Goal: Information Seeking & Learning: Learn about a topic

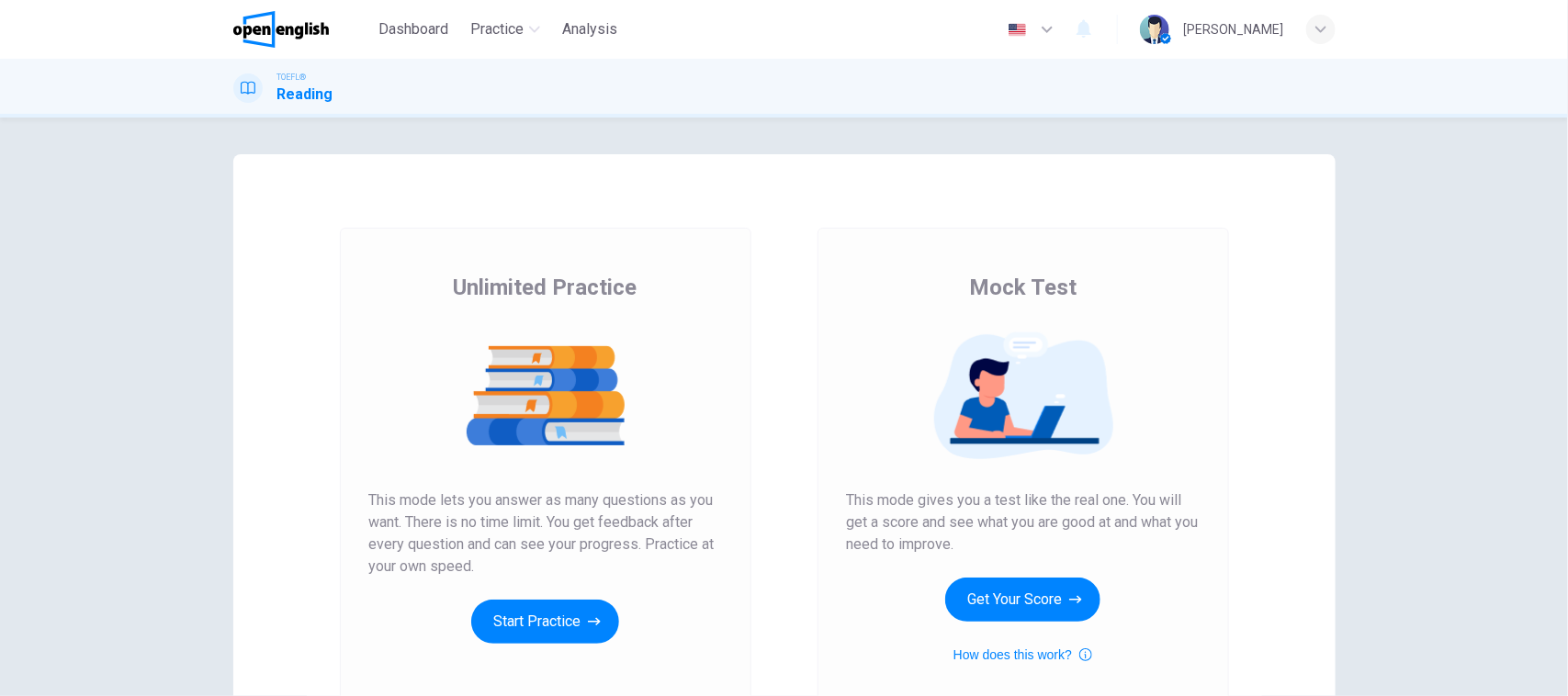
scroll to position [190, 0]
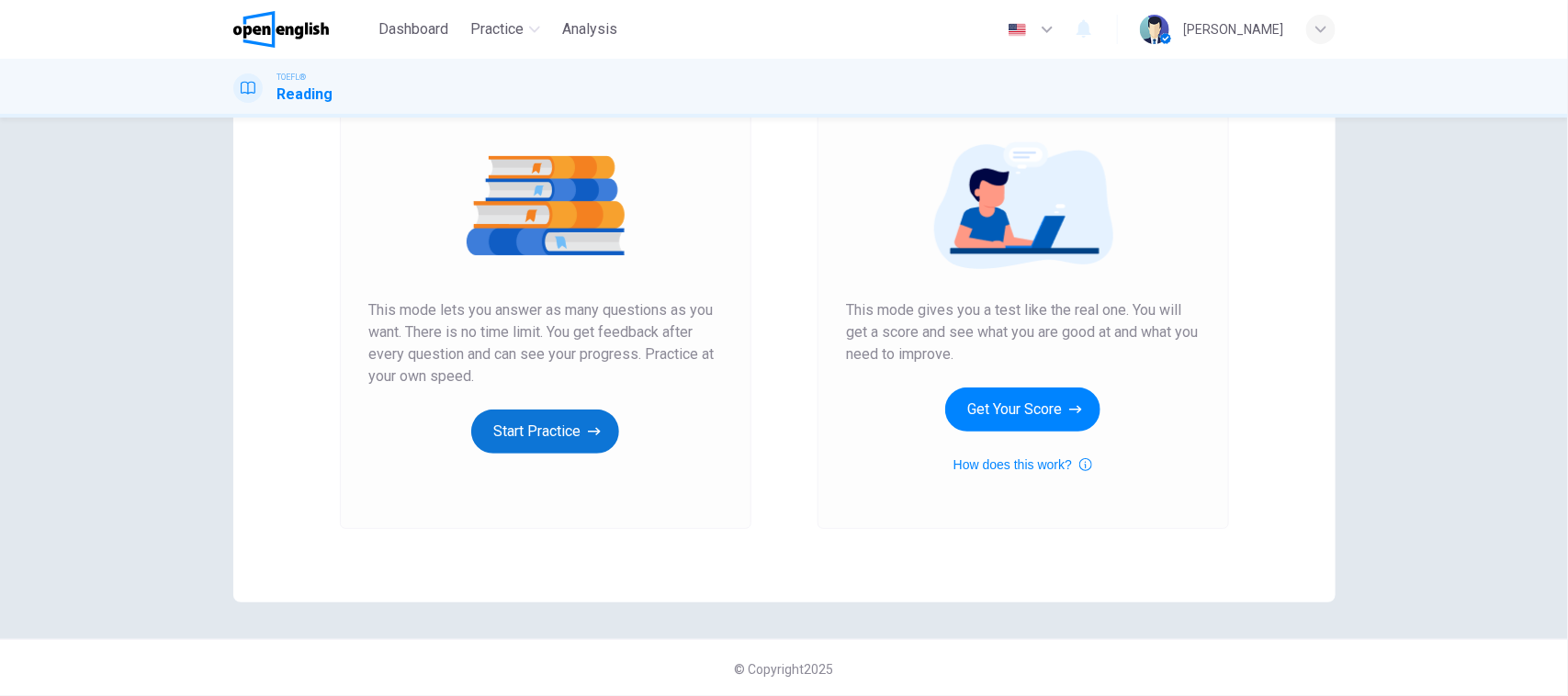
drag, startPoint x: 452, startPoint y: 432, endPoint x: 467, endPoint y: 432, distance: 15.0
click at [459, 432] on div "Unlimited Practice This mode lets you answer as many questions as you want. The…" at bounding box center [545, 267] width 353 height 371
click at [516, 433] on button "Start Practice" at bounding box center [545, 432] width 148 height 45
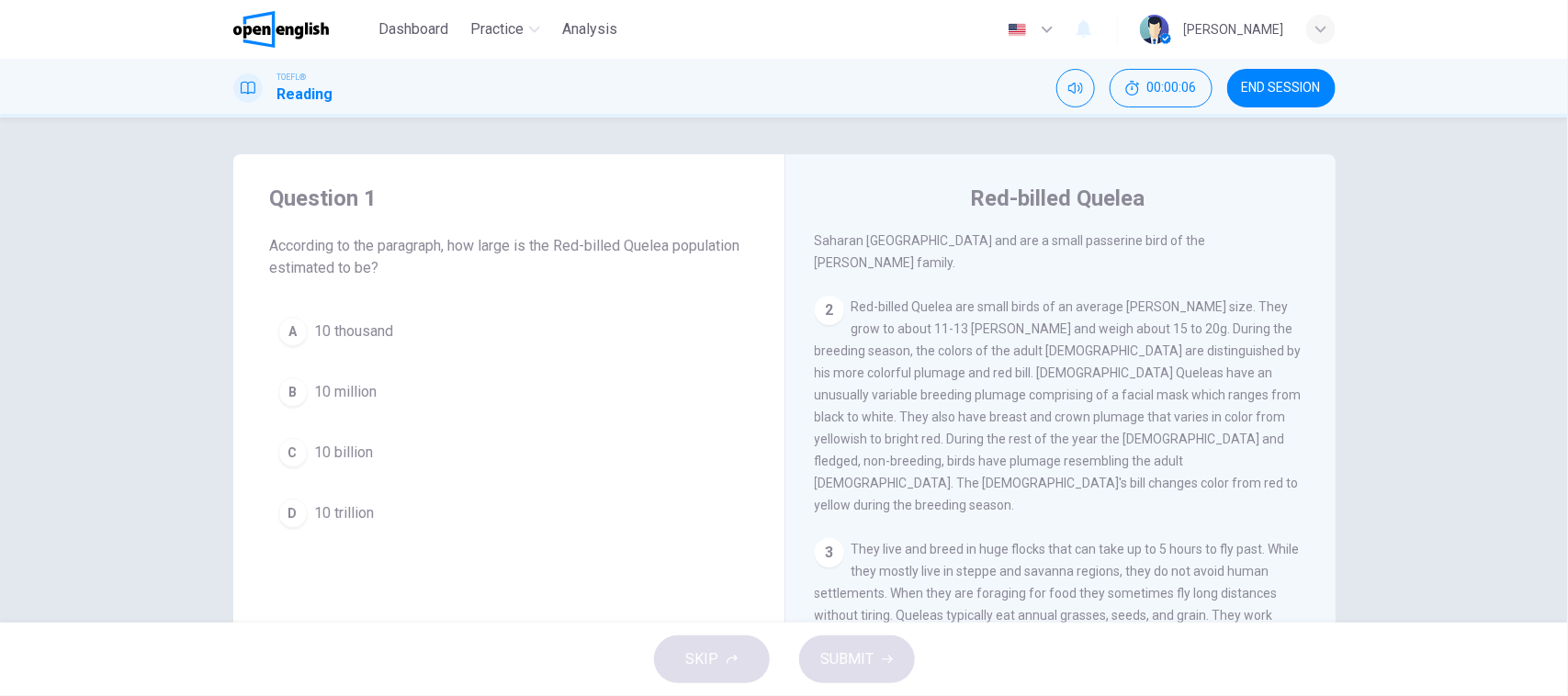
scroll to position [0, 0]
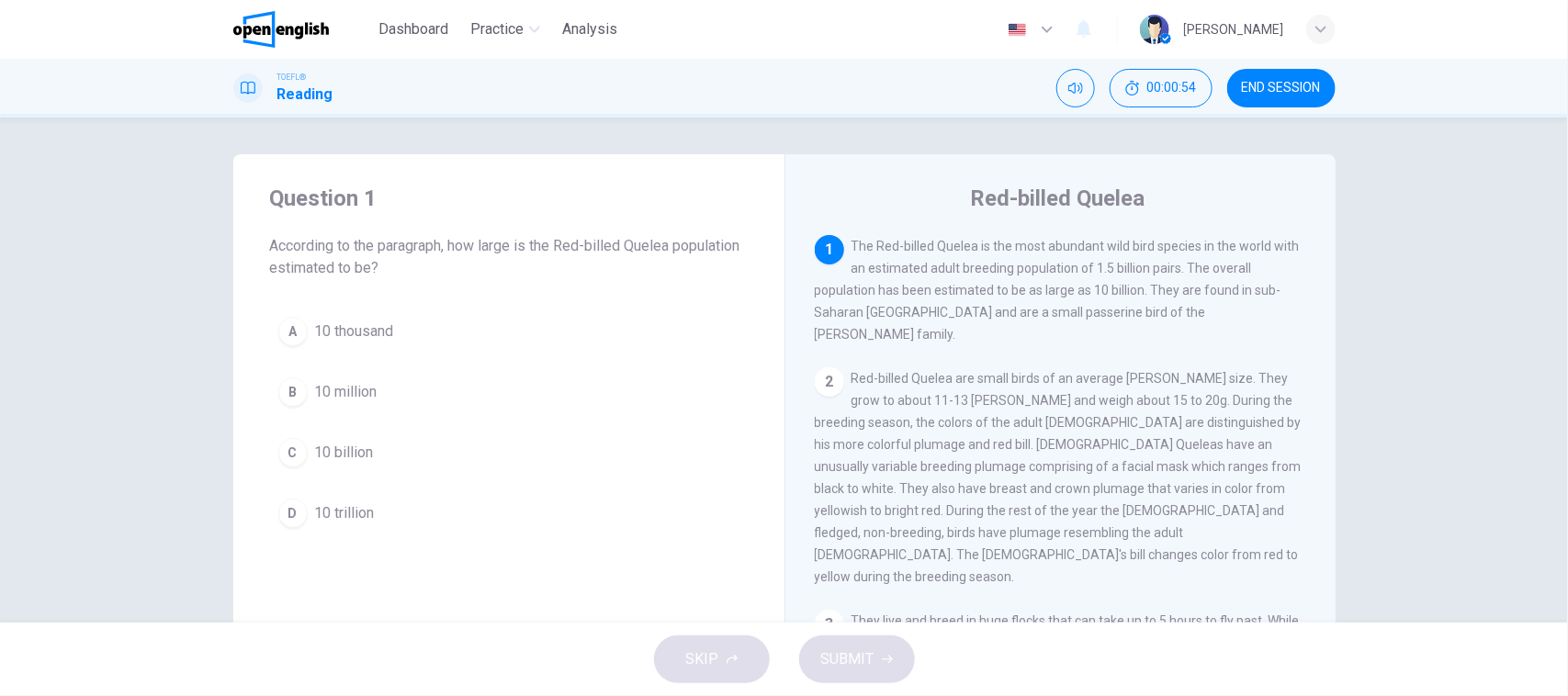
click at [892, 273] on span "The Red-billed Quelea is the most abundant wild bird species in the world with …" at bounding box center [1057, 290] width 485 height 103
click at [1226, 272] on span "The Red-billed Quelea is the most abundant wild bird species in the world with …" at bounding box center [1057, 290] width 485 height 103
click at [623, 240] on span "According to the paragraph, how large is the Red-billed Quelea population estim…" at bounding box center [508, 257] width 477 height 45
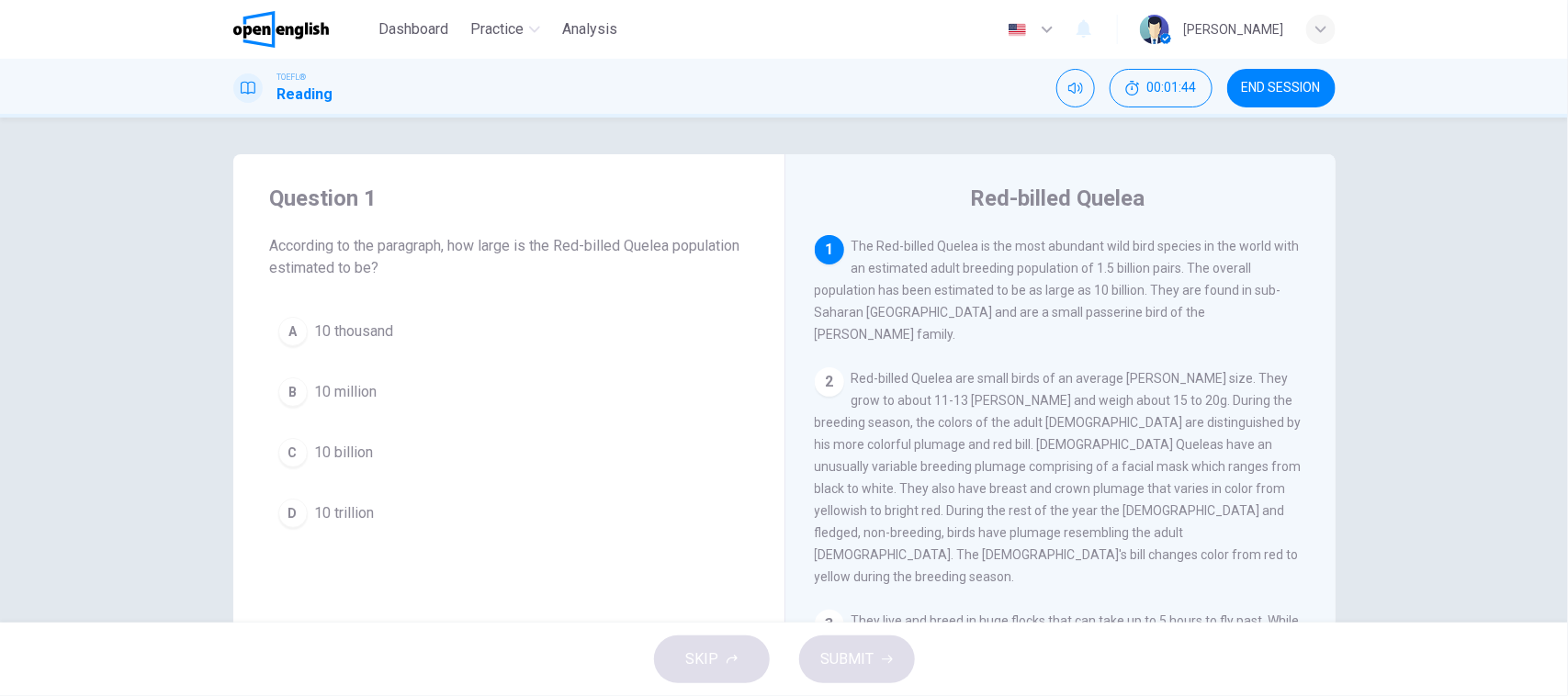
drag, startPoint x: 267, startPoint y: 257, endPoint x: 412, endPoint y: 261, distance: 145.1
click at [412, 261] on span "According to the paragraph, how large is the Red-billed Quelea population estim…" at bounding box center [508, 257] width 477 height 45
click at [382, 445] on button "C 10 billion" at bounding box center [508, 452] width 477 height 45
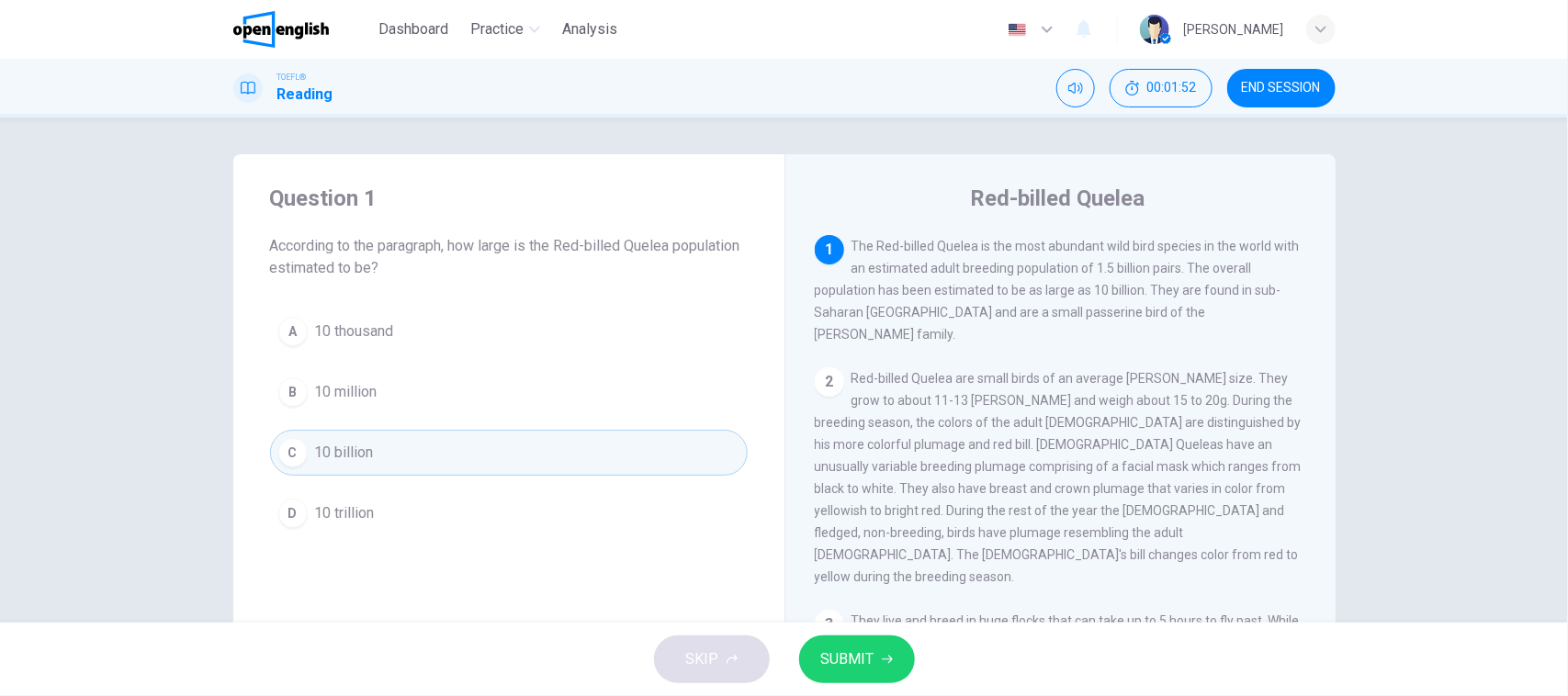
click at [849, 649] on span "SUBMIT" at bounding box center [847, 659] width 53 height 26
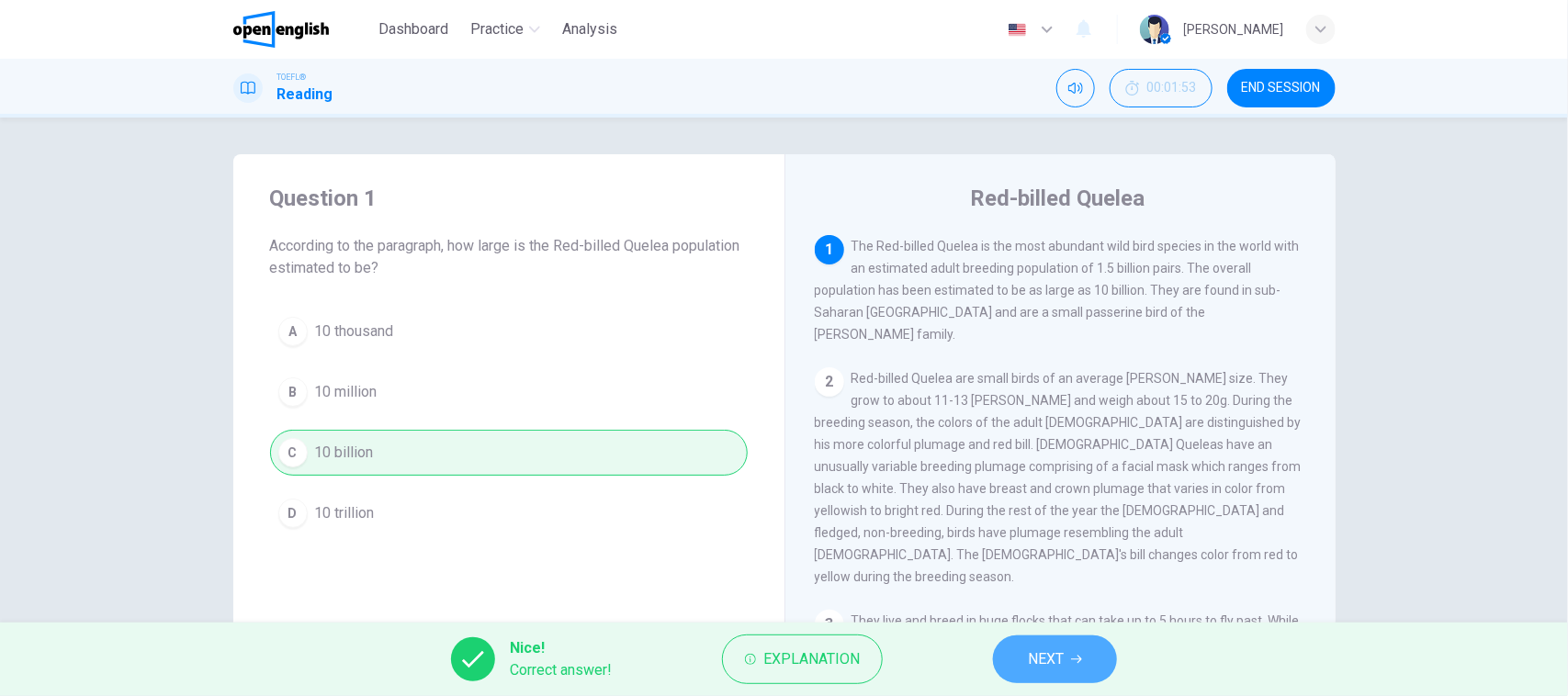
click at [1041, 644] on button "NEXT" at bounding box center [1055, 658] width 124 height 47
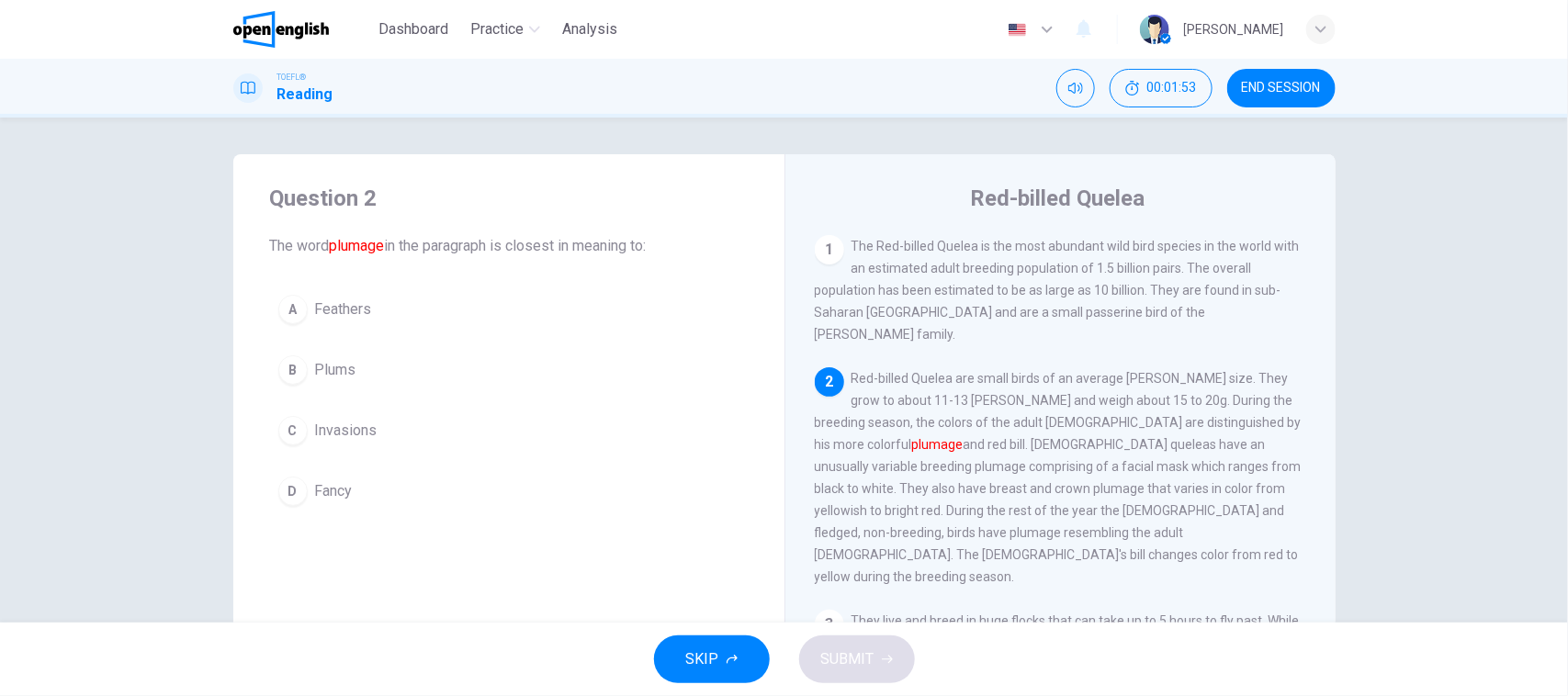
scroll to position [115, 0]
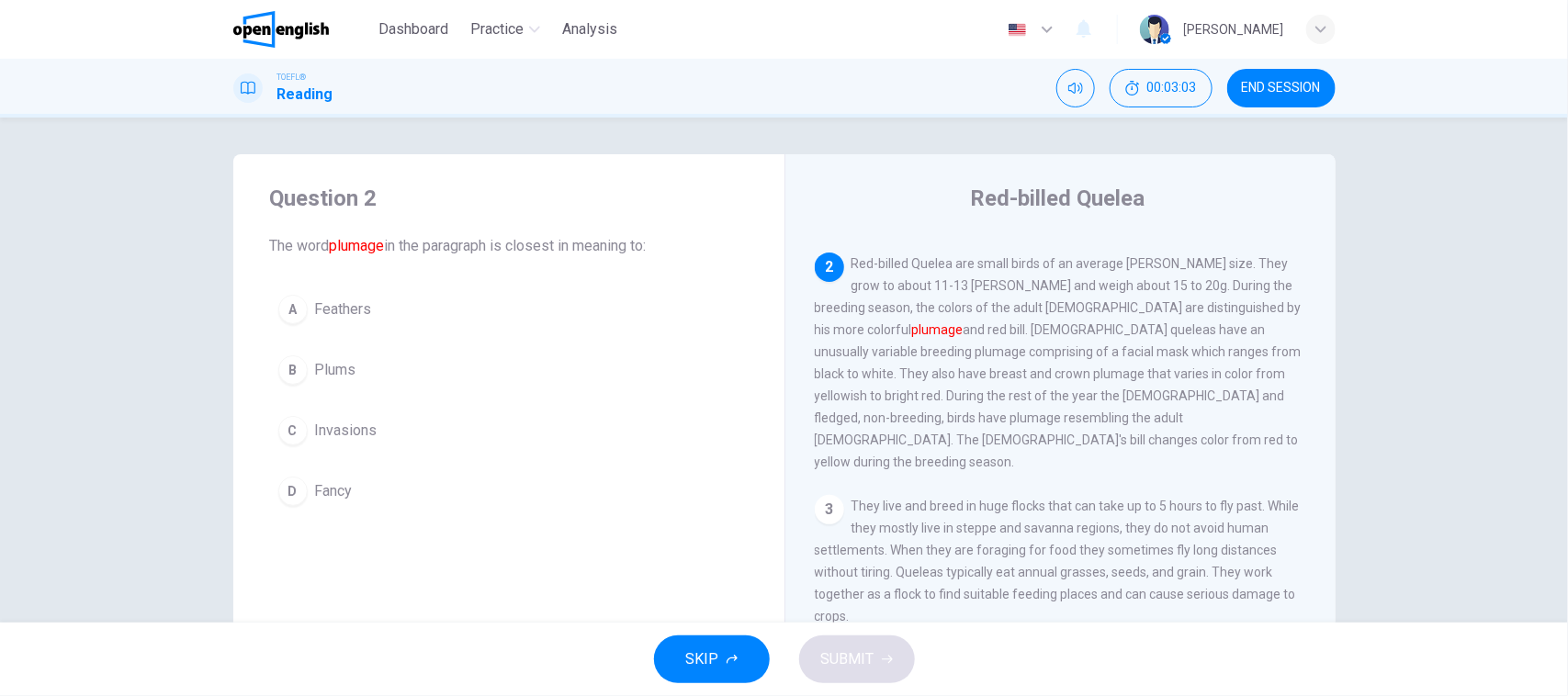
click at [1116, 269] on span "Red-billed Quelea are small birds of an average [PERSON_NAME] size. They grow t…" at bounding box center [1058, 363] width 487 height 213
click at [317, 323] on button "A Feathers" at bounding box center [508, 309] width 477 height 45
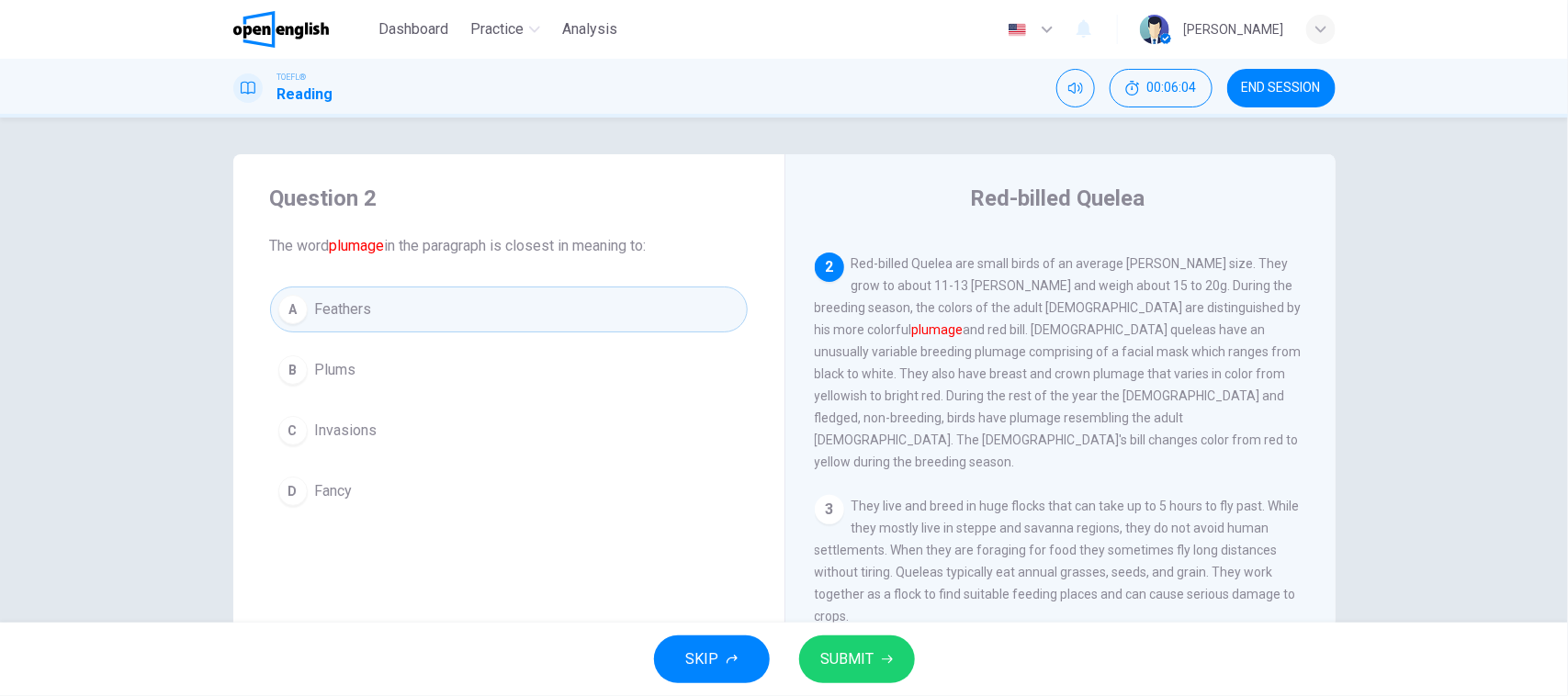
click at [841, 657] on span "SUBMIT" at bounding box center [847, 659] width 53 height 26
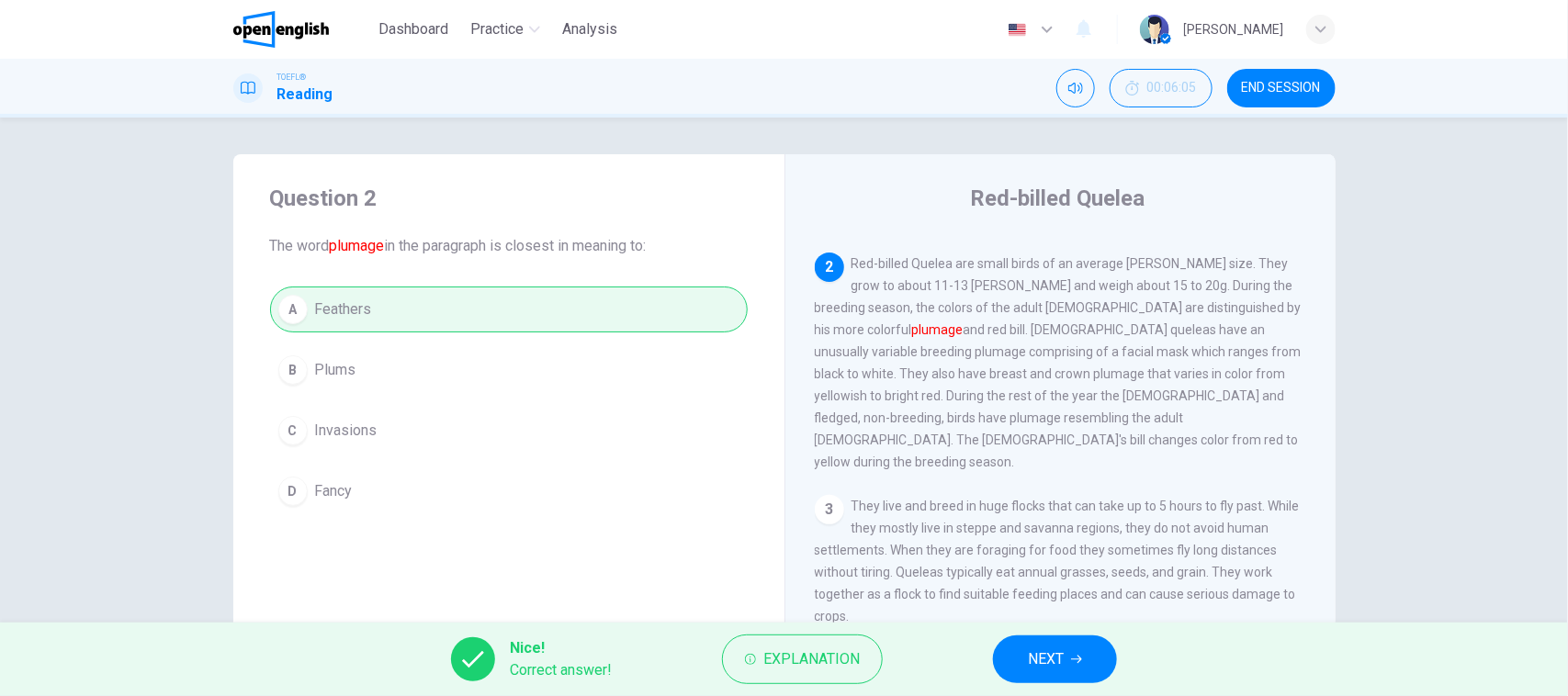
click at [1086, 659] on button "NEXT" at bounding box center [1055, 658] width 124 height 47
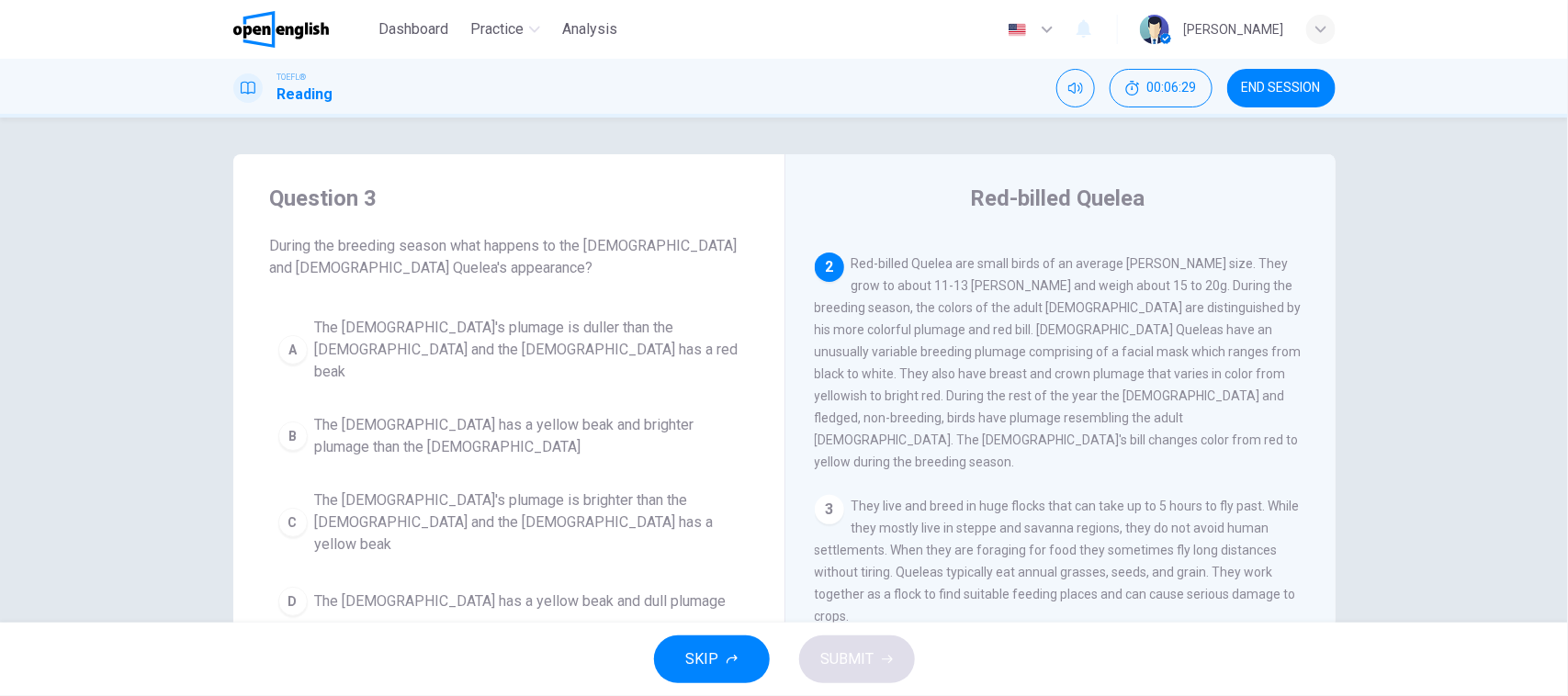
click at [437, 428] on span "The [DEMOGRAPHIC_DATA] has a yellow beak and brighter plumage than the [DEMOGRA…" at bounding box center [527, 437] width 424 height 45
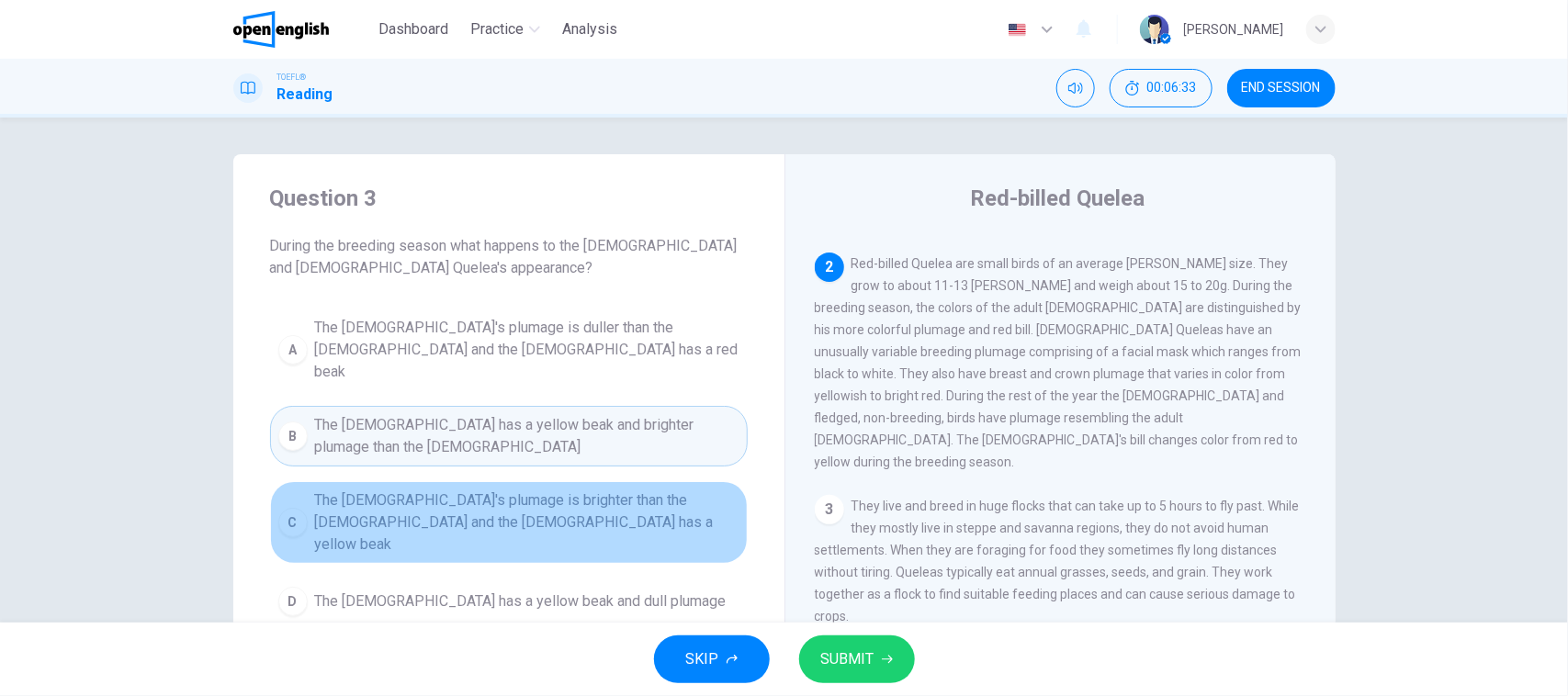
click at [448, 493] on span "The [DEMOGRAPHIC_DATA]'s plumage is brighter than the [DEMOGRAPHIC_DATA] and th…" at bounding box center [527, 522] width 424 height 66
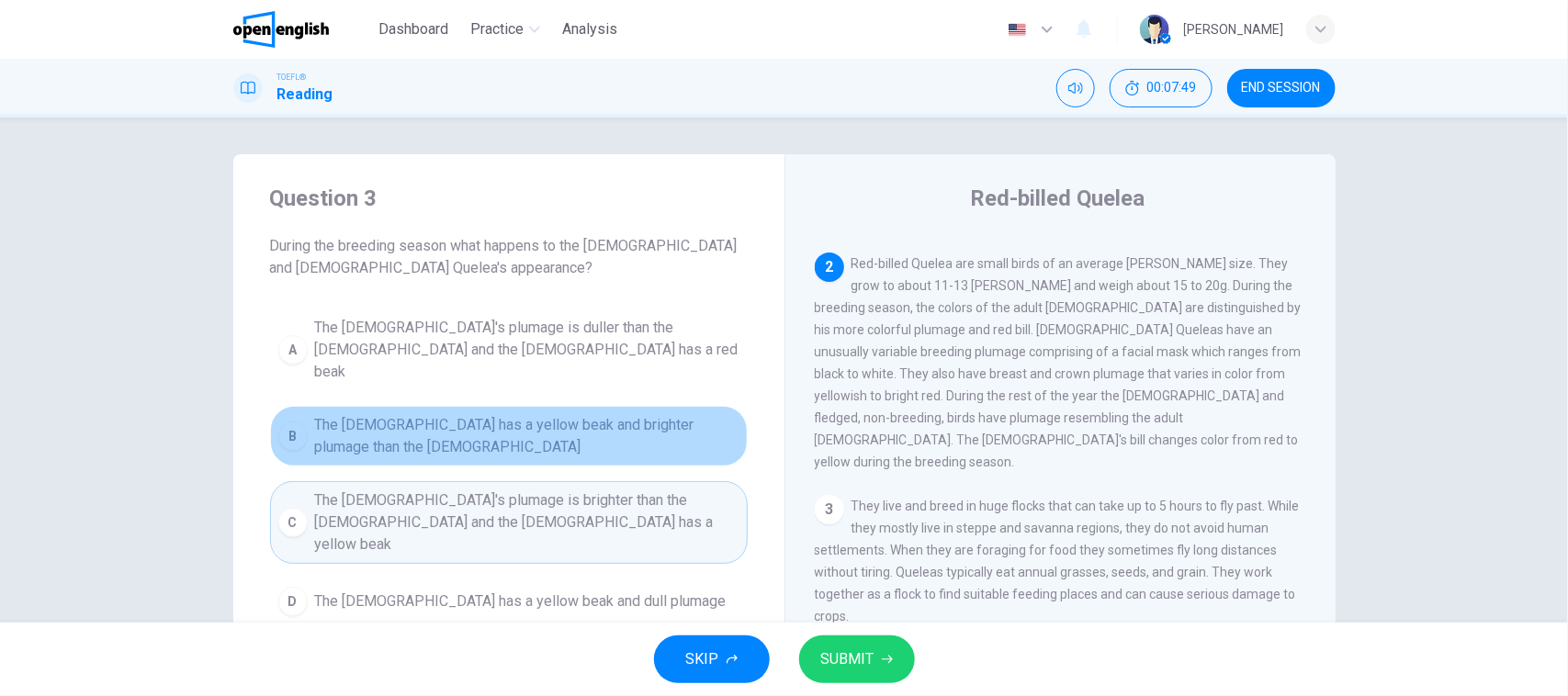
click at [452, 415] on span "The [DEMOGRAPHIC_DATA] has a yellow beak and brighter plumage than the [DEMOGRA…" at bounding box center [527, 437] width 424 height 45
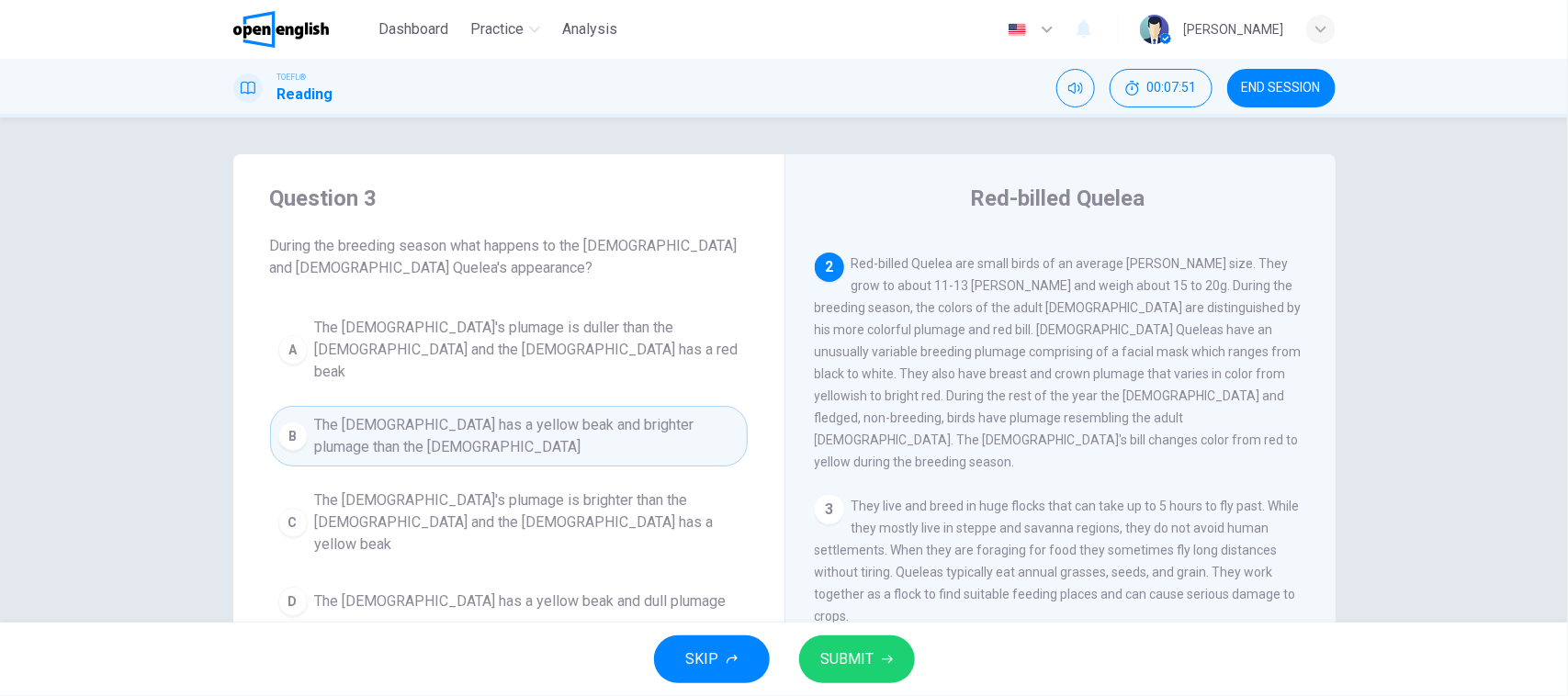
click at [865, 673] on button "SUBMIT" at bounding box center [856, 658] width 115 height 47
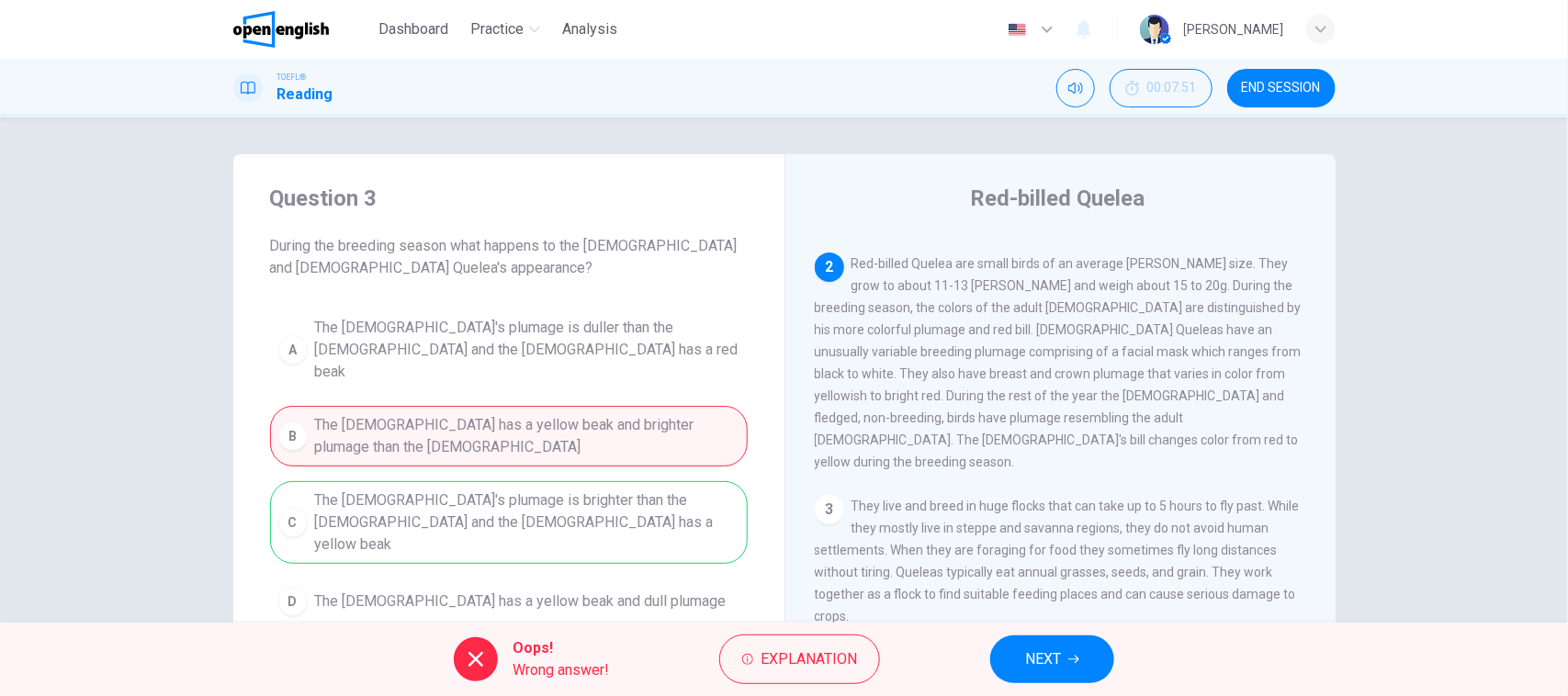
click at [442, 439] on div "A The [DEMOGRAPHIC_DATA]'s plumage is duller than the [DEMOGRAPHIC_DATA] and th…" at bounding box center [508, 467] width 477 height 316
click at [446, 479] on div "A The [DEMOGRAPHIC_DATA]'s plumage is duller than the [DEMOGRAPHIC_DATA] and th…" at bounding box center [508, 467] width 477 height 316
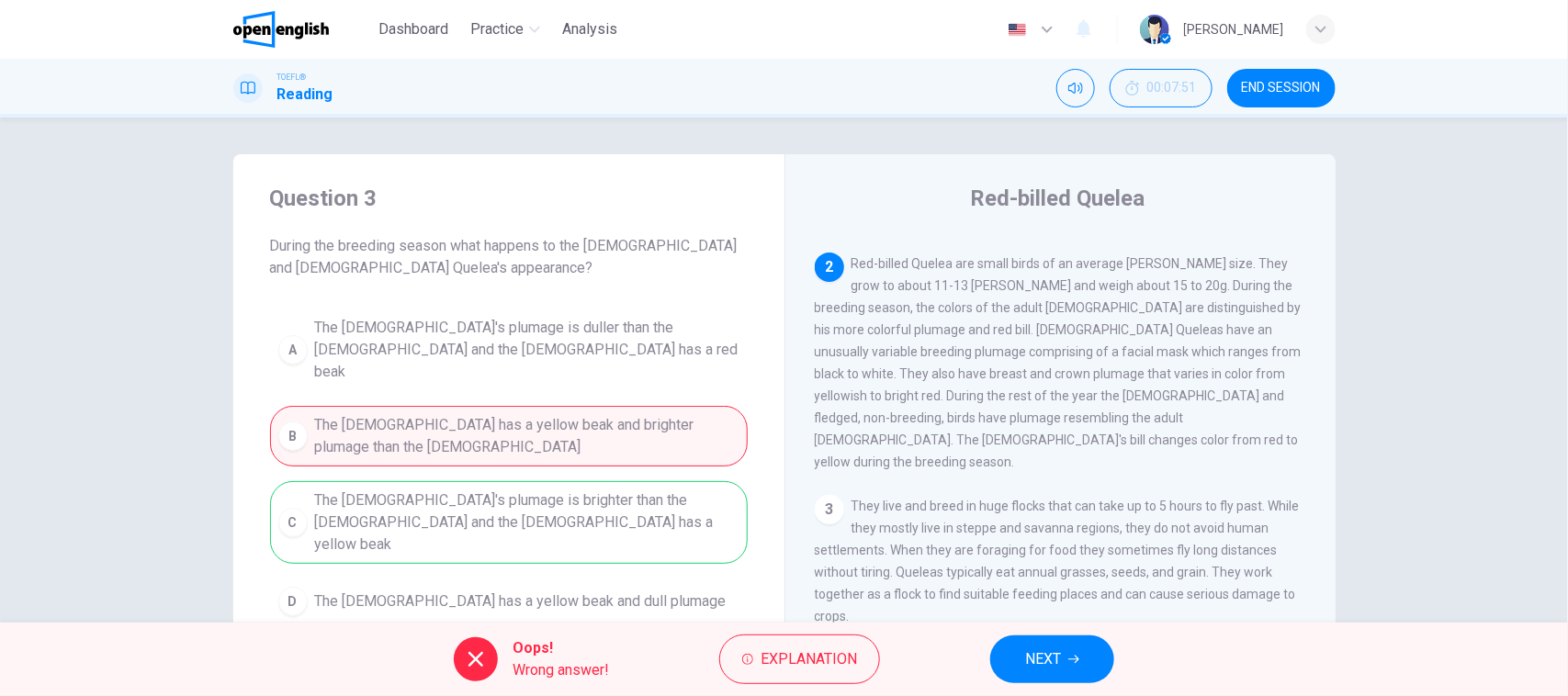
click at [446, 479] on div "A The [DEMOGRAPHIC_DATA]'s plumage is duller than the [DEMOGRAPHIC_DATA] and th…" at bounding box center [508, 467] width 477 height 316
click at [1040, 667] on span "NEXT" at bounding box center [1042, 659] width 36 height 26
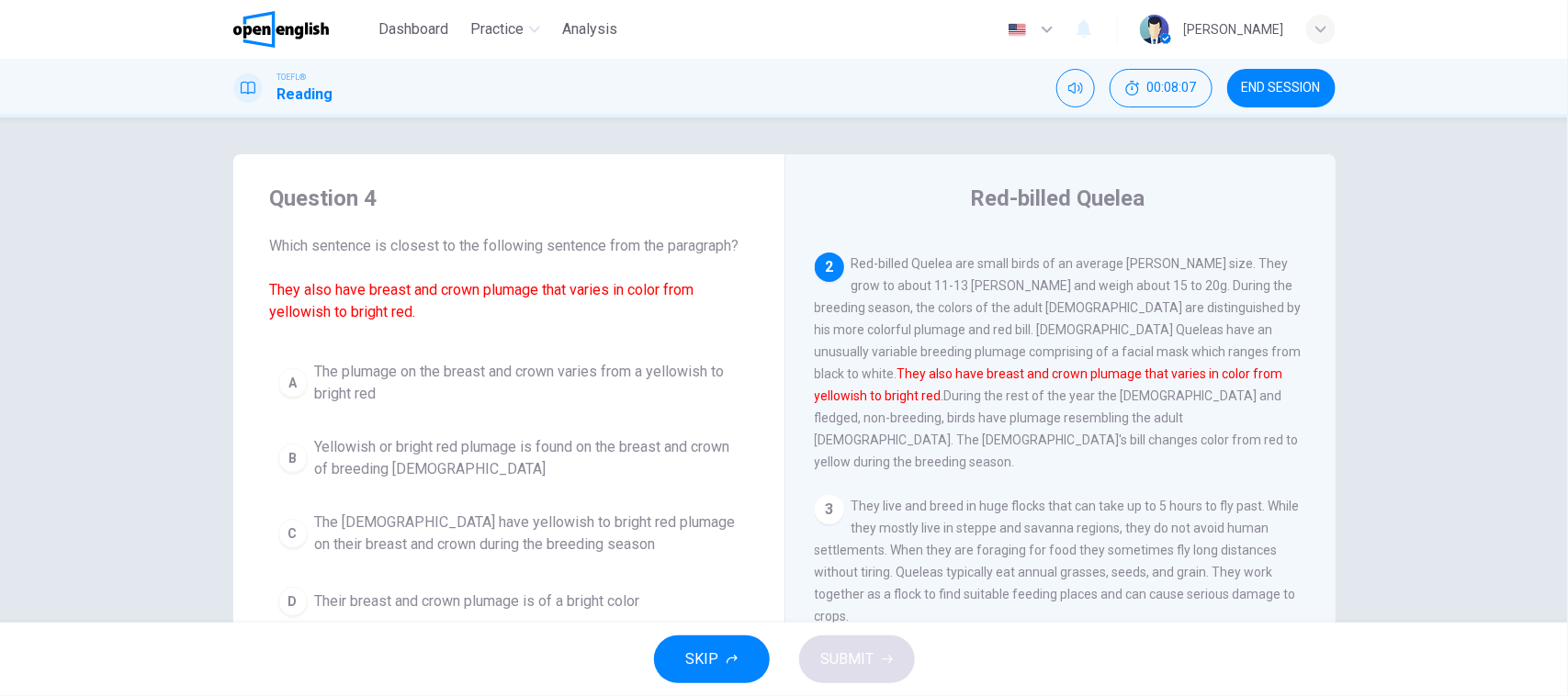
drag, startPoint x: 378, startPoint y: 244, endPoint x: 470, endPoint y: 244, distance: 92.0
click at [470, 244] on span "Which sentence is closest to the following sentence from the paragraph? They al…" at bounding box center [508, 279] width 477 height 88
click at [638, 390] on span "The plumage on the breast and crown varies from a yellowish to bright red" at bounding box center [527, 383] width 424 height 45
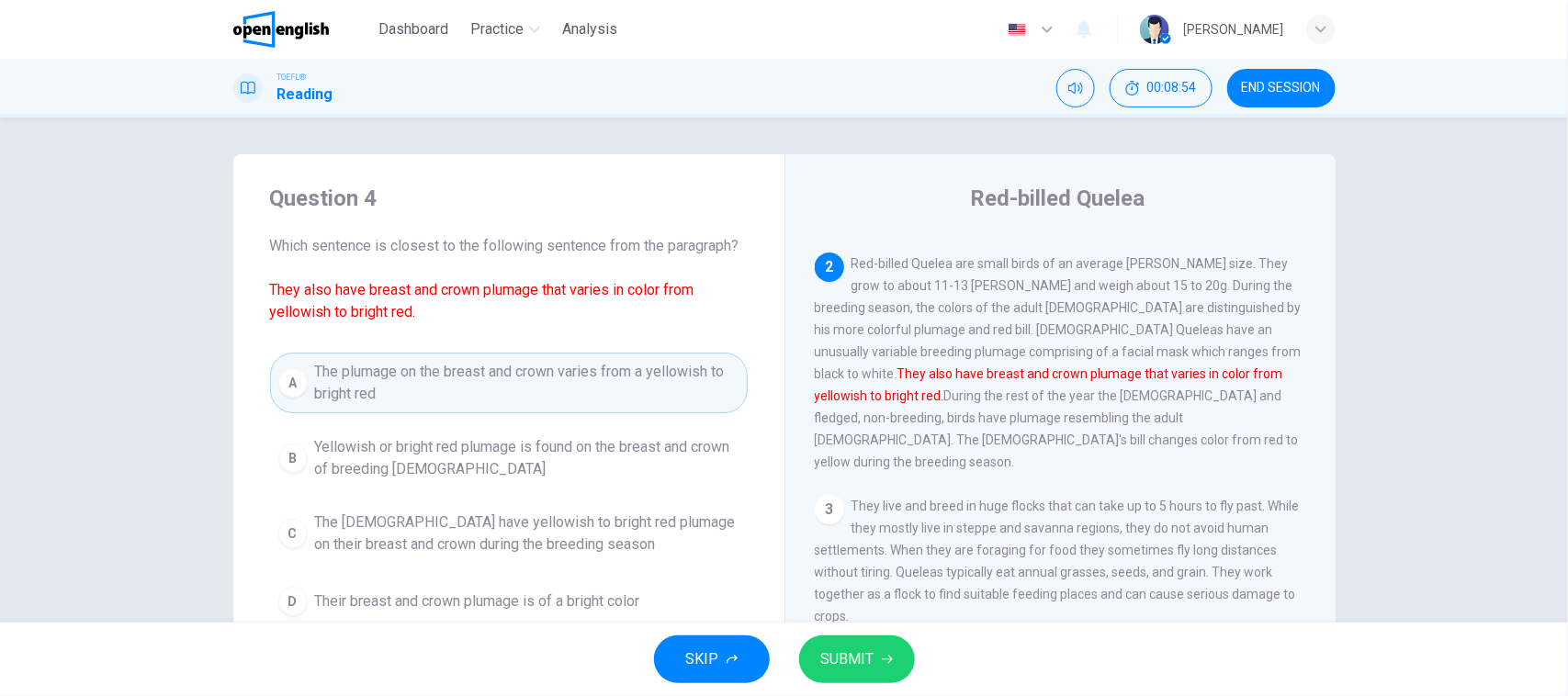
click at [868, 652] on span "SUBMIT" at bounding box center [847, 659] width 53 height 26
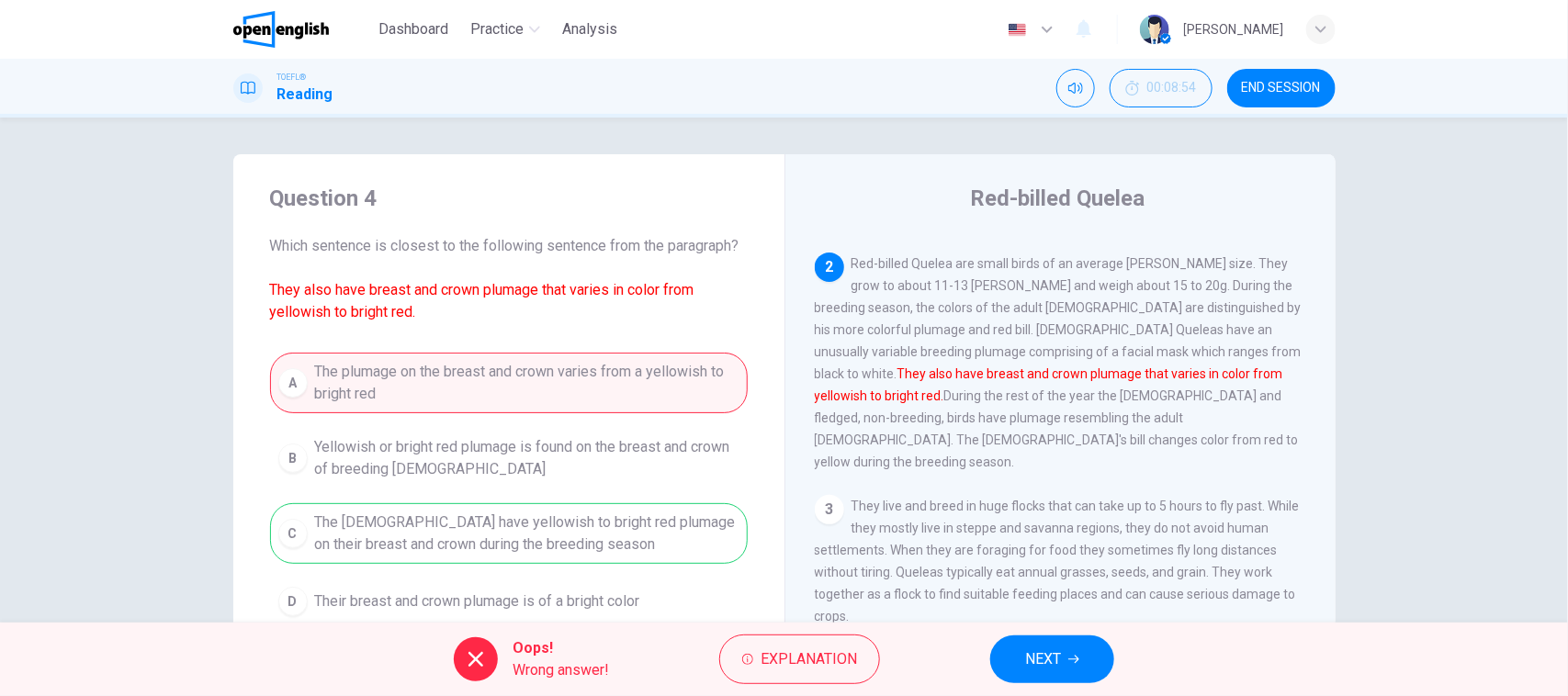
click at [410, 520] on div "A The plumage on the breast and crown varies from a yellowish to bright red B Y…" at bounding box center [508, 488] width 477 height 272
click at [420, 535] on div "A The plumage on the breast and crown varies from a yellowish to bright red B Y…" at bounding box center [508, 488] width 477 height 272
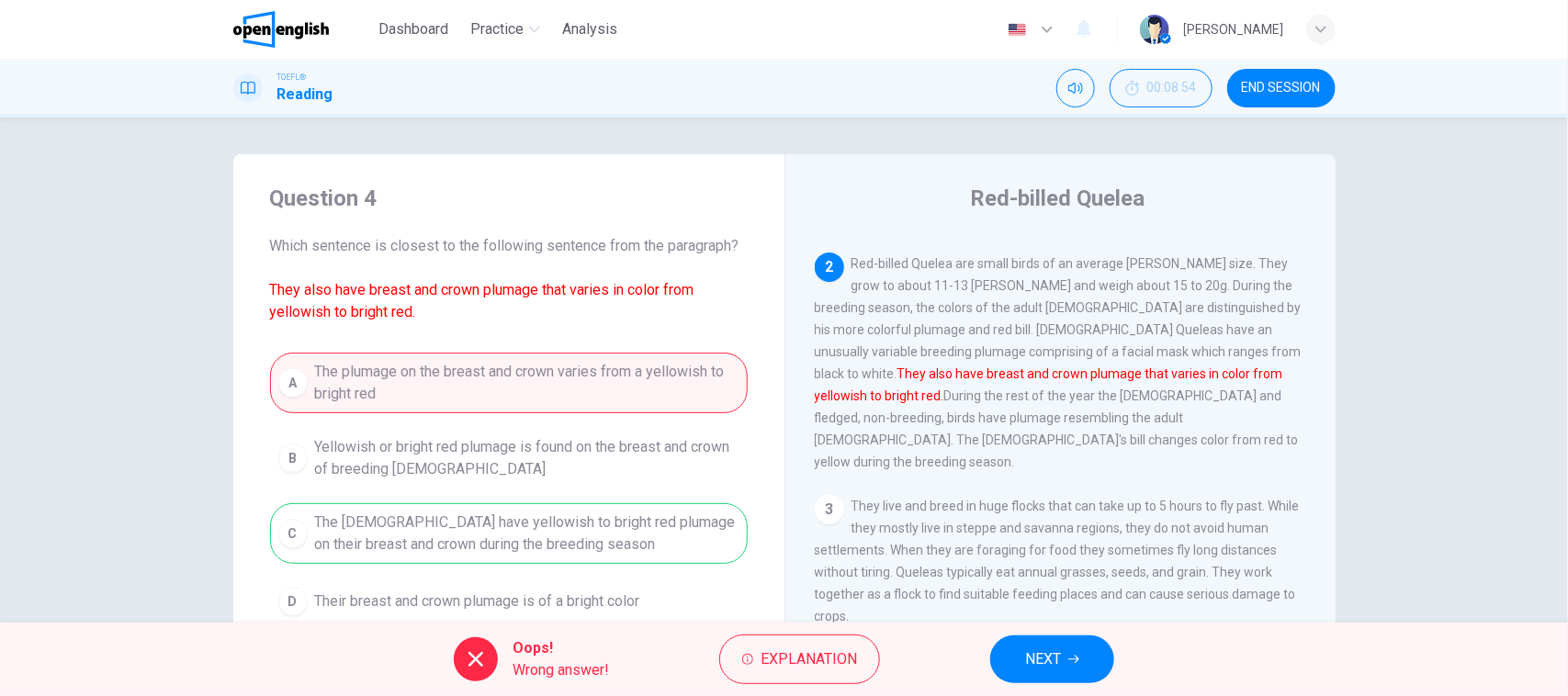
click at [1041, 657] on span "NEXT" at bounding box center [1042, 659] width 36 height 26
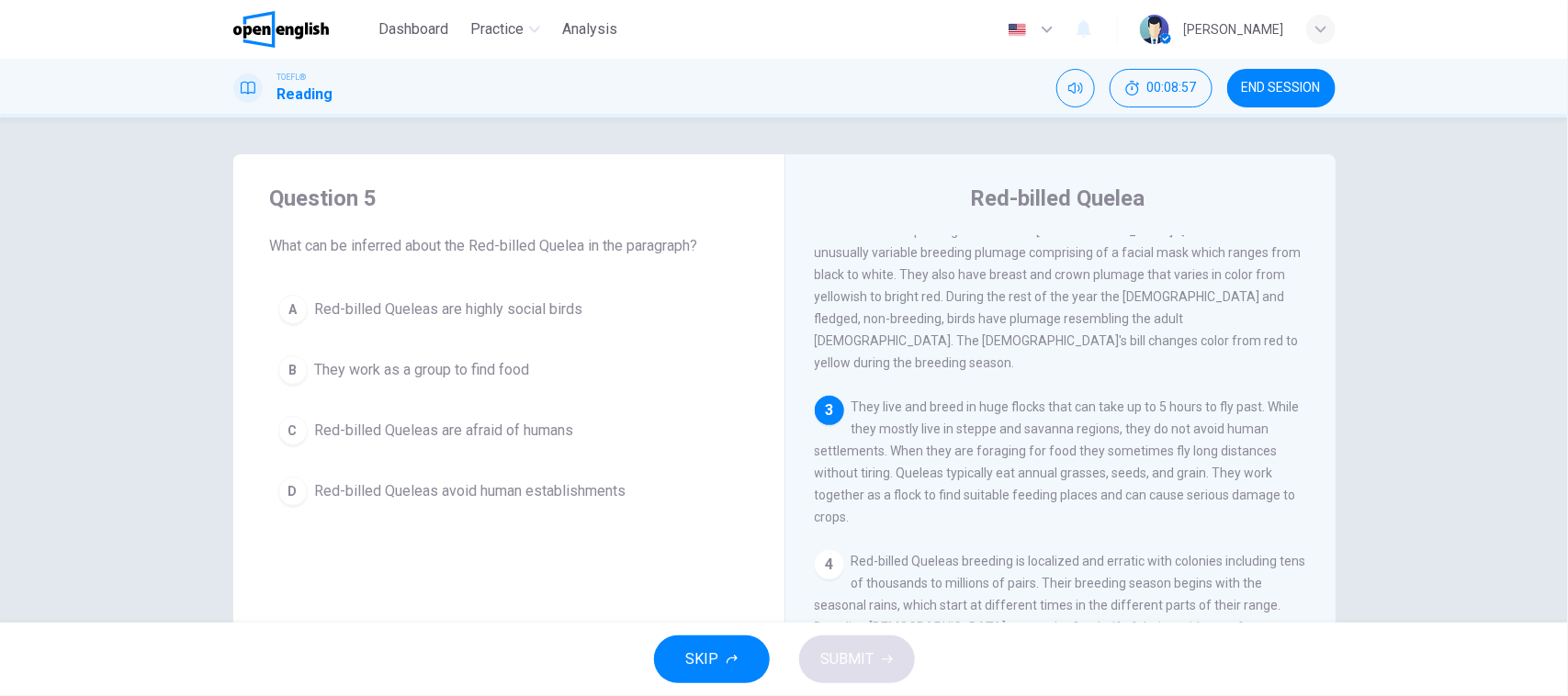
scroll to position [229, 0]
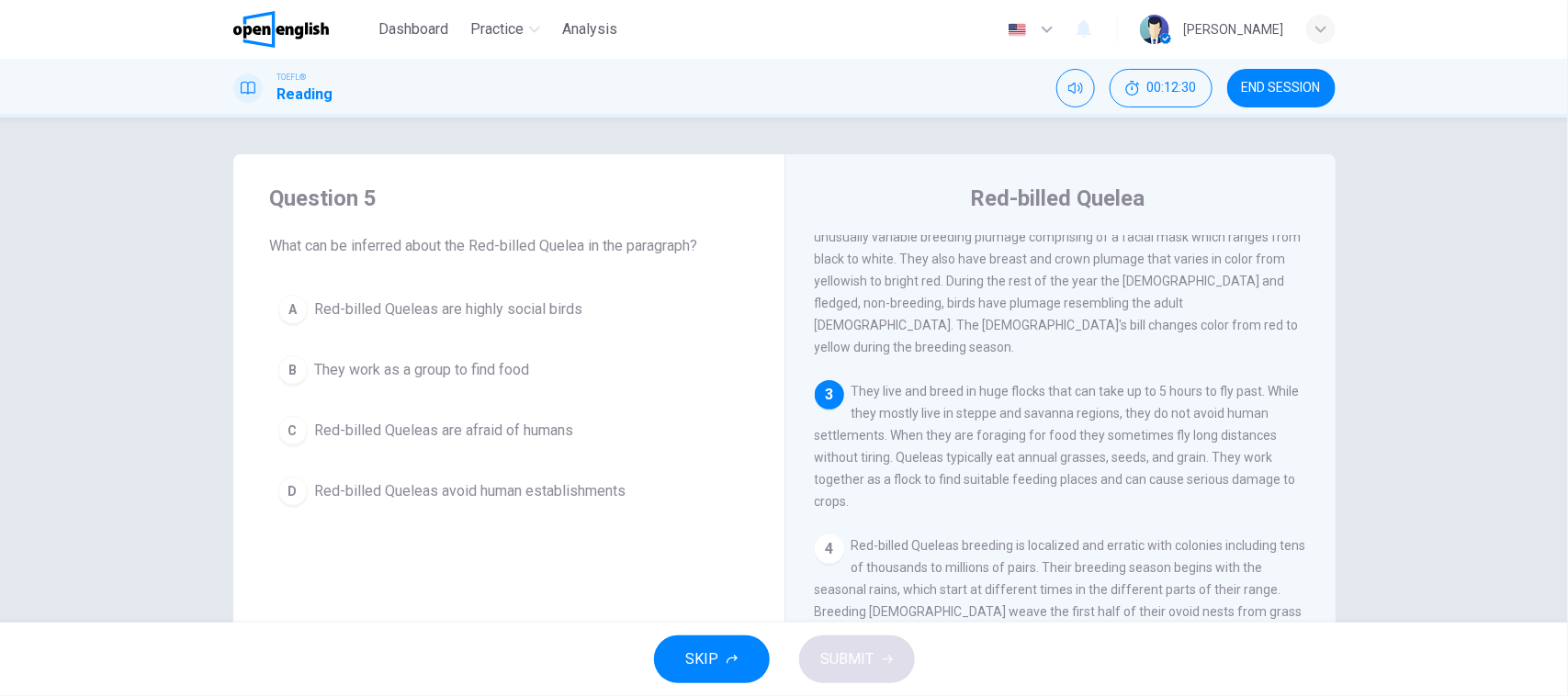
click at [75, 496] on div "Question 5 What can be inferred about the Red-billed Quelea in the paragraph? A…" at bounding box center [784, 370] width 1568 height 505
click at [204, 469] on div "Question 5 What can be inferred about the Red-billed Quelea in the paragraph? A…" at bounding box center [784, 472] width 1161 height 638
click at [132, 324] on div "Question 5 What can be inferred about the Red-billed Quelea in the paragraph? A…" at bounding box center [784, 370] width 1568 height 505
click at [594, 374] on button "B They work as a group to find food" at bounding box center [508, 369] width 477 height 45
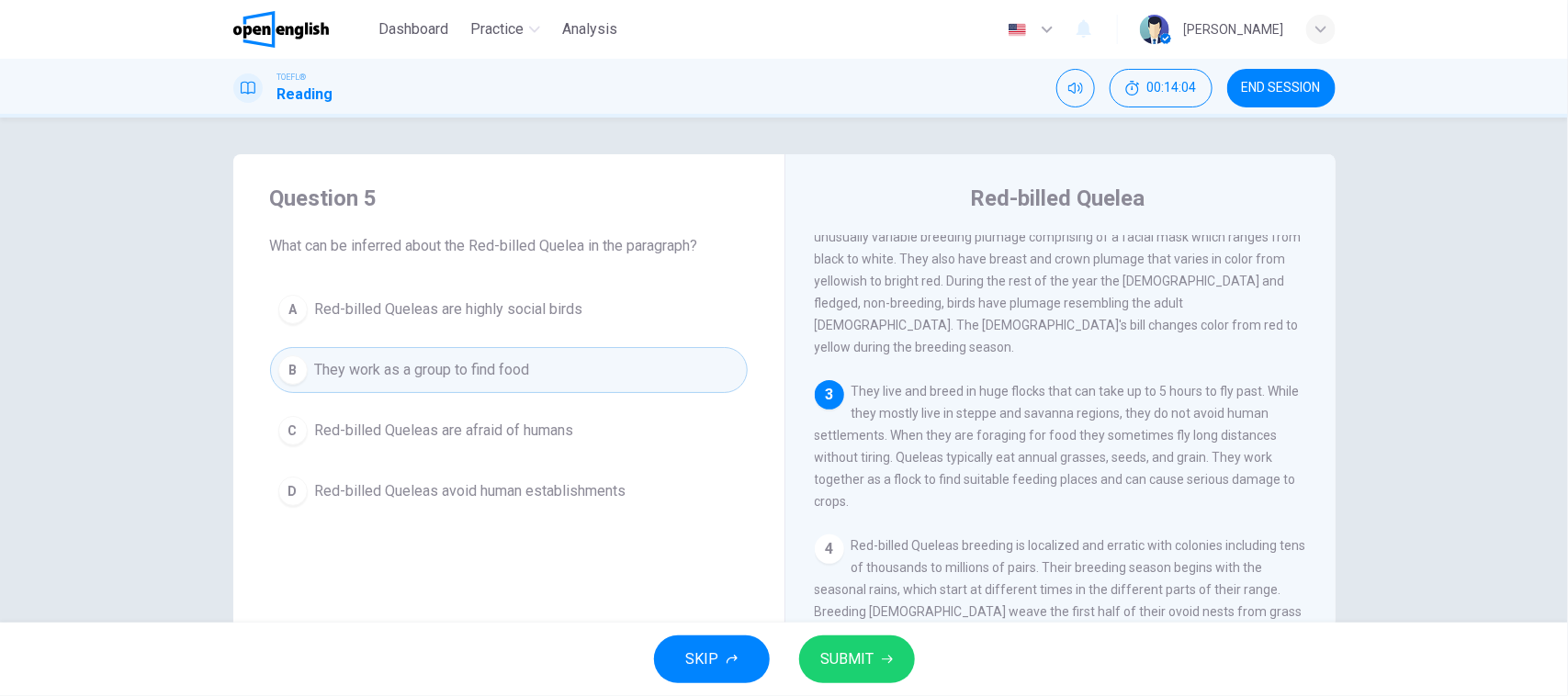
click at [856, 643] on button "SUBMIT" at bounding box center [856, 658] width 115 height 47
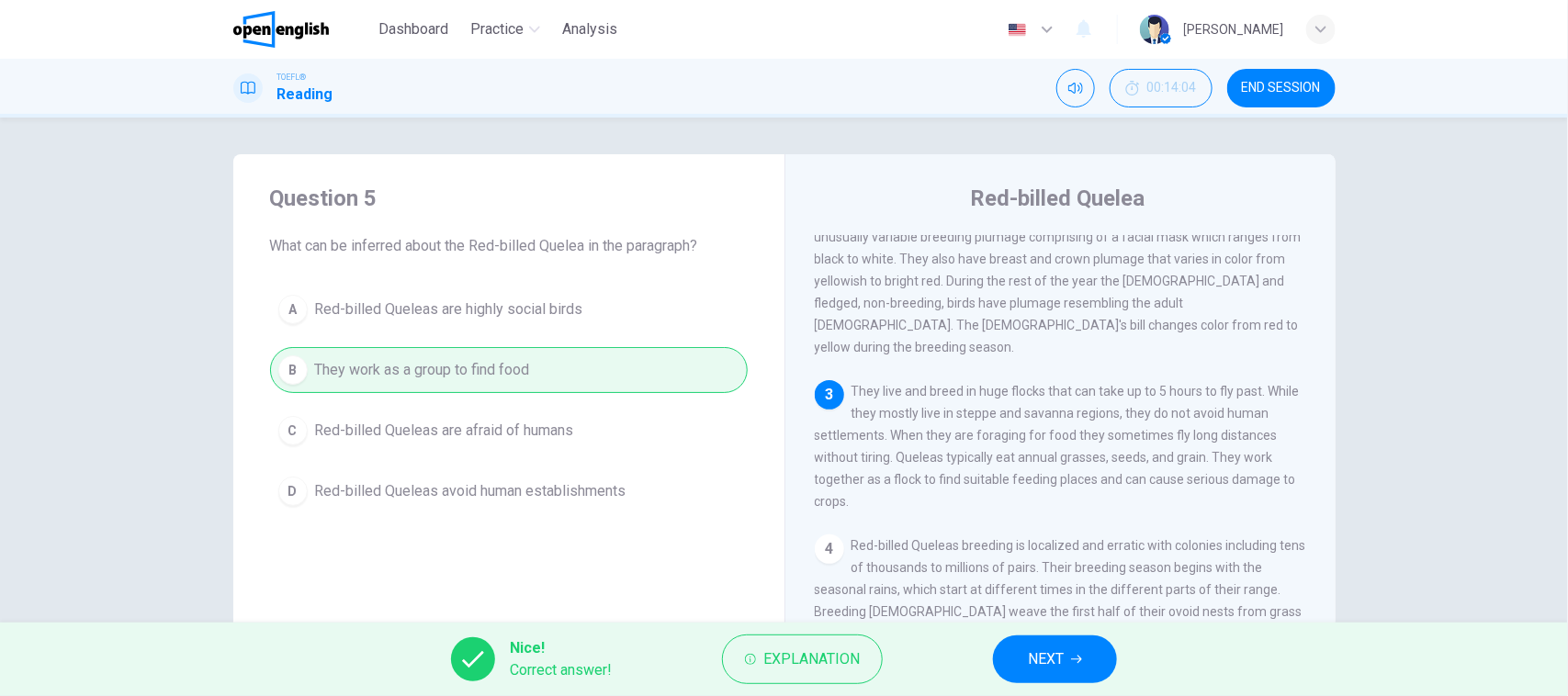
click at [1035, 671] on span "NEXT" at bounding box center [1045, 659] width 36 height 26
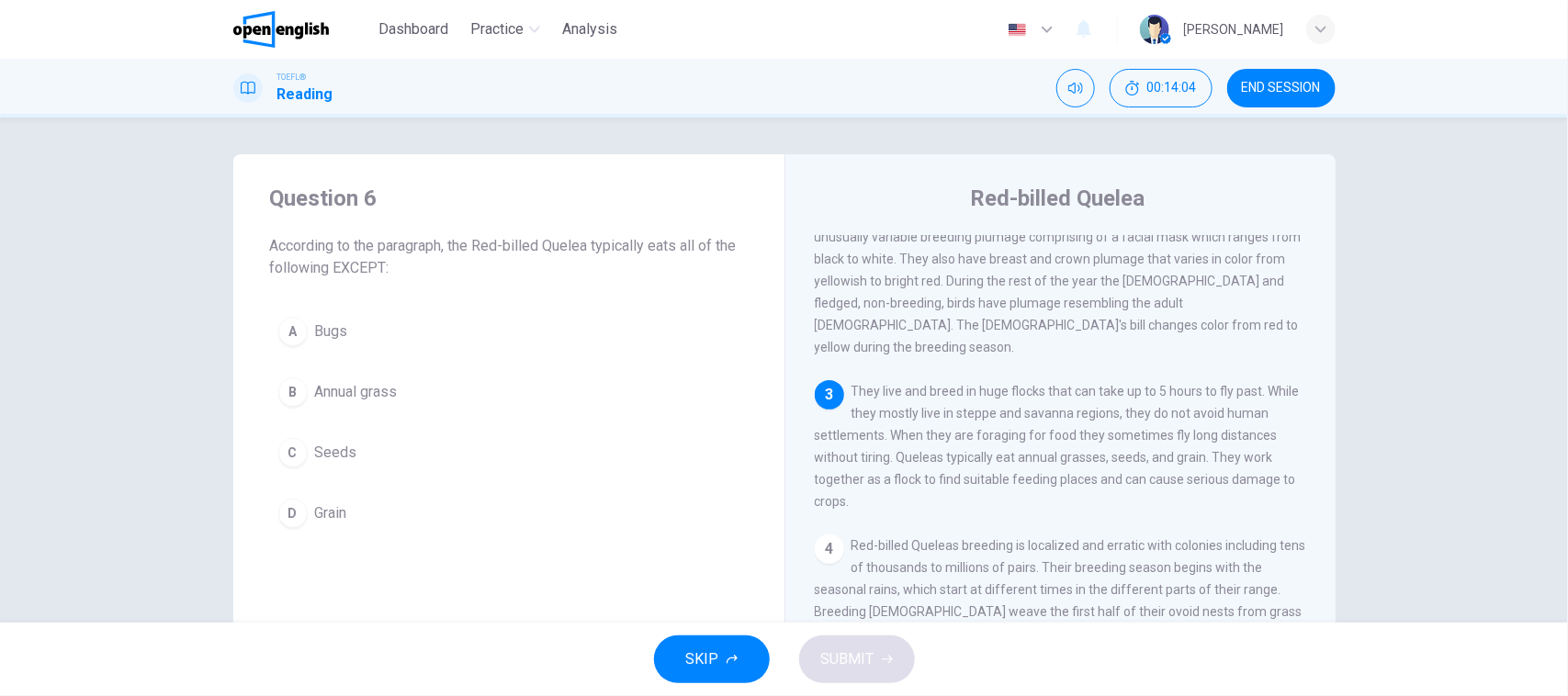
scroll to position [323, 0]
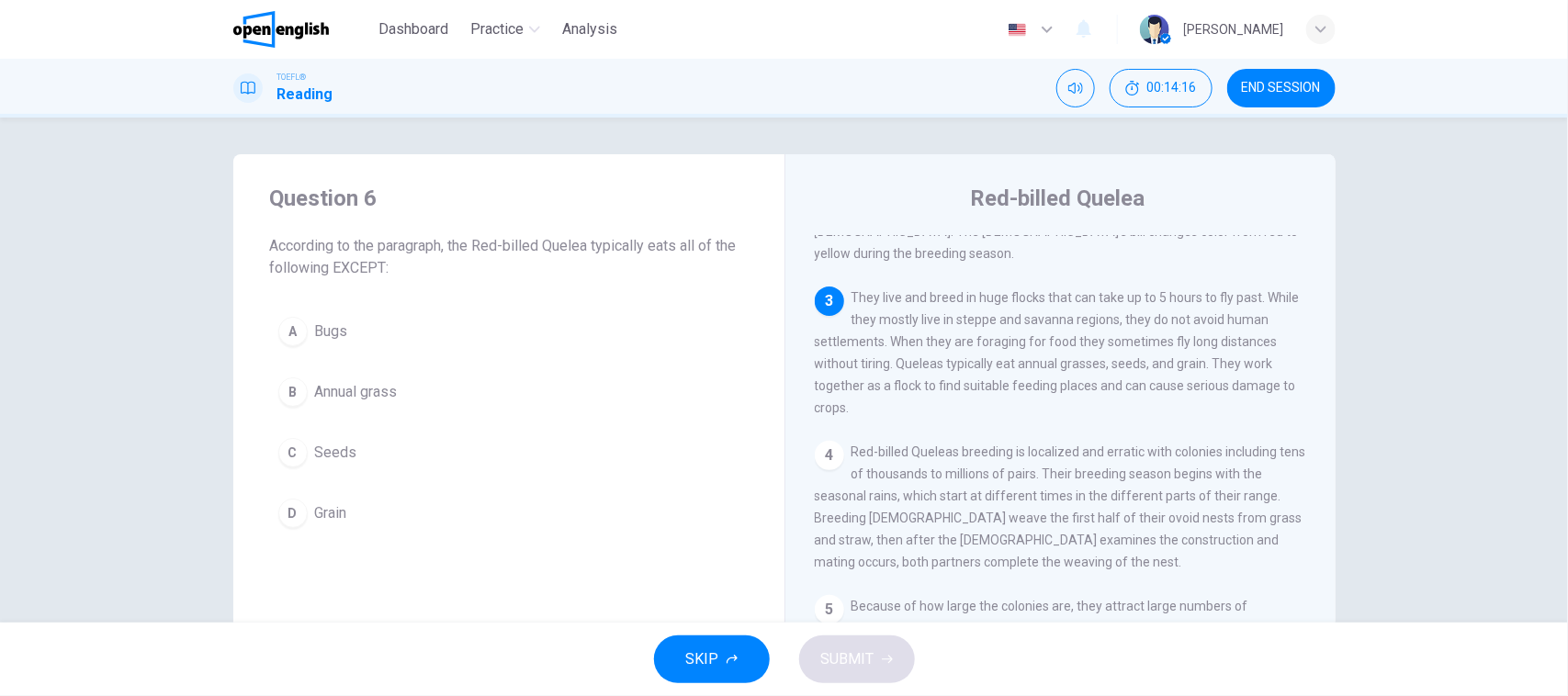
click at [372, 348] on button "A Bugs" at bounding box center [508, 331] width 477 height 45
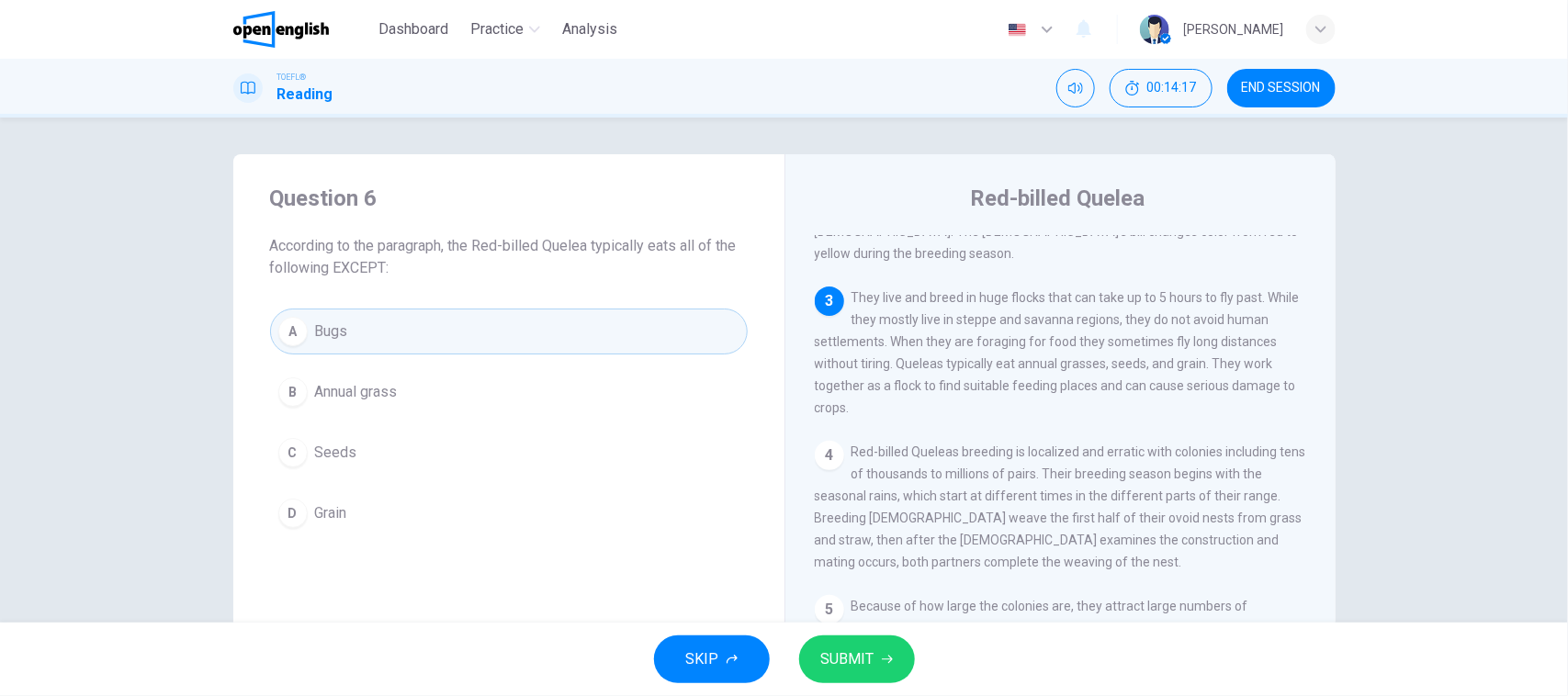
click at [854, 652] on span "SUBMIT" at bounding box center [847, 659] width 53 height 26
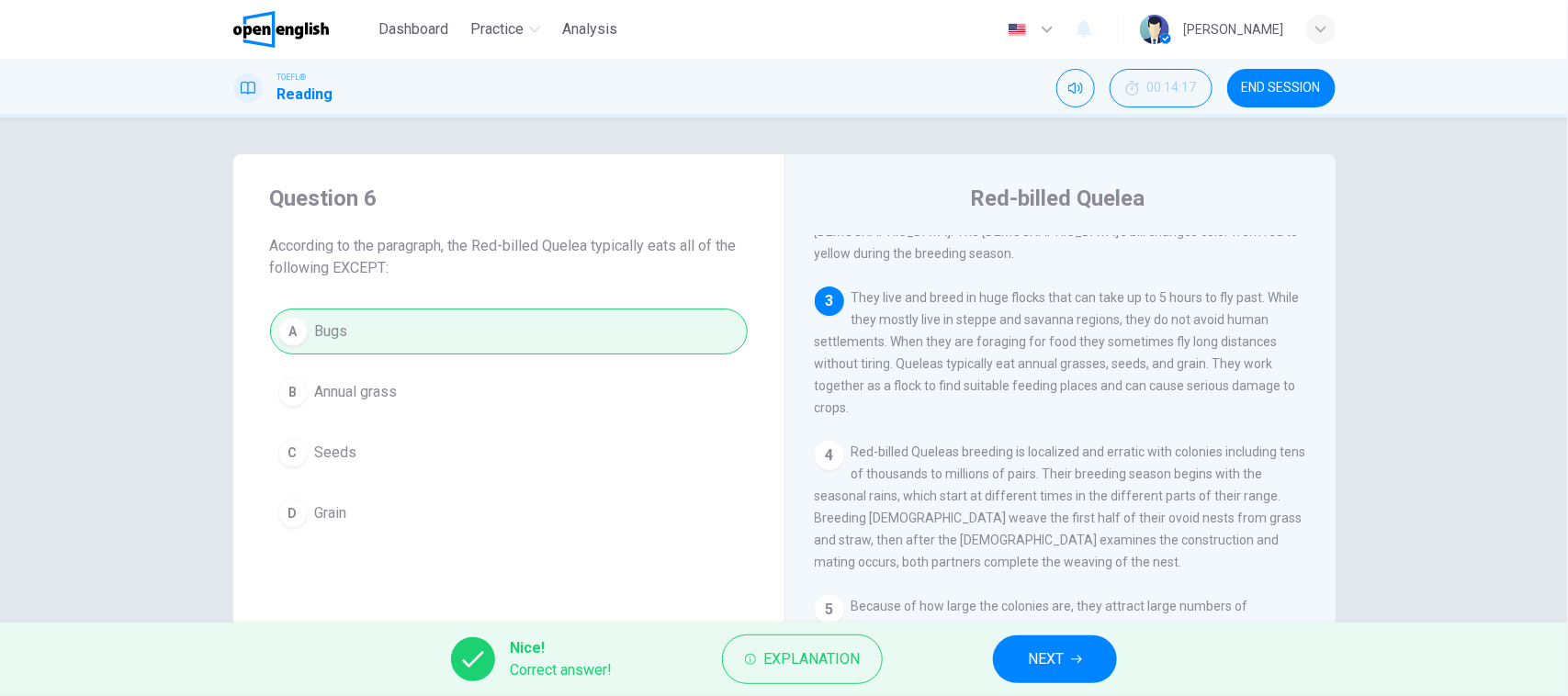
click at [101, 330] on div "Question 6 According to the paragraph, the Red-billed Quelea typically eats all…" at bounding box center [784, 370] width 1568 height 505
click at [1098, 648] on button "NEXT" at bounding box center [1055, 658] width 124 height 47
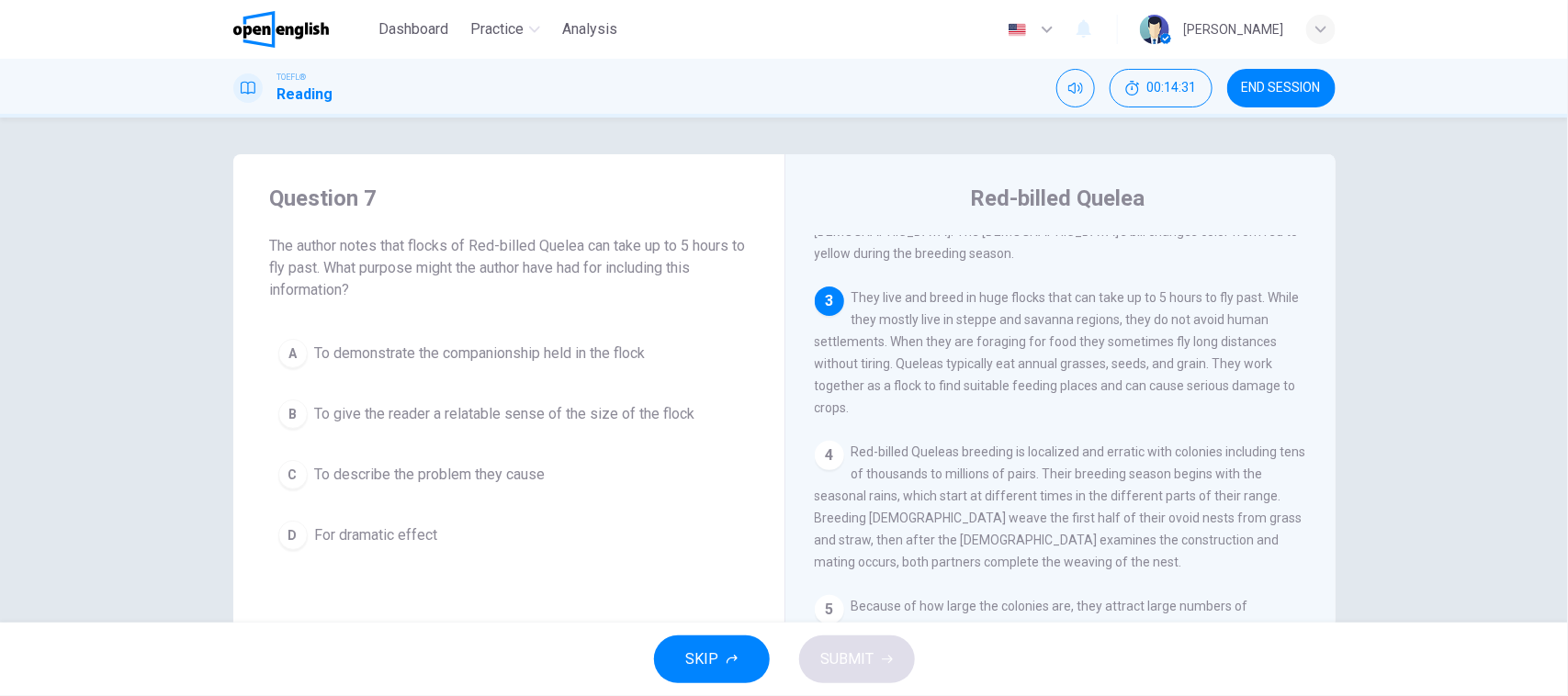
click at [62, 253] on div "Question 7 The author notes that flocks of Red-billed Quelea can take up to 5 h…" at bounding box center [784, 370] width 1568 height 505
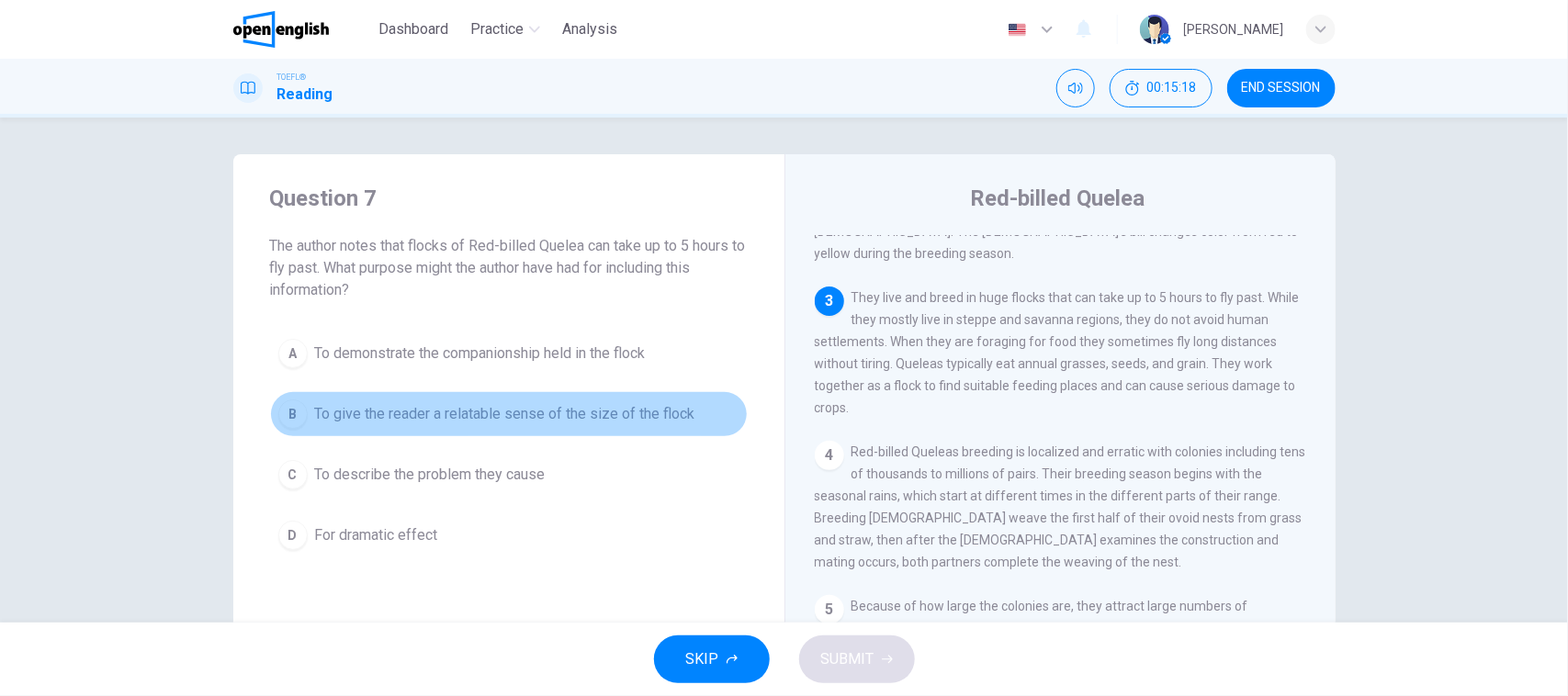
click at [454, 418] on span "To give the reader a relatable sense of the size of the flock" at bounding box center [505, 413] width 381 height 22
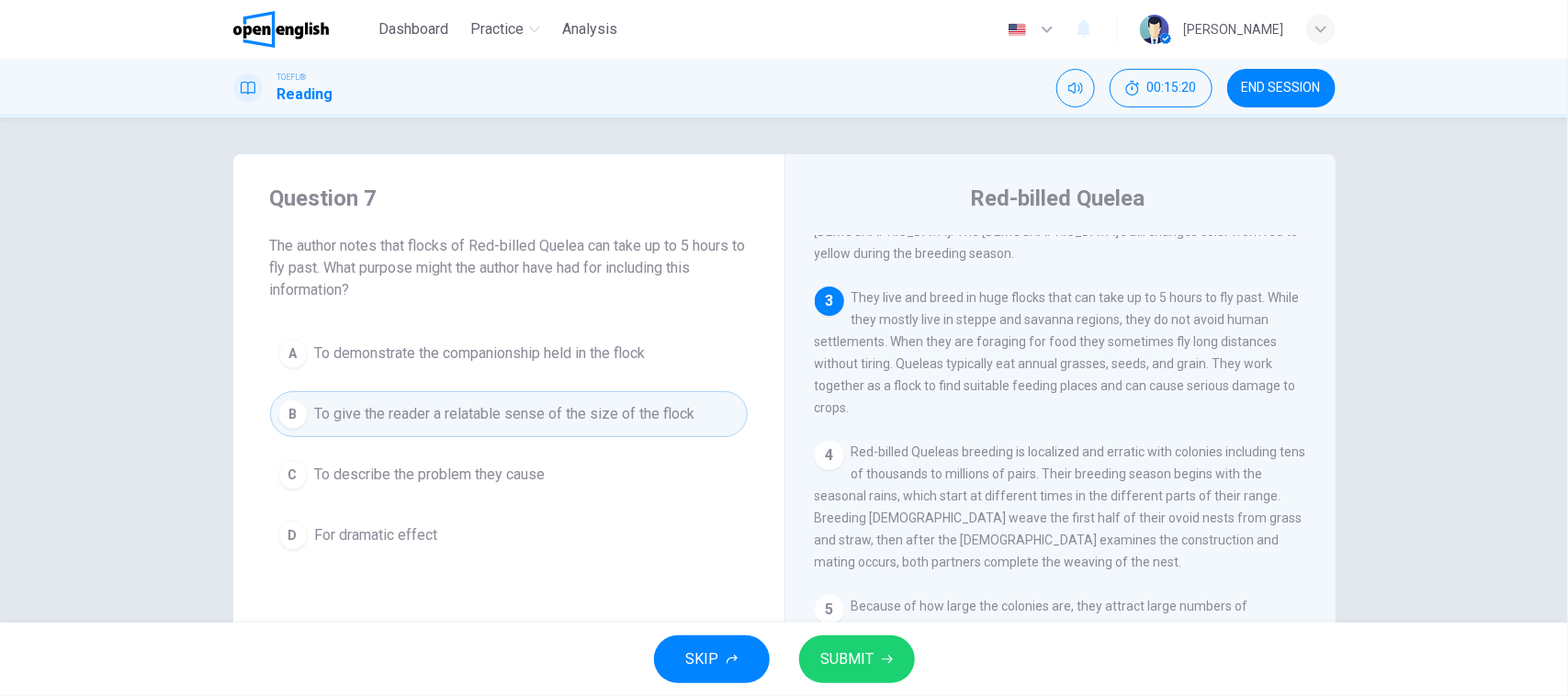
click at [600, 363] on span "To demonstrate the companionship held in the flock" at bounding box center [479, 353] width 330 height 22
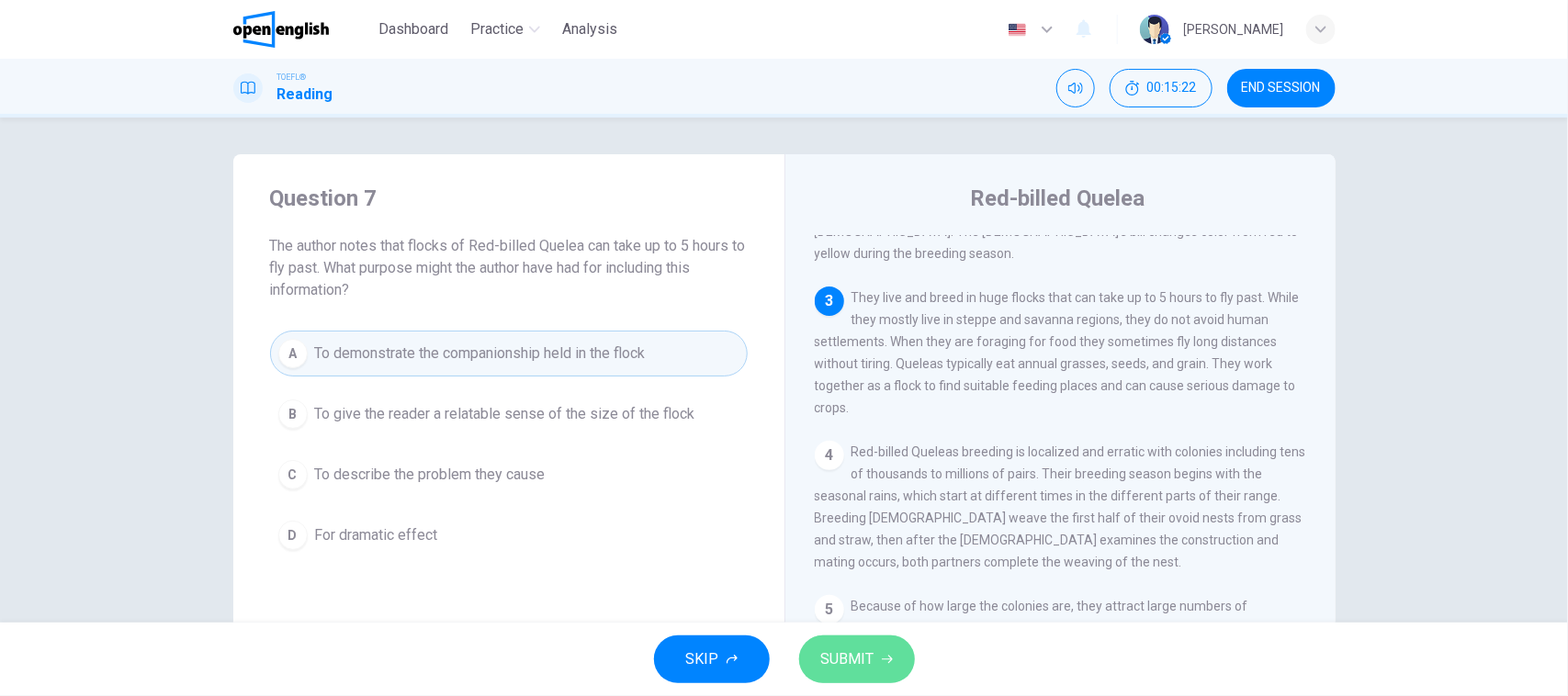
click at [871, 668] on span "SUBMIT" at bounding box center [847, 659] width 53 height 26
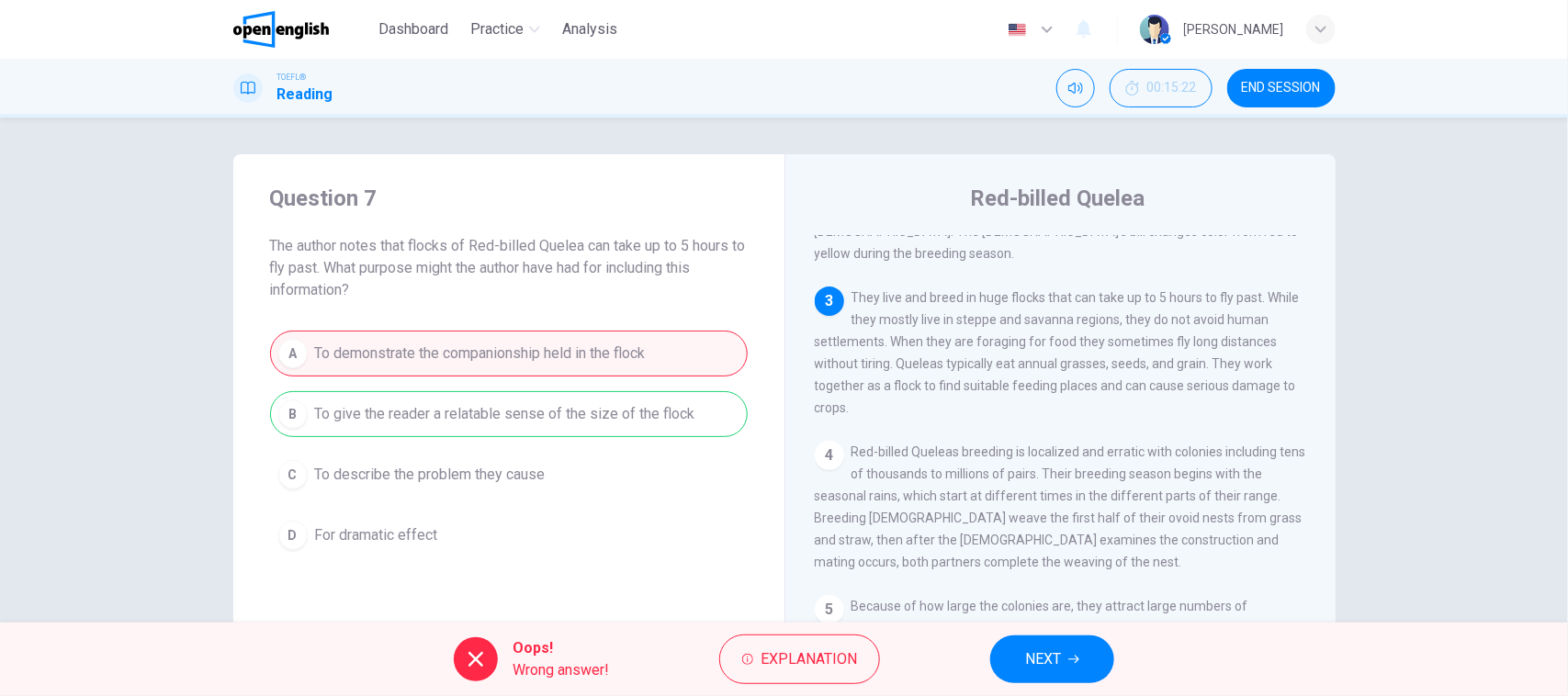
click at [549, 422] on div "A To demonstrate the companionship held in the flock B To give the reader a rel…" at bounding box center [508, 443] width 477 height 227
click at [1107, 659] on button "NEXT" at bounding box center [1052, 658] width 124 height 47
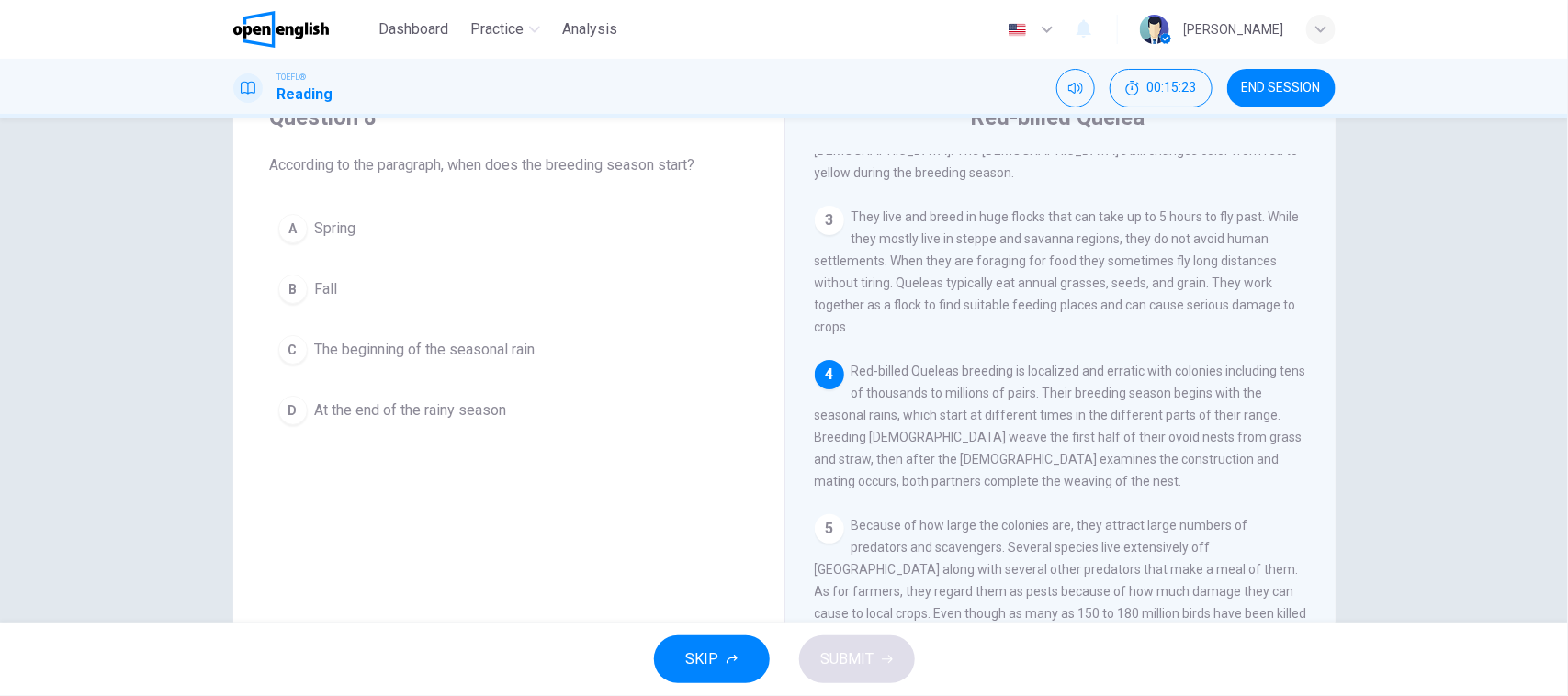
scroll to position [115, 0]
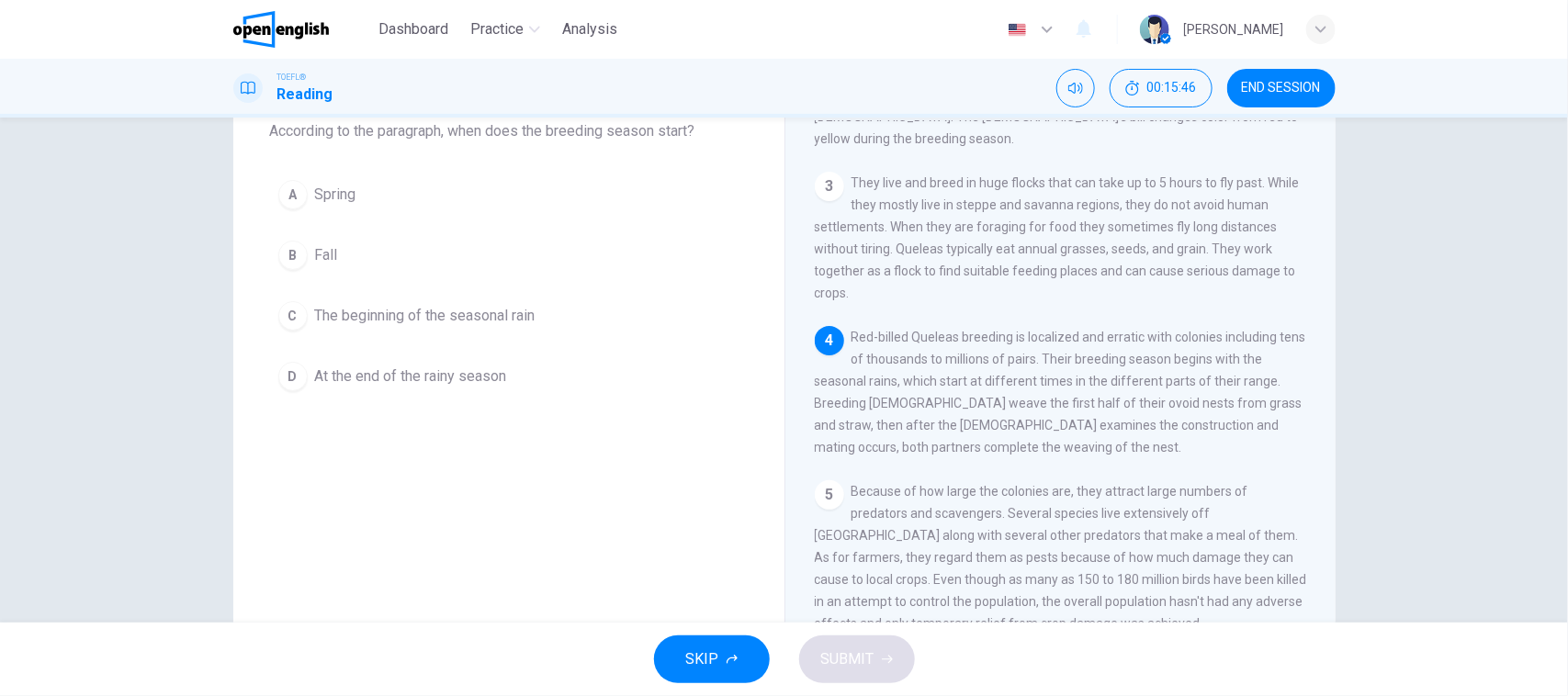
click at [435, 634] on div "SKIP SUBMIT" at bounding box center [784, 659] width 1568 height 74
click at [810, 29] on div "Dashboard Practice Analysis English ** ​ [PERSON_NAME]" at bounding box center [784, 29] width 1102 height 59
click at [52, 396] on div "Question 8 According to the paragraph, when does the breeding season start? A S…" at bounding box center [784, 370] width 1568 height 505
click at [1113, 453] on div "1 The Red-billed Quelea is the most abundant wild bird species in the world wit…" at bounding box center [1072, 383] width 516 height 528
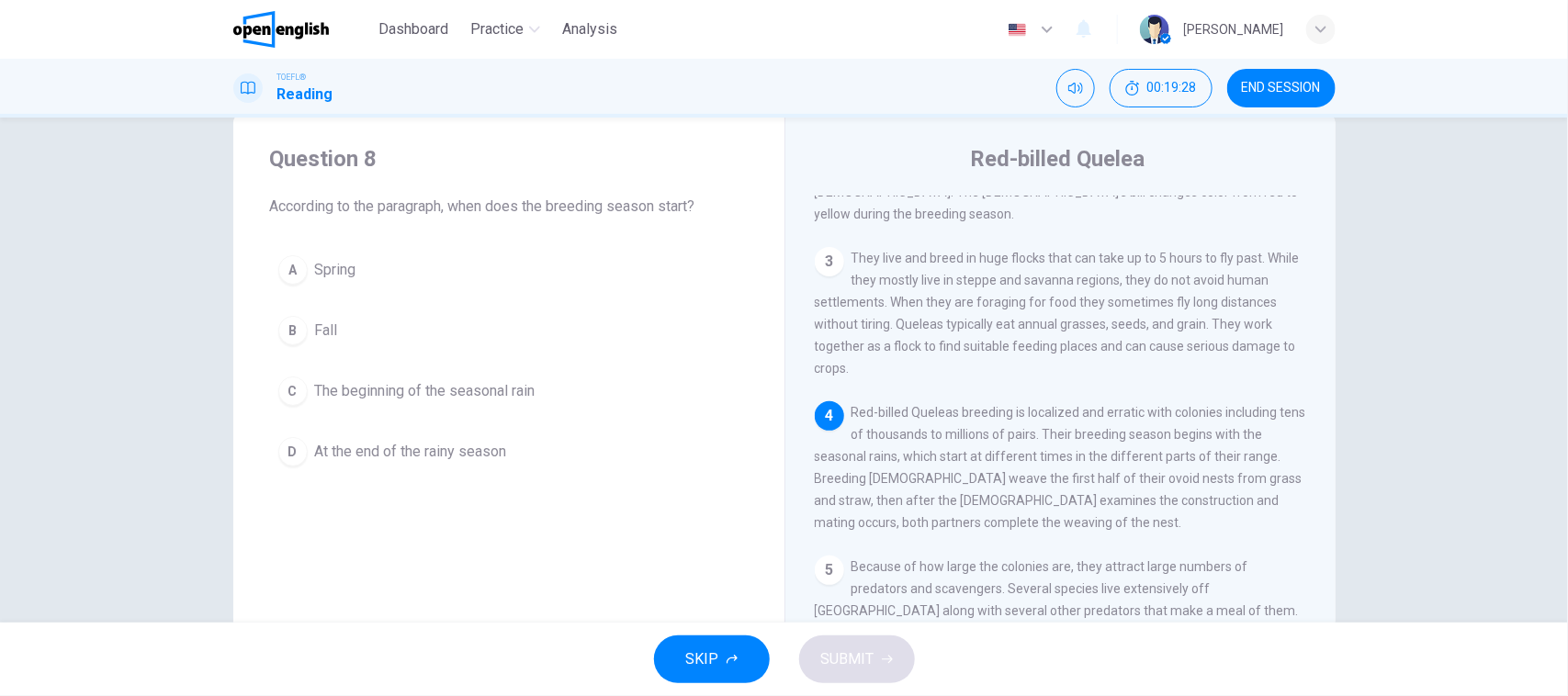
scroll to position [0, 0]
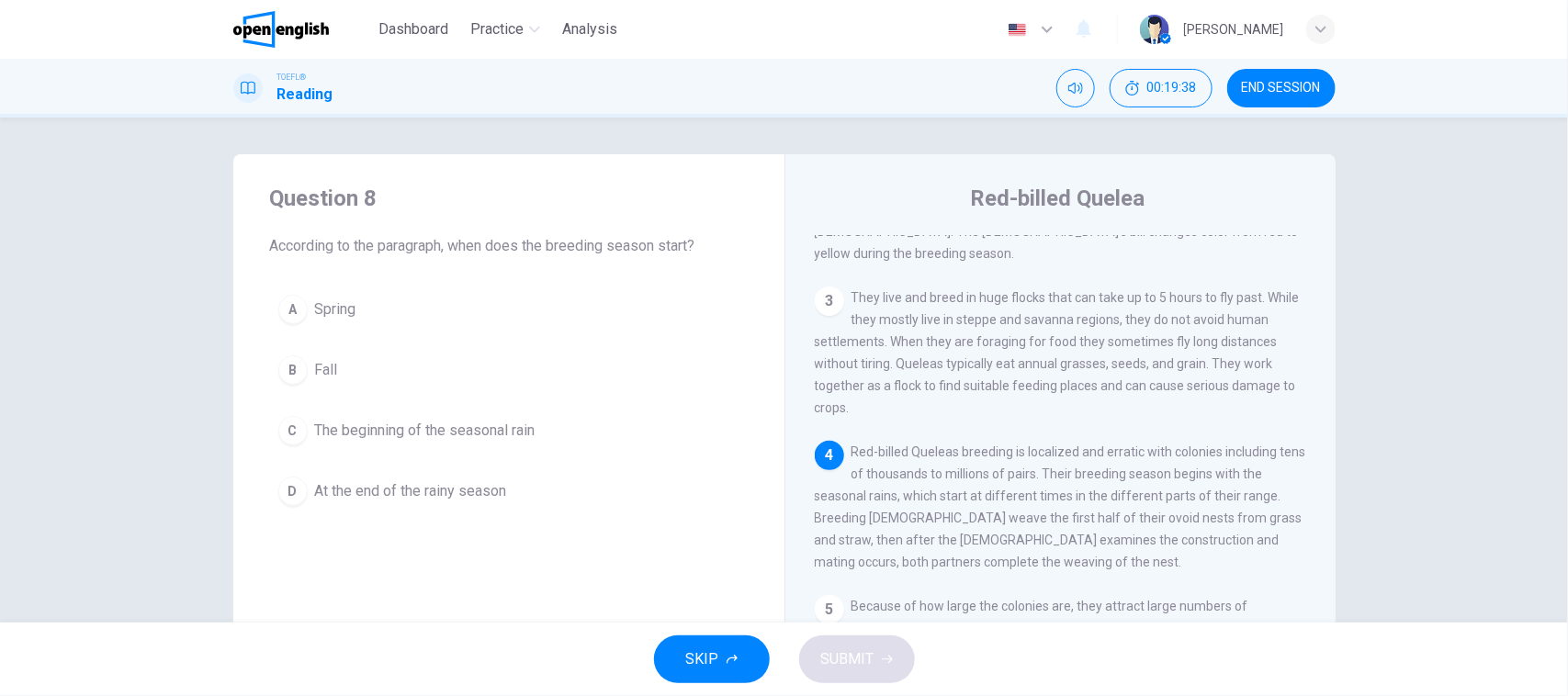
click at [512, 424] on span "The beginning of the seasonal rain" at bounding box center [425, 430] width 221 height 22
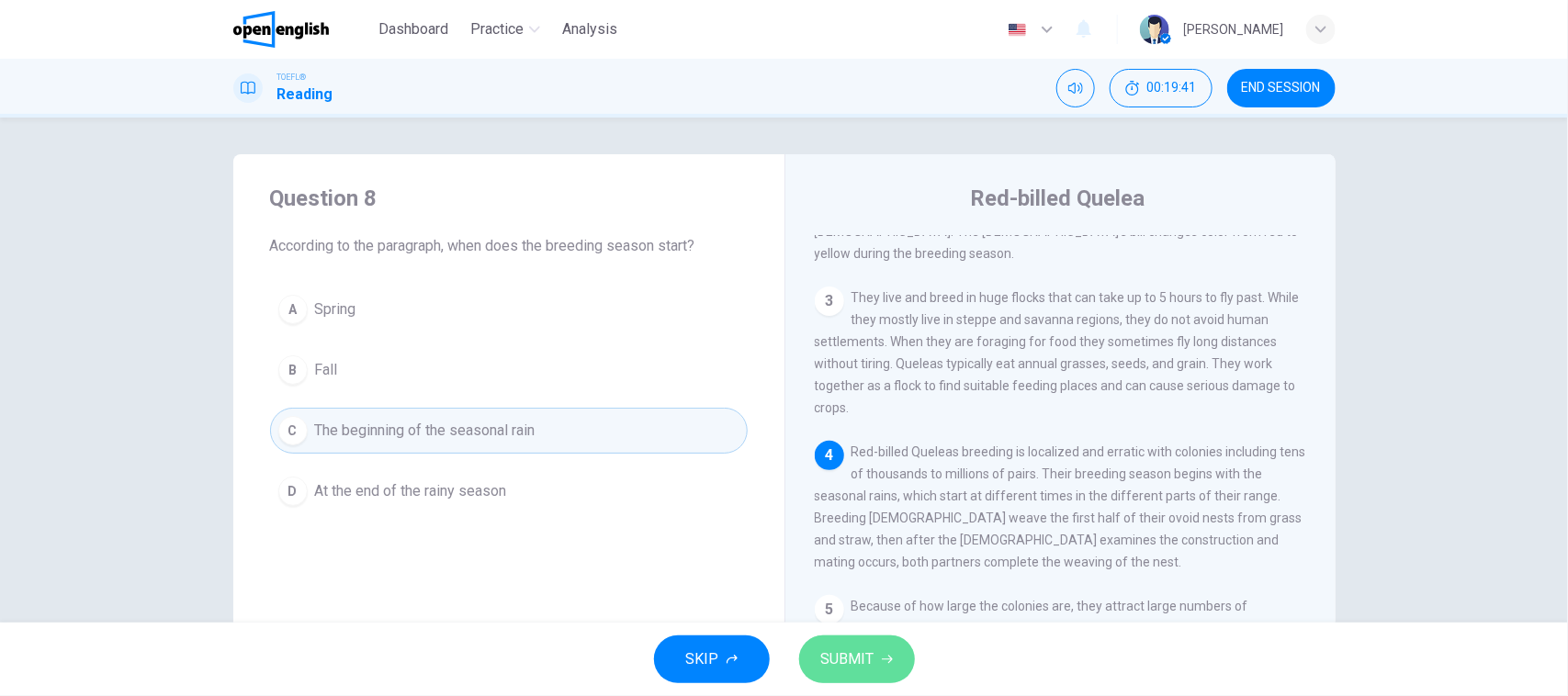
click at [855, 650] on span "SUBMIT" at bounding box center [847, 659] width 53 height 26
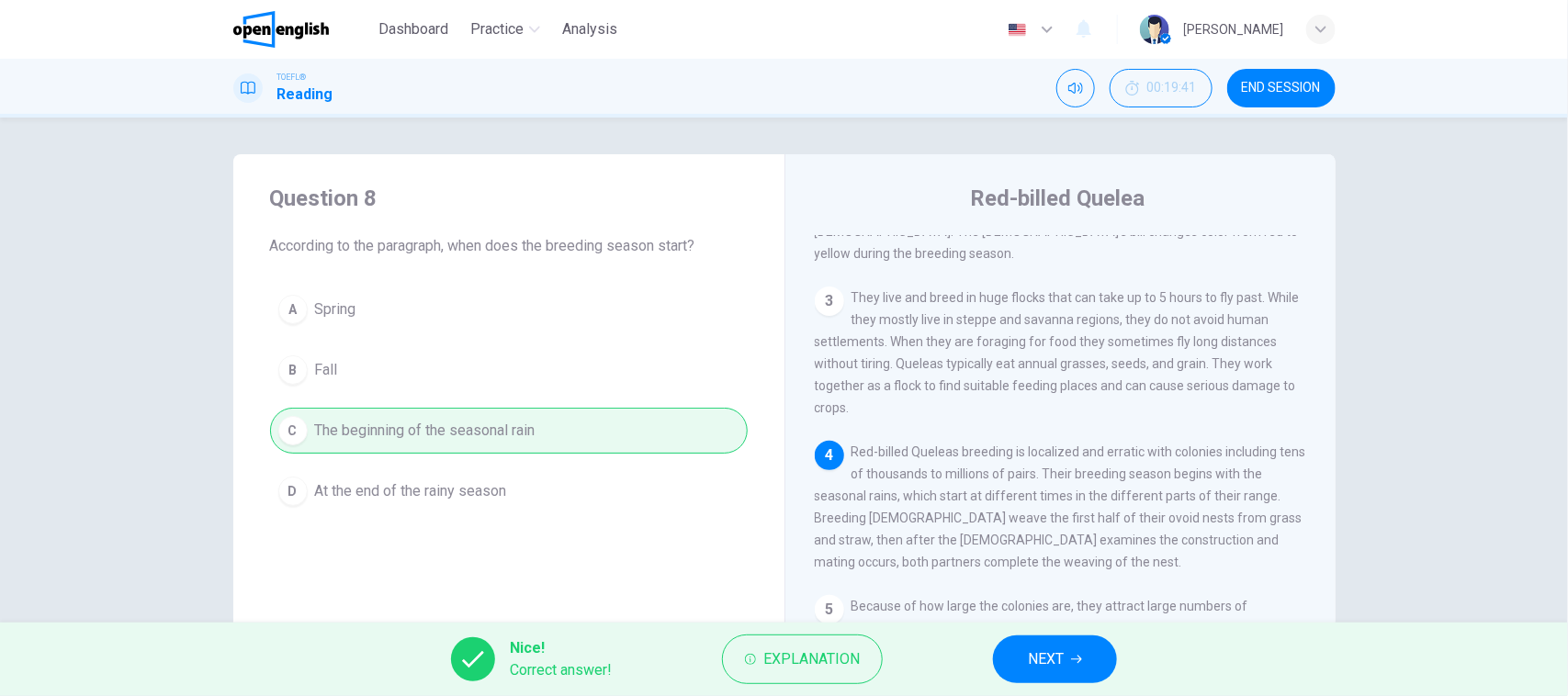
click at [1043, 649] on span "NEXT" at bounding box center [1045, 659] width 36 height 26
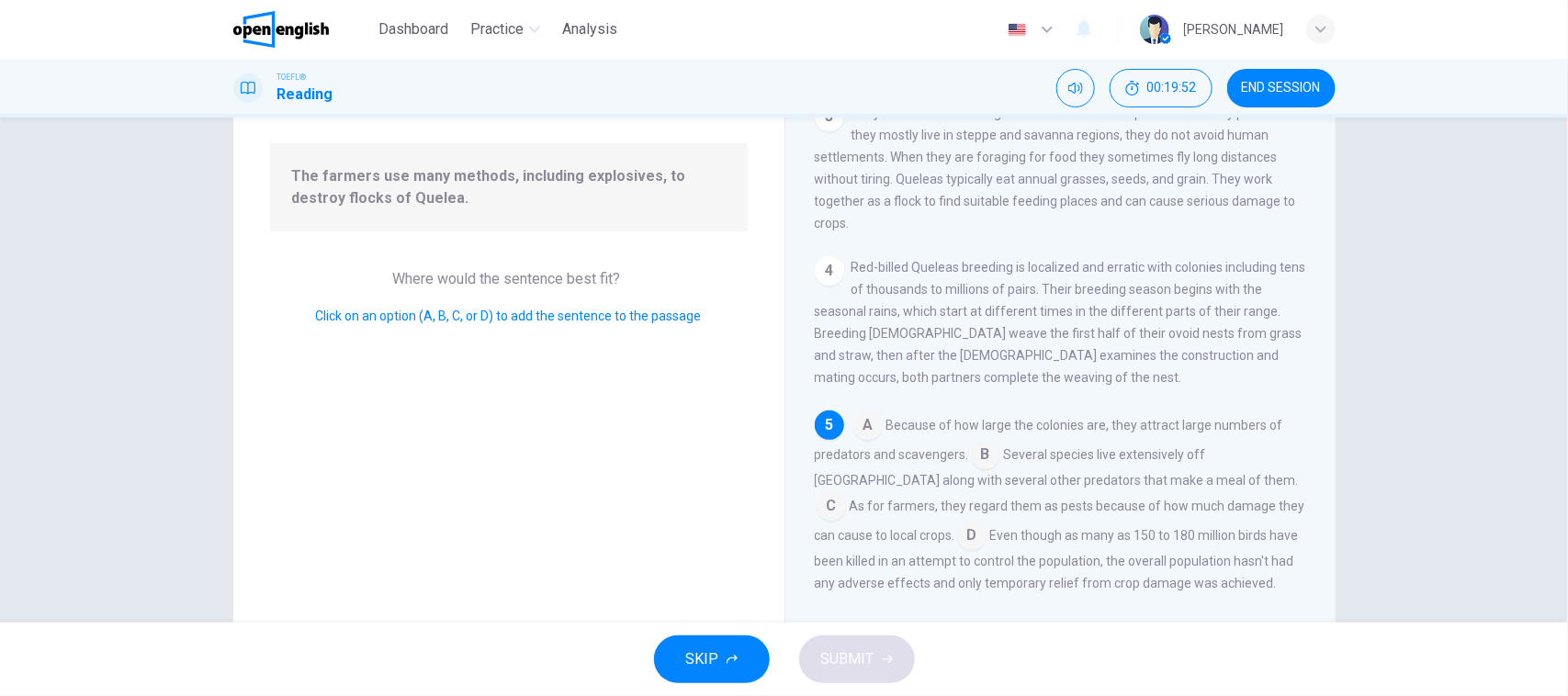
scroll to position [204, 0]
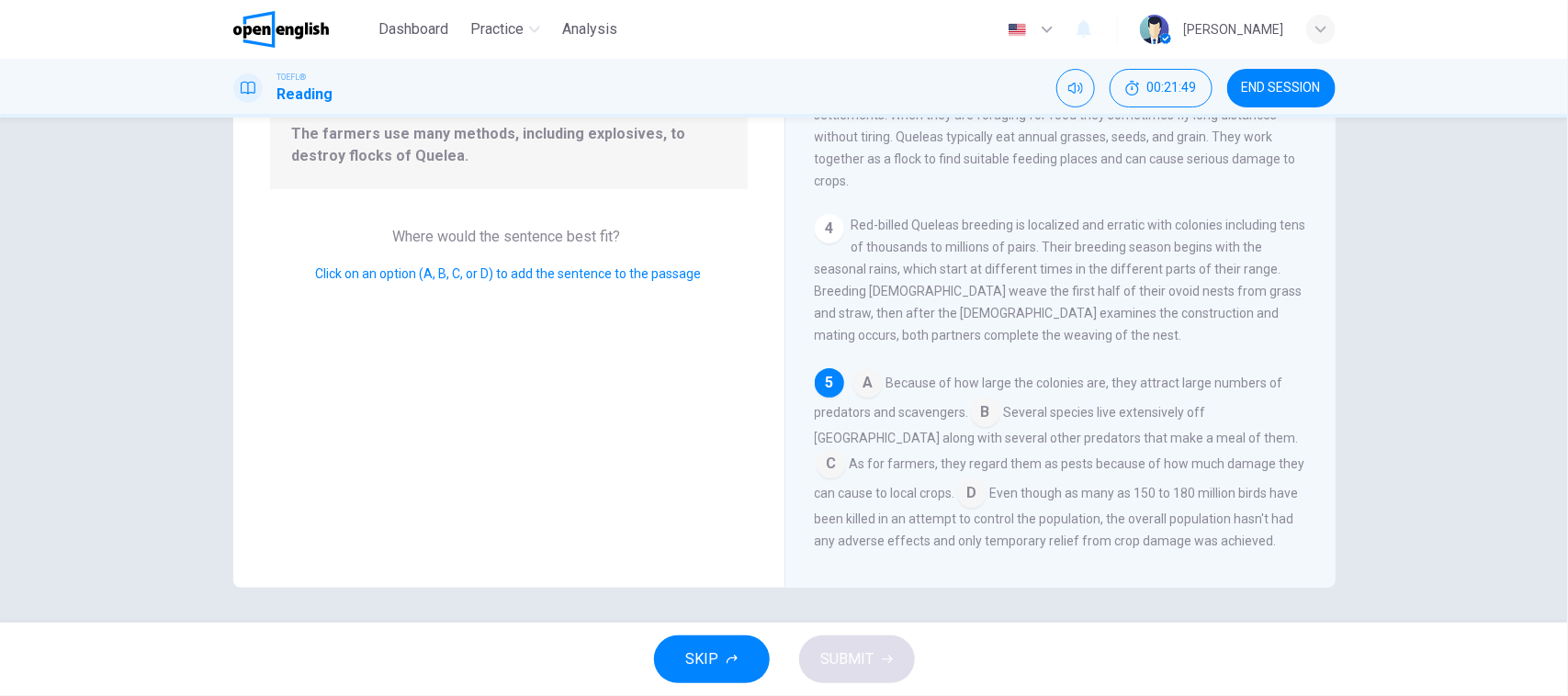
click at [393, 423] on div "Question 9 Look at the four that indicate where the following sentence could be…" at bounding box center [508, 268] width 551 height 638
click at [957, 485] on input at bounding box center [971, 495] width 29 height 29
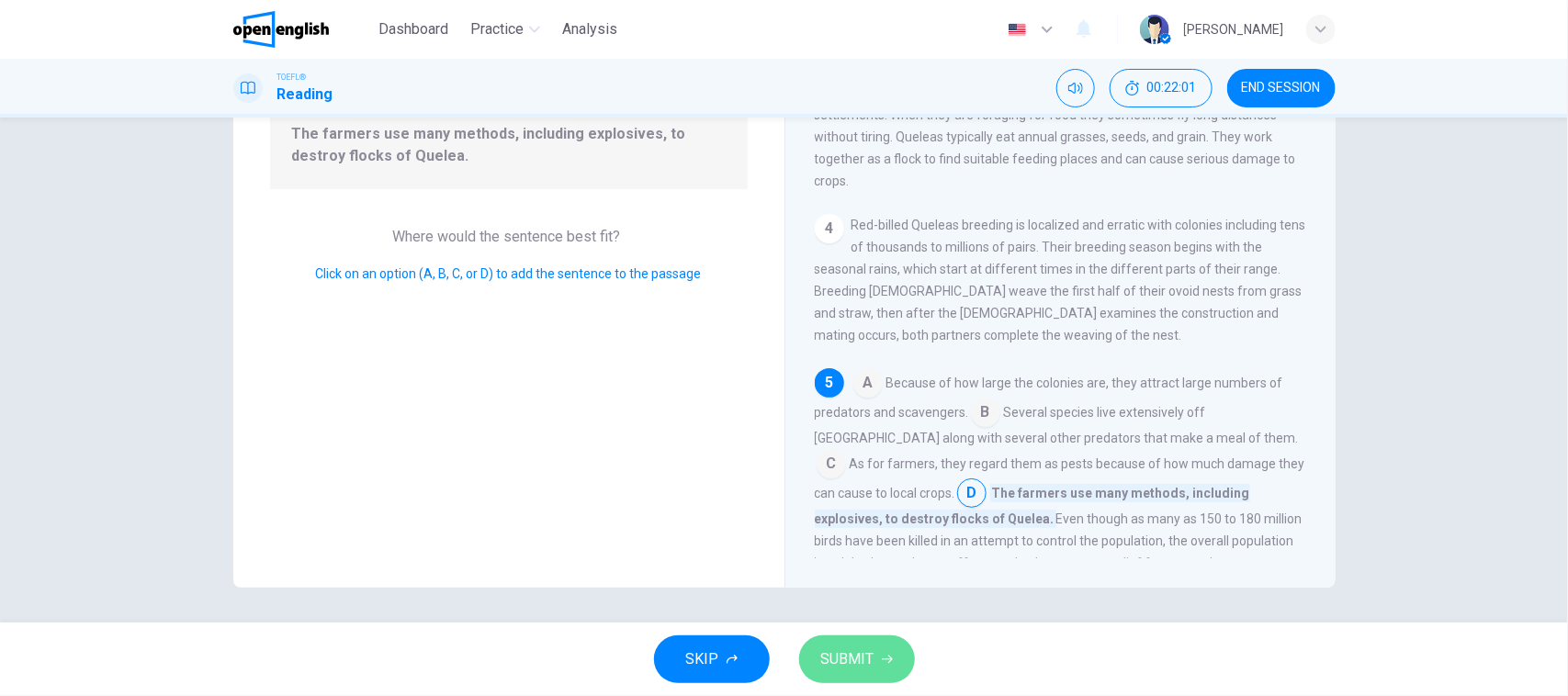
click at [857, 667] on span "SUBMIT" at bounding box center [847, 659] width 53 height 26
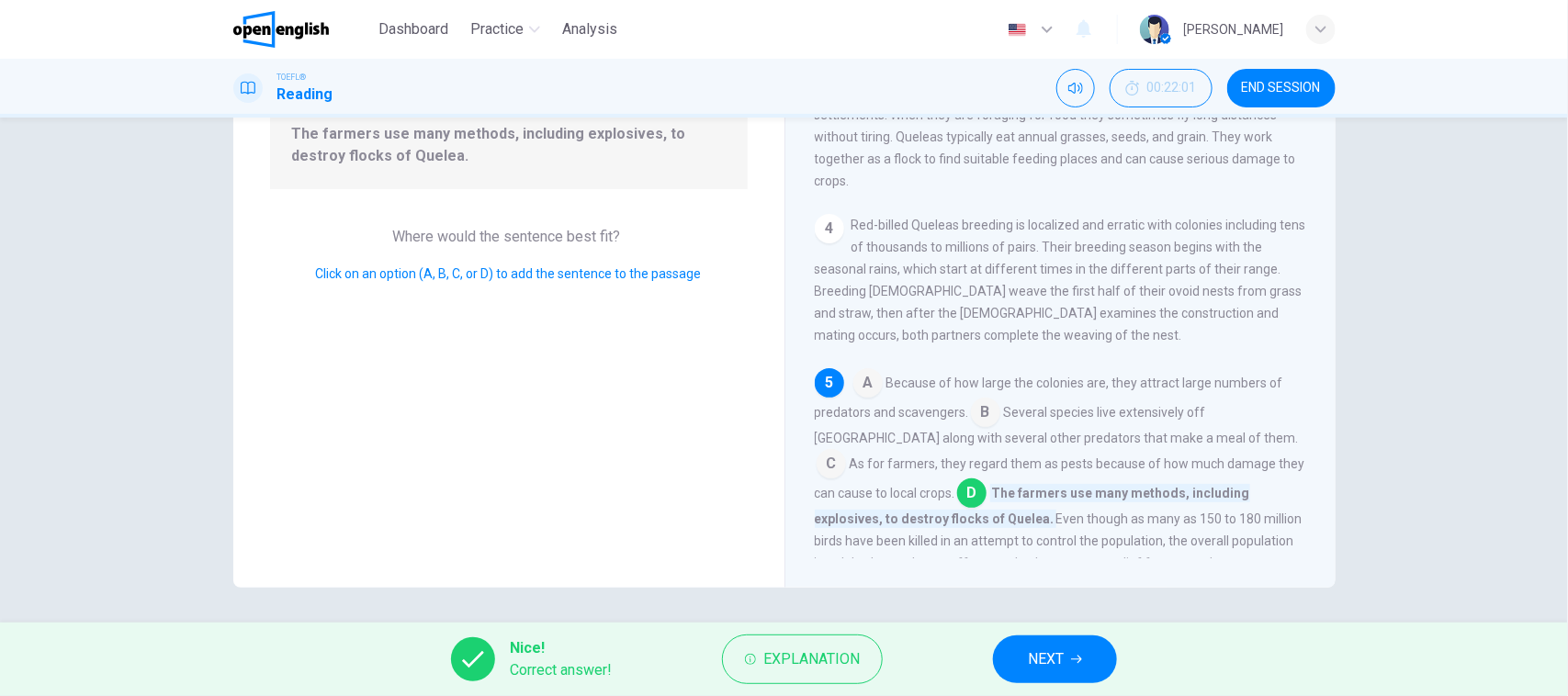
click at [1034, 684] on div "Nice! Correct answer! Explanation NEXT" at bounding box center [784, 659] width 1568 height 74
click at [1041, 666] on span "NEXT" at bounding box center [1045, 659] width 36 height 26
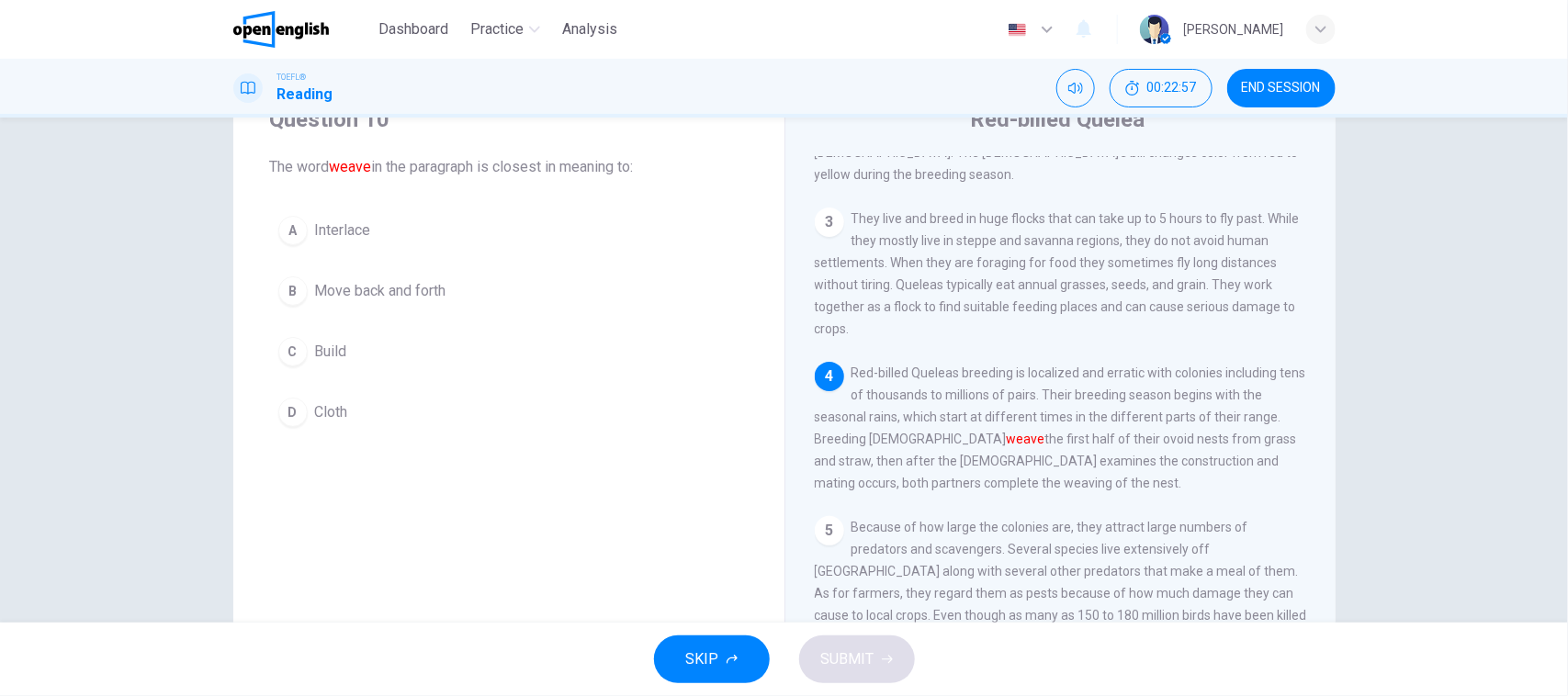
scroll to position [0, 0]
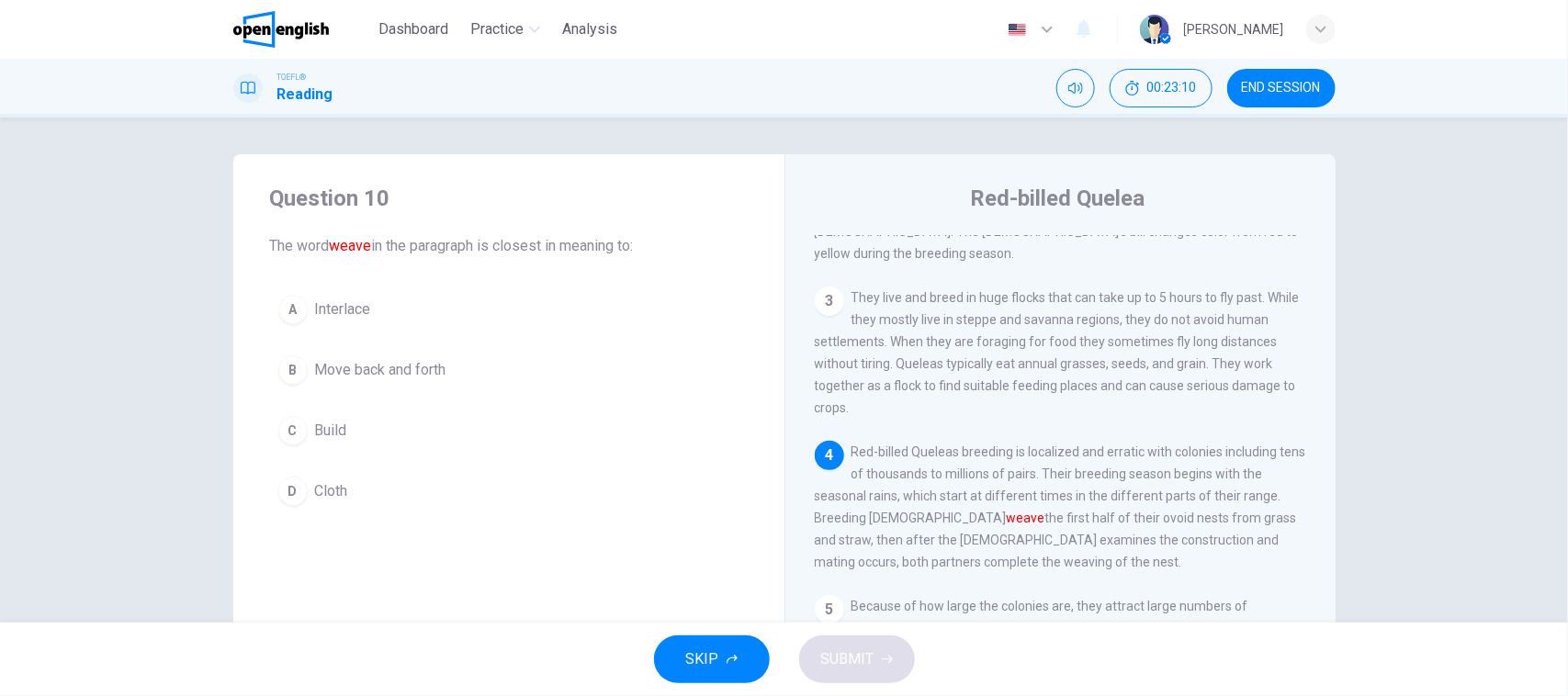
click at [218, 489] on div "Question 10 The word weave in the paragraph is closest in meaning to: A Interla…" at bounding box center [784, 472] width 1161 height 638
click at [375, 318] on button "A Interlace" at bounding box center [508, 309] width 477 height 45
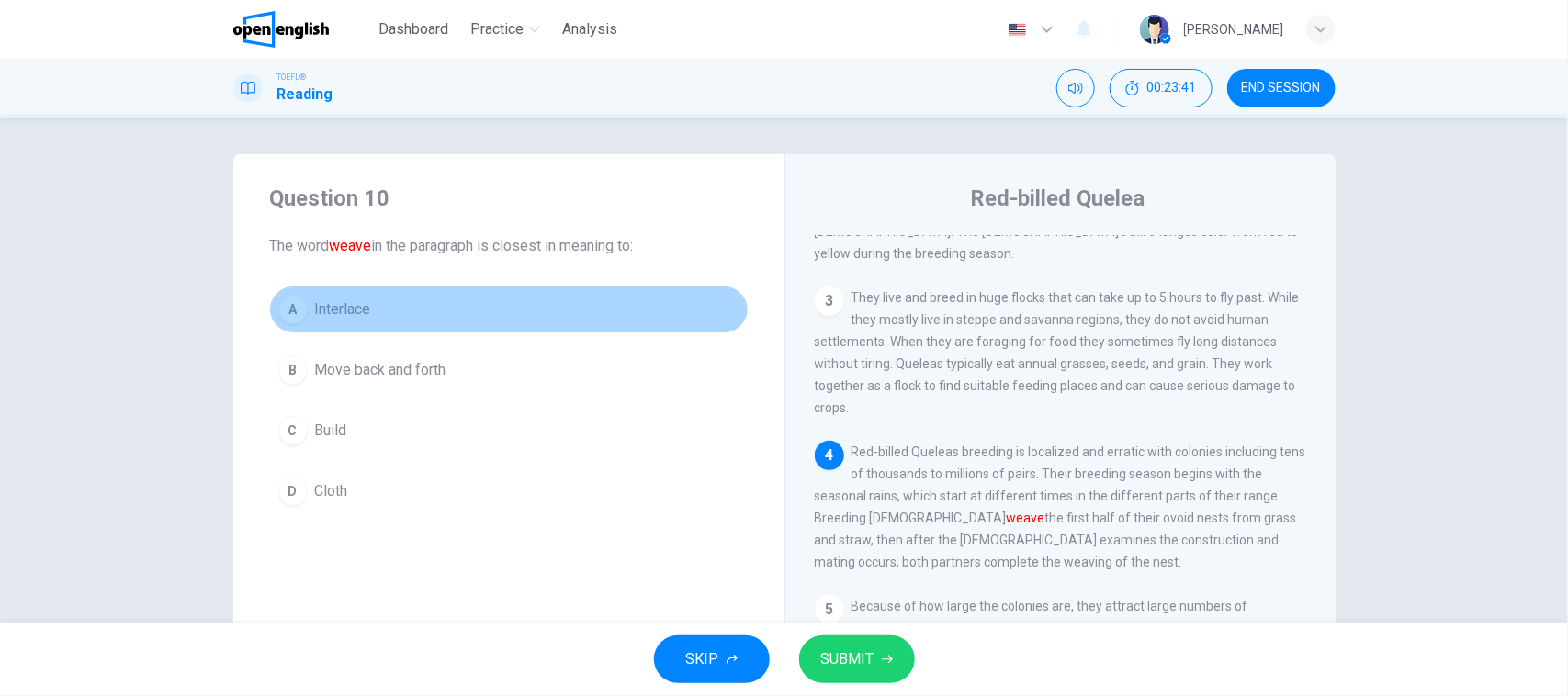
click at [436, 318] on button "A Interlace" at bounding box center [508, 309] width 477 height 45
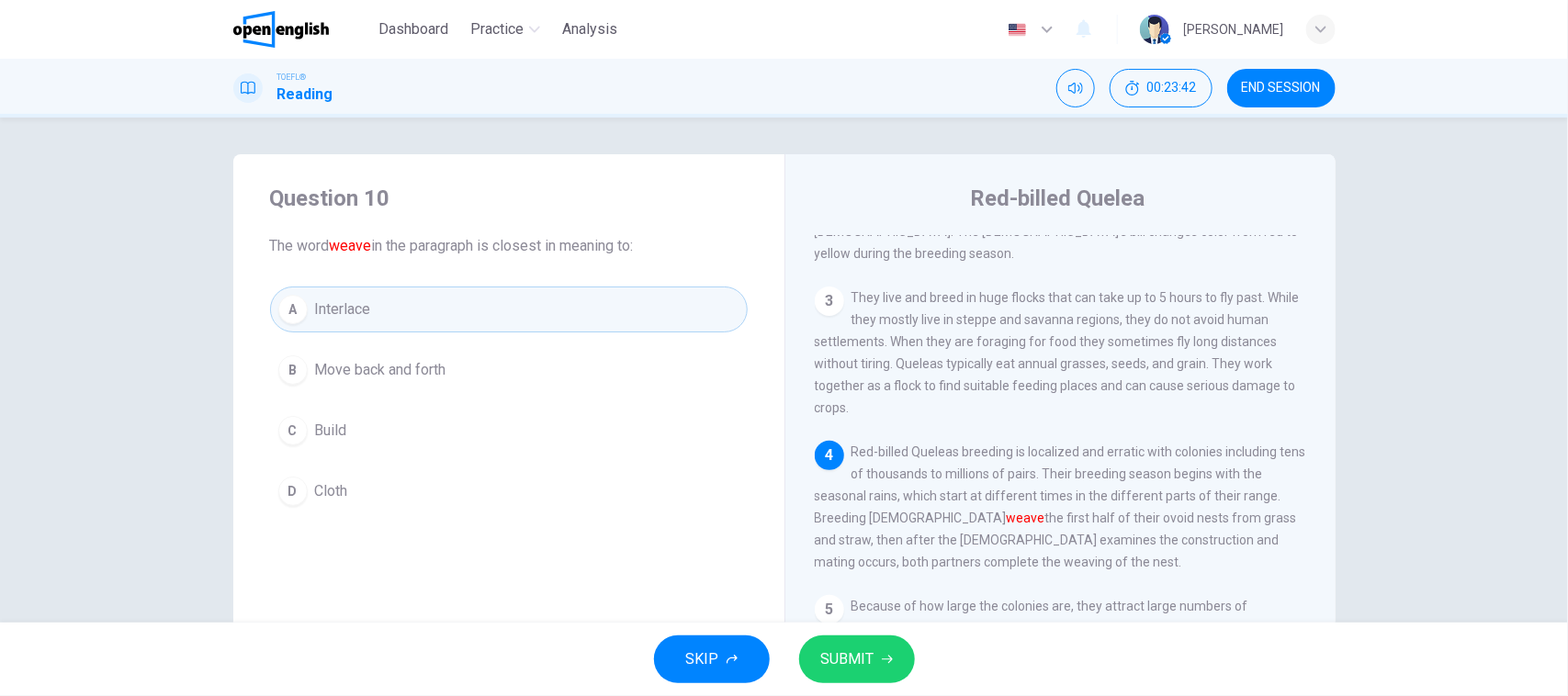
click at [883, 659] on icon "button" at bounding box center [886, 659] width 11 height 9
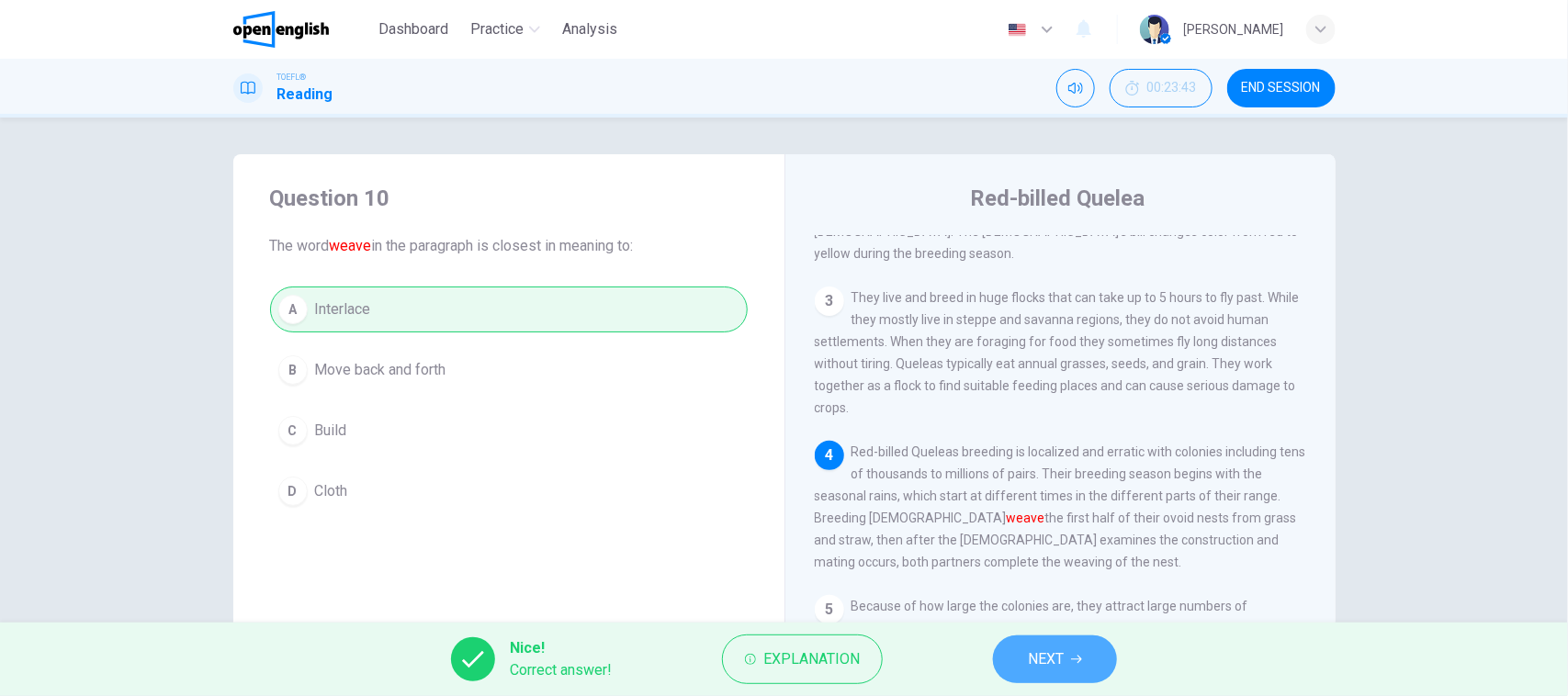
click at [1040, 652] on span "NEXT" at bounding box center [1045, 659] width 36 height 26
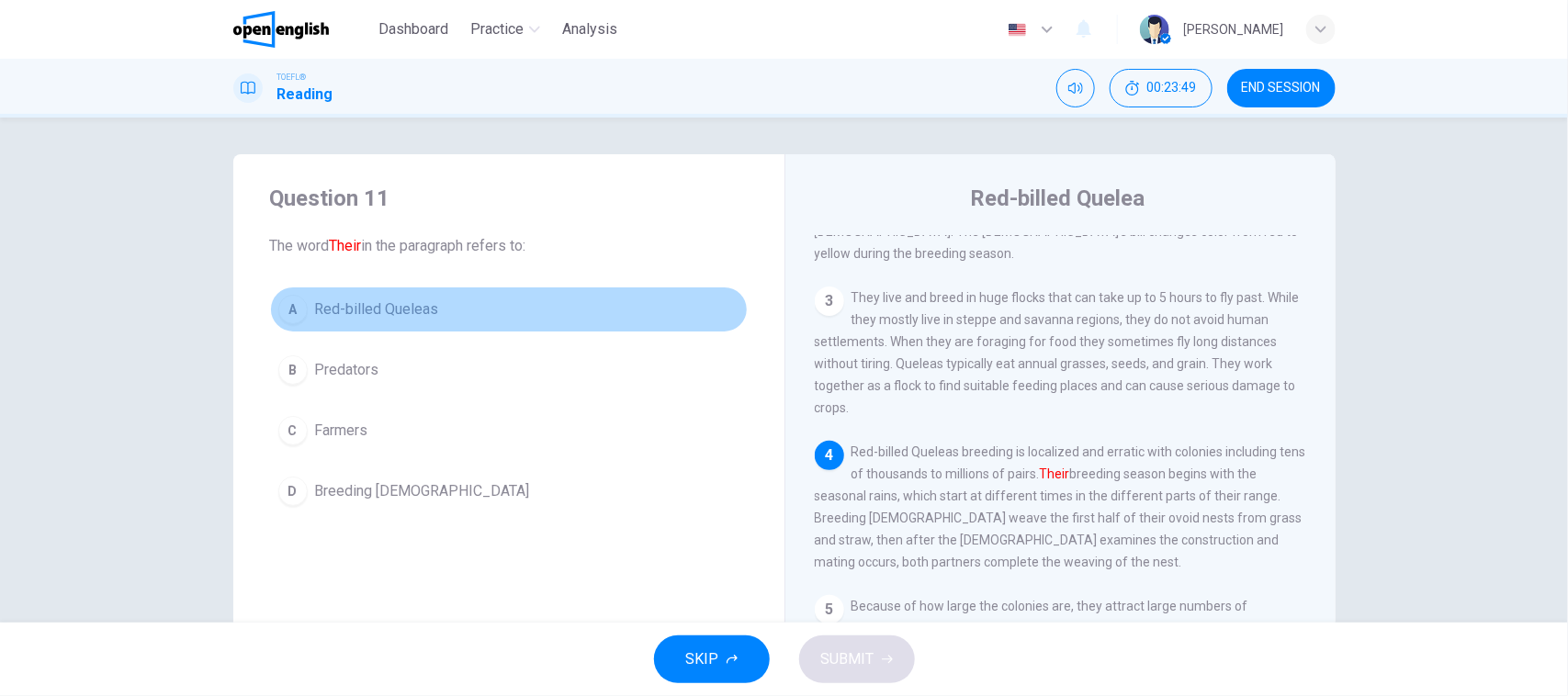
click at [388, 318] on span "Red-billed Queleas" at bounding box center [377, 309] width 124 height 22
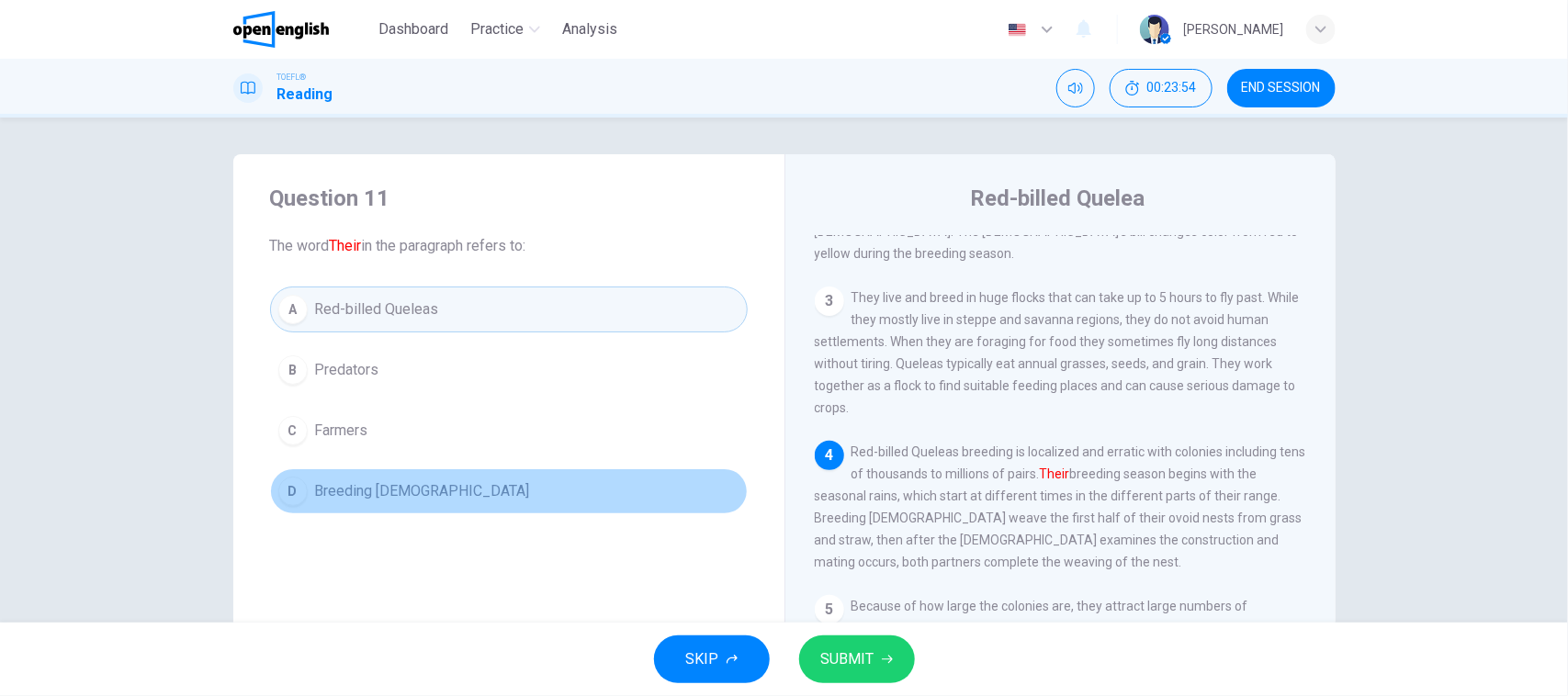
click at [455, 500] on button "D Breeding [DEMOGRAPHIC_DATA]" at bounding box center [508, 491] width 477 height 45
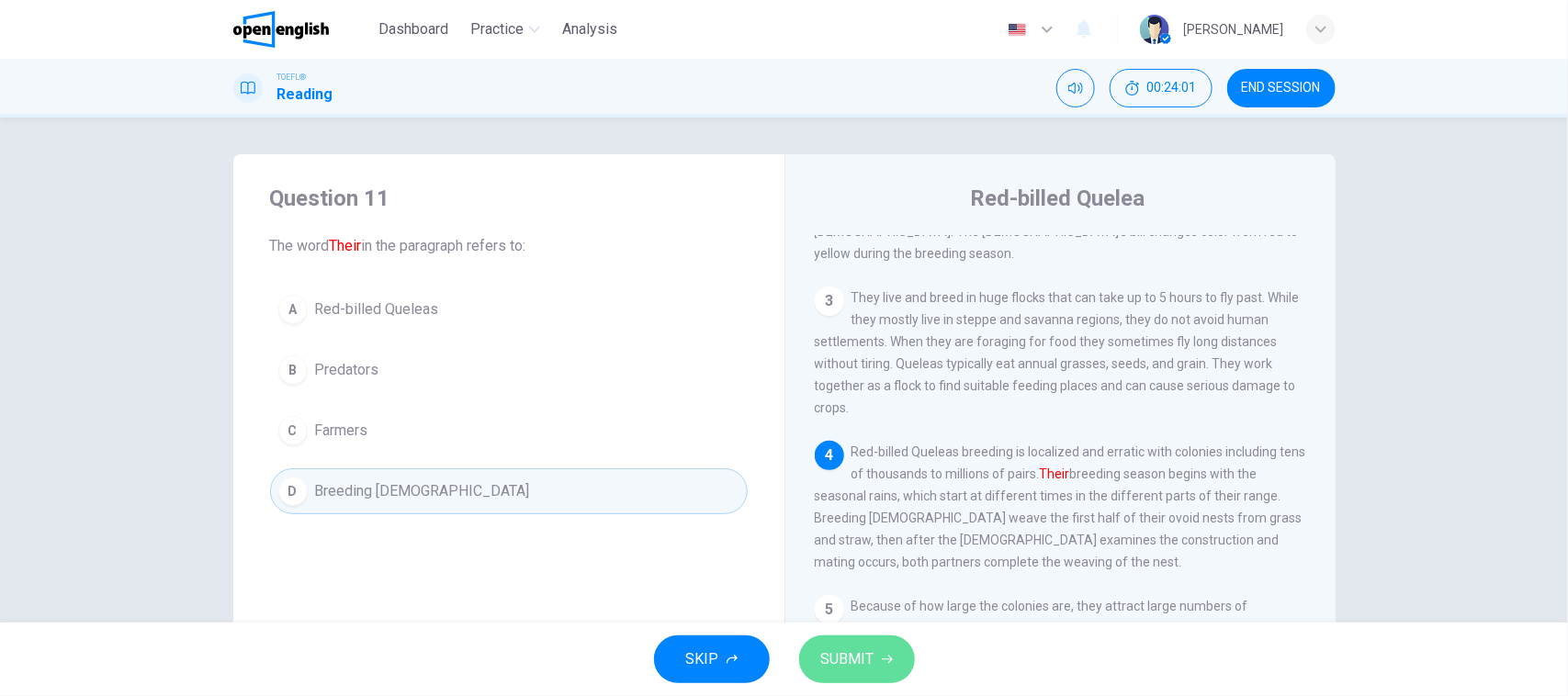
click at [897, 656] on button "SUBMIT" at bounding box center [856, 658] width 115 height 47
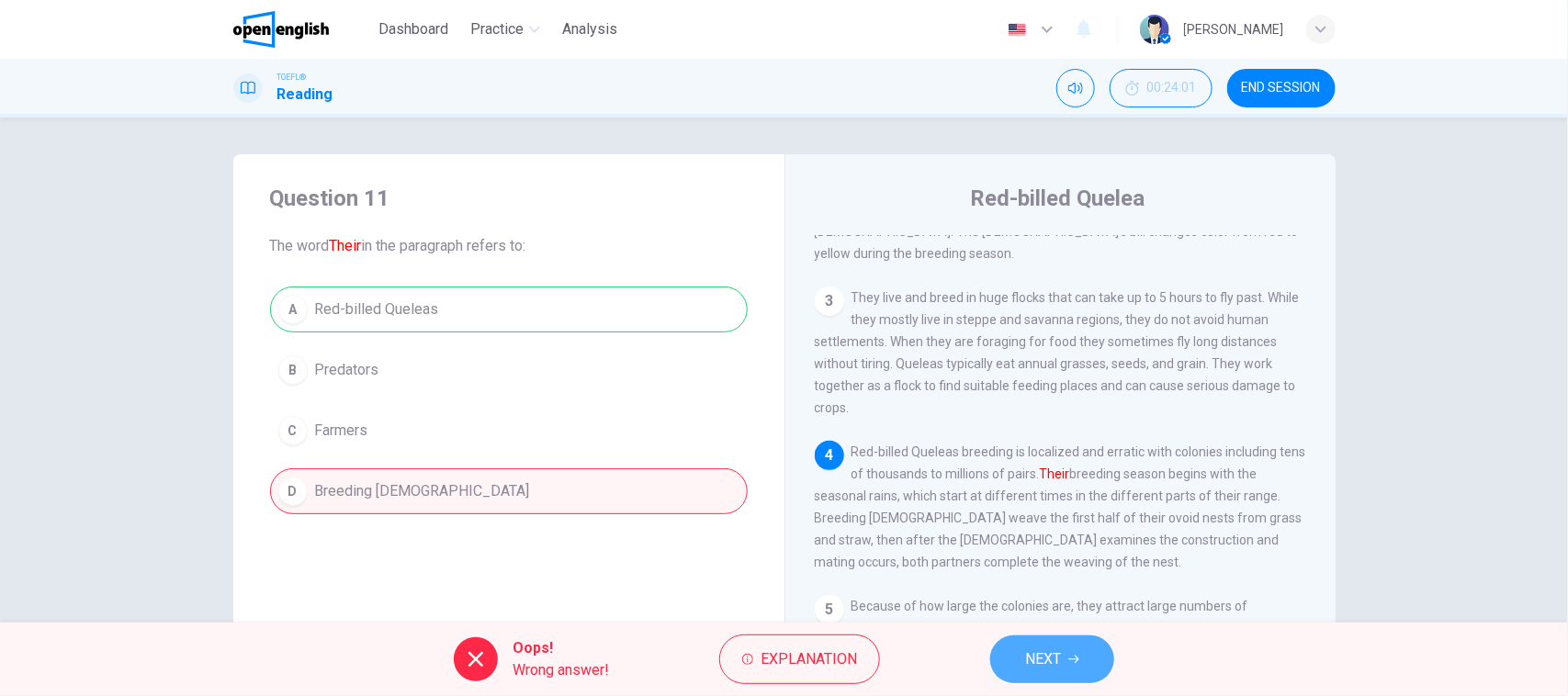
click at [1103, 662] on button "NEXT" at bounding box center [1052, 658] width 124 height 47
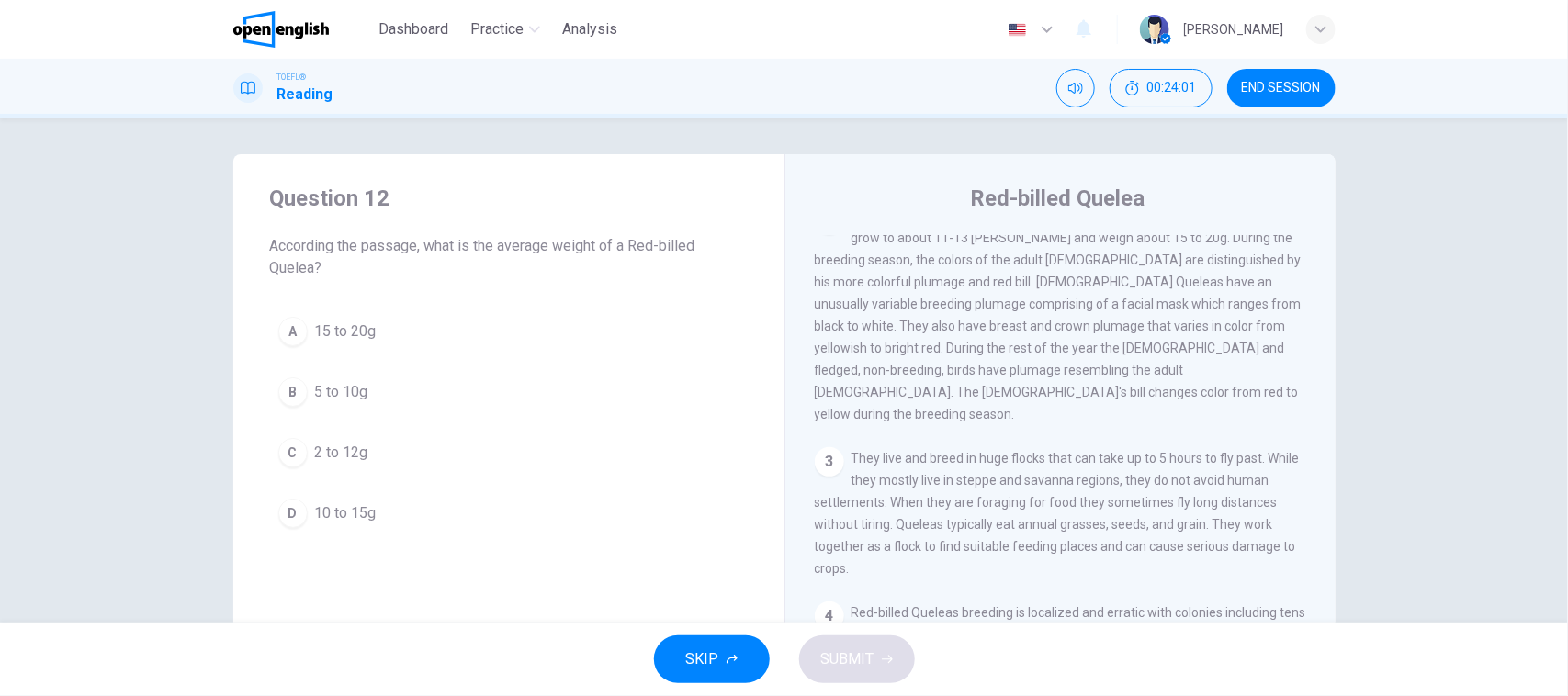
scroll to position [115, 0]
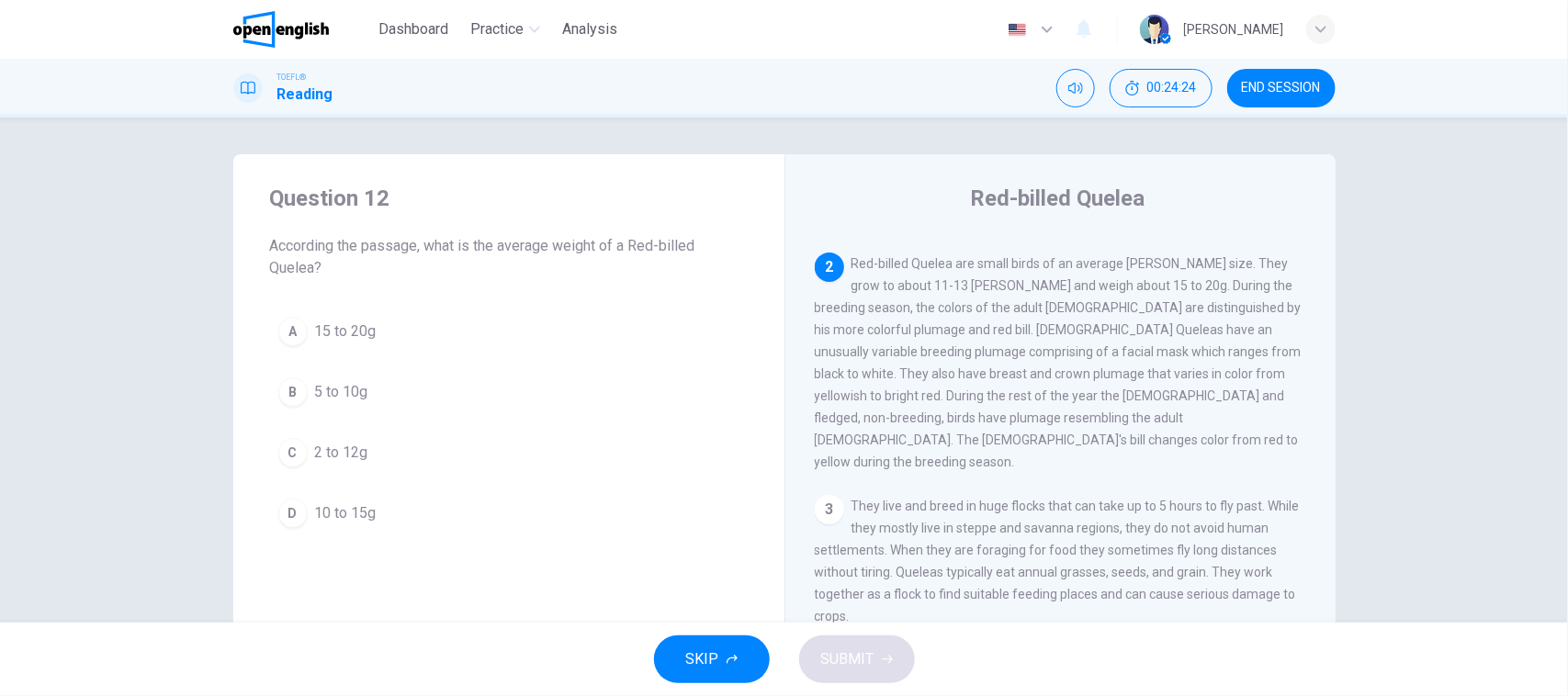
click at [397, 249] on span "According the passage, what is the average weight of a Red-billed Quelea?" at bounding box center [508, 257] width 477 height 45
click at [354, 331] on span "15 to 20g" at bounding box center [346, 331] width 62 height 22
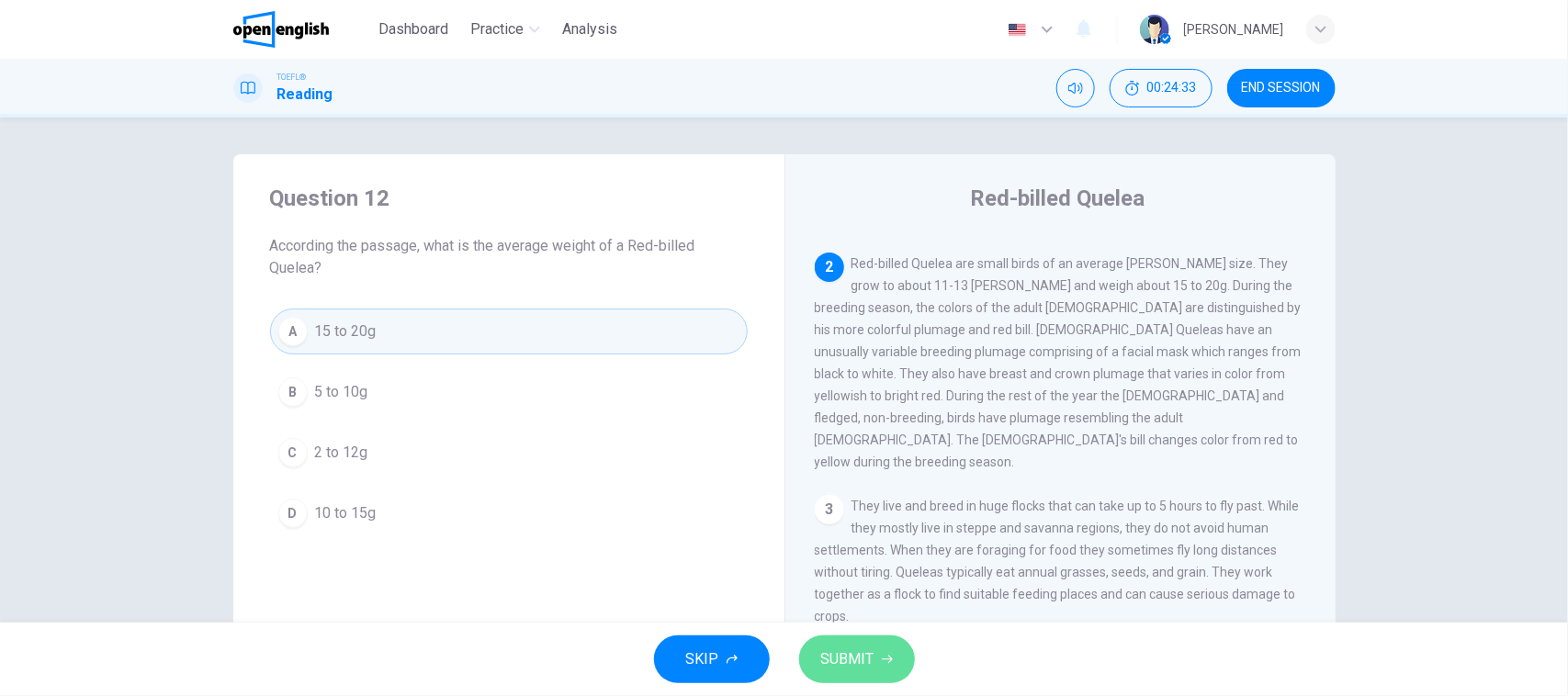
click at [900, 663] on button "SUBMIT" at bounding box center [856, 658] width 115 height 47
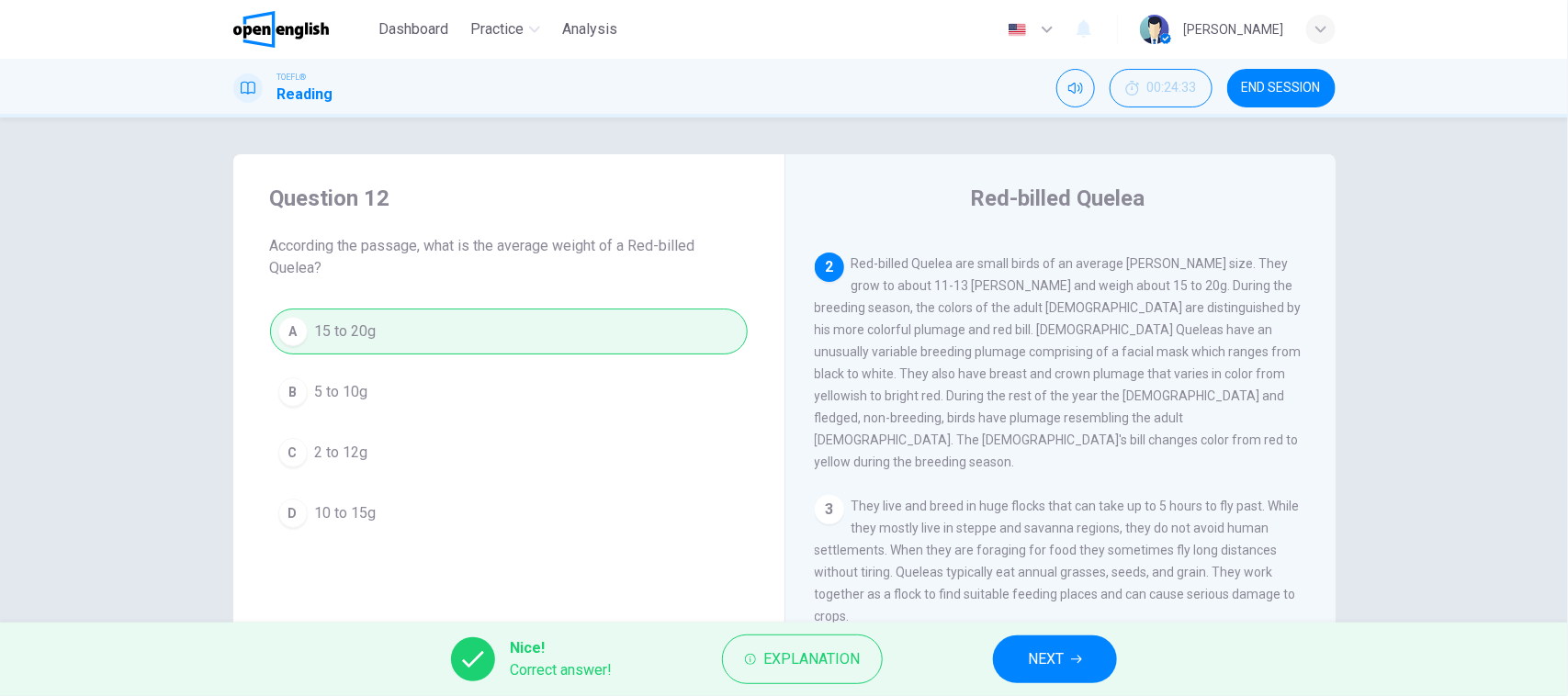
click at [1042, 670] on span "NEXT" at bounding box center [1045, 659] width 36 height 26
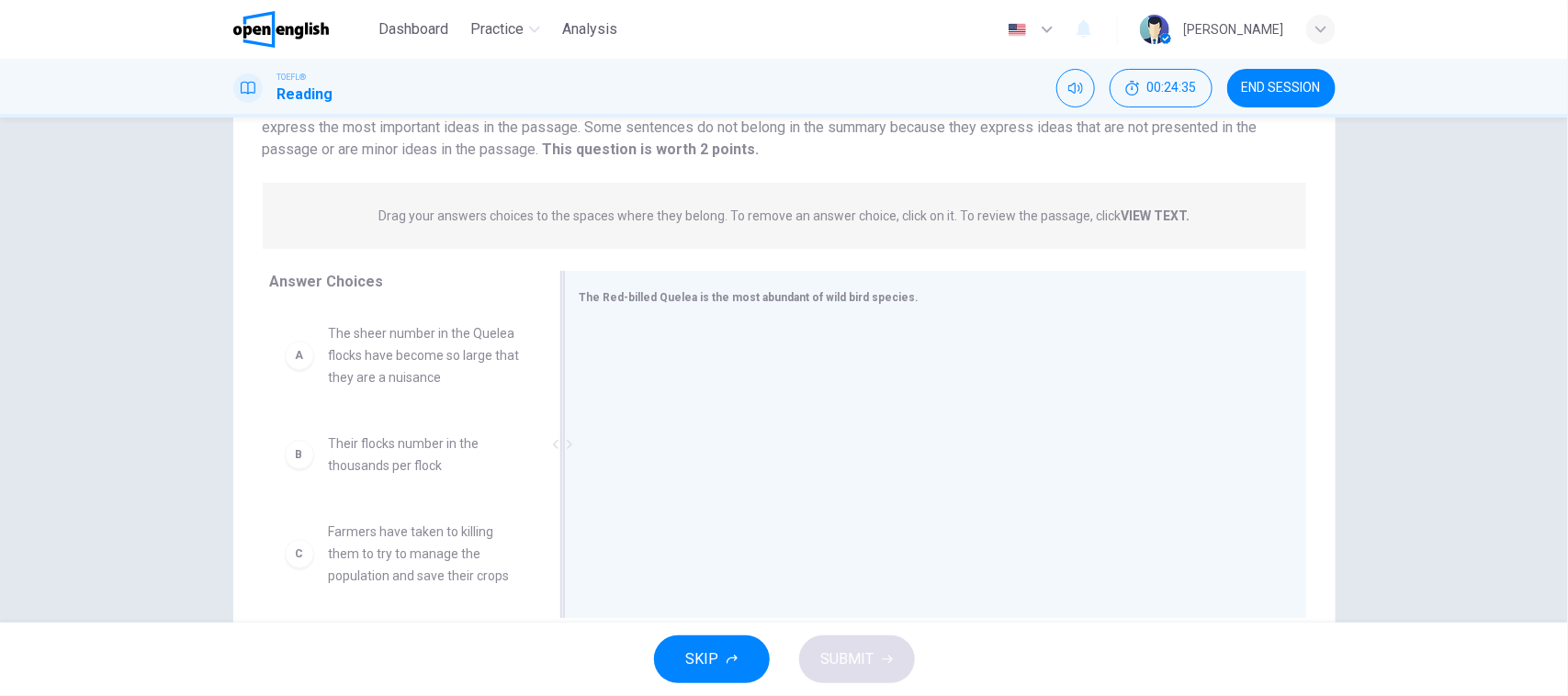
scroll to position [204, 0]
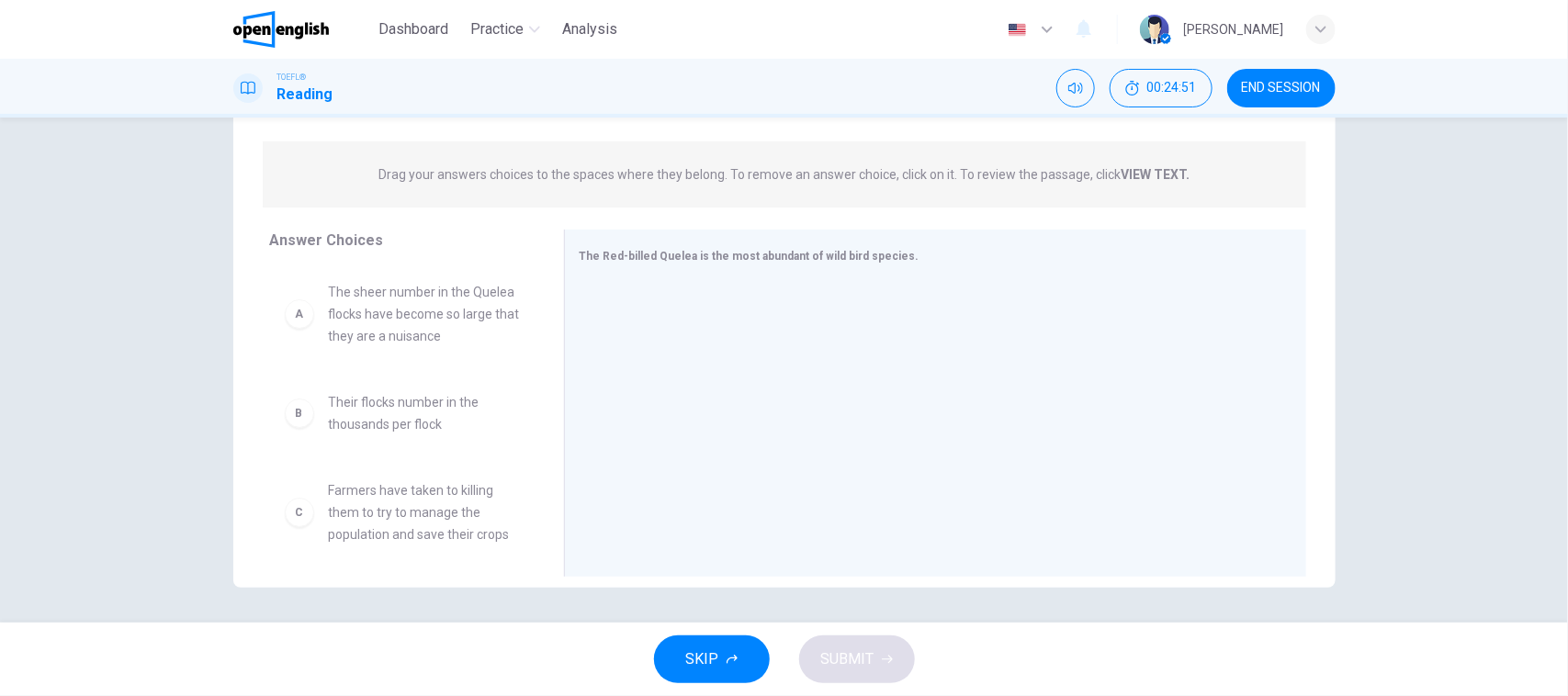
click at [218, 429] on div "Question 13 View Text Directions: An introductory sentence for a brief summary …" at bounding box center [784, 268] width 1161 height 638
drag, startPoint x: 136, startPoint y: 441, endPoint x: 152, endPoint y: 433, distance: 17.9
click at [136, 441] on div "Question 13 View Text Directions: An introductory sentence for a brief summary …" at bounding box center [784, 370] width 1568 height 505
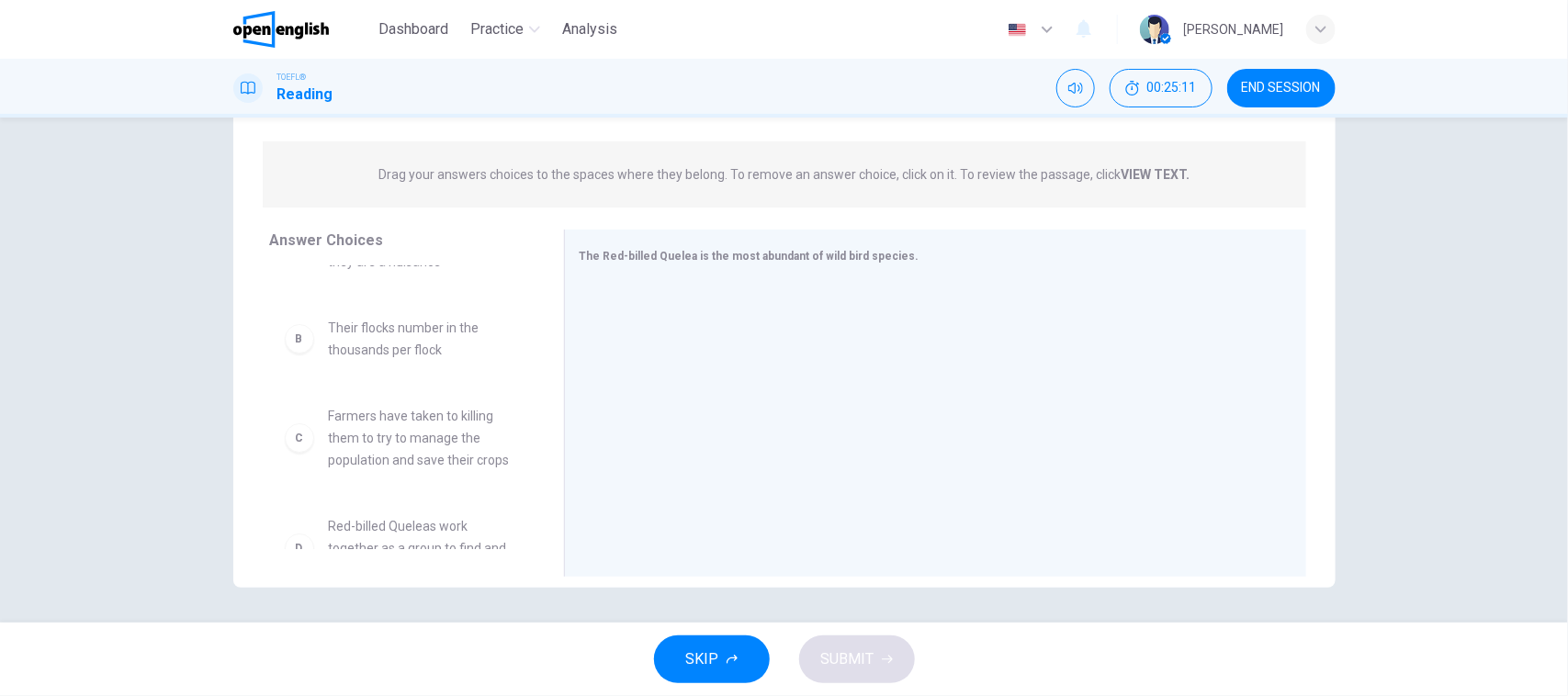
scroll to position [115, 0]
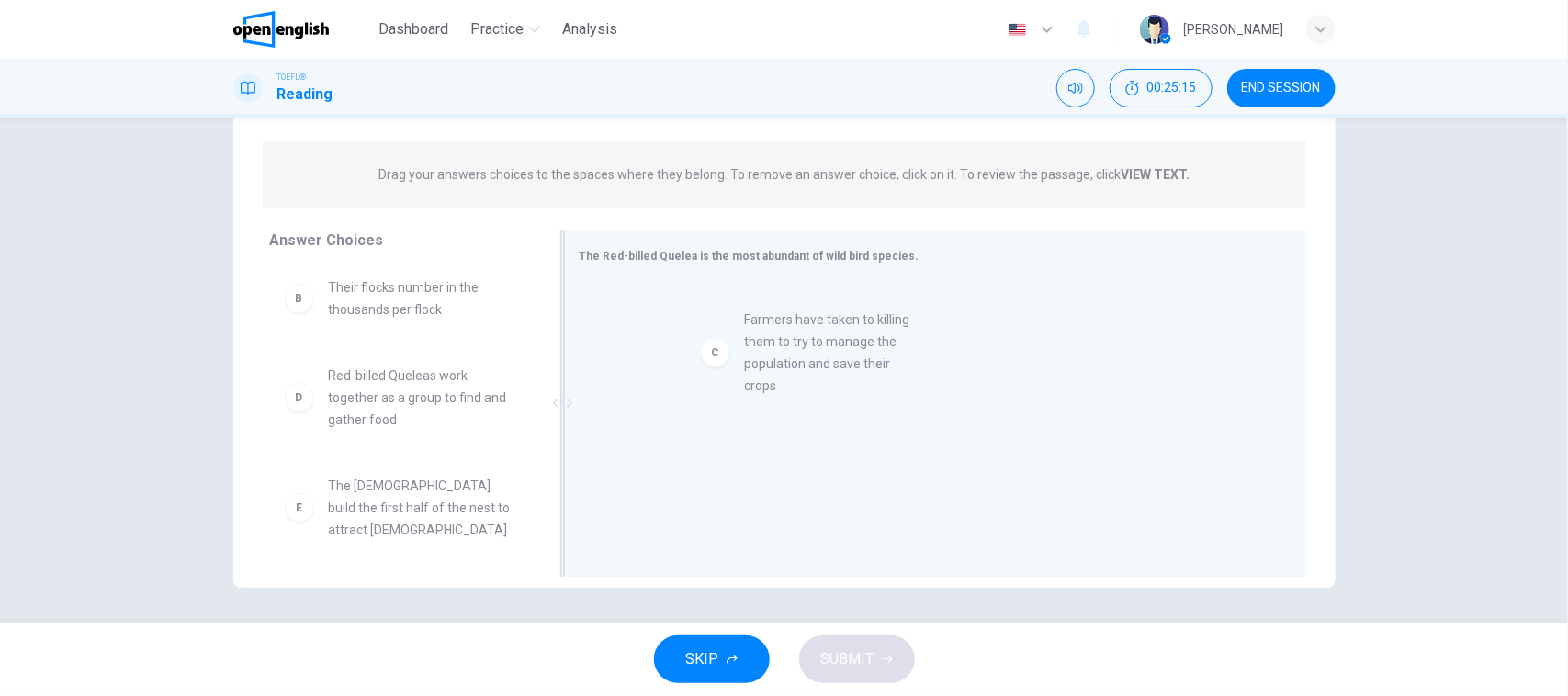
drag, startPoint x: 401, startPoint y: 418, endPoint x: 827, endPoint y: 364, distance: 429.4
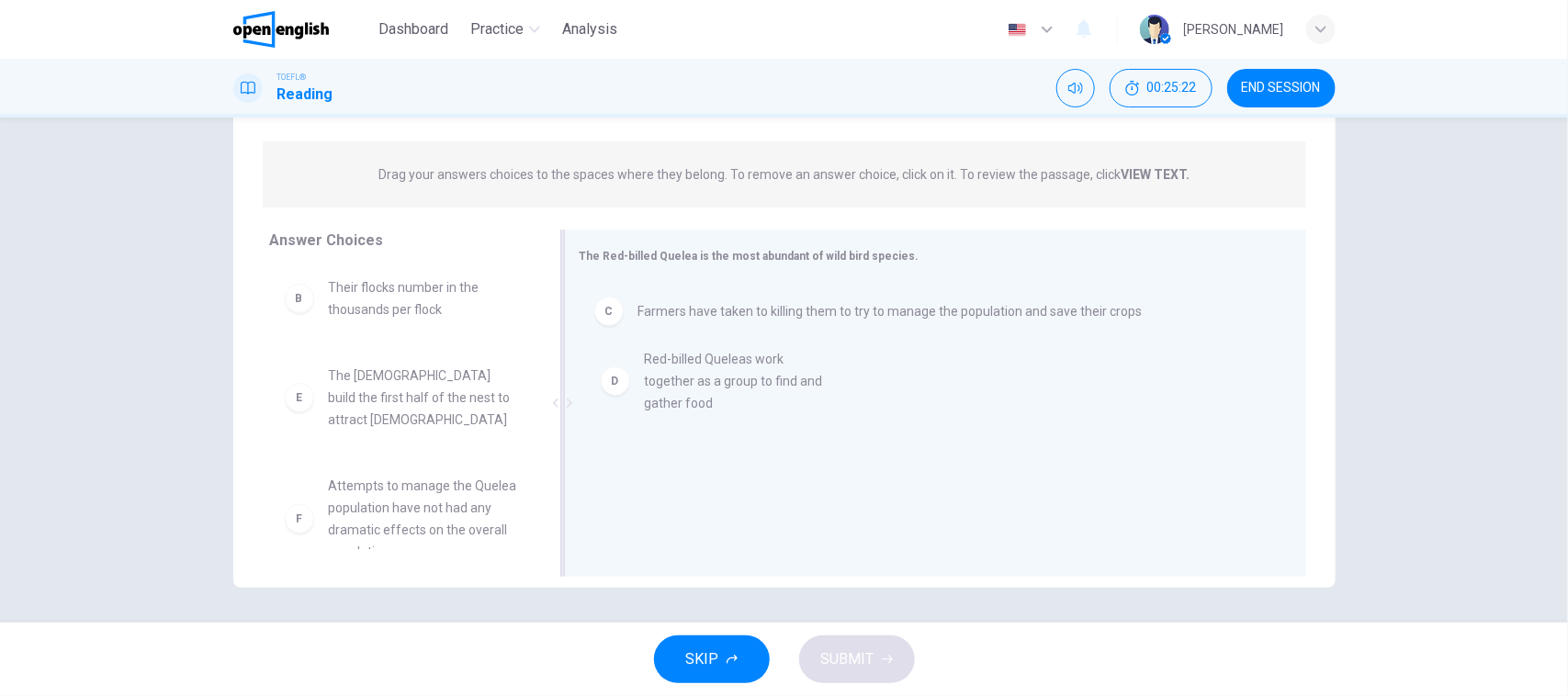
drag, startPoint x: 474, startPoint y: 429, endPoint x: 800, endPoint y: 413, distance: 326.4
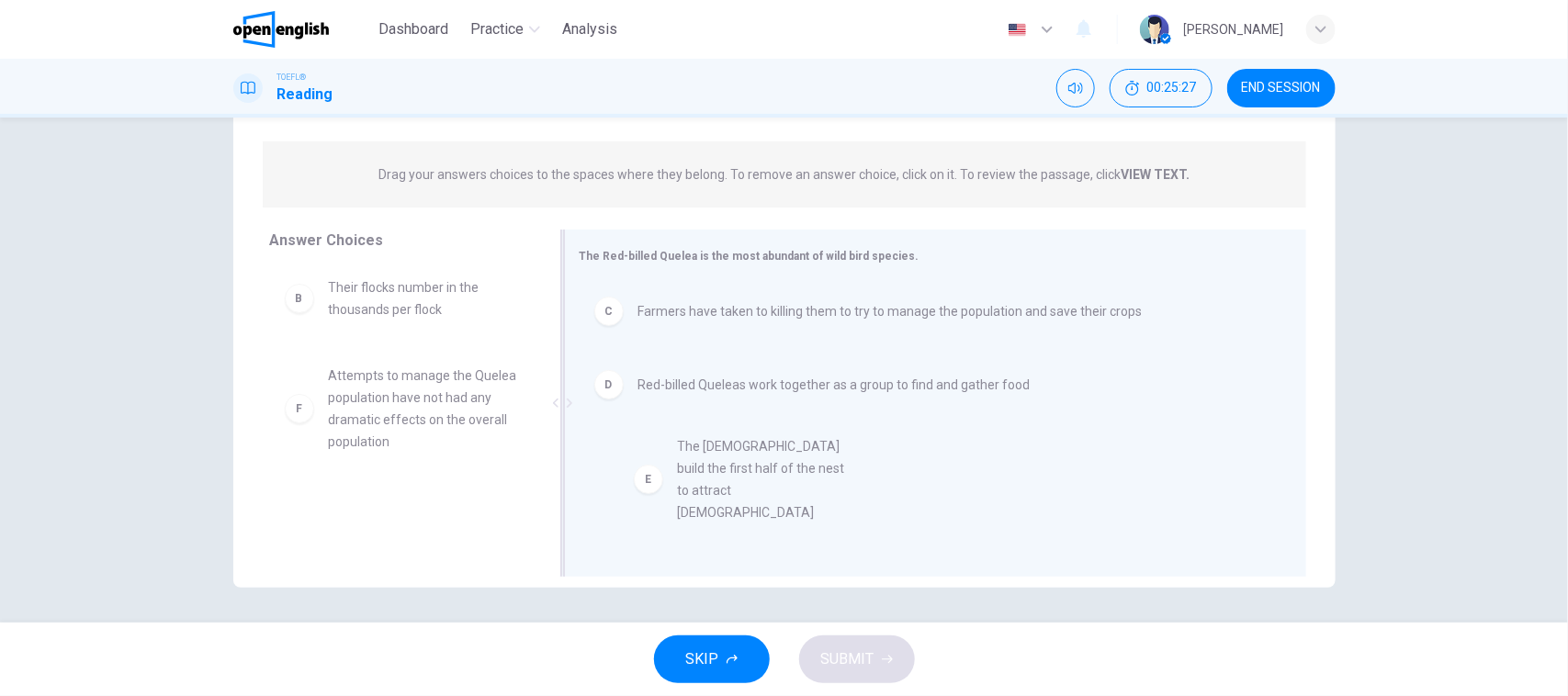
drag, startPoint x: 419, startPoint y: 404, endPoint x: 782, endPoint y: 478, distance: 370.5
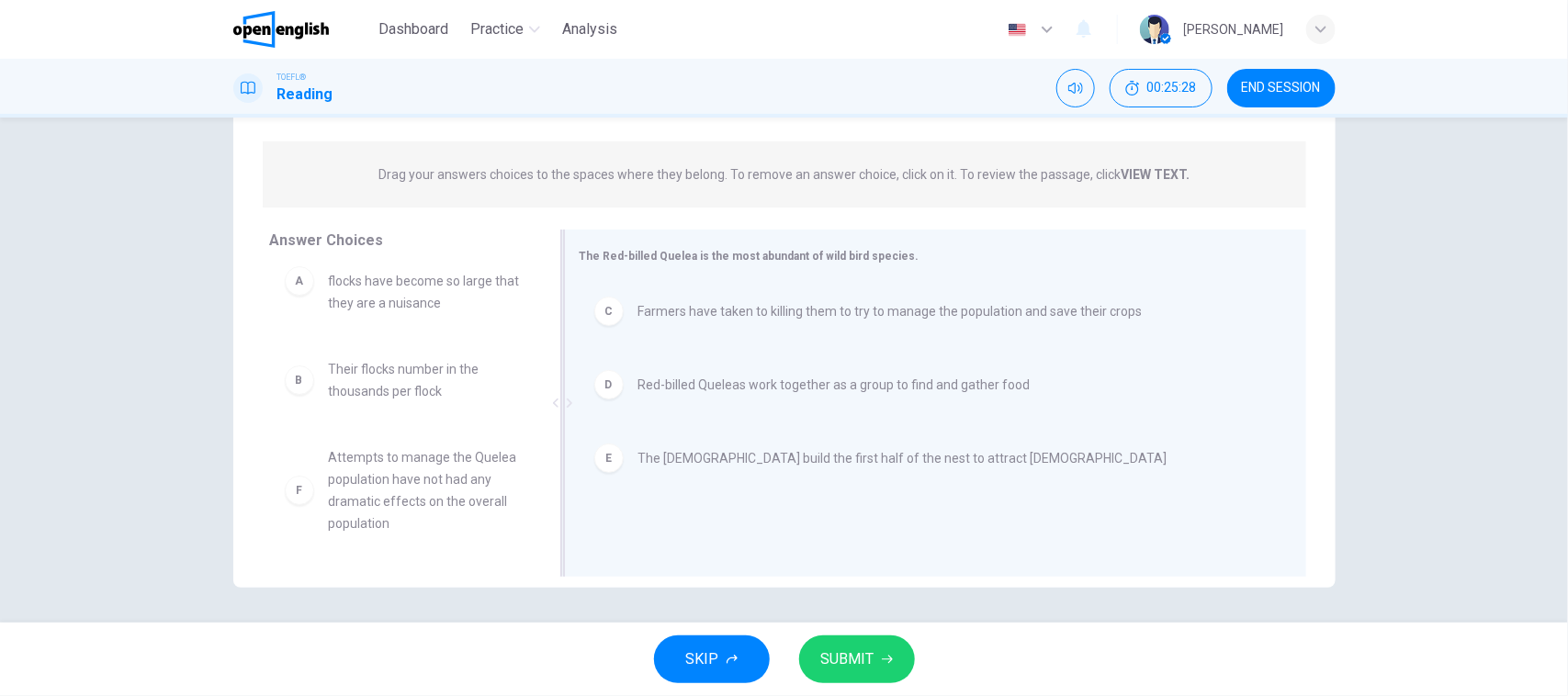
scroll to position [33, 0]
click at [860, 654] on span "SUBMIT" at bounding box center [847, 659] width 53 height 26
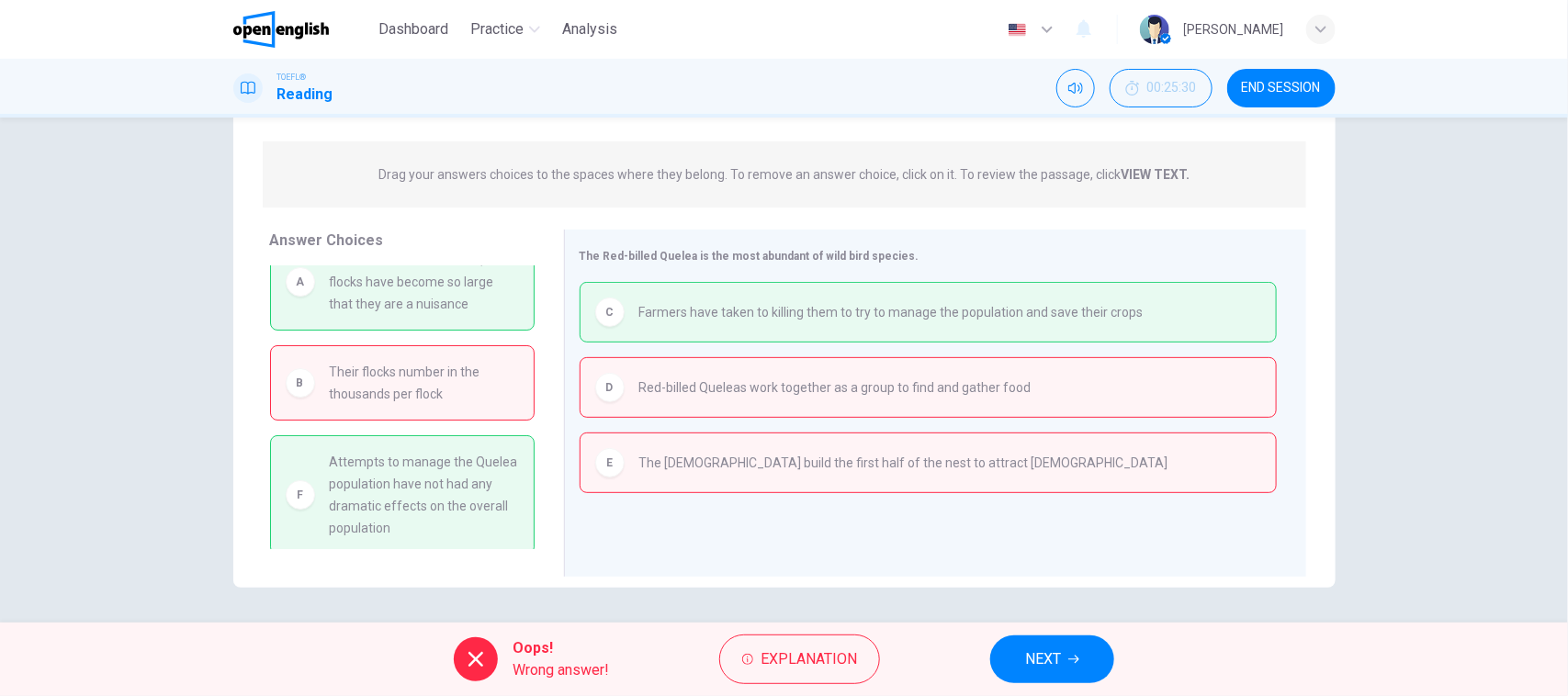
scroll to position [40, 0]
click at [571, 543] on div "The Red-billed Quelea is the most abundant of wild bird species. C Farmers have…" at bounding box center [935, 403] width 742 height 347
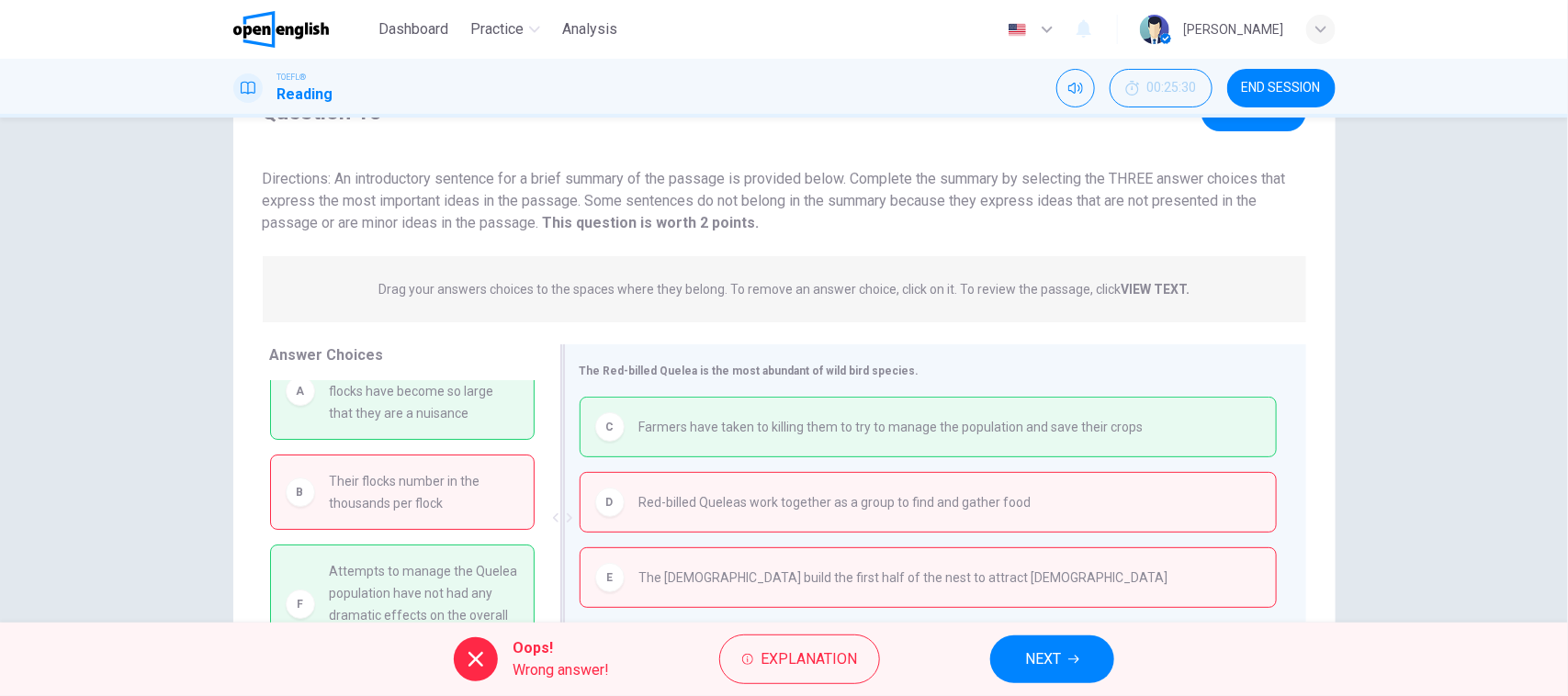
scroll to position [0, 0]
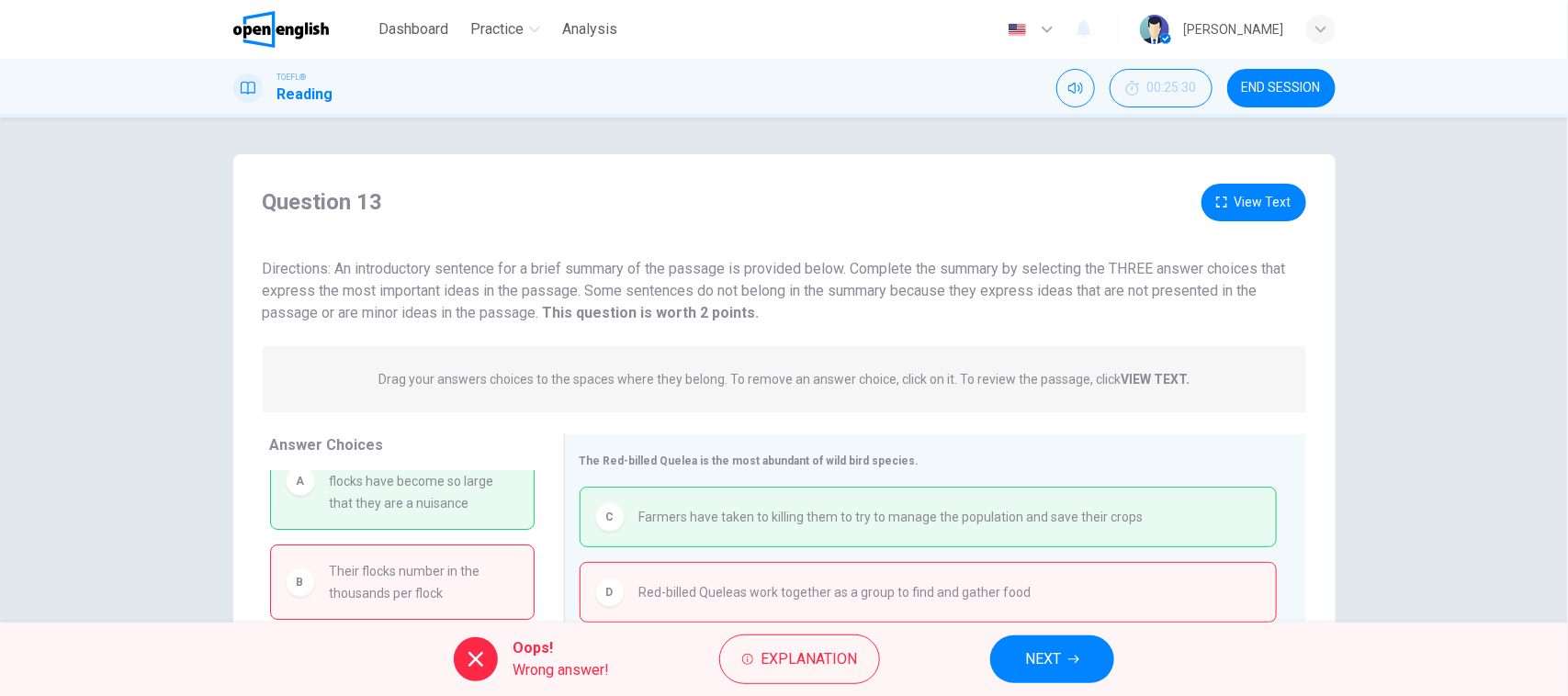
click at [1060, 658] on span "NEXT" at bounding box center [1042, 659] width 36 height 26
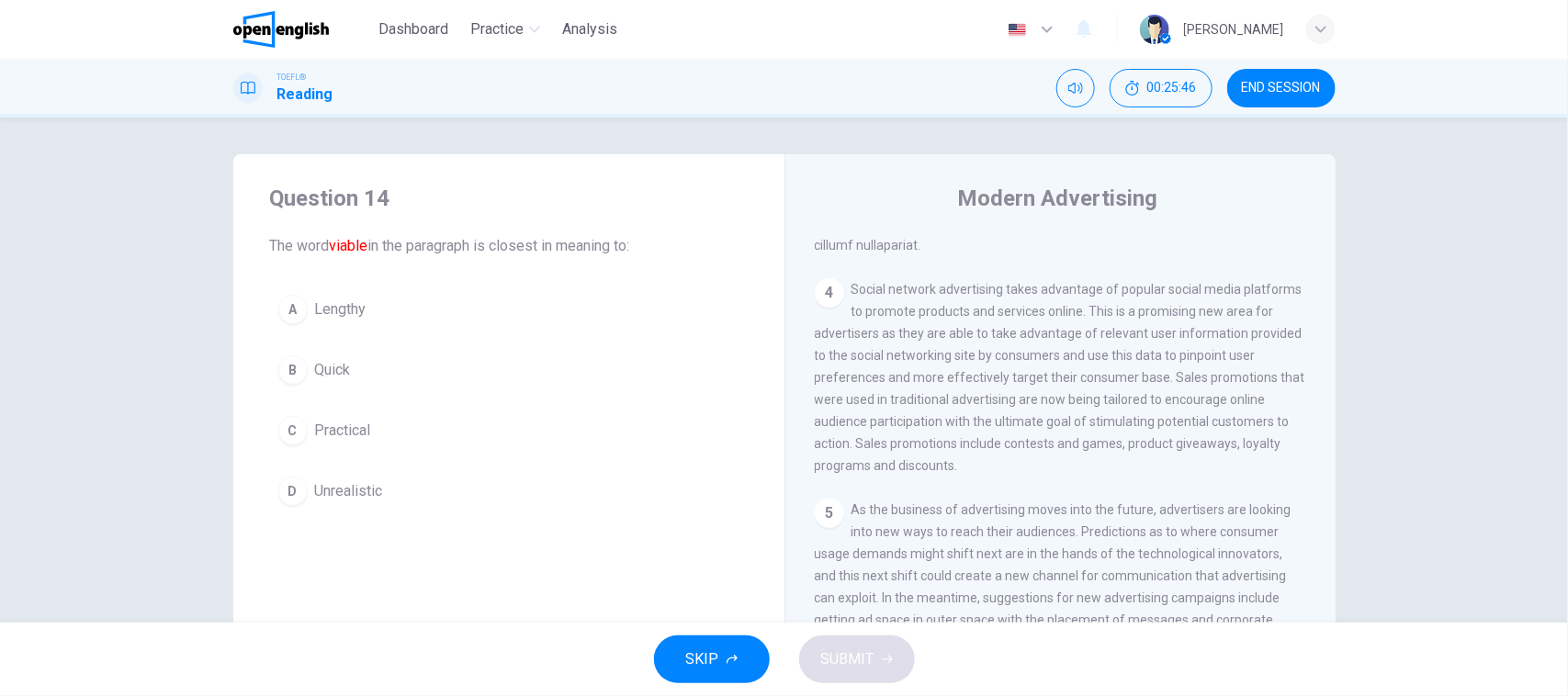
scroll to position [951, 0]
click at [0, 565] on div "Question 14 The word viable in the paragraph is closest in meaning to: A Length…" at bounding box center [784, 370] width 1568 height 505
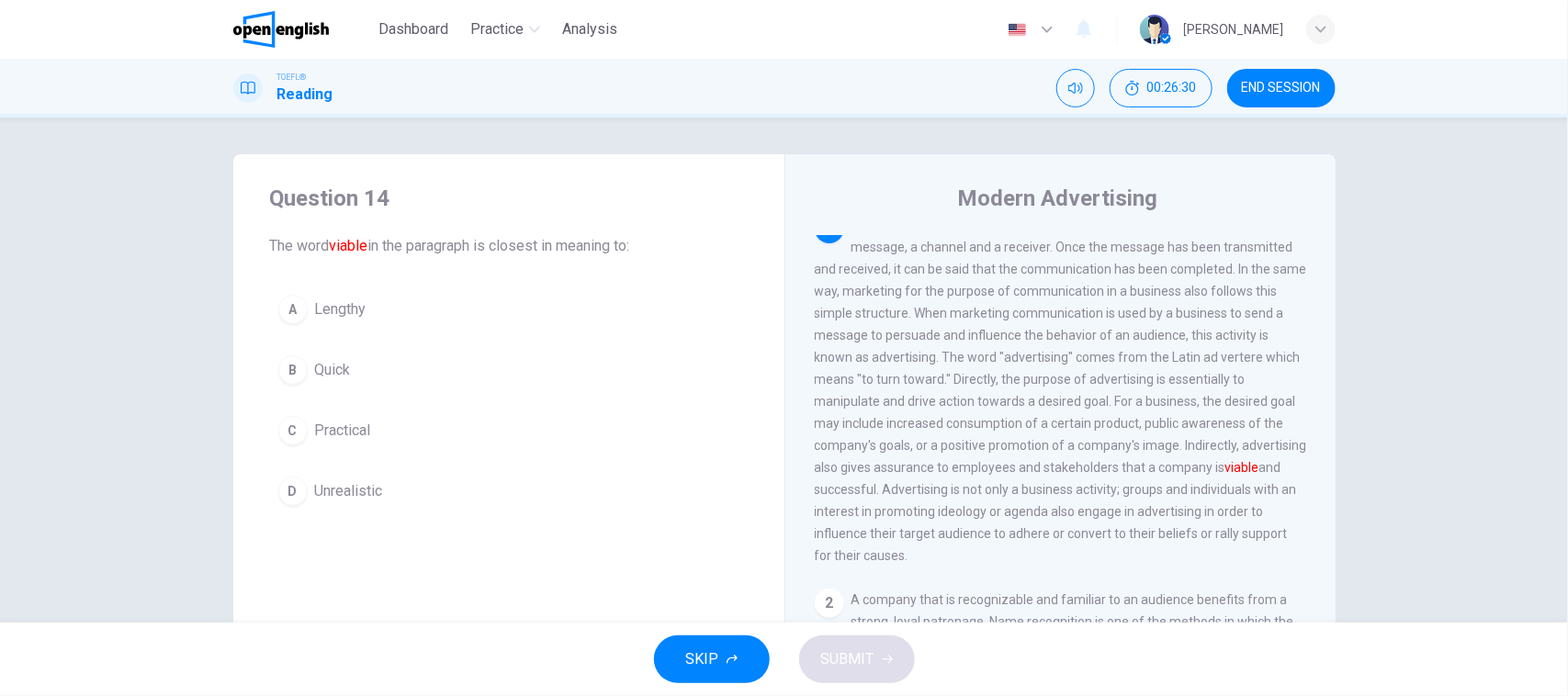
scroll to position [0, 0]
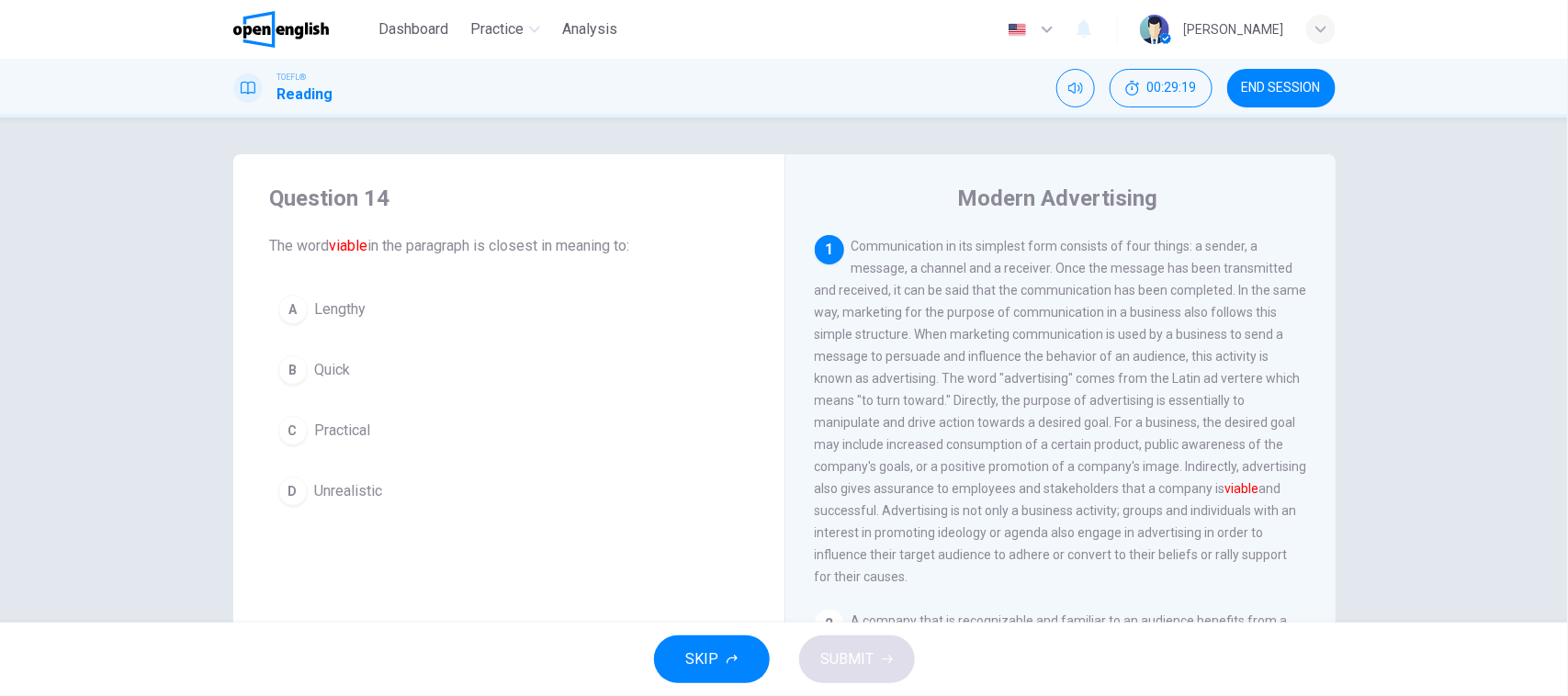
click at [1103, 560] on div "1 Communication in its simplest form consists of four things: a sender, a messa…" at bounding box center [1061, 411] width 492 height 352
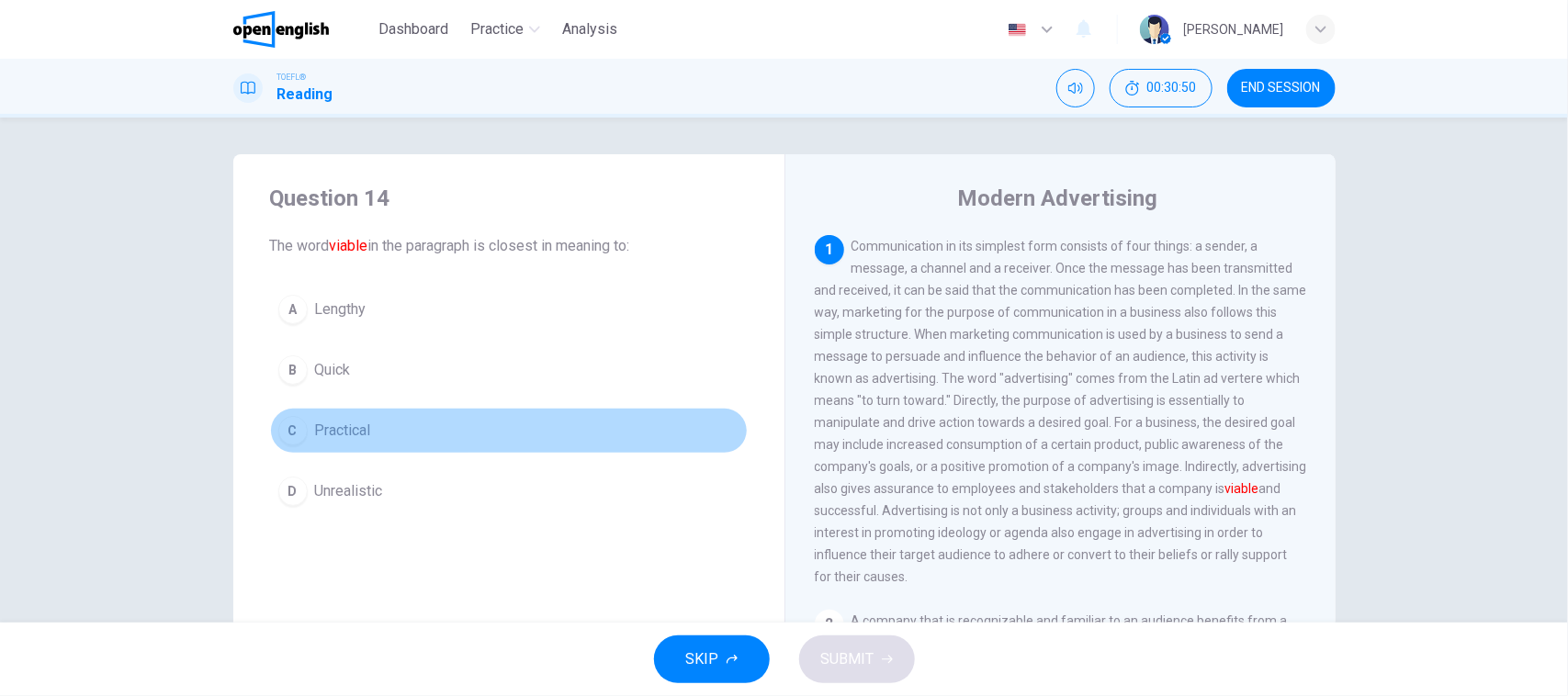
click at [368, 414] on button "C Practical" at bounding box center [508, 430] width 477 height 45
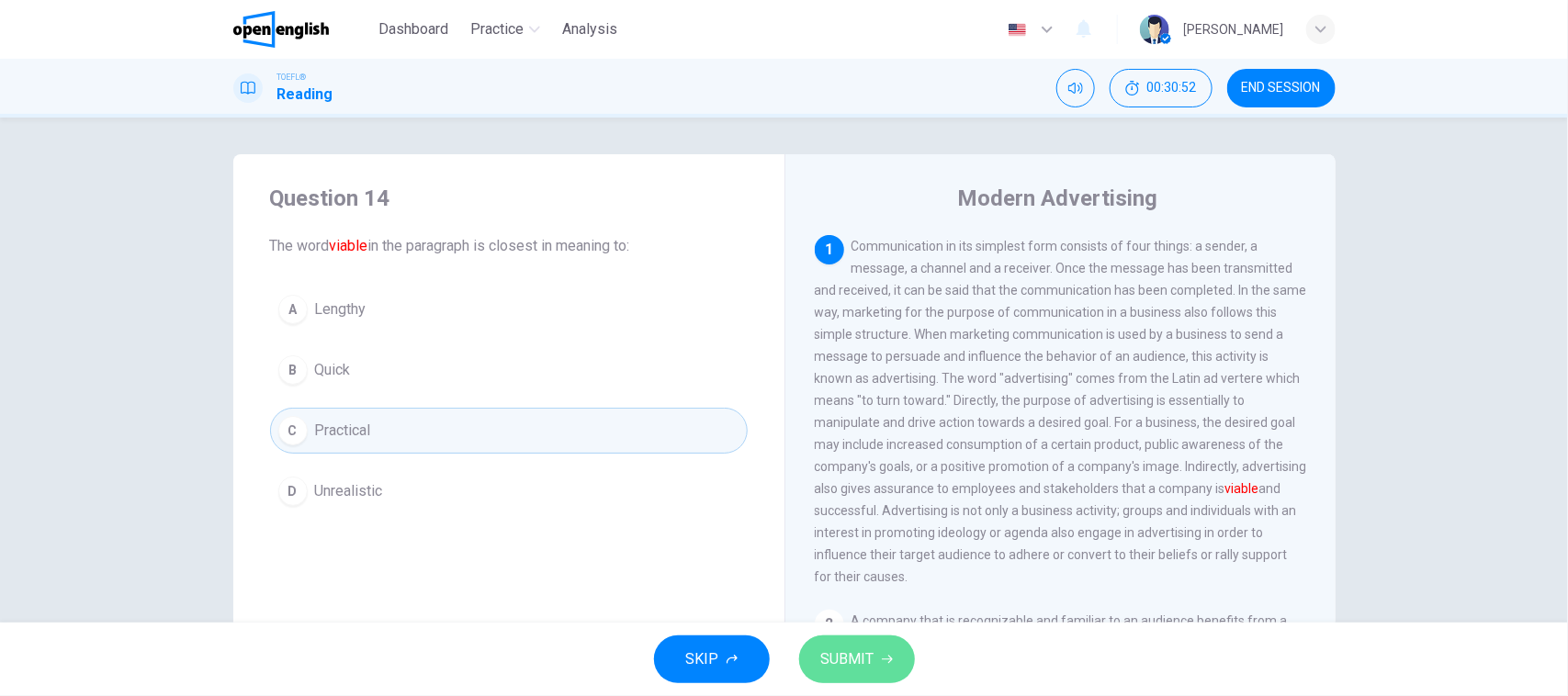
click at [831, 645] on button "SUBMIT" at bounding box center [856, 658] width 115 height 47
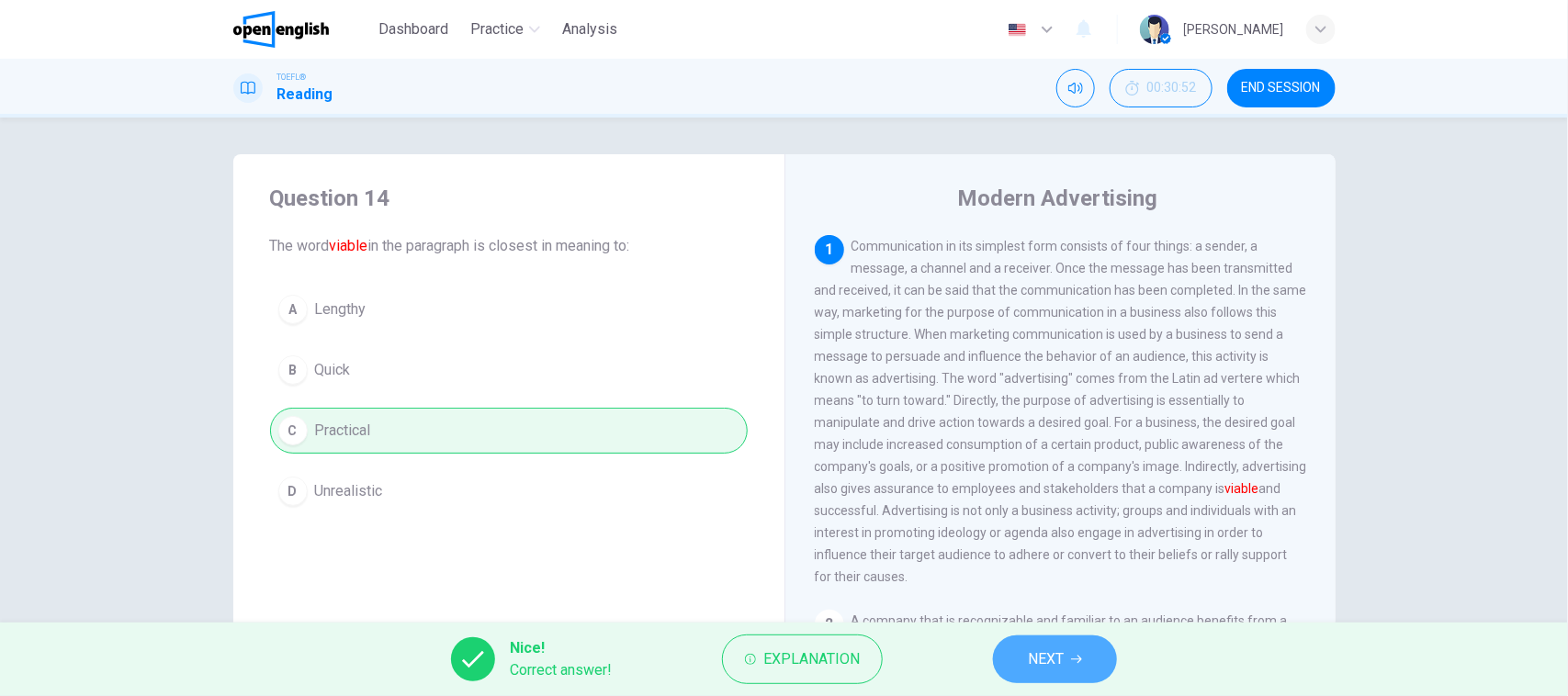
click at [1073, 646] on button "NEXT" at bounding box center [1055, 658] width 124 height 47
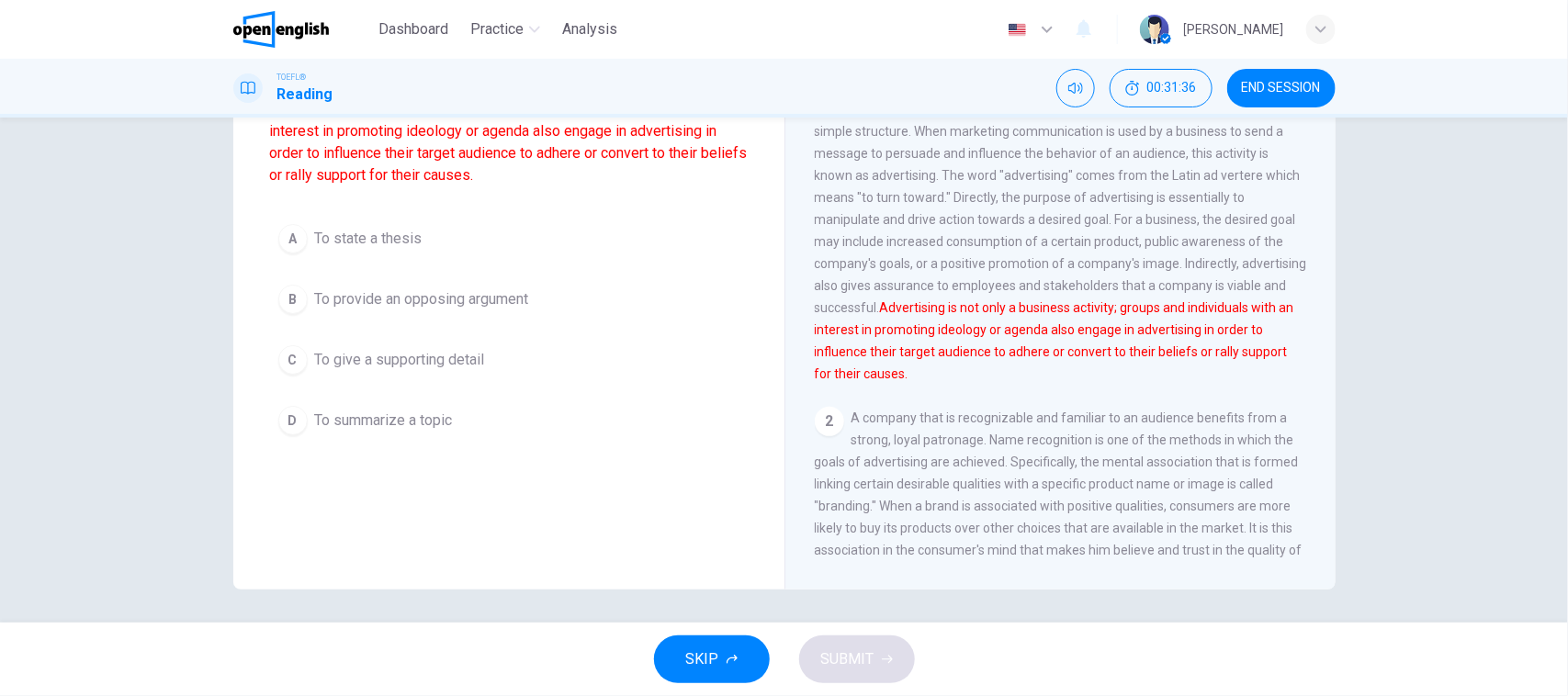
scroll to position [204, 0]
click at [356, 354] on span "To give a supporting detail" at bounding box center [399, 357] width 169 height 22
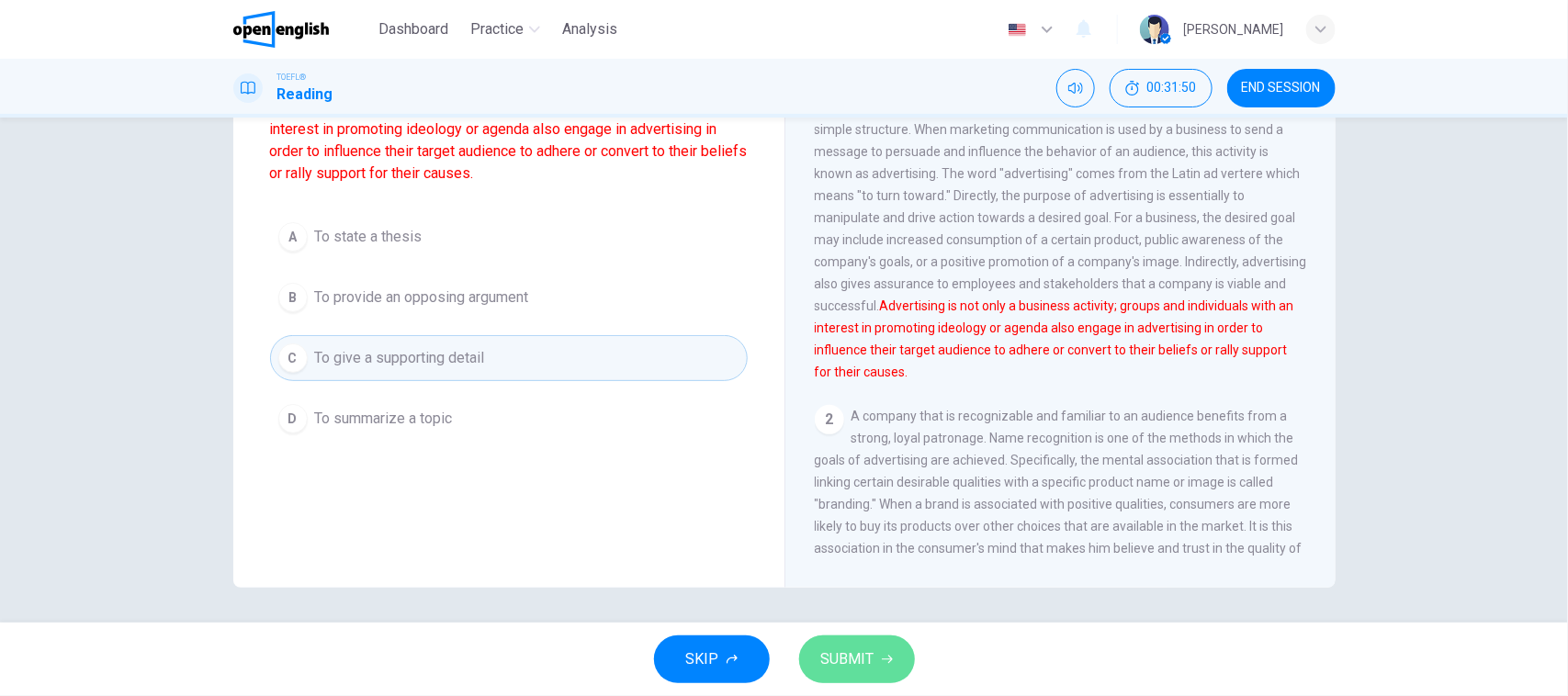
click at [881, 666] on button "SUBMIT" at bounding box center [856, 658] width 115 height 47
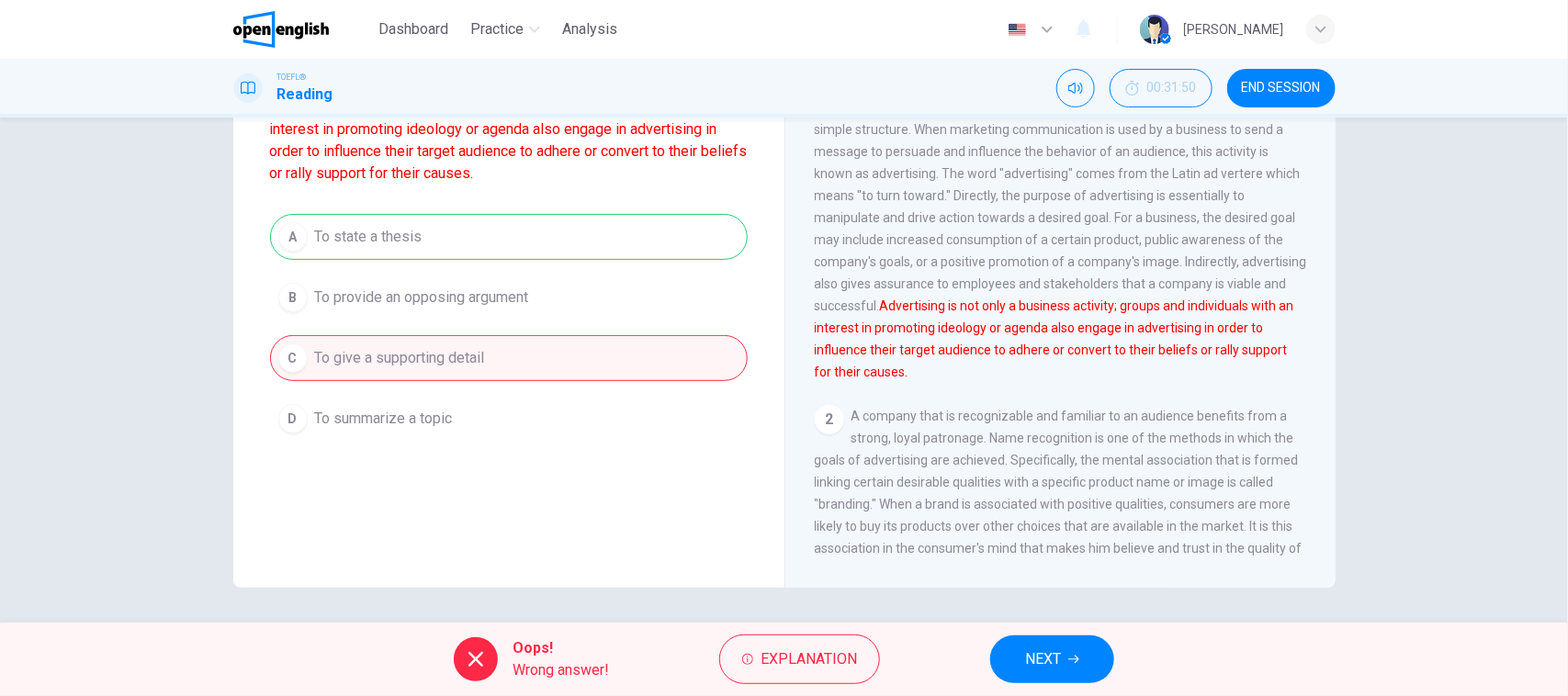
click at [411, 230] on div "A To state a thesis B To provide an opposing argument C To give a supporting de…" at bounding box center [508, 327] width 477 height 227
drag, startPoint x: 30, startPoint y: 416, endPoint x: 108, endPoint y: 410, distance: 78.2
click at [35, 415] on div "Question 15 What is the author's purpose for the following sentence from the pa…" at bounding box center [784, 370] width 1568 height 505
click at [1094, 652] on button "NEXT" at bounding box center [1052, 658] width 124 height 47
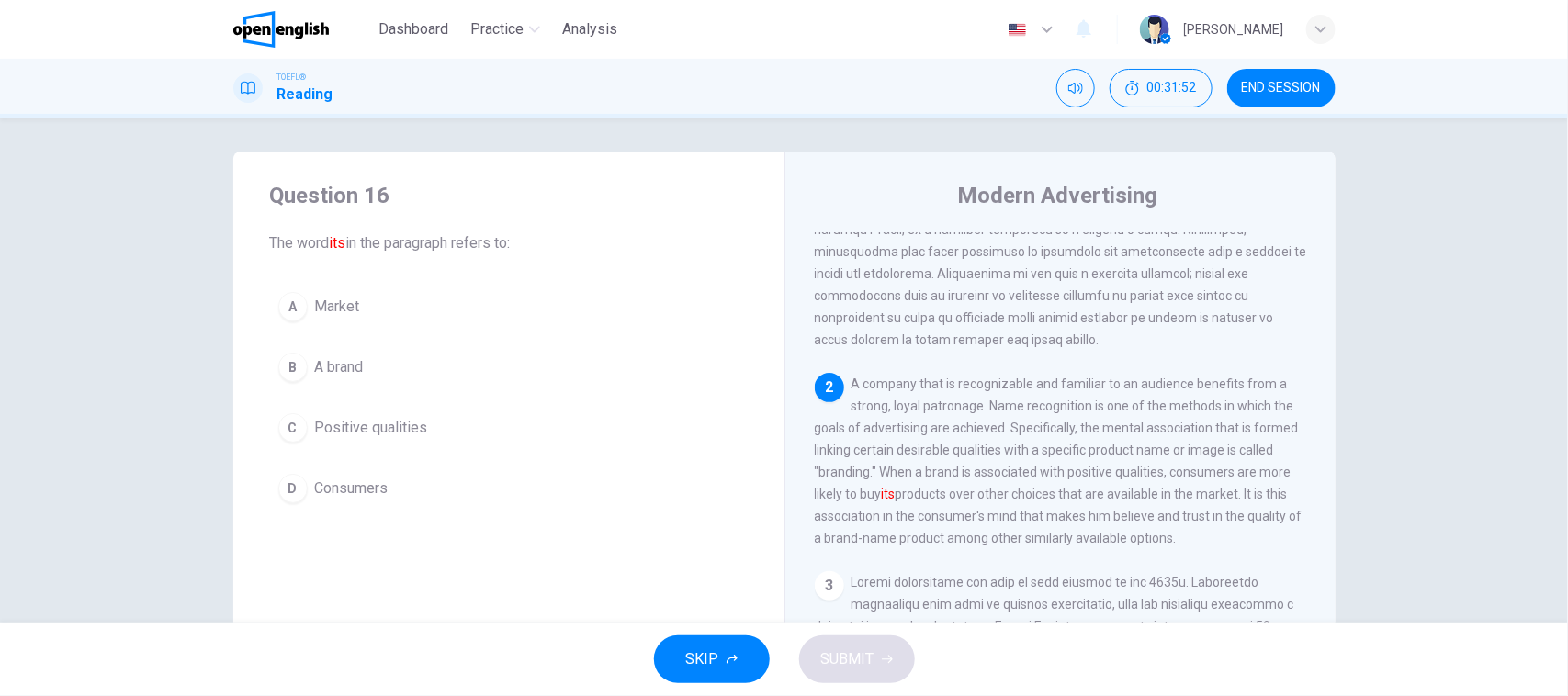
scroll to position [0, 0]
click at [921, 266] on span at bounding box center [1061, 177] width 492 height 346
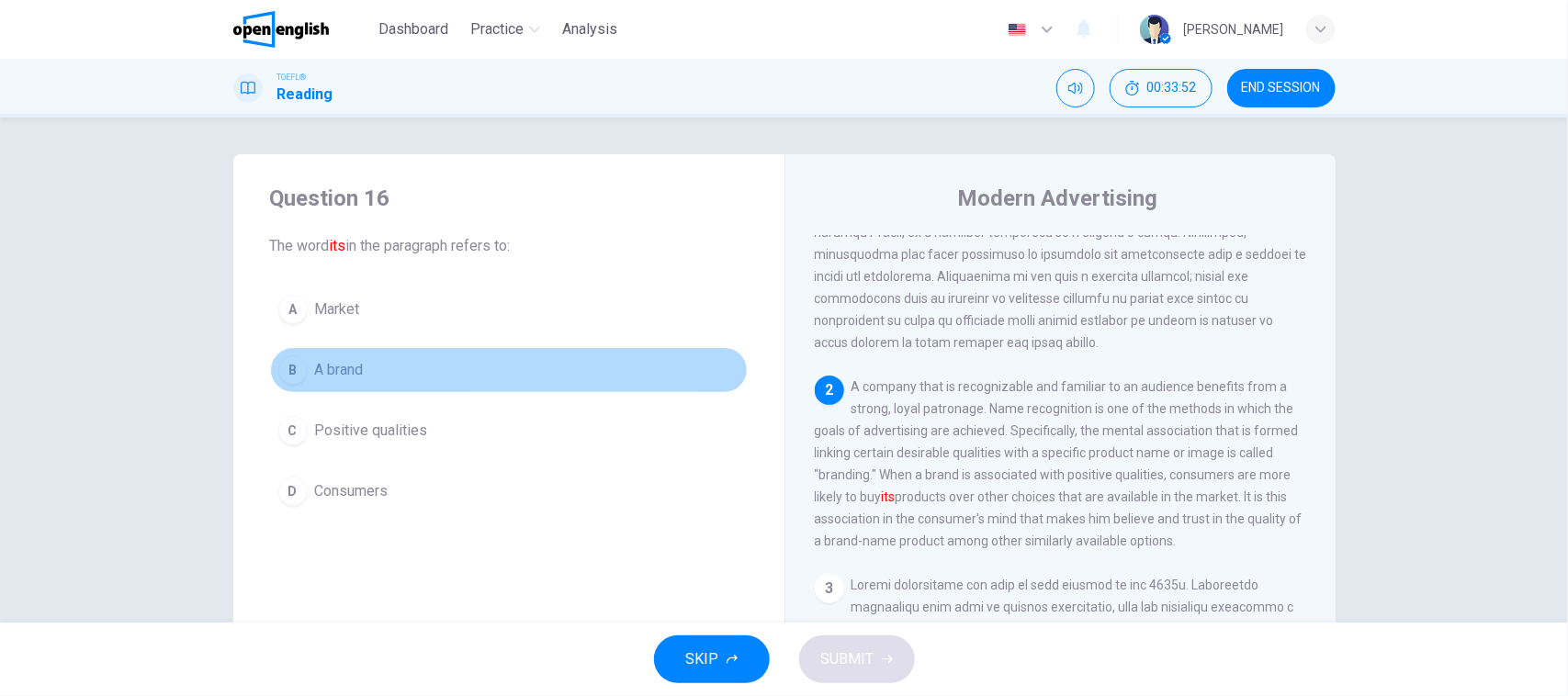
click at [323, 387] on button "B A brand" at bounding box center [508, 369] width 477 height 45
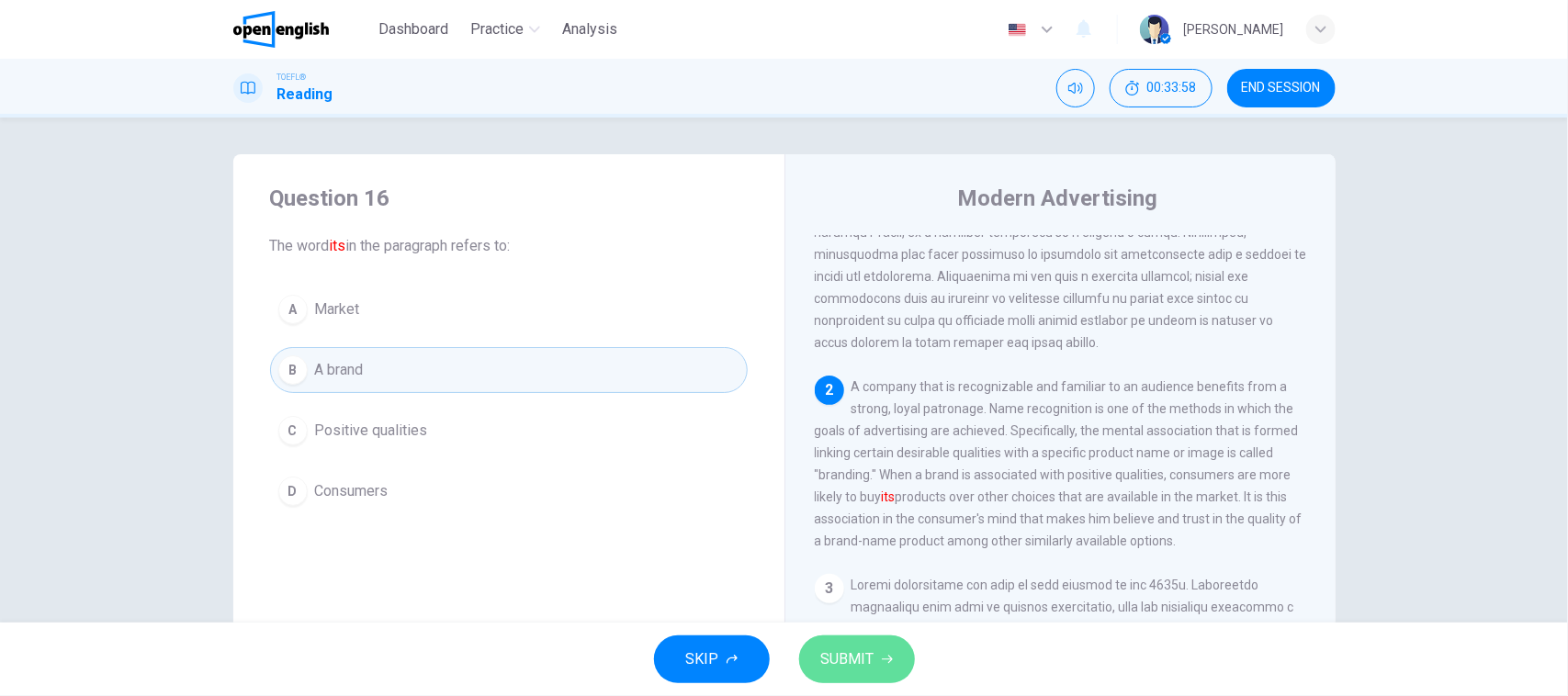
click at [868, 661] on span "SUBMIT" at bounding box center [847, 659] width 53 height 26
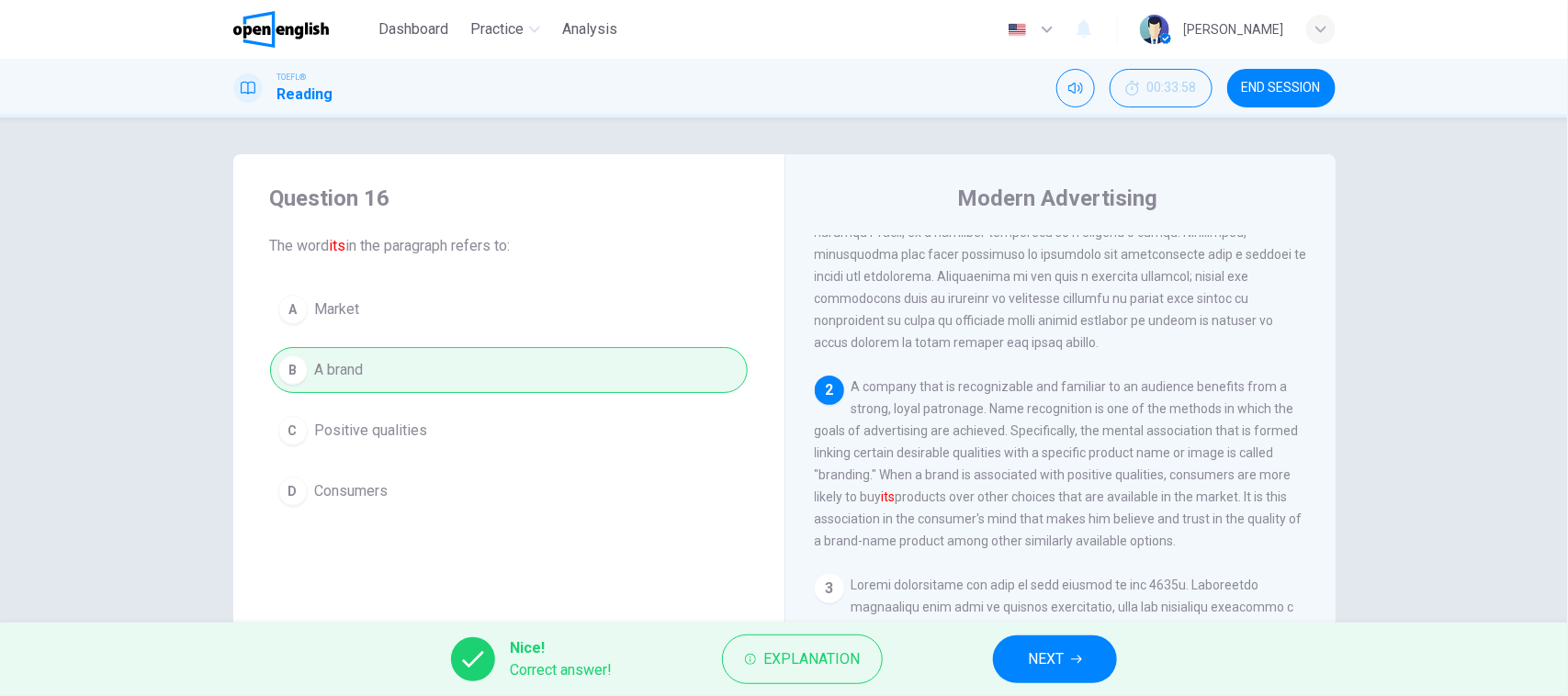
drag, startPoint x: 1047, startPoint y: 620, endPoint x: 1062, endPoint y: 664, distance: 46.5
click at [1054, 631] on div "Dashboard Practice Analysis English ** ​ [PERSON_NAME] TOEFL® Reading 00:33:58 …" at bounding box center [784, 348] width 1568 height 696
click at [1062, 664] on span "NEXT" at bounding box center [1045, 659] width 36 height 26
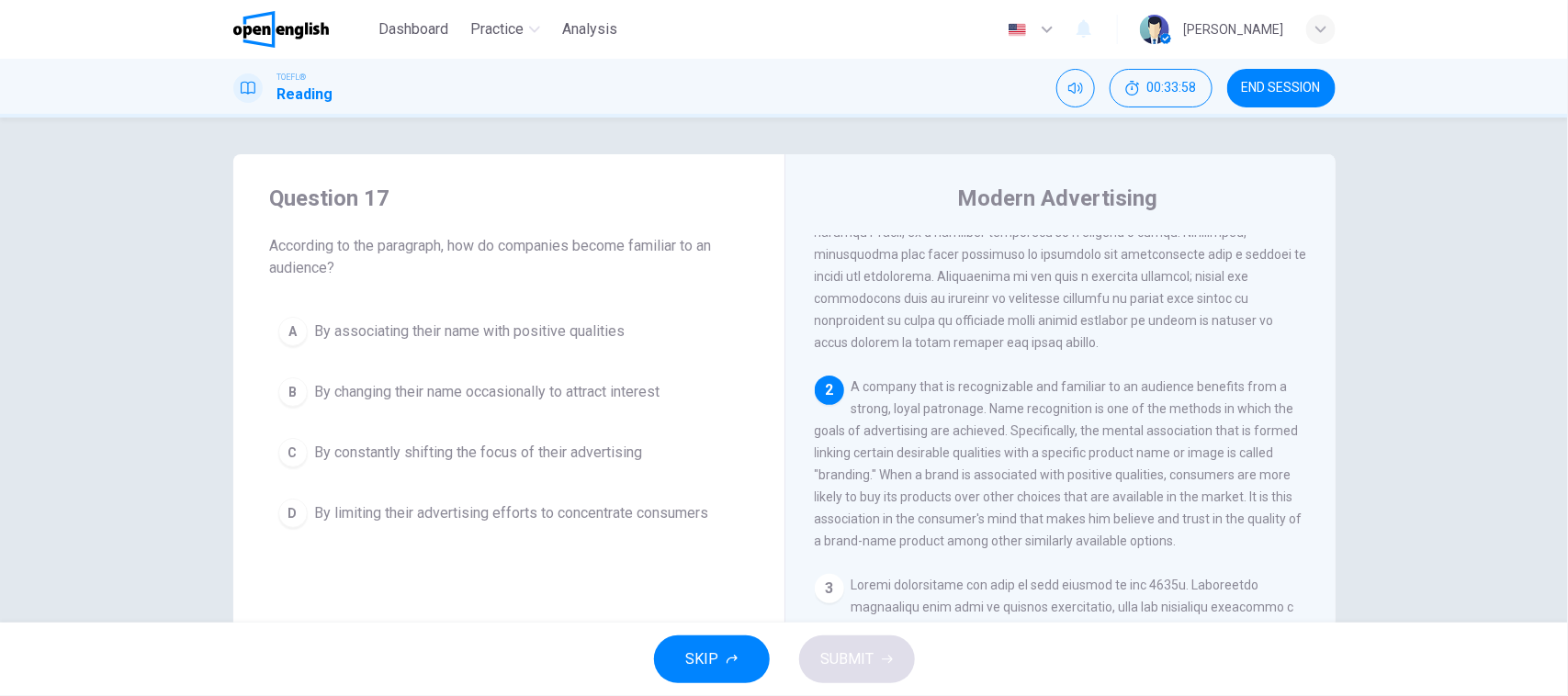
scroll to position [392, 0]
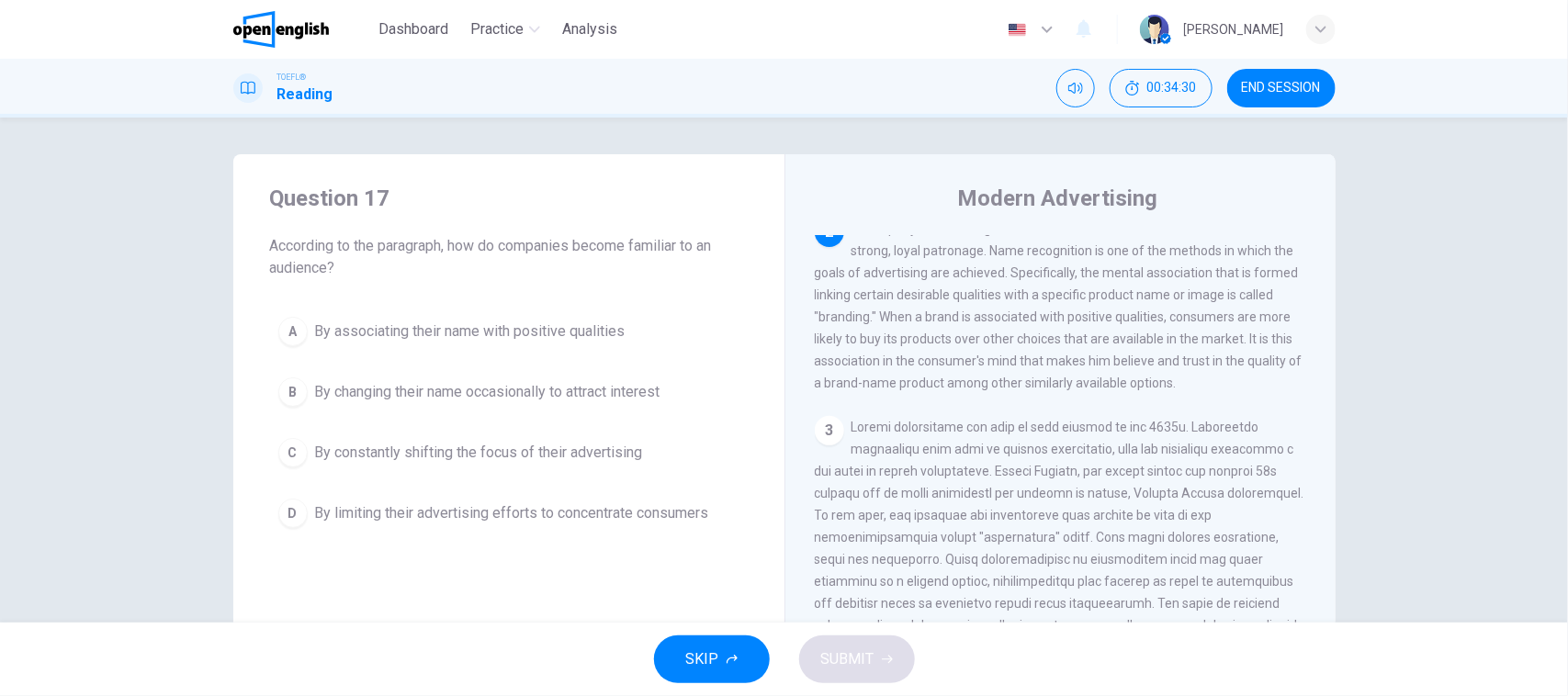
click at [620, 343] on button "A By associating their name with positive qualities" at bounding box center [508, 331] width 477 height 45
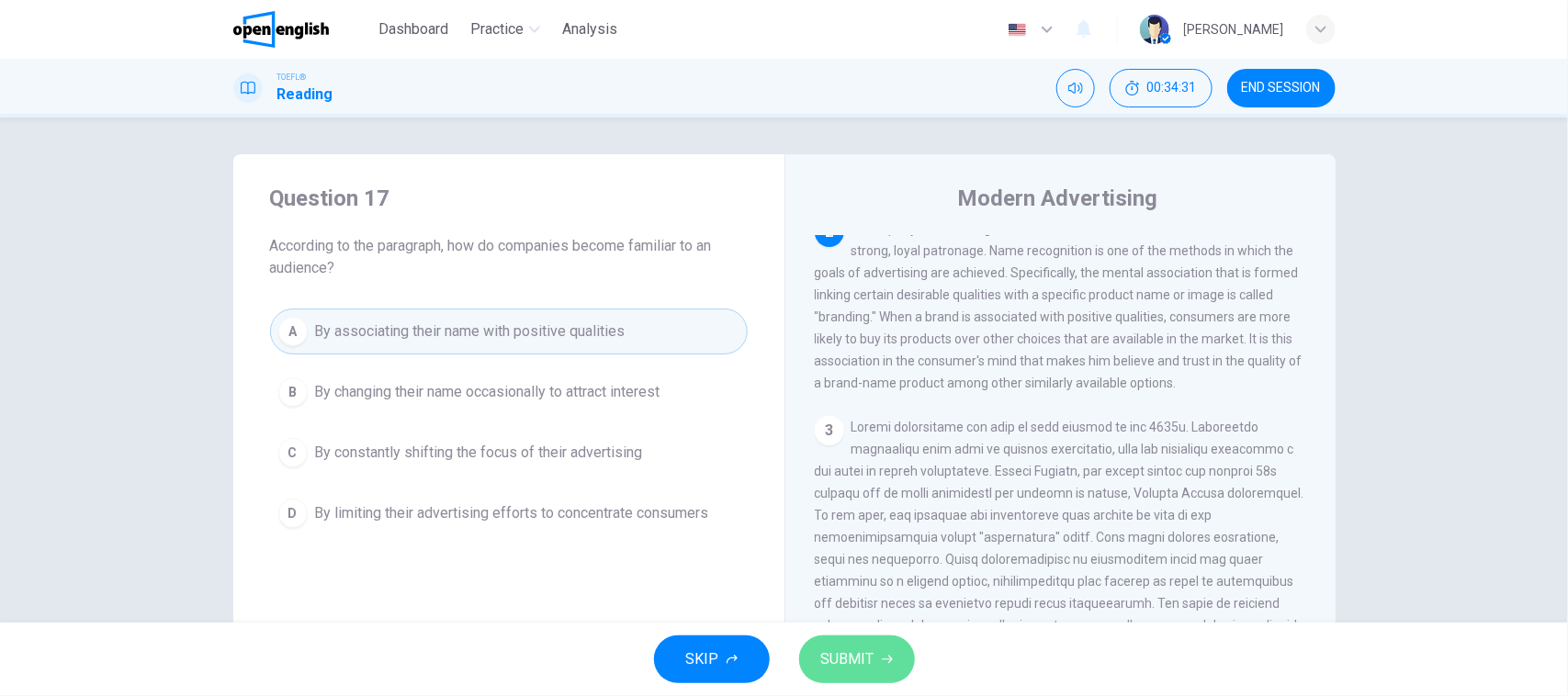
click at [846, 657] on span "SUBMIT" at bounding box center [847, 659] width 53 height 26
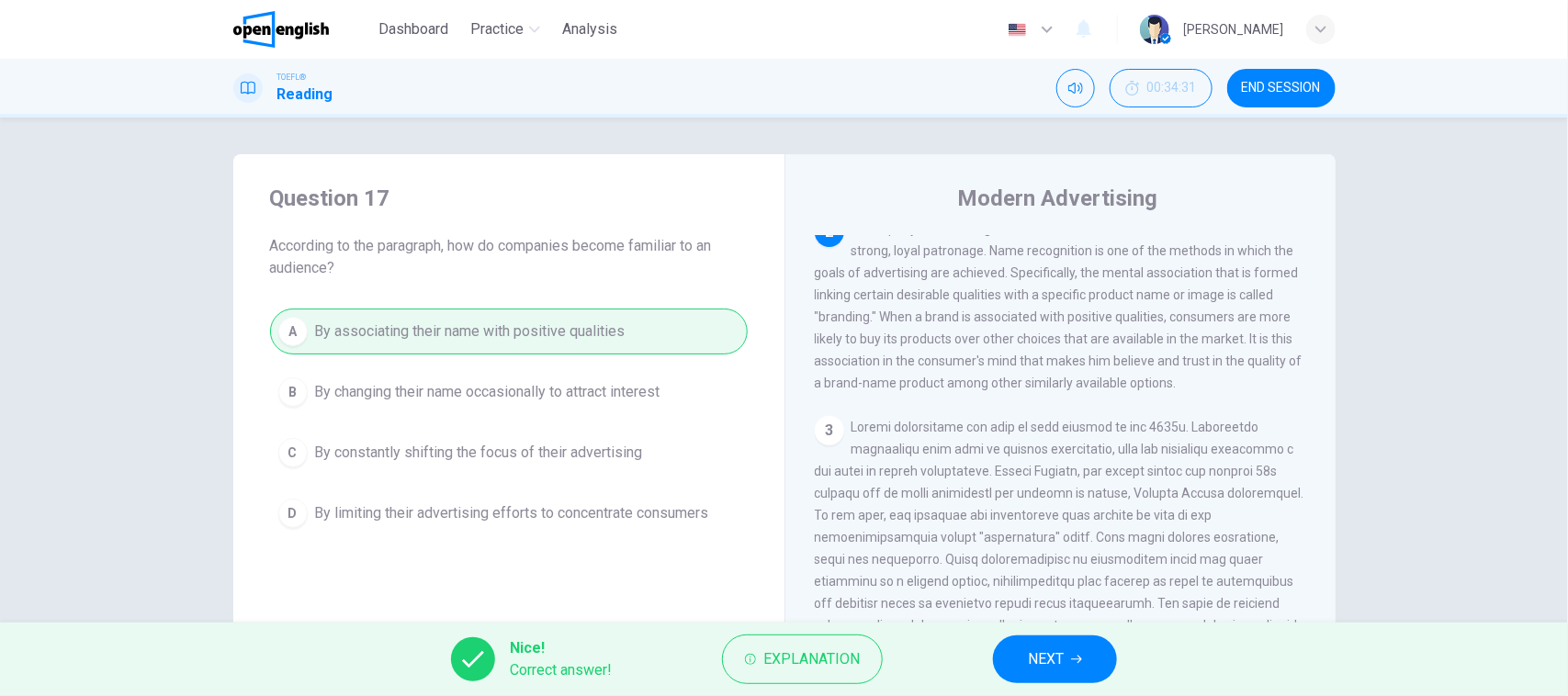
click at [1039, 686] on div "Nice! Correct answer! Explanation NEXT" at bounding box center [784, 659] width 1568 height 74
click at [1043, 677] on button "NEXT" at bounding box center [1055, 658] width 124 height 47
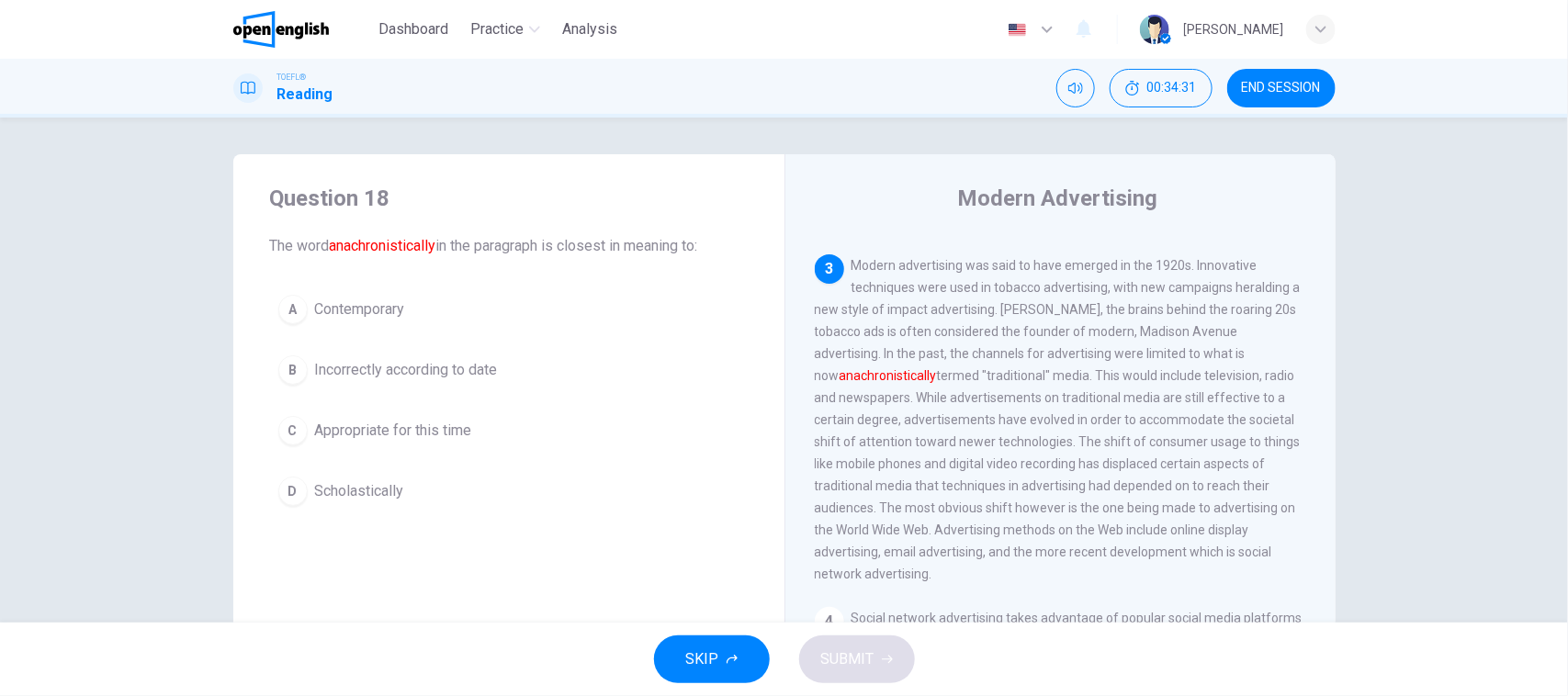
scroll to position [603, 0]
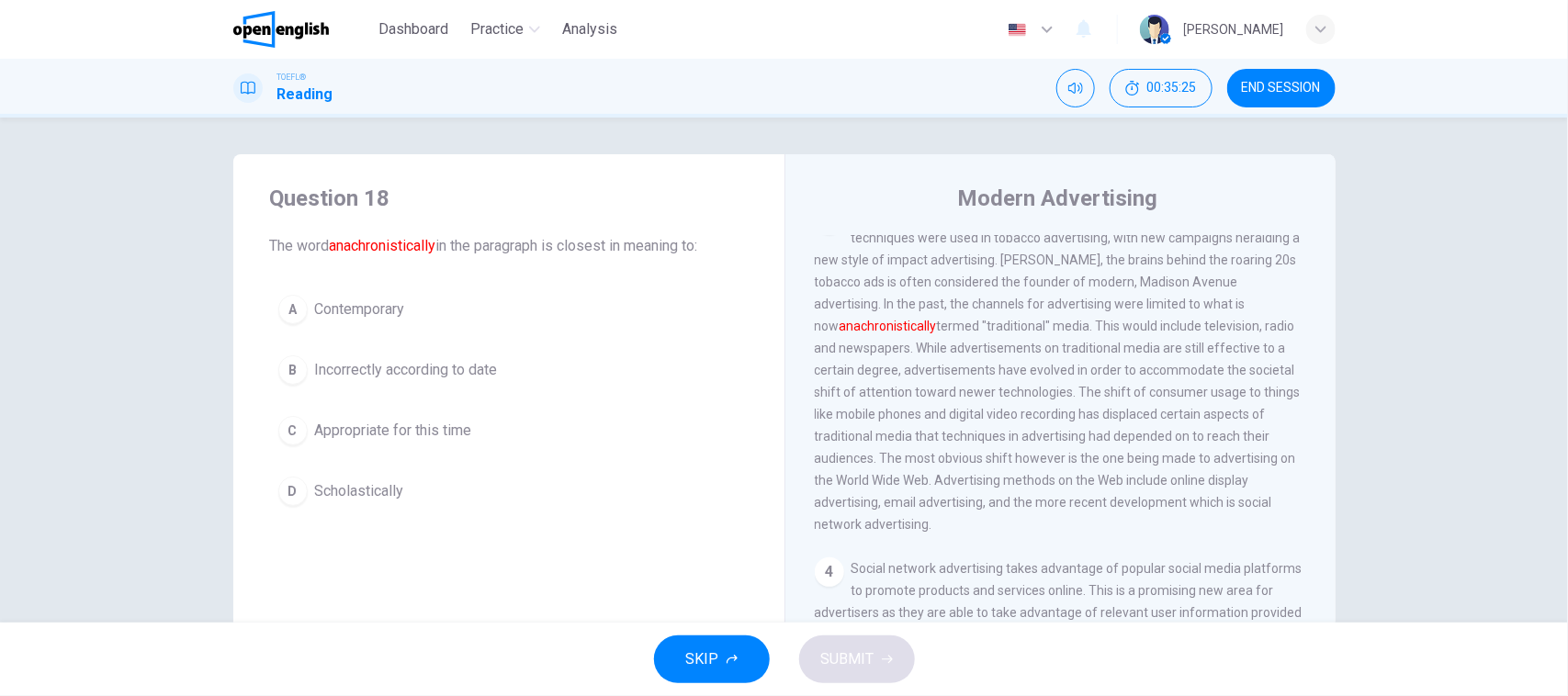
click at [1047, 442] on span "Modern advertising was said to have emerged in the 1920s. Innovative techniques…" at bounding box center [1058, 370] width 486 height 323
click at [1035, 455] on span "Modern advertising was said to have emerged in the 1920s. Innovative techniques…" at bounding box center [1058, 370] width 486 height 323
click at [882, 457] on span "Modern advertising was said to have emerged in the 1920s. Innovative techniques…" at bounding box center [1058, 370] width 486 height 323
click at [995, 441] on div "3 Modern advertising was said to have emerged in the 1920s. Innovative techniqu…" at bounding box center [1061, 369] width 492 height 330
click at [156, 409] on div "Question 18 The word anachronistically in the paragraph is closest in meaning t…" at bounding box center [784, 370] width 1568 height 505
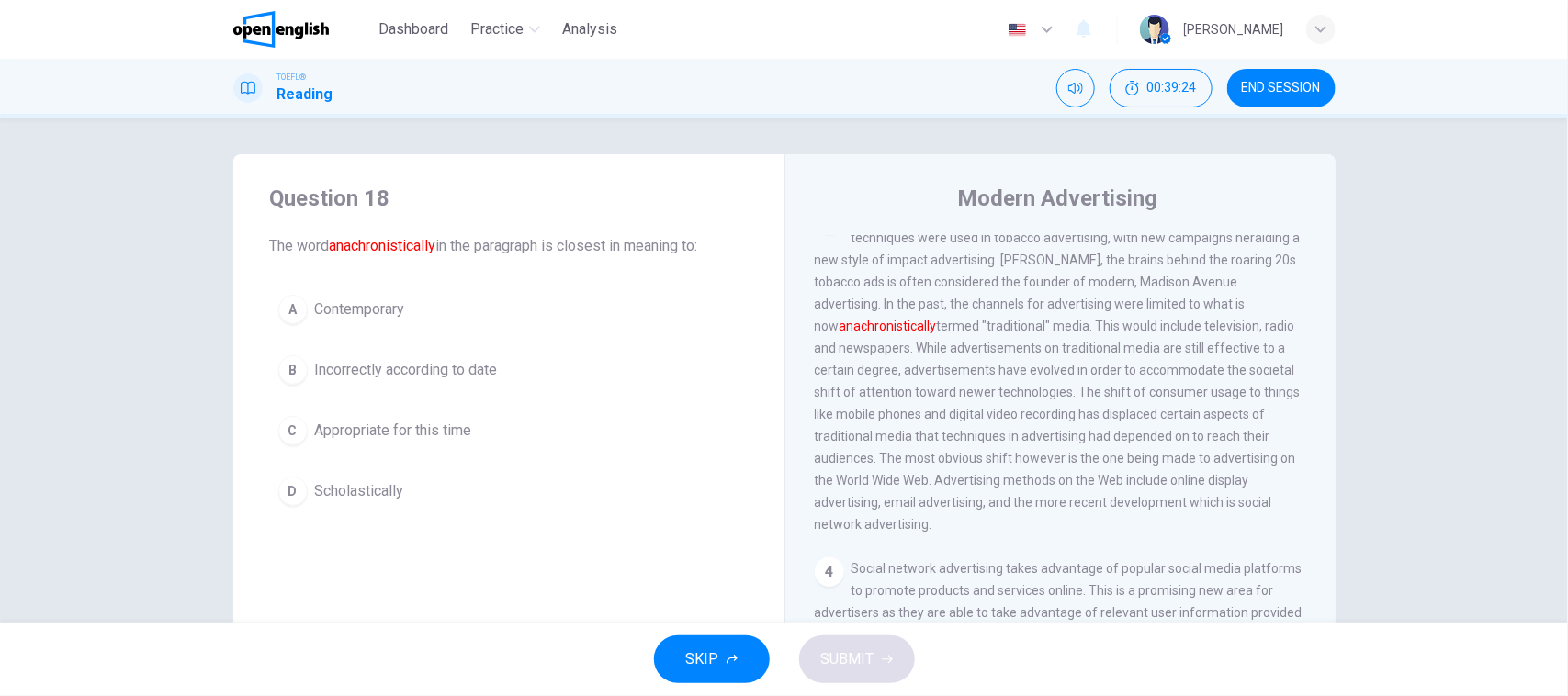
click at [411, 385] on button "B Incorrectly according to date" at bounding box center [508, 369] width 477 height 45
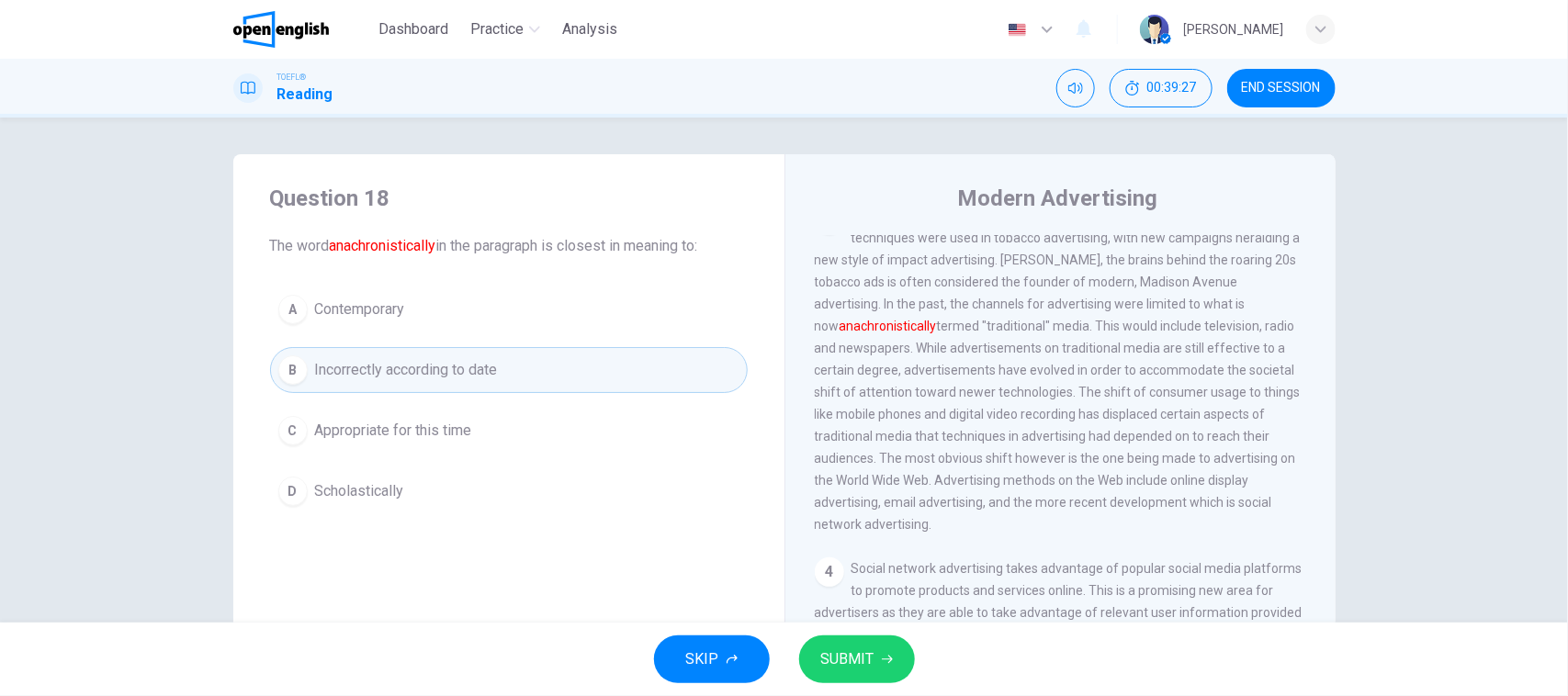
click at [855, 648] on span "SUBMIT" at bounding box center [847, 659] width 53 height 26
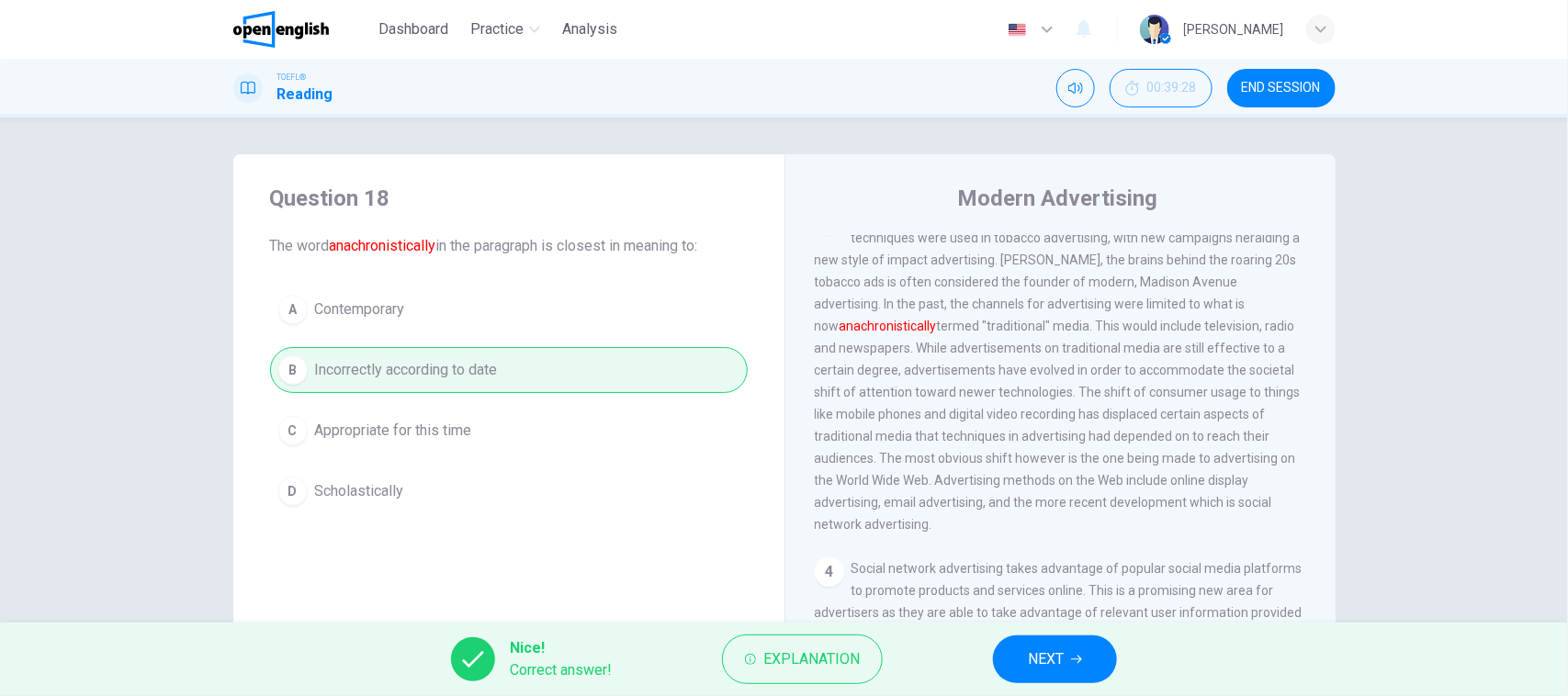
click at [1094, 651] on button "NEXT" at bounding box center [1055, 658] width 124 height 47
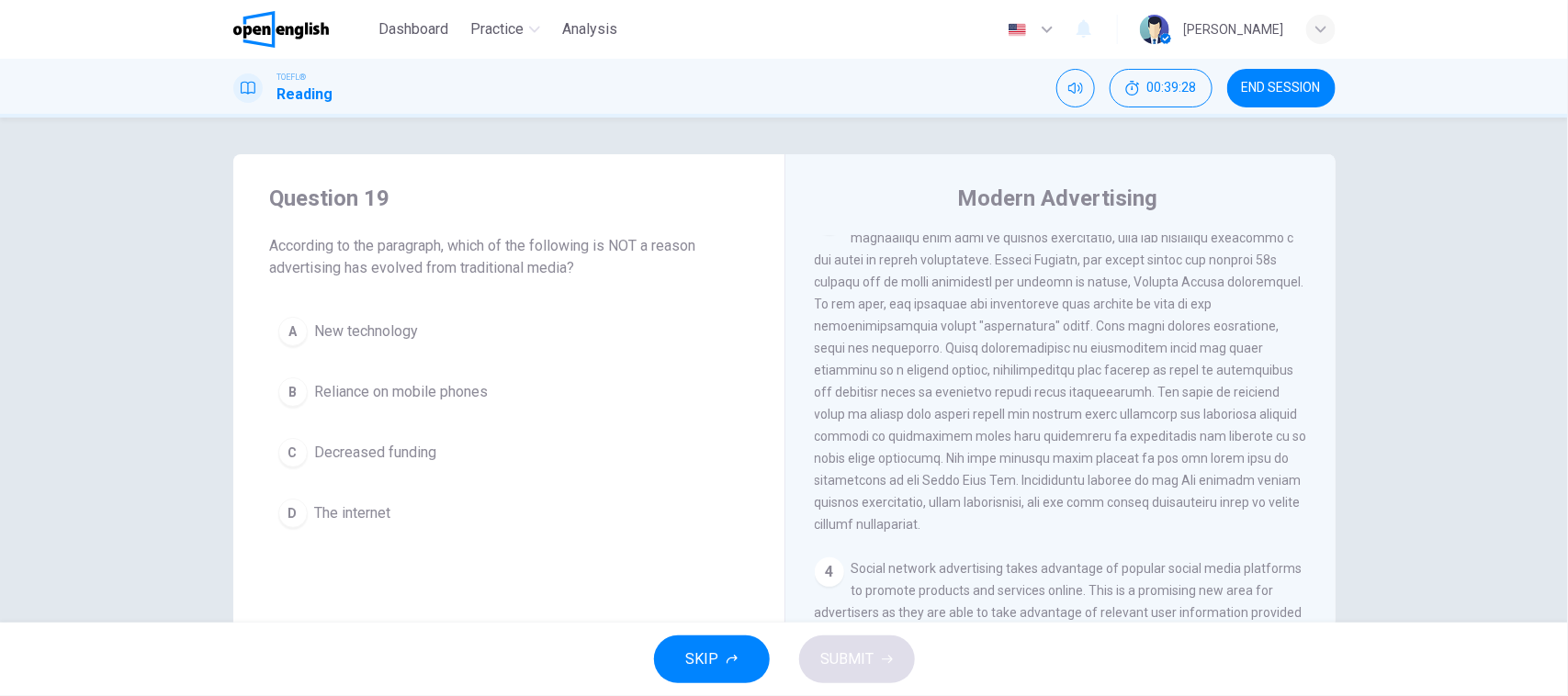
scroll to position [599, 0]
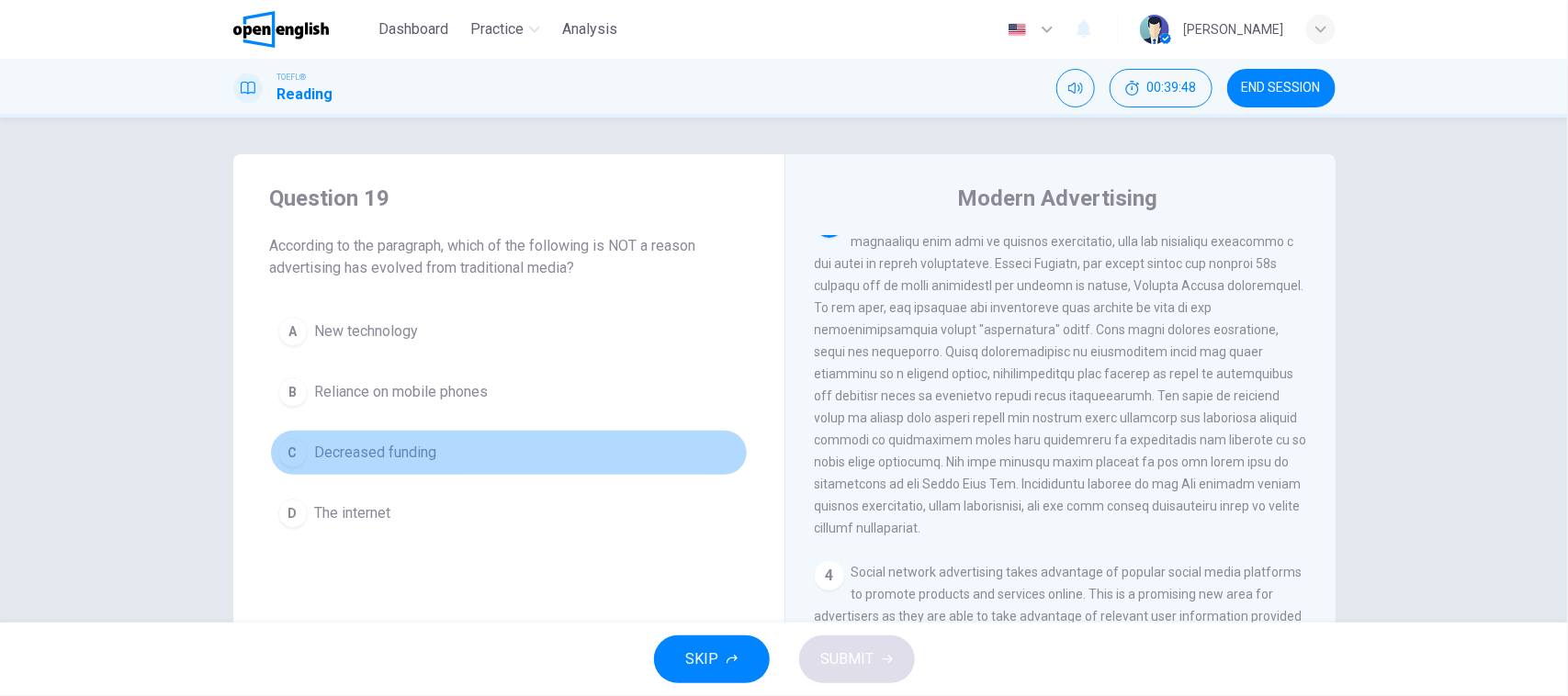
click at [467, 469] on button "C Decreased funding" at bounding box center [508, 452] width 477 height 45
click at [358, 447] on span "Decreased funding" at bounding box center [376, 452] width 122 height 22
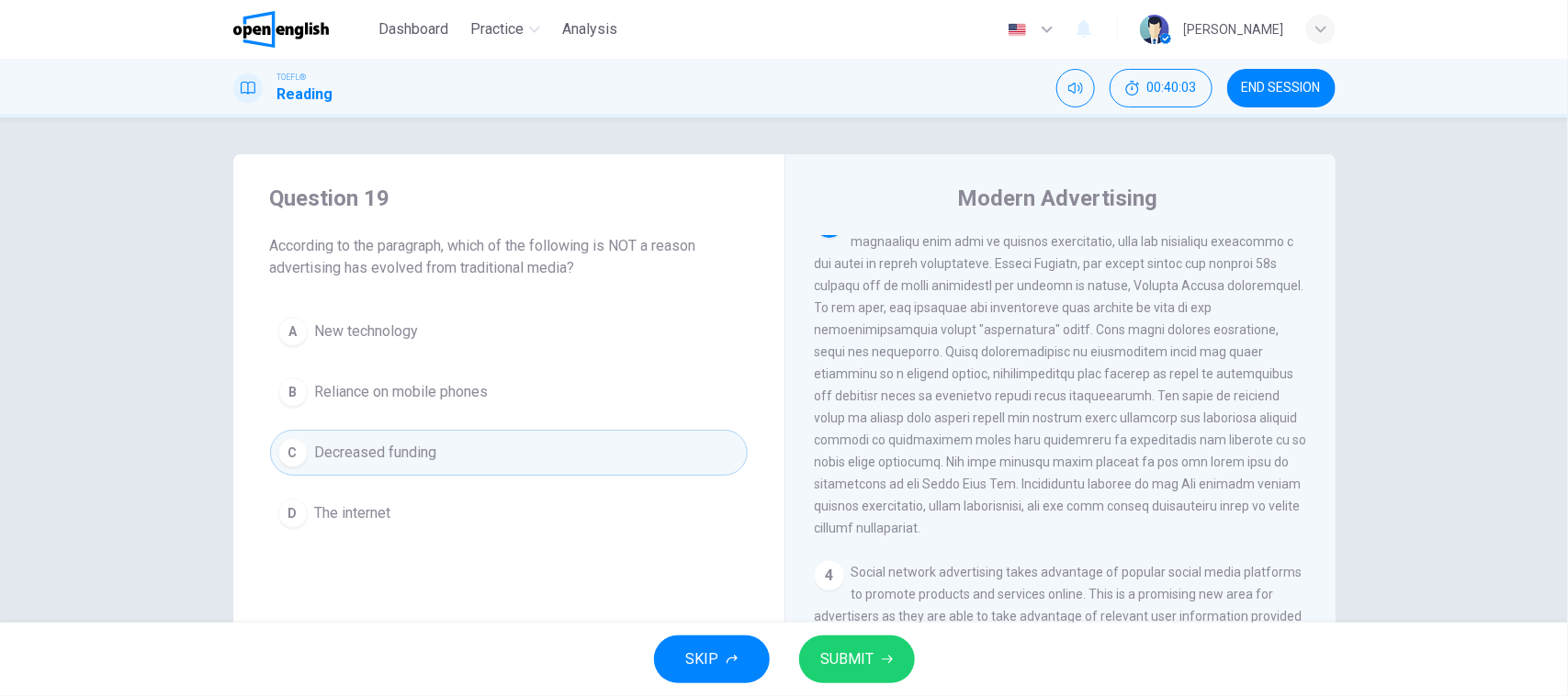
click at [881, 672] on button "SUBMIT" at bounding box center [856, 658] width 115 height 47
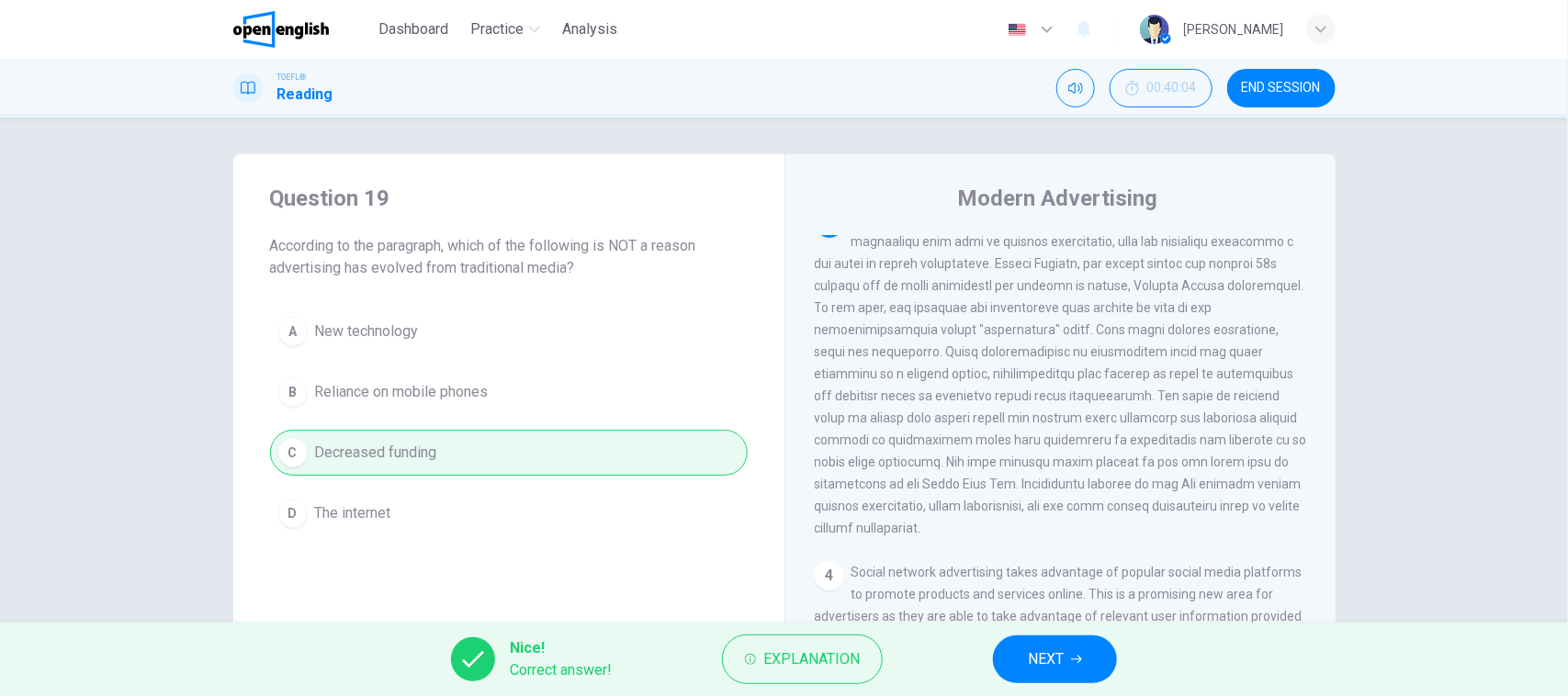
click at [1007, 661] on button "NEXT" at bounding box center [1055, 658] width 124 height 47
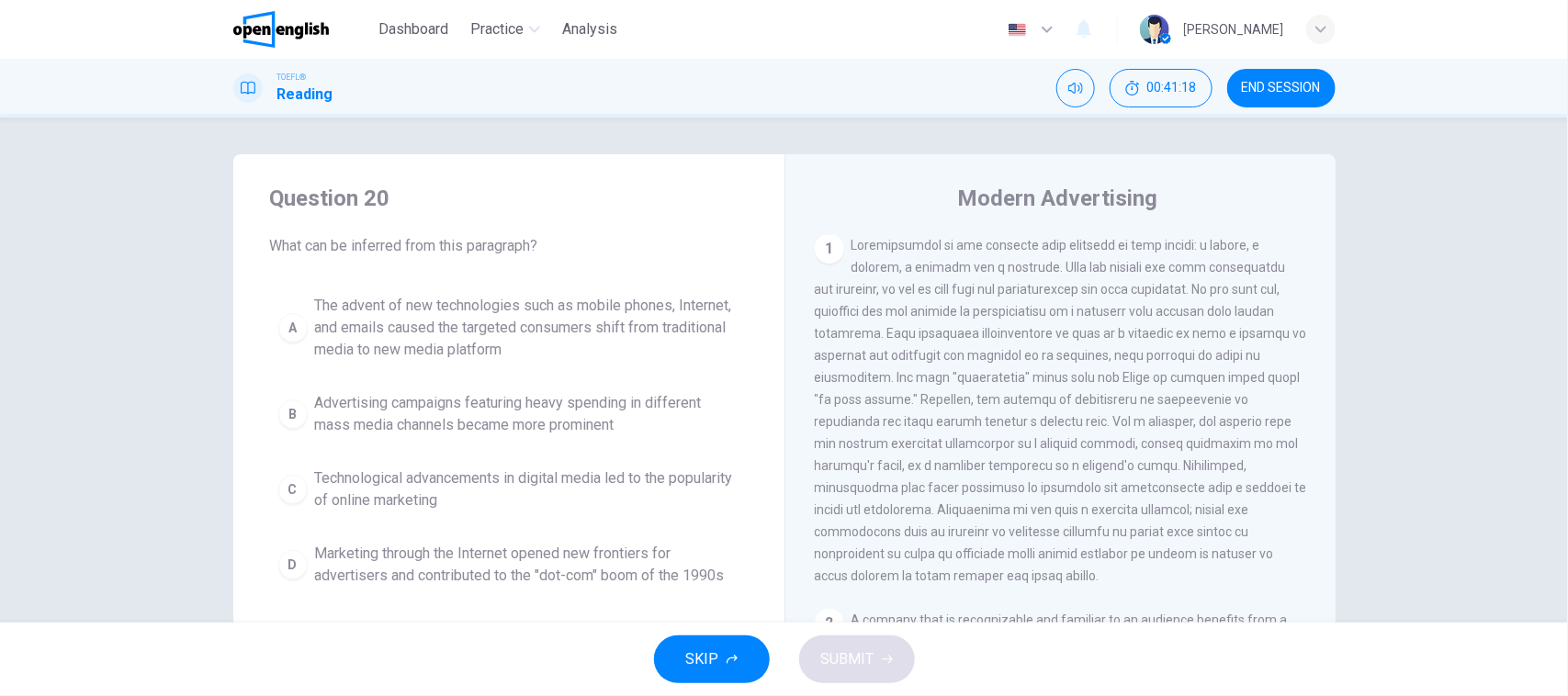
scroll to position [0, 0]
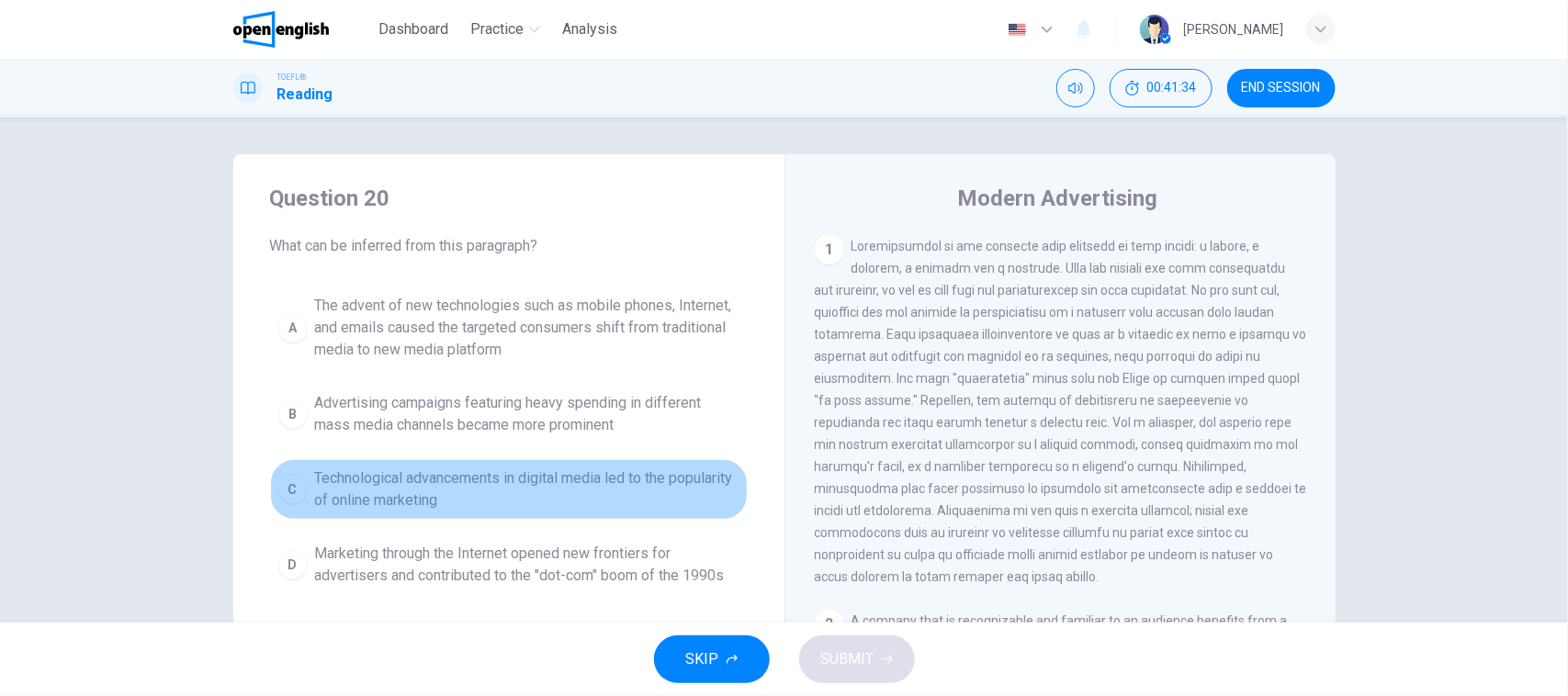
click at [596, 496] on span "Technological advancements in digital media led to the popularity of online mar…" at bounding box center [527, 490] width 424 height 45
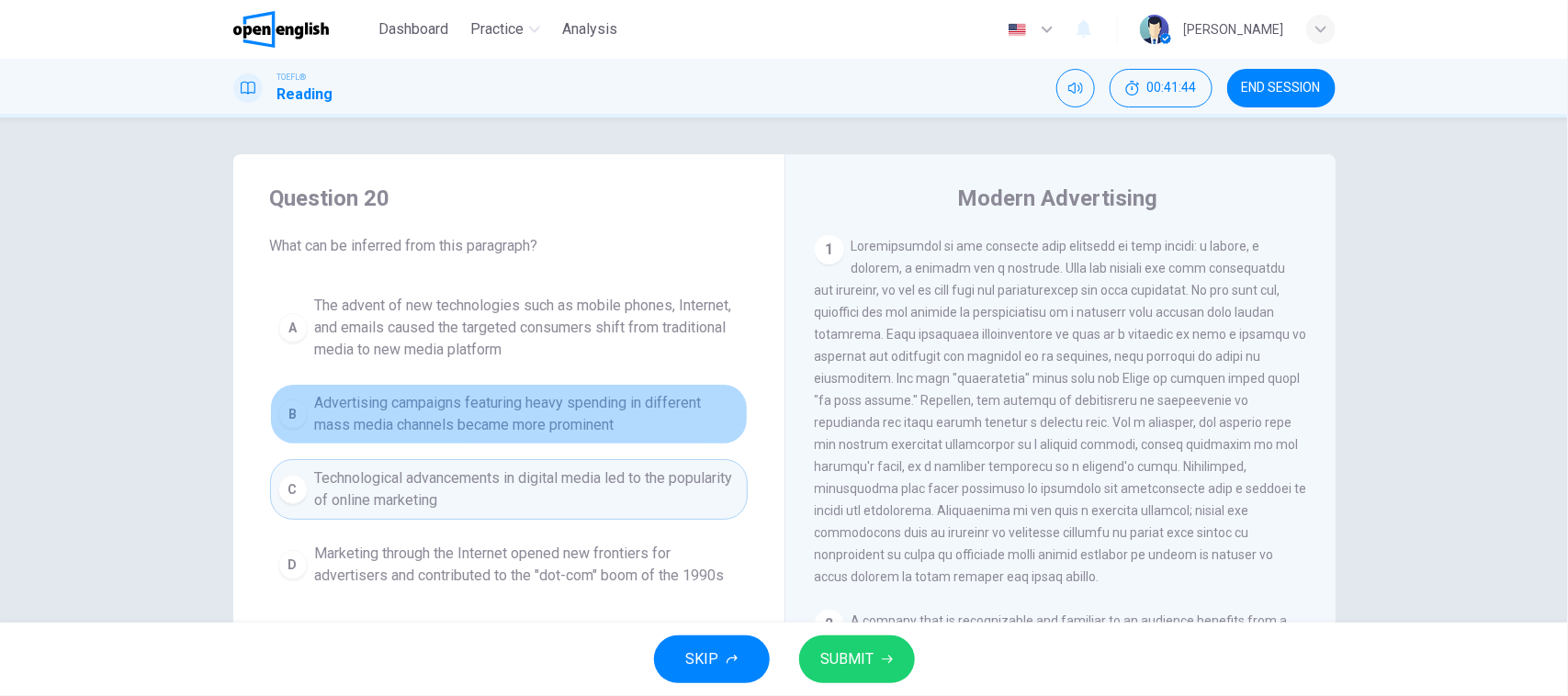
click at [616, 441] on button "B Advertising campaigns featuring heavy spending in different mass media channe…" at bounding box center [508, 413] width 477 height 61
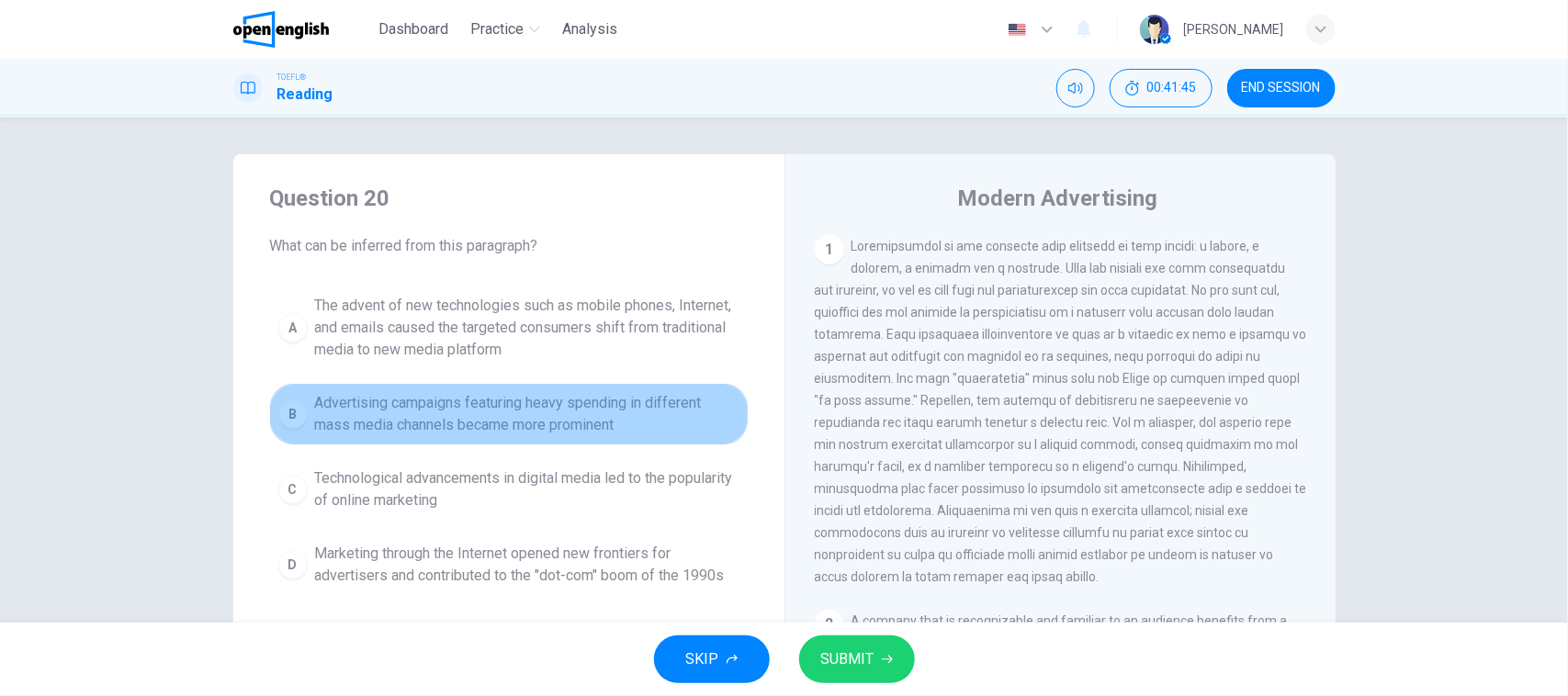
click at [621, 433] on span "Advertising campaigns featuring heavy spending in different mass media channels…" at bounding box center [527, 414] width 424 height 45
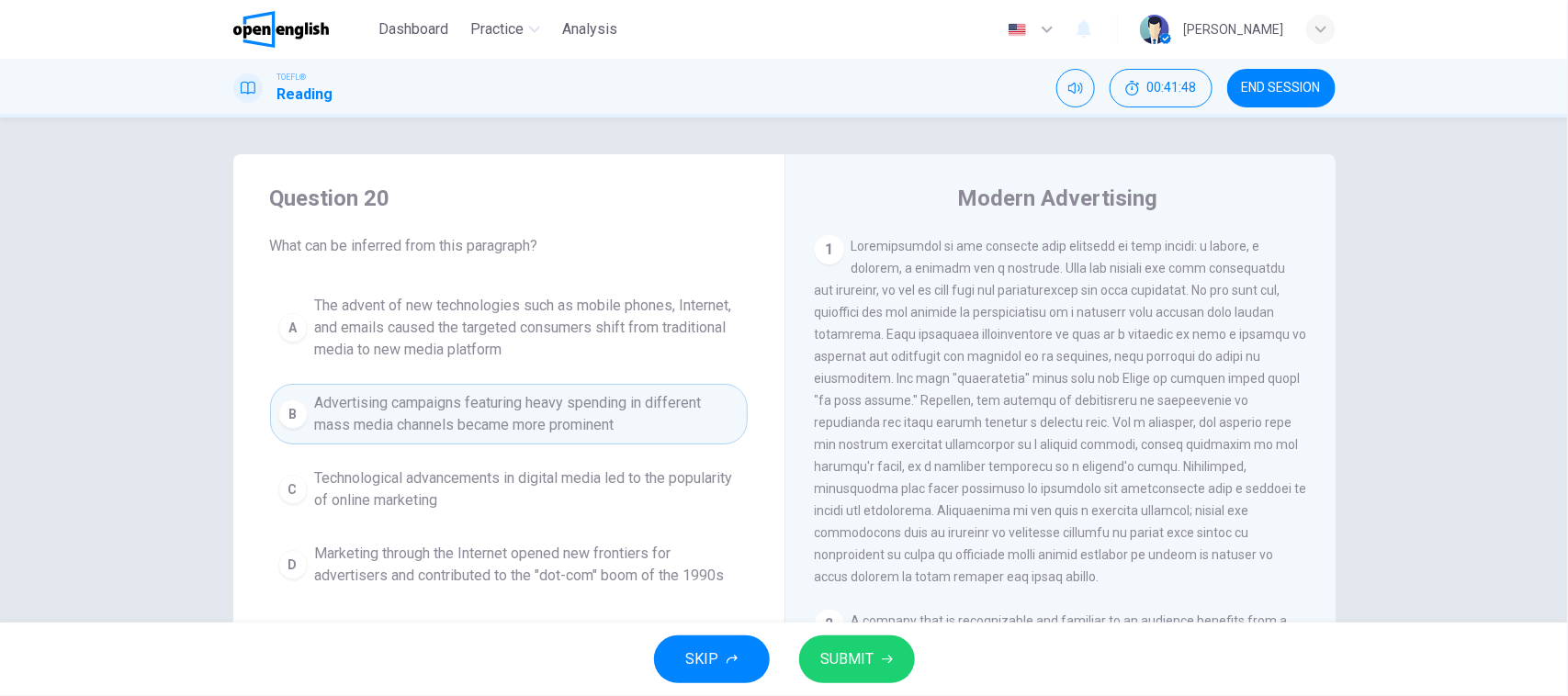
click at [616, 462] on button "C Technological advancements in digital media led to the popularity of online m…" at bounding box center [508, 489] width 477 height 61
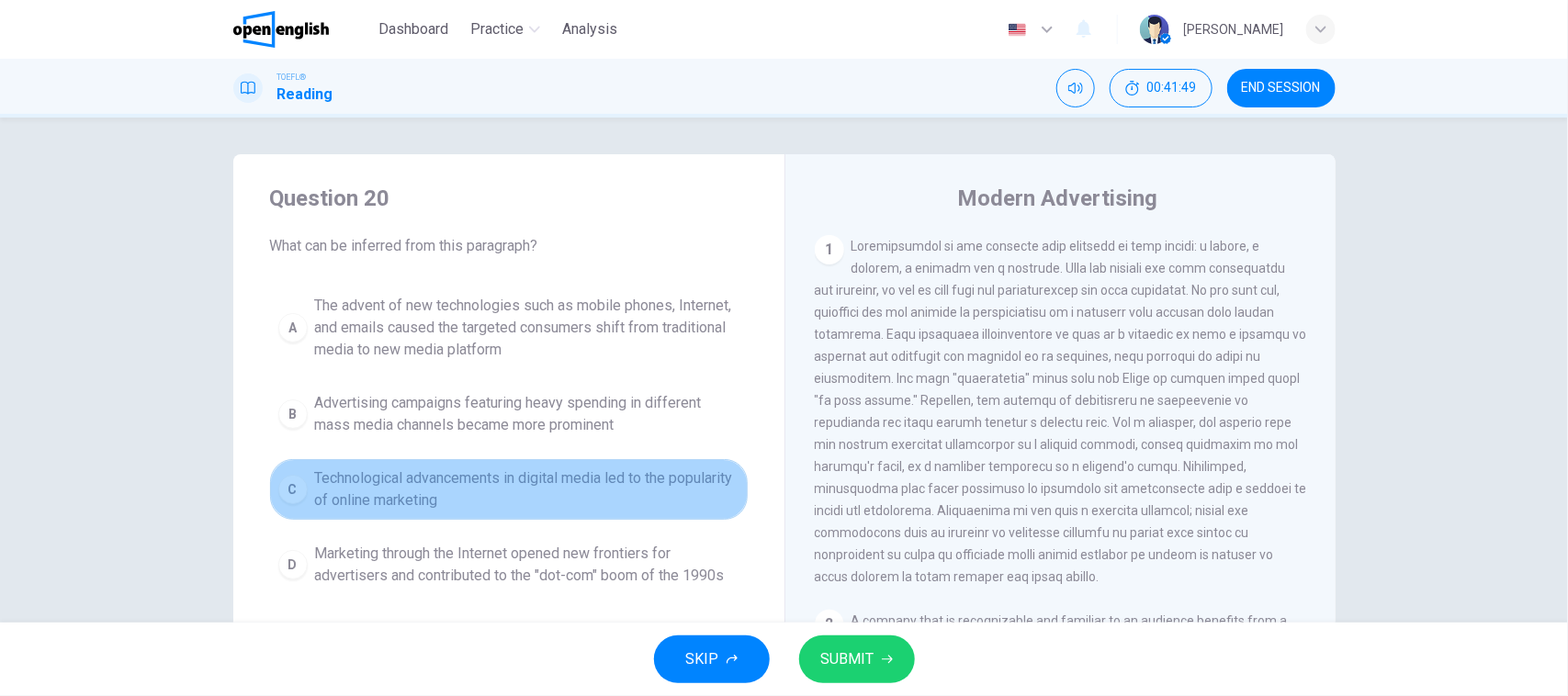
click at [608, 480] on span "Technological advancements in digital media led to the popularity of online mar…" at bounding box center [527, 490] width 424 height 45
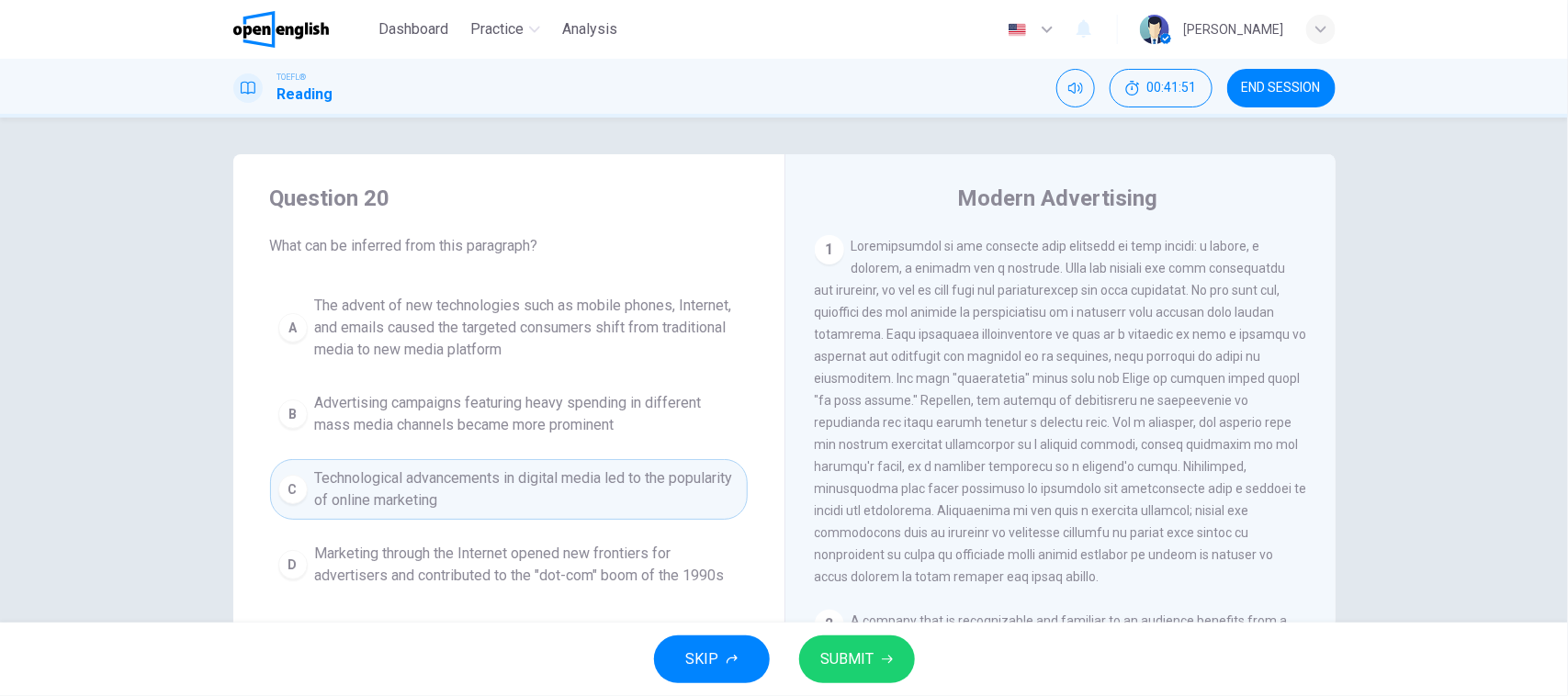
click at [861, 659] on span "SUBMIT" at bounding box center [847, 659] width 53 height 26
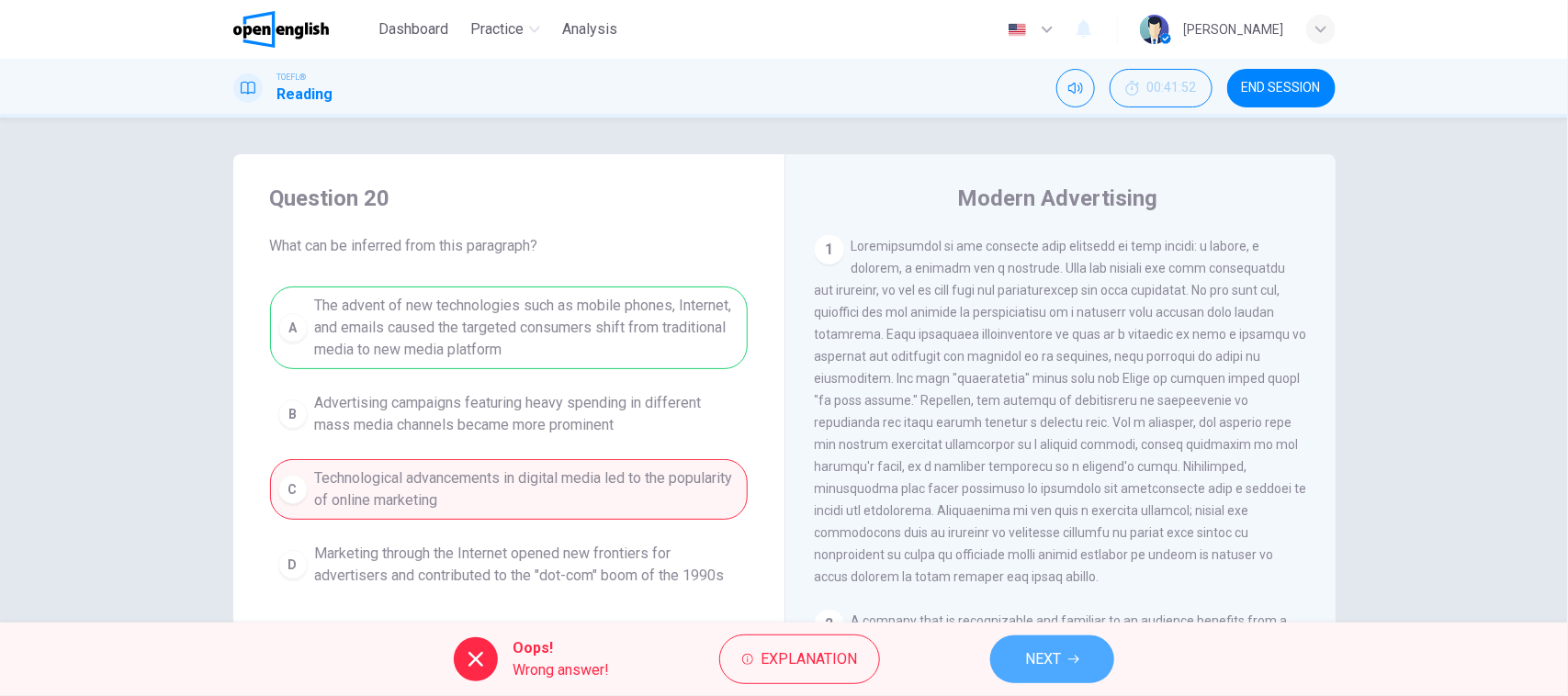
click at [1054, 651] on span "NEXT" at bounding box center [1042, 659] width 36 height 26
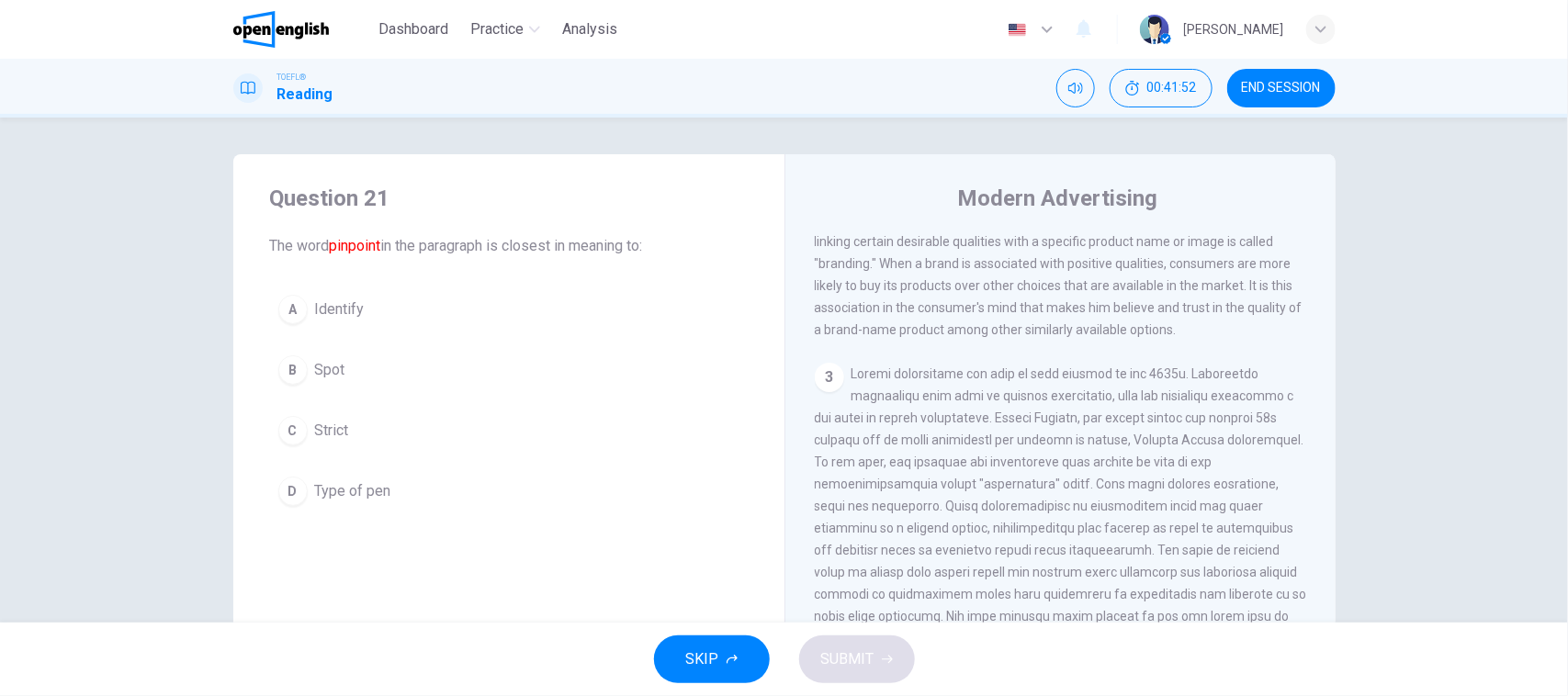
scroll to position [833, 0]
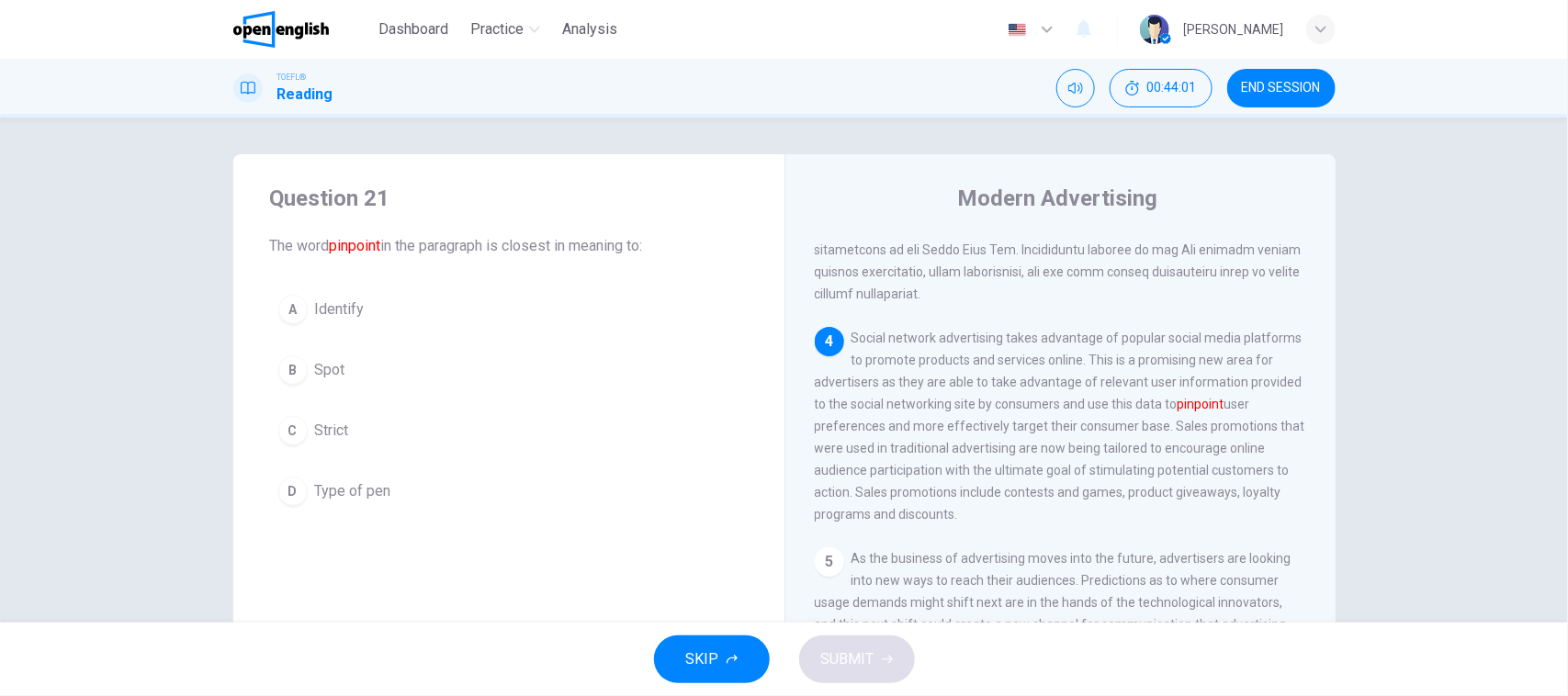
click at [278, 303] on div "A" at bounding box center [292, 309] width 29 height 29
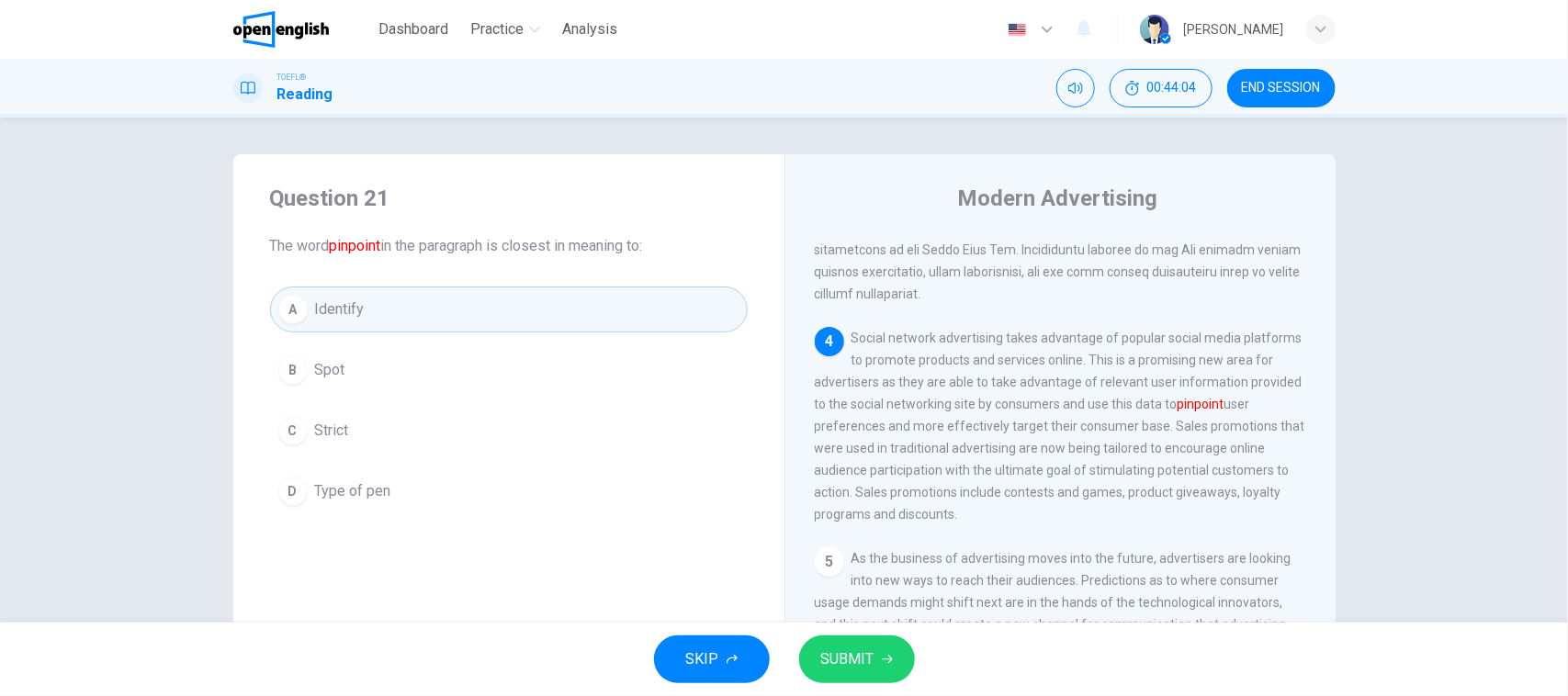
click at [869, 676] on button "SUBMIT" at bounding box center [856, 658] width 115 height 47
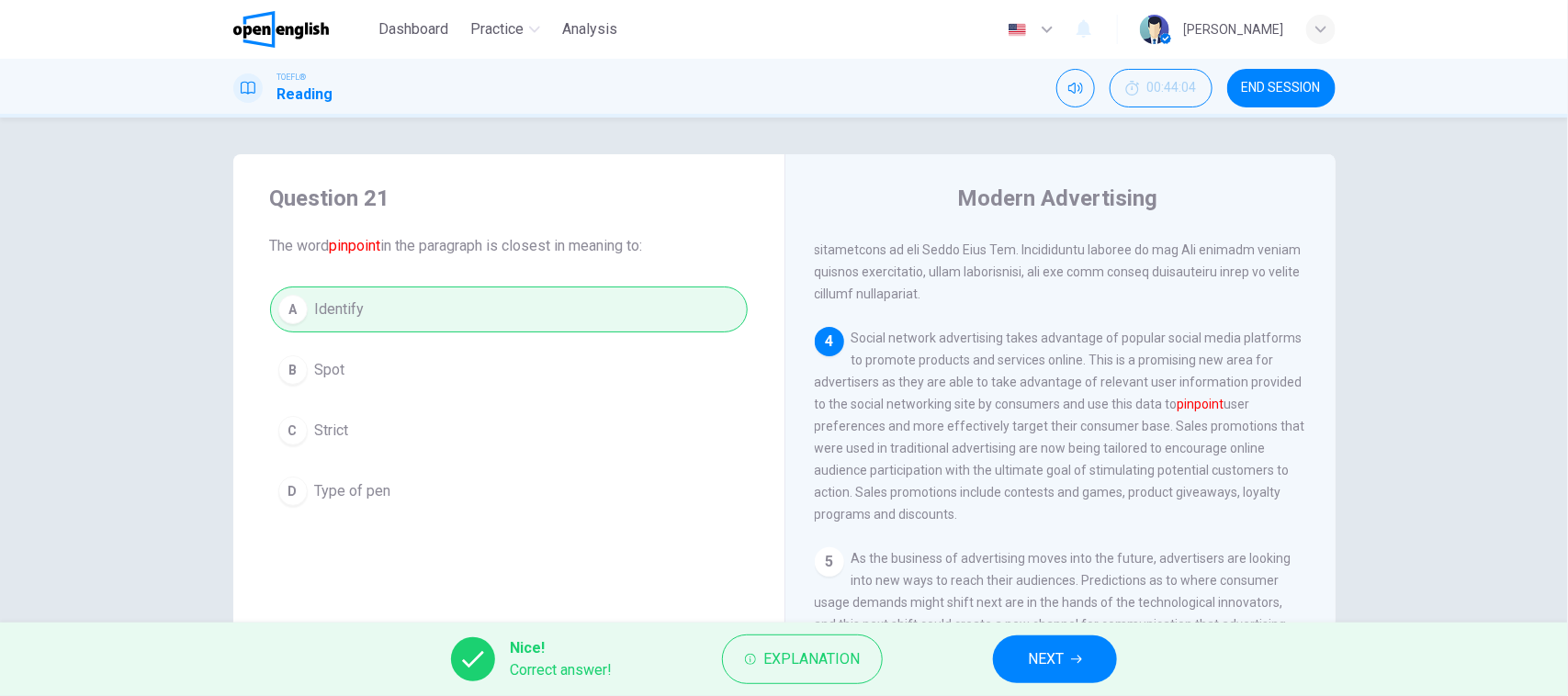
click at [1061, 664] on span "NEXT" at bounding box center [1045, 659] width 36 height 26
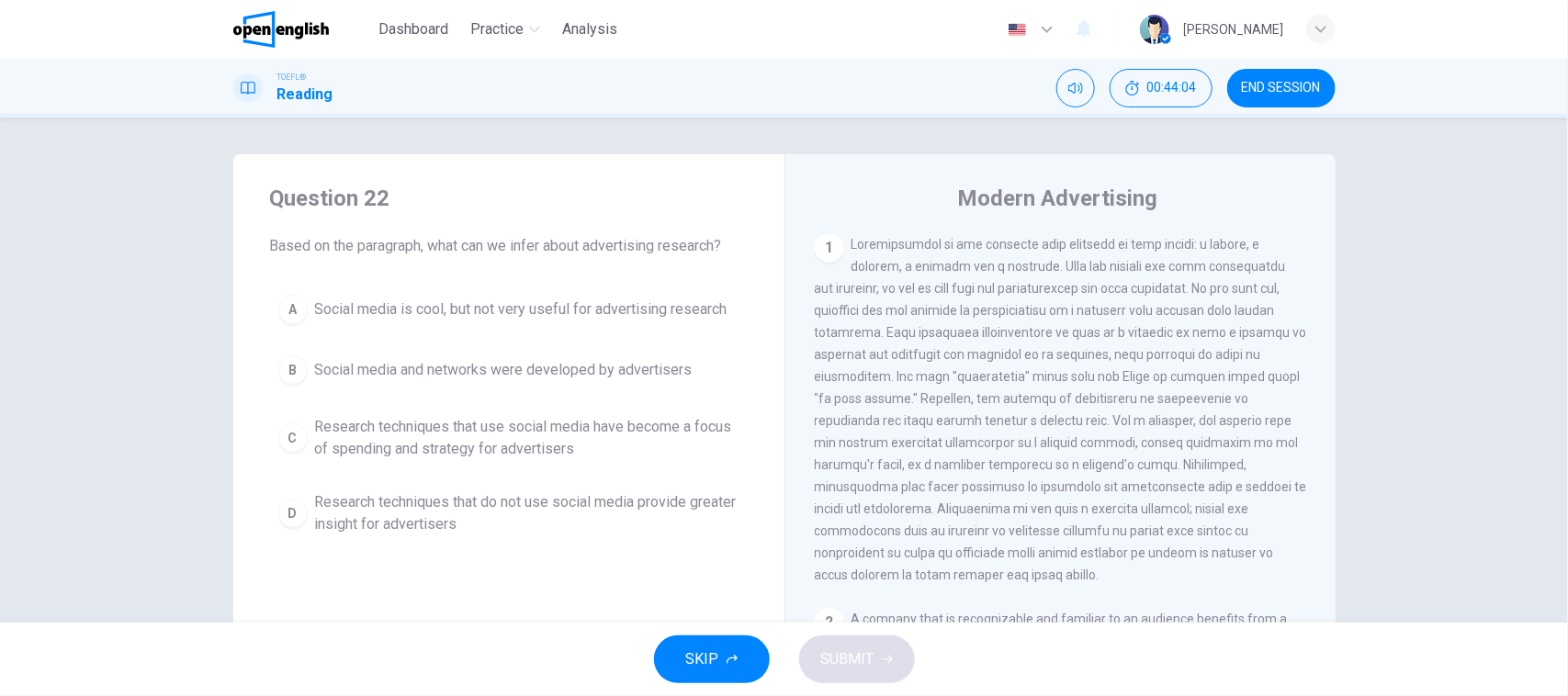
scroll to position [0, 0]
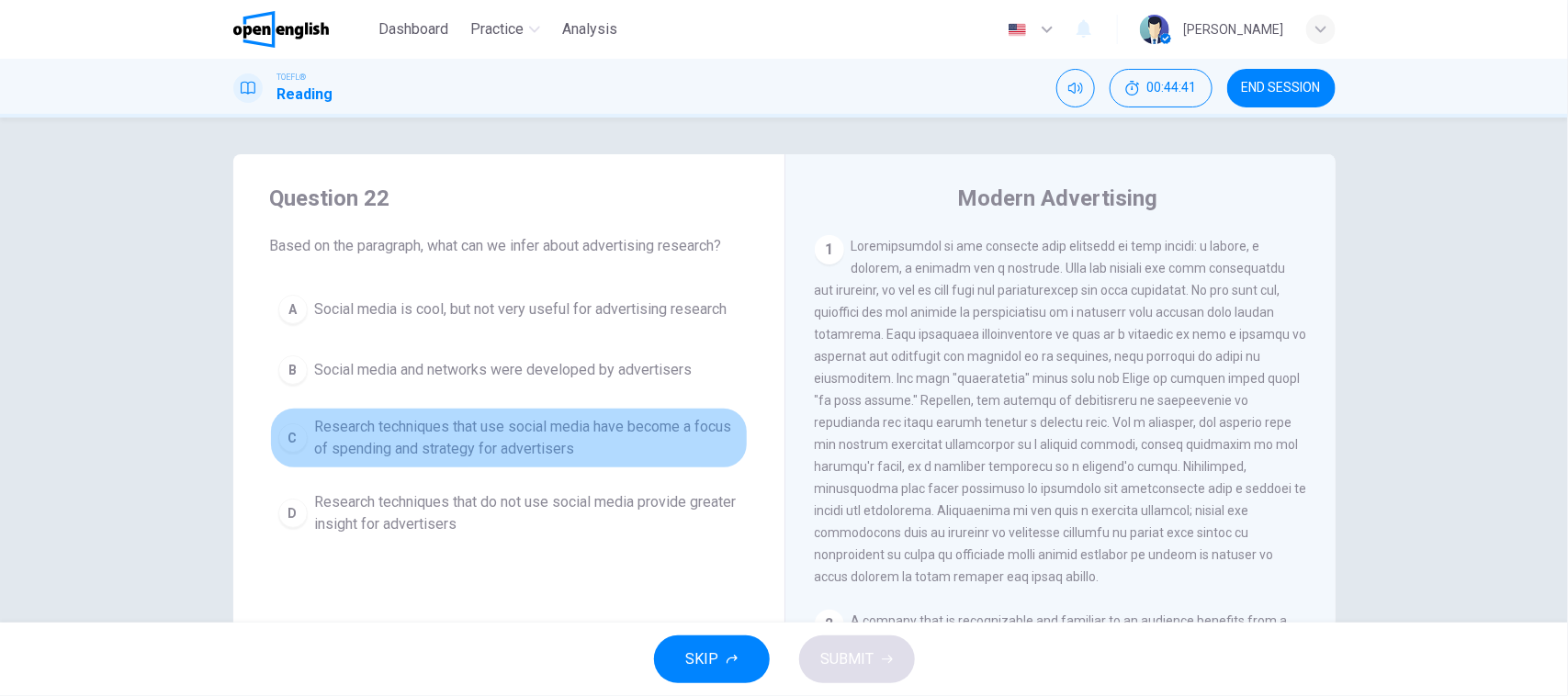
click at [525, 450] on span "Research techniques that use social media have become a focus of spending and s…" at bounding box center [527, 439] width 424 height 45
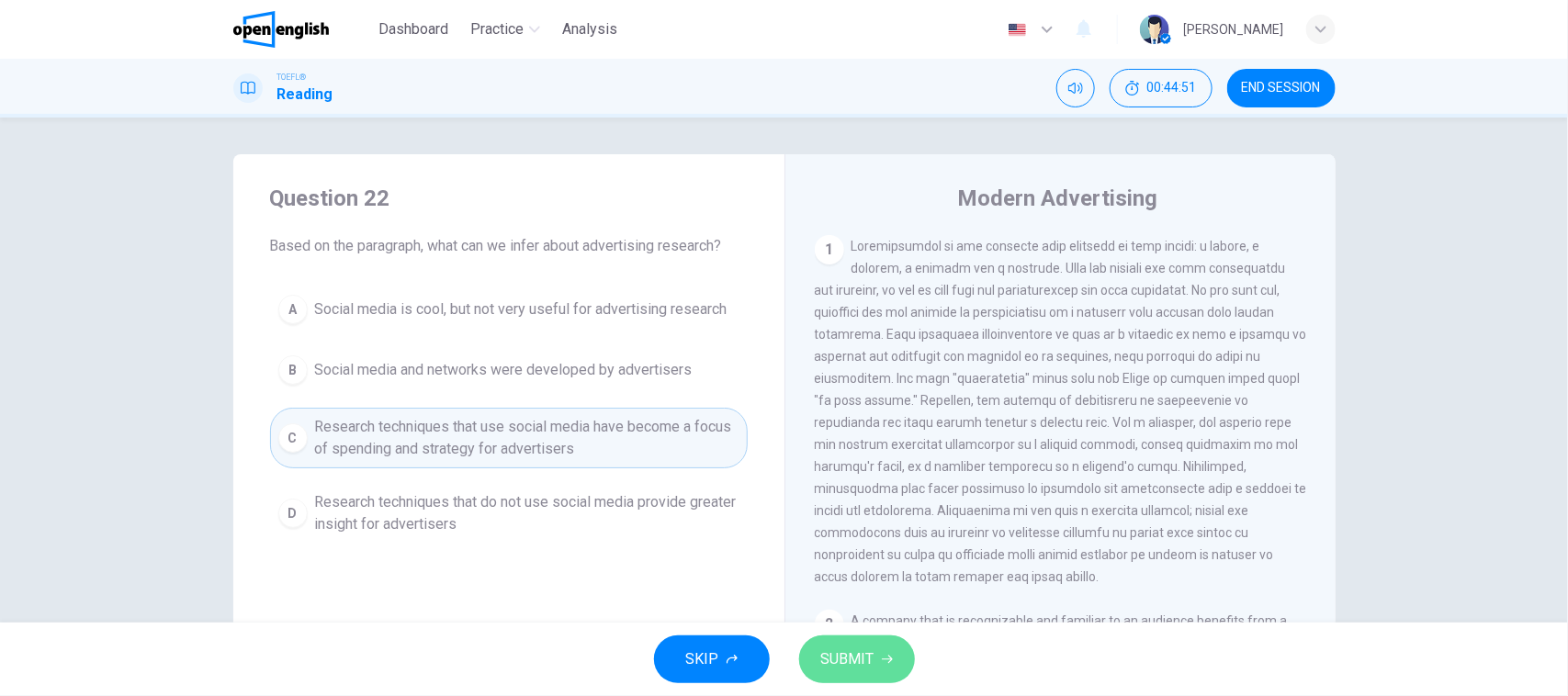
click at [906, 661] on button "SUBMIT" at bounding box center [856, 658] width 115 height 47
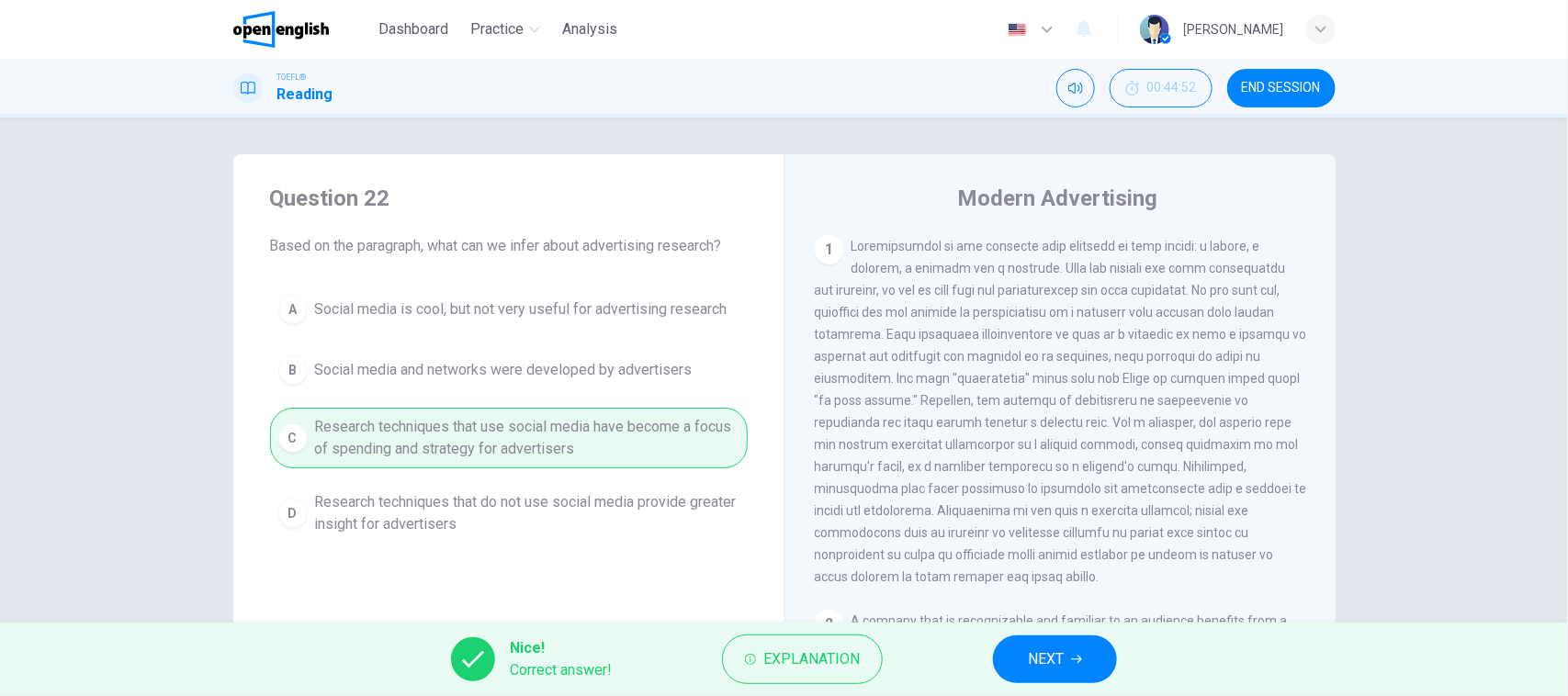
click at [1044, 676] on button "NEXT" at bounding box center [1055, 658] width 124 height 47
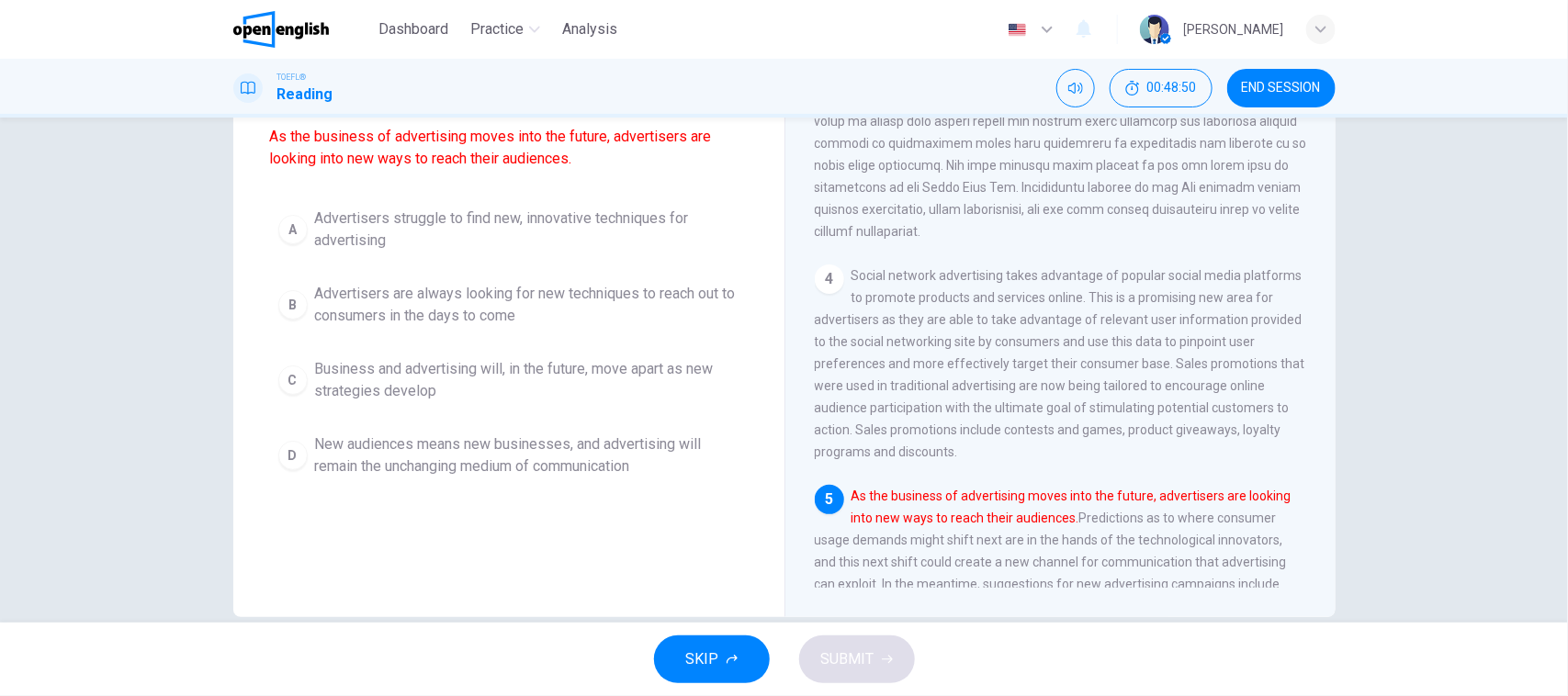
scroll to position [204, 0]
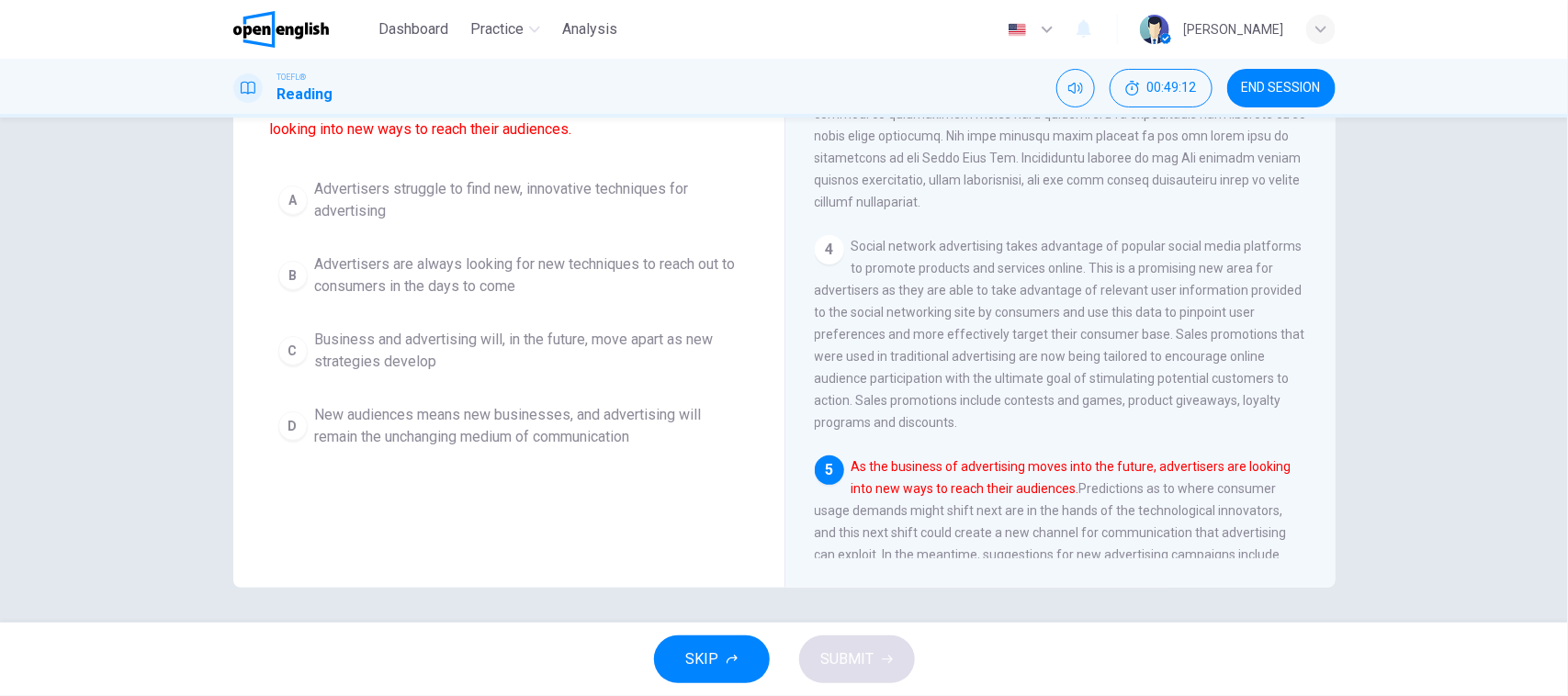
click at [530, 150] on div "Question 23 Which sentence is most similar to the following sentence from the p…" at bounding box center [508, 218] width 551 height 536
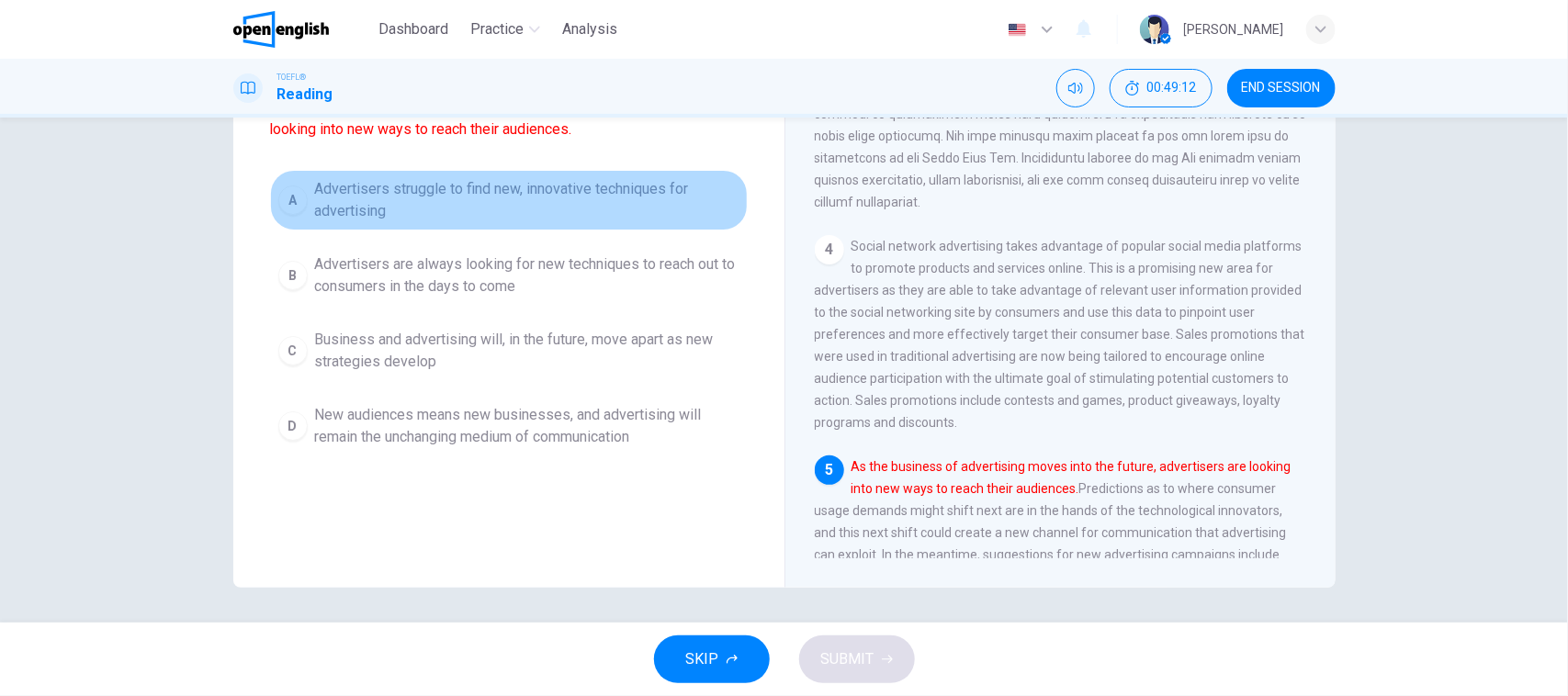
click at [494, 204] on span "Advertisers struggle to find new, innovative techniques for advertising" at bounding box center [527, 200] width 424 height 45
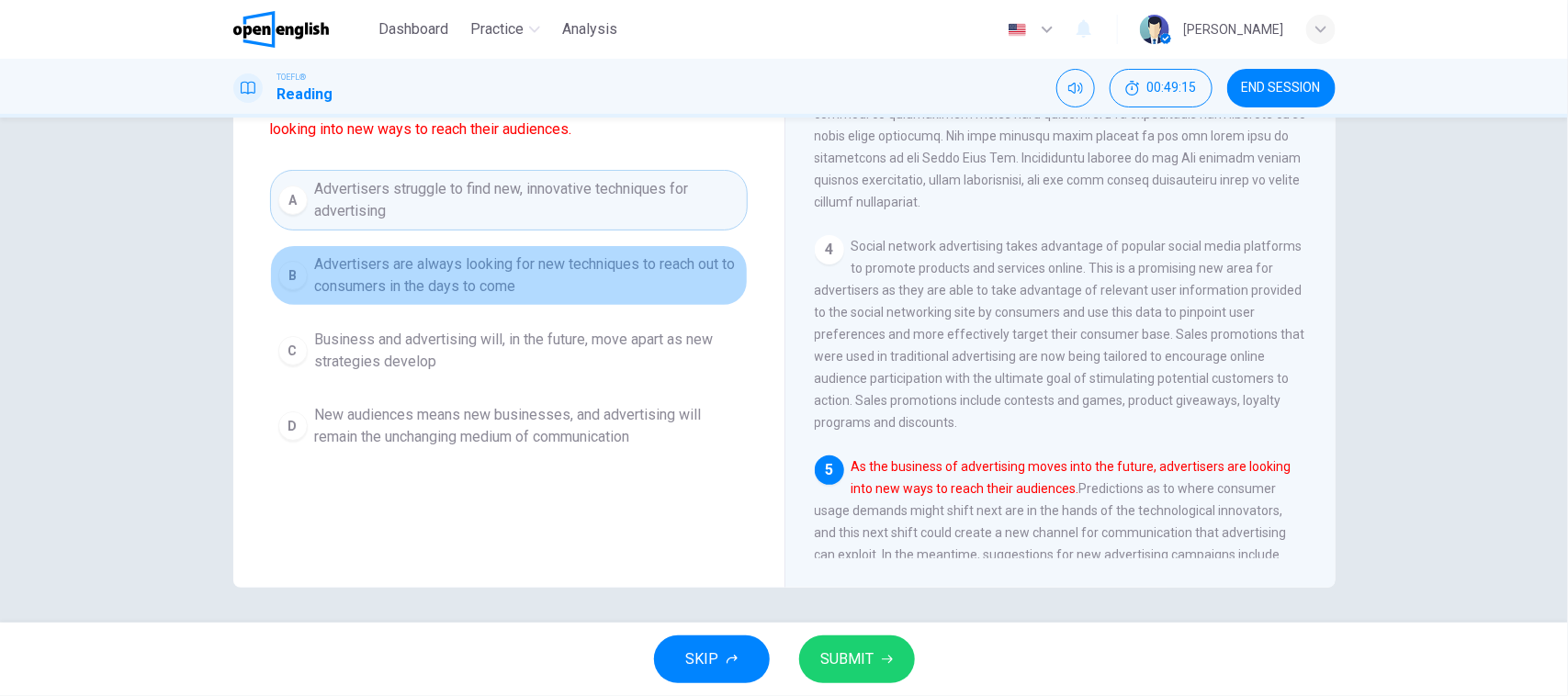
click at [488, 294] on span "Advertisers are always looking for new techniques to reach out to consumers in …" at bounding box center [527, 276] width 424 height 45
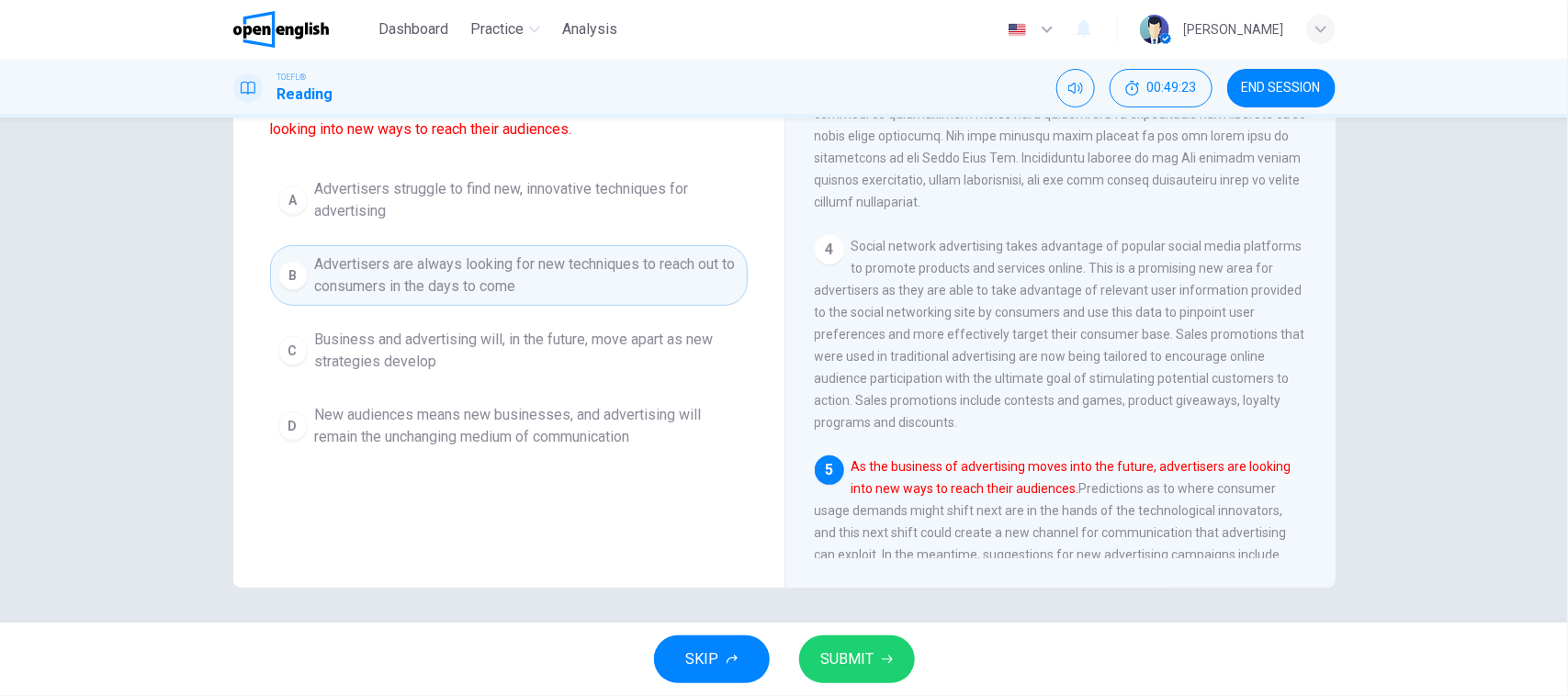
click at [914, 646] on div "SKIP SUBMIT" at bounding box center [784, 659] width 1568 height 74
click at [900, 656] on button "SUBMIT" at bounding box center [856, 658] width 115 height 47
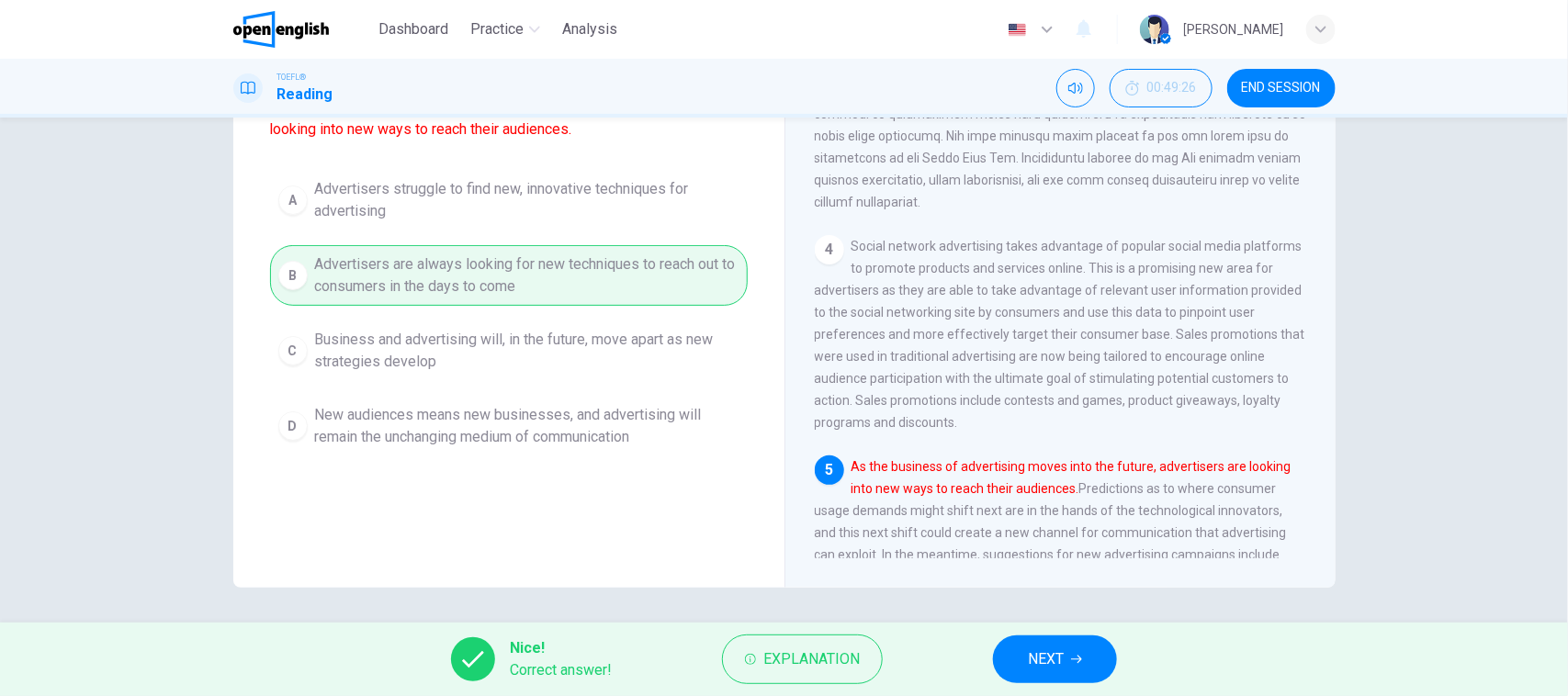
click at [1090, 659] on button "NEXT" at bounding box center [1055, 658] width 124 height 47
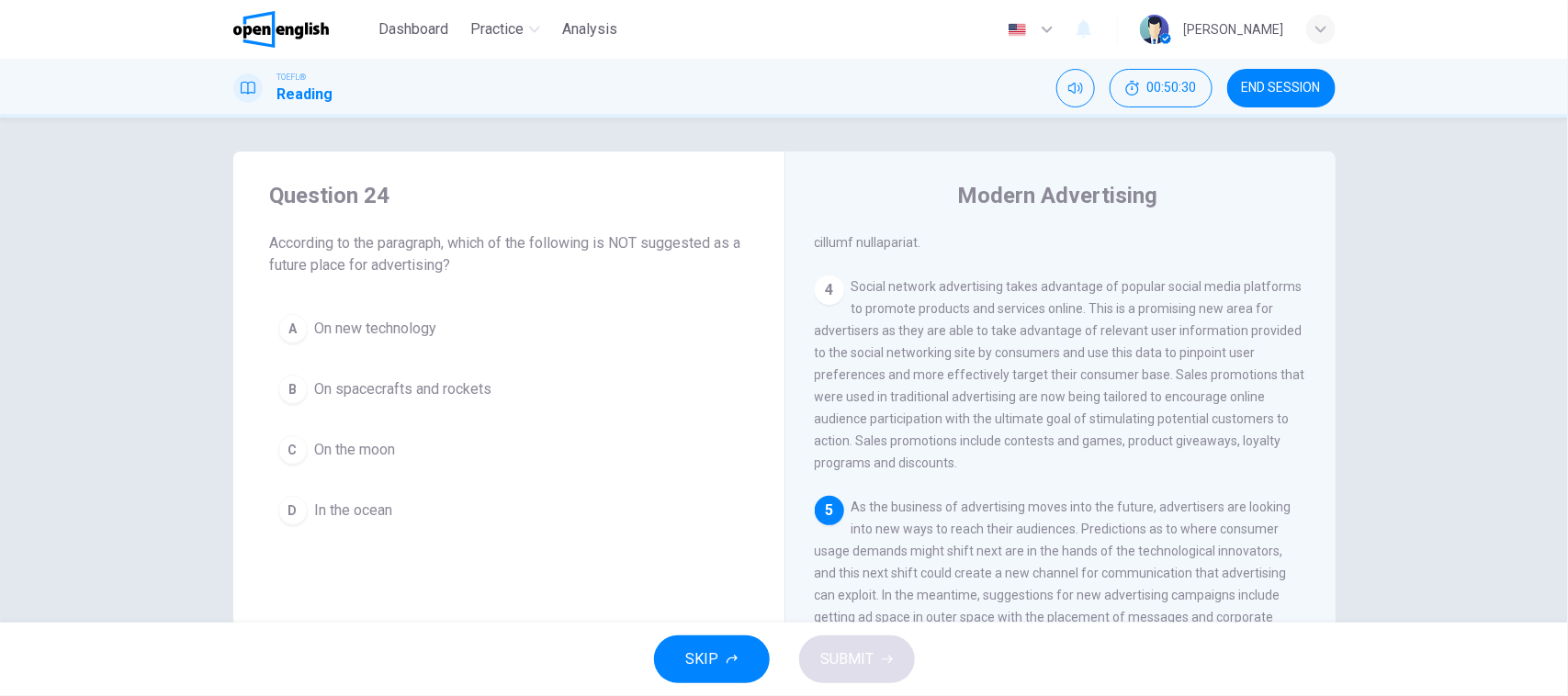
scroll to position [0, 0]
click at [528, 517] on button "D In the ocean" at bounding box center [508, 512] width 477 height 45
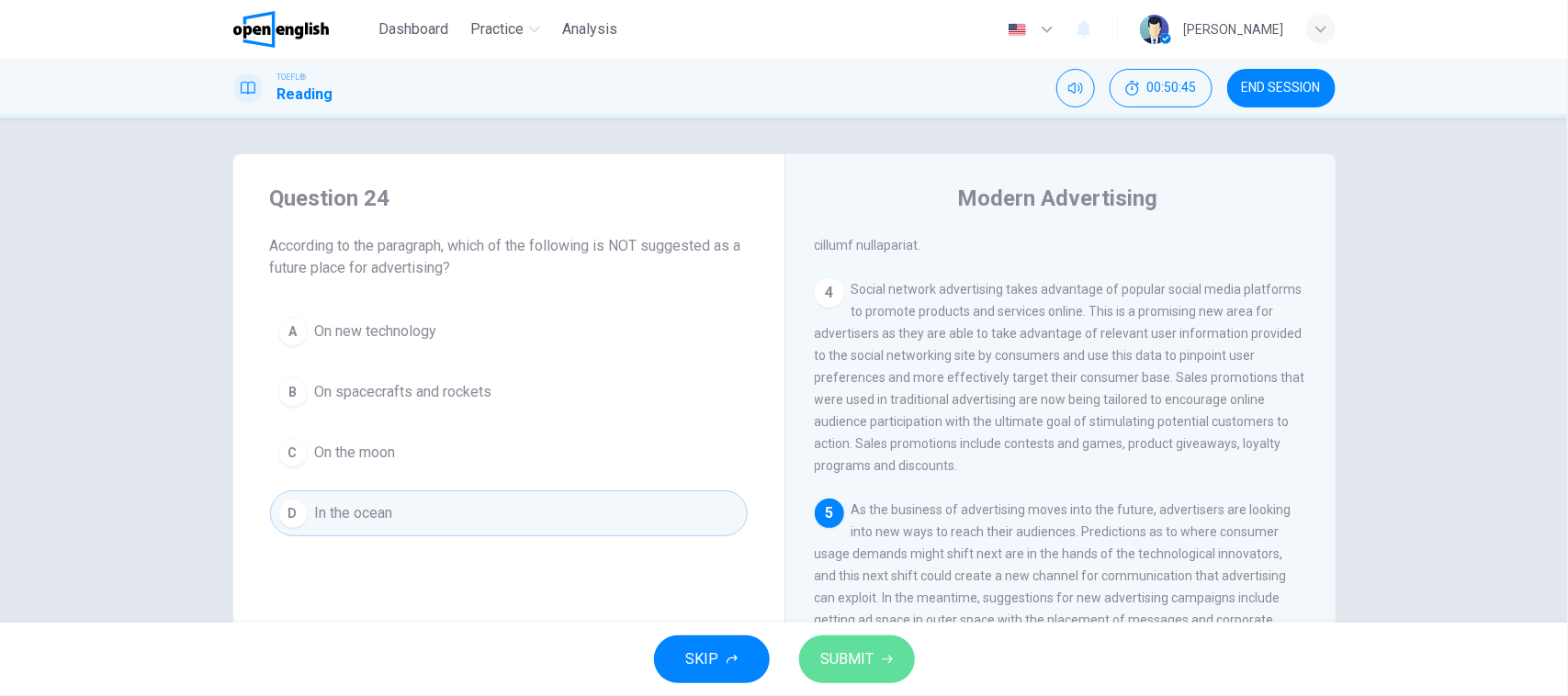
click at [892, 661] on button "SUBMIT" at bounding box center [856, 658] width 115 height 47
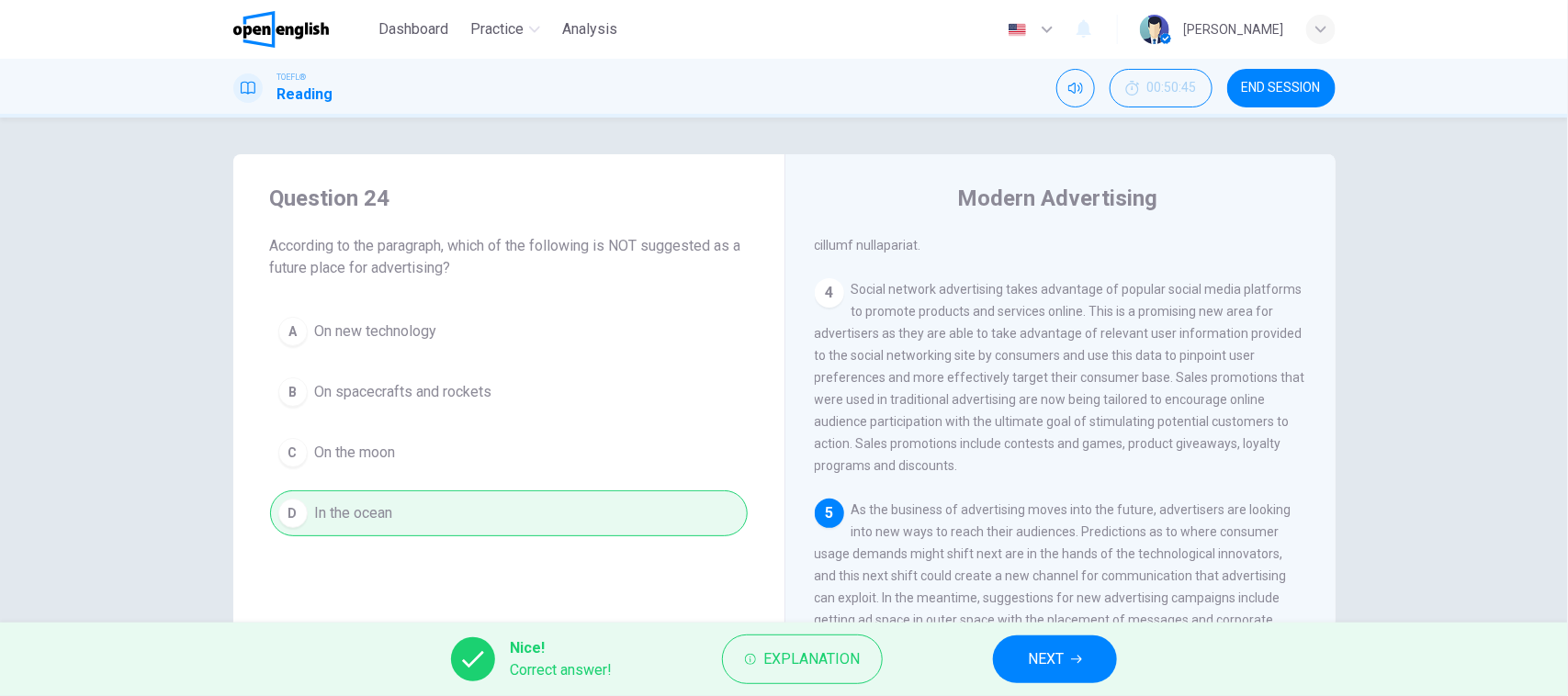
click at [1097, 652] on button "NEXT" at bounding box center [1055, 658] width 124 height 47
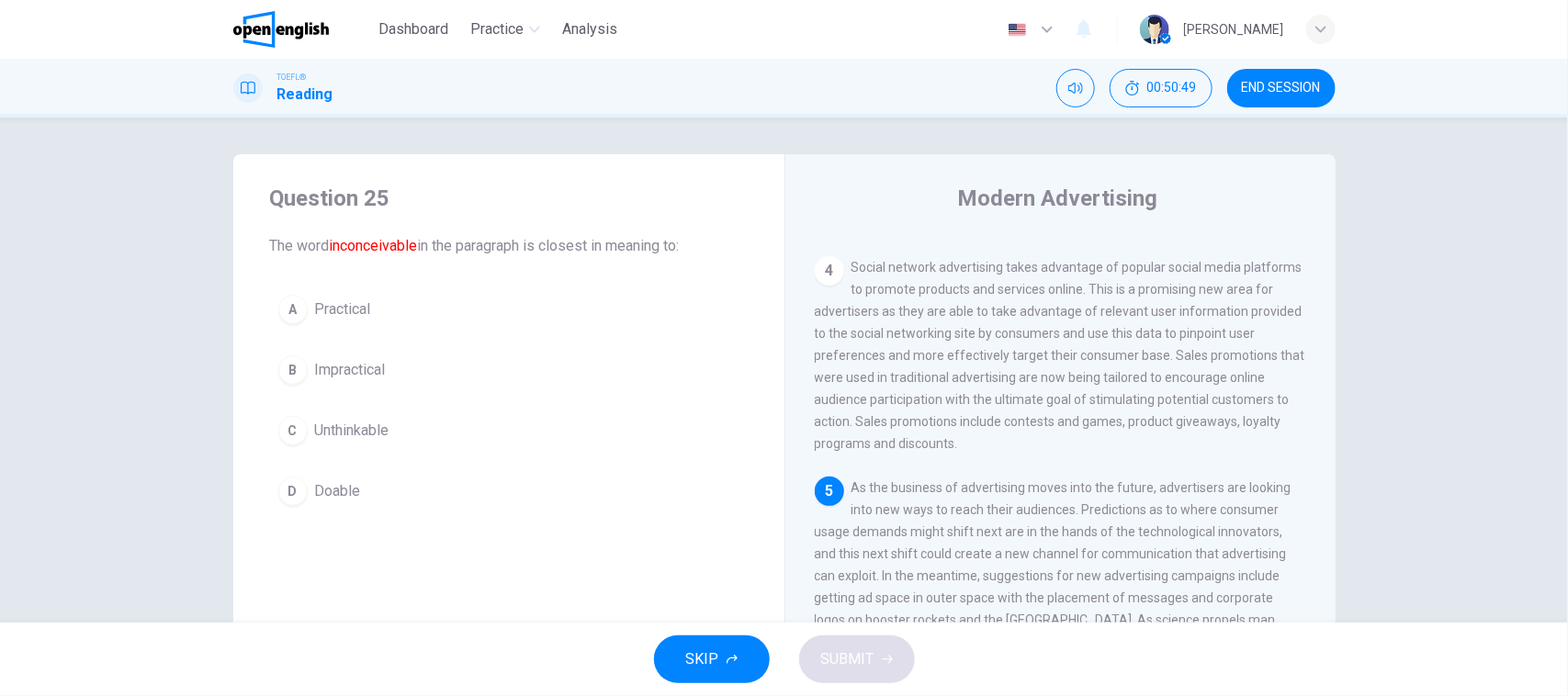
click at [377, 240] on font "inconceivable" at bounding box center [373, 246] width 88 height 17
click at [448, 415] on button "C Unthinkable" at bounding box center [508, 430] width 477 height 45
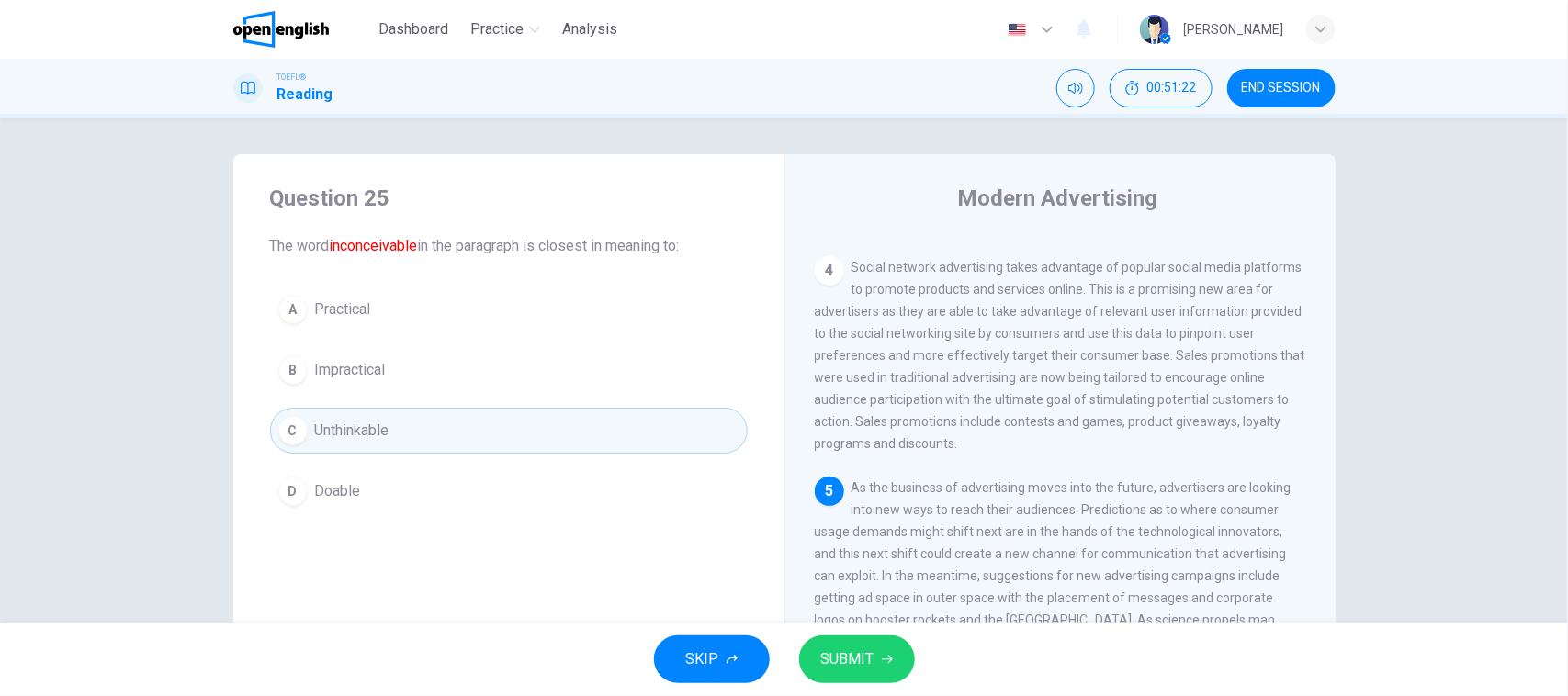
click at [861, 659] on span "SUBMIT" at bounding box center [847, 659] width 53 height 26
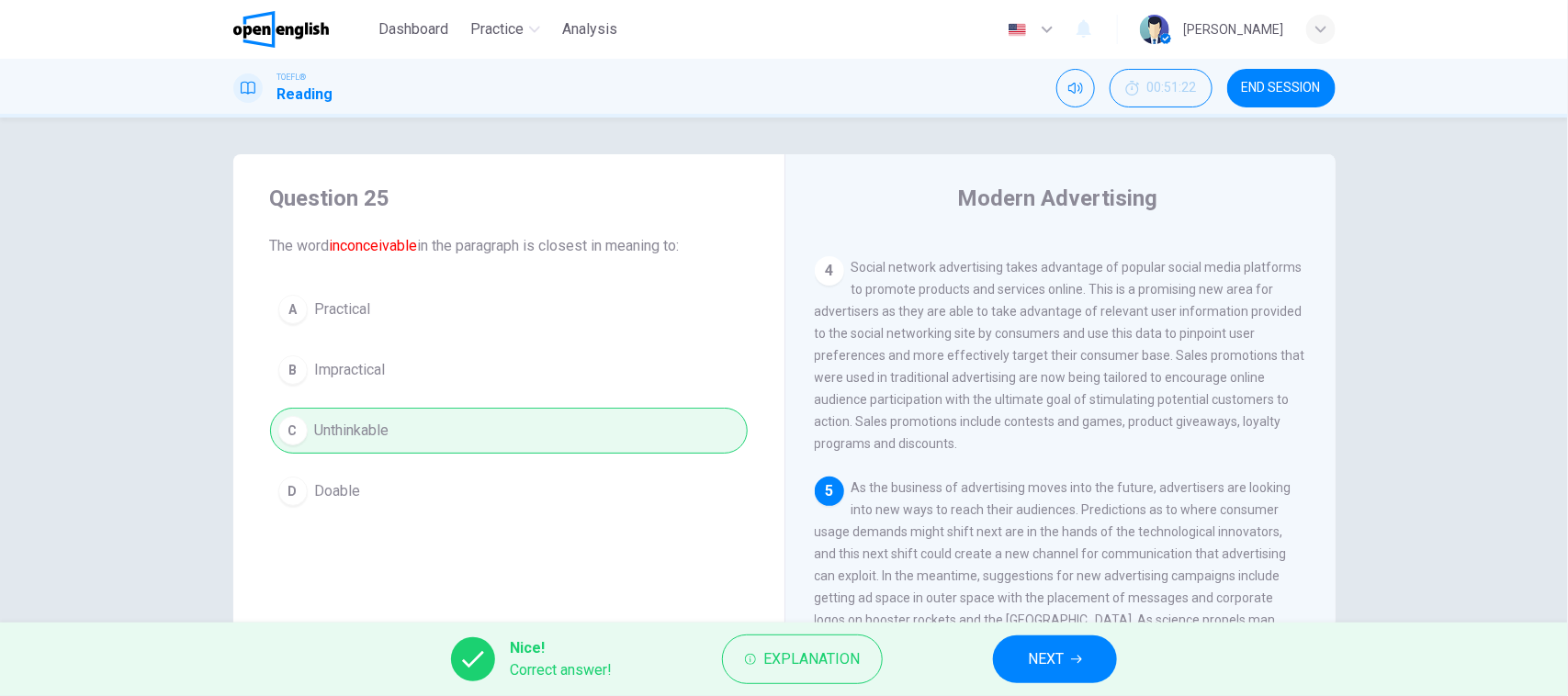
drag, startPoint x: 331, startPoint y: 571, endPoint x: 428, endPoint y: 571, distance: 97.0
click at [352, 571] on div "Question 25 The word inconceivable in the paragraph is closest in meaning to: A…" at bounding box center [508, 472] width 551 height 638
click at [1002, 638] on div "Nice! Correct answer! Explanation NEXT" at bounding box center [784, 659] width 1568 height 74
click at [1006, 651] on button "NEXT" at bounding box center [1055, 658] width 124 height 47
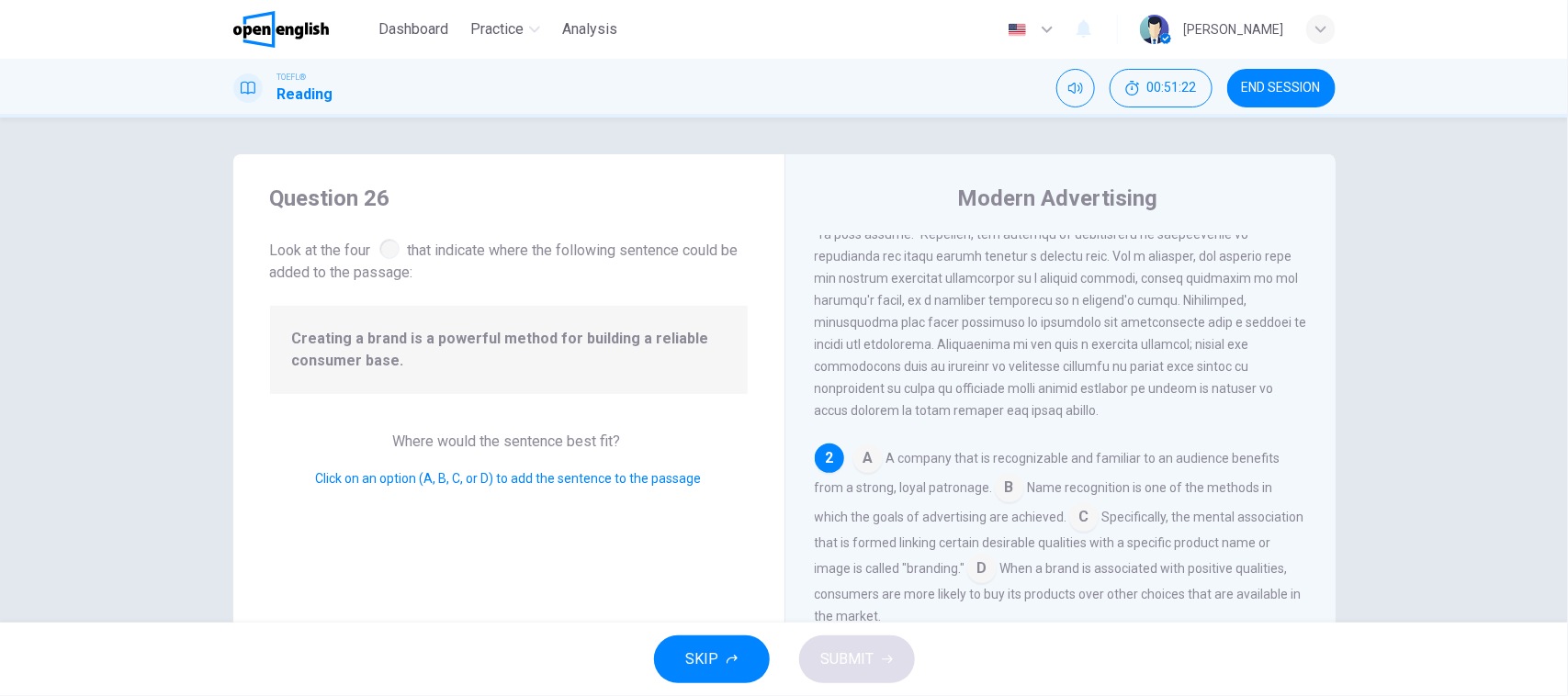
scroll to position [231, 0]
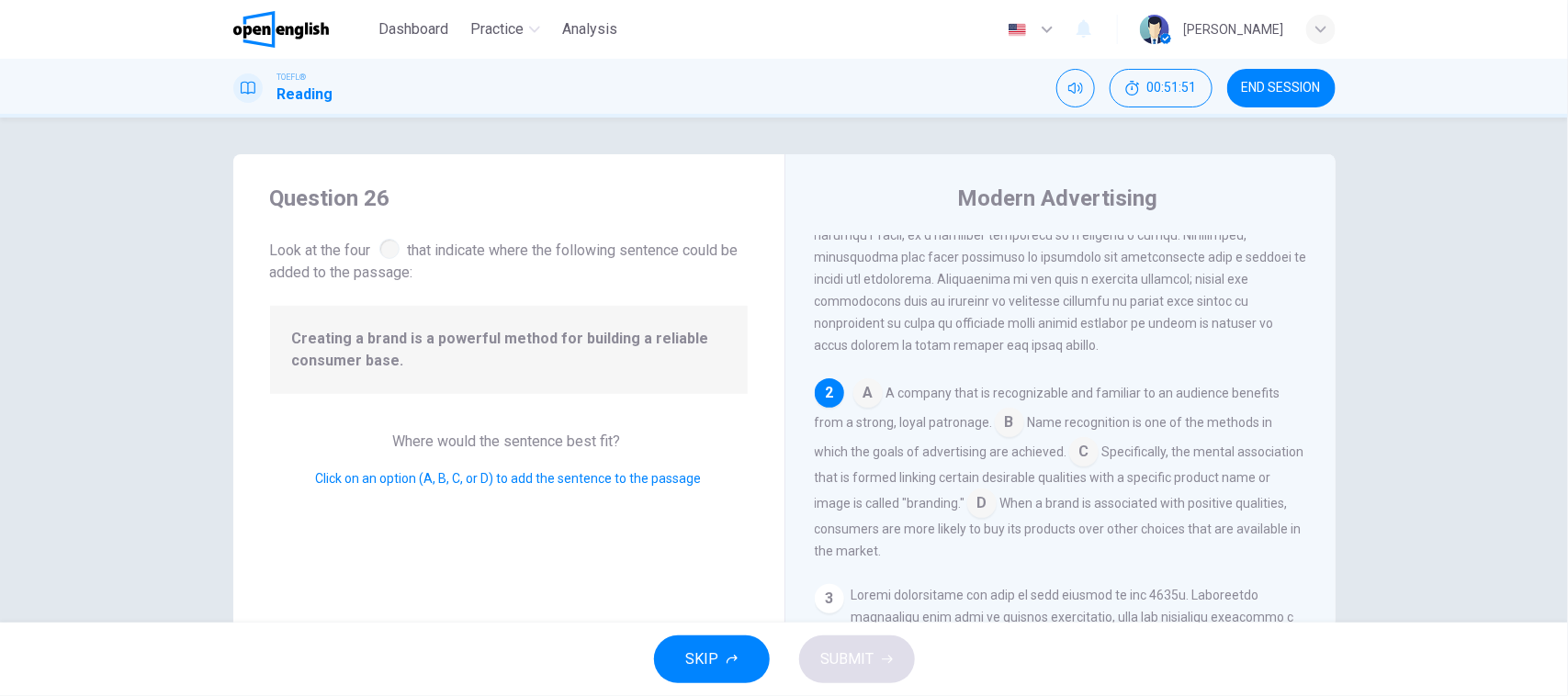
click at [1086, 462] on input at bounding box center [1084, 453] width 29 height 29
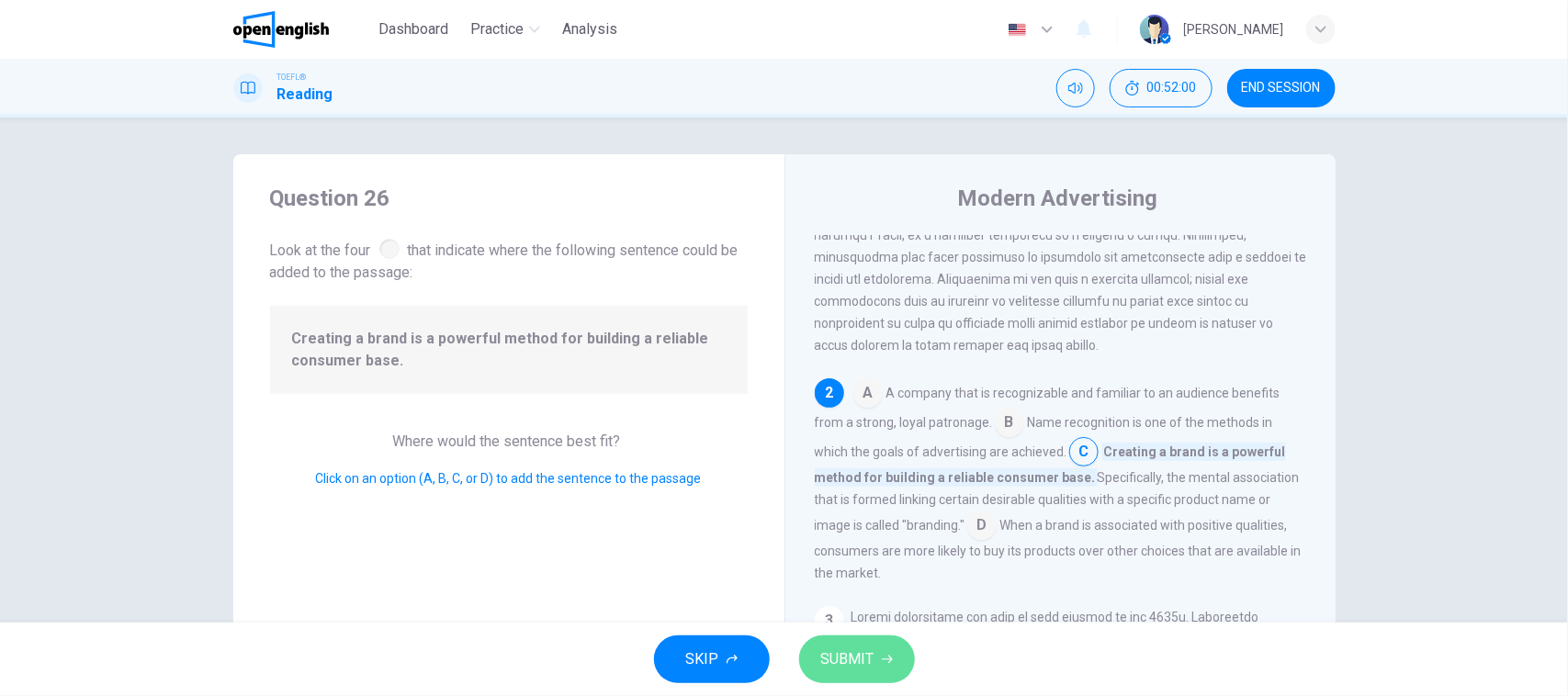
click at [897, 648] on button "SUBMIT" at bounding box center [856, 658] width 115 height 47
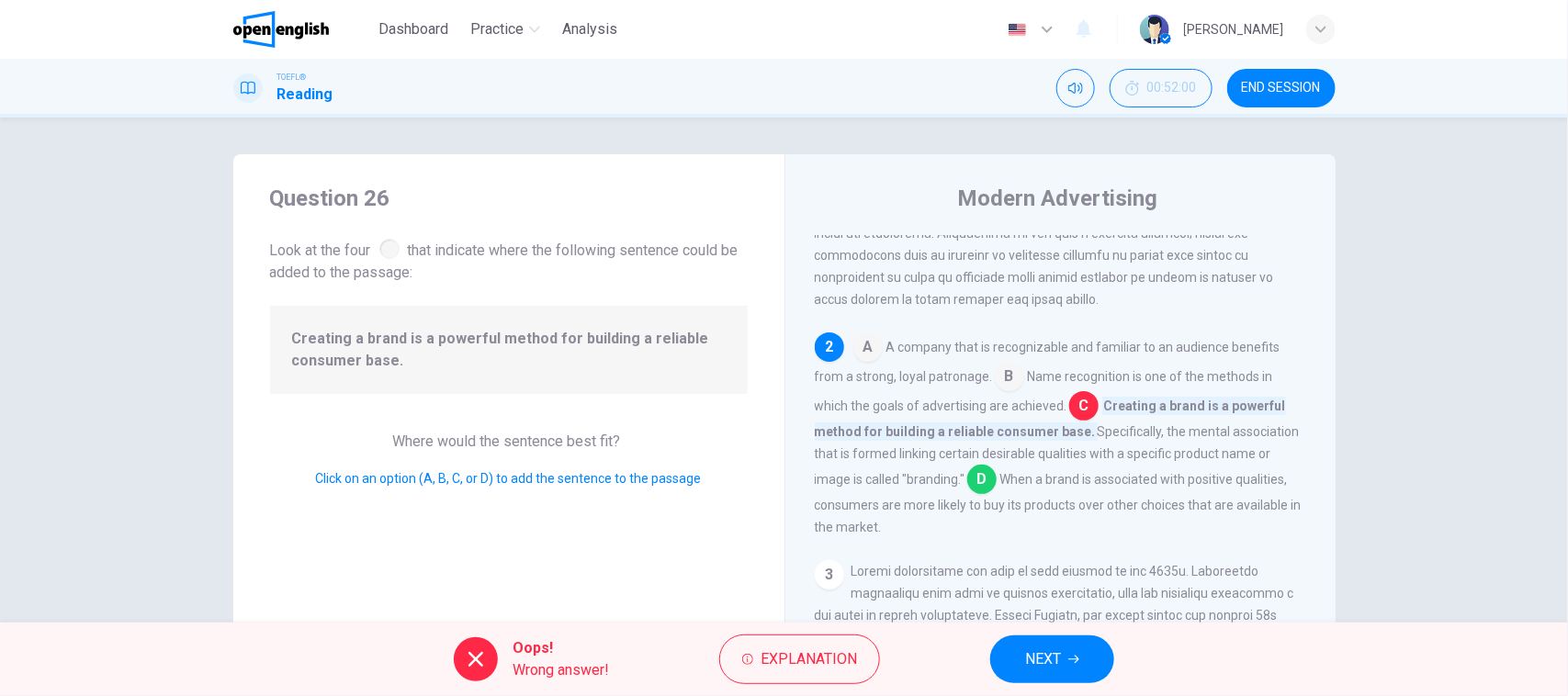
scroll to position [347, 0]
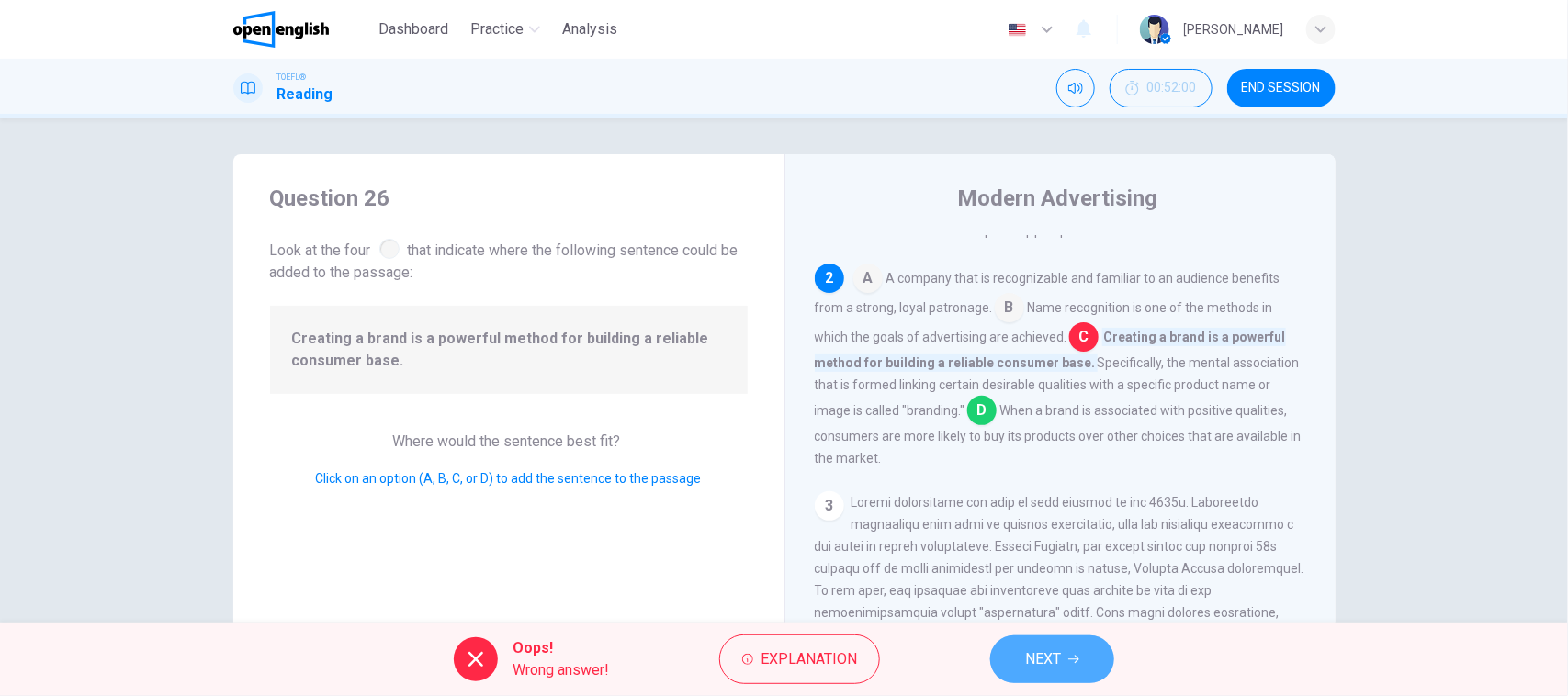
click at [1052, 672] on span "NEXT" at bounding box center [1042, 659] width 36 height 26
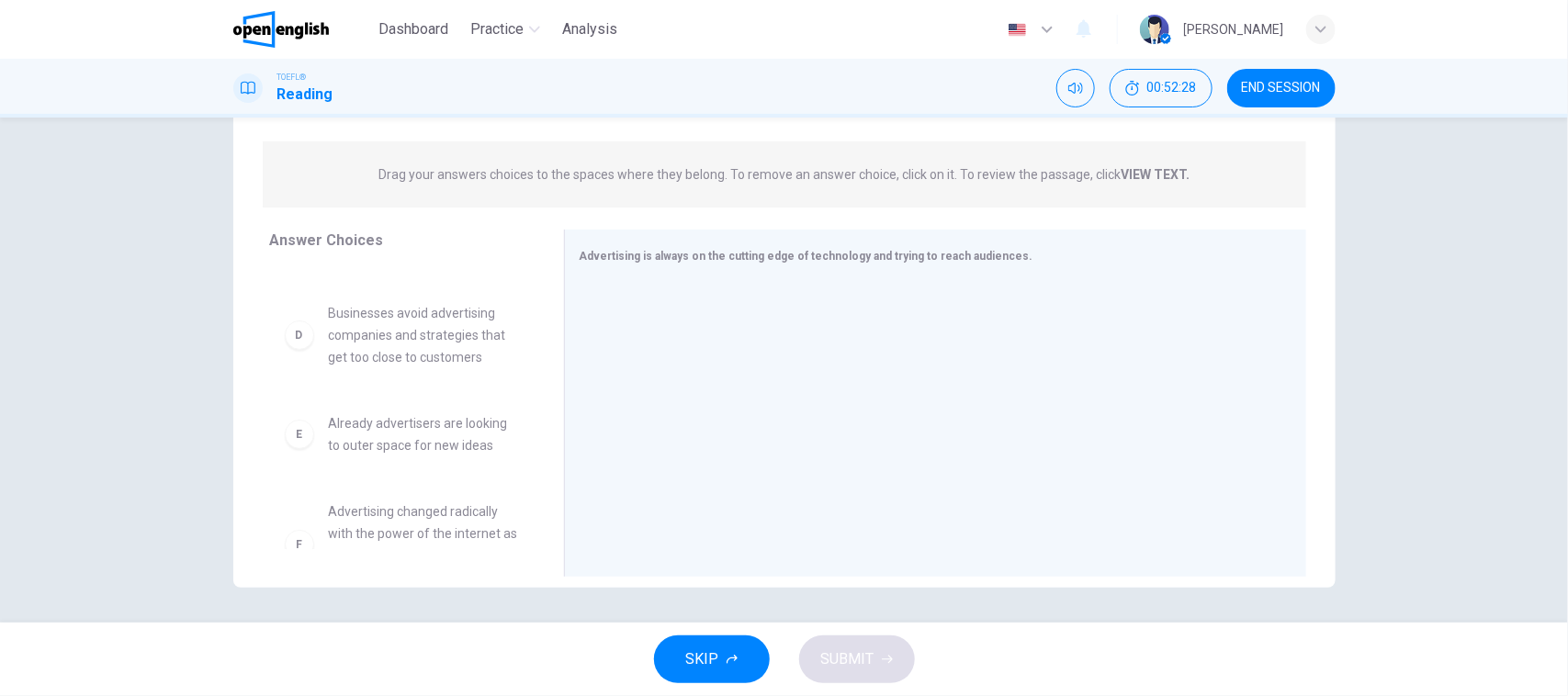
scroll to position [345, 0]
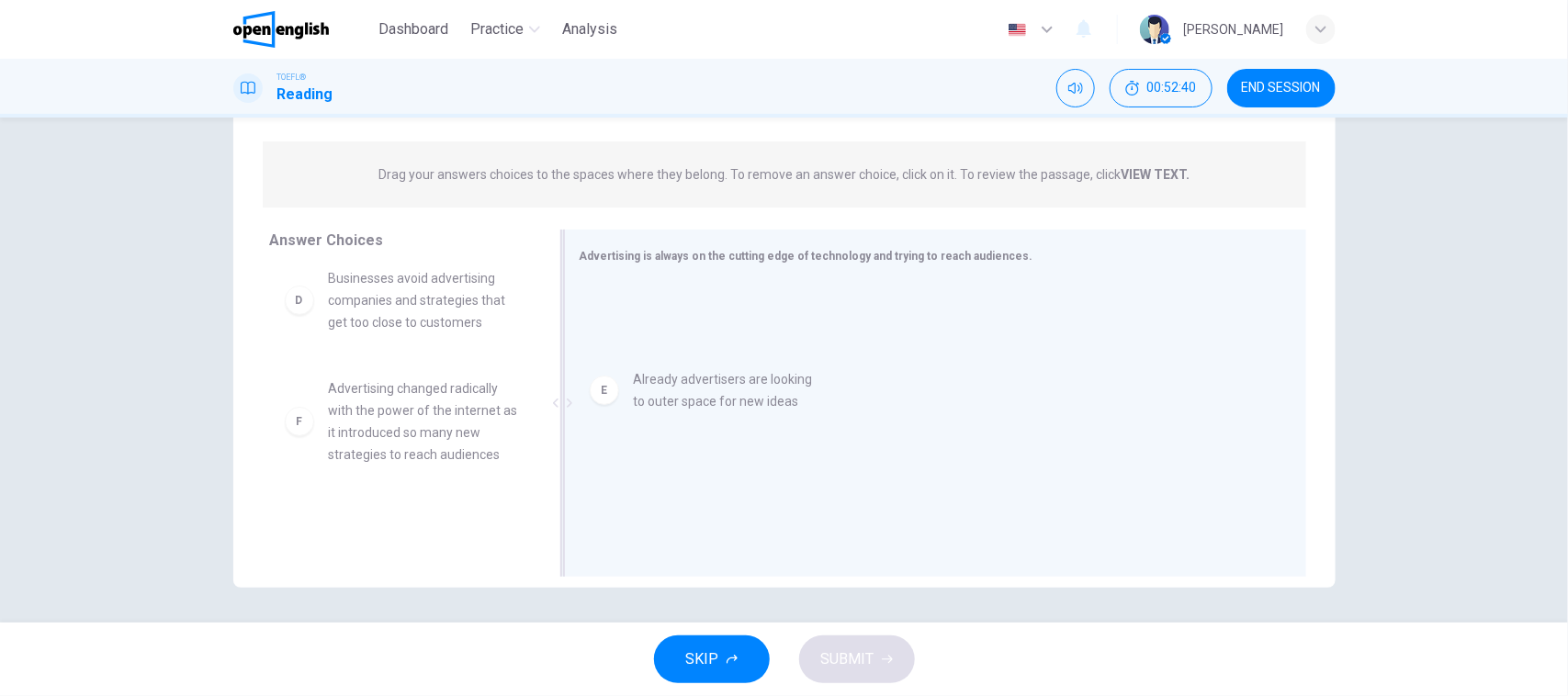
drag, startPoint x: 451, startPoint y: 437, endPoint x: 757, endPoint y: 398, distance: 308.5
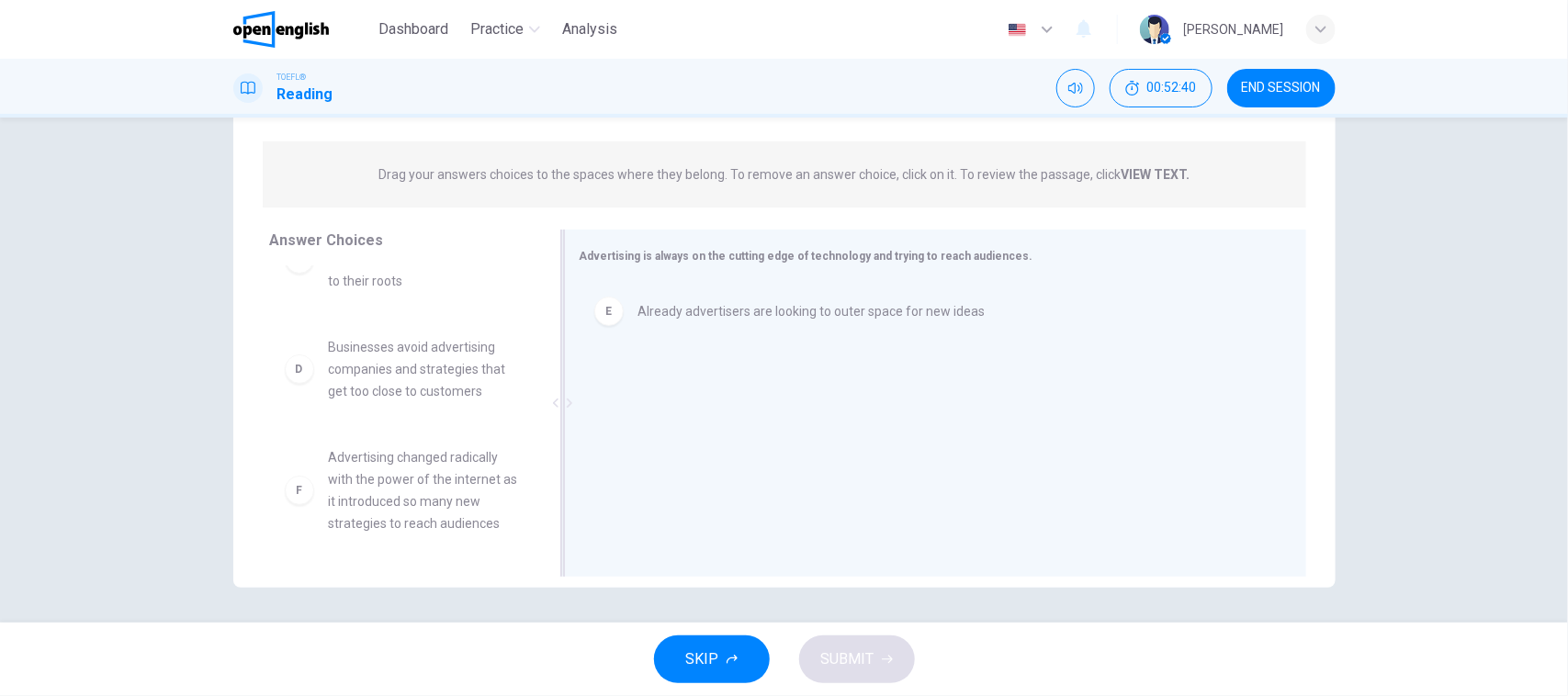
scroll to position [298, 0]
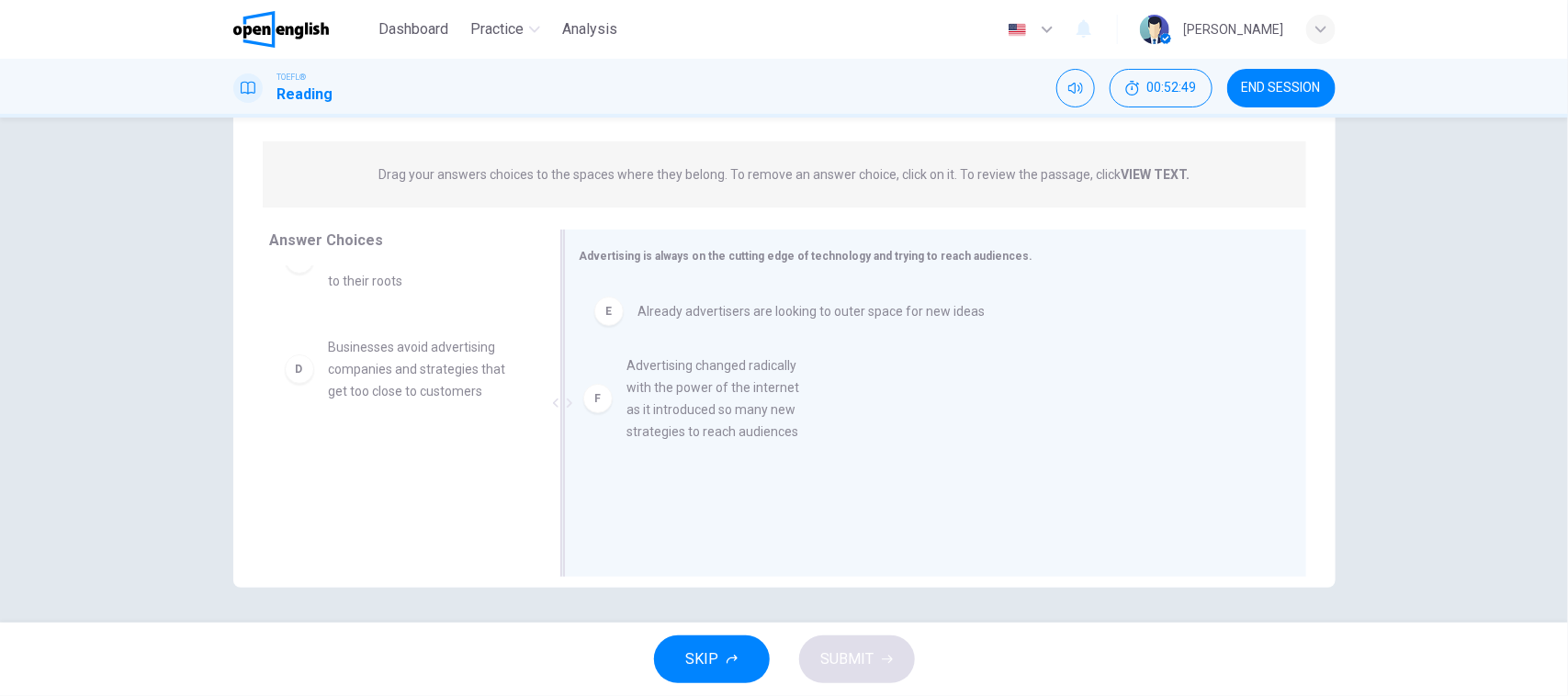
drag, startPoint x: 444, startPoint y: 470, endPoint x: 765, endPoint y: 377, distance: 334.2
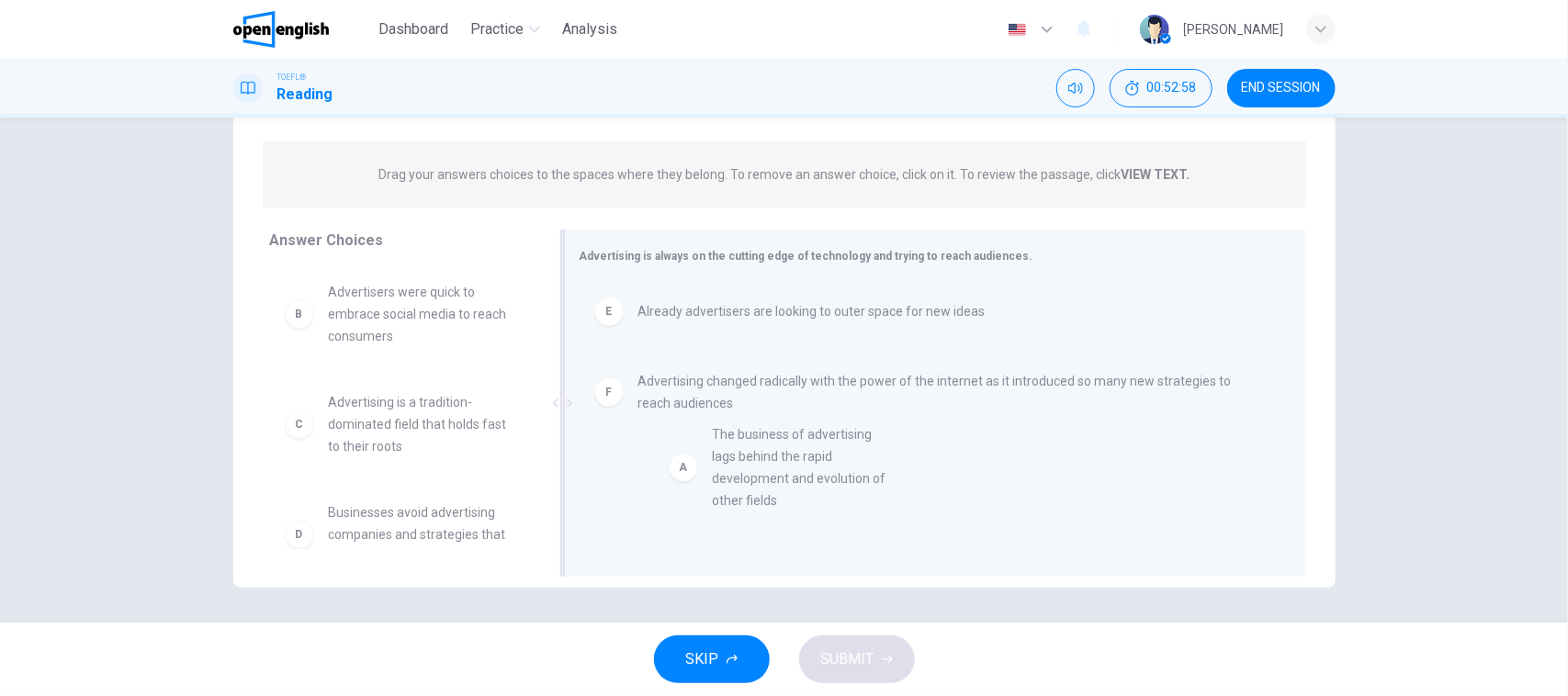
scroll to position [3, 0]
drag, startPoint x: 433, startPoint y: 338, endPoint x: 825, endPoint y: 489, distance: 420.1
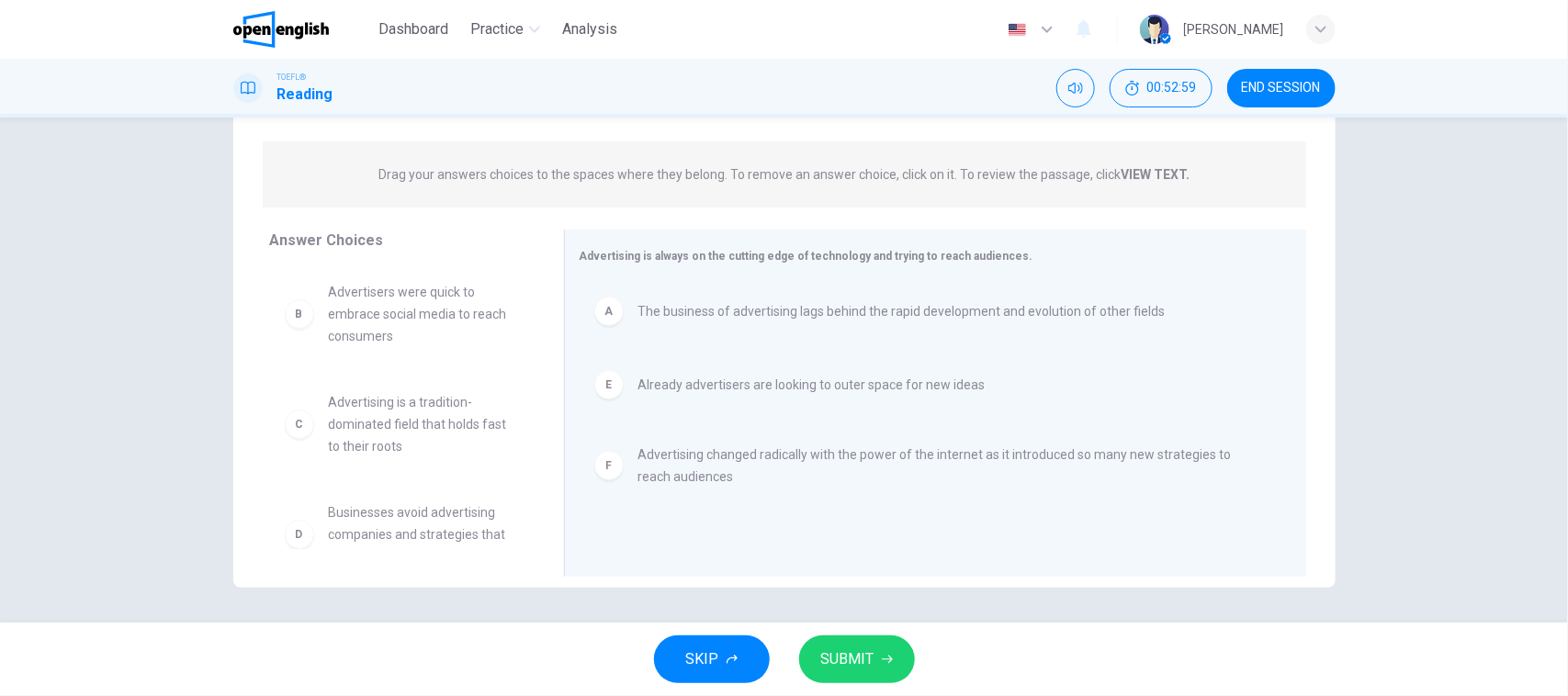
scroll to position [0, 0]
click at [828, 657] on span "SUBMIT" at bounding box center [847, 659] width 53 height 26
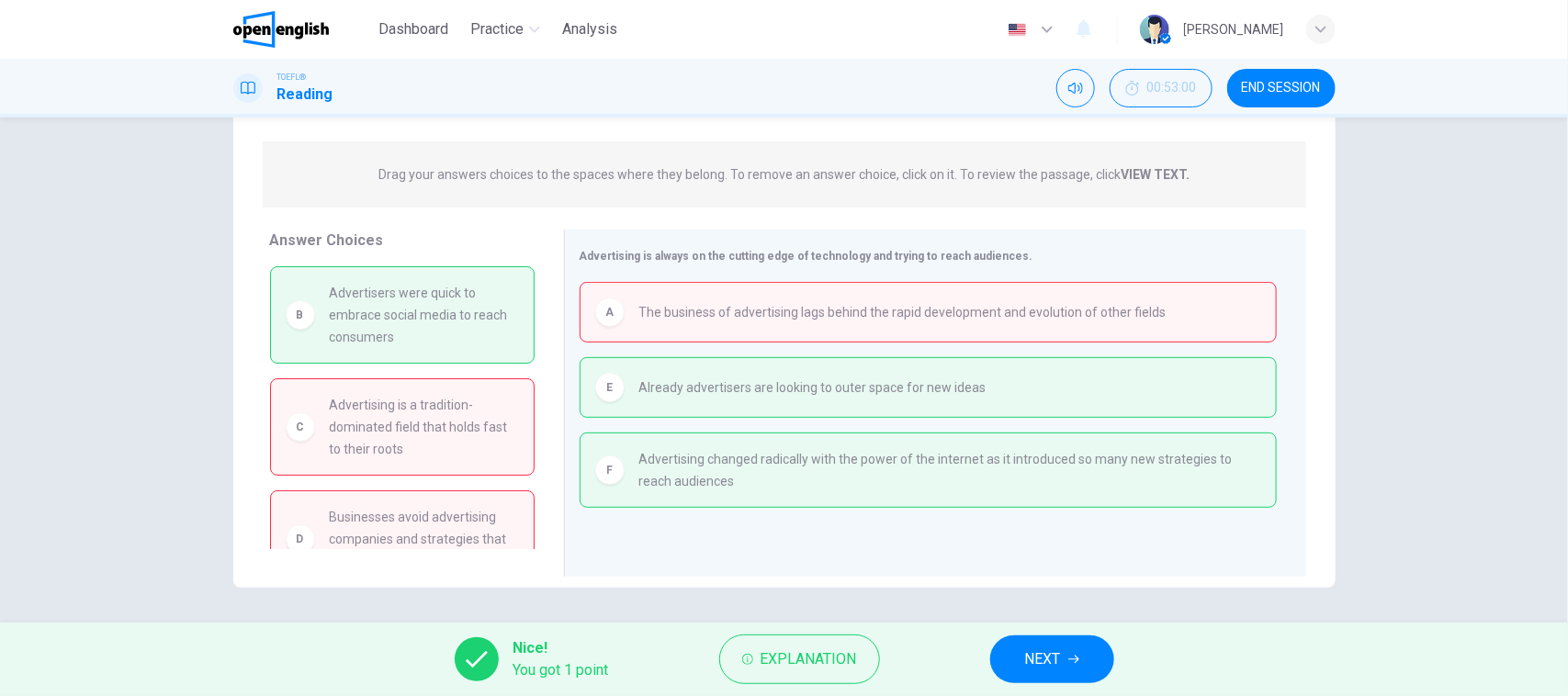
click at [83, 349] on div "Question 27 View Text Directions: An introductory sentence for a brief summary …" at bounding box center [784, 370] width 1568 height 505
click at [1017, 667] on button "NEXT" at bounding box center [1052, 658] width 124 height 47
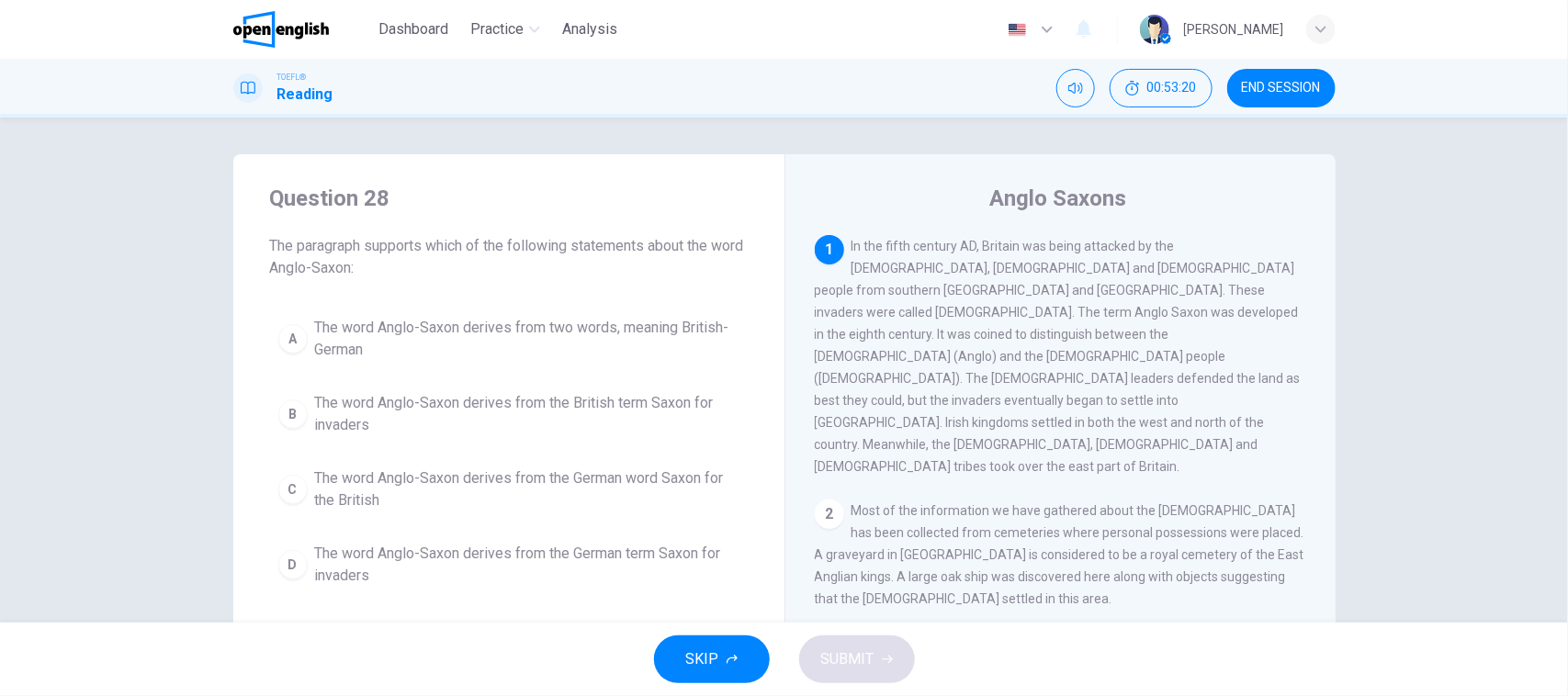
drag, startPoint x: 30, startPoint y: 351, endPoint x: 76, endPoint y: 335, distance: 48.7
click at [30, 349] on div "Question 28 The paragraph supports which of the following statements about the …" at bounding box center [784, 370] width 1568 height 505
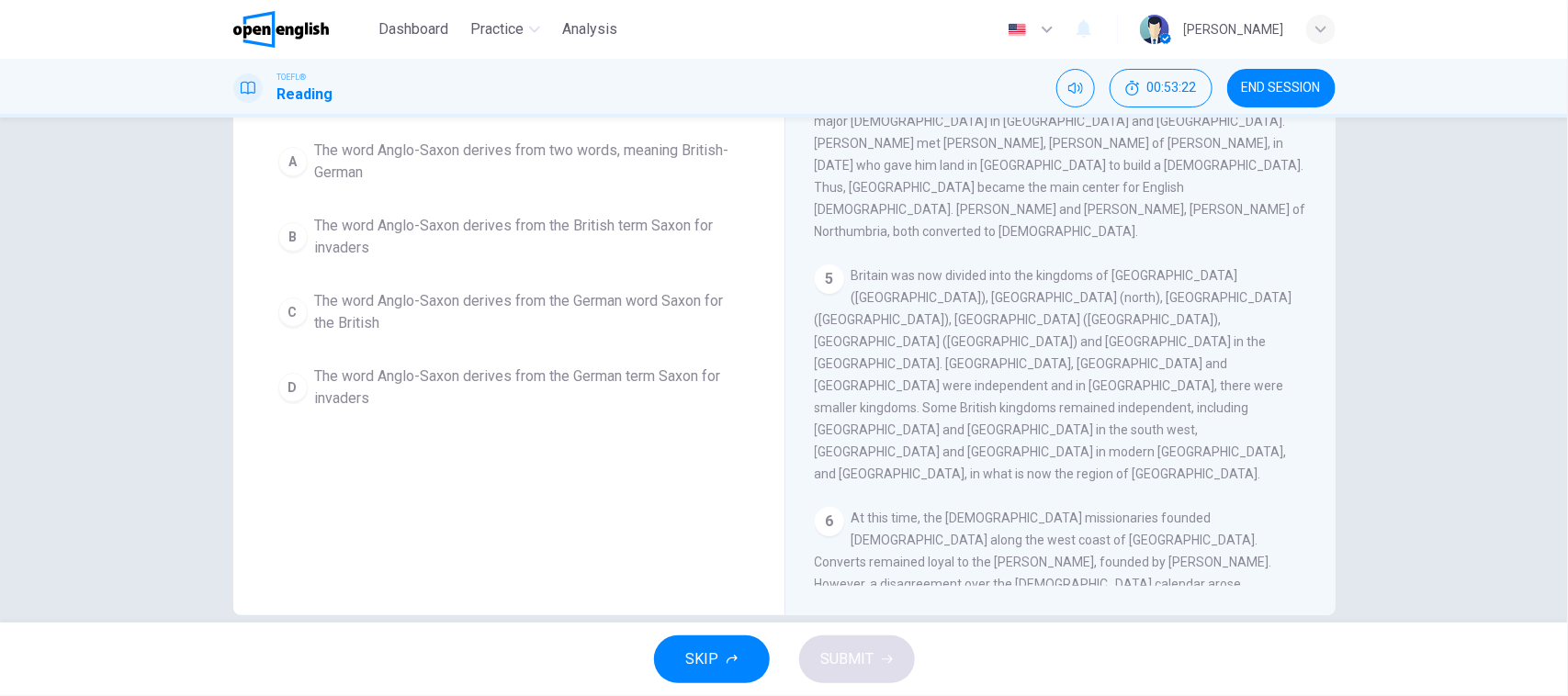
scroll to position [204, 0]
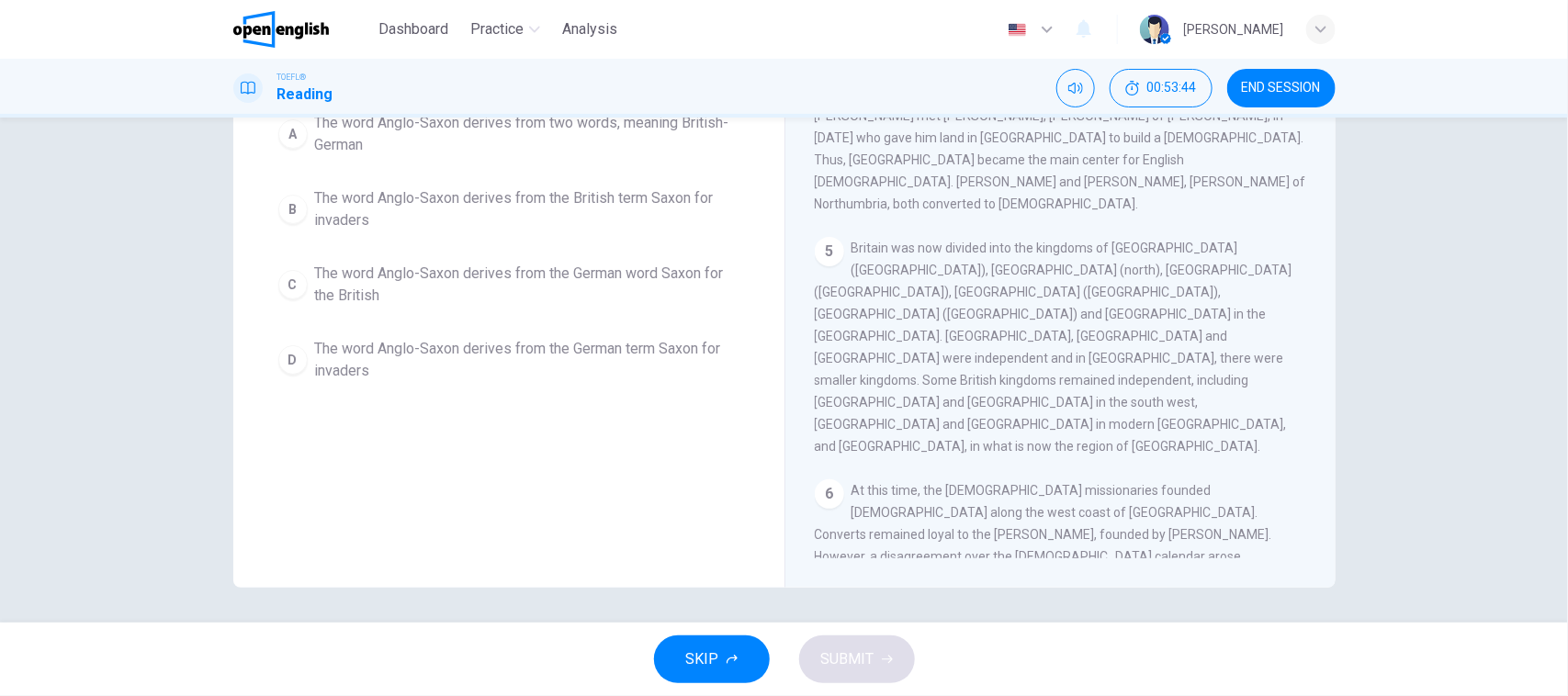
drag, startPoint x: 11, startPoint y: 401, endPoint x: 504, endPoint y: 418, distance: 493.3
click at [55, 401] on div "Question 28 The paragraph supports which of the following statements about the …" at bounding box center [784, 370] width 1568 height 505
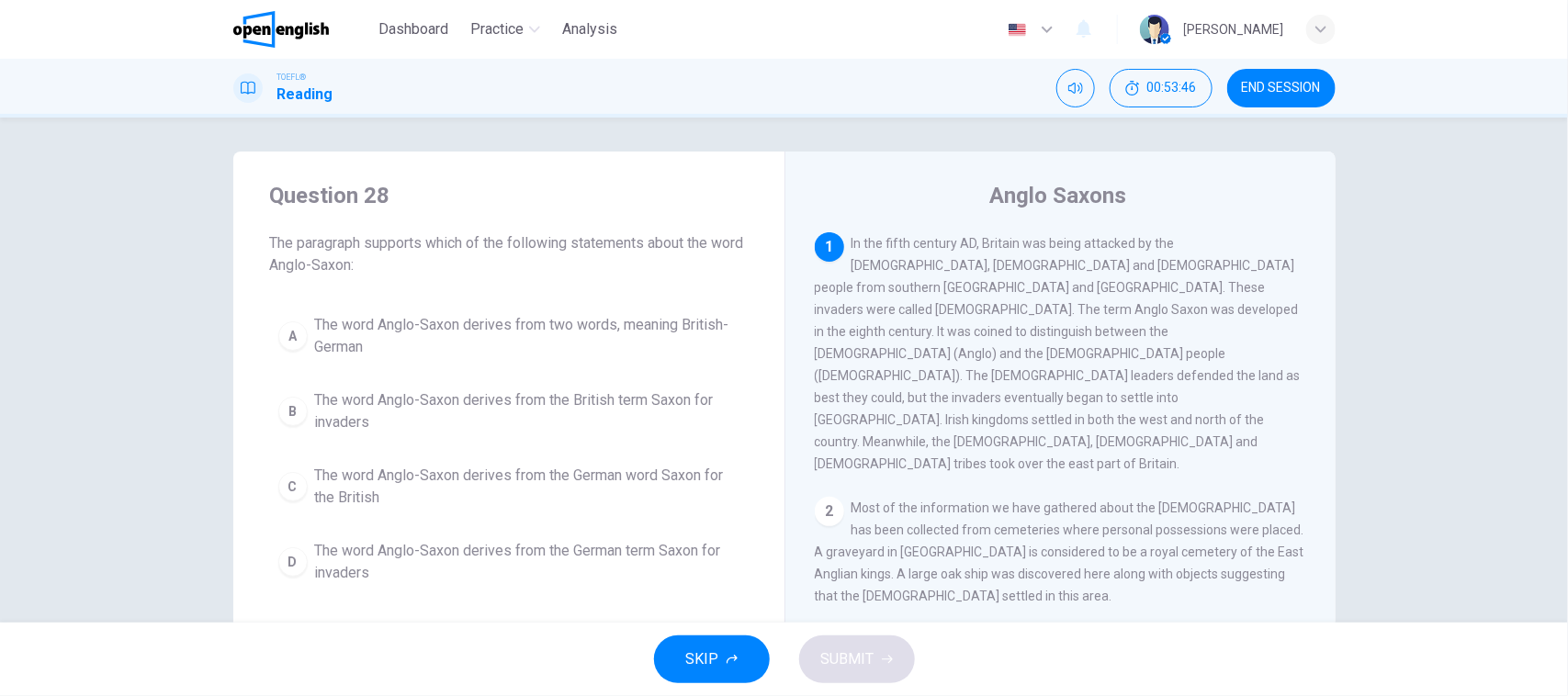
scroll to position [0, 0]
click at [511, 360] on span "The word Anglo-Saxon derives from two words, meaning British-German" at bounding box center [527, 339] width 424 height 45
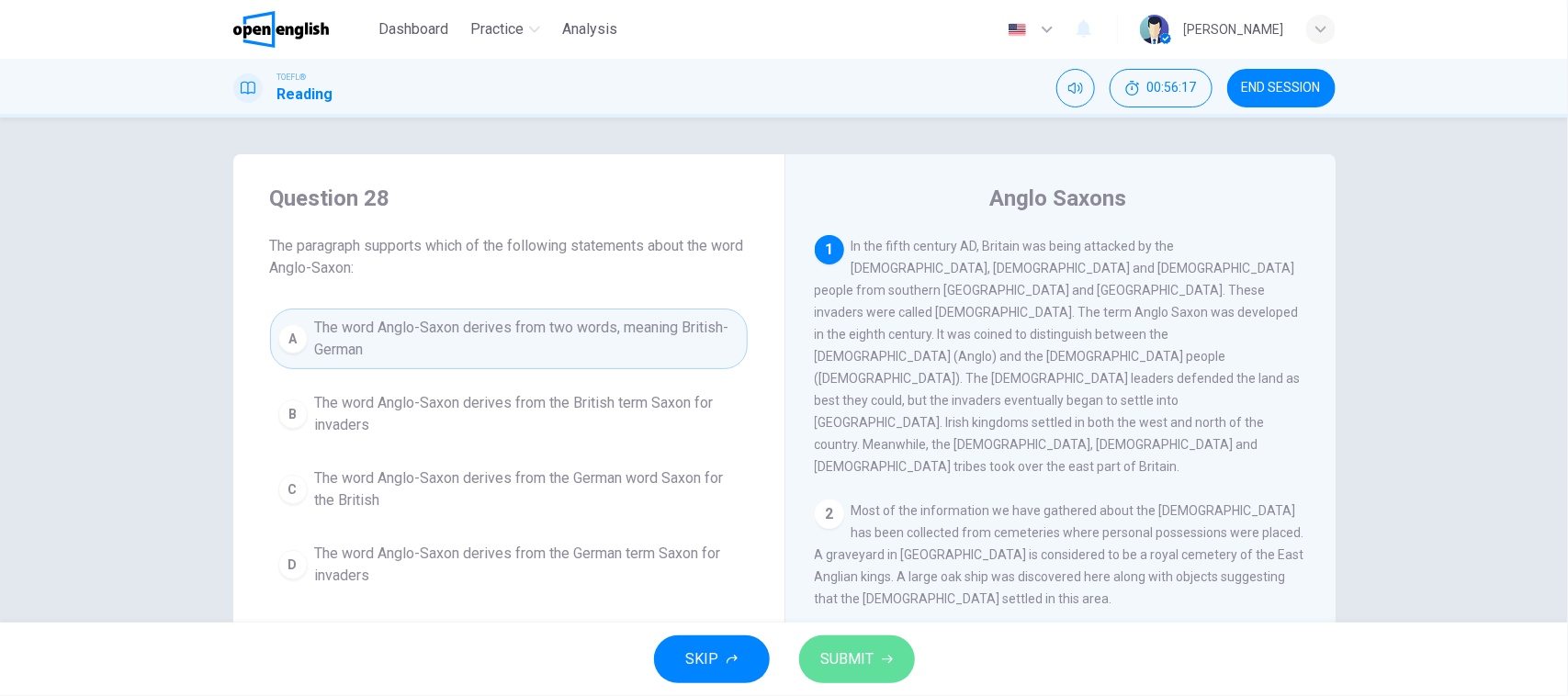
click at [832, 668] on span "SUBMIT" at bounding box center [847, 659] width 53 height 26
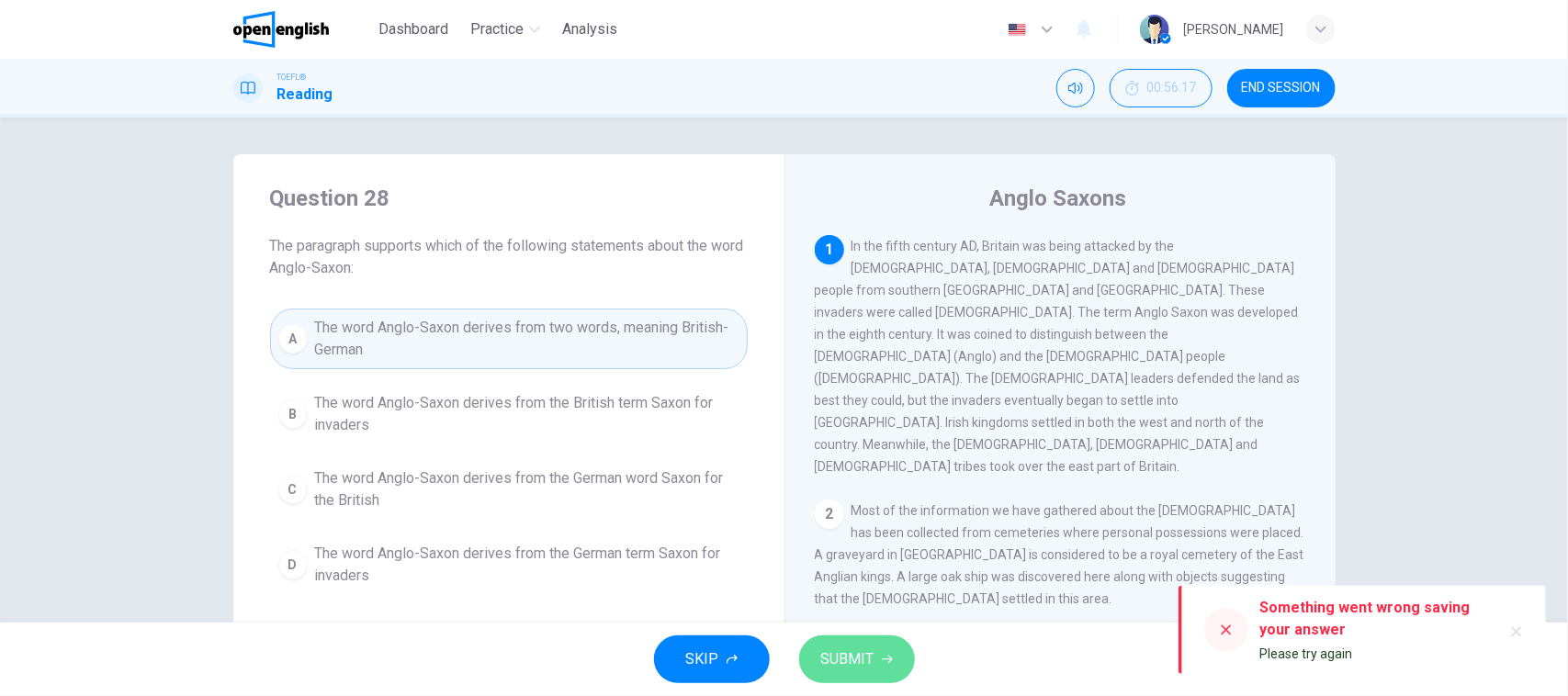
click at [837, 666] on span "SUBMIT" at bounding box center [847, 659] width 53 height 26
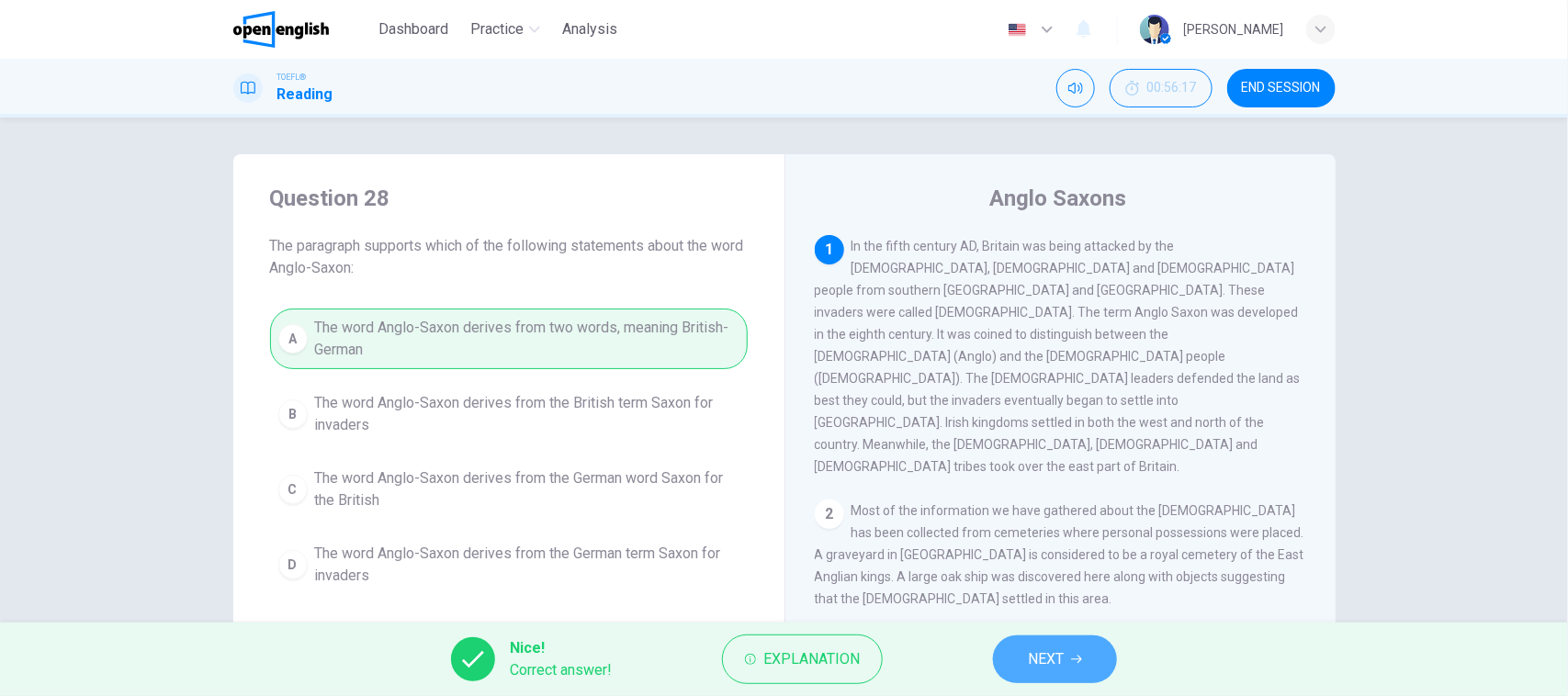
click at [1017, 661] on button "NEXT" at bounding box center [1055, 658] width 124 height 47
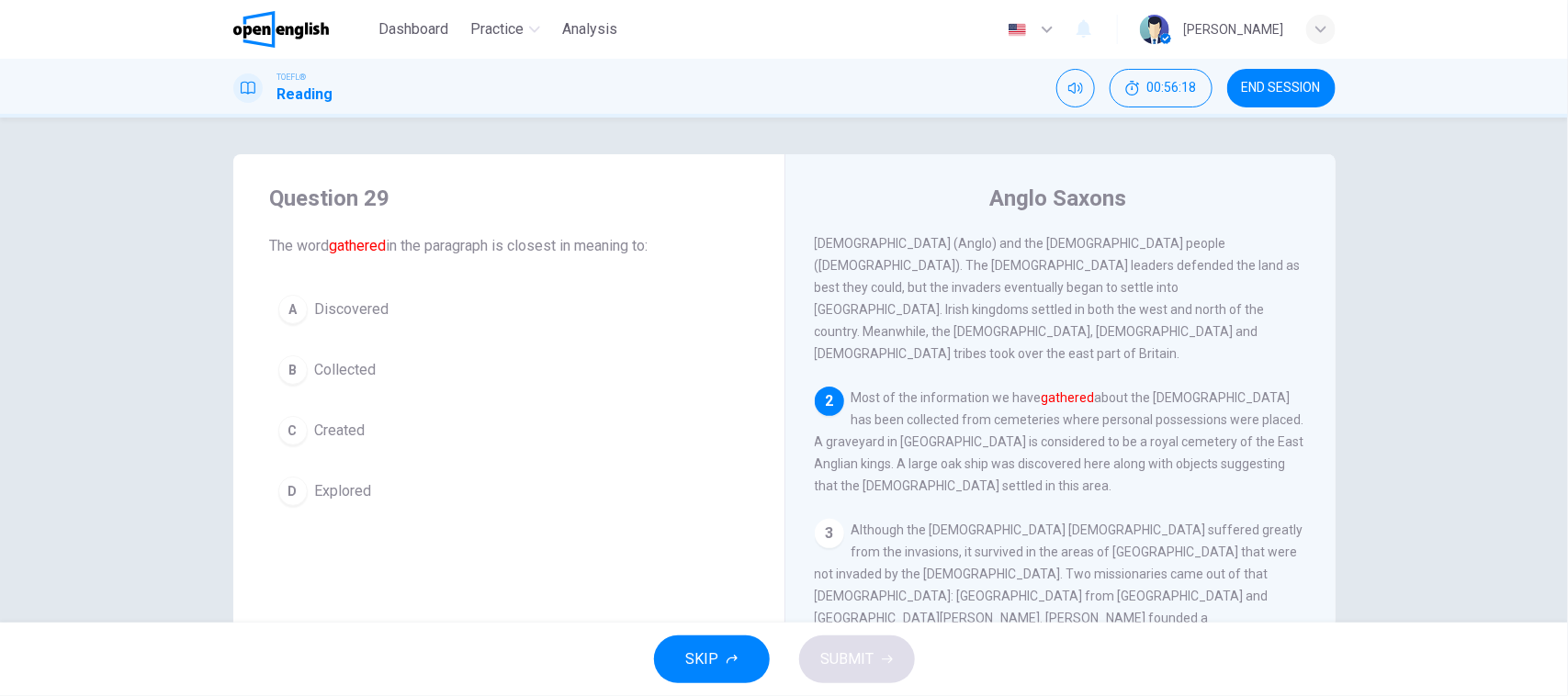
scroll to position [115, 0]
click at [1004, 452] on div "1 In the fifth century AD, Britain was being attacked by the [DEMOGRAPHIC_DATA]…" at bounding box center [1072, 499] width 516 height 528
click at [1010, 517] on div "3 Although the [DEMOGRAPHIC_DATA] [DEMOGRAPHIC_DATA] suffered greatly from the …" at bounding box center [1061, 671] width 492 height 309
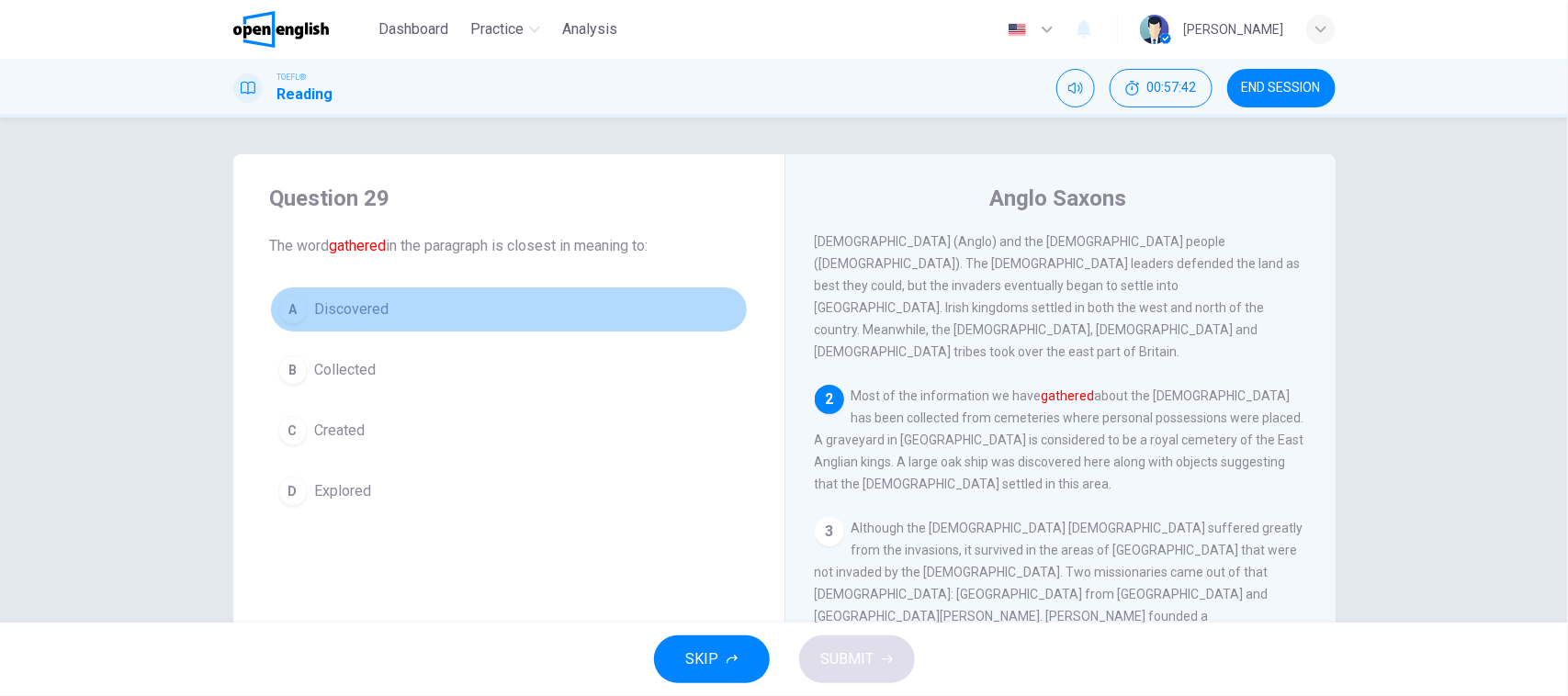
click at [322, 289] on button "A Discovered" at bounding box center [508, 309] width 477 height 45
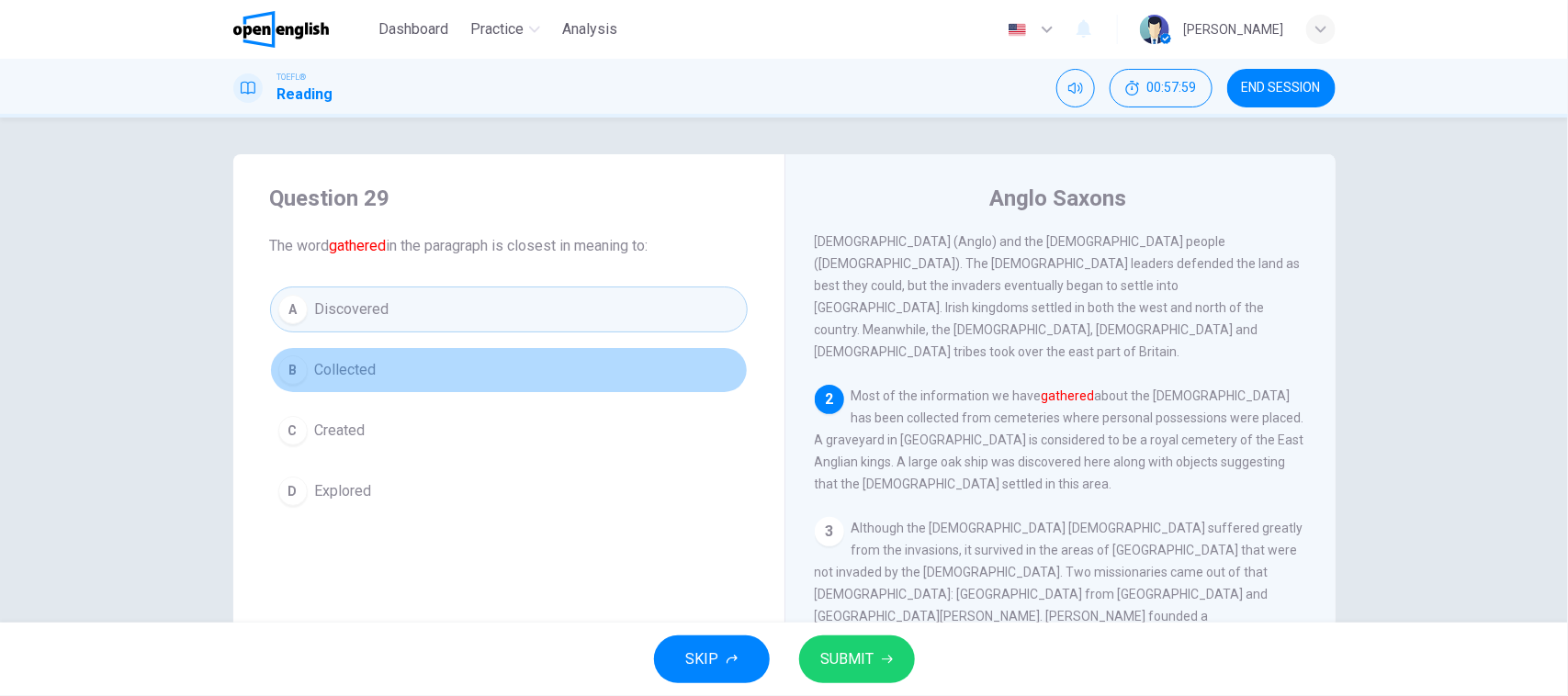
click at [429, 360] on button "B Collected" at bounding box center [508, 369] width 477 height 45
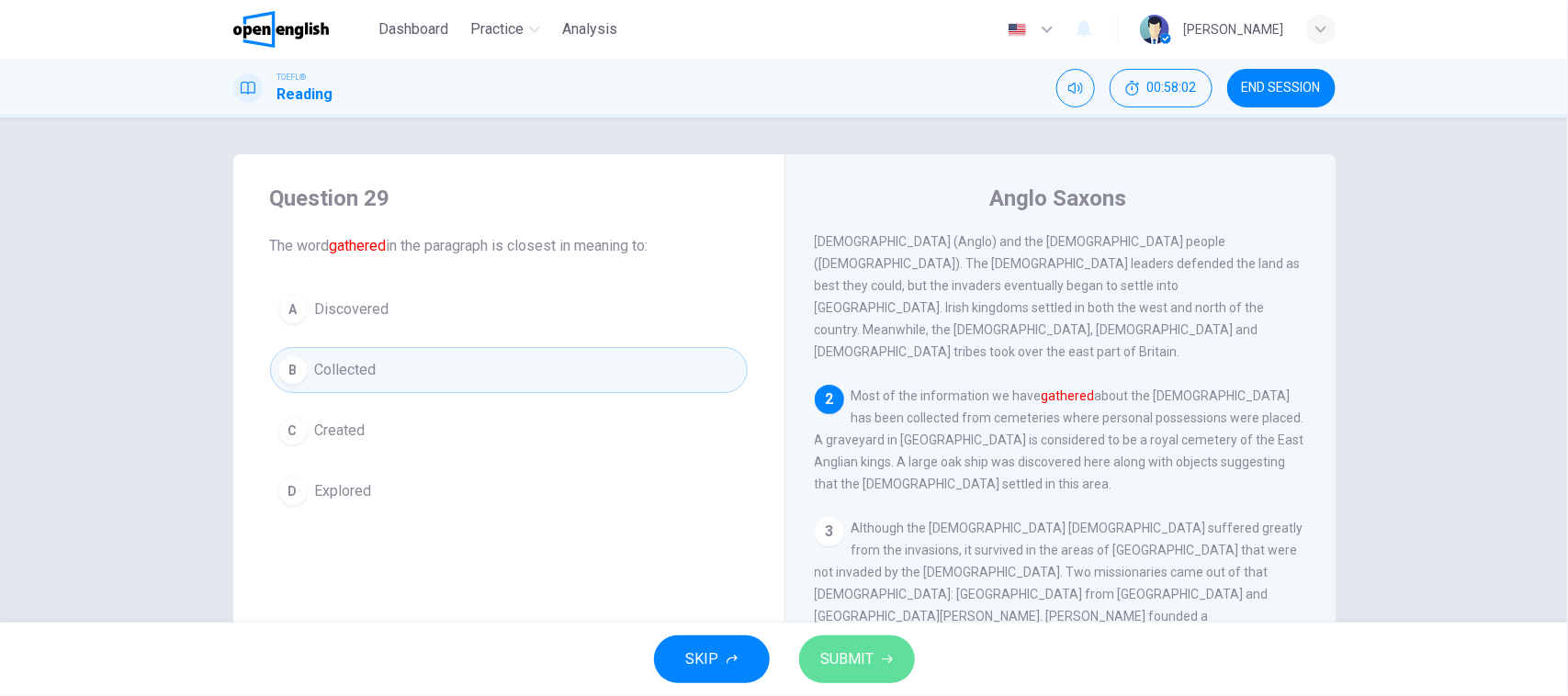
click at [850, 666] on span "SUBMIT" at bounding box center [847, 659] width 53 height 26
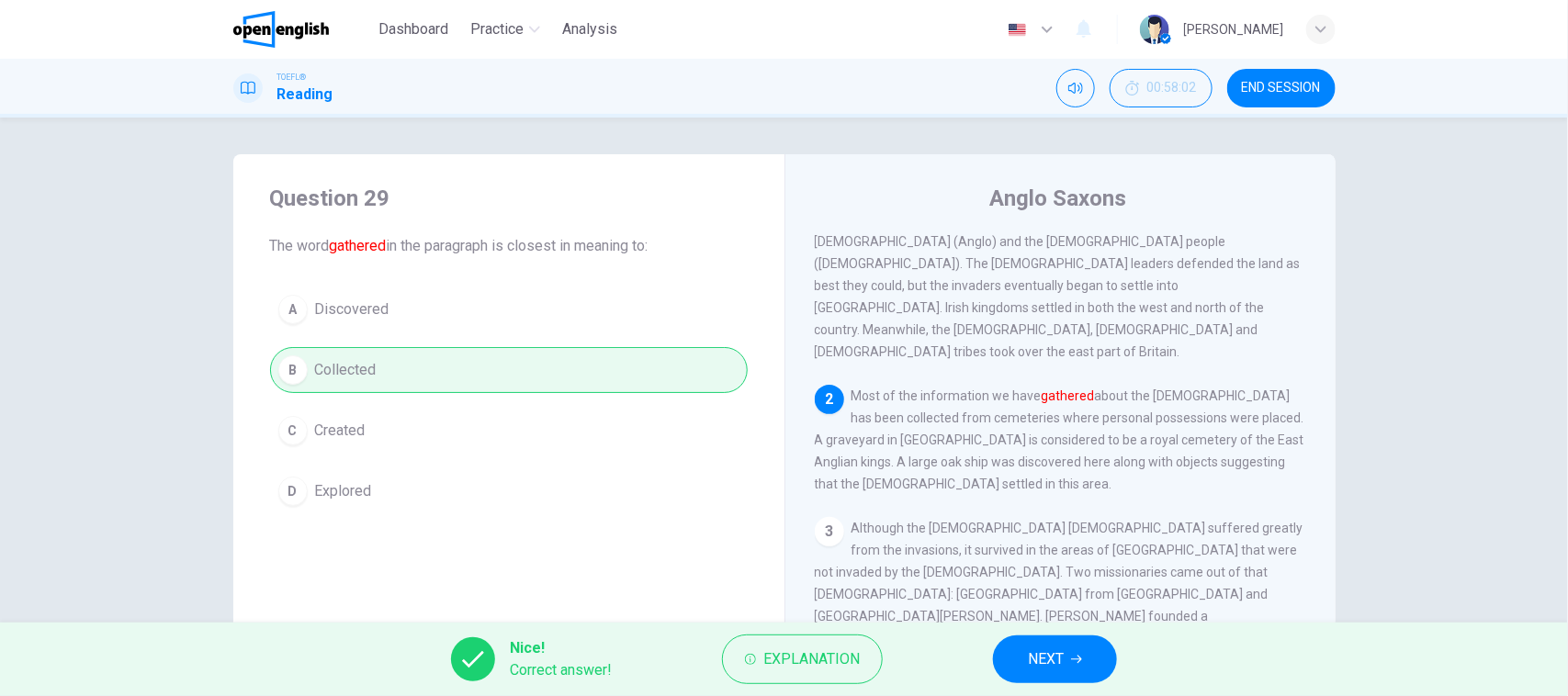
click at [1061, 636] on button "NEXT" at bounding box center [1055, 658] width 124 height 47
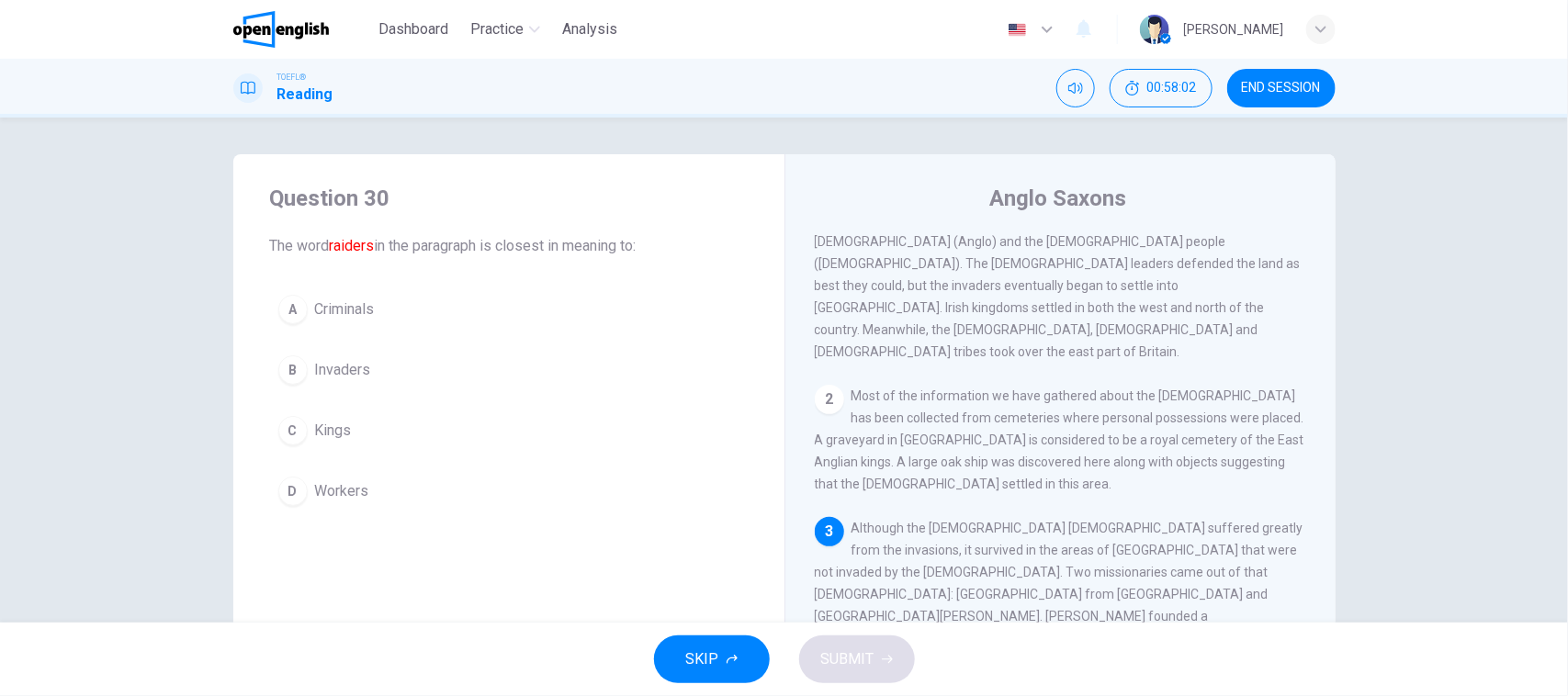
scroll to position [209, 0]
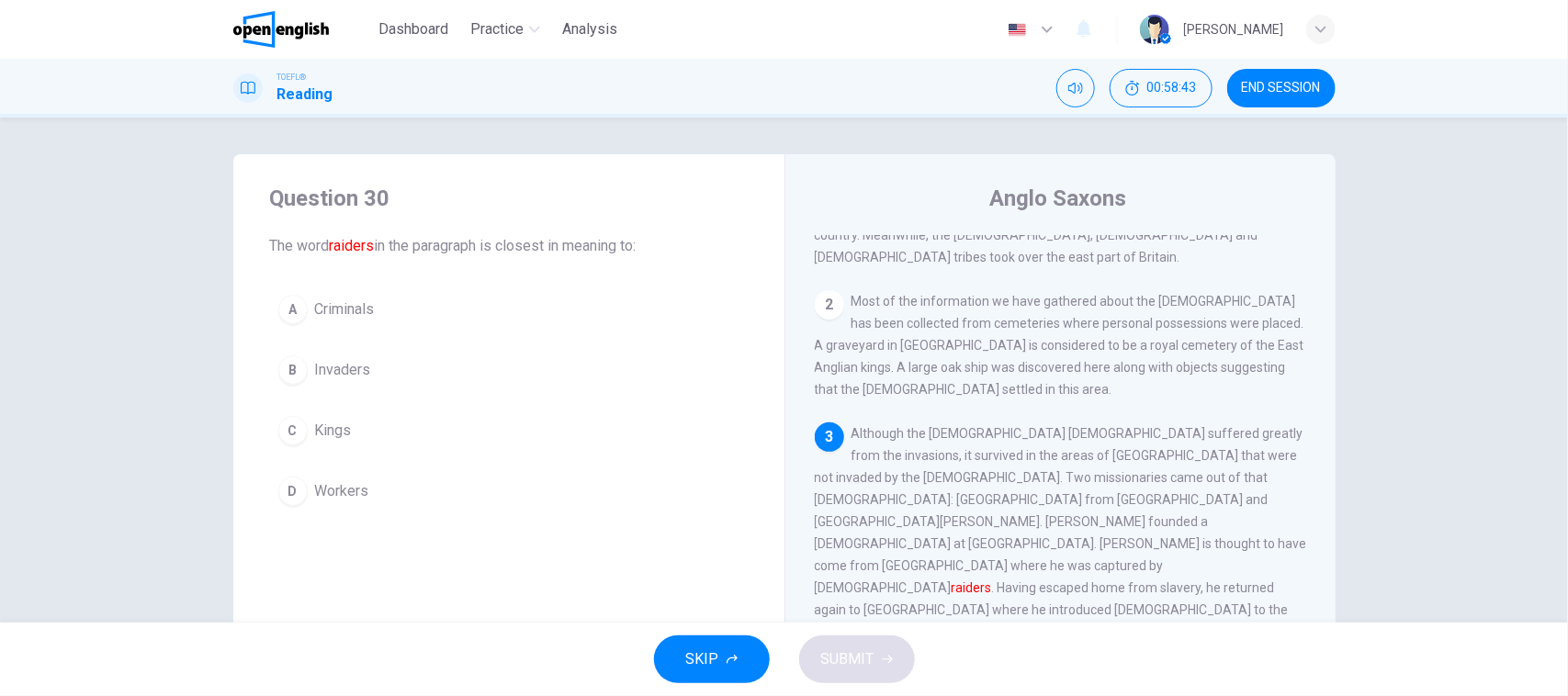
click at [1091, 500] on span "Although the [DEMOGRAPHIC_DATA] [DEMOGRAPHIC_DATA] suffered greatly from the in…" at bounding box center [1061, 576] width 492 height 301
drag, startPoint x: 1231, startPoint y: 454, endPoint x: 1231, endPoint y: 474, distance: 20.0
click at [1231, 459] on span "Although the [DEMOGRAPHIC_DATA] [DEMOGRAPHIC_DATA] suffered greatly from the in…" at bounding box center [1061, 576] width 492 height 301
click at [414, 309] on button "A Criminals" at bounding box center [508, 309] width 477 height 45
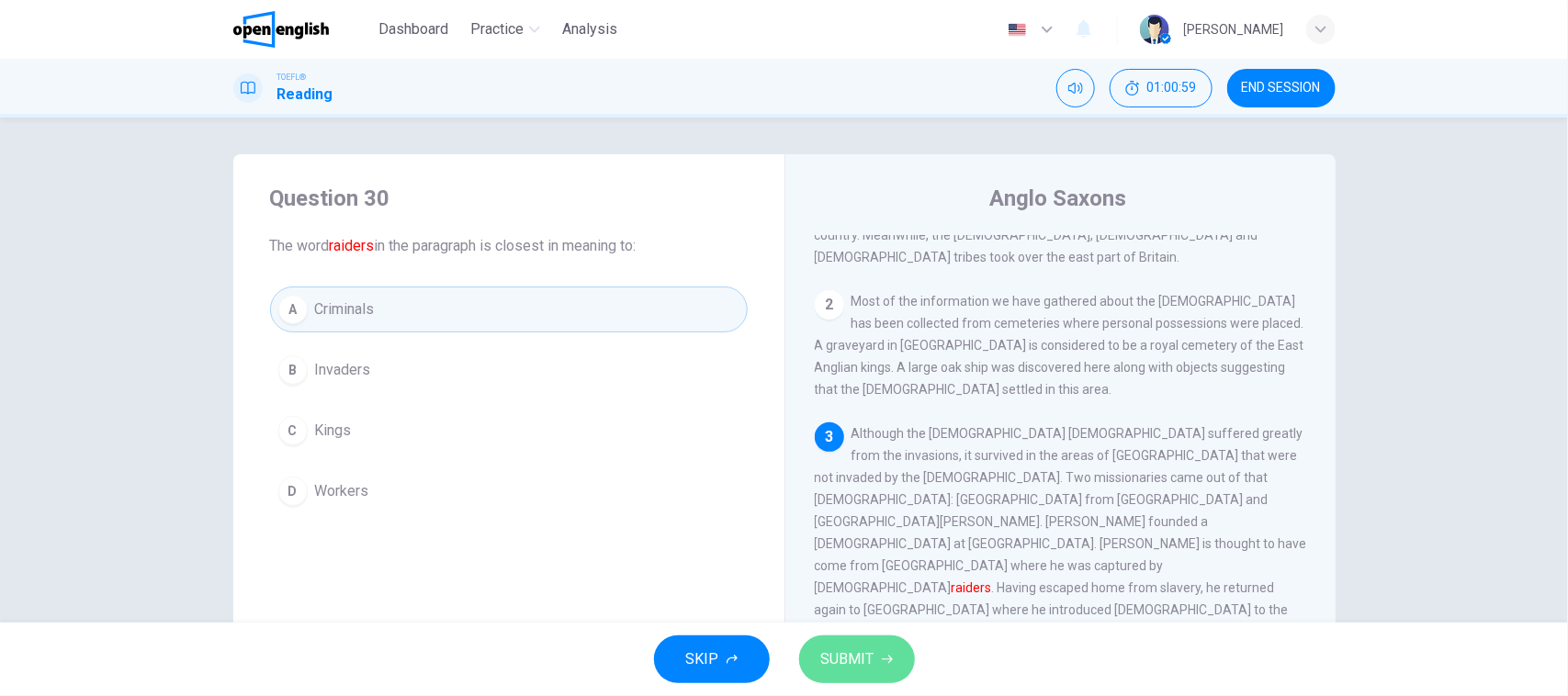
click at [897, 668] on button "SUBMIT" at bounding box center [856, 658] width 115 height 47
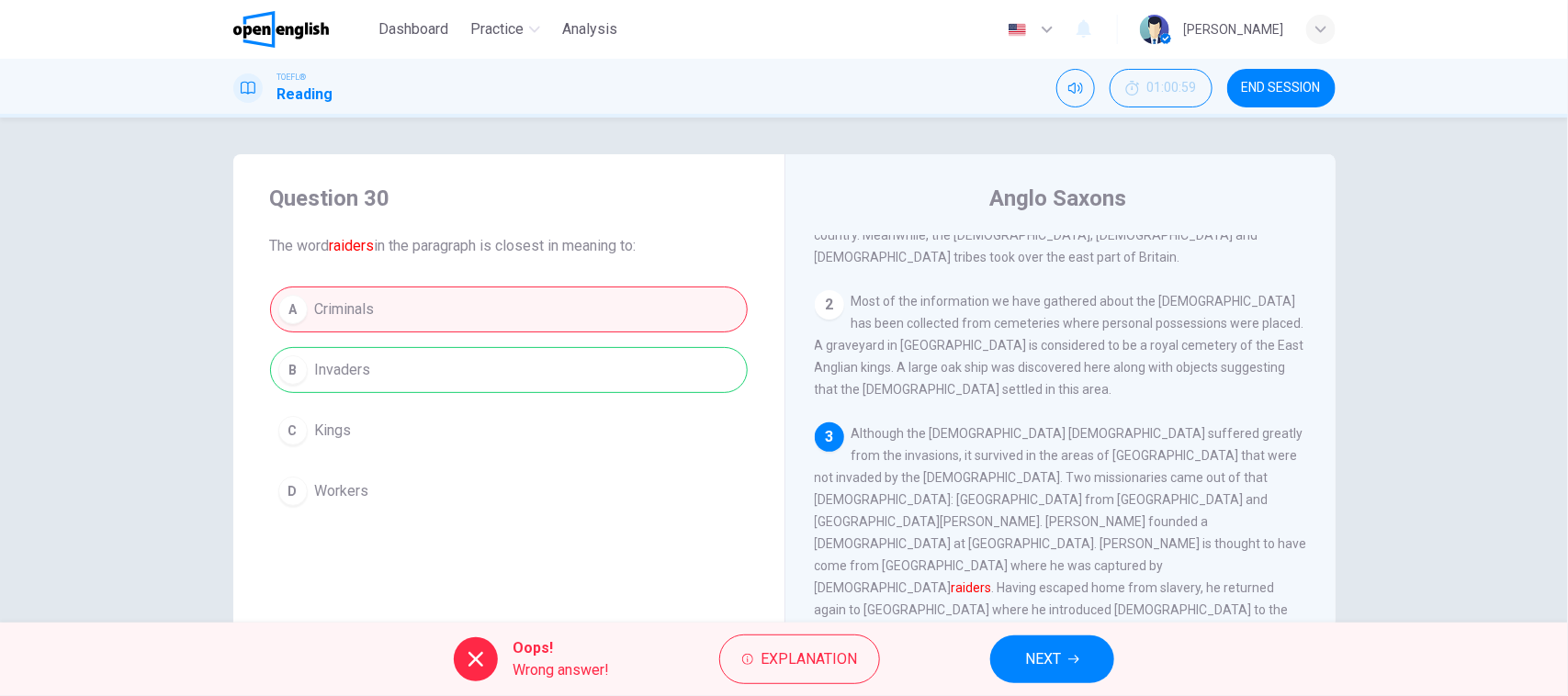
click at [113, 465] on div "Question 30 The word raiders in the paragraph is closest in meaning to: A Crimi…" at bounding box center [784, 370] width 1568 height 505
click at [1050, 650] on span "NEXT" at bounding box center [1042, 659] width 36 height 26
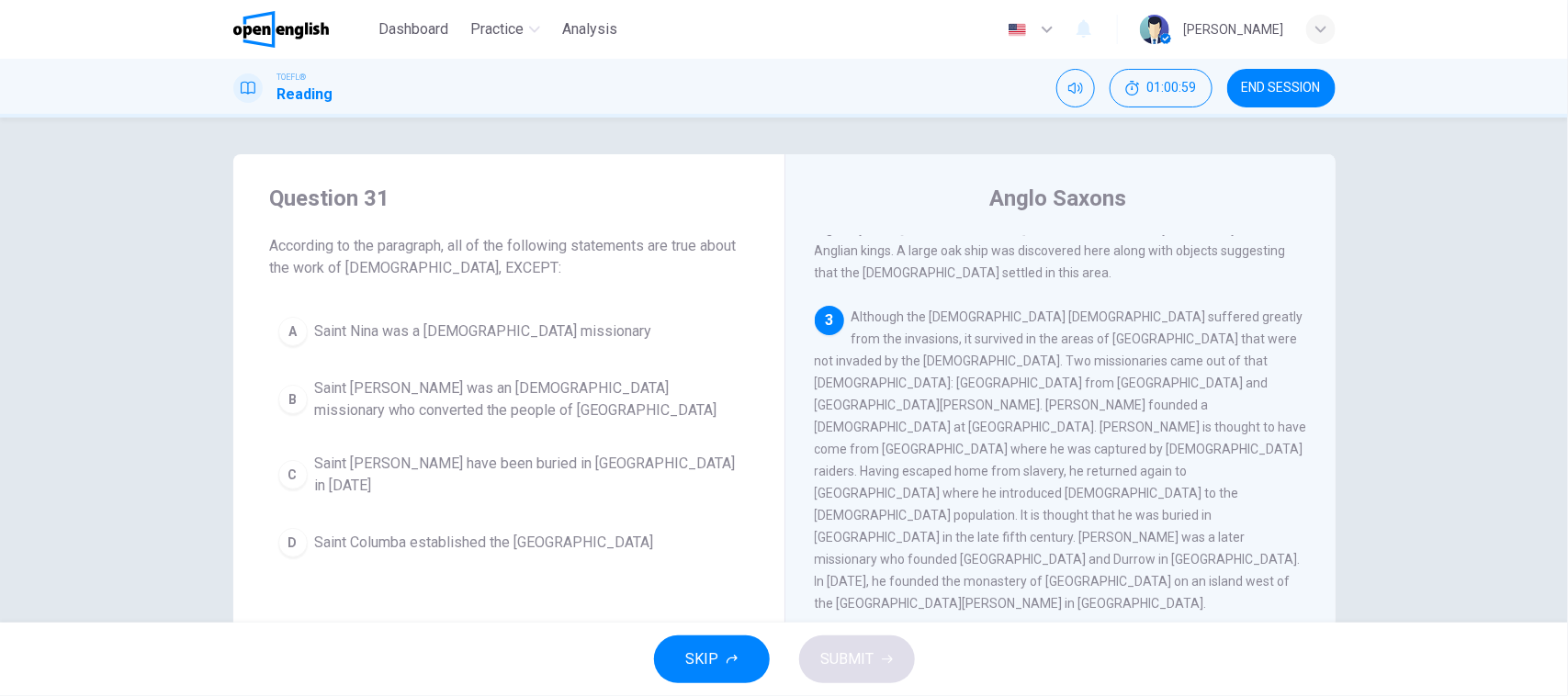
scroll to position [346, 0]
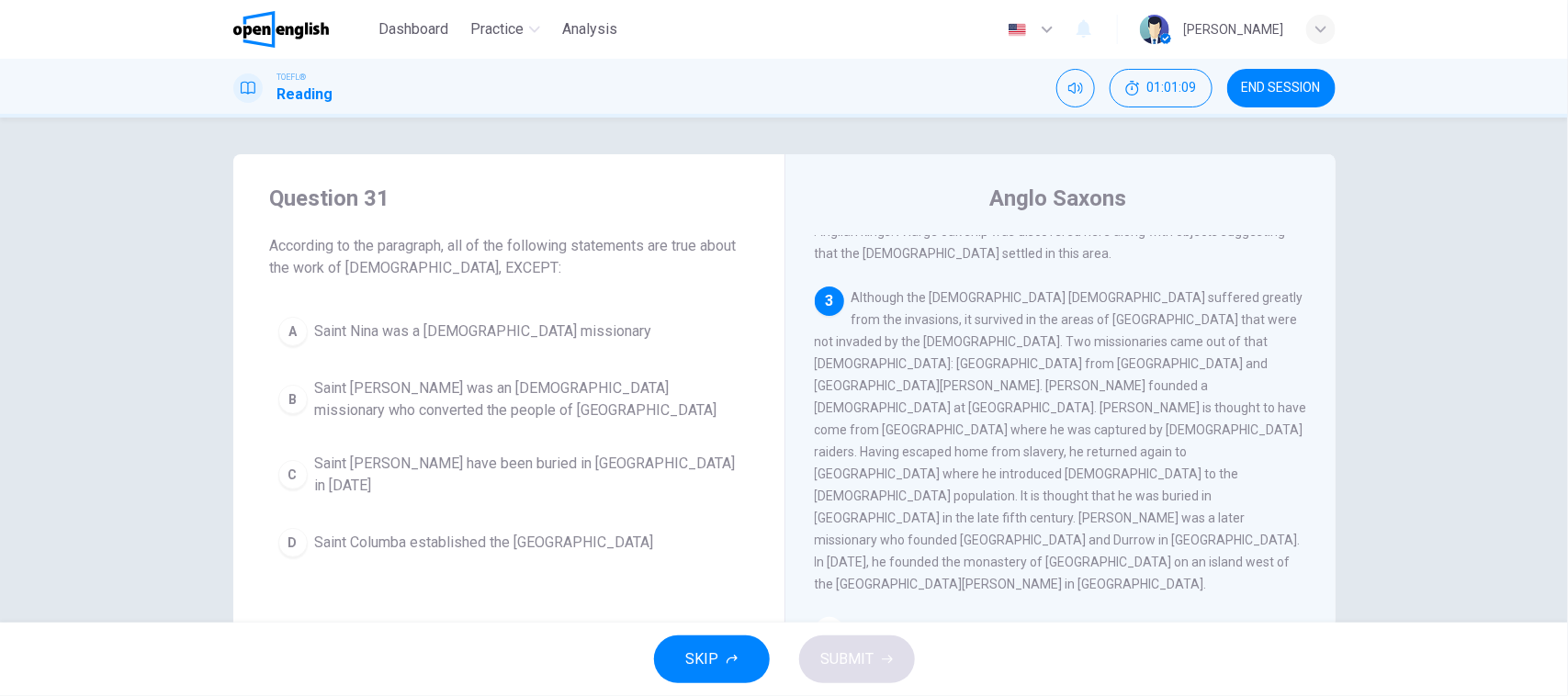
drag, startPoint x: 300, startPoint y: 263, endPoint x: 367, endPoint y: 263, distance: 67.0
click at [367, 263] on span "According to the paragraph, all of the following statements are true about the …" at bounding box center [508, 257] width 477 height 45
click at [407, 268] on span "According to the paragraph, all of the following statements are true about the …" at bounding box center [508, 257] width 477 height 45
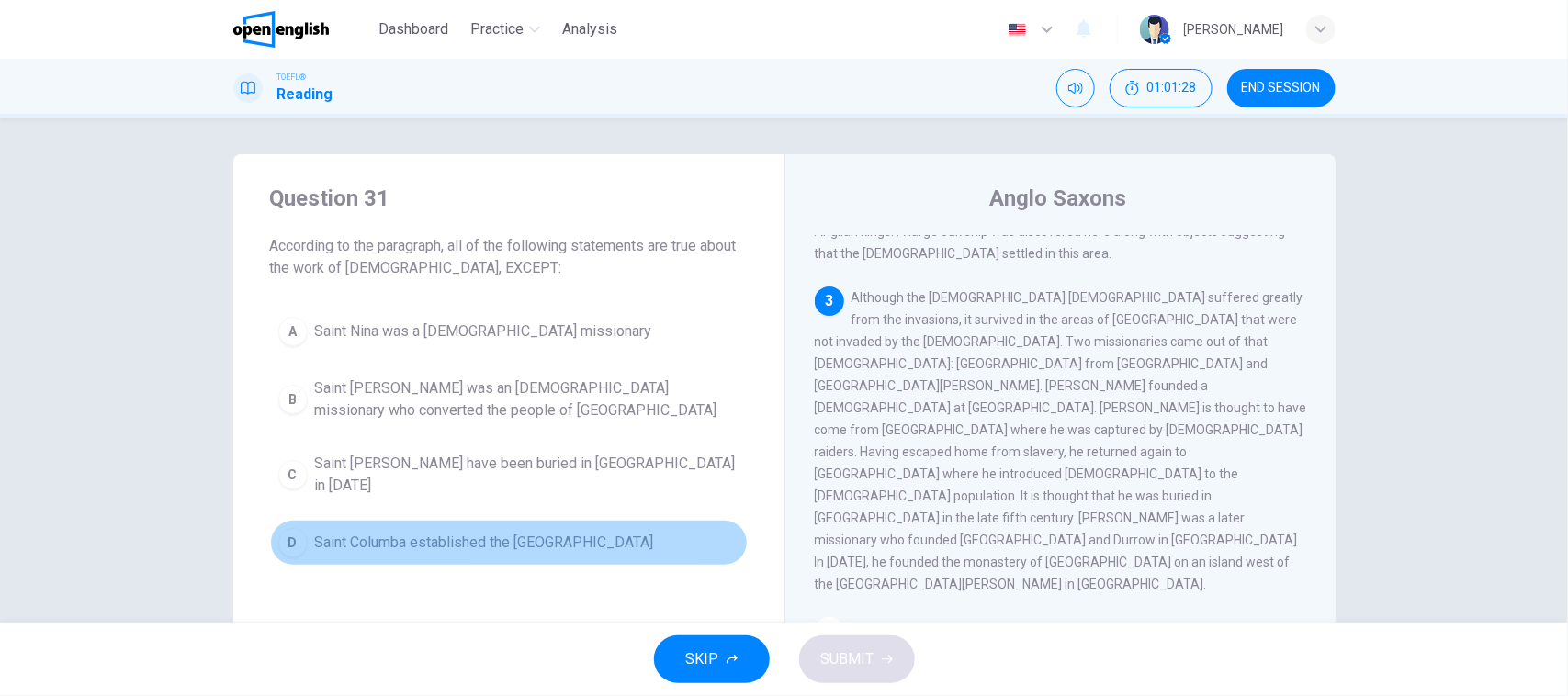
click at [487, 543] on button "D Saint Columba established the [GEOGRAPHIC_DATA]" at bounding box center [508, 542] width 477 height 45
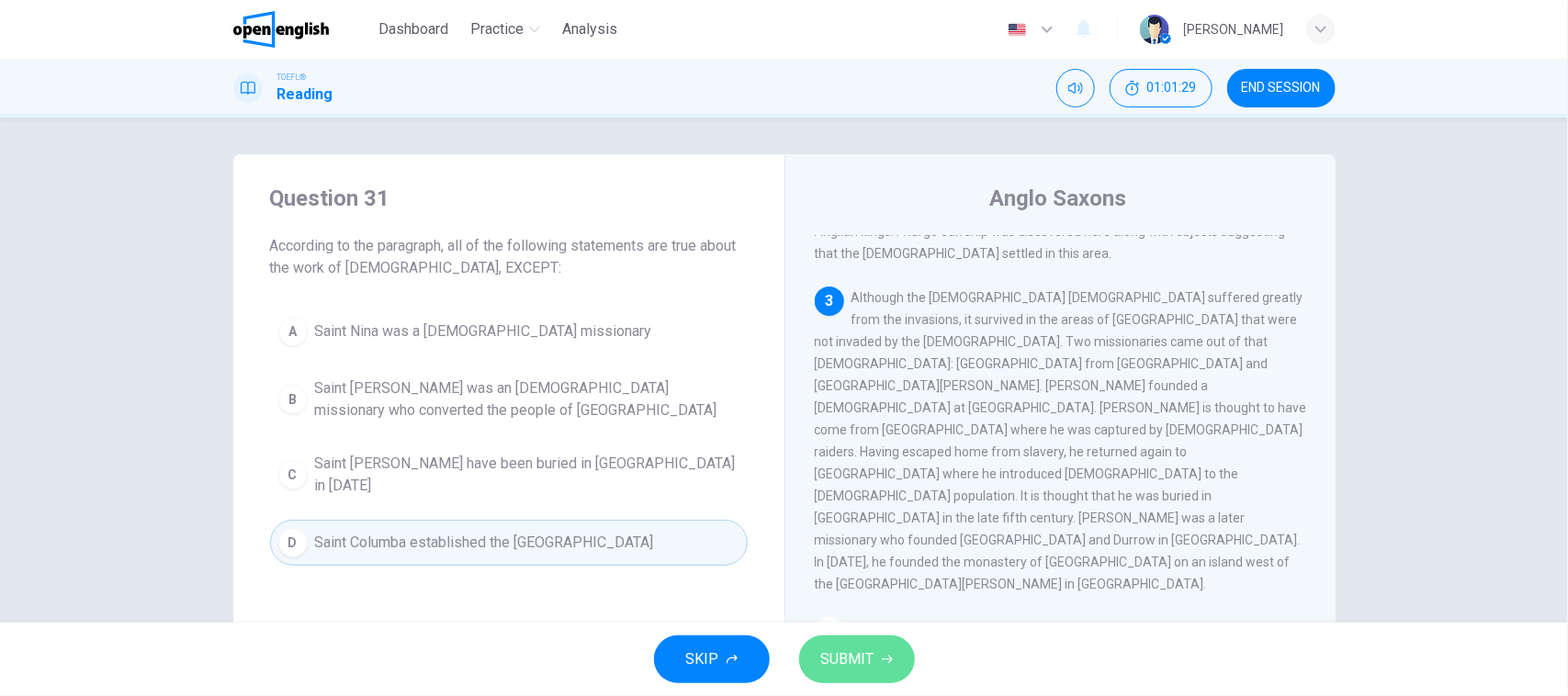
click at [837, 666] on span "SUBMIT" at bounding box center [847, 659] width 53 height 26
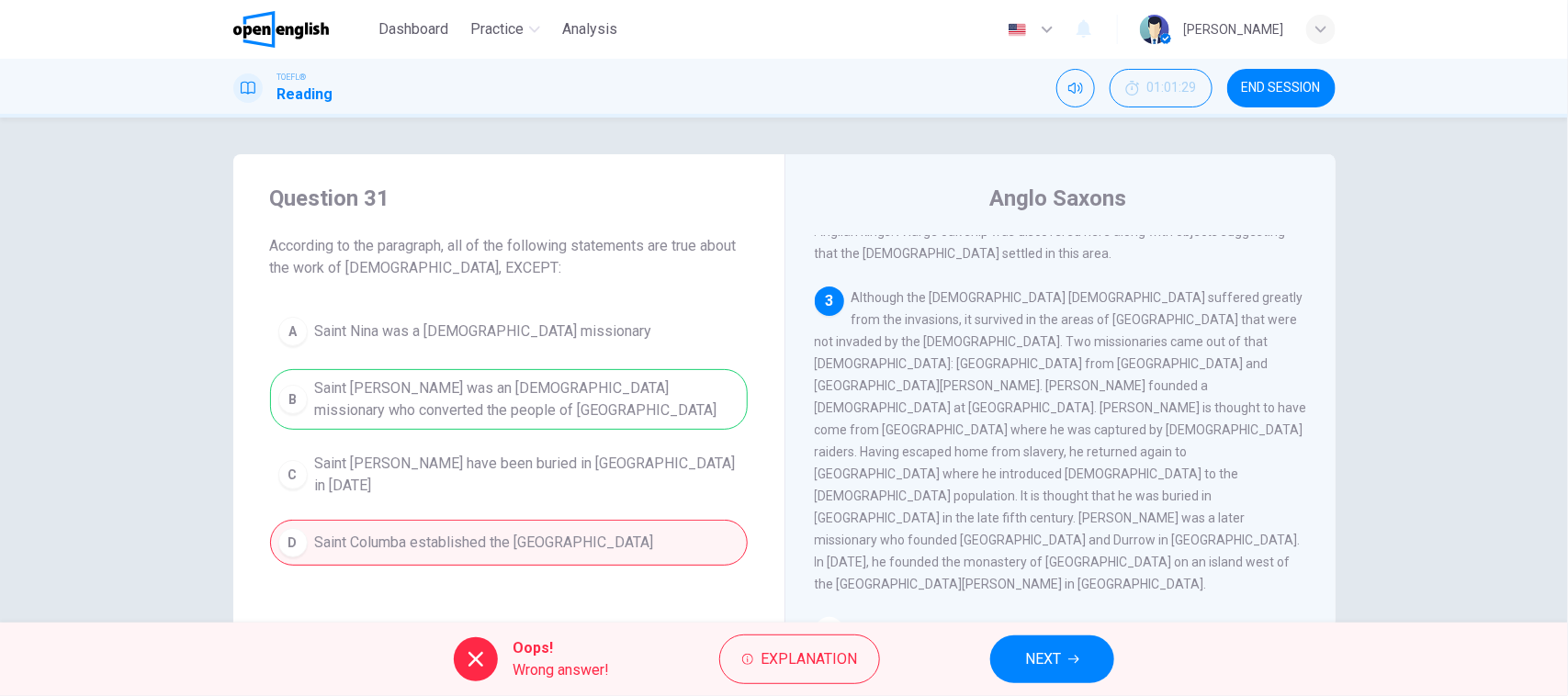
click at [625, 400] on div "A Saint Nina was a [DEMOGRAPHIC_DATA] missionary B Saint [PERSON_NAME] was an […" at bounding box center [508, 438] width 477 height 257
click at [1024, 648] on button "NEXT" at bounding box center [1052, 658] width 124 height 47
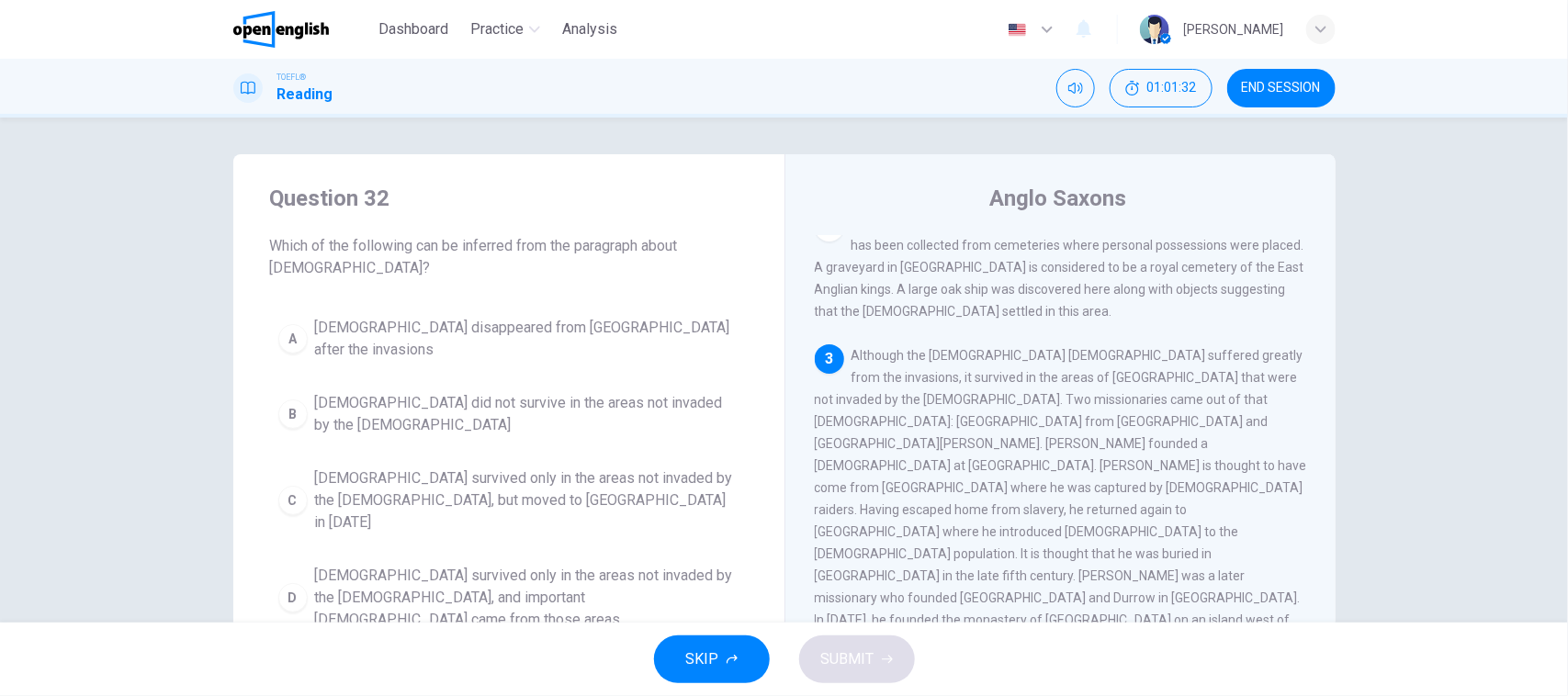
scroll to position [345, 0]
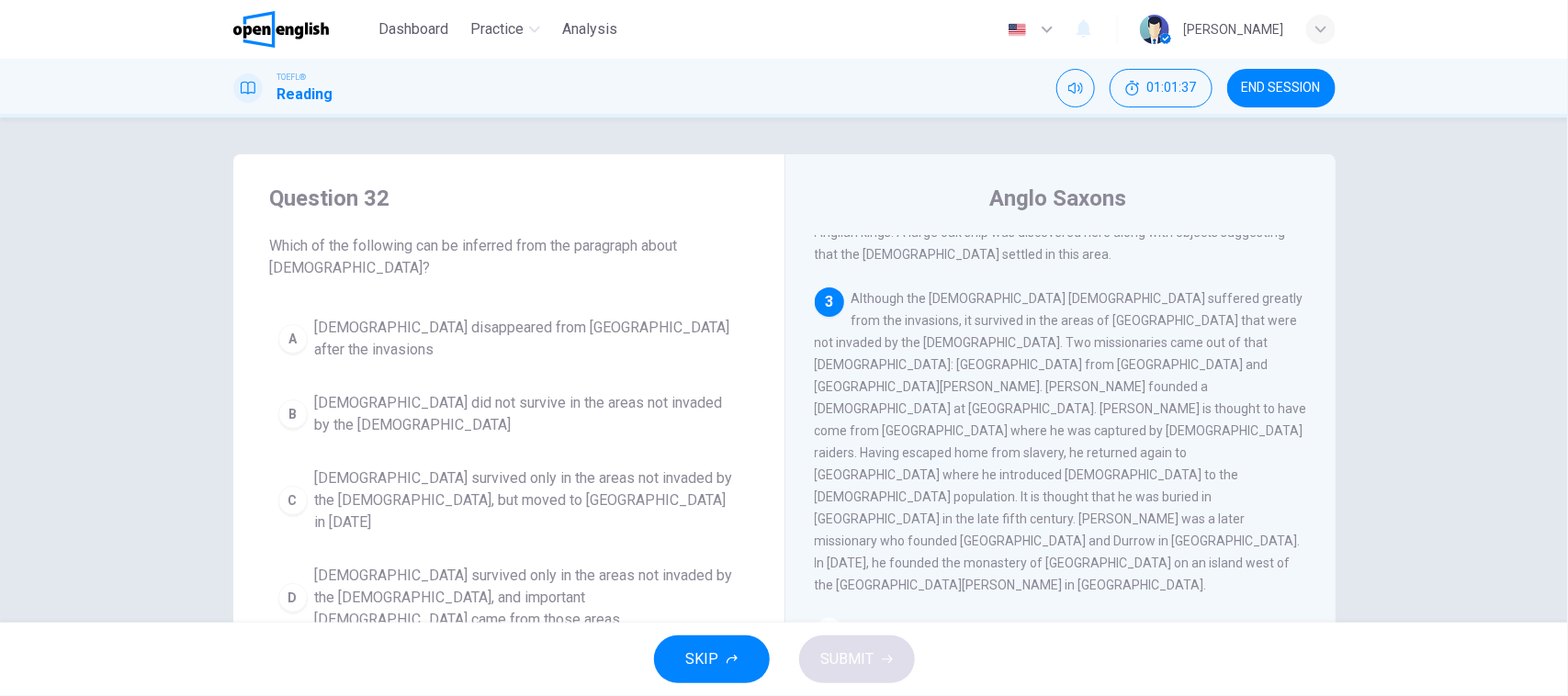
click at [455, 254] on span "Which of the following can be inferred from the paragraph about [DEMOGRAPHIC_DA…" at bounding box center [508, 257] width 477 height 45
click at [586, 257] on span "Which of the following can be inferred from the paragraph about [DEMOGRAPHIC_DA…" at bounding box center [508, 257] width 477 height 45
drag, startPoint x: 290, startPoint y: 268, endPoint x: 347, endPoint y: 268, distance: 57.0
click at [347, 268] on div "Question 32 Which of the following can be inferred from the paragraph about [DE…" at bounding box center [508, 410] width 551 height 514
click at [372, 268] on span "Which of the following can be inferred from the paragraph about [DEMOGRAPHIC_DA…" at bounding box center [508, 257] width 477 height 45
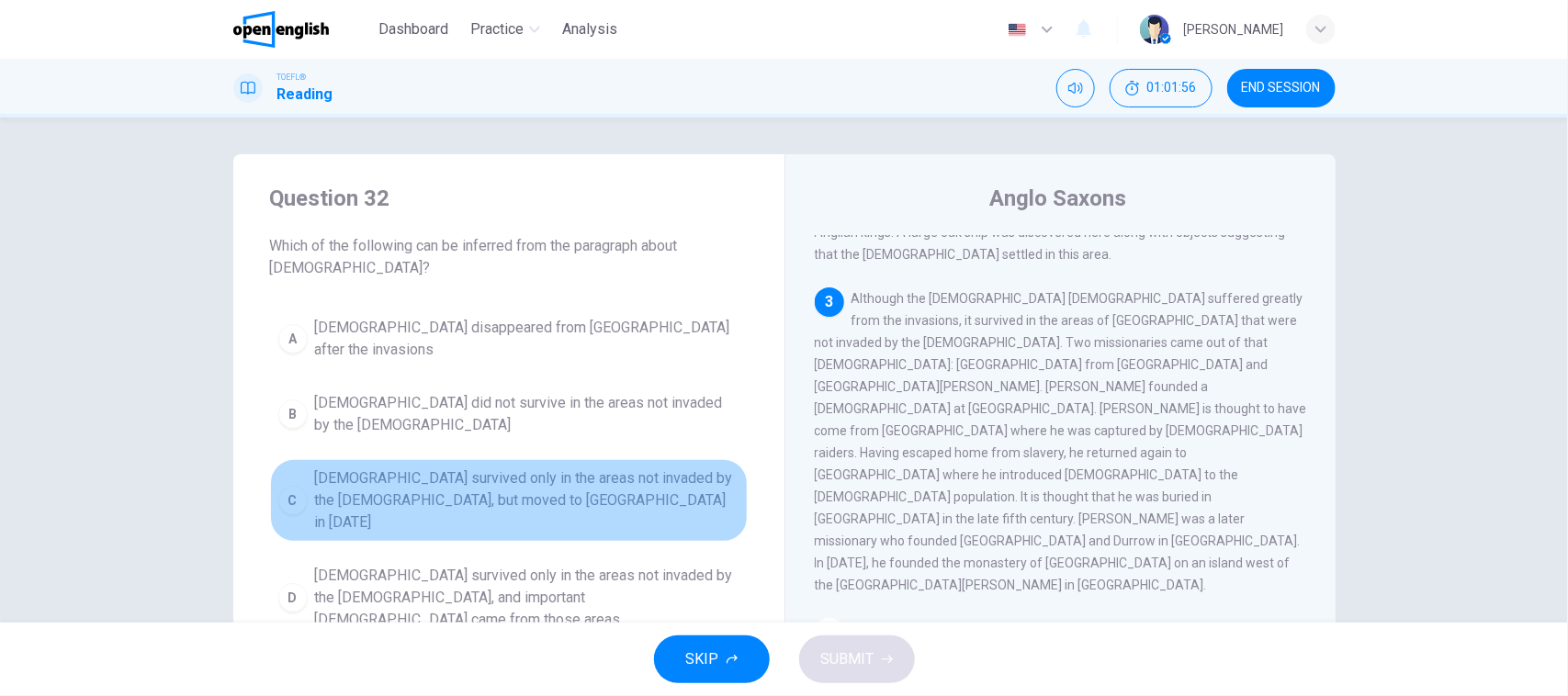
click at [430, 475] on span "[DEMOGRAPHIC_DATA] survived only in the areas not invaded by the [DEMOGRAPHIC_D…" at bounding box center [527, 500] width 424 height 66
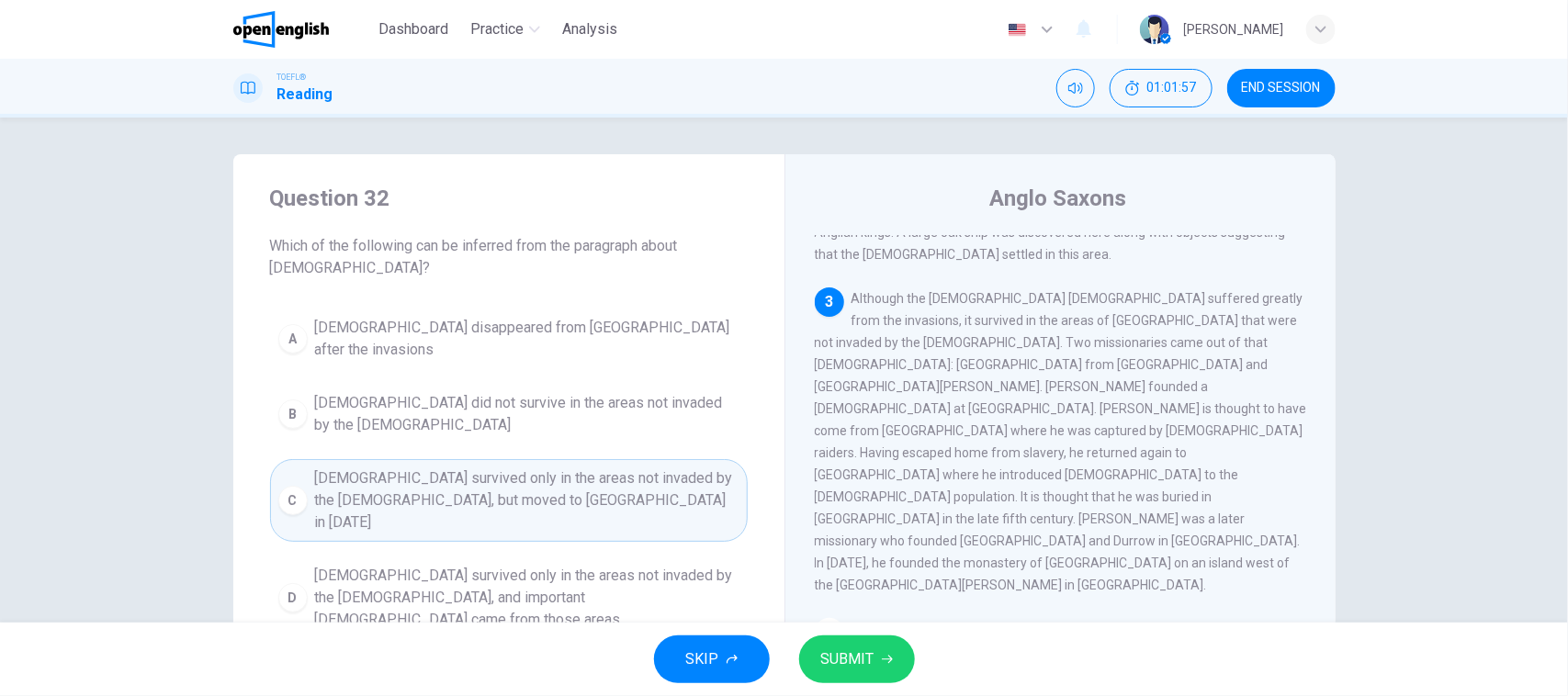
click at [446, 564] on span "[DEMOGRAPHIC_DATA] survived only in the areas not invaded by the [DEMOGRAPHIC_D…" at bounding box center [527, 597] width 424 height 66
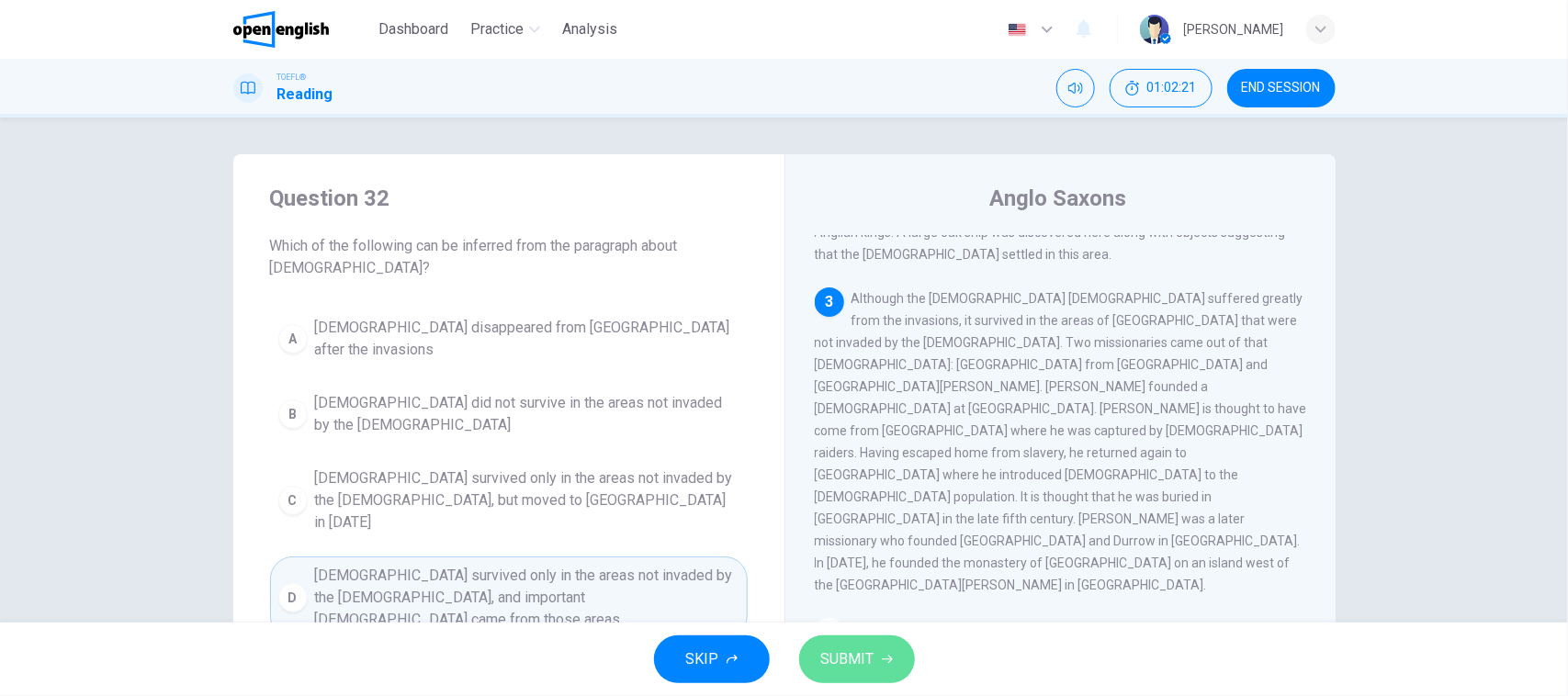
click at [882, 653] on icon "button" at bounding box center [886, 658] width 11 height 11
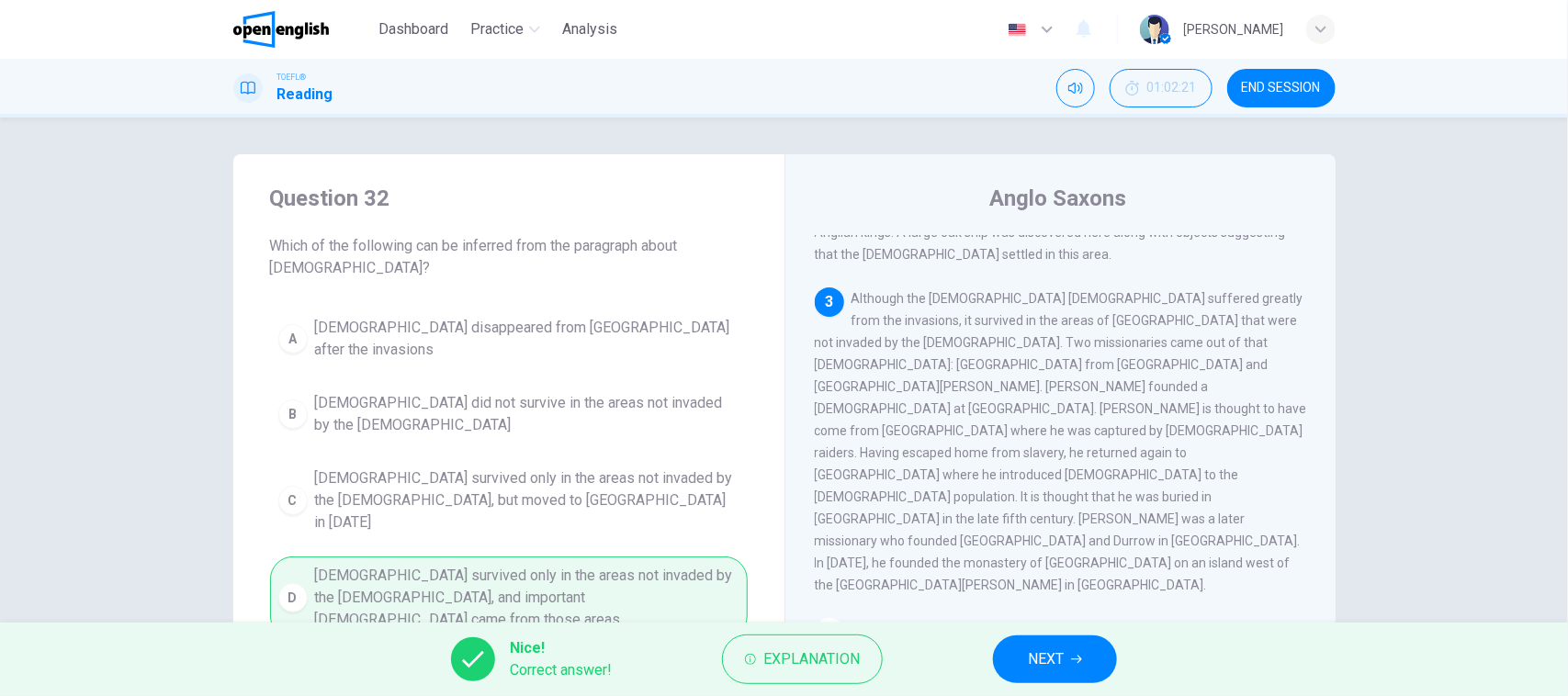
click at [1065, 650] on button "NEXT" at bounding box center [1055, 658] width 124 height 47
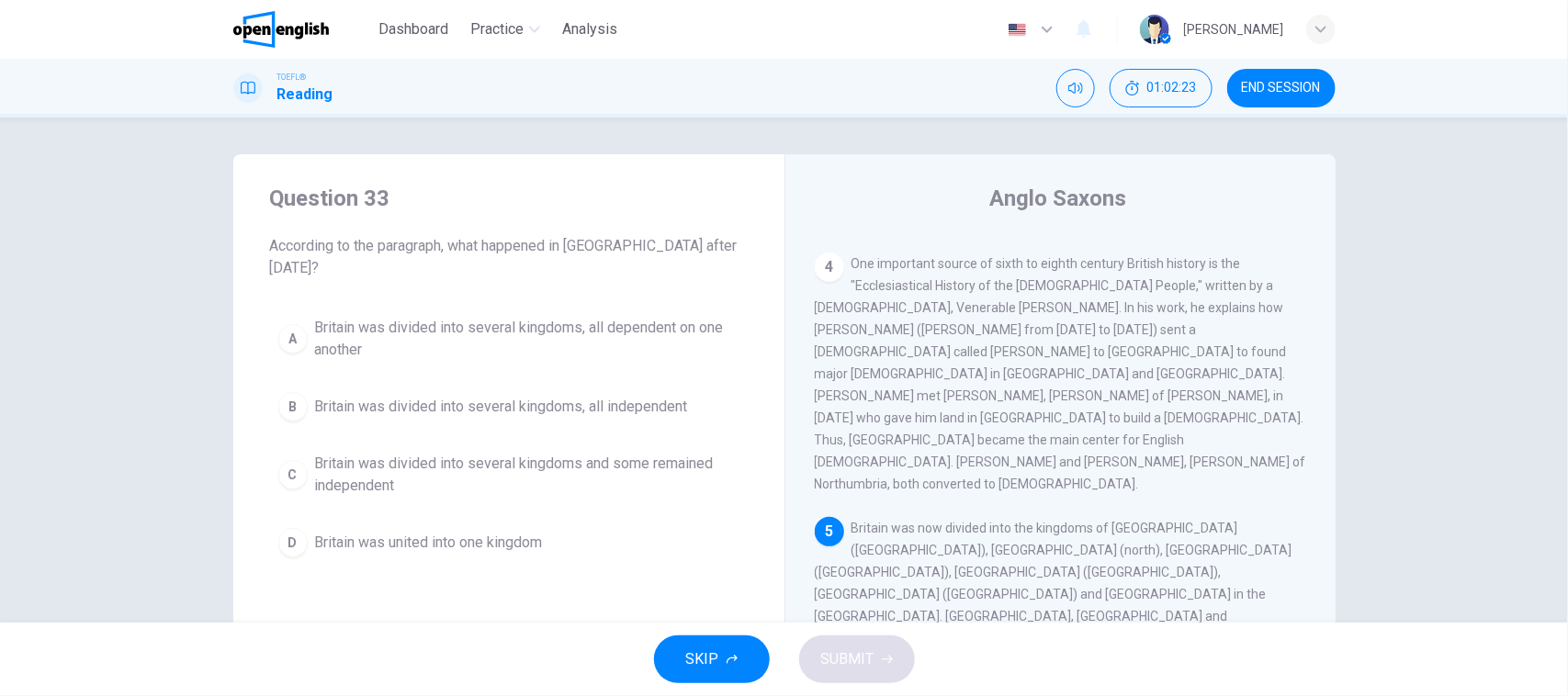
scroll to position [670, 0]
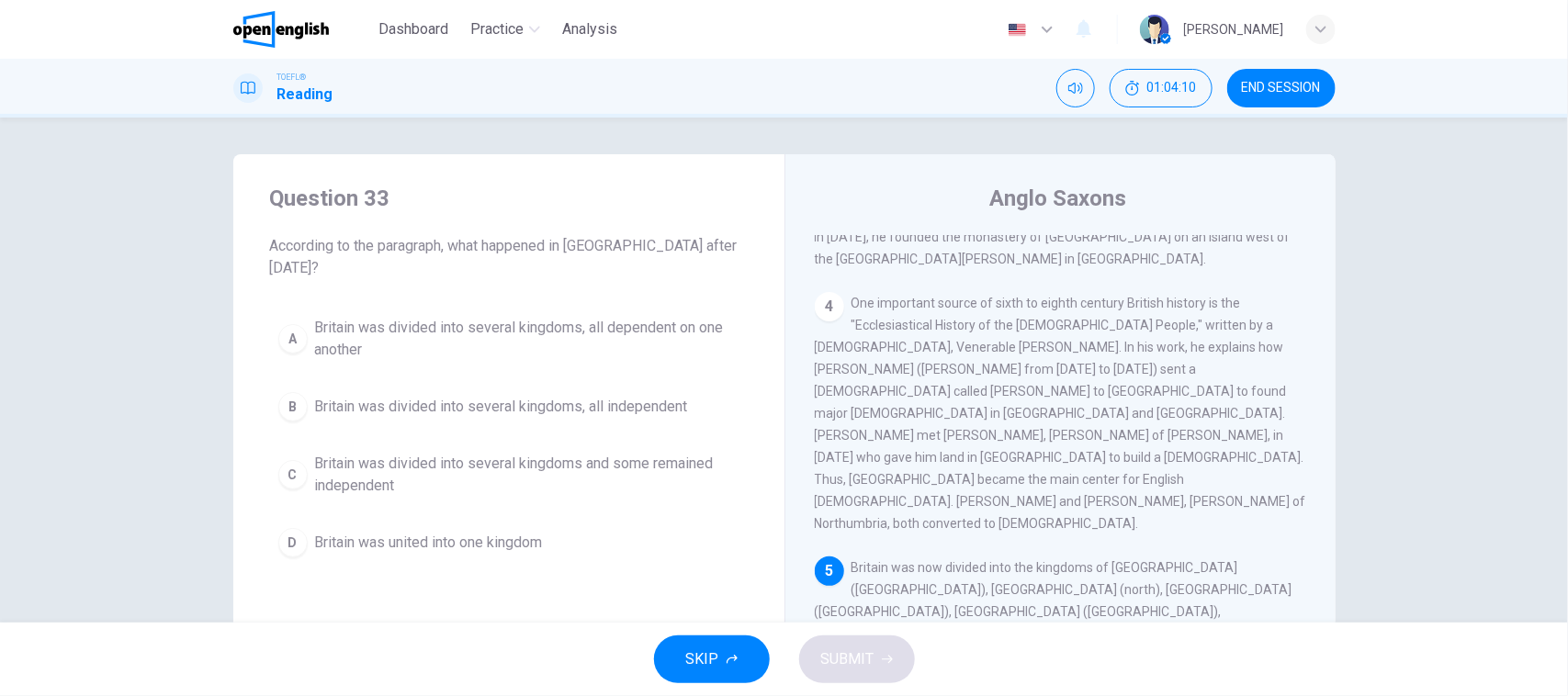
click at [525, 337] on span "Britain was divided into several kingdoms, all dependent on one another" at bounding box center [527, 339] width 424 height 45
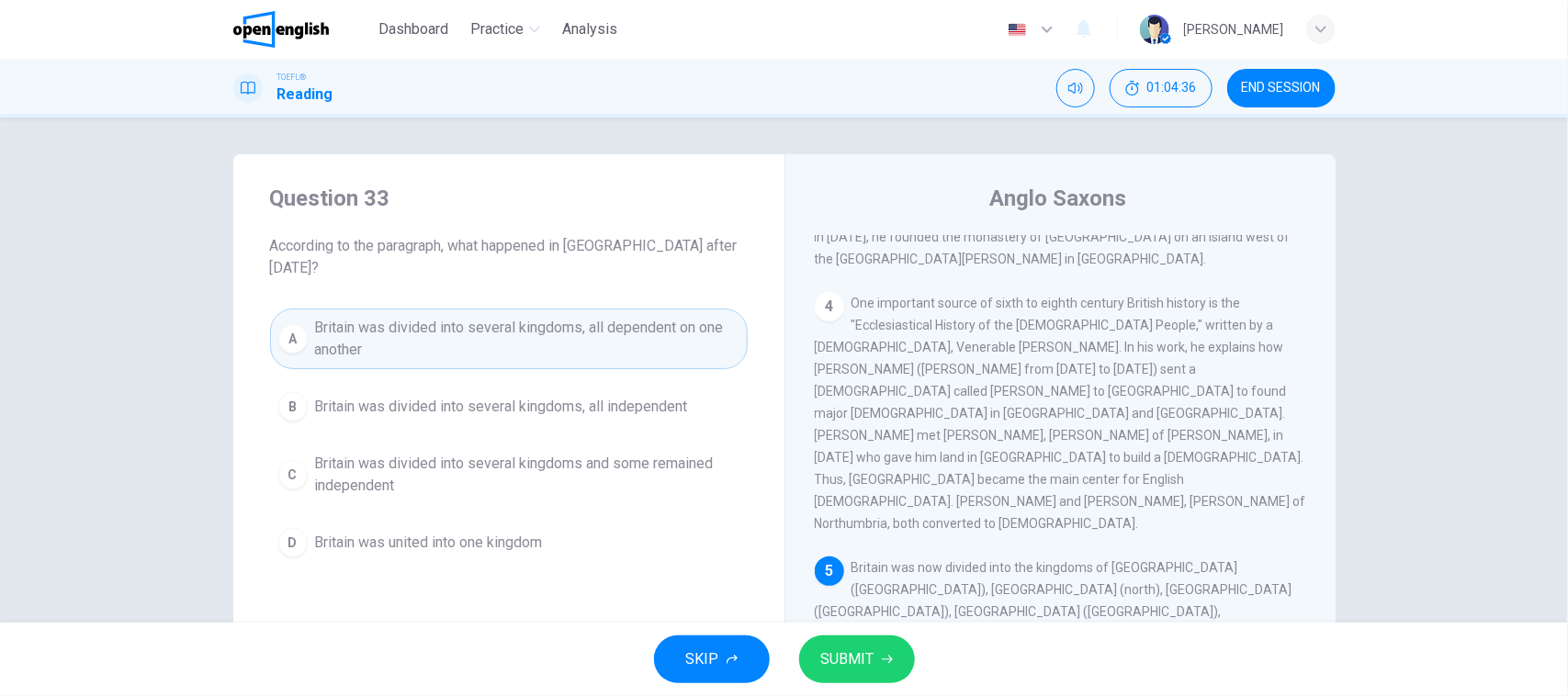
click at [540, 453] on span "Britain was divided into several kingdoms and some remained independent" at bounding box center [527, 475] width 424 height 45
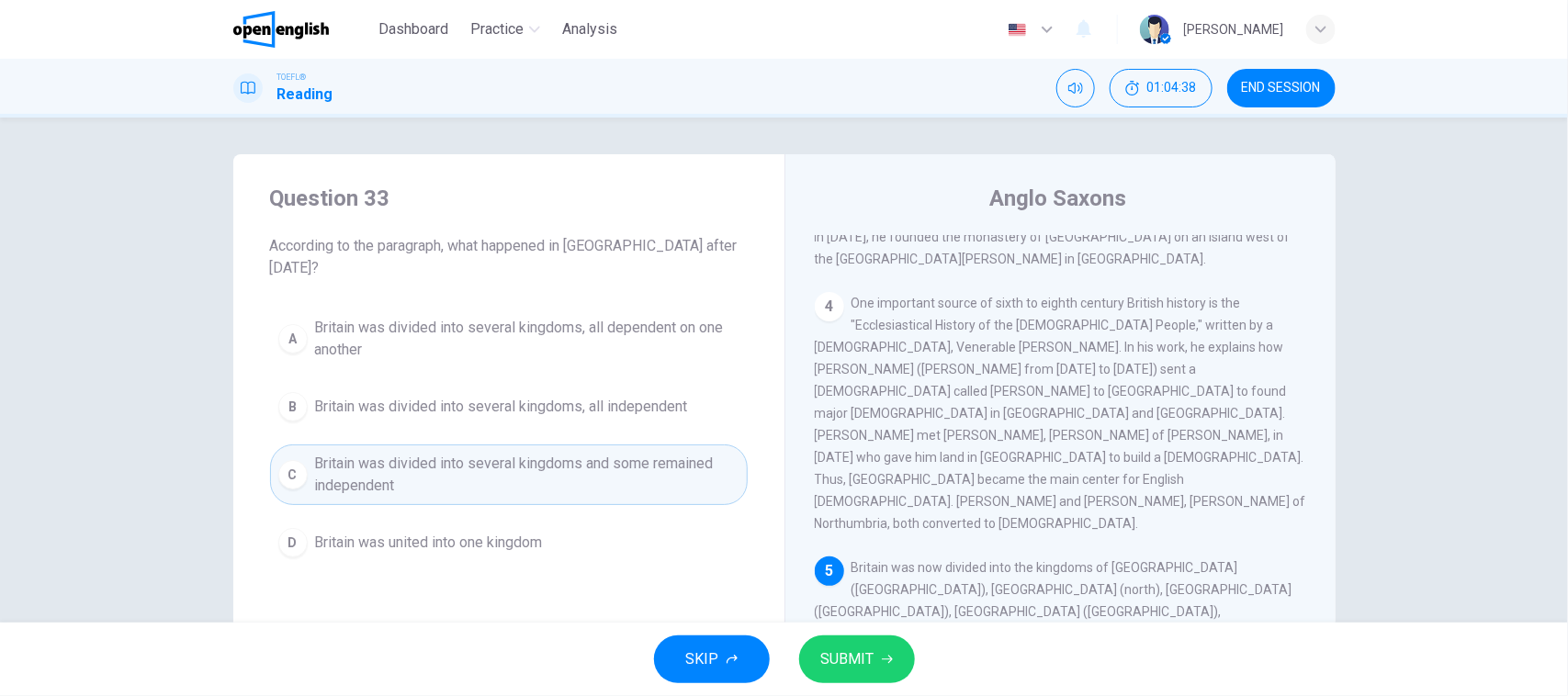
click at [884, 675] on button "SUBMIT" at bounding box center [856, 658] width 115 height 47
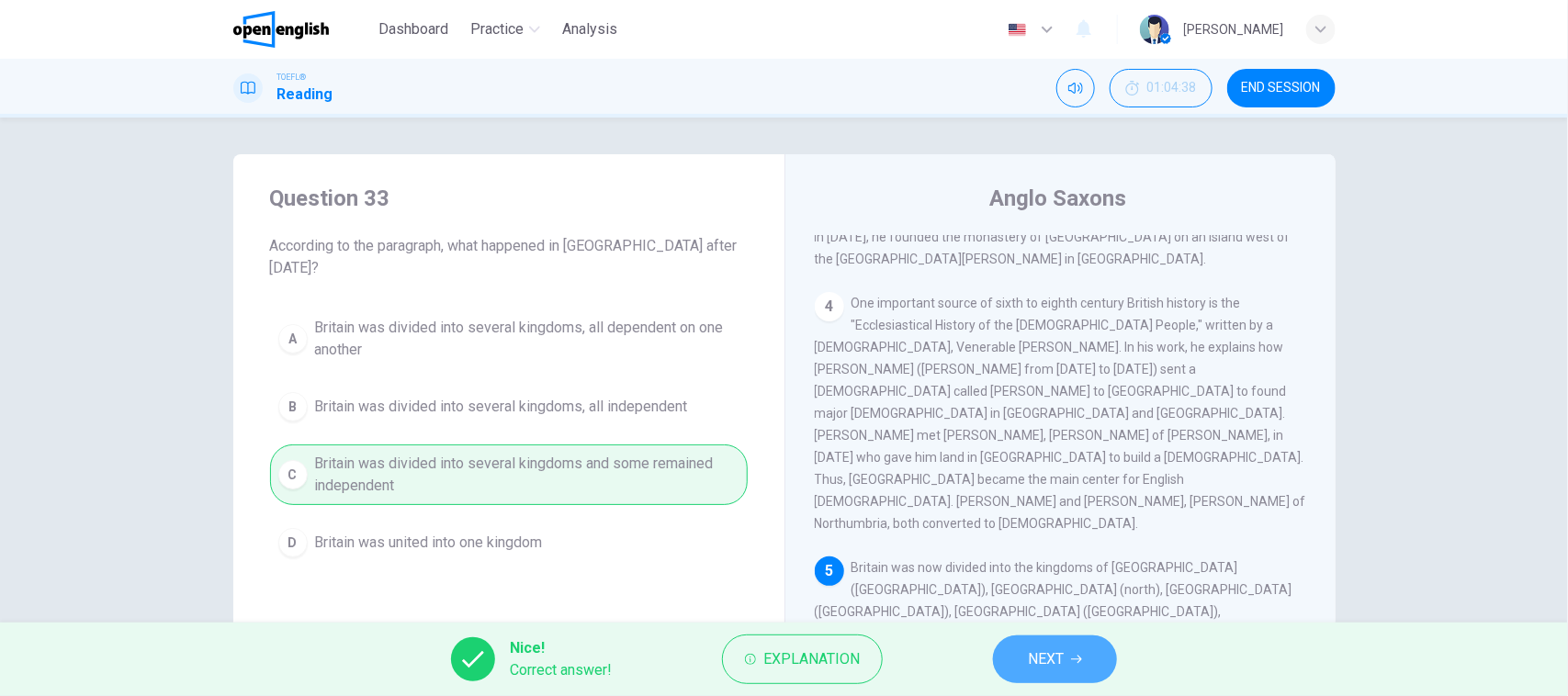
click at [1031, 677] on button "NEXT" at bounding box center [1055, 658] width 124 height 47
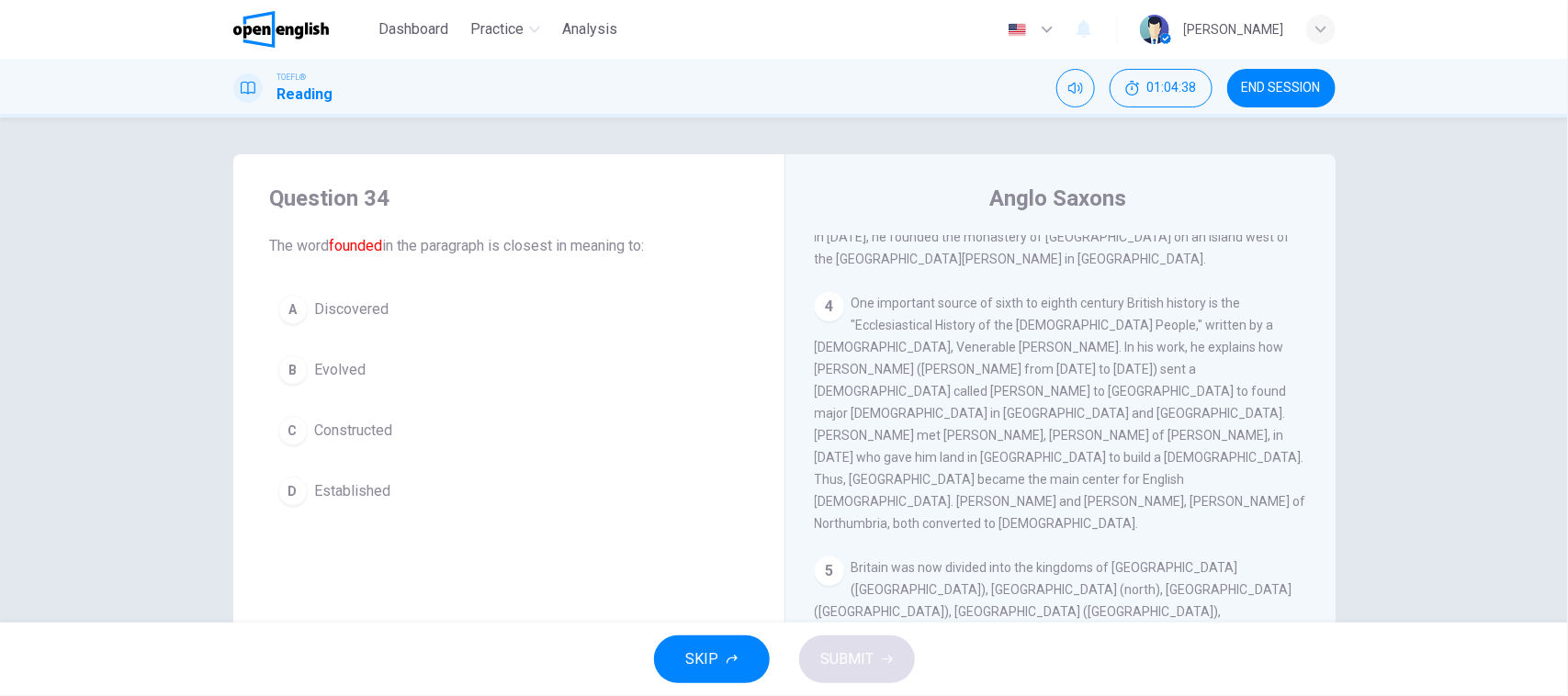
scroll to position [785, 0]
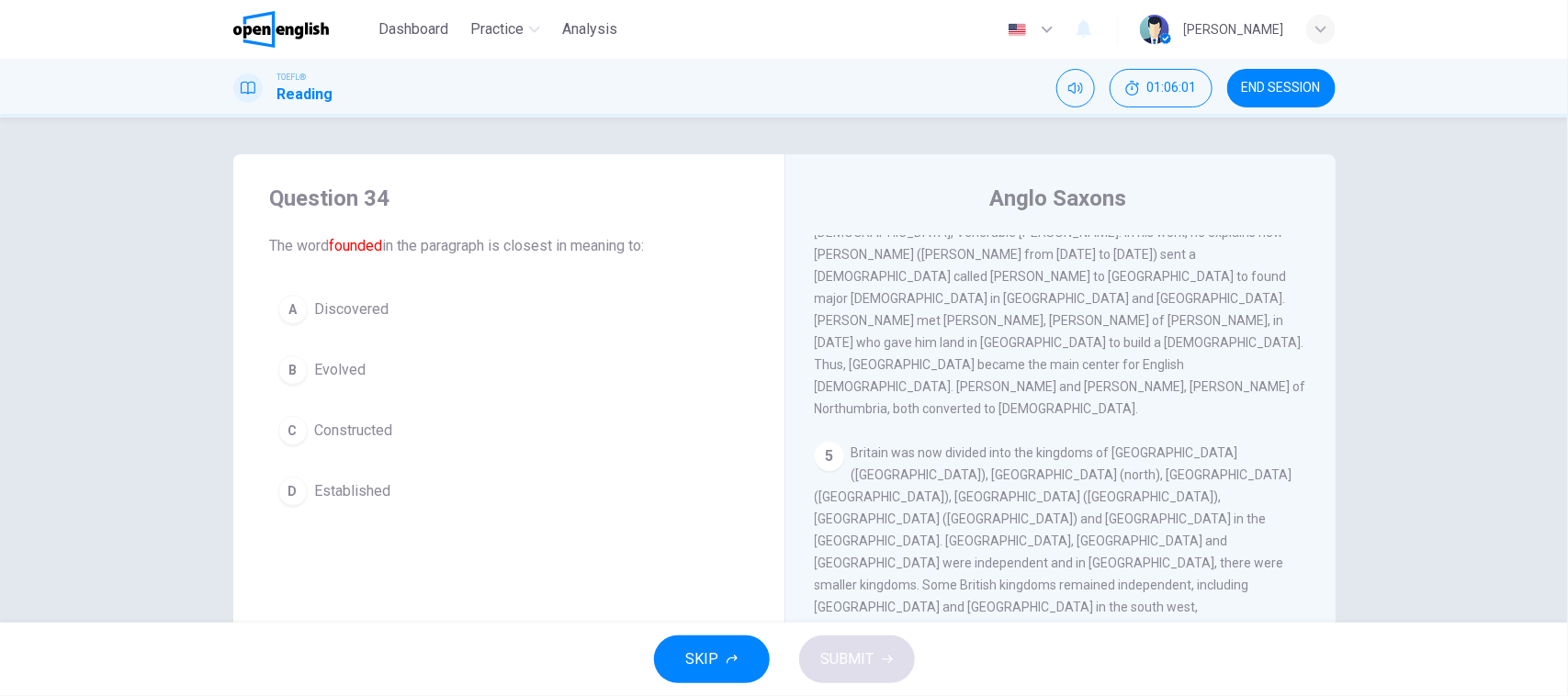
click at [589, 329] on button "A Discovered" at bounding box center [508, 309] width 477 height 45
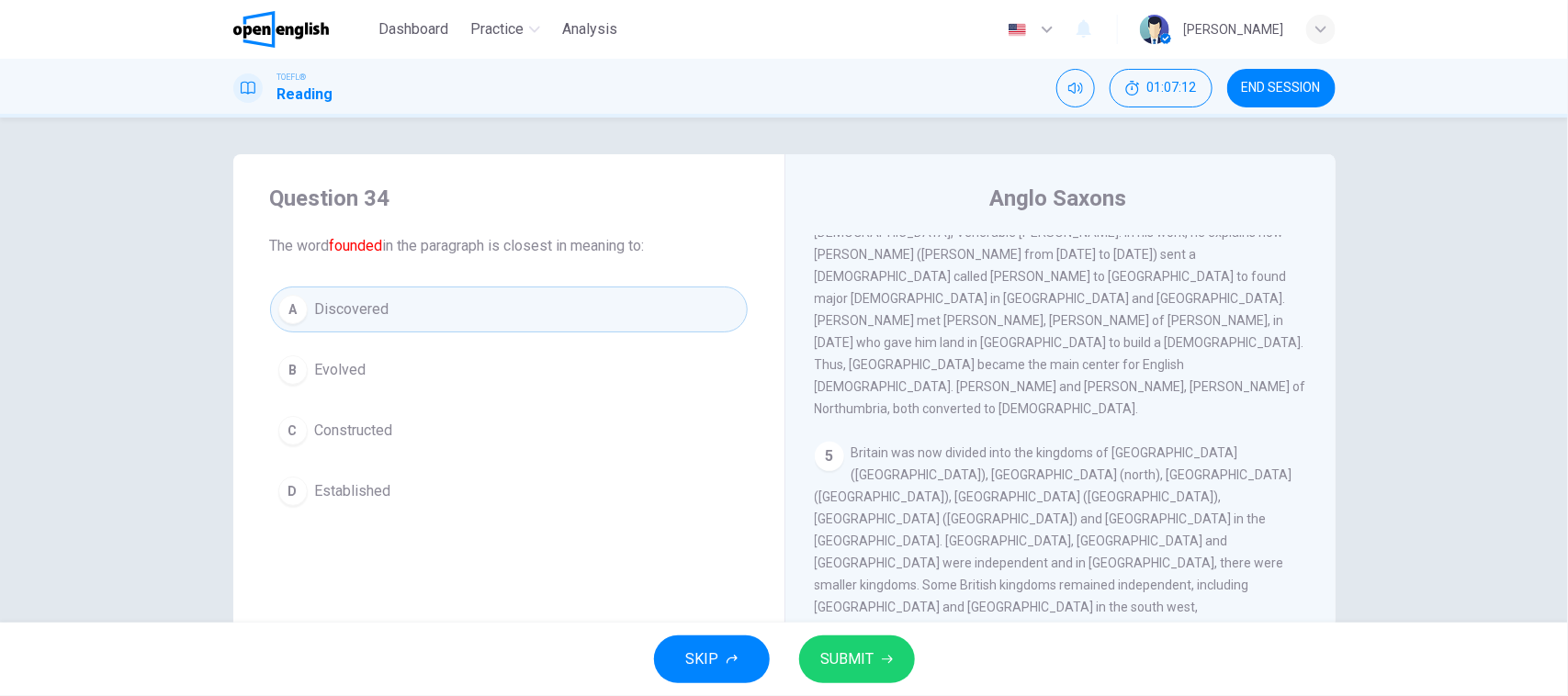
click at [410, 485] on button "D Established" at bounding box center [508, 491] width 477 height 45
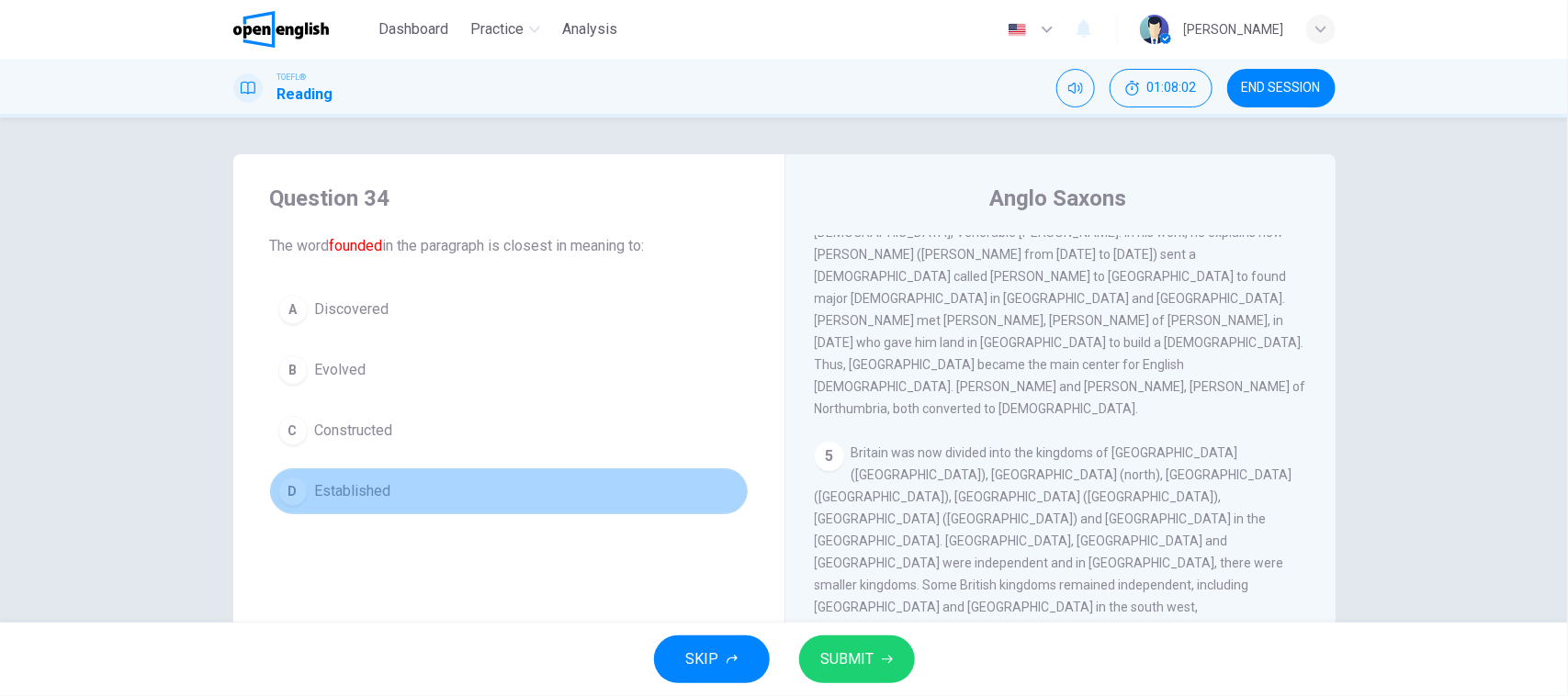
click at [341, 500] on span "Established" at bounding box center [353, 491] width 77 height 22
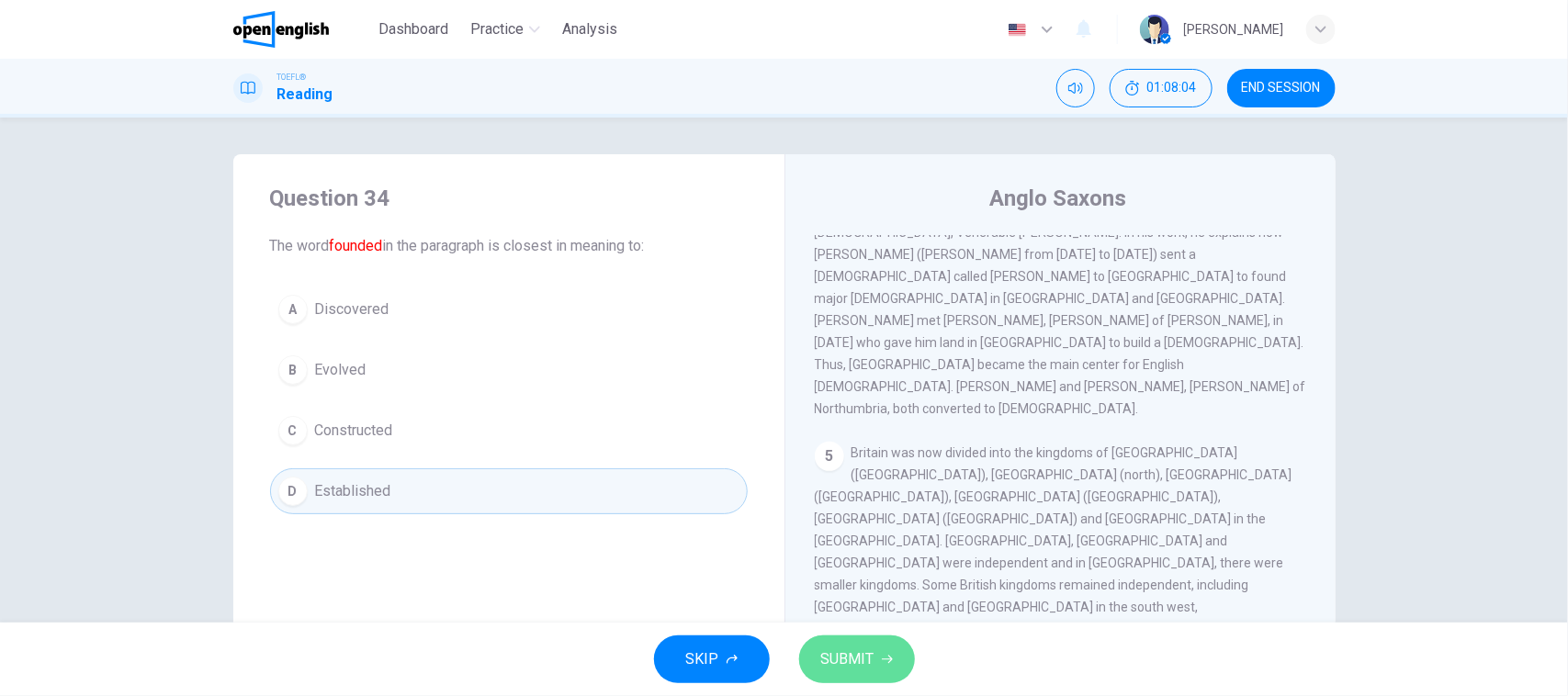
click at [849, 651] on span "SUBMIT" at bounding box center [847, 659] width 53 height 26
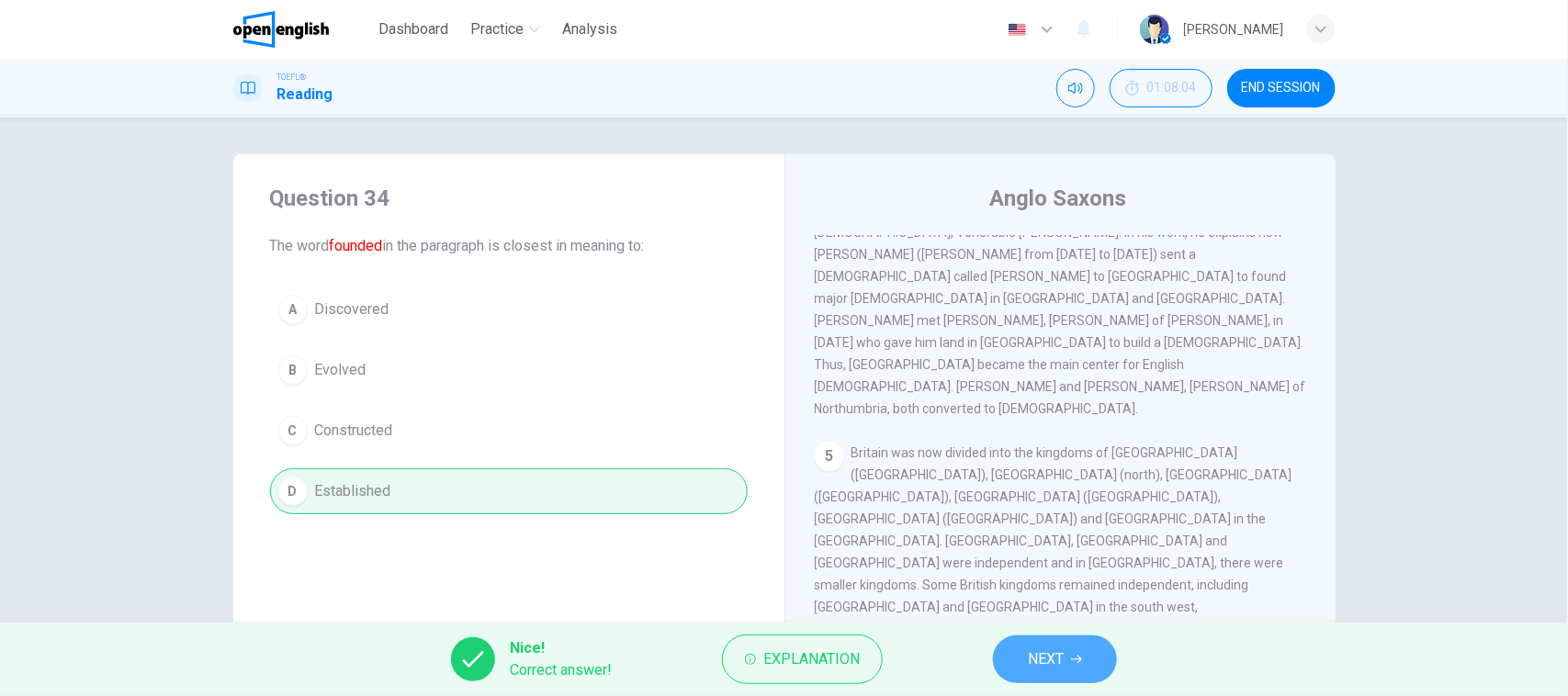
click at [999, 658] on button "NEXT" at bounding box center [1055, 658] width 124 height 47
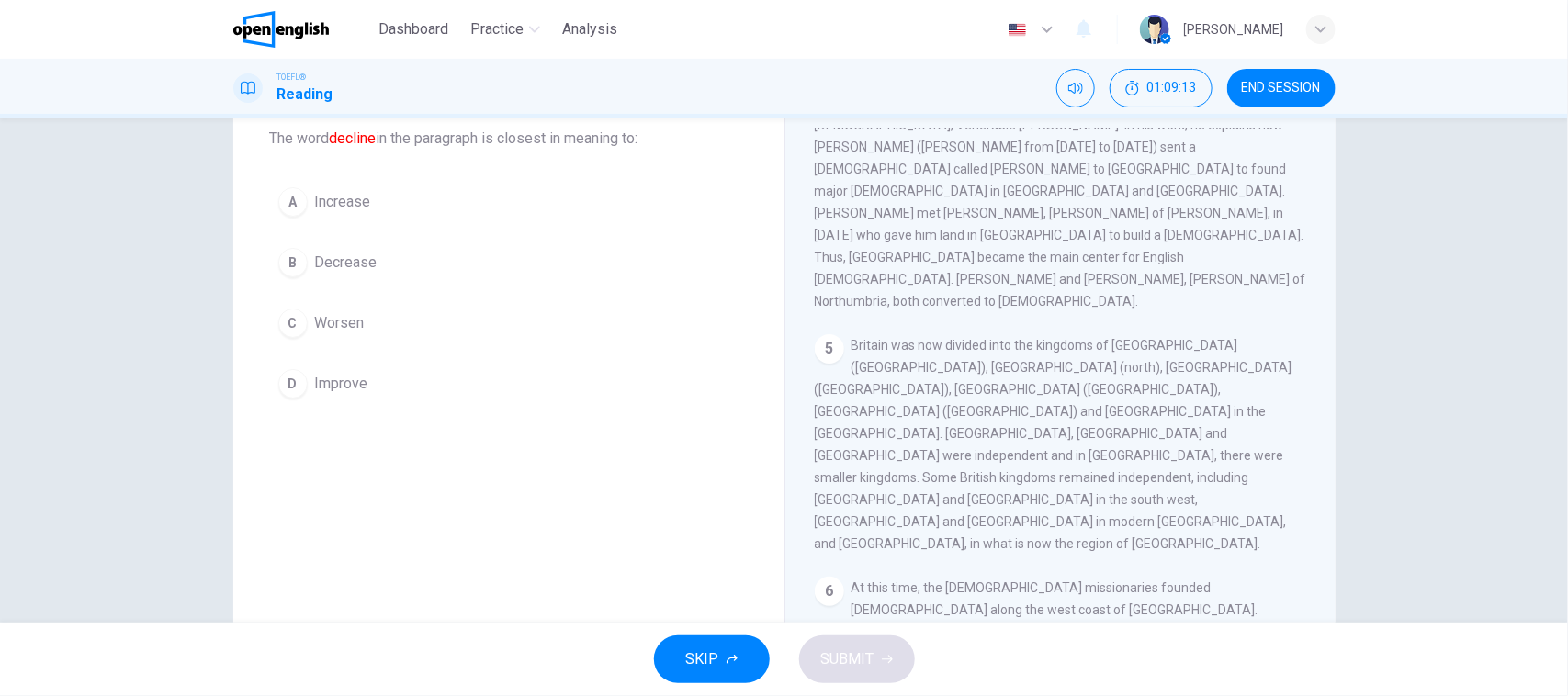
scroll to position [106, 0]
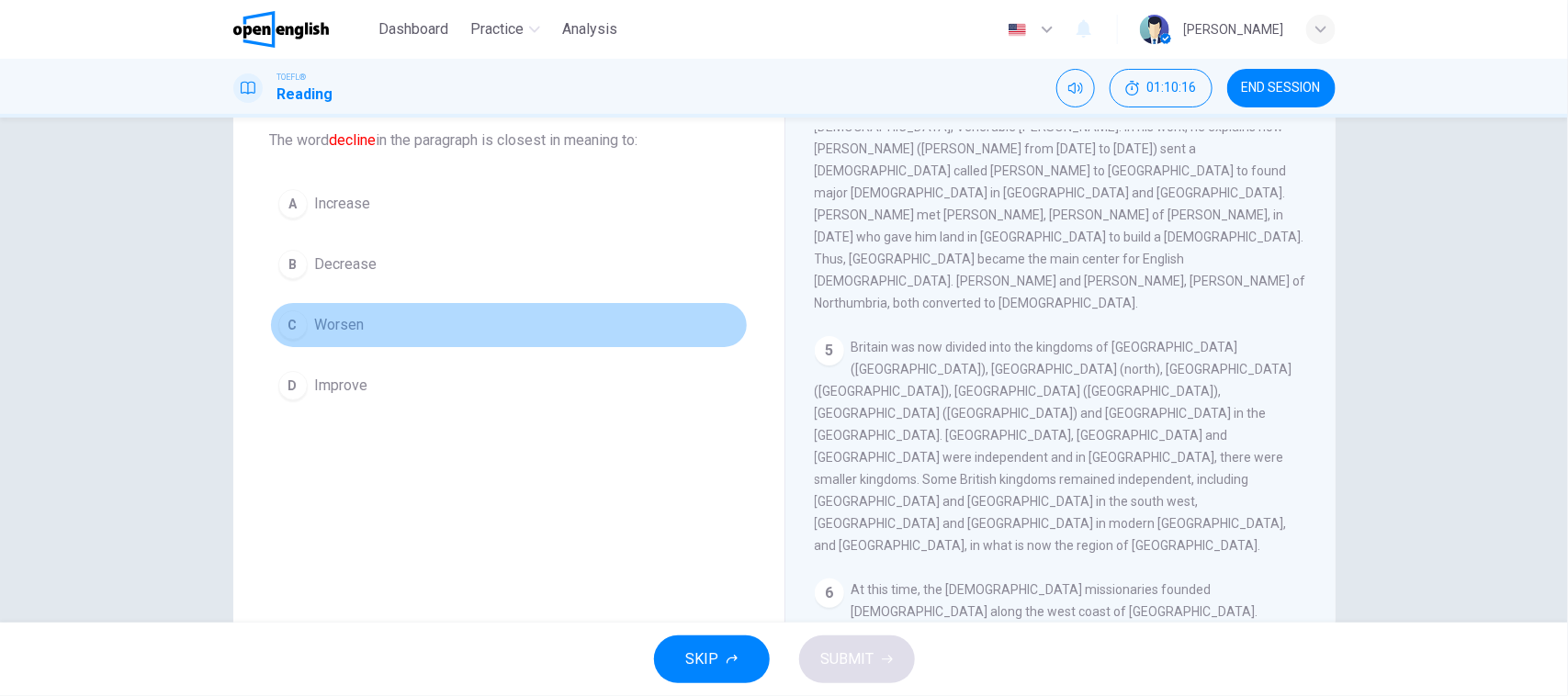
click at [390, 333] on button "C Worsen" at bounding box center [508, 324] width 477 height 45
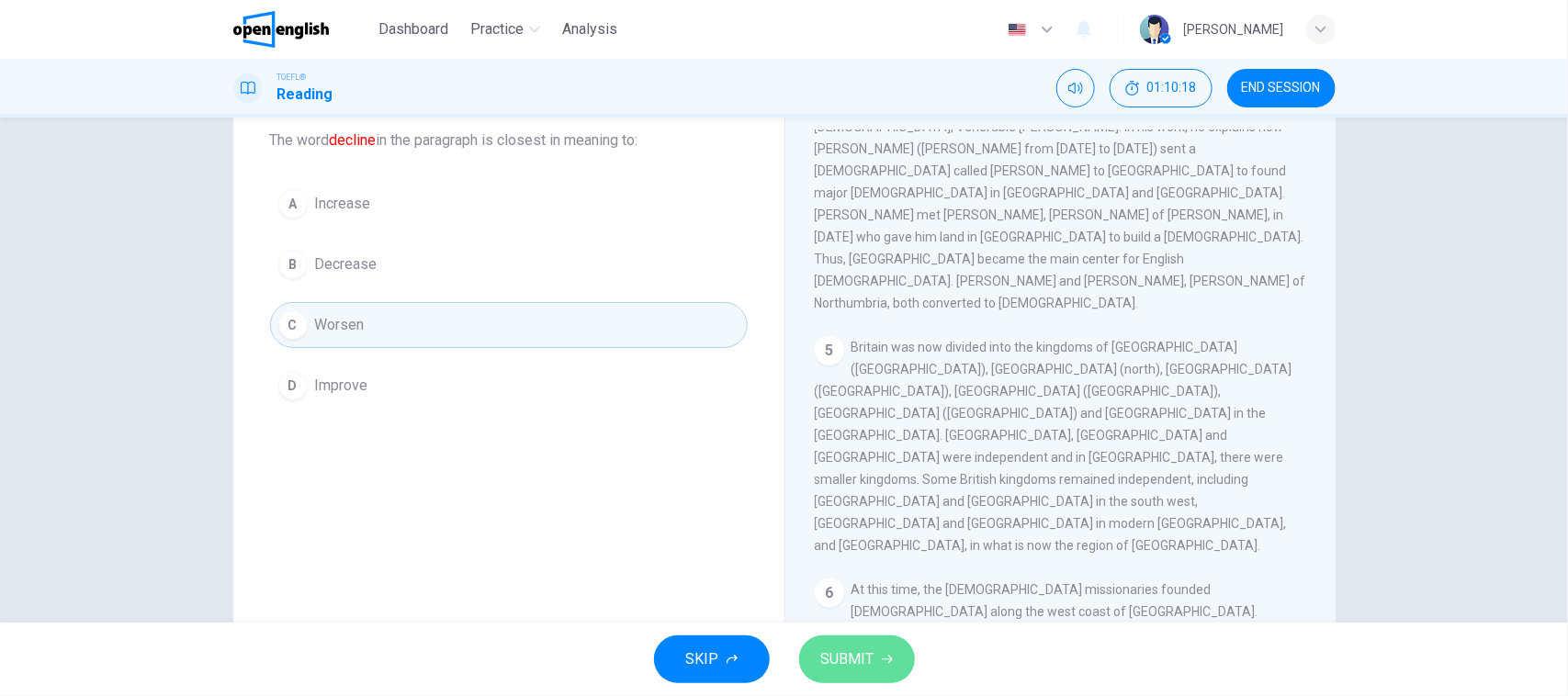
click at [882, 667] on button "SUBMIT" at bounding box center [856, 658] width 115 height 47
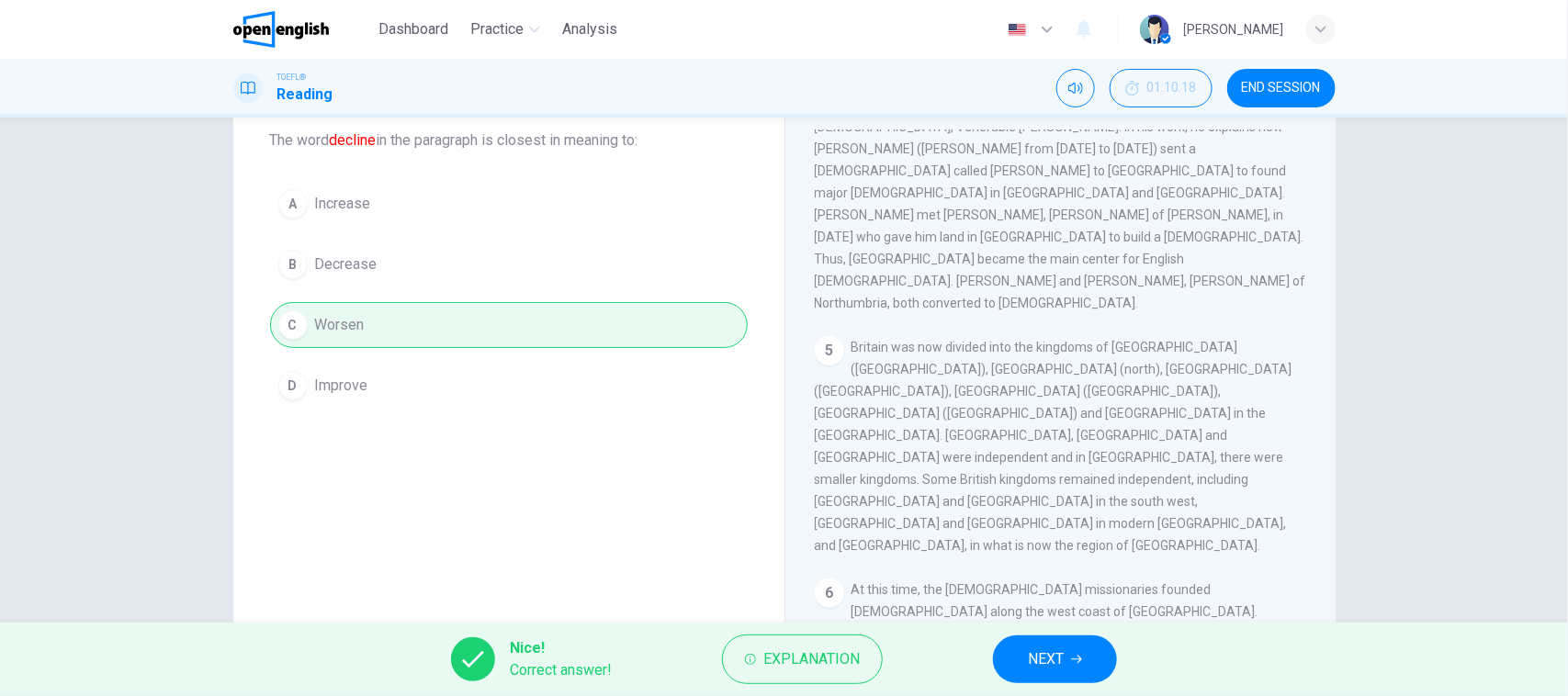
click at [1084, 662] on button "NEXT" at bounding box center [1055, 658] width 124 height 47
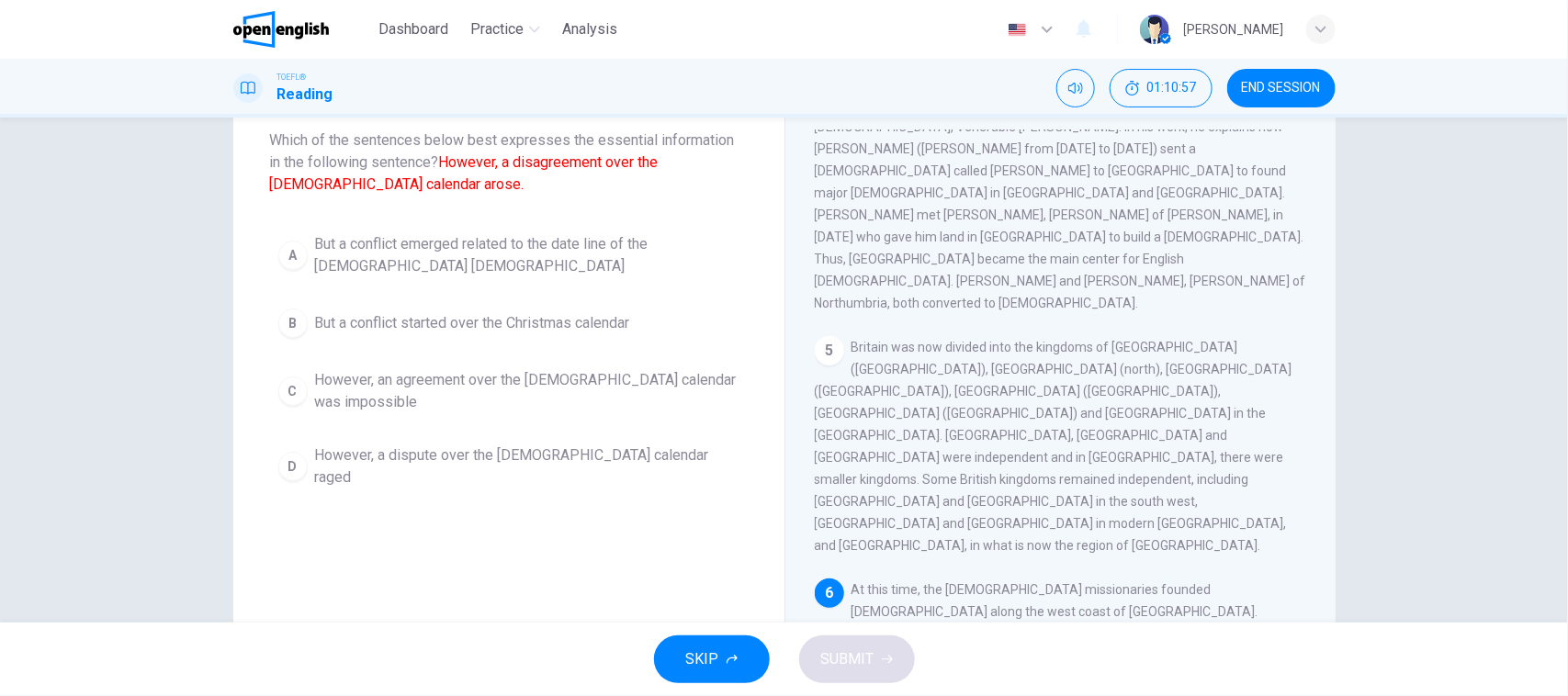
click at [1066, 582] on span "At this time, the [DEMOGRAPHIC_DATA] missionaries founded [DEMOGRAPHIC_DATA] al…" at bounding box center [1058, 666] width 487 height 169
click at [713, 225] on button "A But a conflict emerged related to the date line of the [DEMOGRAPHIC_DATA]" at bounding box center [508, 255] width 477 height 61
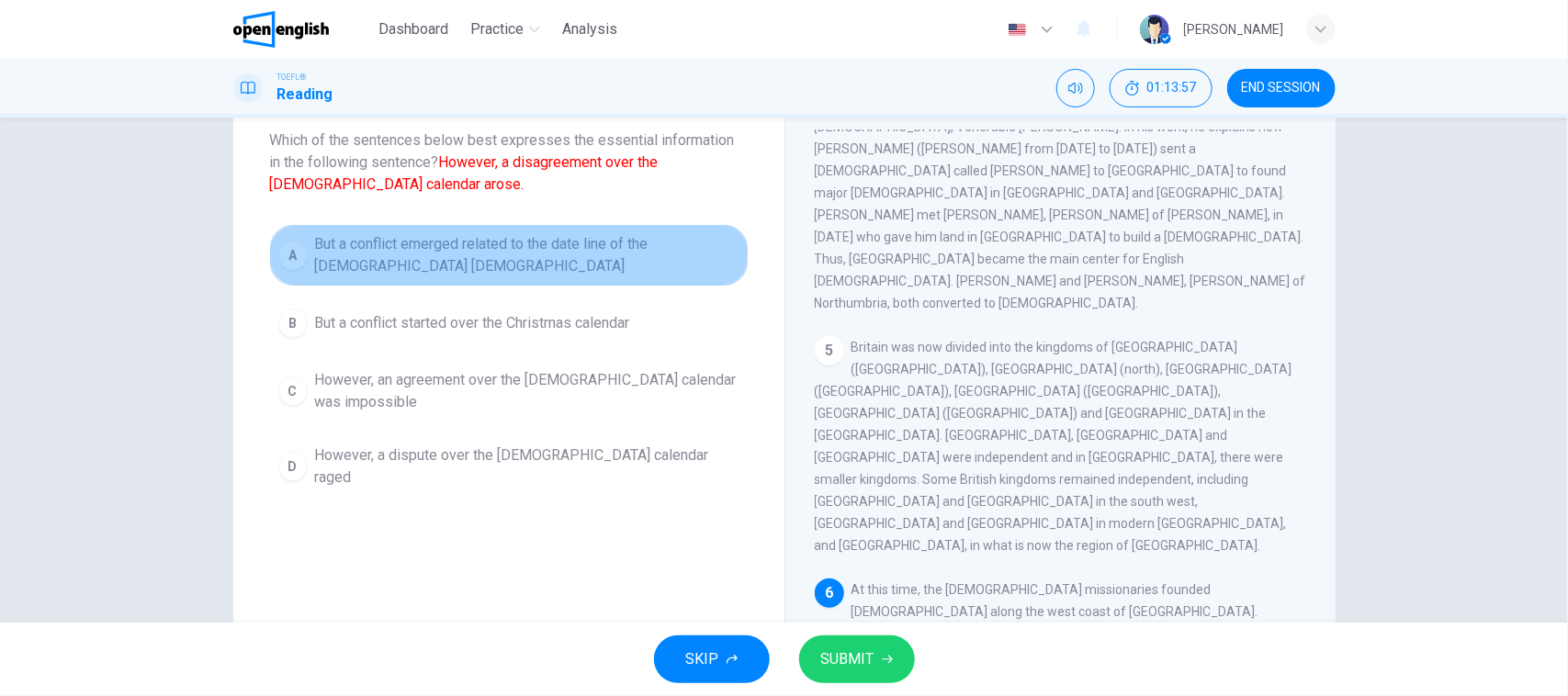
click at [667, 256] on span "But a conflict emerged related to the date line of the [DEMOGRAPHIC_DATA] [DEMO…" at bounding box center [527, 256] width 424 height 45
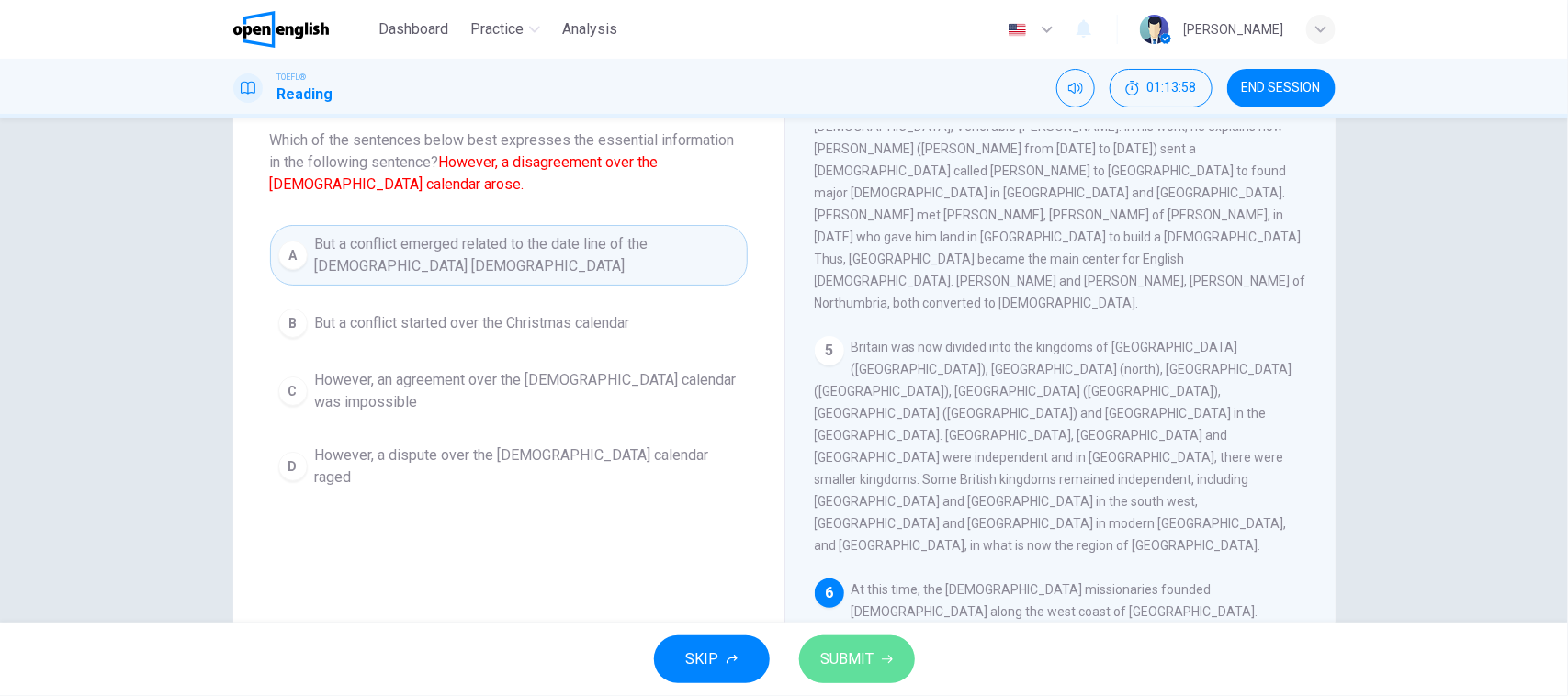
click at [864, 647] on span "SUBMIT" at bounding box center [847, 659] width 53 height 26
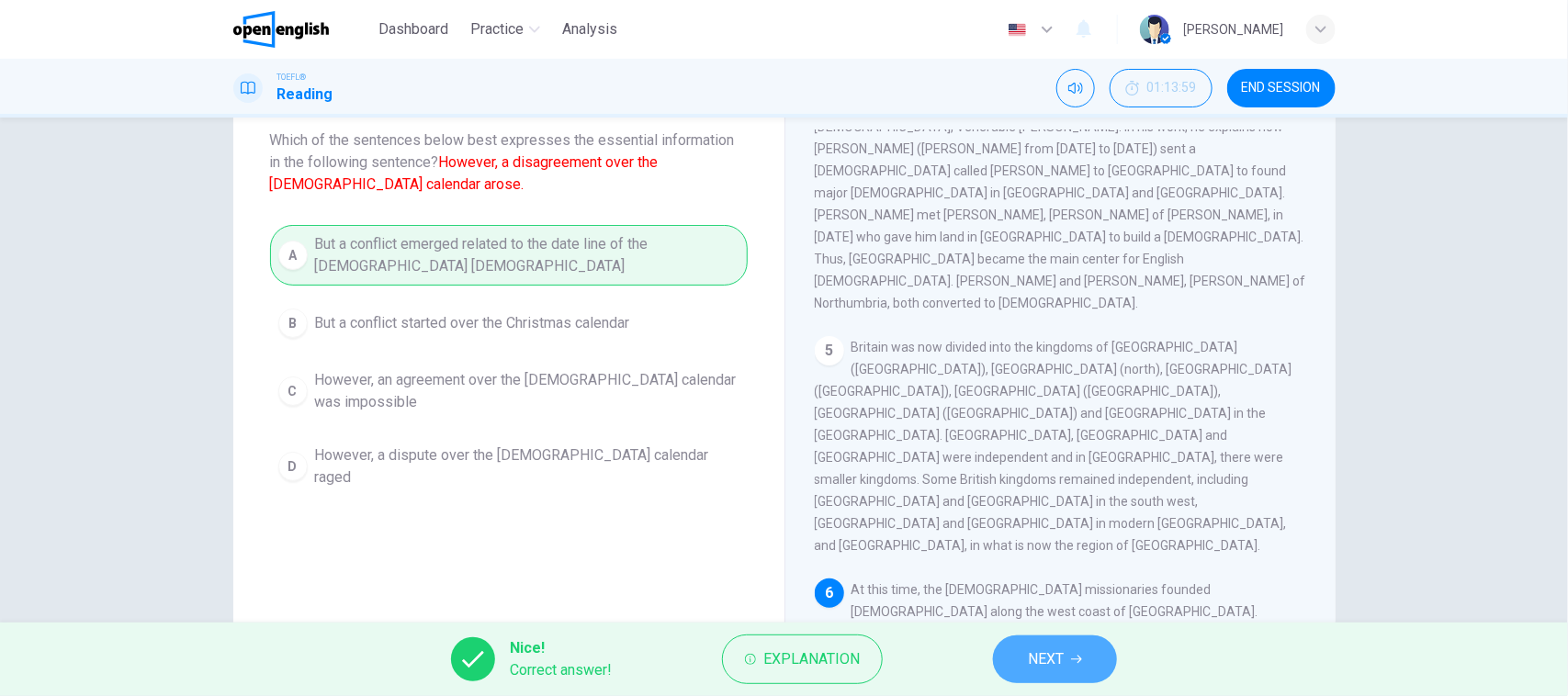
click at [1023, 650] on button "NEXT" at bounding box center [1055, 658] width 124 height 47
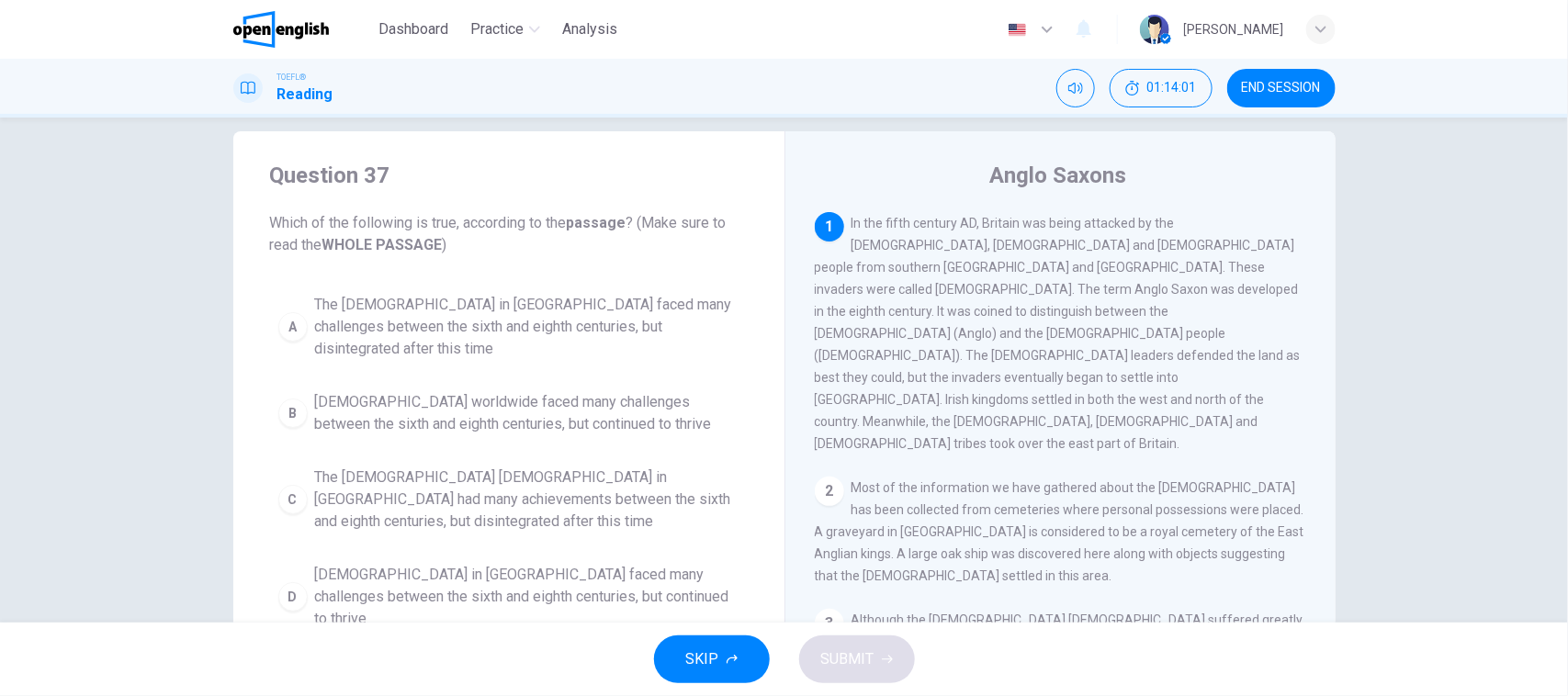
scroll to position [0, 0]
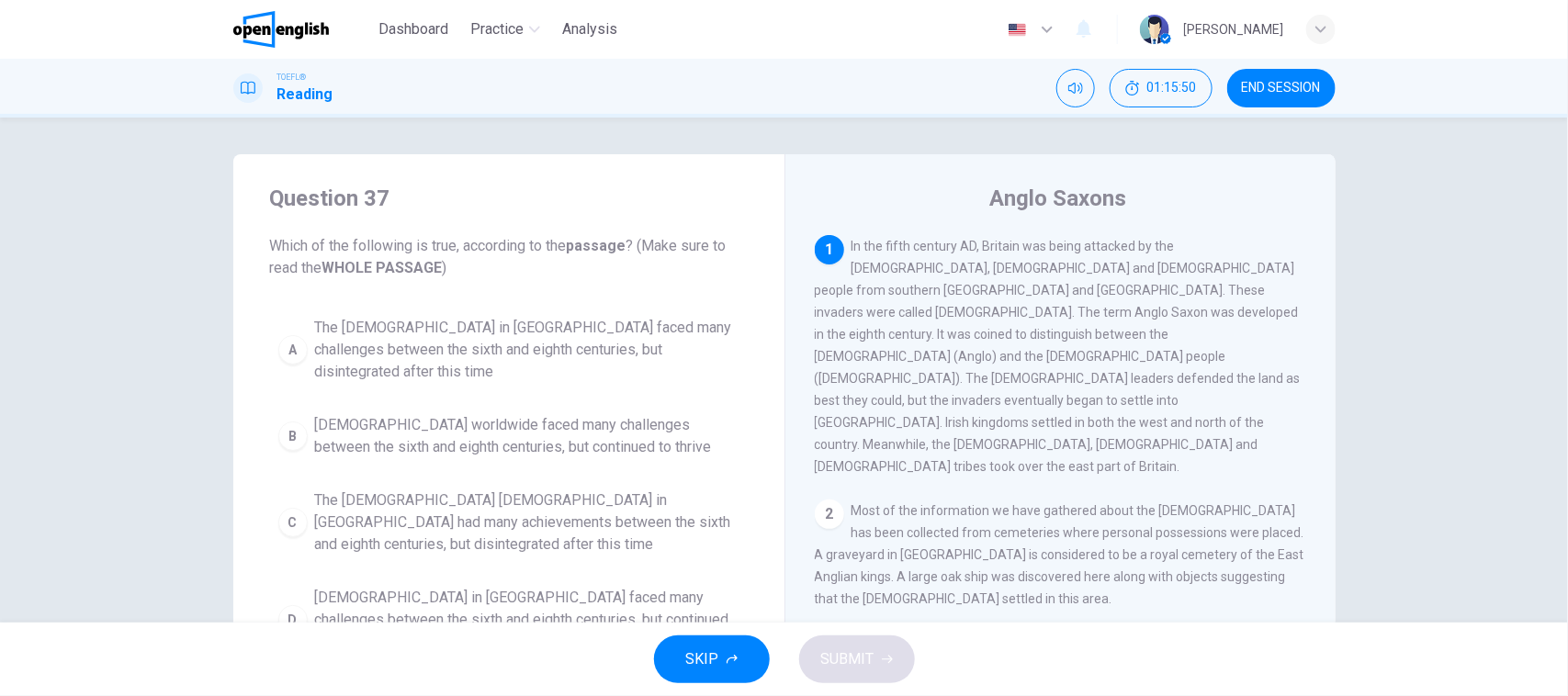
click at [1125, 515] on span "Most of the information we have gathered about the [DEMOGRAPHIC_DATA] has been …" at bounding box center [1059, 555] width 489 height 103
click at [487, 450] on div "A The [DEMOGRAPHIC_DATA] in [GEOGRAPHIC_DATA] faced many challenges between the…" at bounding box center [508, 485] width 477 height 352
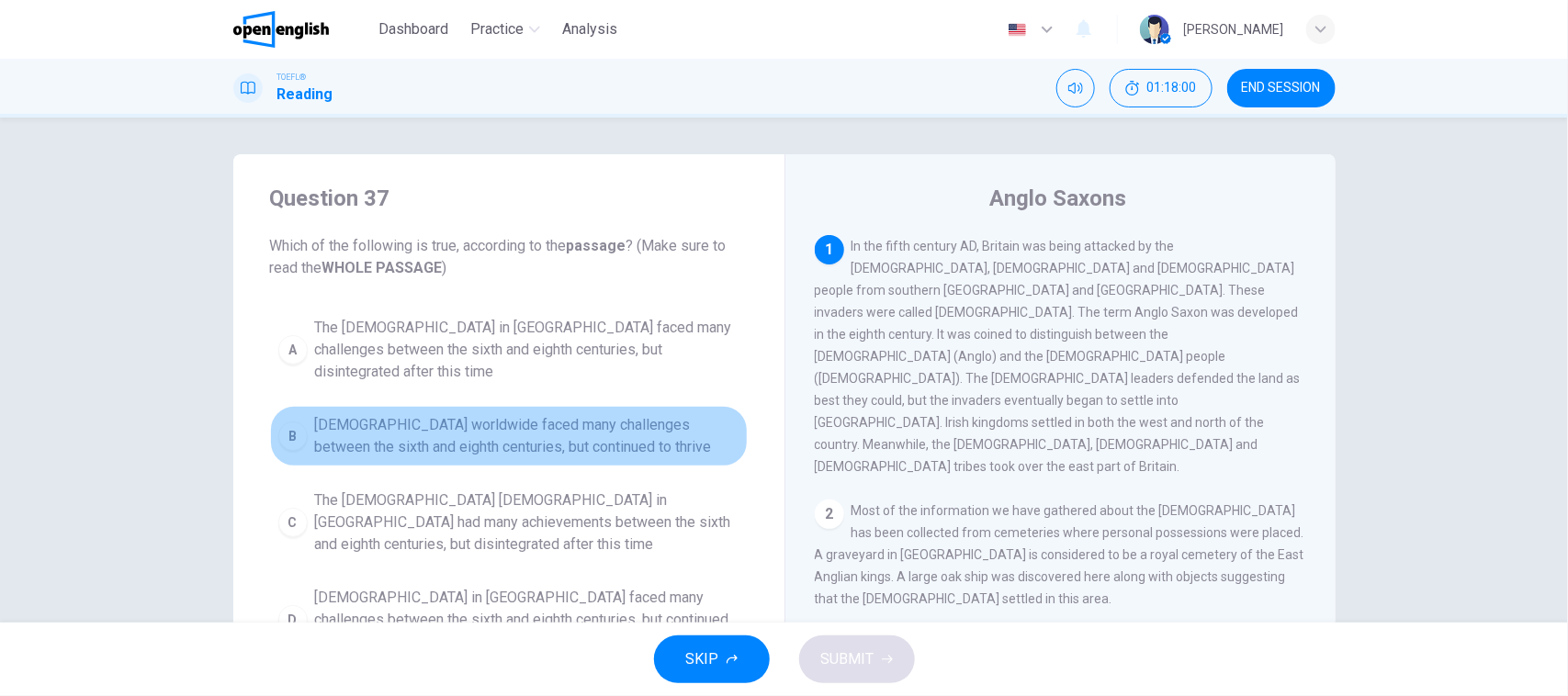
click at [494, 439] on button "B [DEMOGRAPHIC_DATA] worldwide faced many challenges between the sixth and eigh…" at bounding box center [508, 436] width 477 height 61
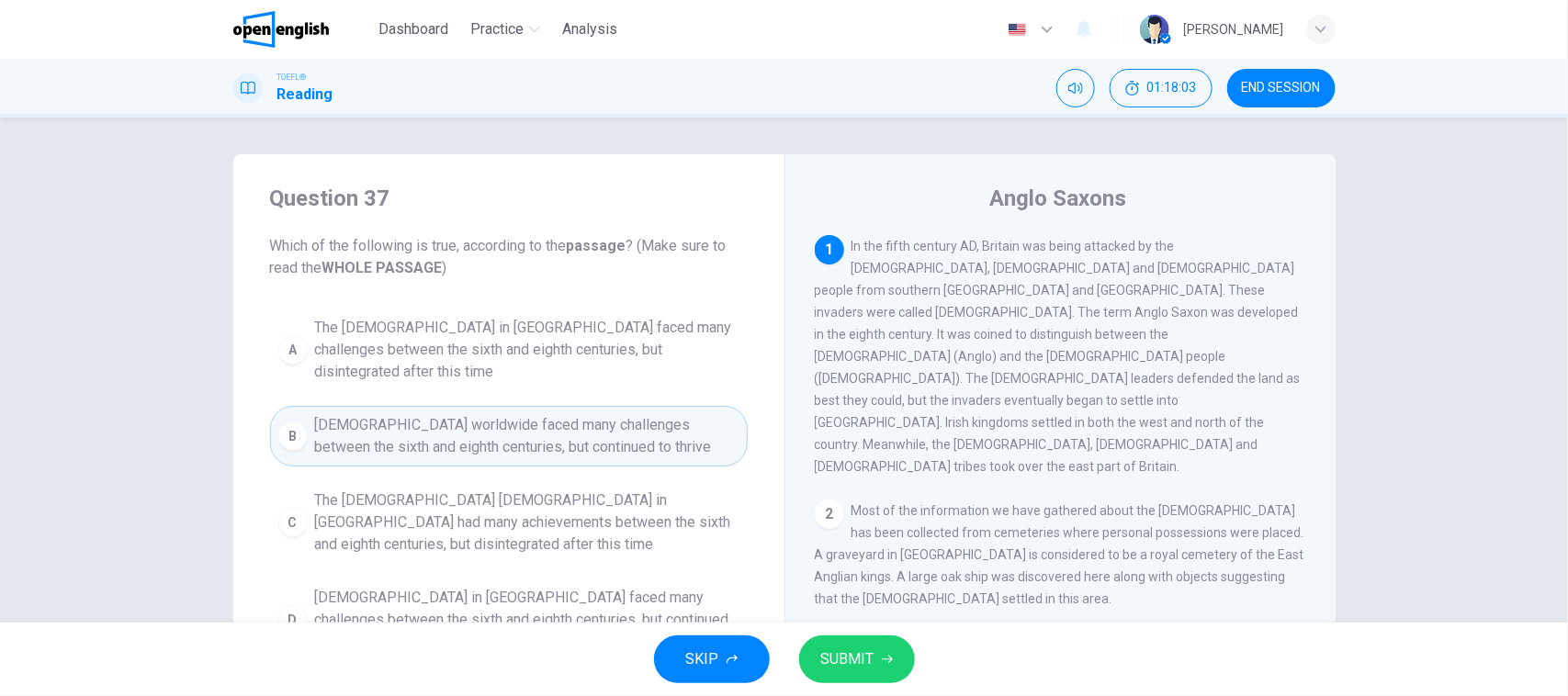
click at [815, 663] on button "SUBMIT" at bounding box center [856, 658] width 115 height 47
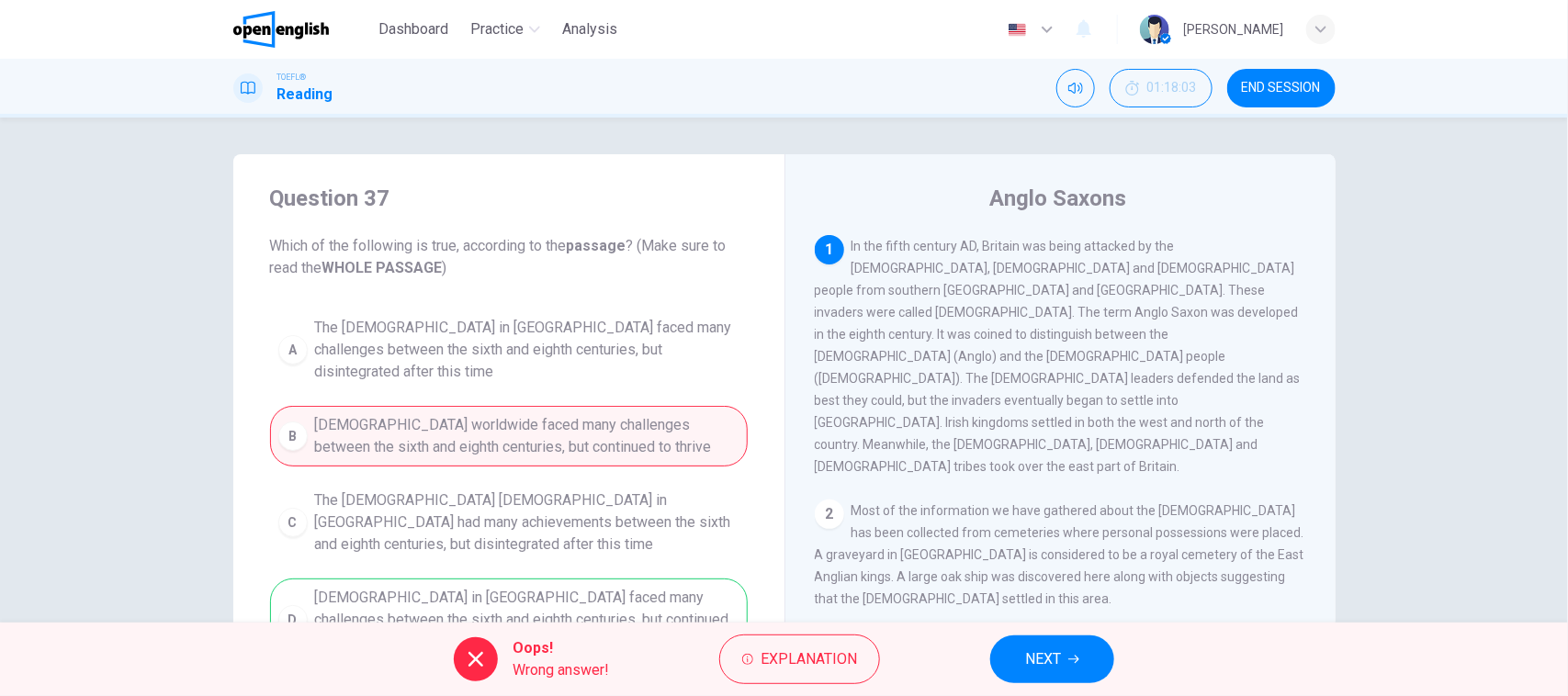
click at [773, 686] on div "Oops! Wrong answer! Explanation NEXT" at bounding box center [784, 659] width 1568 height 74
click at [764, 670] on span "Explanation" at bounding box center [809, 659] width 97 height 26
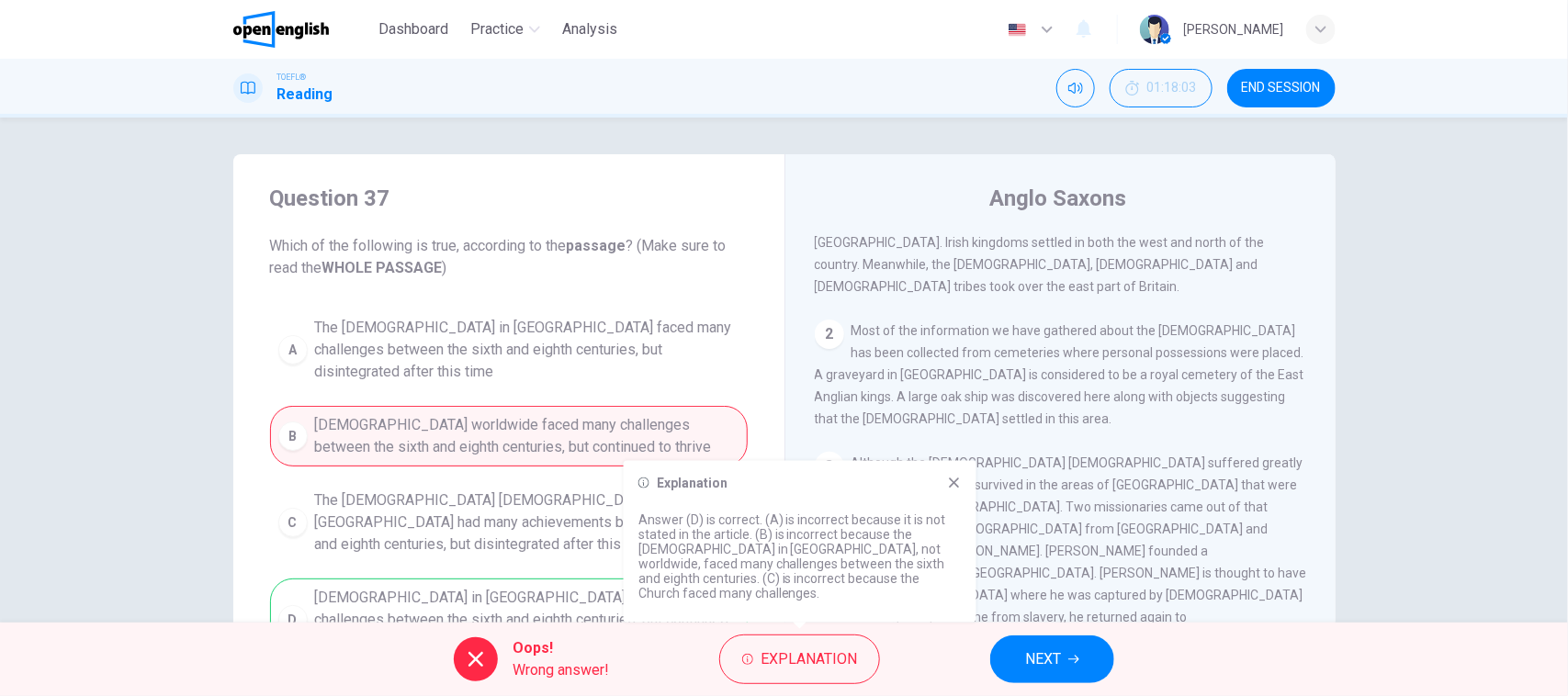
scroll to position [229, 0]
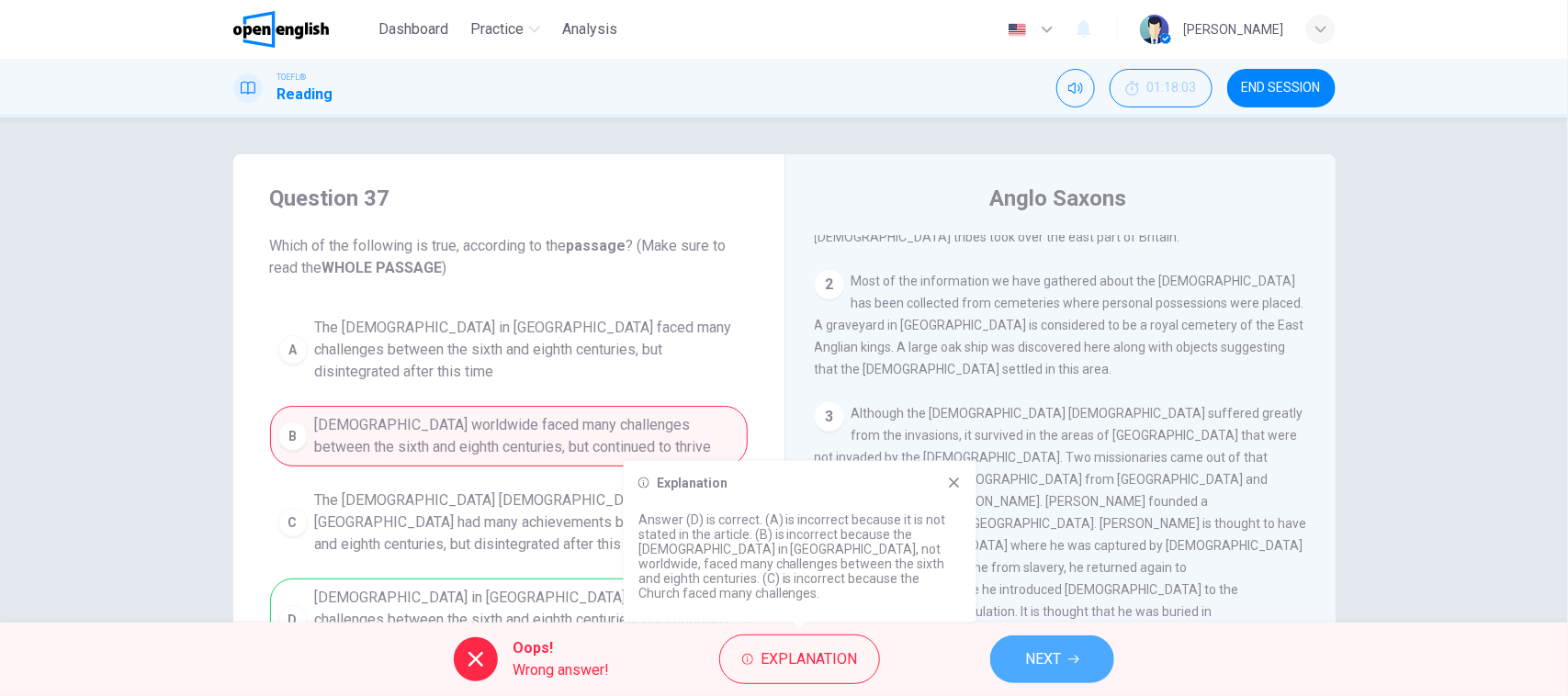
click at [1077, 667] on button "NEXT" at bounding box center [1052, 658] width 124 height 47
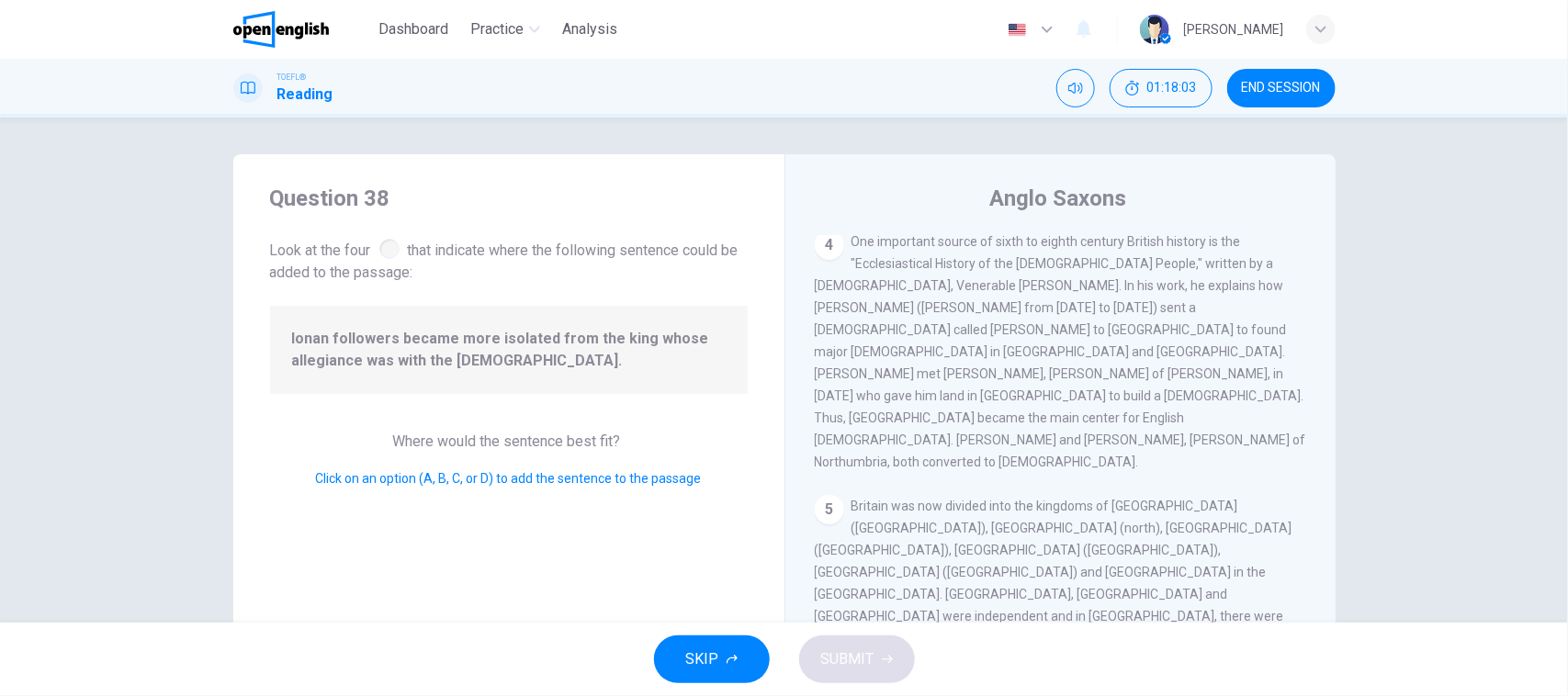
scroll to position [799, 0]
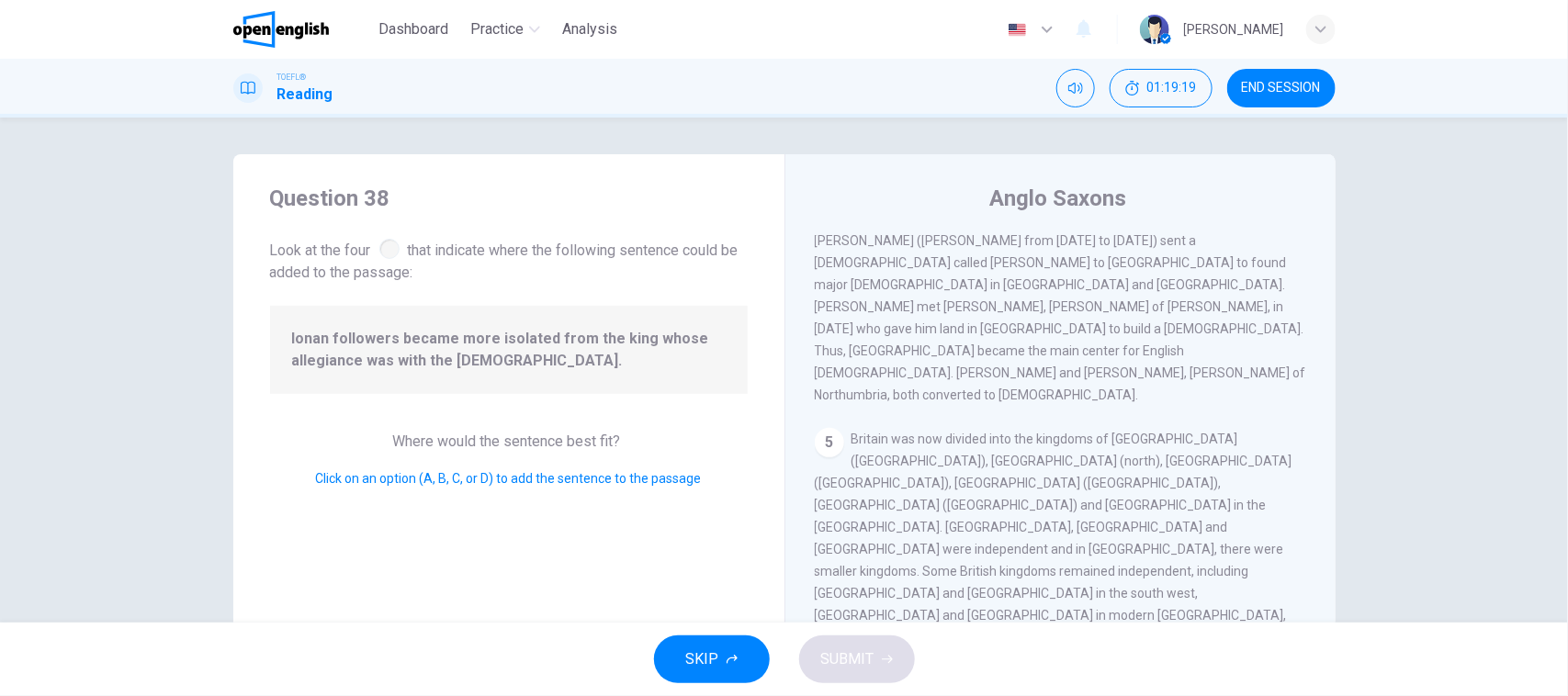
click at [529, 538] on div "Question 38 Look at the four that indicate where the following sentence could b…" at bounding box center [508, 472] width 551 height 638
click at [892, 675] on button "SUBMIT" at bounding box center [856, 658] width 115 height 47
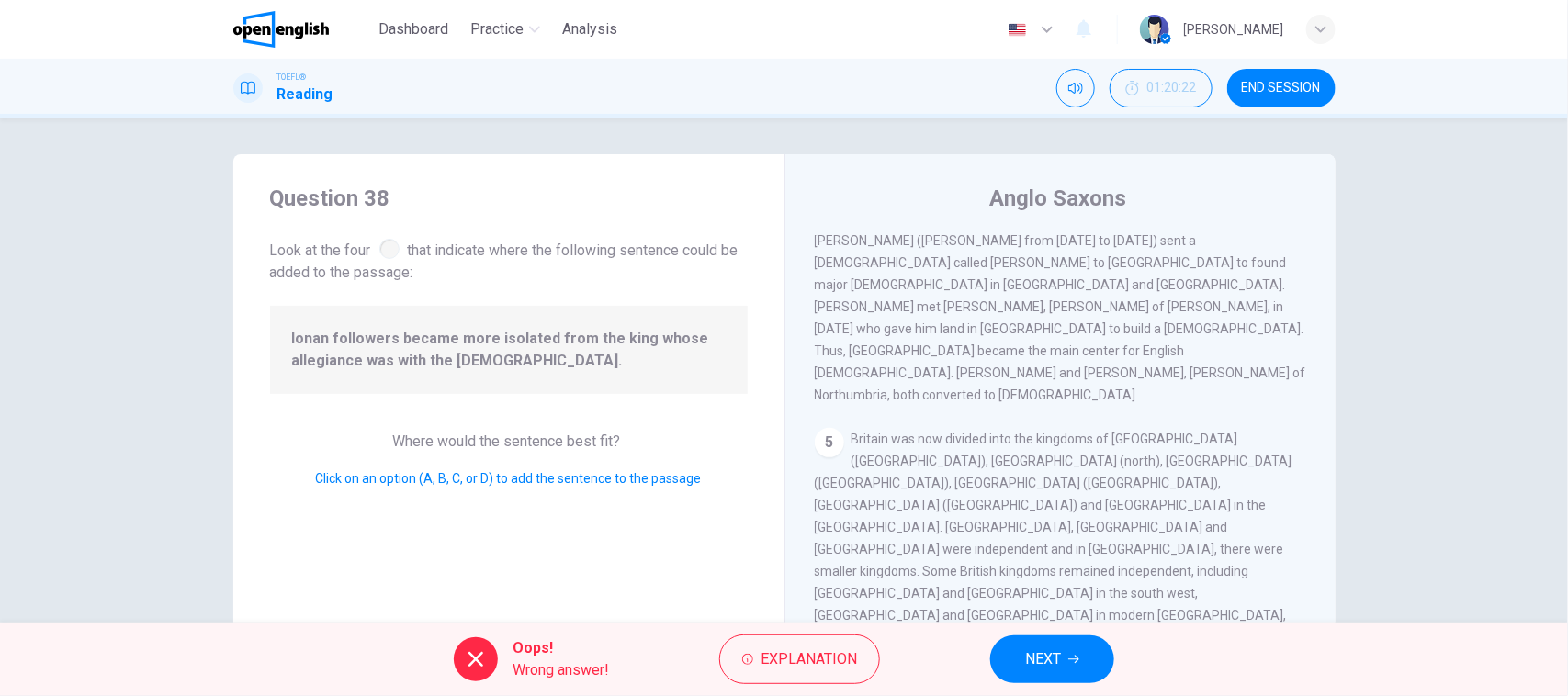
click at [971, 657] on div "Oops! Wrong answer! Explanation NEXT" at bounding box center [784, 659] width 1568 height 74
click at [1018, 650] on button "NEXT" at bounding box center [1052, 658] width 124 height 47
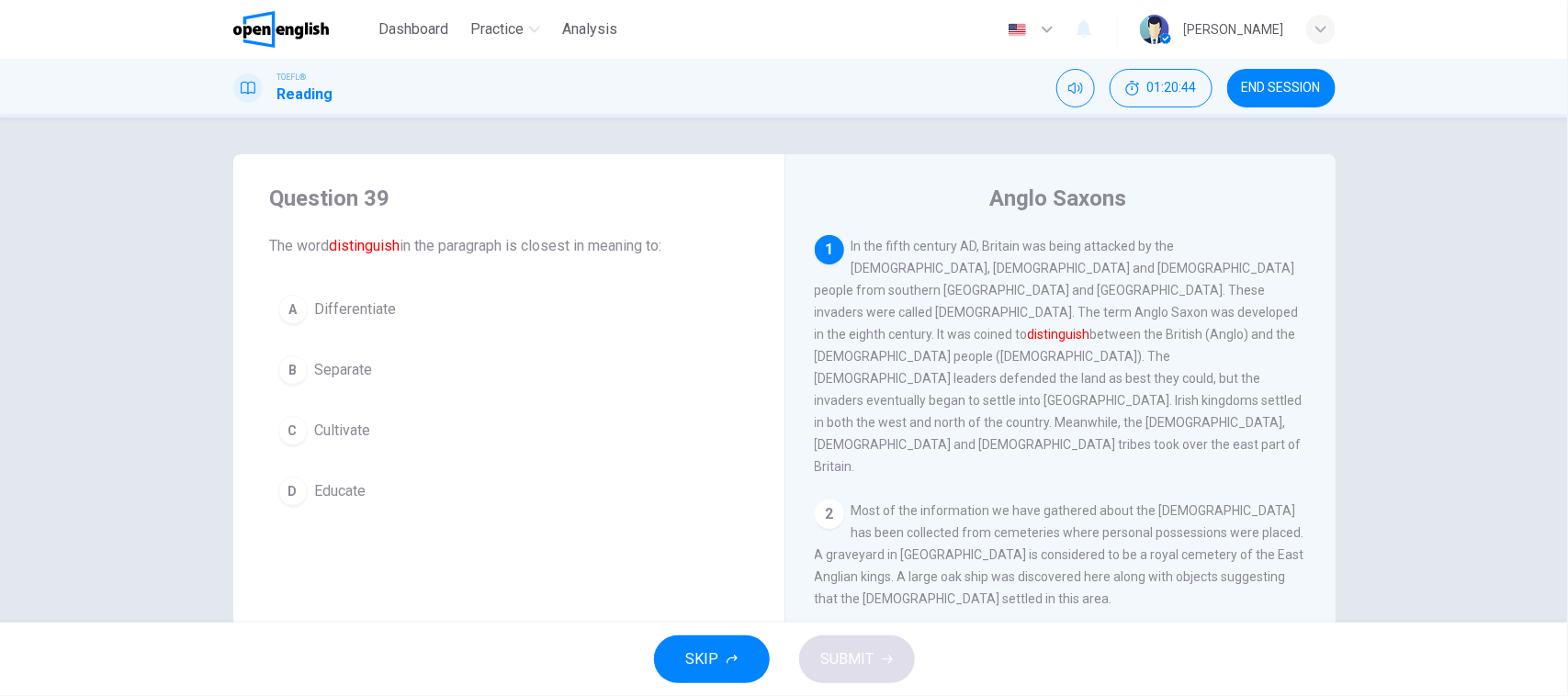
click at [427, 315] on button "A Differentiate" at bounding box center [508, 309] width 477 height 45
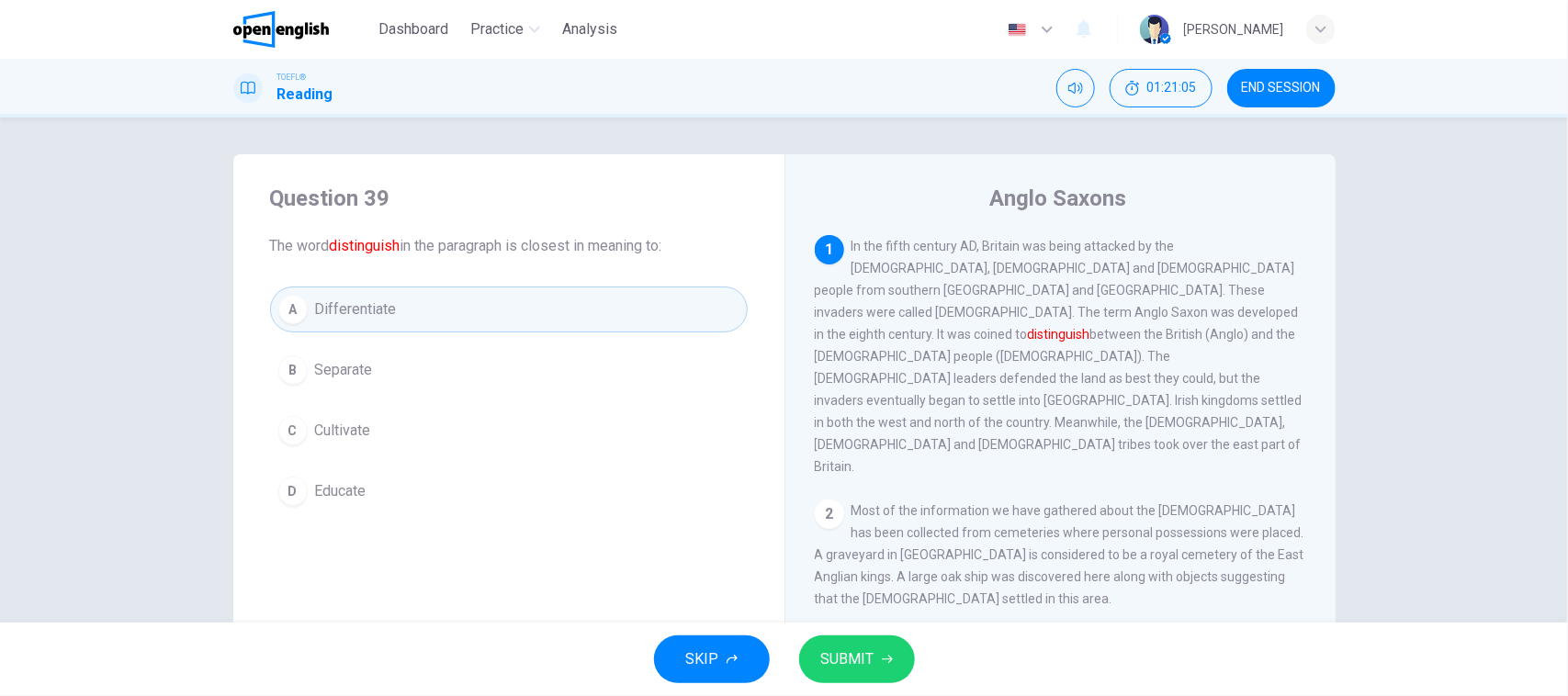
click at [386, 360] on button "B Separate" at bounding box center [508, 369] width 477 height 45
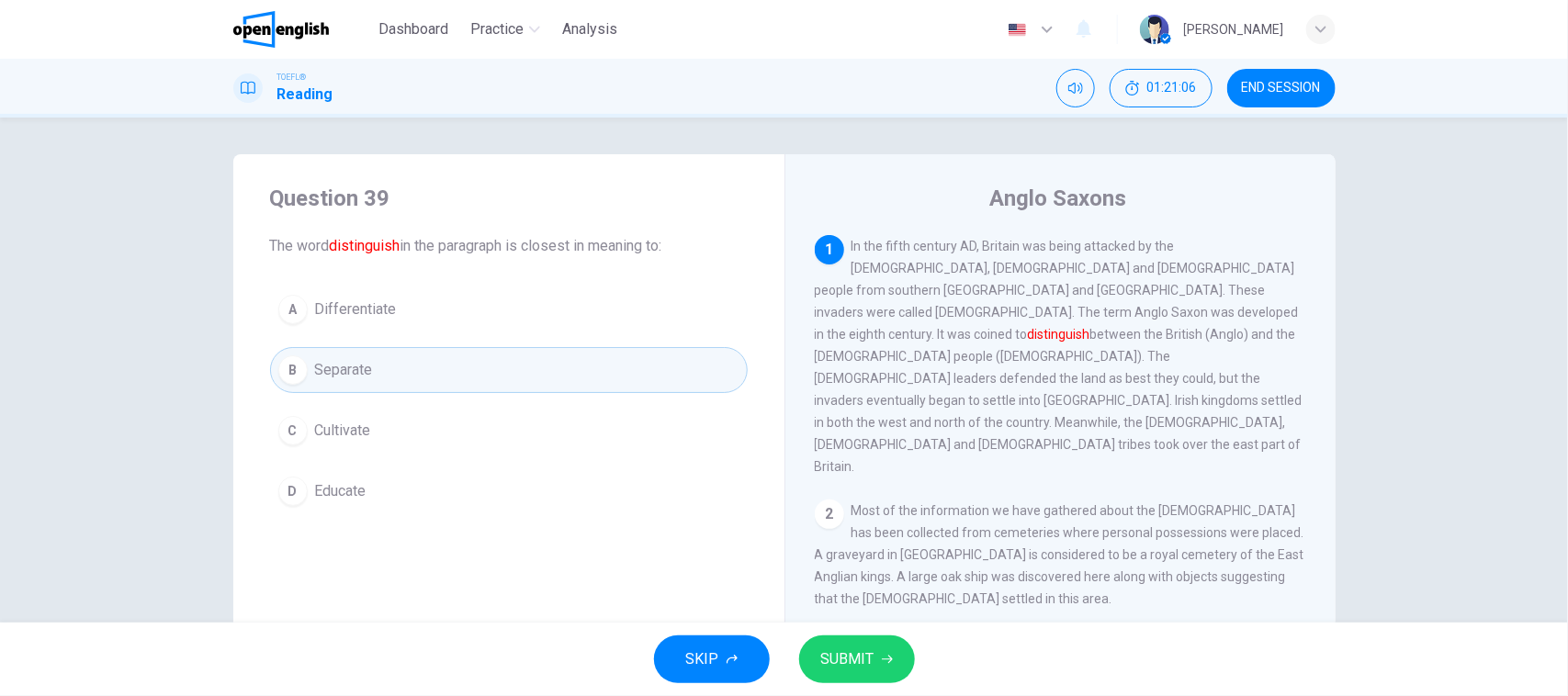
click at [833, 649] on span "SUBMIT" at bounding box center [847, 659] width 53 height 26
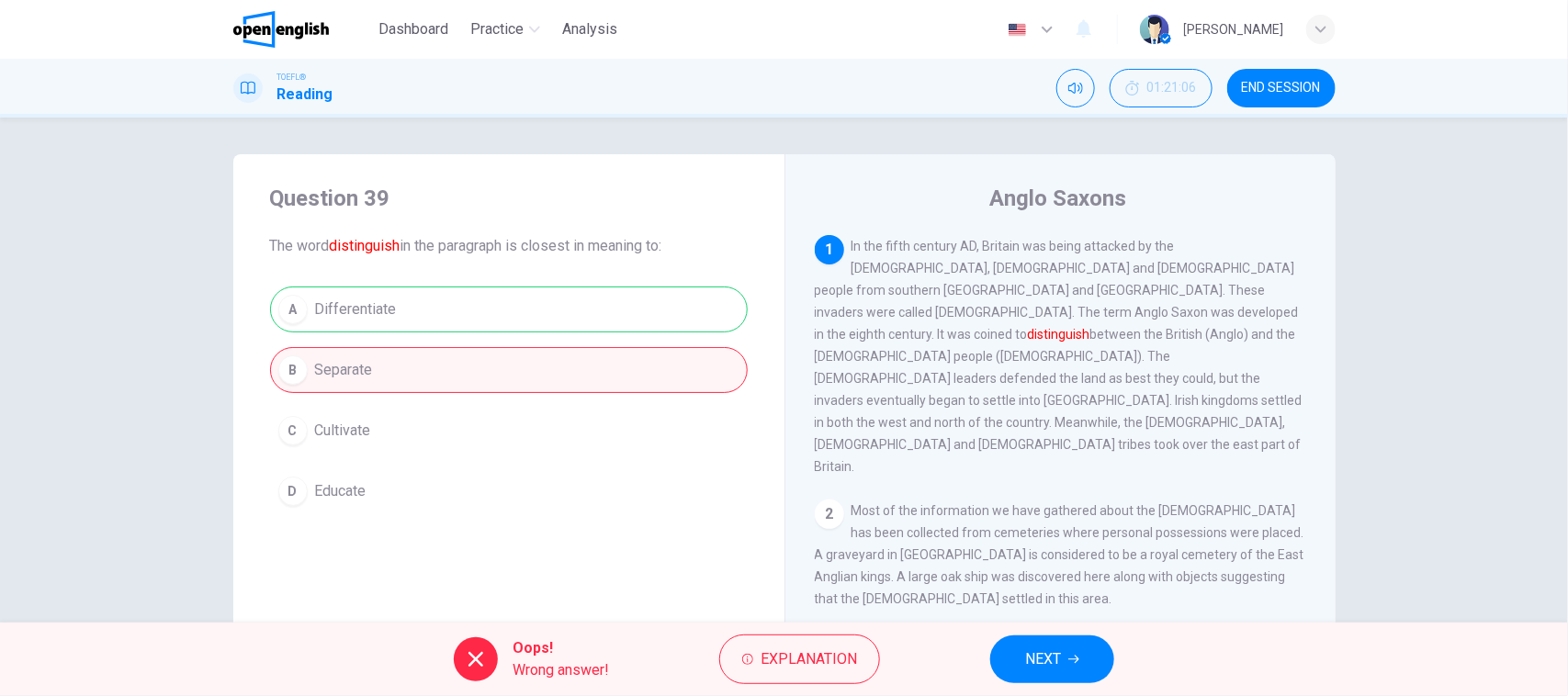
click at [1003, 653] on button "NEXT" at bounding box center [1052, 658] width 124 height 47
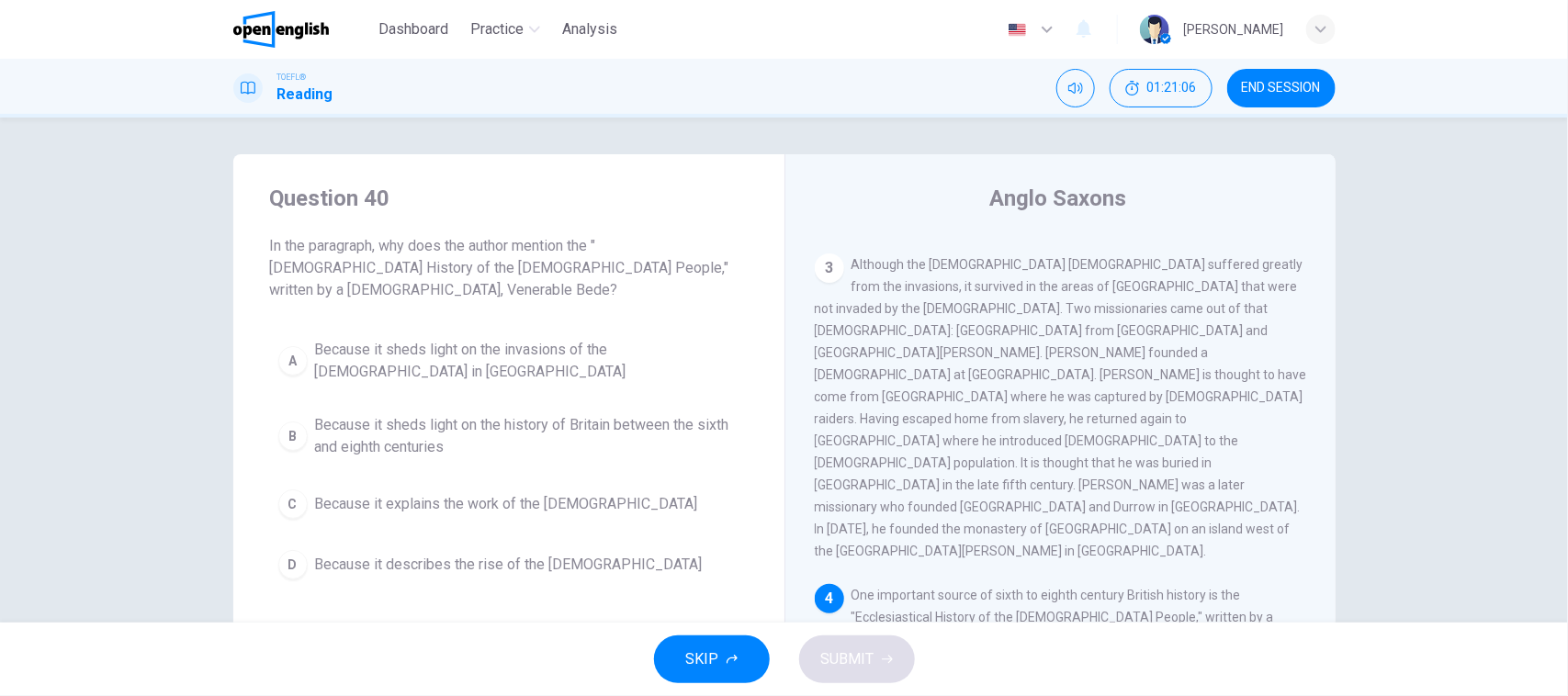
scroll to position [418, 0]
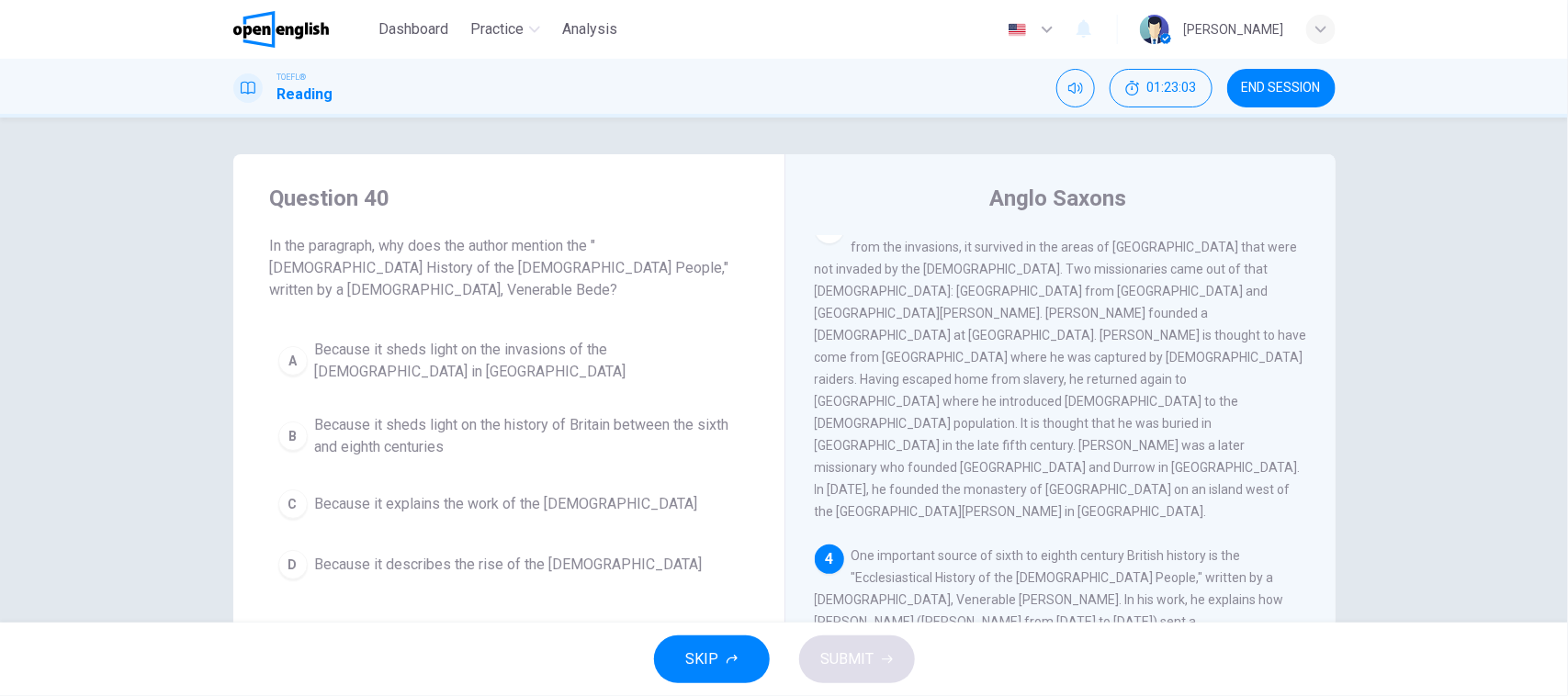
click at [6, 484] on div "Question 40 In the paragraph, why does the author mention the "[DEMOGRAPHIC_DAT…" at bounding box center [784, 370] width 1568 height 505
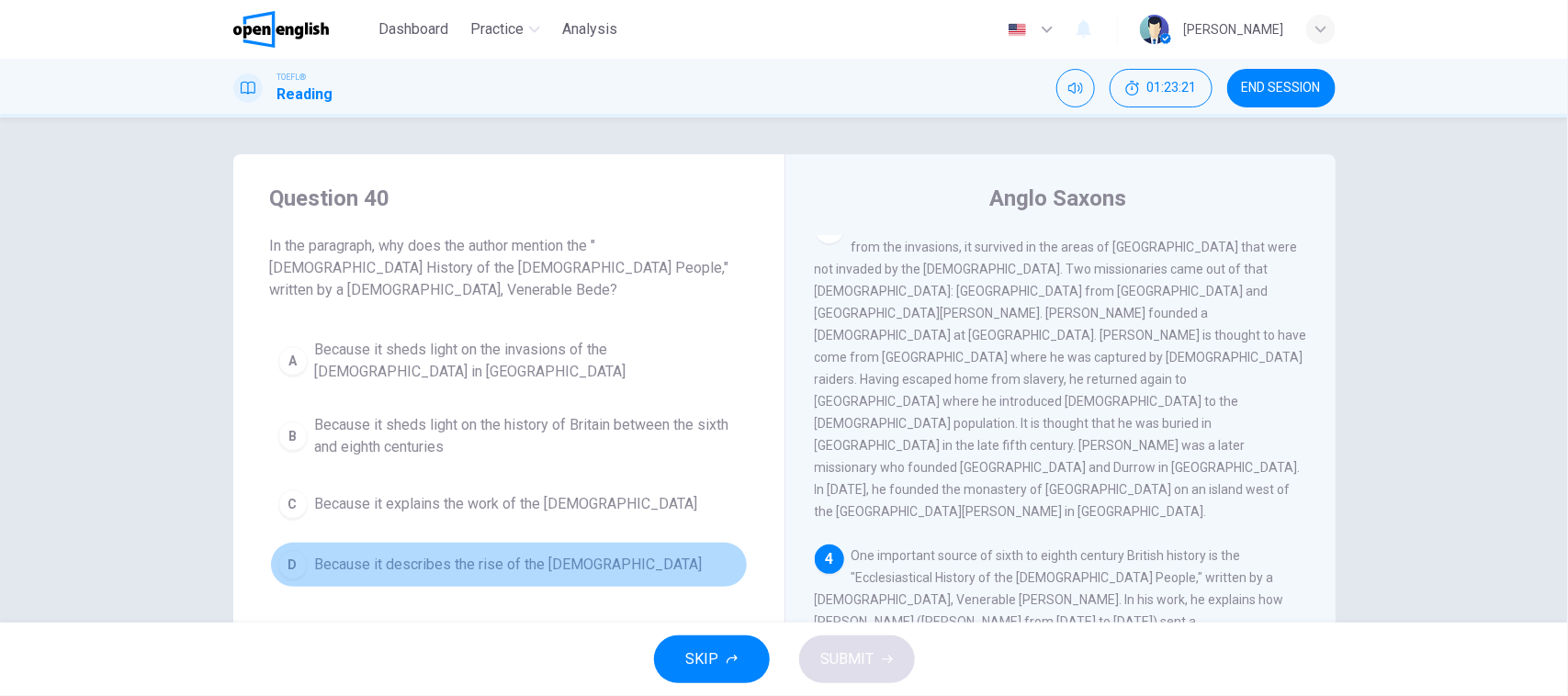
click at [493, 554] on span "Because it describes the rise of the [DEMOGRAPHIC_DATA]" at bounding box center [508, 564] width 387 height 22
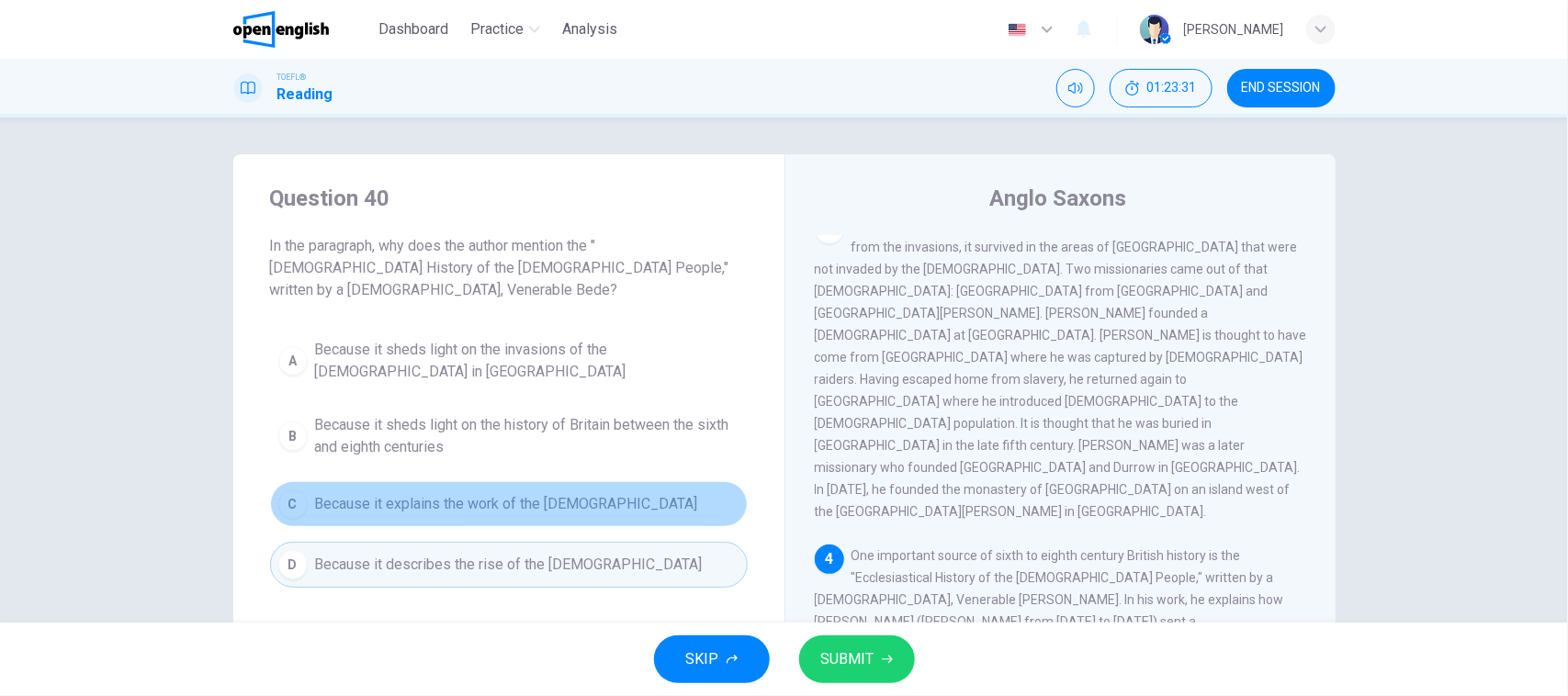
click at [562, 493] on span "Because it explains the work of the [DEMOGRAPHIC_DATA]" at bounding box center [506, 503] width 383 height 22
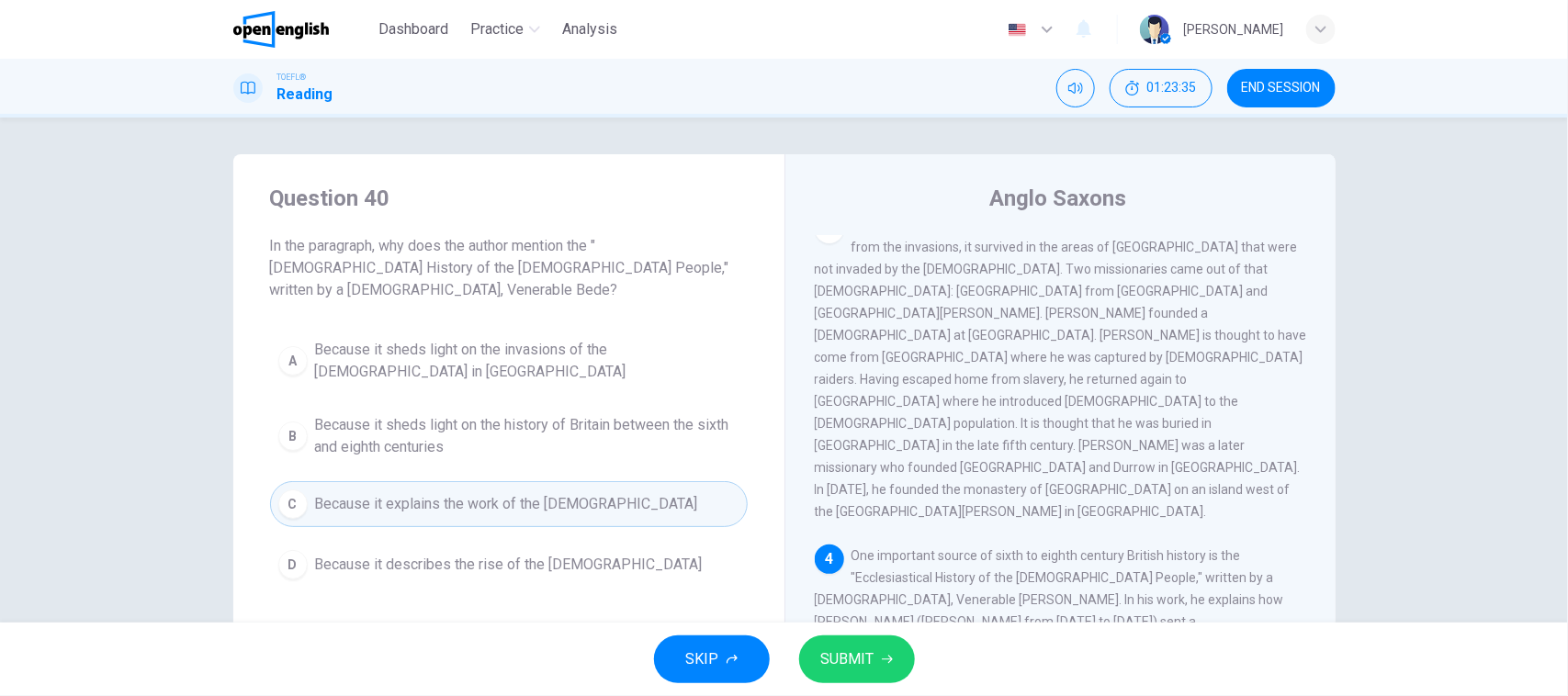
click at [846, 649] on span "SUBMIT" at bounding box center [847, 659] width 53 height 26
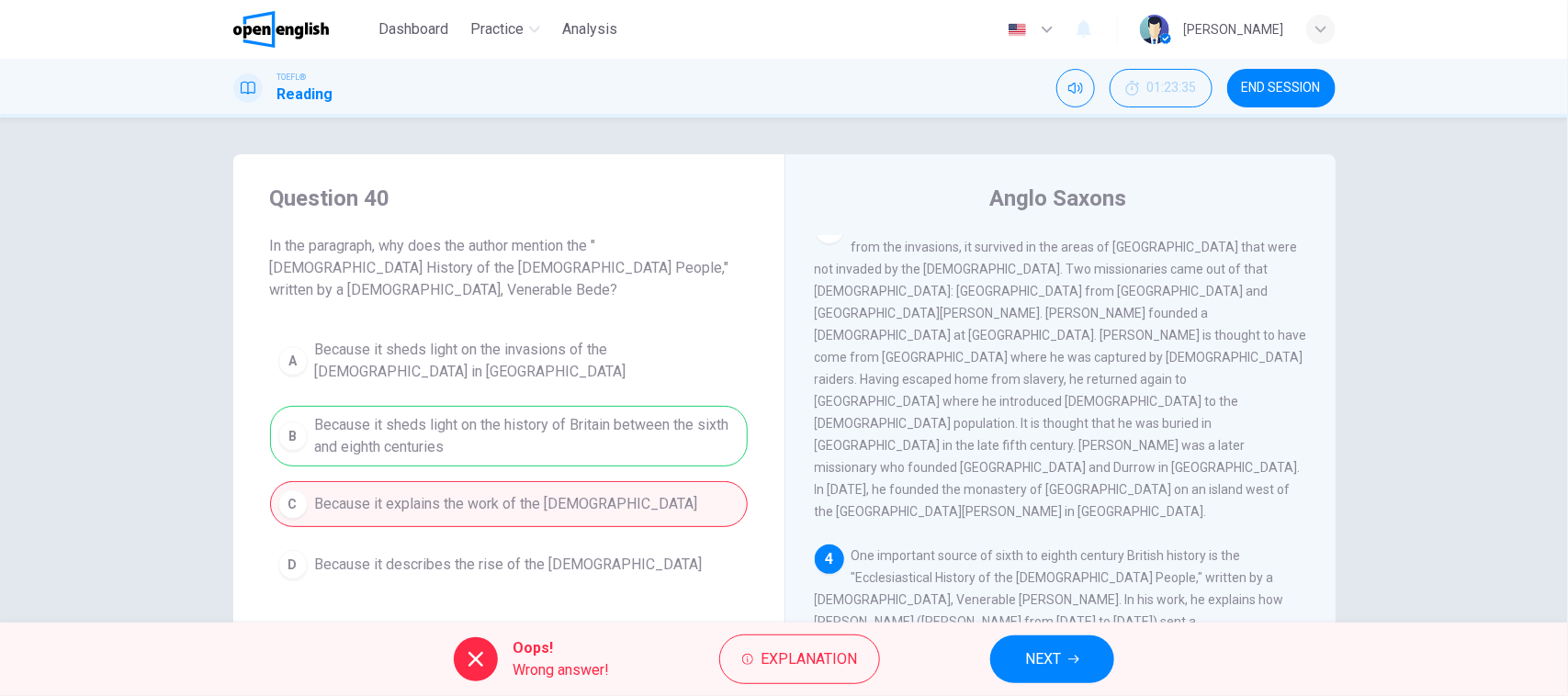
click at [569, 419] on div "A Because it sheds light on the invasions of the [DEMOGRAPHIC_DATA] in [GEOGRAP…" at bounding box center [508, 459] width 477 height 257
click at [1018, 681] on button "NEXT" at bounding box center [1052, 658] width 124 height 47
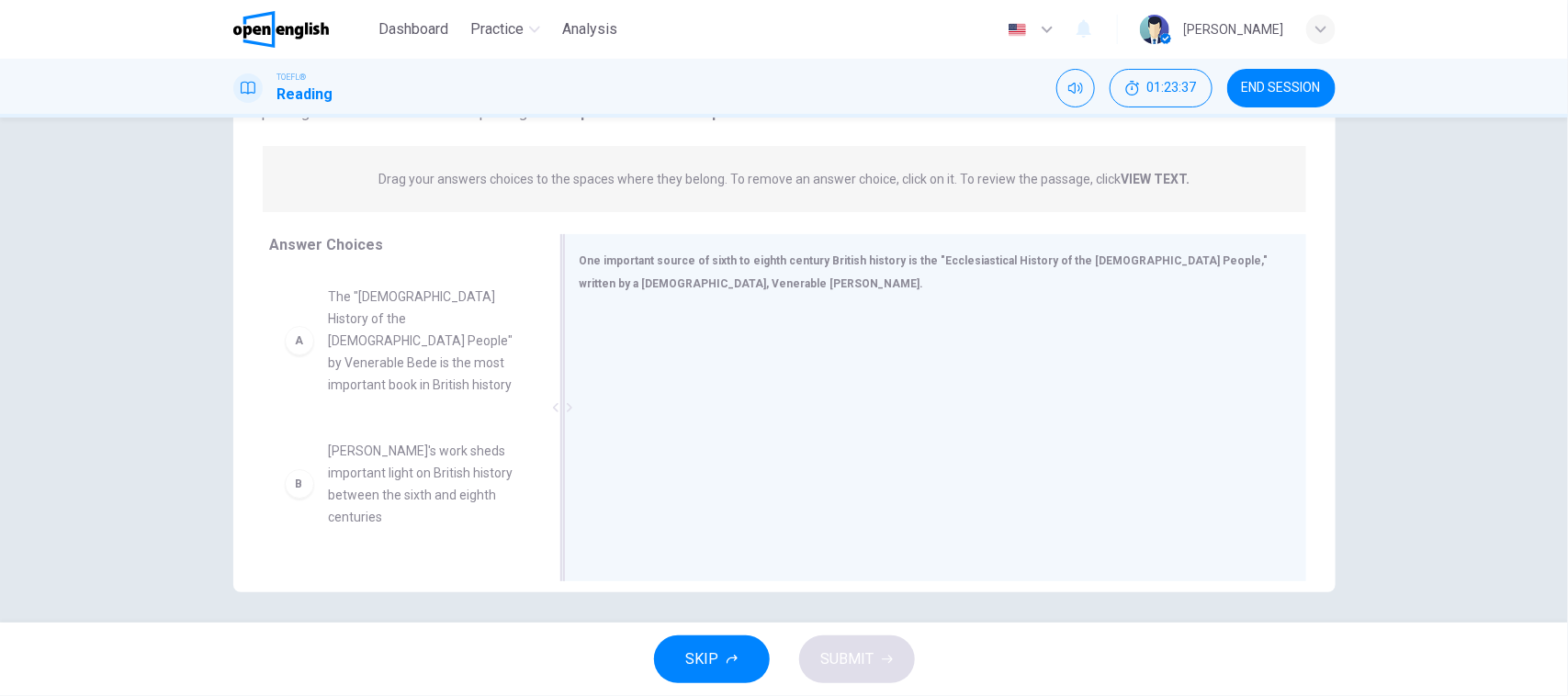
scroll to position [204, 0]
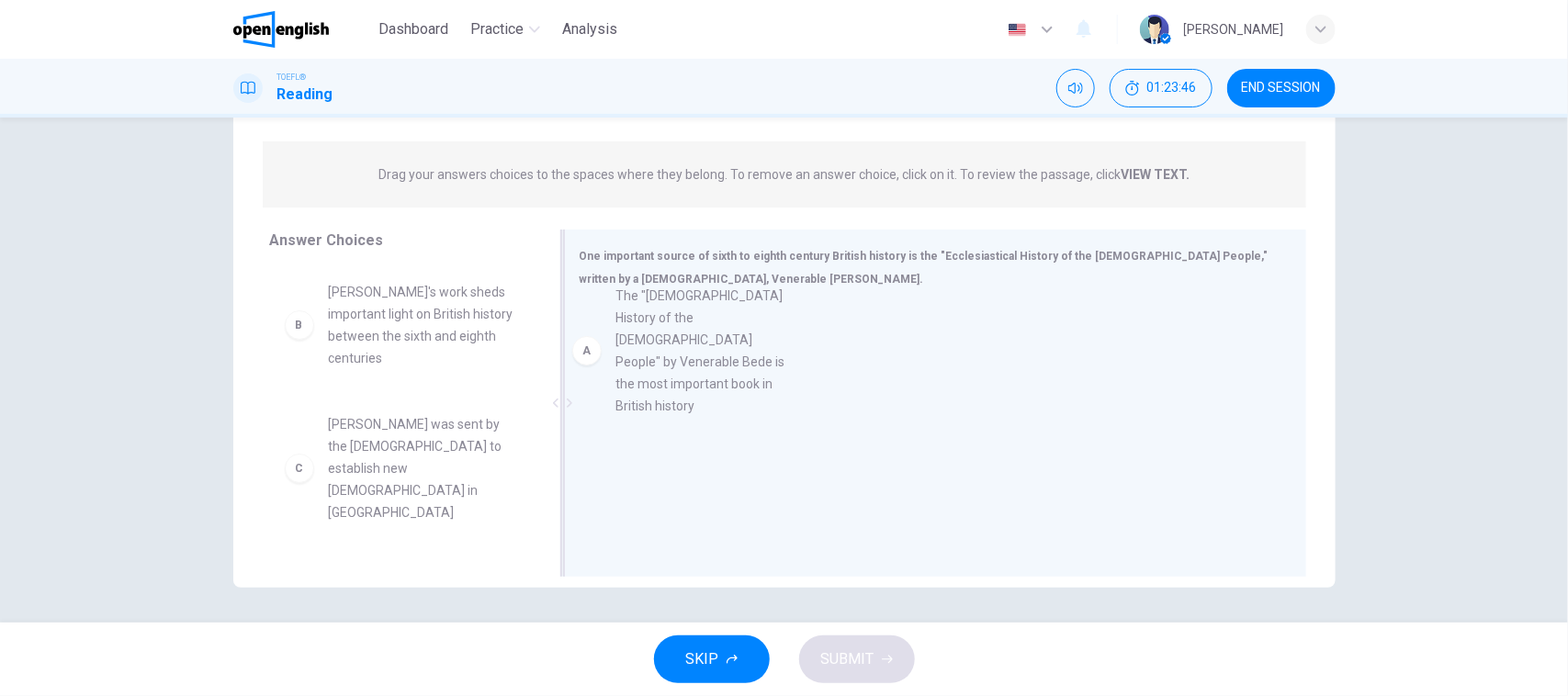
drag, startPoint x: 415, startPoint y: 359, endPoint x: 750, endPoint y: 364, distance: 335.0
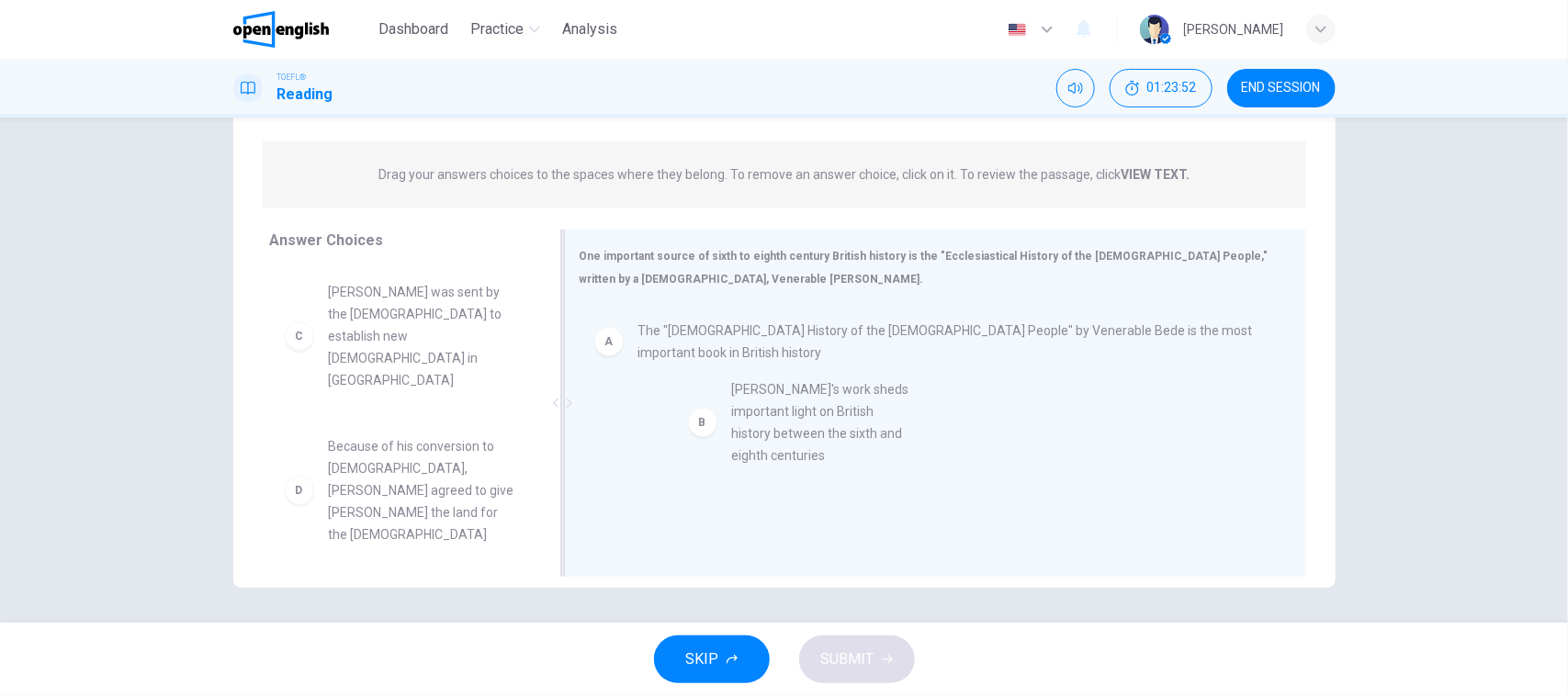
drag, startPoint x: 441, startPoint y: 338, endPoint x: 854, endPoint y: 440, distance: 425.4
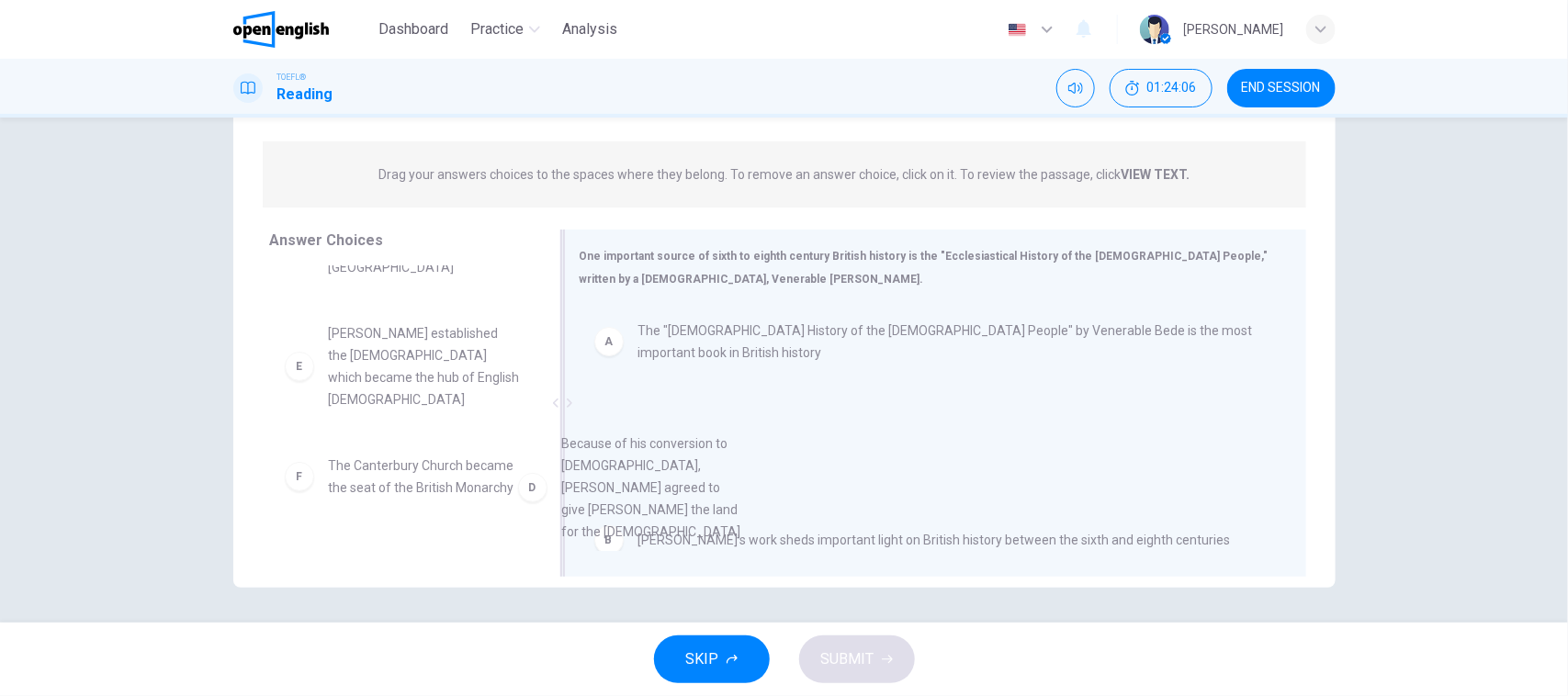
drag, startPoint x: 507, startPoint y: 410, endPoint x: 764, endPoint y: 498, distance: 271.6
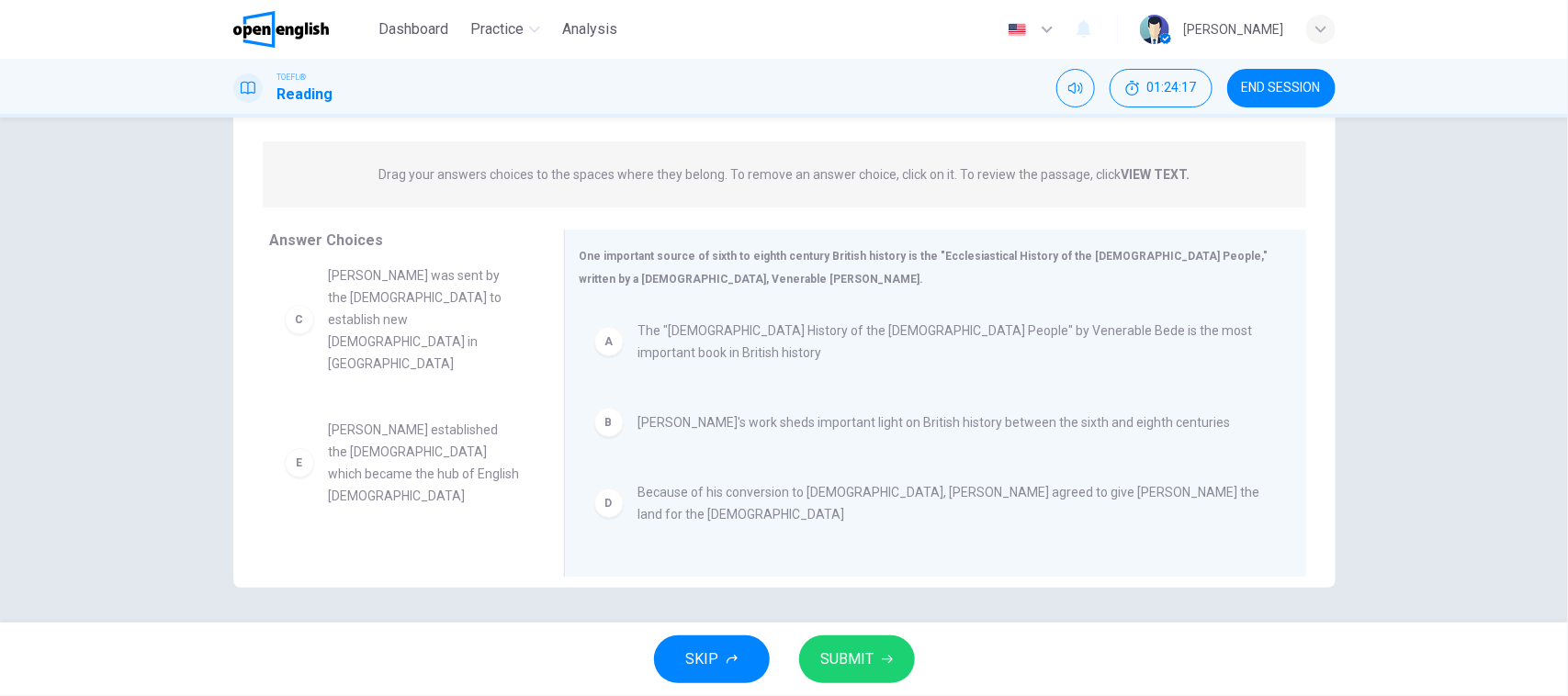
scroll to position [0, 0]
click at [870, 676] on button "SUBMIT" at bounding box center [856, 658] width 115 height 47
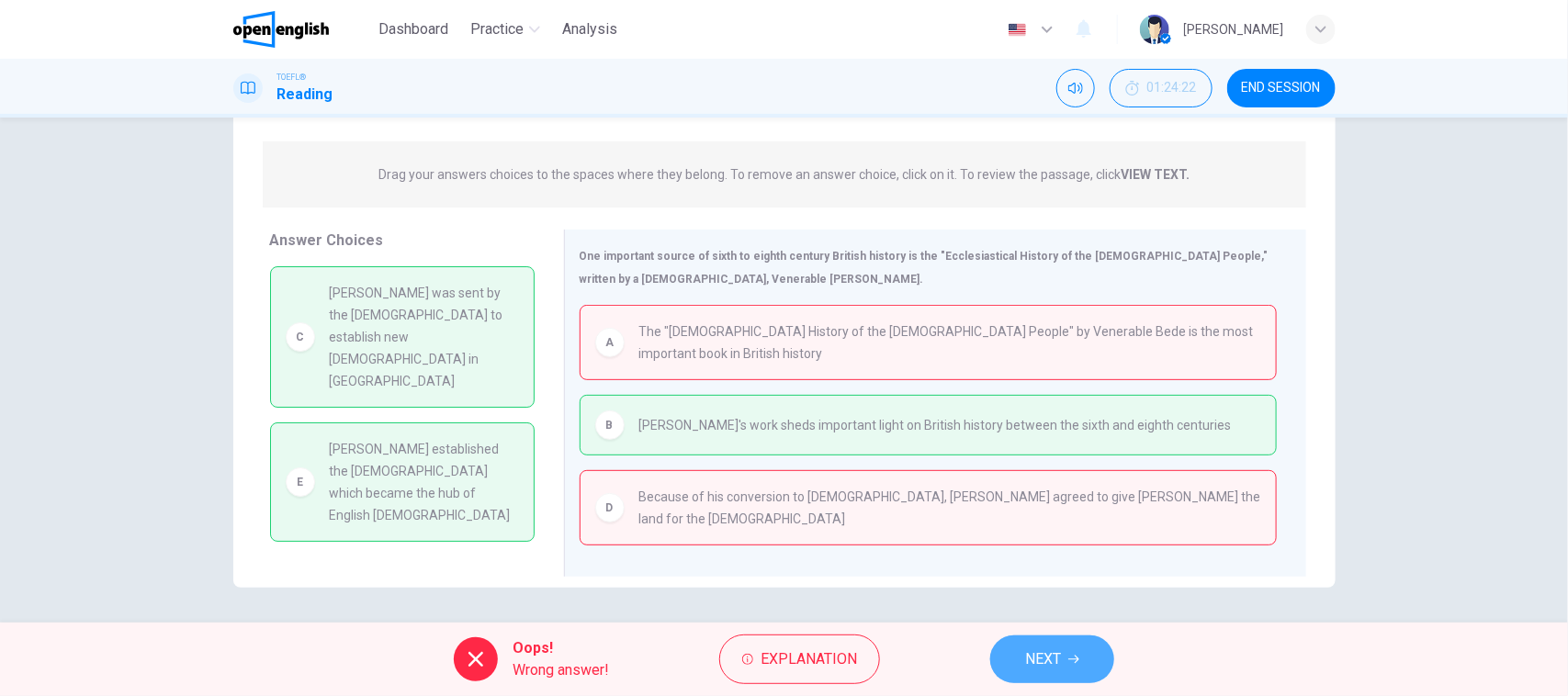
click at [1047, 676] on button "NEXT" at bounding box center [1052, 658] width 124 height 47
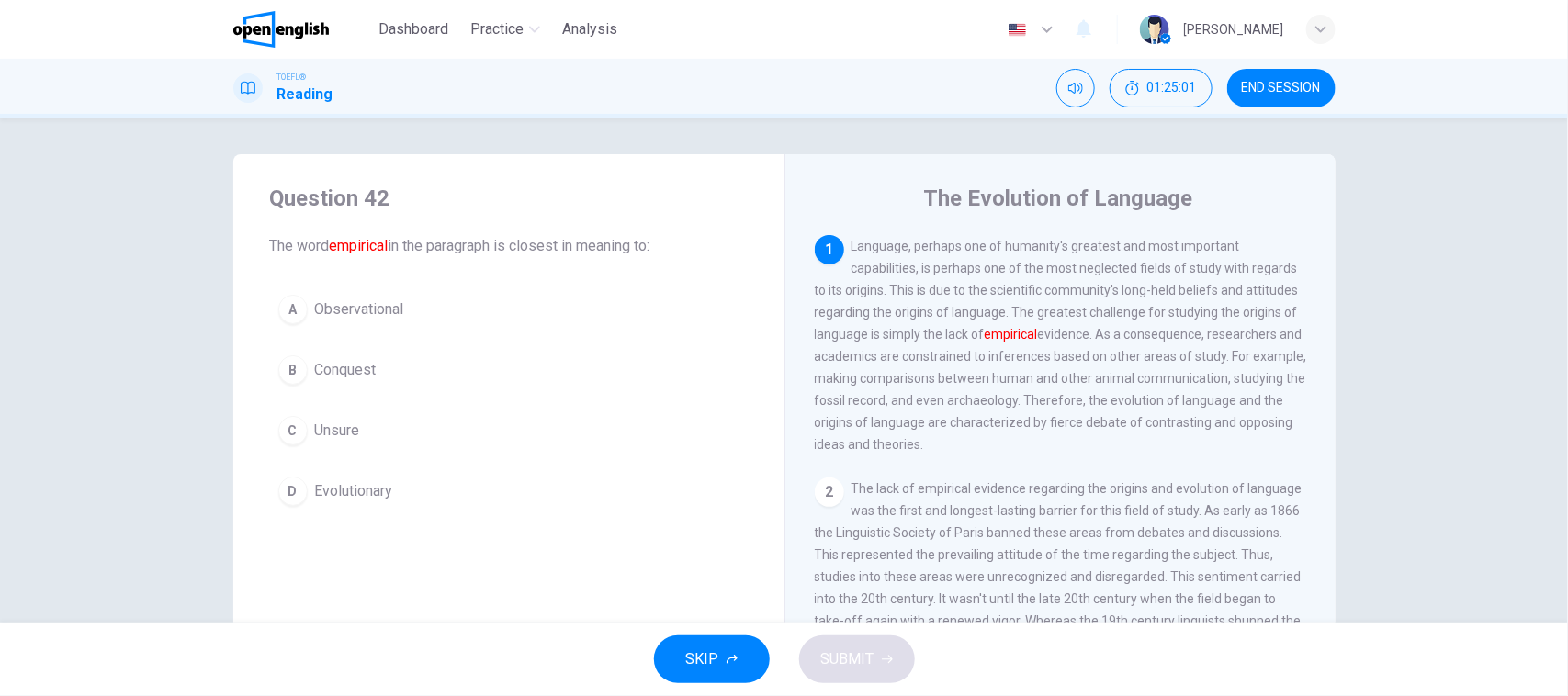
click at [845, 411] on span "Language, perhaps one of humanity's greatest and most important capabilities, i…" at bounding box center [1061, 346] width 492 height 213
click at [497, 306] on button "A Observational" at bounding box center [508, 309] width 477 height 45
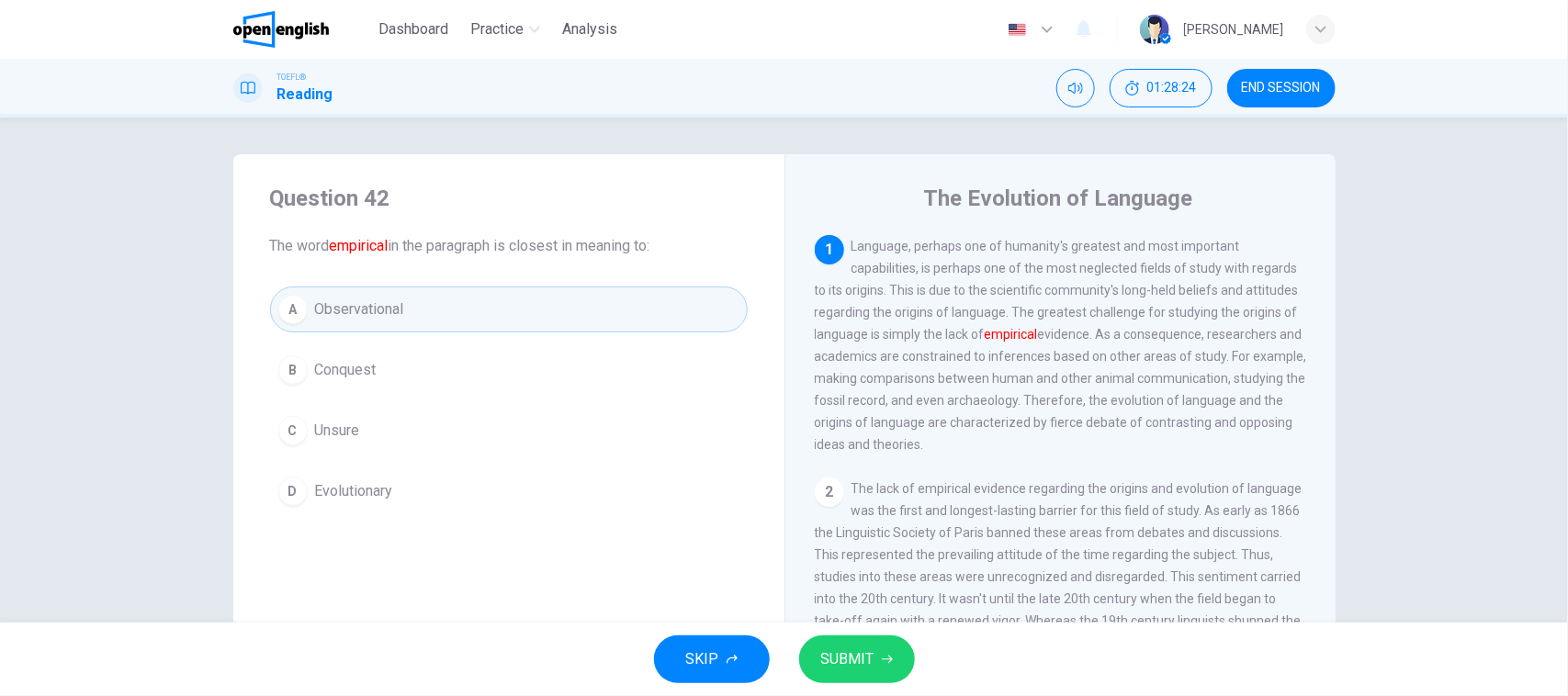
click at [861, 675] on button "SUBMIT" at bounding box center [856, 658] width 115 height 47
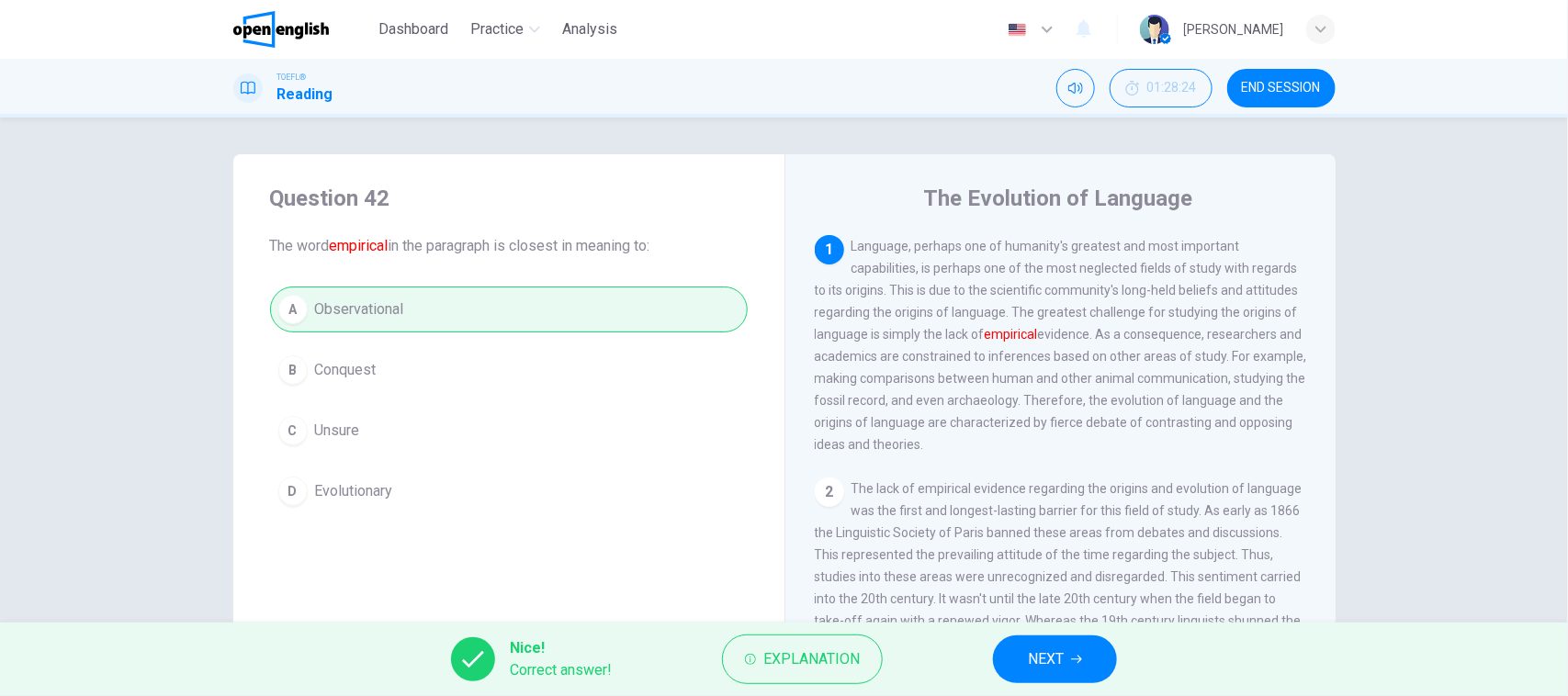
click at [1066, 668] on button "NEXT" at bounding box center [1055, 658] width 124 height 47
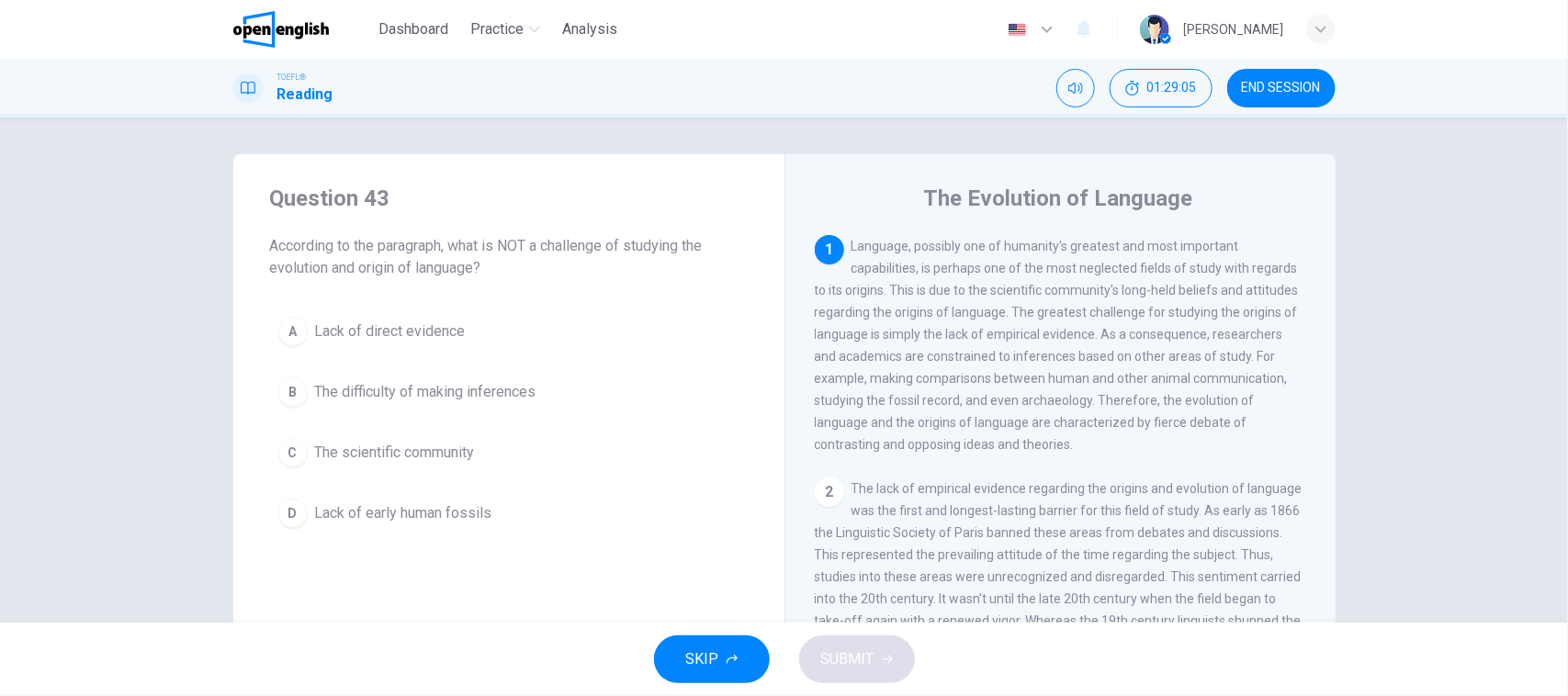
click at [363, 454] on span "The scientific community" at bounding box center [394, 452] width 160 height 22
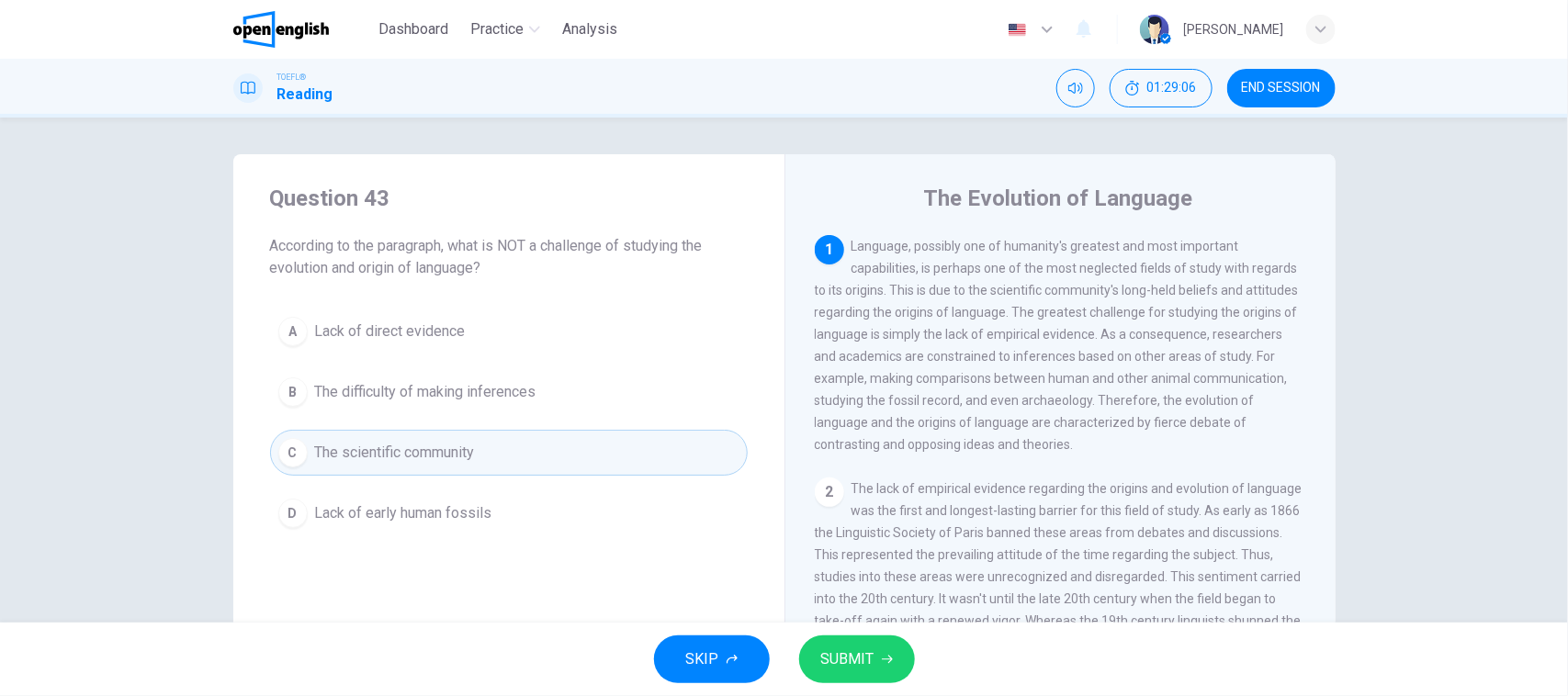
click at [831, 644] on button "SUBMIT" at bounding box center [856, 658] width 115 height 47
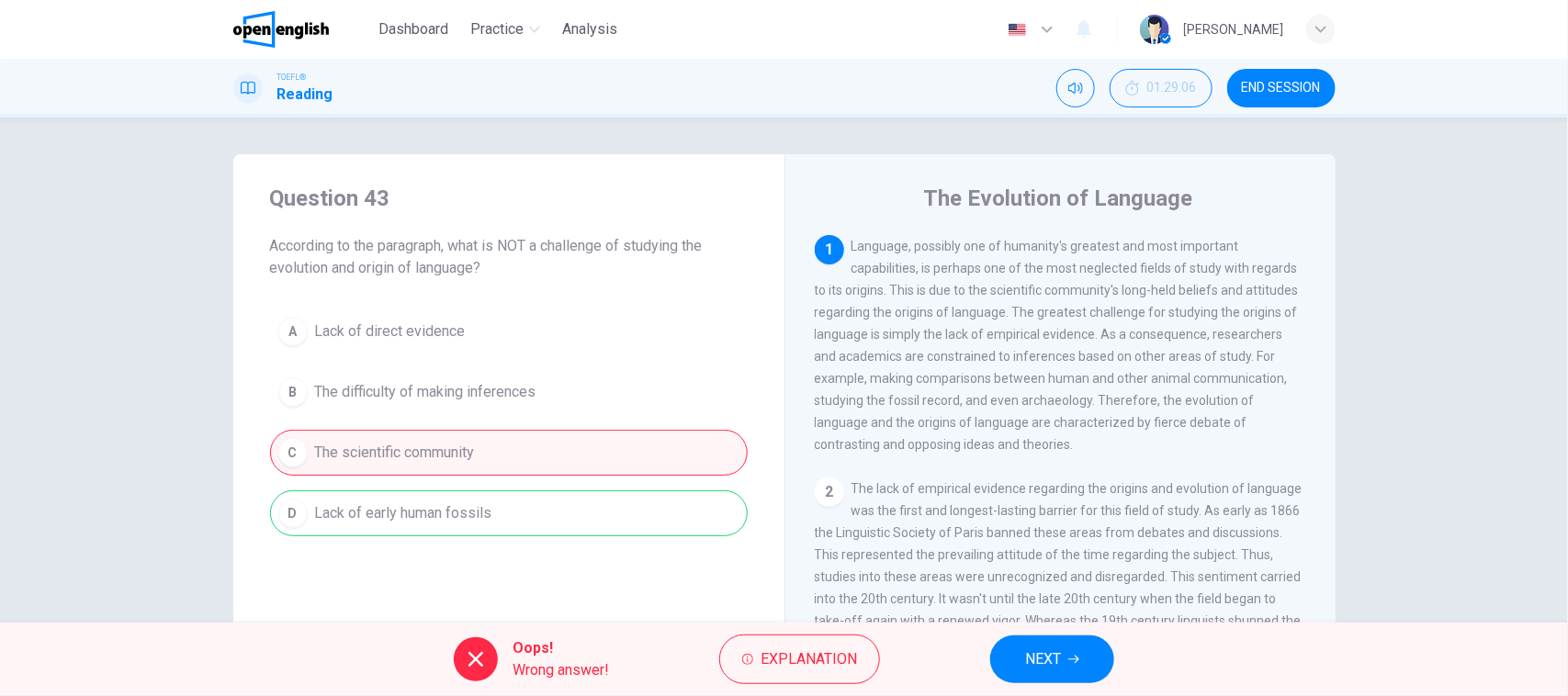
click at [369, 529] on div "A Lack of direct evidence B The difficulty of making inferences C The scientifi…" at bounding box center [508, 422] width 477 height 227
click at [978, 648] on div "Oops! Wrong answer! Explanation NEXT" at bounding box center [784, 659] width 1568 height 74
click at [993, 653] on button "NEXT" at bounding box center [1052, 658] width 124 height 47
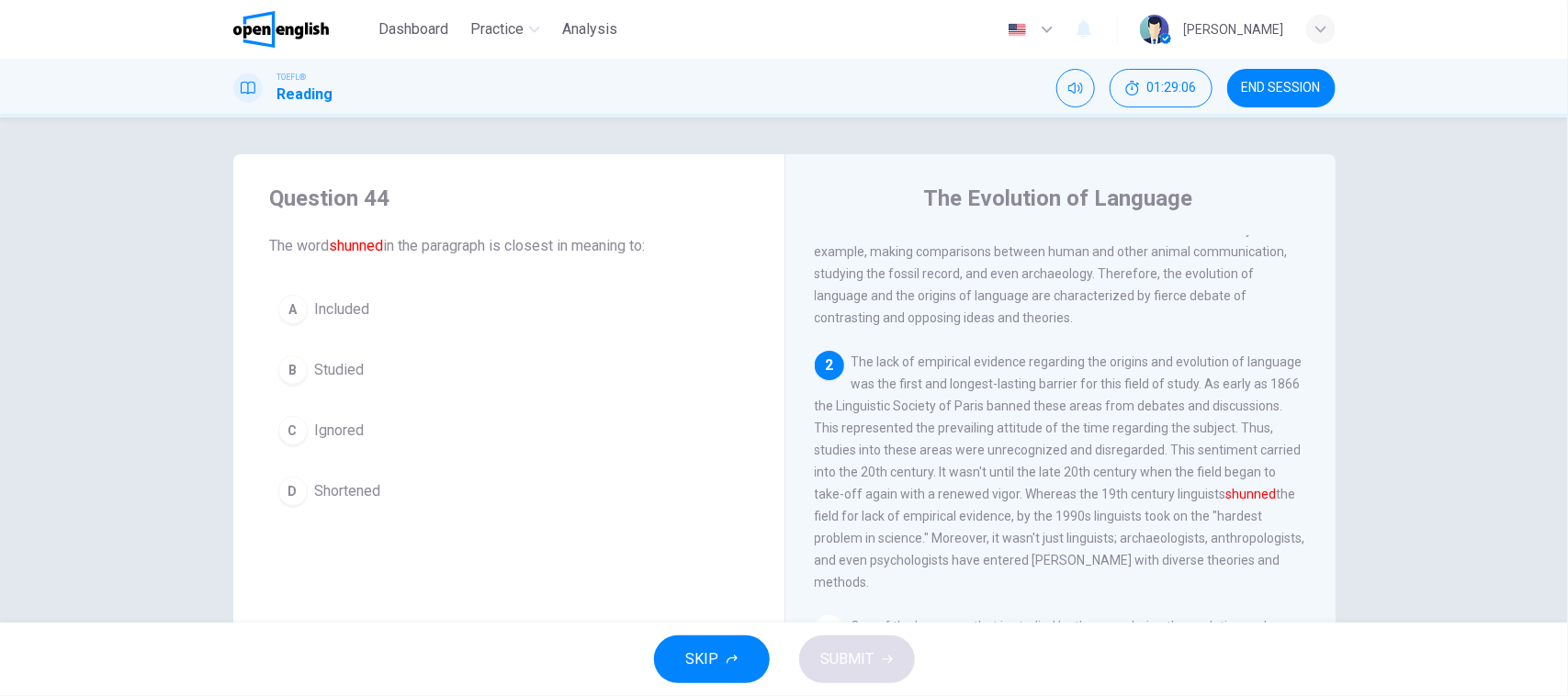
scroll to position [164, 0]
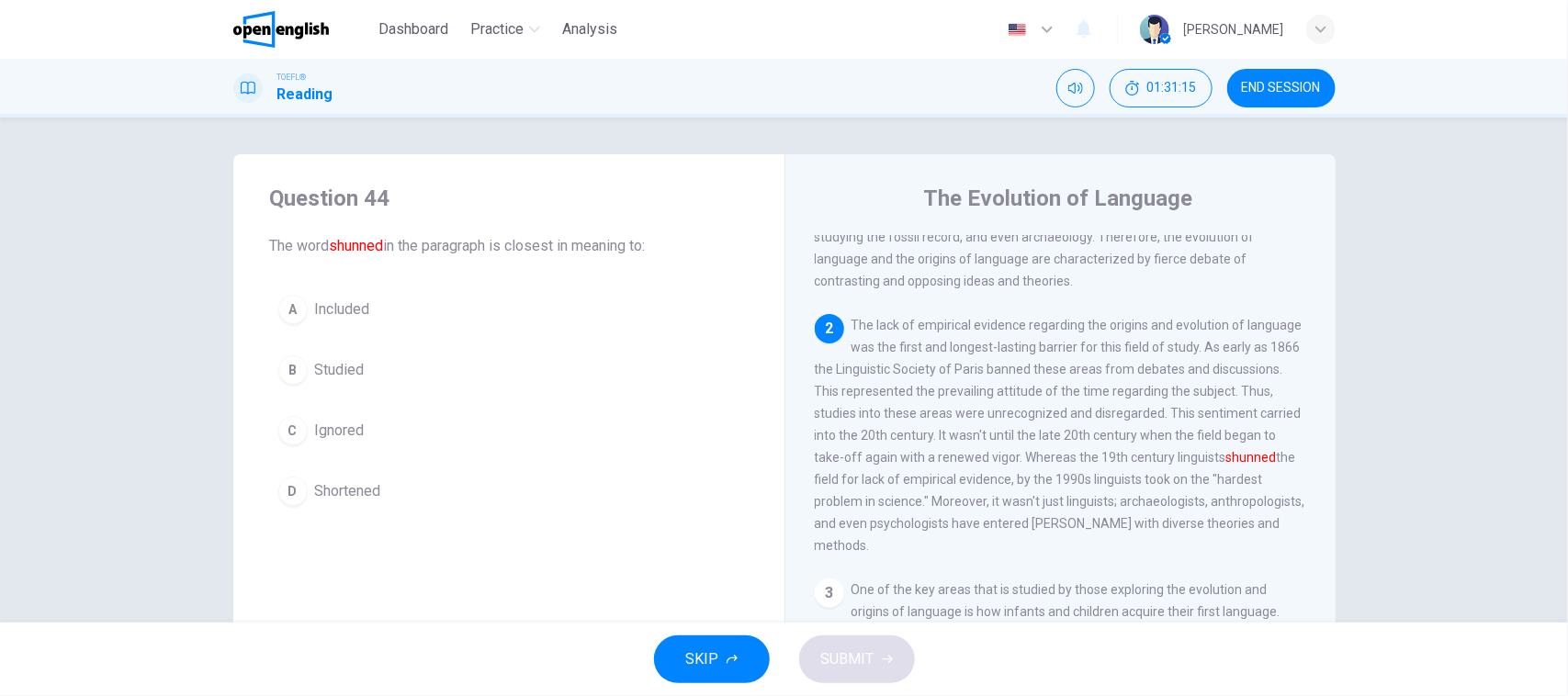
click at [938, 516] on span "The lack of empirical evidence regarding the origins and evolution of language …" at bounding box center [1060, 435] width 490 height 235
click at [422, 406] on div "A Included B Studied C Ignored D Shortened" at bounding box center [508, 400] width 477 height 227
click at [436, 443] on button "C Ignored" at bounding box center [508, 430] width 477 height 45
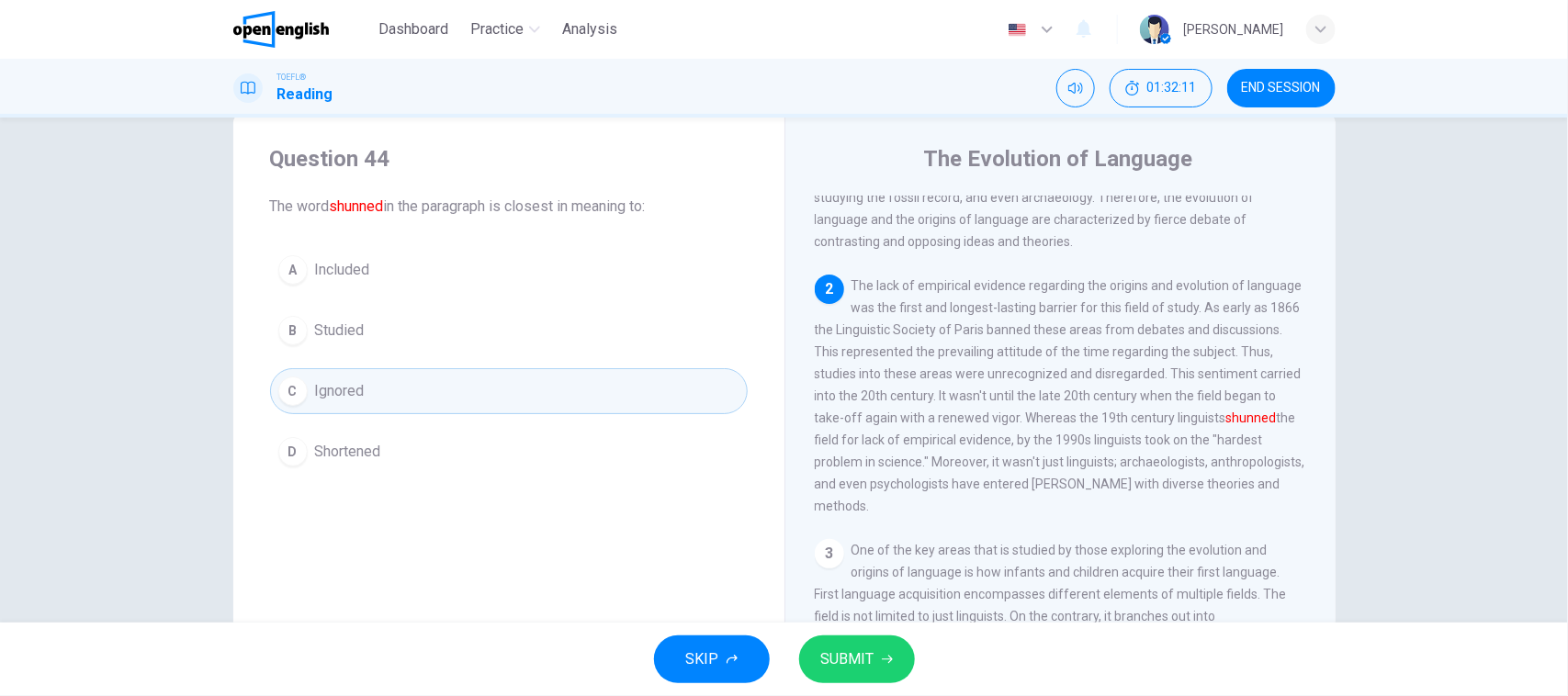
scroll to position [0, 0]
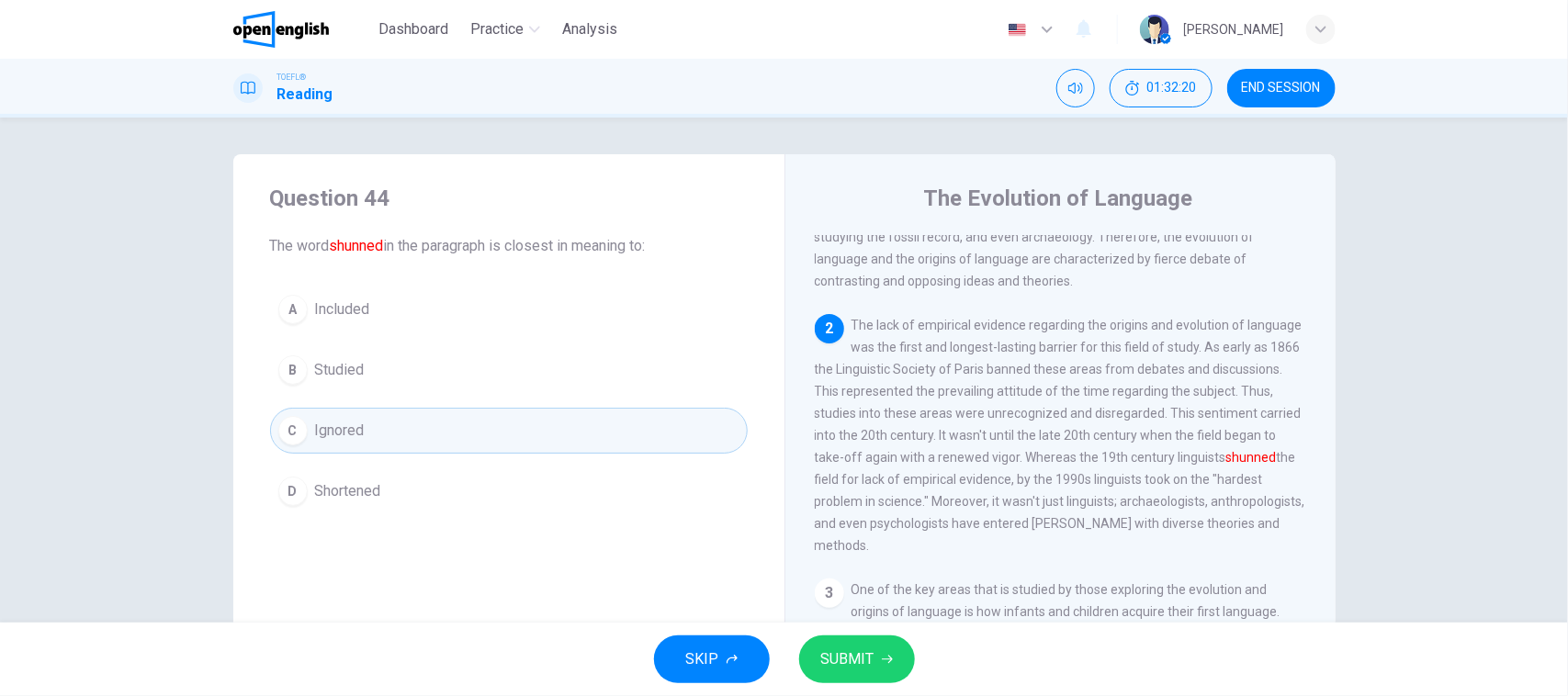
click at [519, 611] on div "Question 44 The word shunned in the paragraph is closest in meaning to: A Inclu…" at bounding box center [508, 472] width 551 height 638
click at [361, 248] on font "shunned" at bounding box center [356, 246] width 54 height 17
click at [817, 648] on button "SUBMIT" at bounding box center [856, 658] width 115 height 47
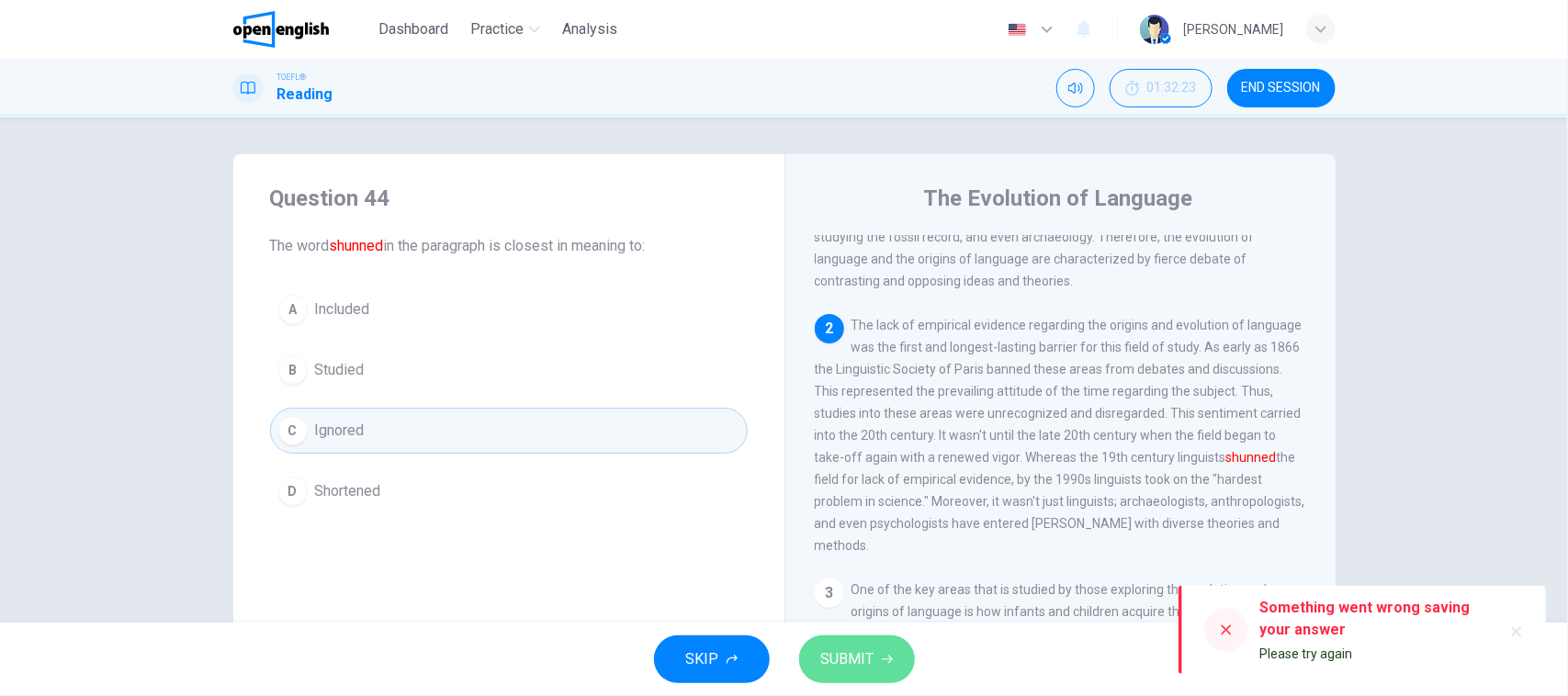
click at [817, 648] on button "SUBMIT" at bounding box center [856, 658] width 115 height 47
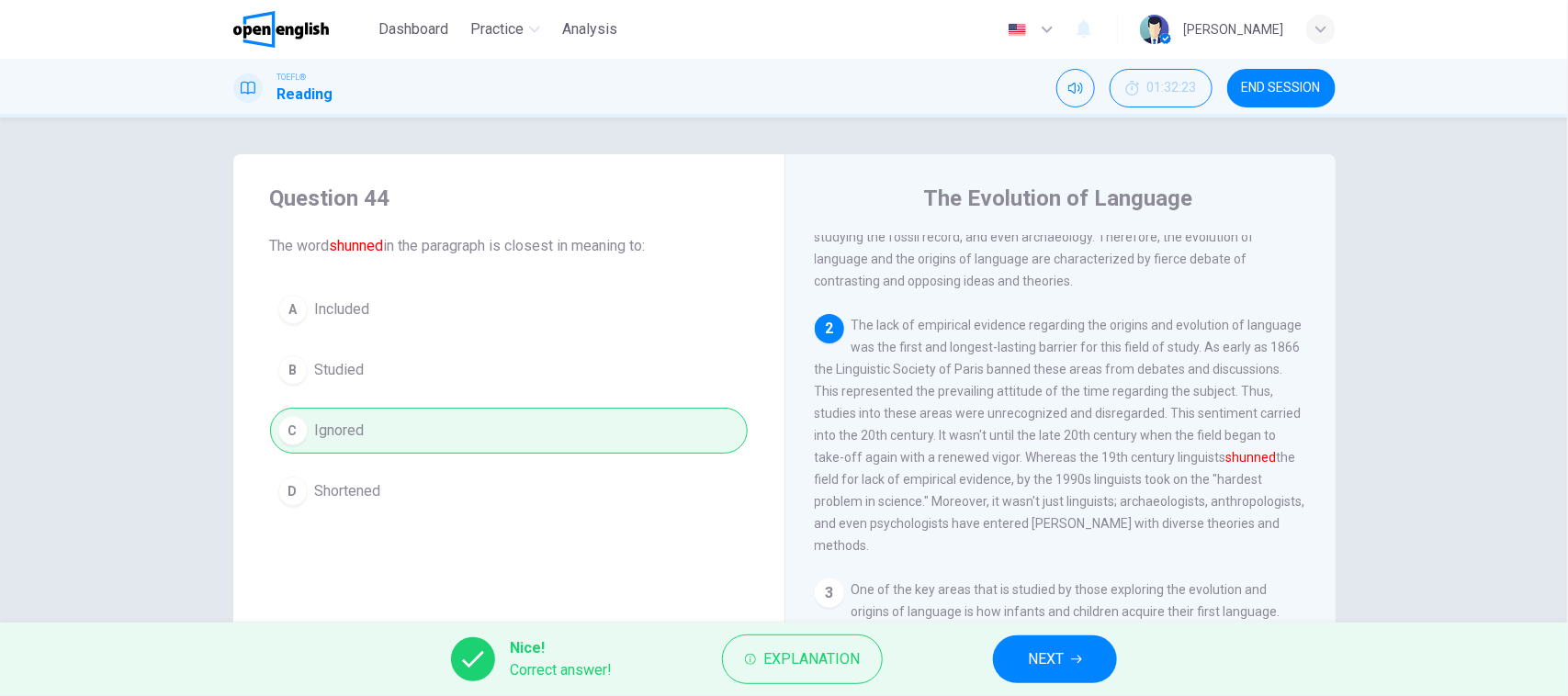
click at [1059, 666] on span "NEXT" at bounding box center [1045, 659] width 36 height 26
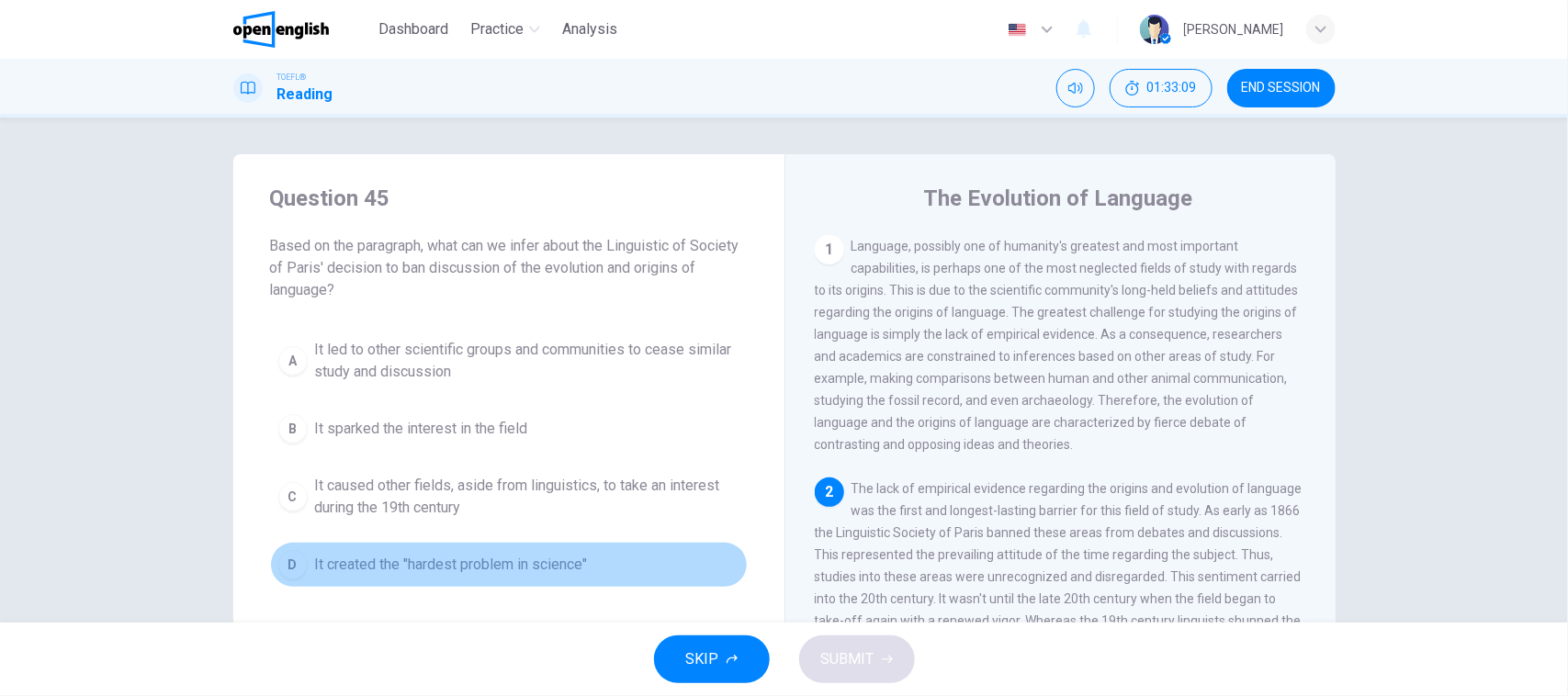
click at [531, 561] on span "It created the "hardest problem in science"" at bounding box center [451, 564] width 273 height 22
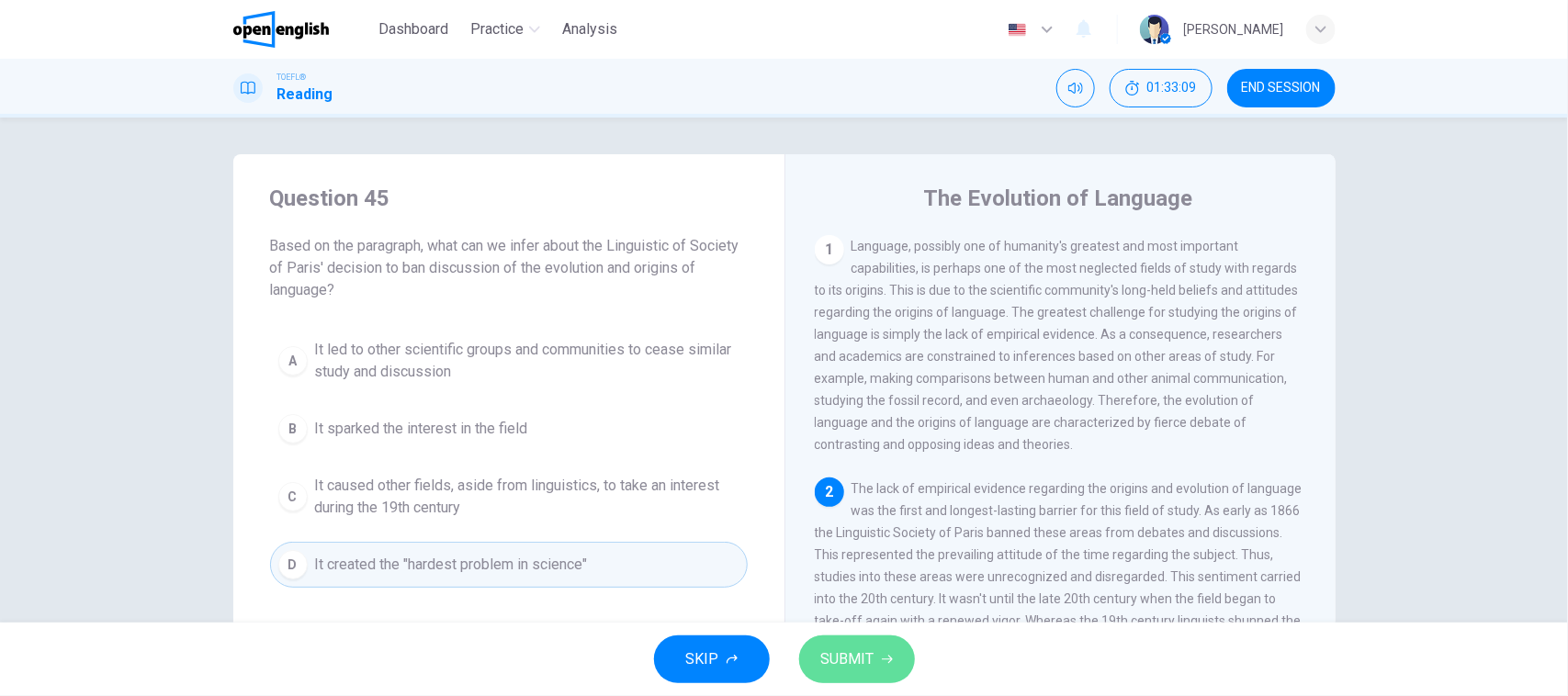
click at [873, 667] on span "SUBMIT" at bounding box center [847, 659] width 53 height 26
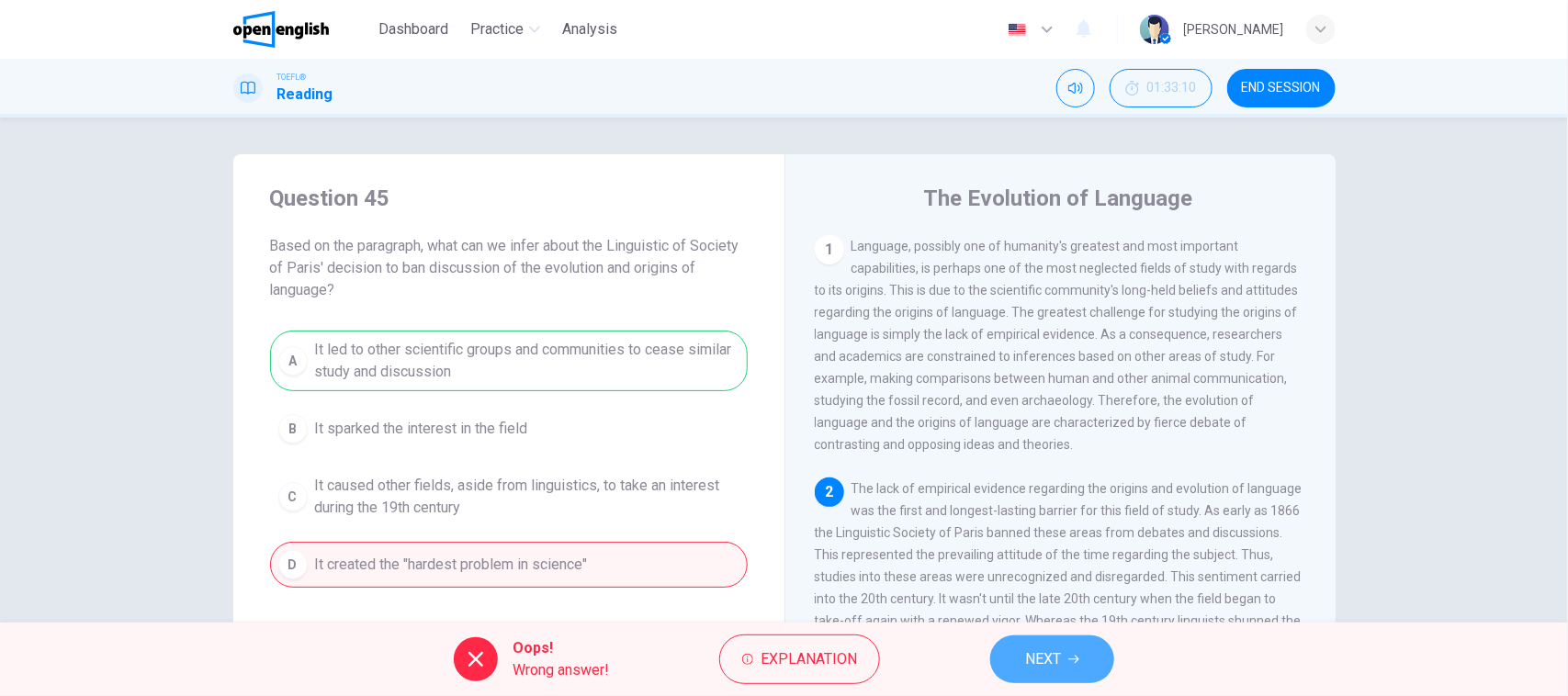
click at [1068, 659] on icon "button" at bounding box center [1073, 658] width 11 height 11
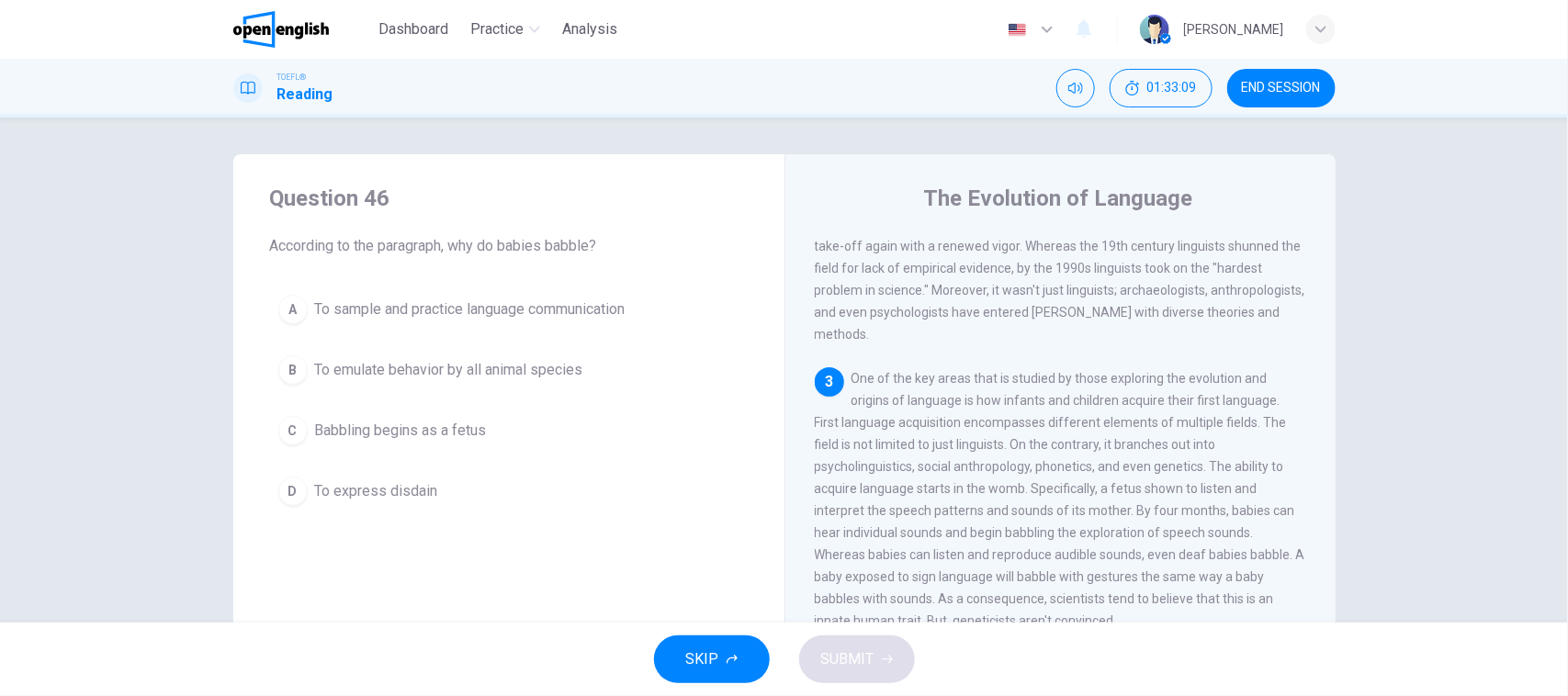
scroll to position [465, 0]
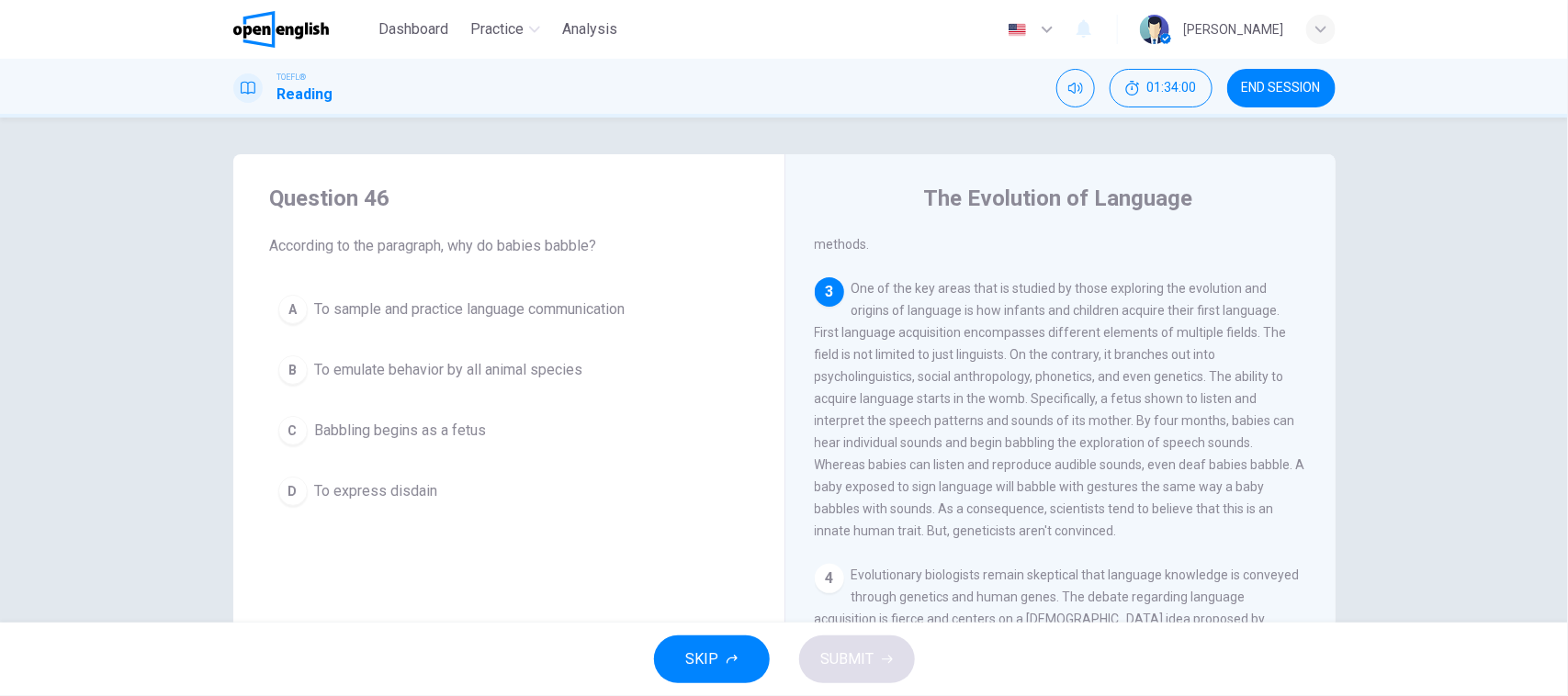
drag, startPoint x: 1082, startPoint y: 333, endPoint x: 1054, endPoint y: 347, distance: 31.3
click at [1082, 333] on span "One of the key areas that is studied by those exploring the evolution and origi…" at bounding box center [1060, 409] width 490 height 257
click at [1038, 436] on span "One of the key areas that is studied by those exploring the evolution and origi…" at bounding box center [1060, 409] width 490 height 257
click at [1068, 514] on span "One of the key areas that is studied by those exploring the evolution and origi…" at bounding box center [1060, 409] width 490 height 257
click at [1038, 512] on span "One of the key areas that is studied by those exploring the evolution and origi…" at bounding box center [1060, 409] width 490 height 257
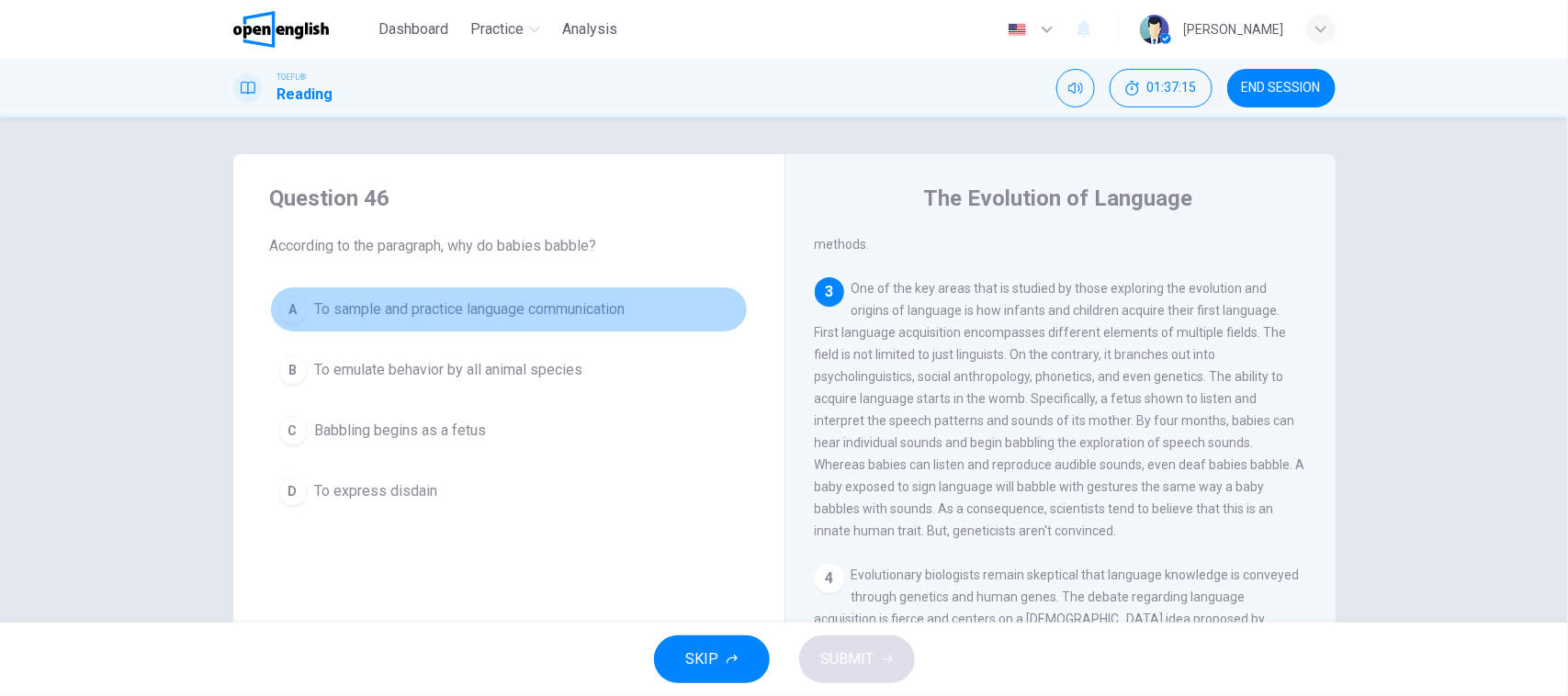
click at [457, 329] on button "A To sample and practice language communication" at bounding box center [508, 309] width 477 height 45
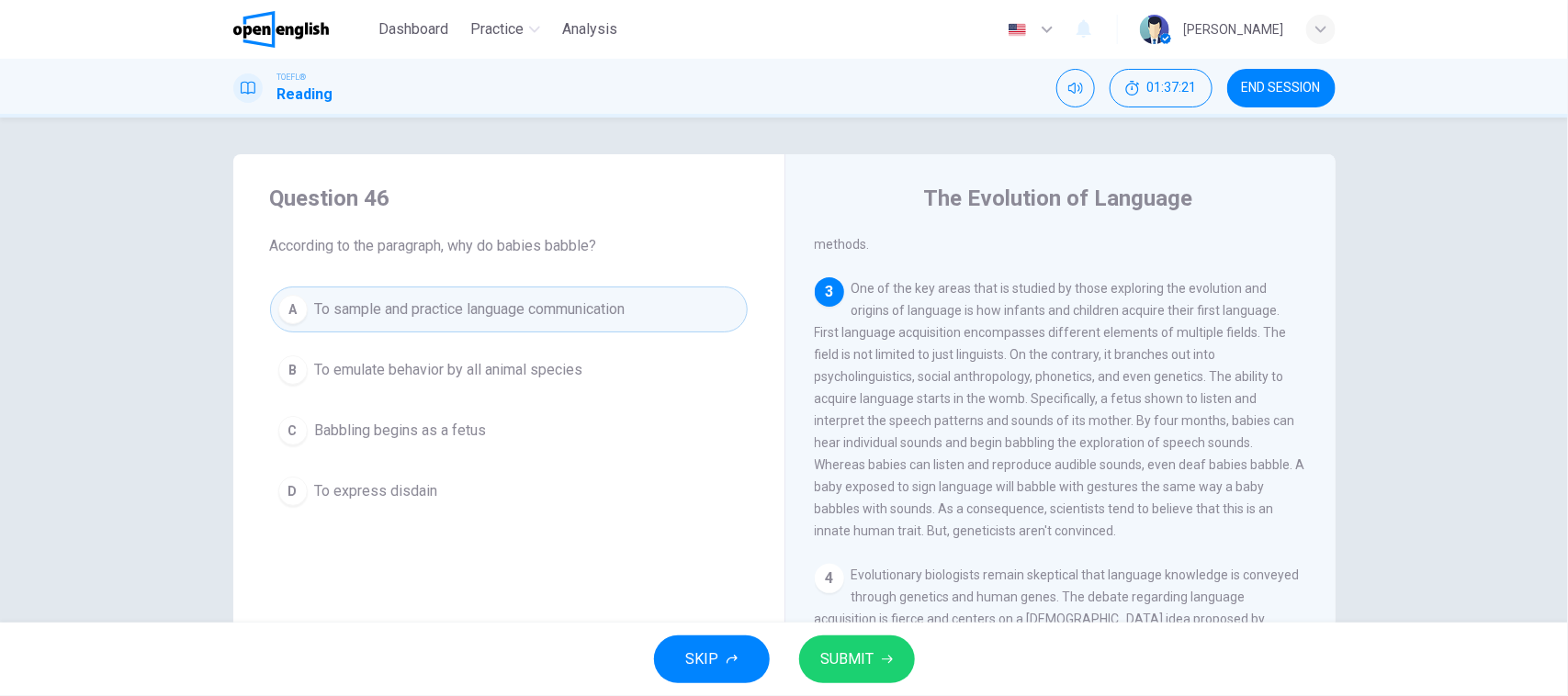
click at [898, 671] on button "SUBMIT" at bounding box center [856, 658] width 115 height 47
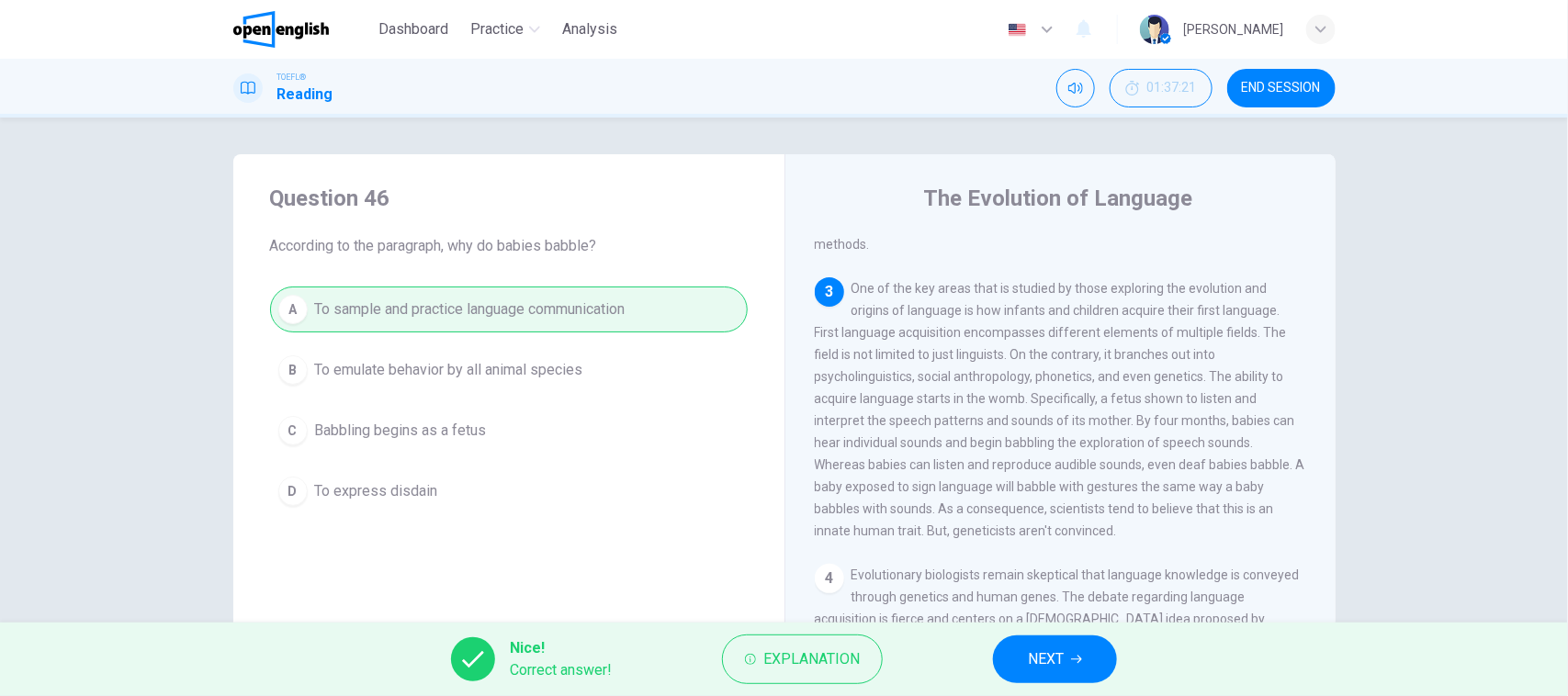
click at [1034, 650] on span "NEXT" at bounding box center [1045, 659] width 36 height 26
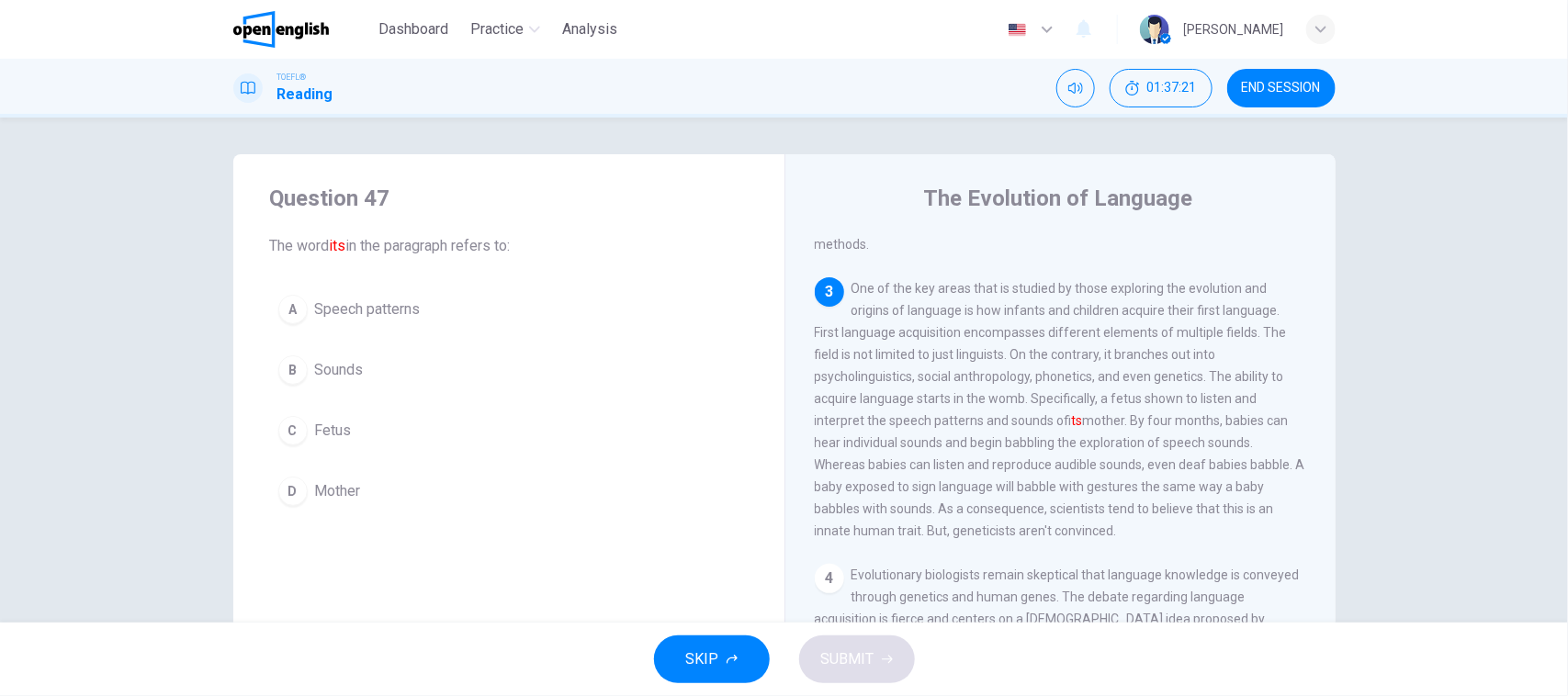
scroll to position [530, 0]
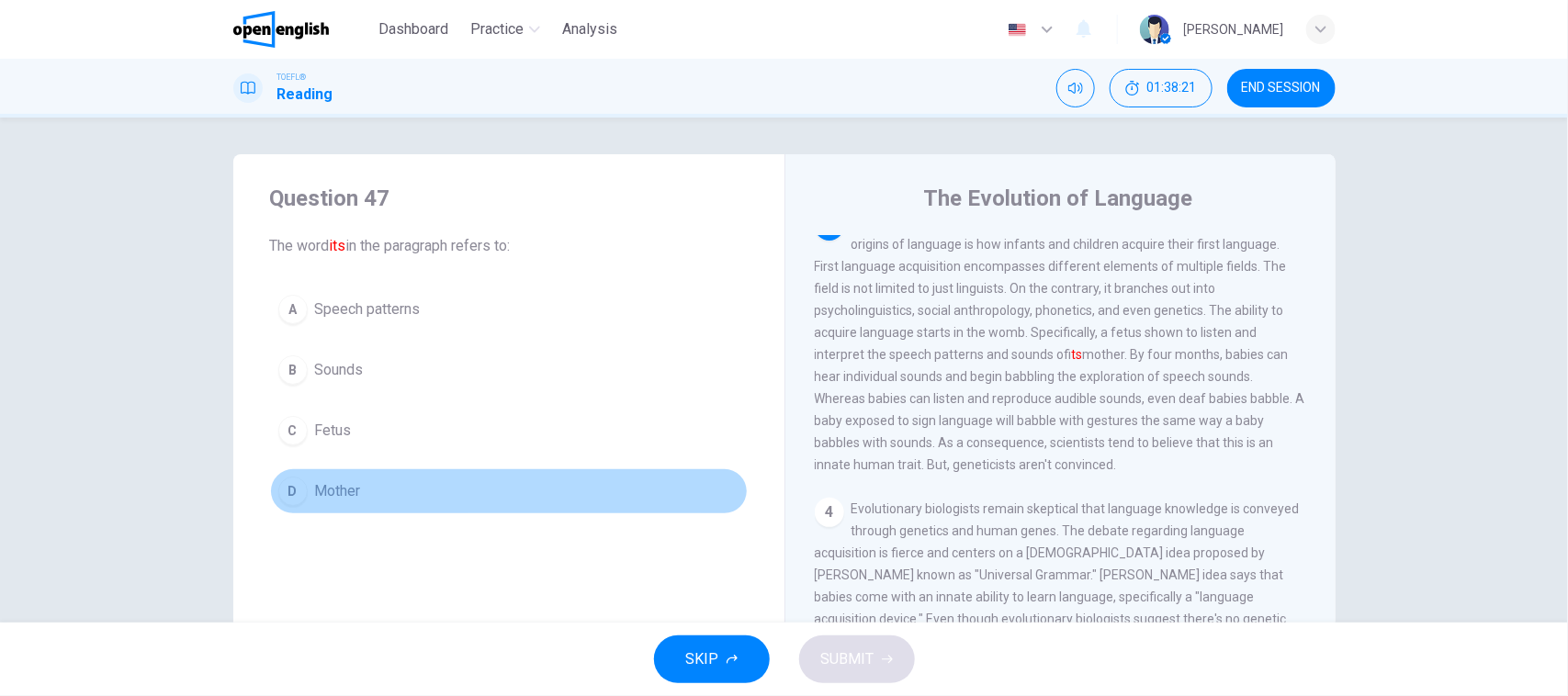
click at [329, 501] on span "Mother" at bounding box center [337, 491] width 46 height 22
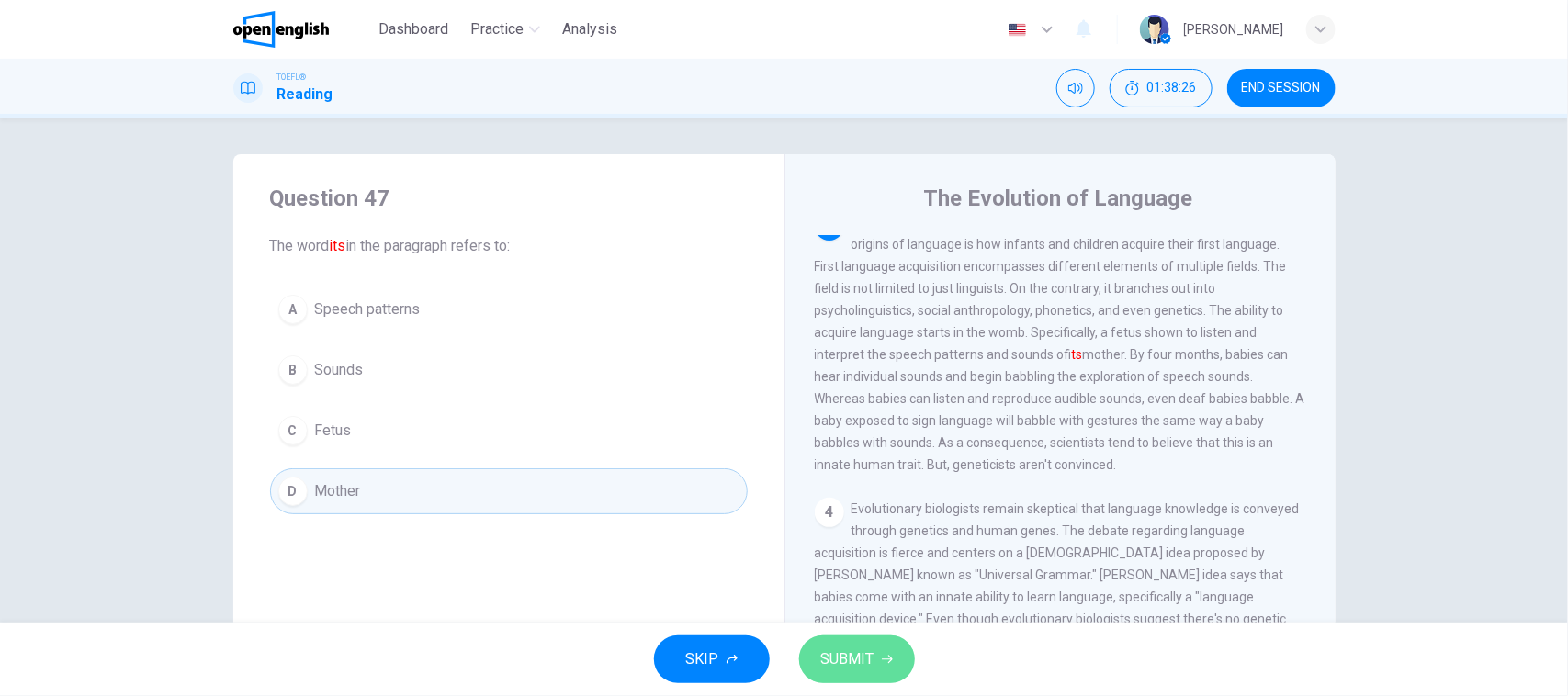
click at [859, 641] on button "SUBMIT" at bounding box center [856, 658] width 115 height 47
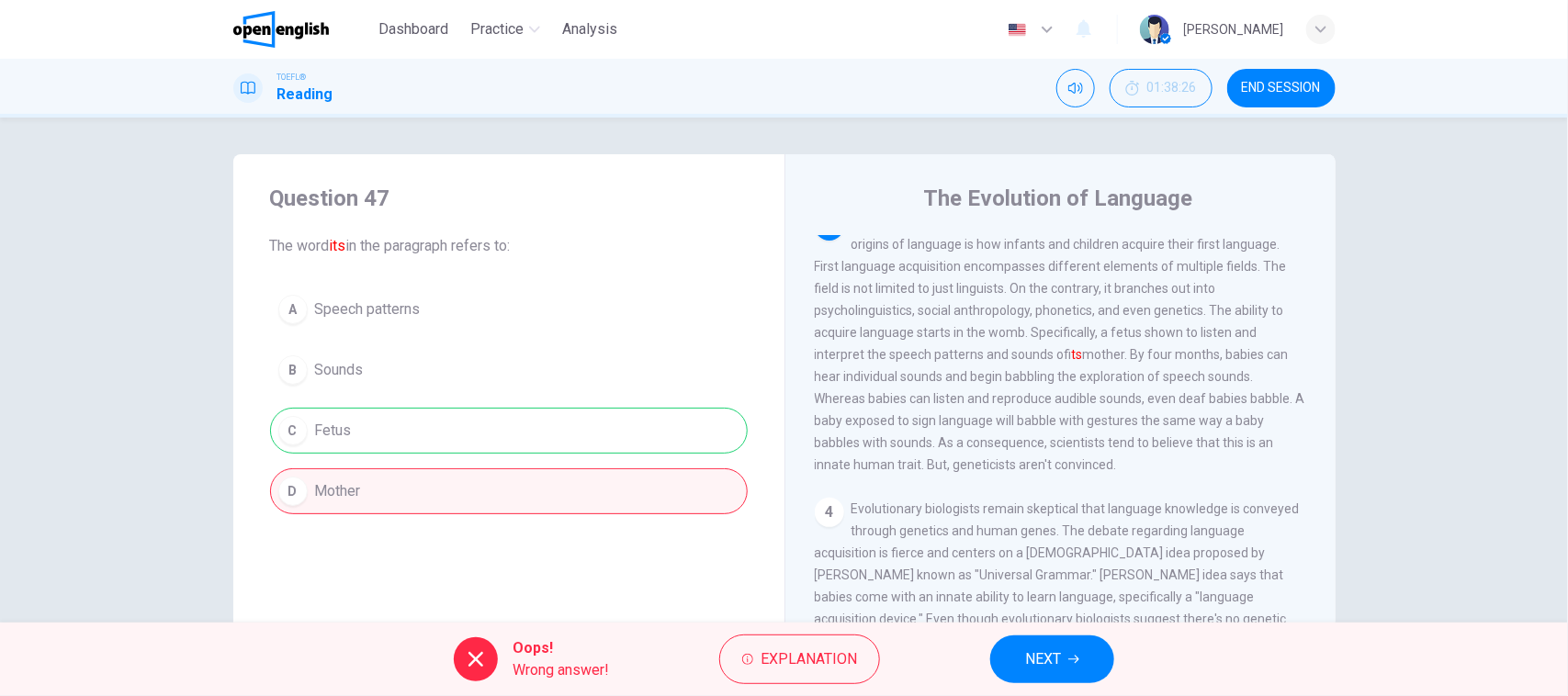
click at [618, 429] on div "A Speech patterns B Sounds C Fetus D Mother" at bounding box center [508, 400] width 477 height 227
click at [1038, 653] on span "NEXT" at bounding box center [1042, 659] width 36 height 26
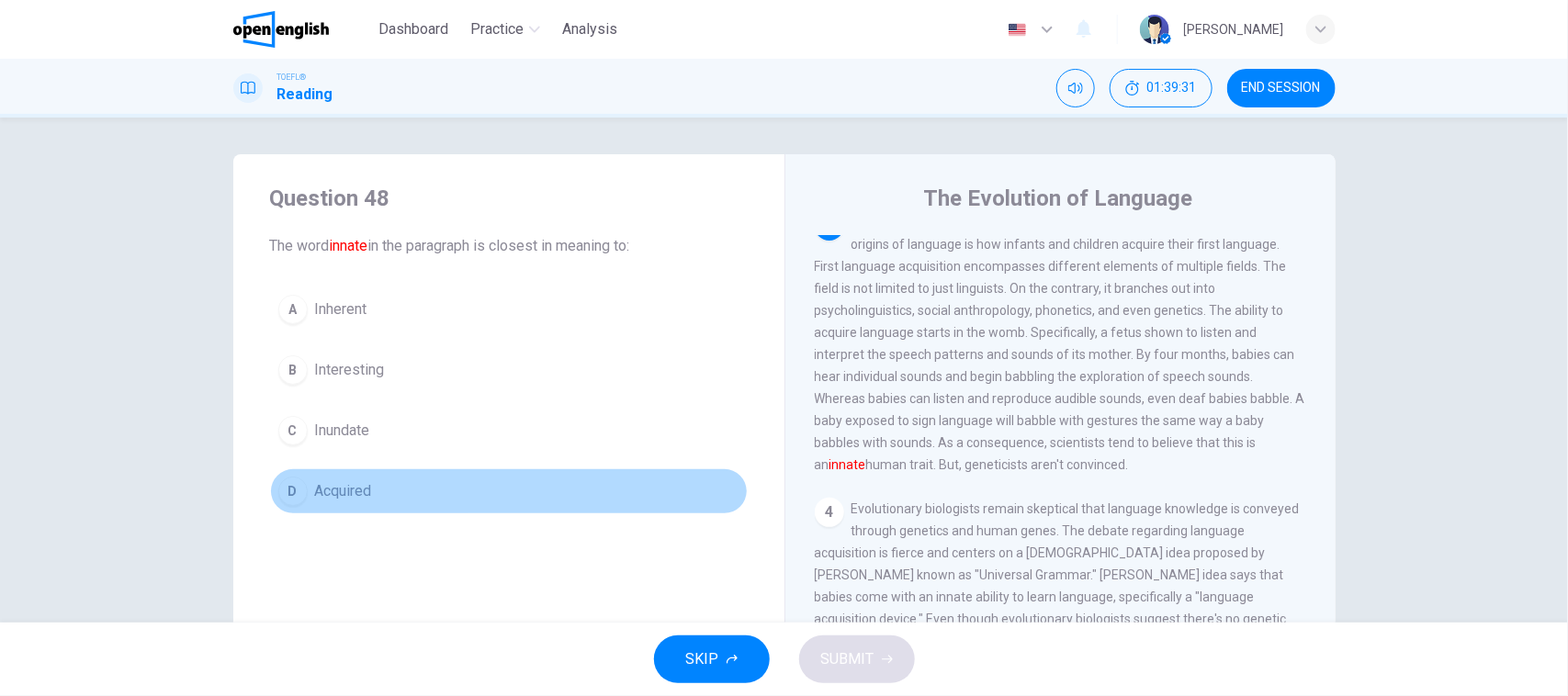
drag, startPoint x: 349, startPoint y: 474, endPoint x: 352, endPoint y: 498, distance: 24.2
click at [350, 480] on button "D Acquired" at bounding box center [508, 491] width 477 height 45
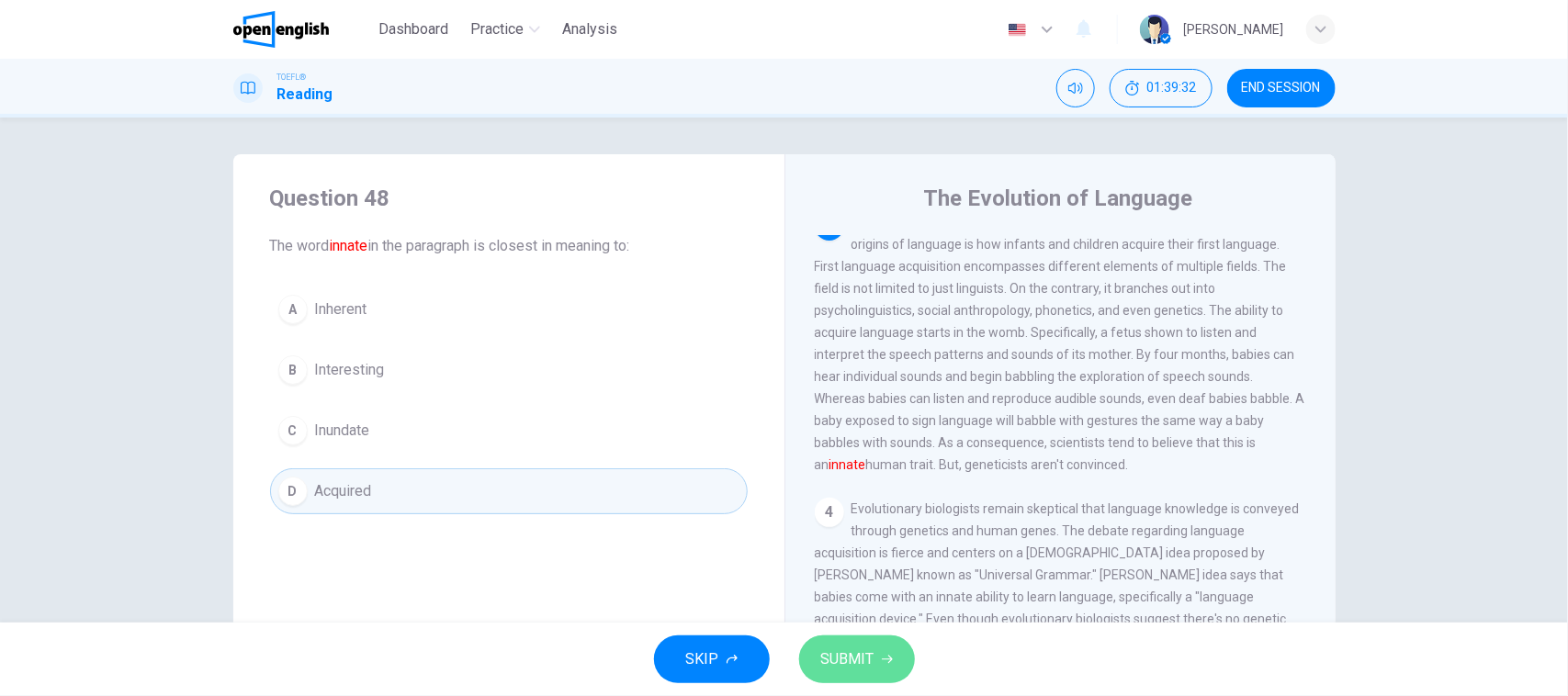
click at [897, 661] on button "SUBMIT" at bounding box center [856, 658] width 115 height 47
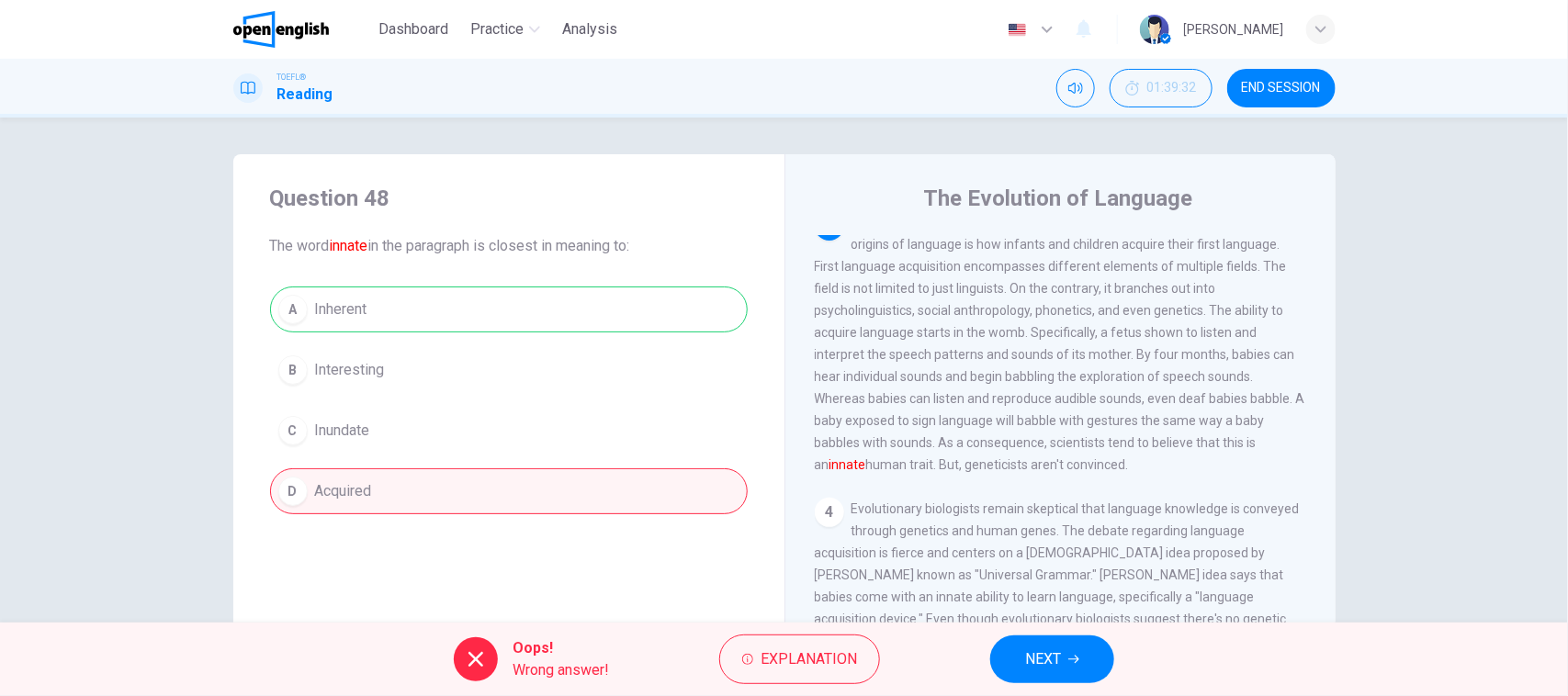
click at [621, 304] on div "A Inherent B Interesting C Inundate D Acquired" at bounding box center [508, 400] width 477 height 227
click at [1058, 681] on button "NEXT" at bounding box center [1052, 658] width 124 height 47
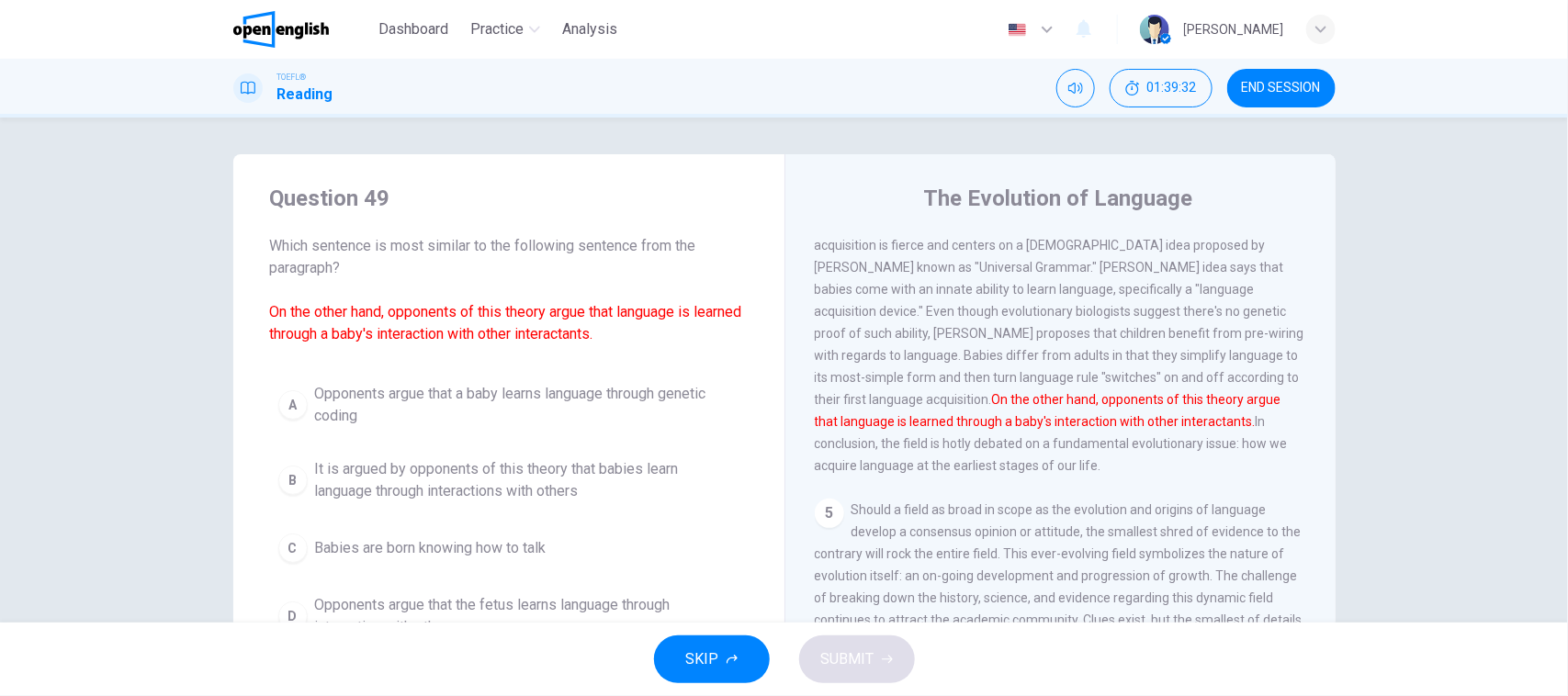
scroll to position [831, 0]
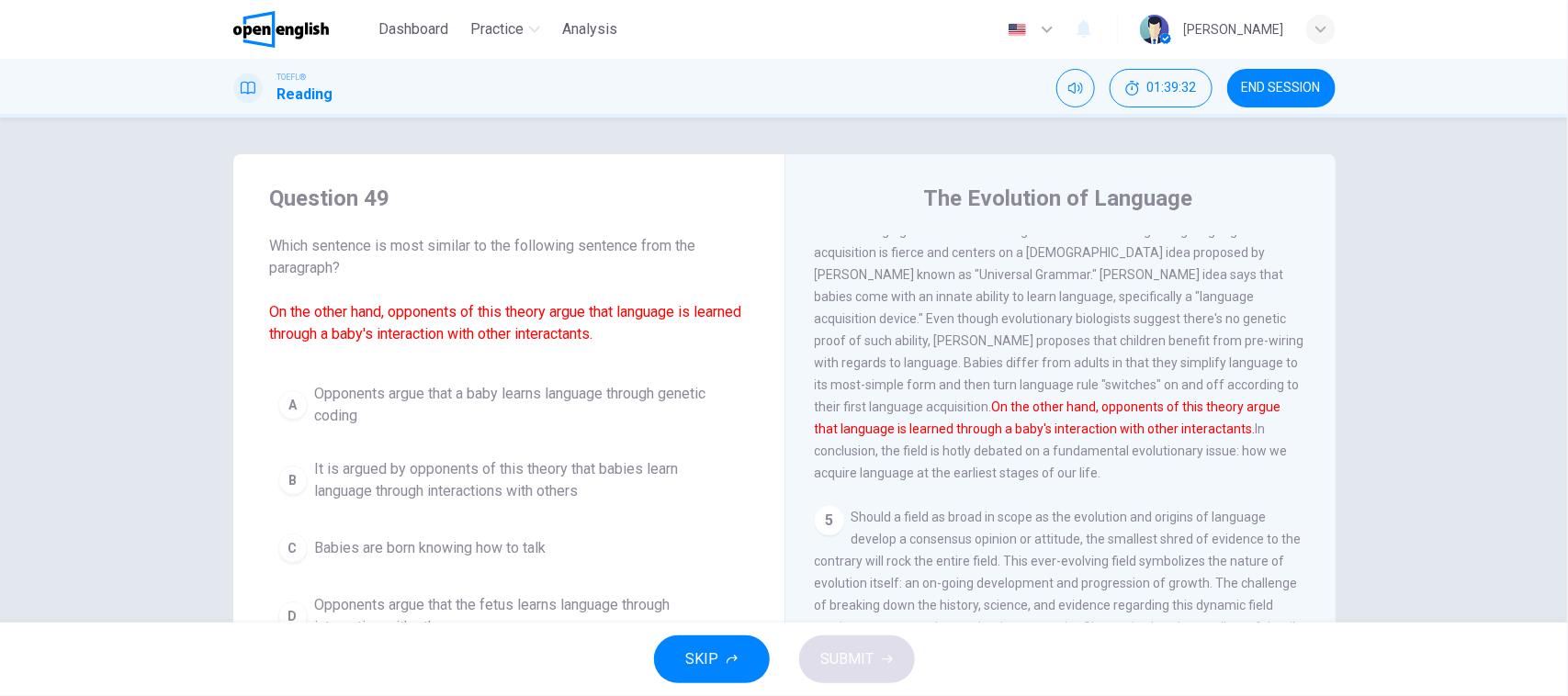
click at [1058, 667] on div "SKIP SUBMIT" at bounding box center [784, 659] width 1568 height 74
drag, startPoint x: 80, startPoint y: 562, endPoint x: 95, endPoint y: 560, distance: 15.1
click at [80, 562] on div "Question 49 Which sentence is most similar to the following sentence from the p…" at bounding box center [784, 370] width 1568 height 505
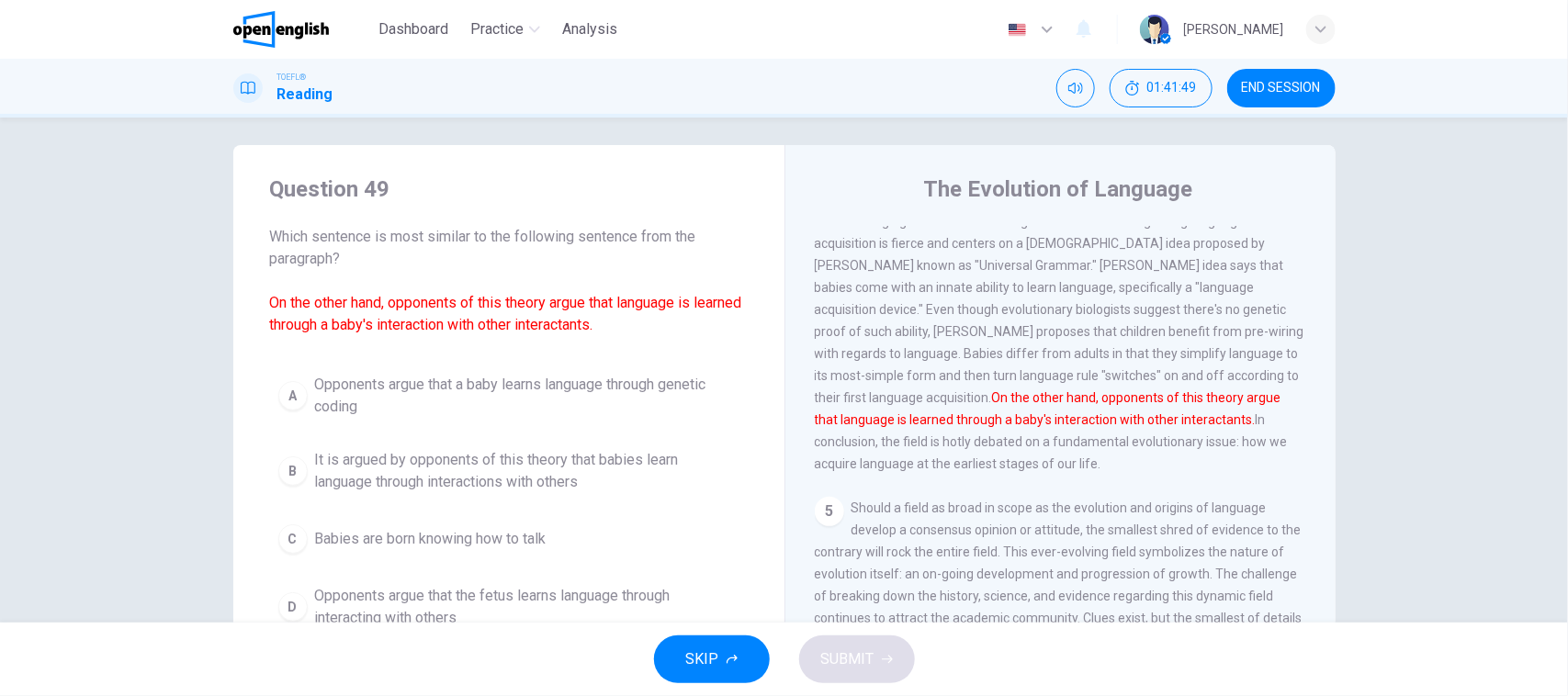
scroll to position [0, 0]
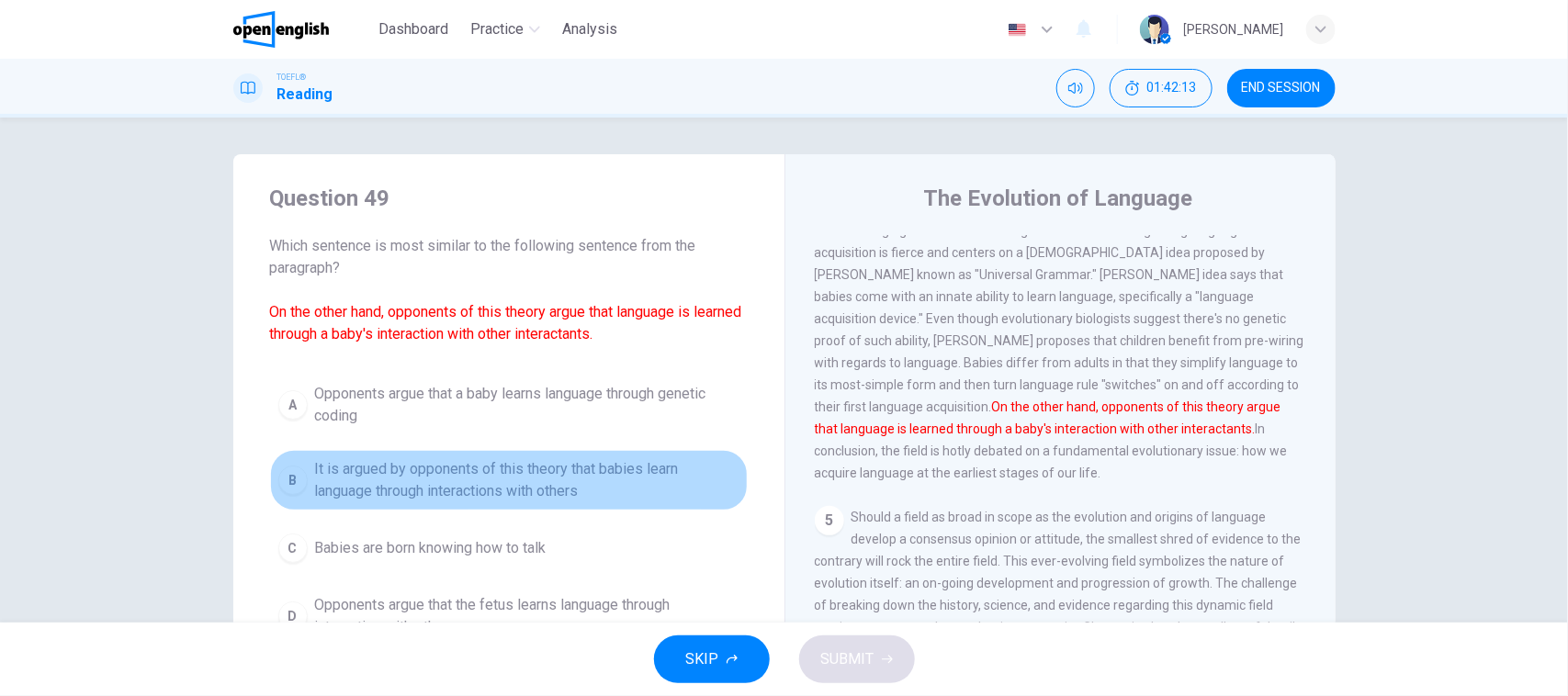
click at [383, 465] on span "It is argued by opponents of this theory that babies learn language through int…" at bounding box center [527, 480] width 424 height 45
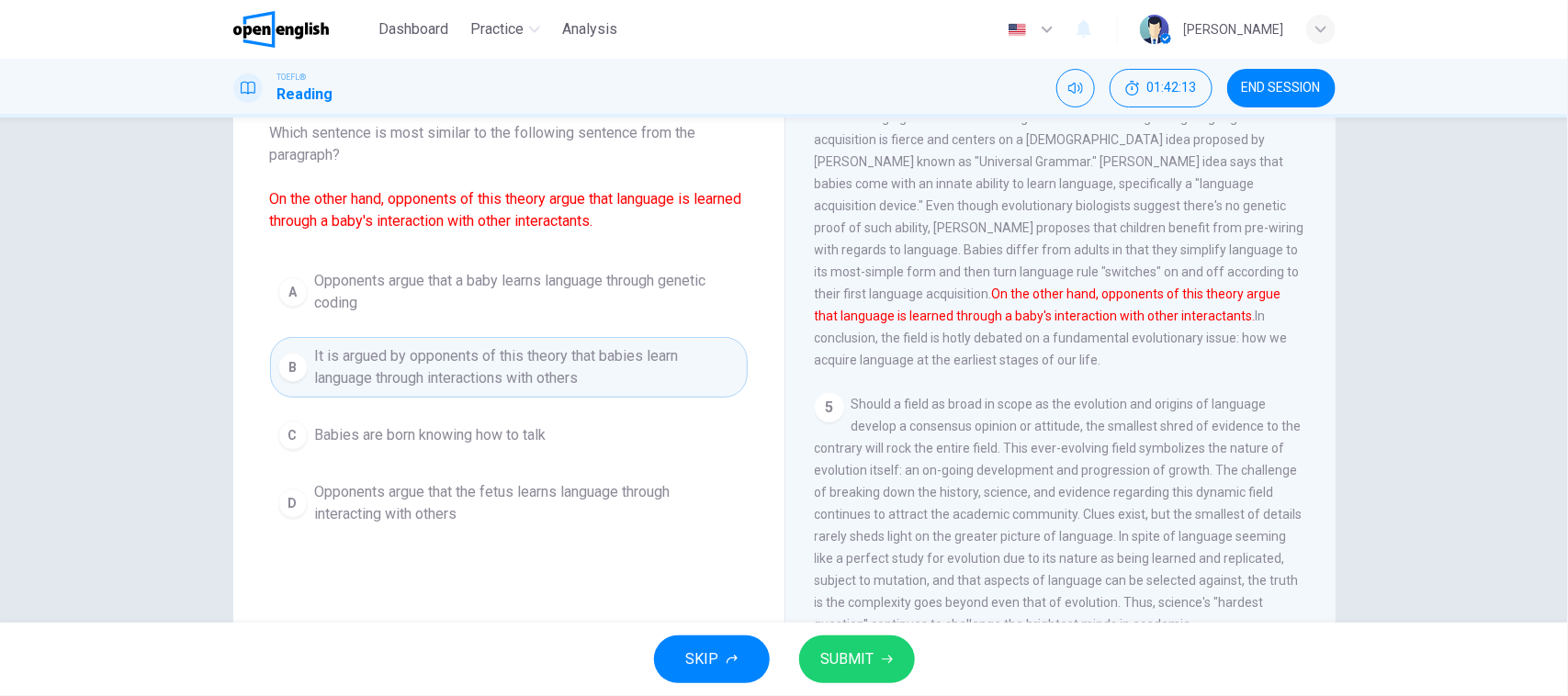
scroll to position [115, 0]
click at [373, 548] on div "Question 49 Which sentence is most similar to the following sentence from the p…" at bounding box center [508, 300] width 551 height 522
click at [385, 524] on span "Opponents argue that the fetus learns language through interacting with others" at bounding box center [527, 501] width 424 height 45
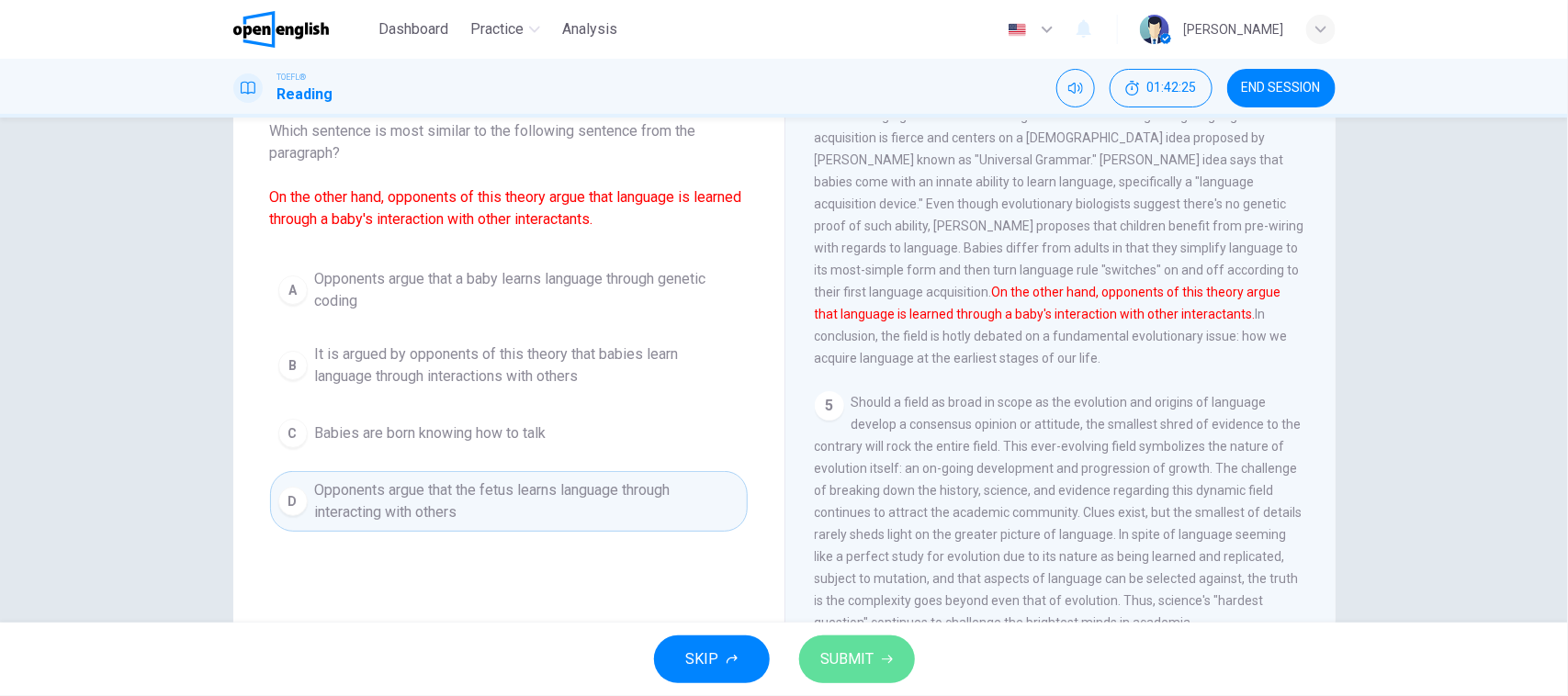
click at [869, 652] on span "SUBMIT" at bounding box center [847, 659] width 53 height 26
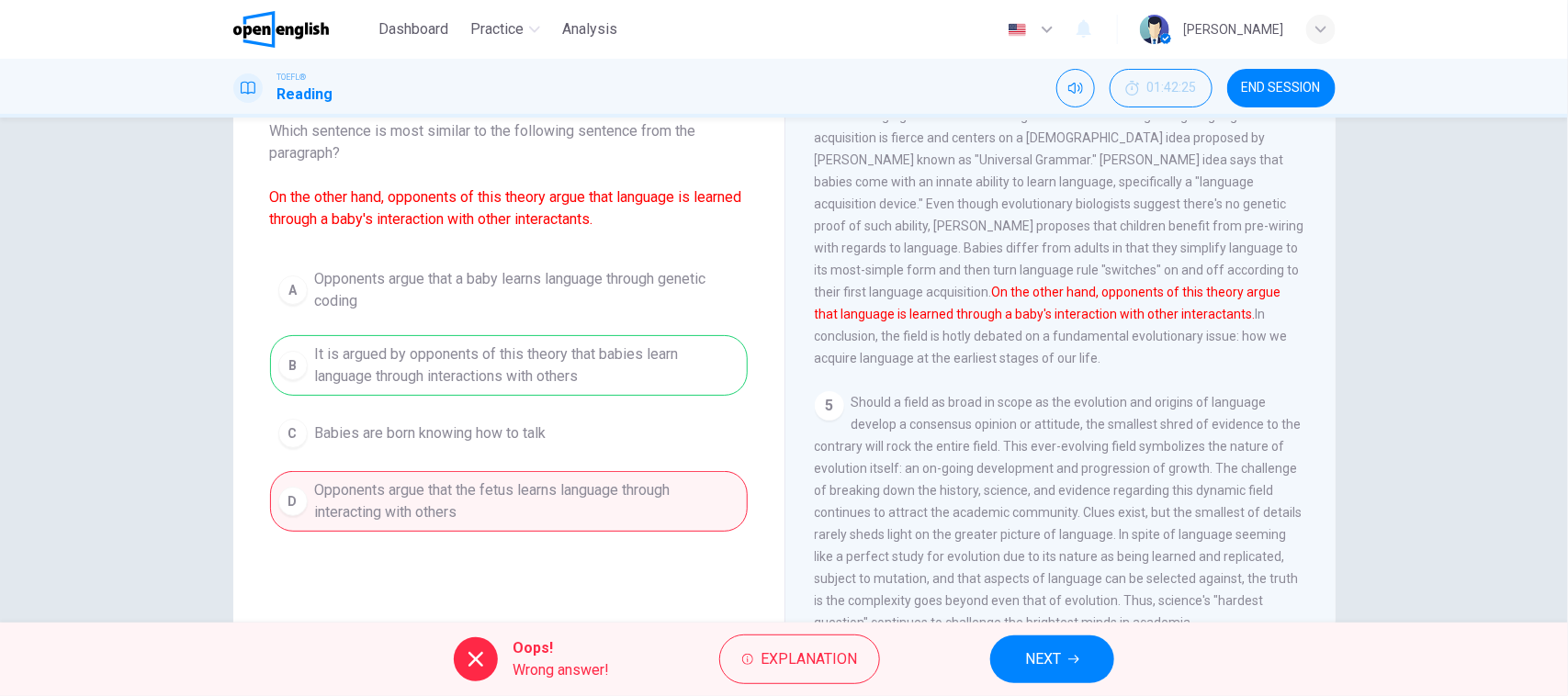
click at [529, 353] on div "A Opponents argue that a baby learns language through genetic coding B It is ar…" at bounding box center [508, 395] width 477 height 272
drag, startPoint x: 529, startPoint y: 353, endPoint x: 951, endPoint y: 552, distance: 466.6
click at [529, 355] on div "A Opponents argue that a baby learns language through genetic coding B It is ar…" at bounding box center [508, 395] width 477 height 272
click at [1081, 664] on button "NEXT" at bounding box center [1052, 658] width 124 height 47
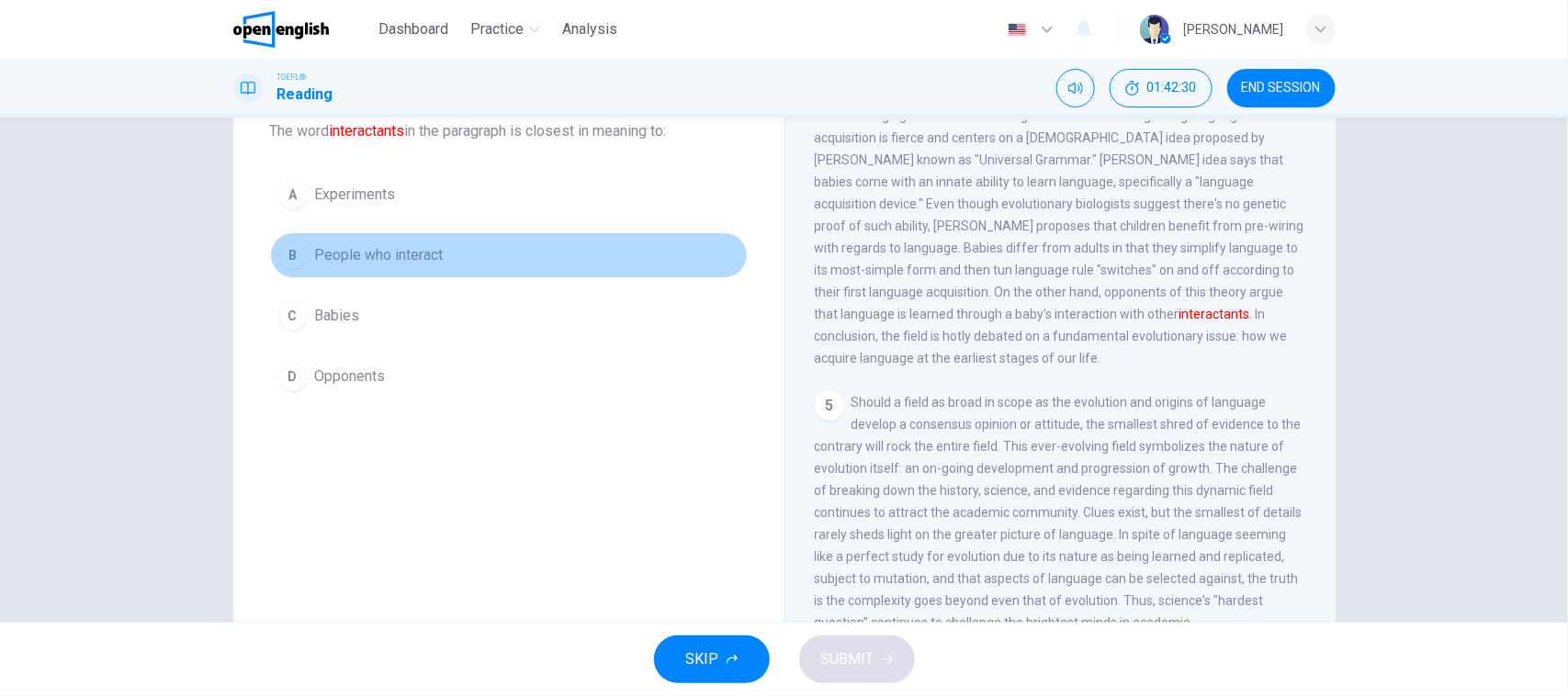
click at [447, 268] on button "B People who interact" at bounding box center [508, 255] width 477 height 45
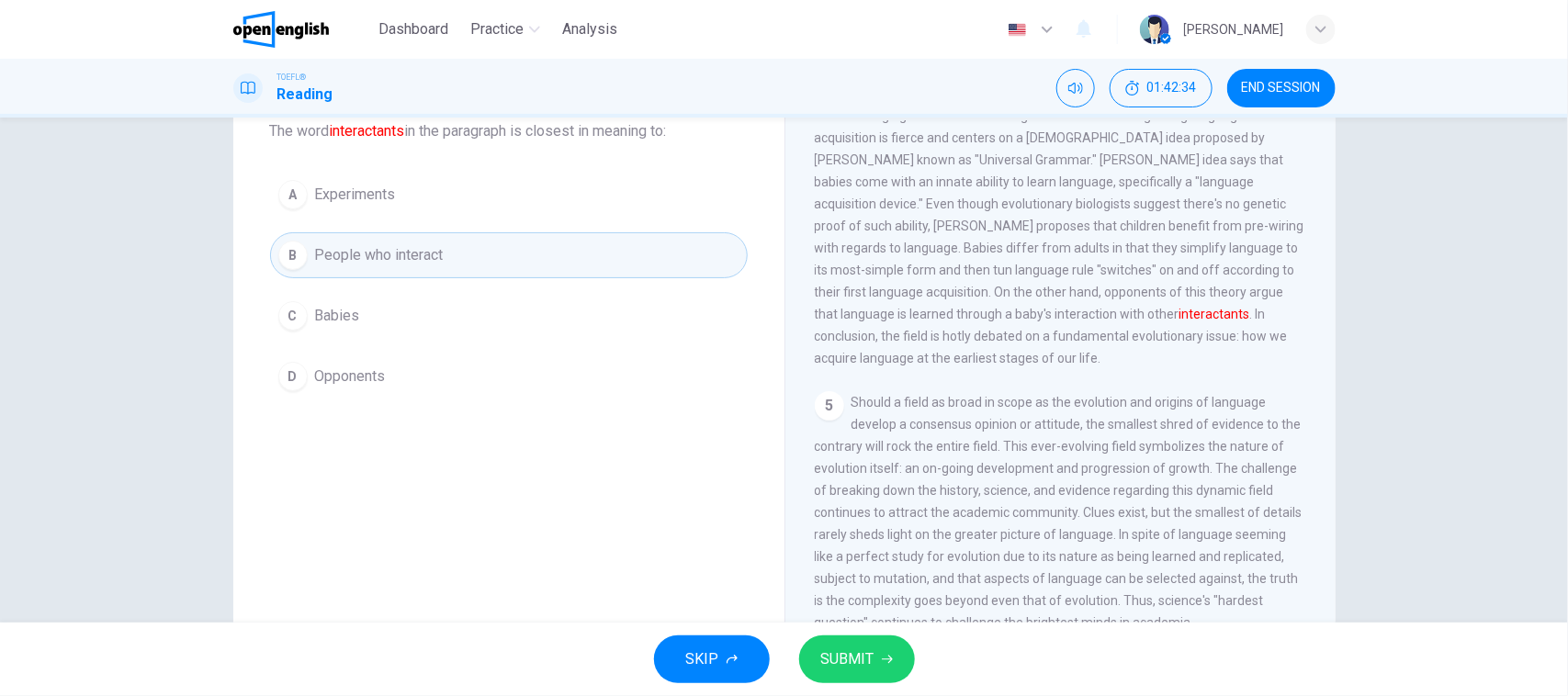
click at [857, 667] on span "SUBMIT" at bounding box center [847, 659] width 53 height 26
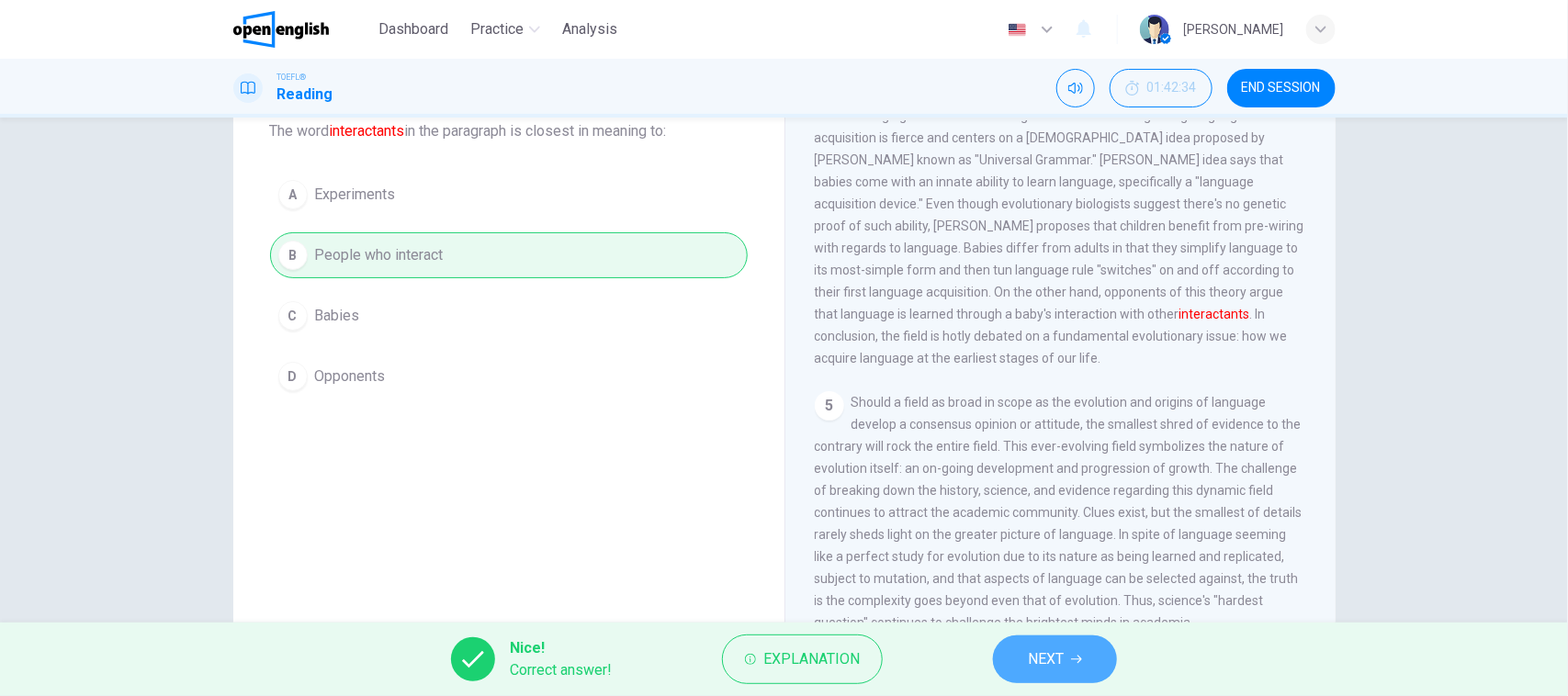
click at [1020, 645] on button "NEXT" at bounding box center [1055, 658] width 124 height 47
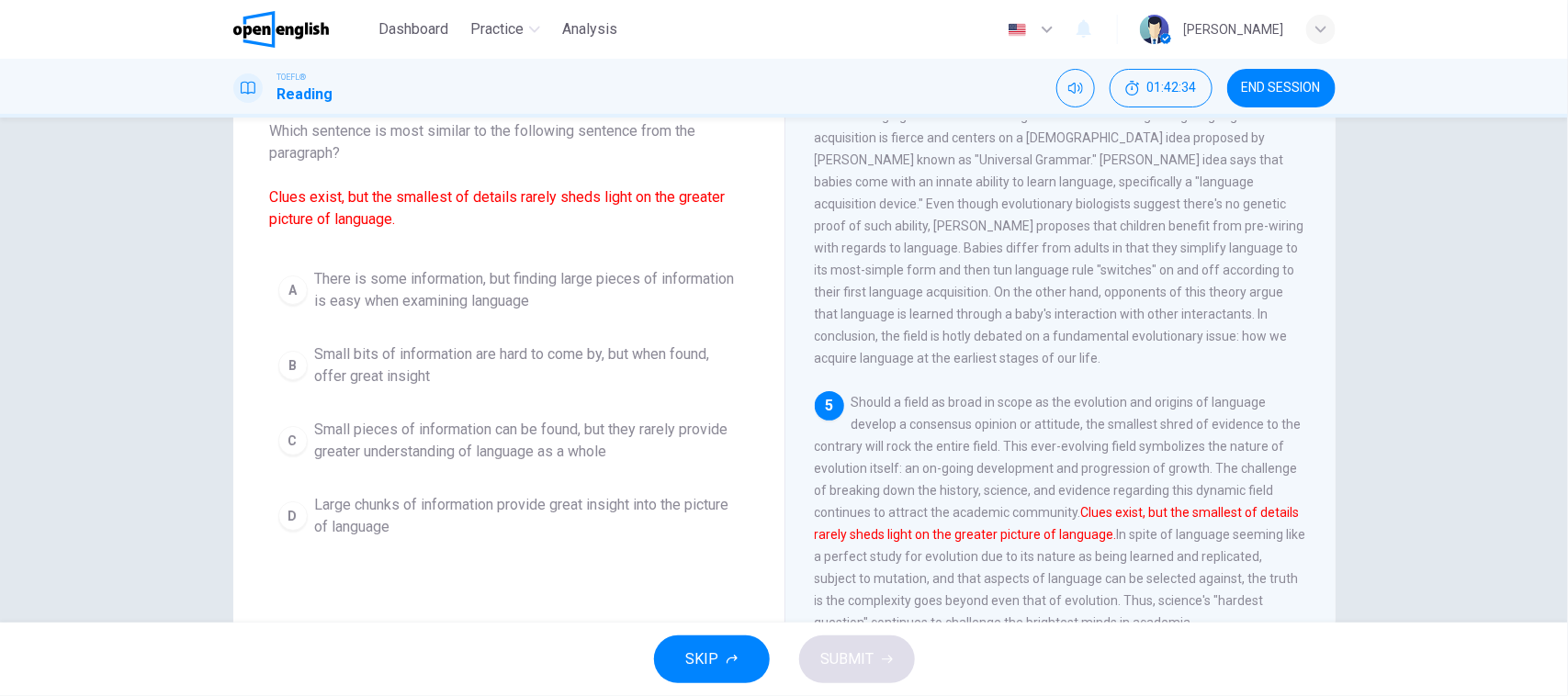
scroll to position [925, 0]
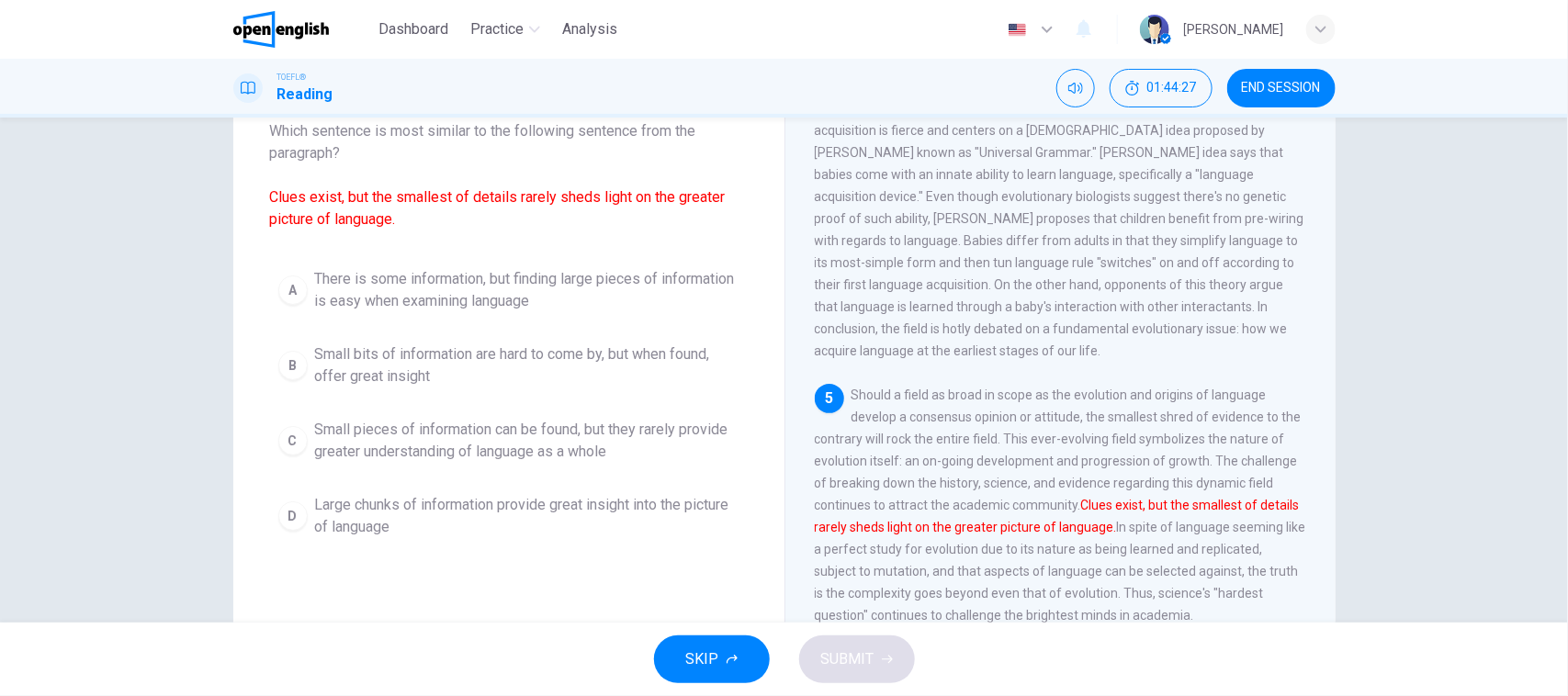
click at [1061, 581] on div "5 Should a field as broad in scope as the evolution and origins of language dev…" at bounding box center [1061, 504] width 492 height 242
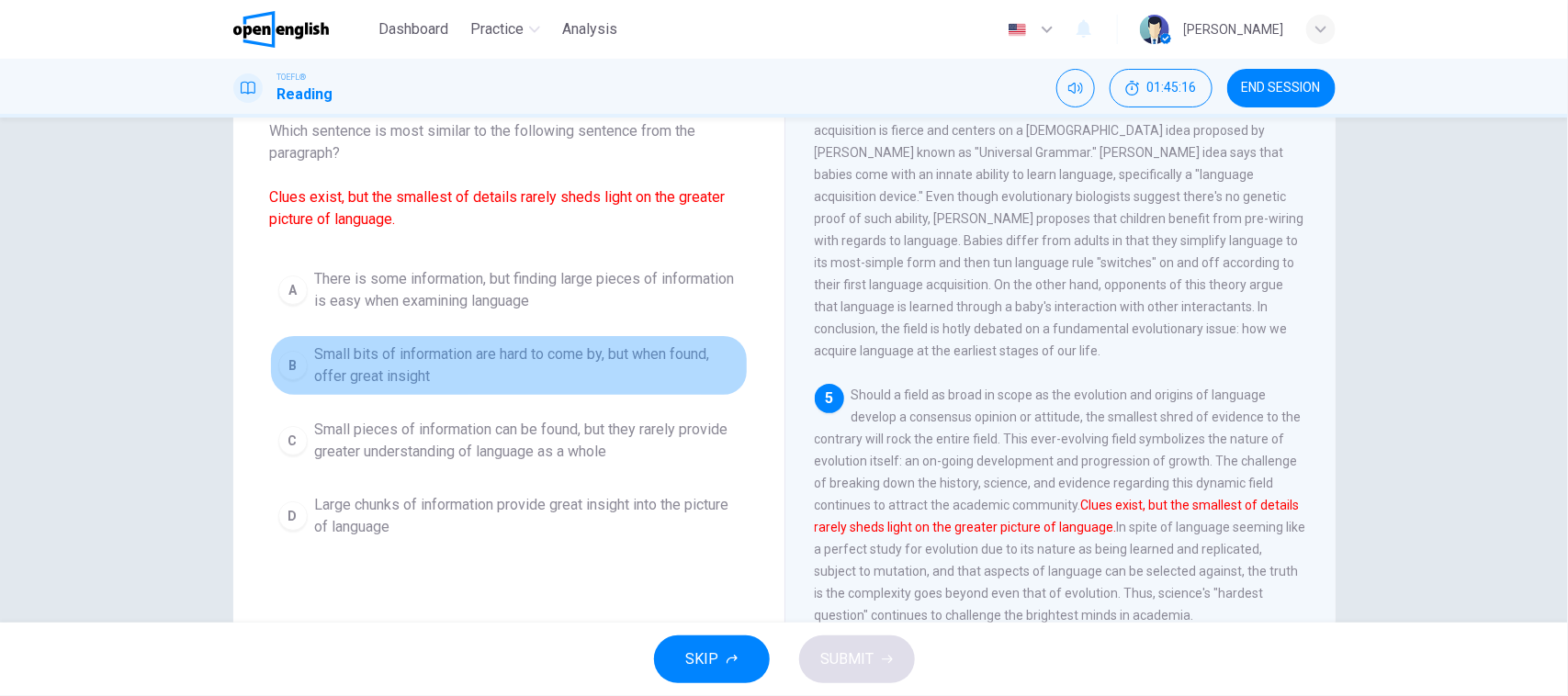
click at [558, 361] on span "Small bits of information are hard to come by, but when found, offer great insi…" at bounding box center [527, 366] width 424 height 45
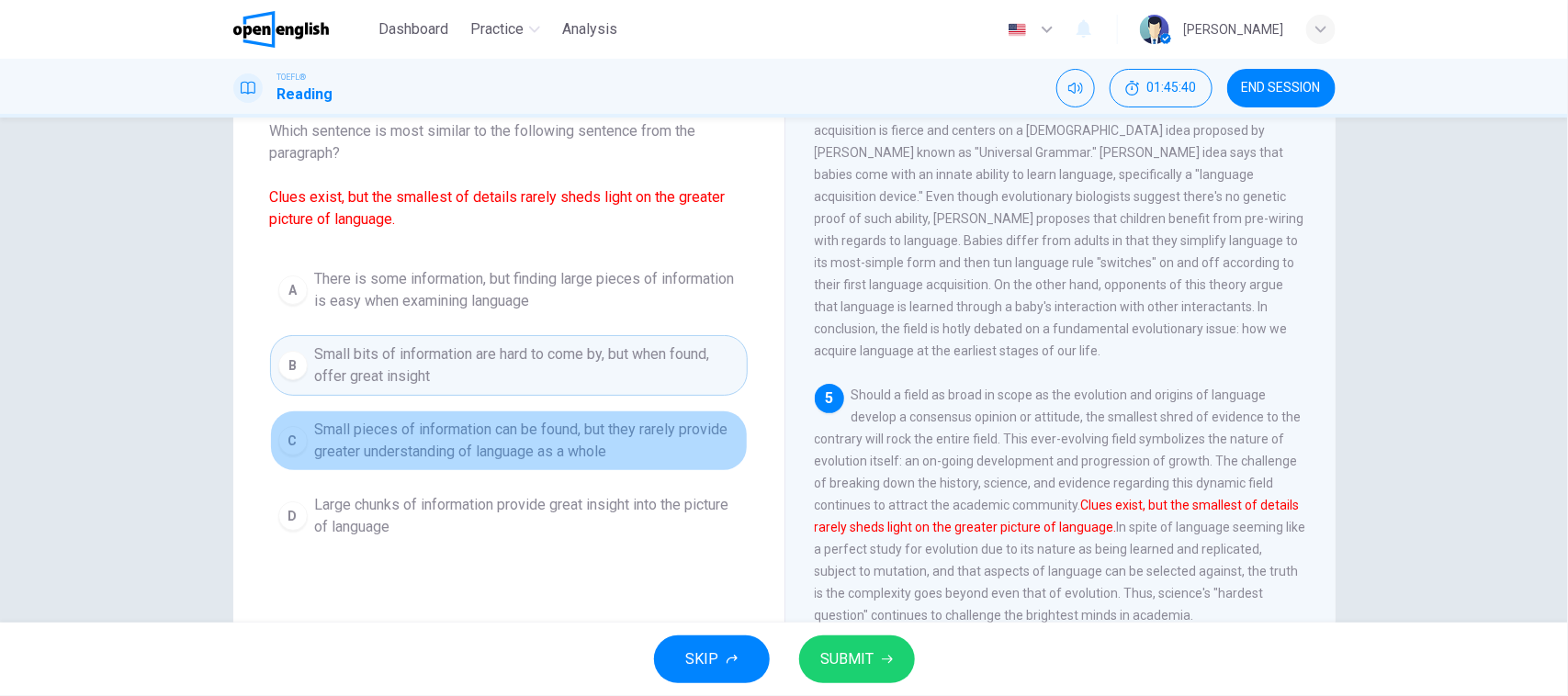
click at [543, 430] on span "Small pieces of information can be found, but they rarely provide greater under…" at bounding box center [527, 440] width 424 height 45
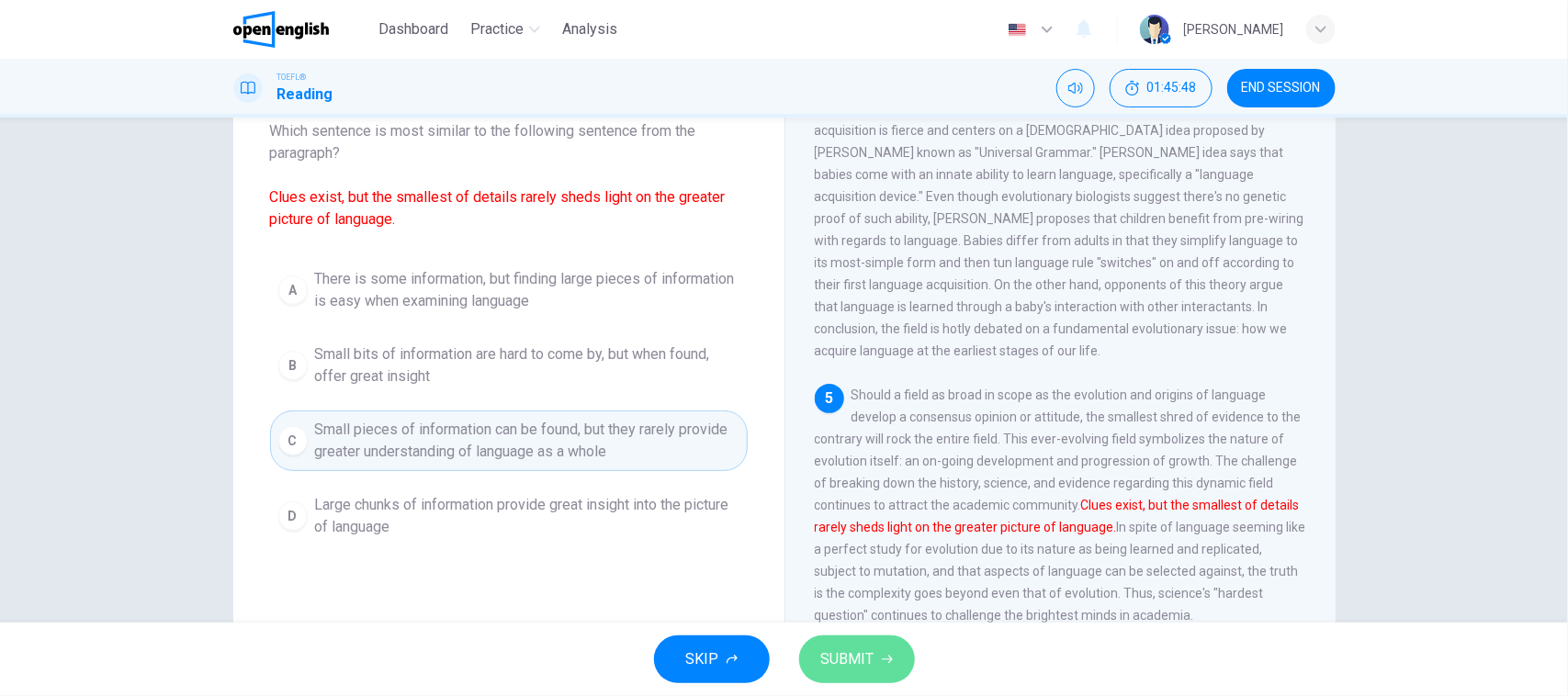
click at [851, 659] on span "SUBMIT" at bounding box center [847, 659] width 53 height 26
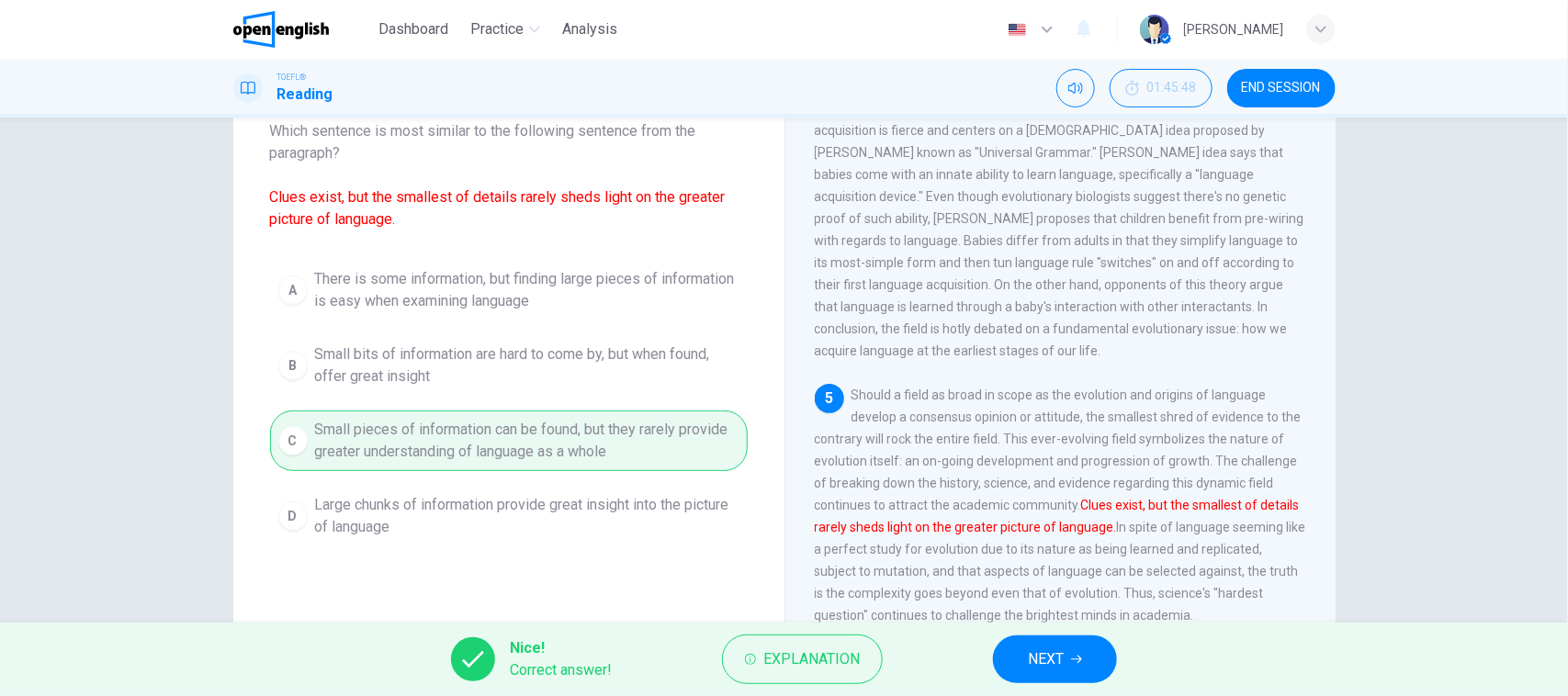
click at [1094, 651] on button "NEXT" at bounding box center [1055, 658] width 124 height 47
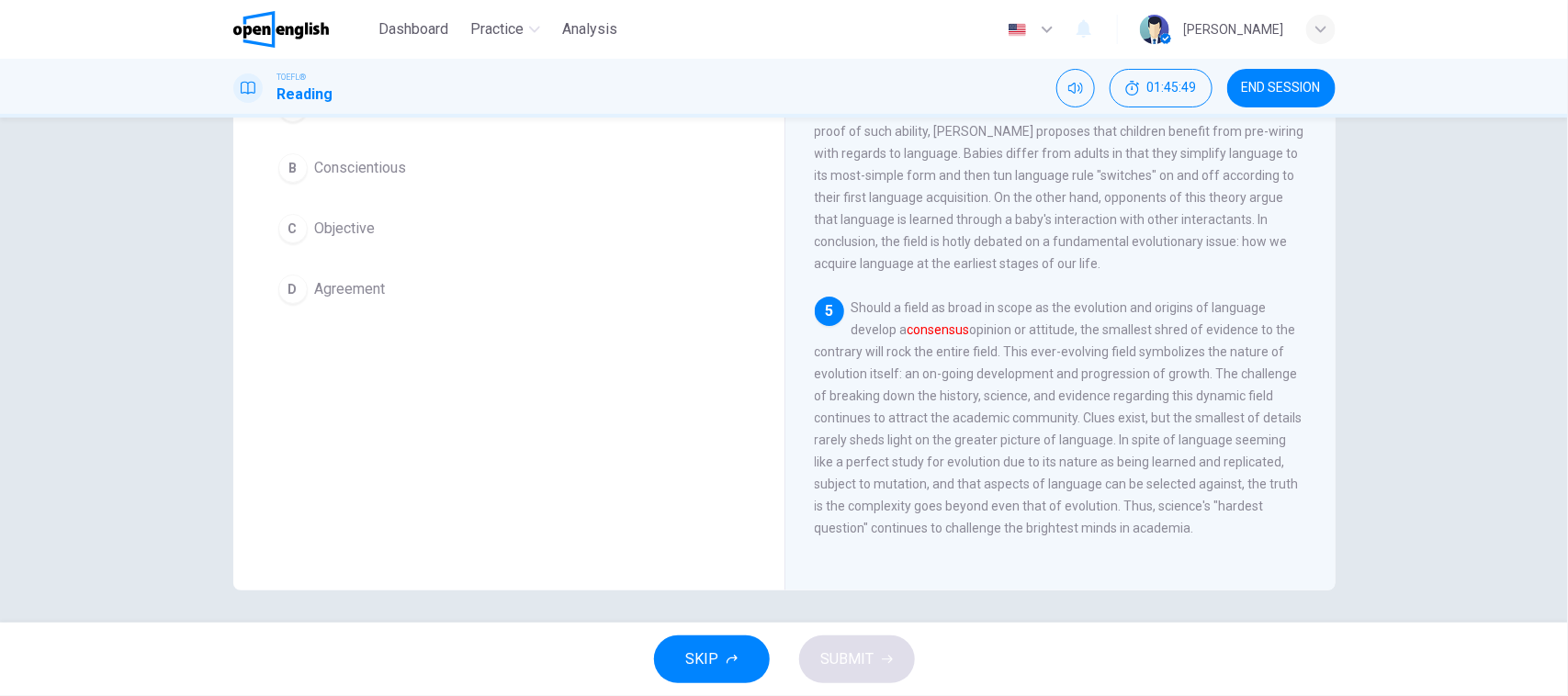
scroll to position [204, 0]
drag, startPoint x: 1153, startPoint y: 501, endPoint x: 1151, endPoint y: 488, distance: 13.2
click at [1153, 501] on span "Should a field as broad in scope as the evolution and origins of language devel…" at bounding box center [1059, 414] width 488 height 235
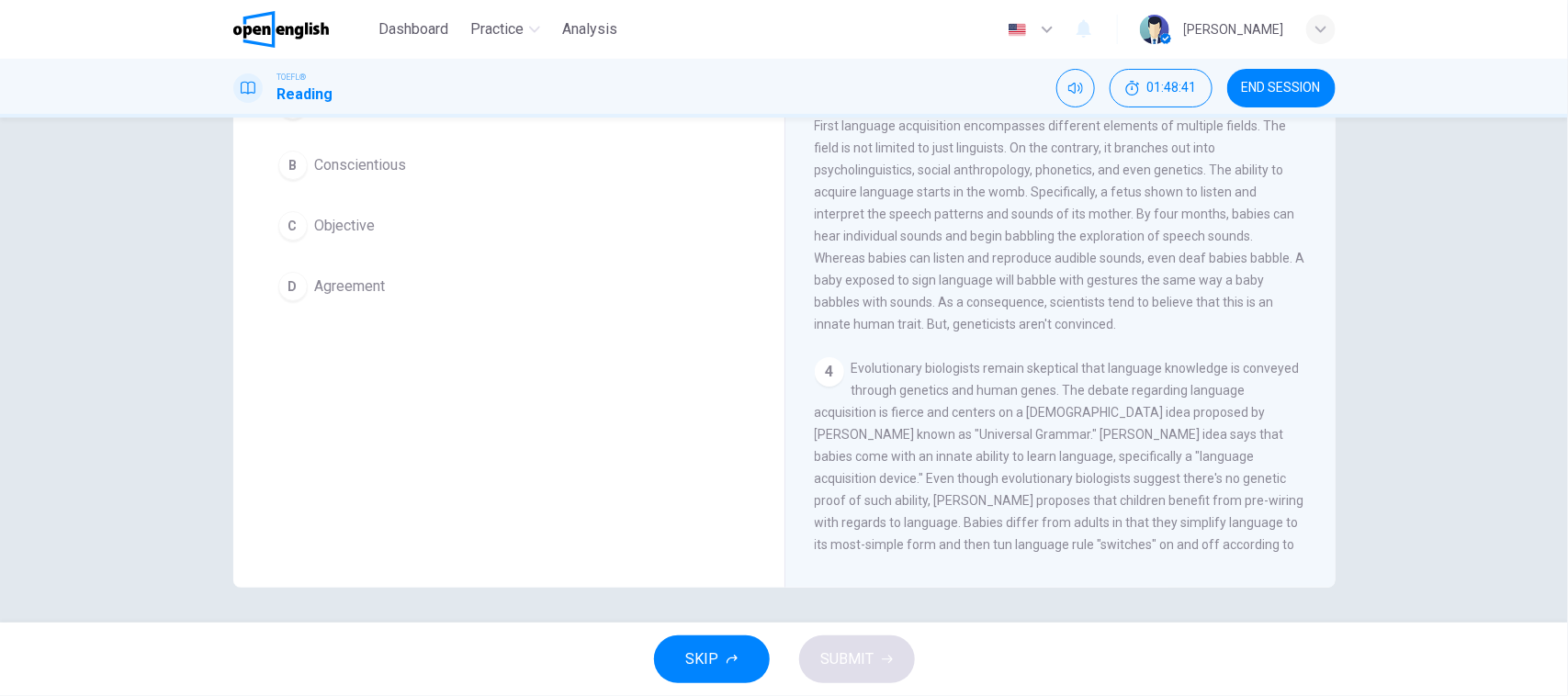
scroll to position [0, 0]
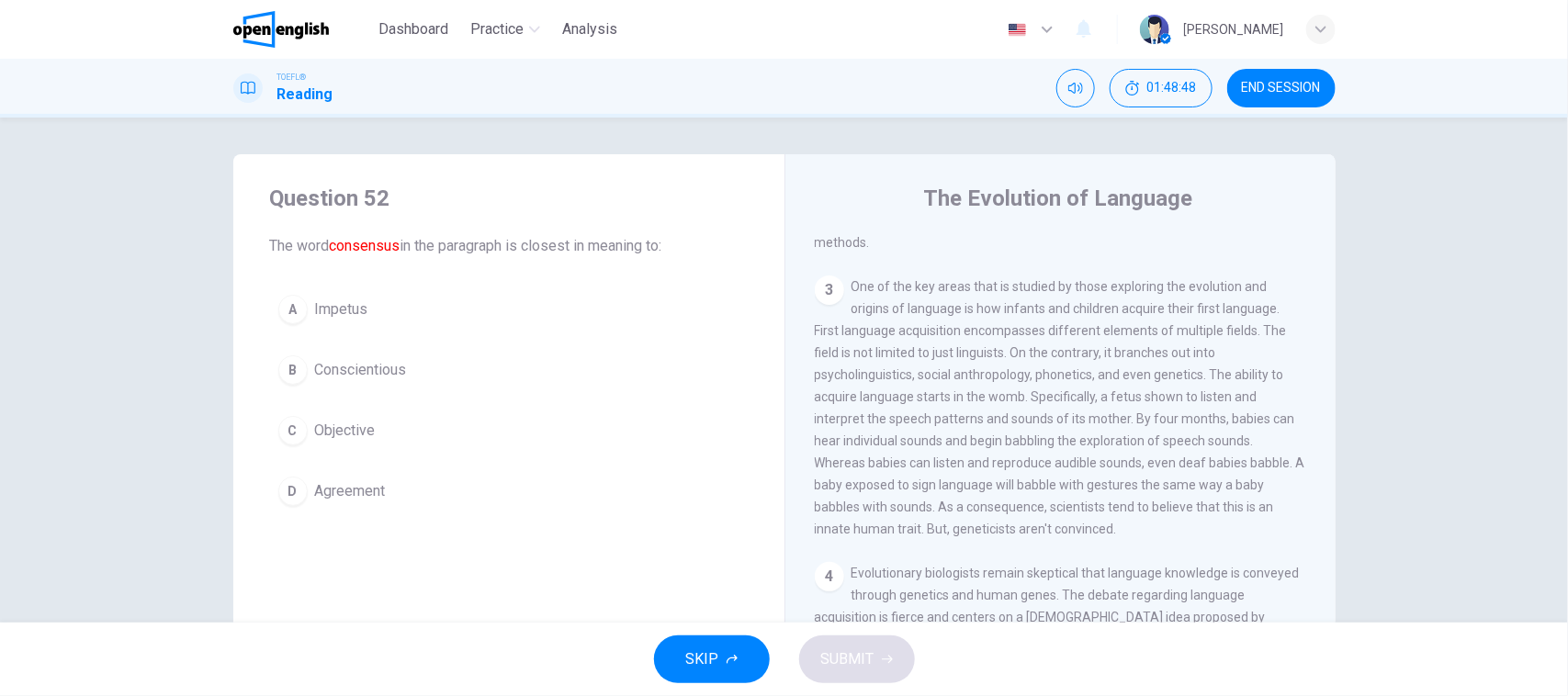
click at [502, 500] on button "D Agreement" at bounding box center [508, 491] width 477 height 45
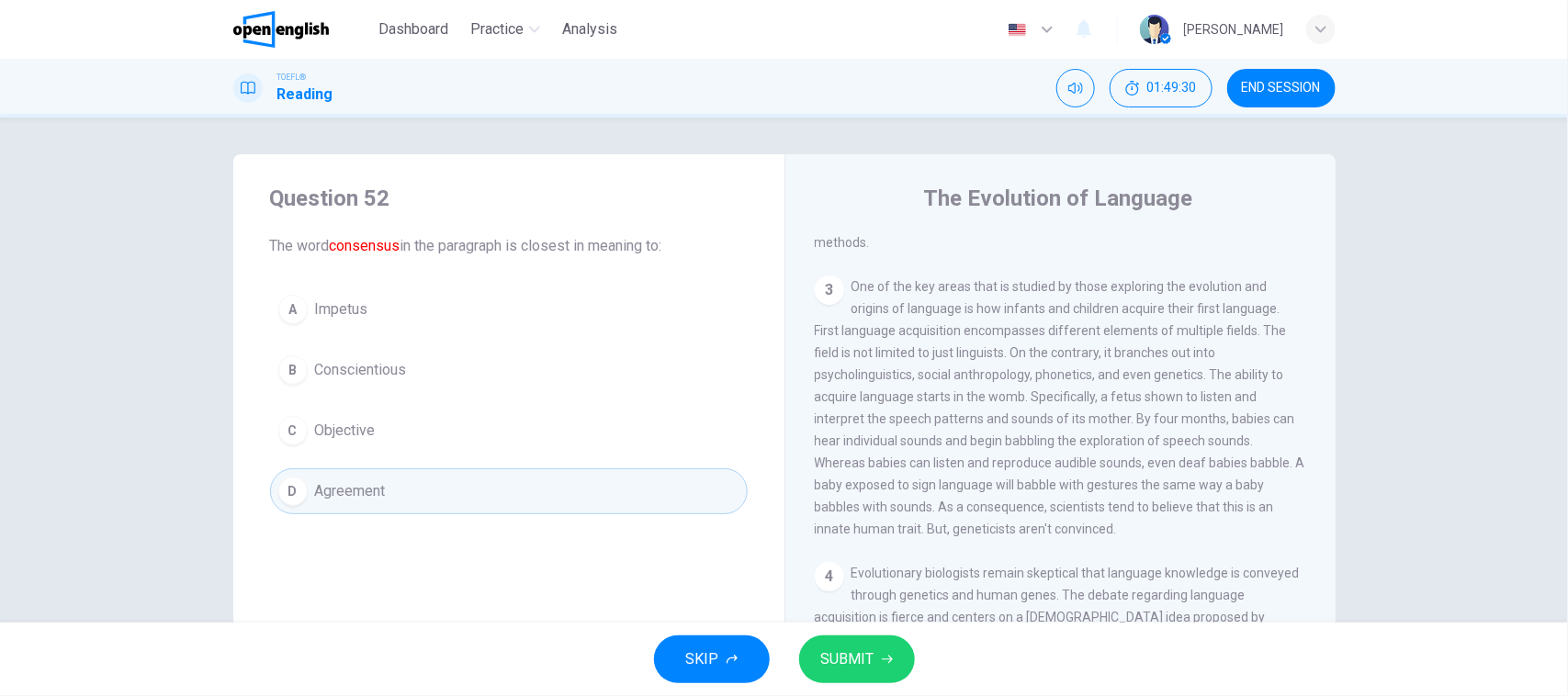
click at [821, 672] on span "SUBMIT" at bounding box center [847, 659] width 53 height 26
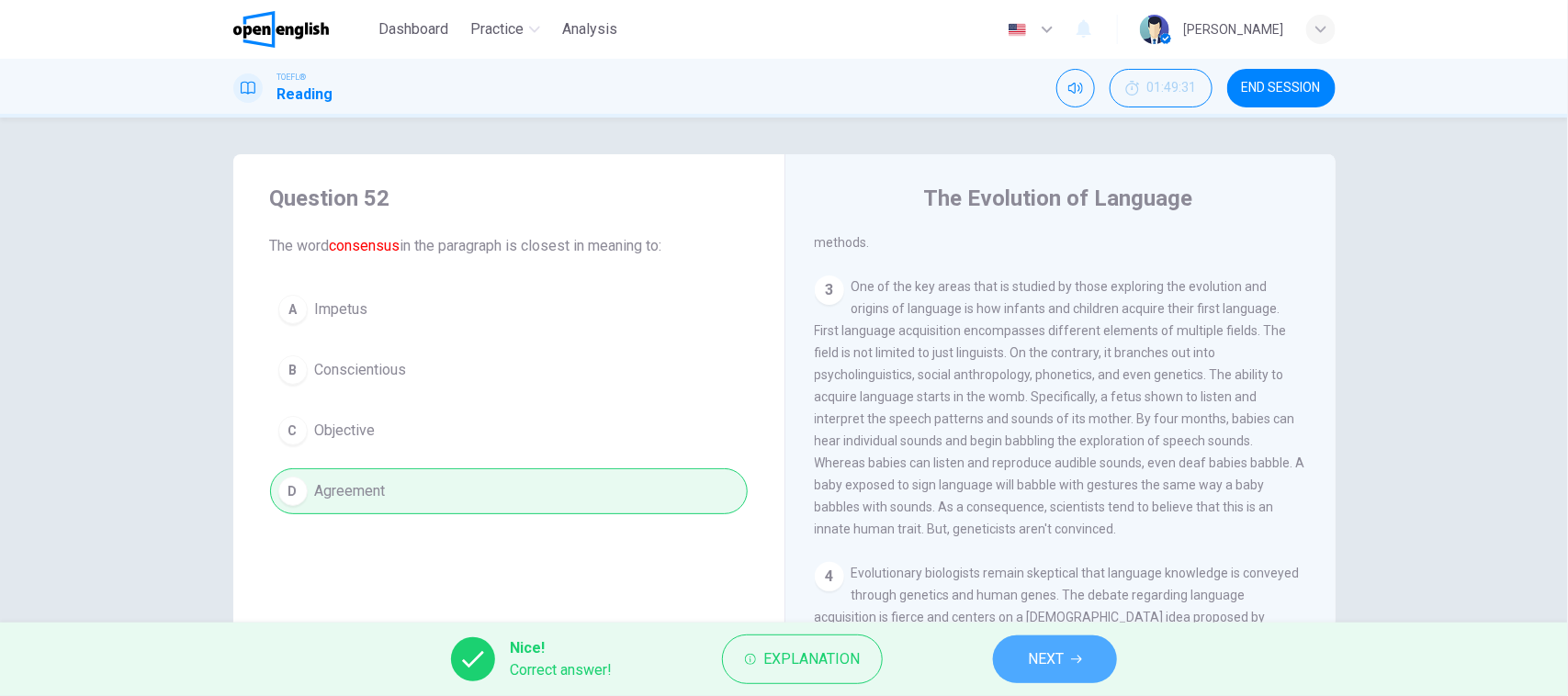
click at [1089, 658] on button "NEXT" at bounding box center [1055, 658] width 124 height 47
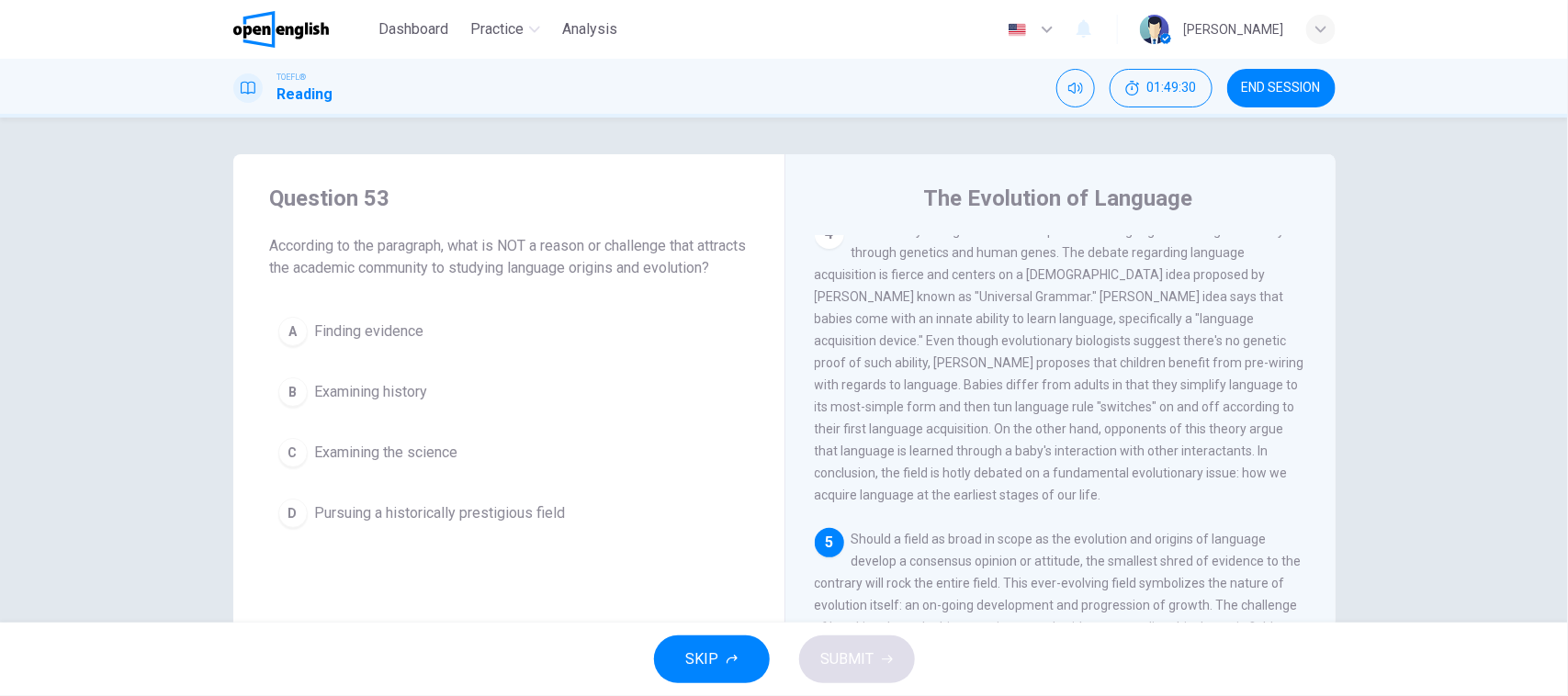
scroll to position [925, 0]
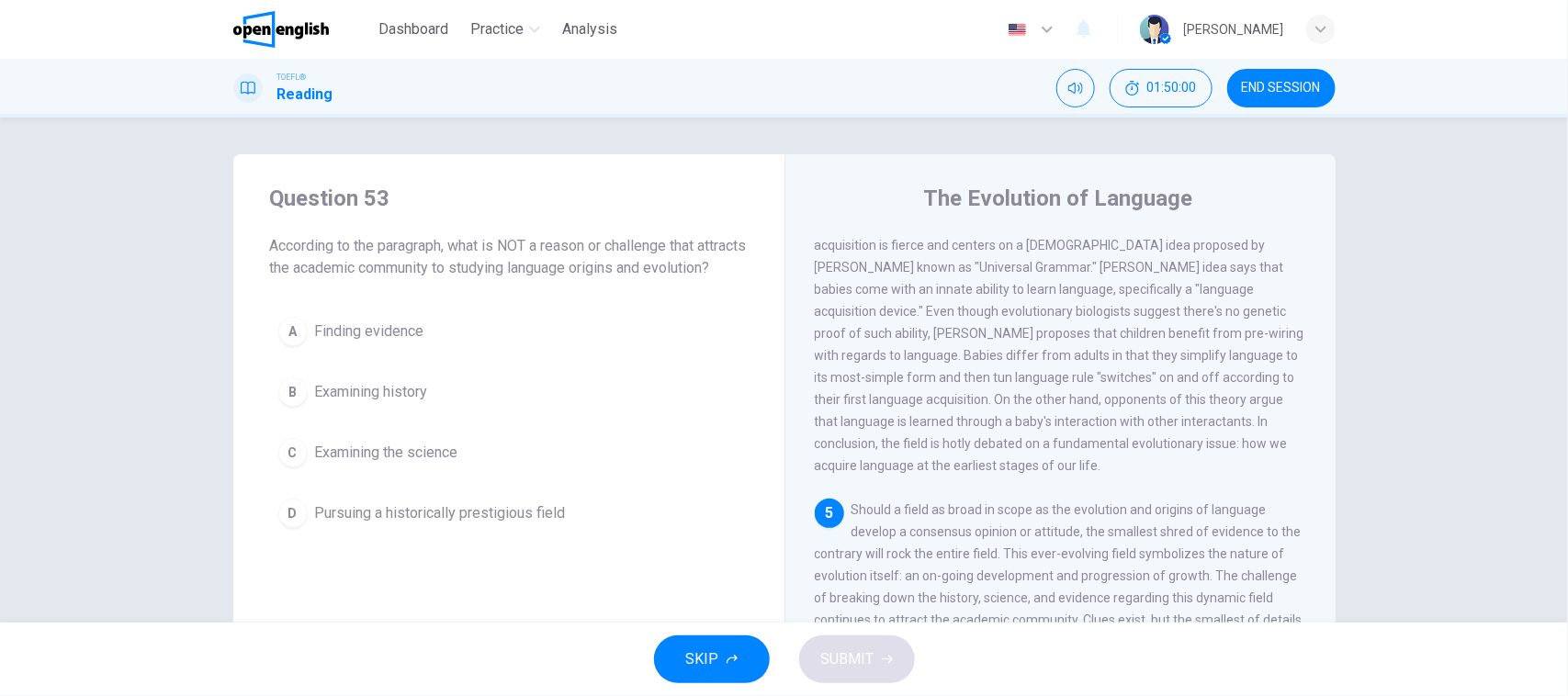
click at [459, 525] on span "Pursuing a historically prestigious field" at bounding box center [440, 513] width 251 height 22
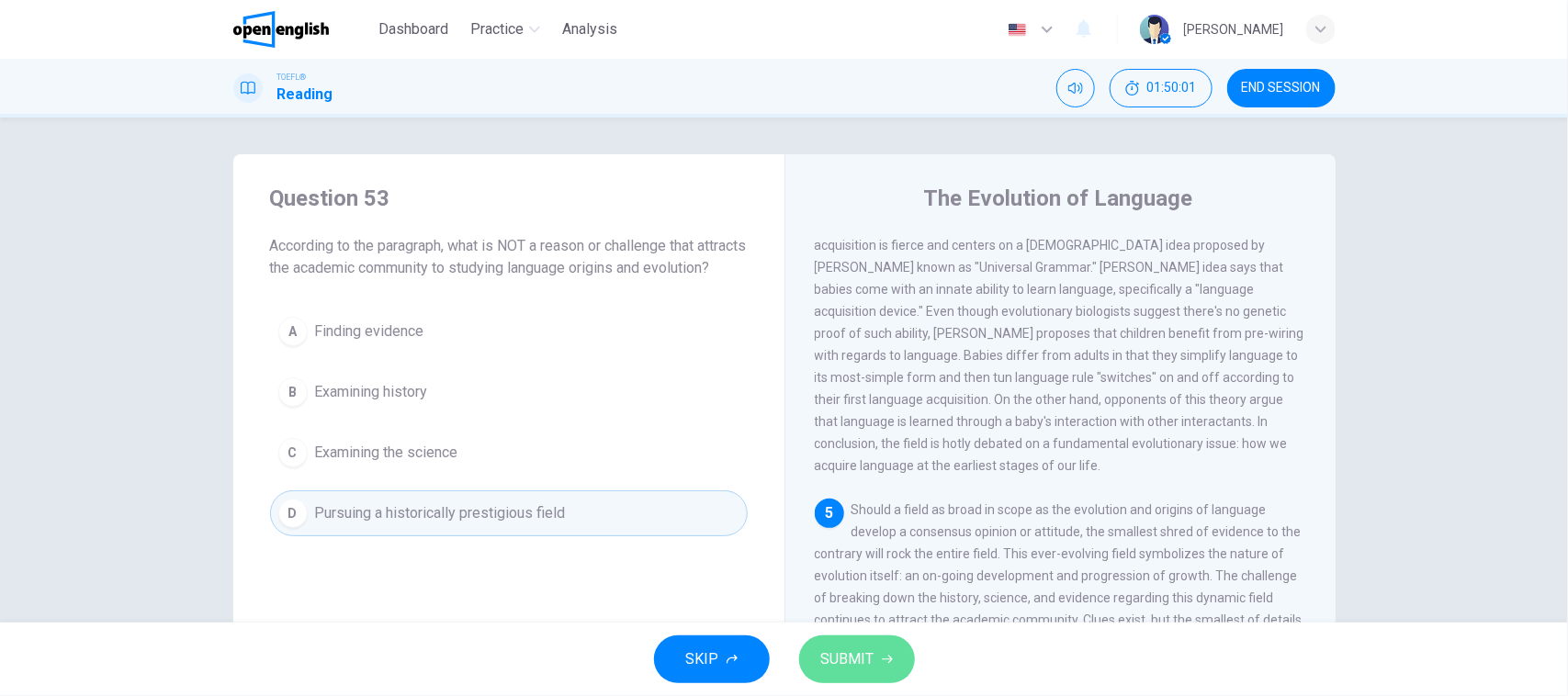
click at [852, 650] on span "SUBMIT" at bounding box center [847, 659] width 53 height 26
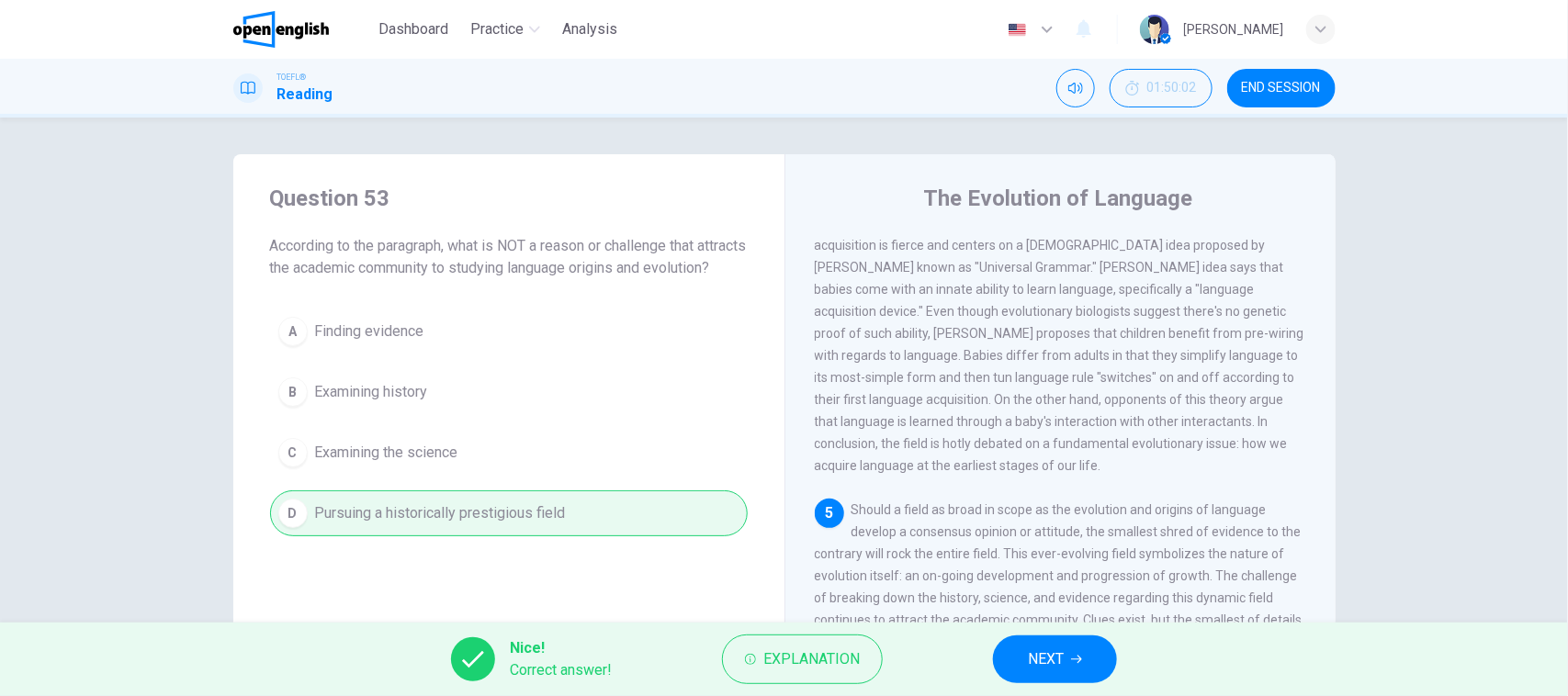
click at [1026, 672] on button "NEXT" at bounding box center [1055, 658] width 124 height 47
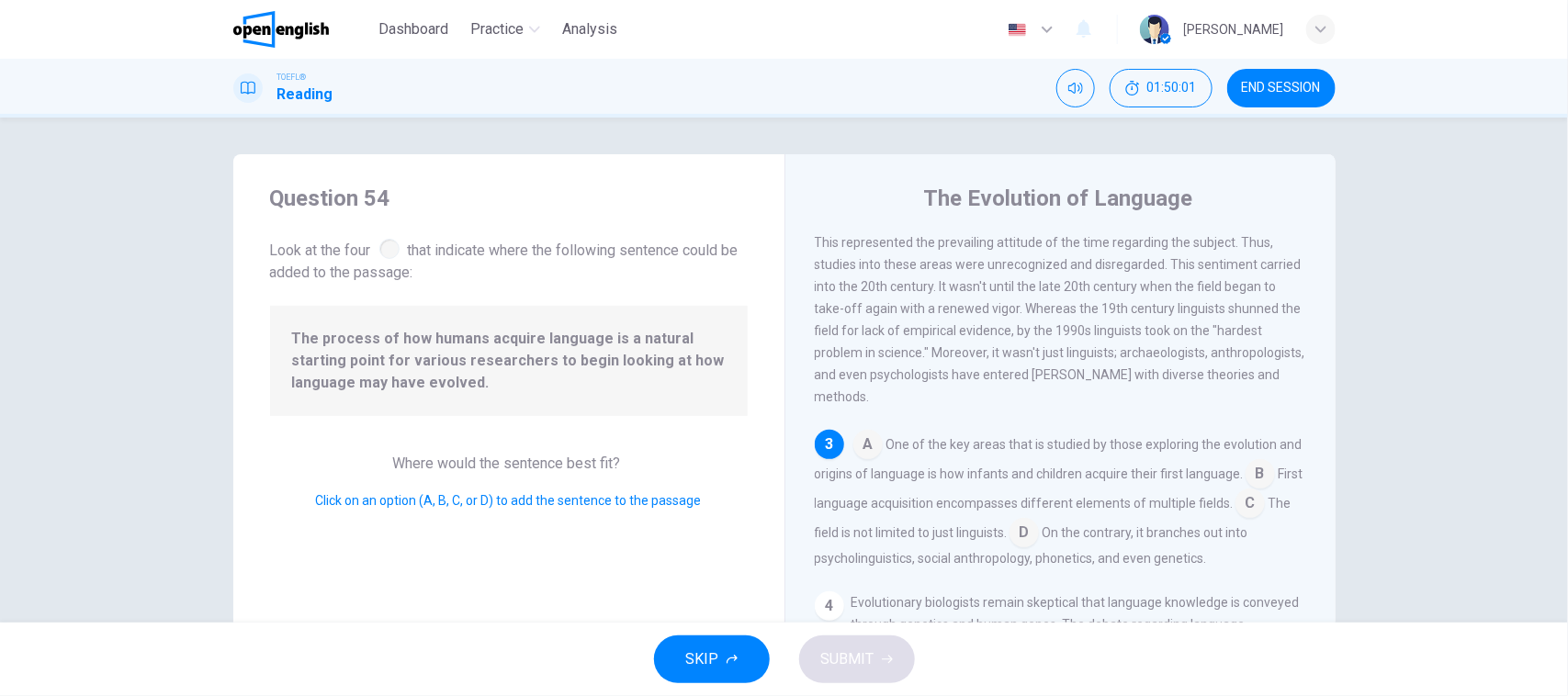
scroll to position [318, 0]
click at [1245, 484] on input at bounding box center [1260, 469] width 29 height 29
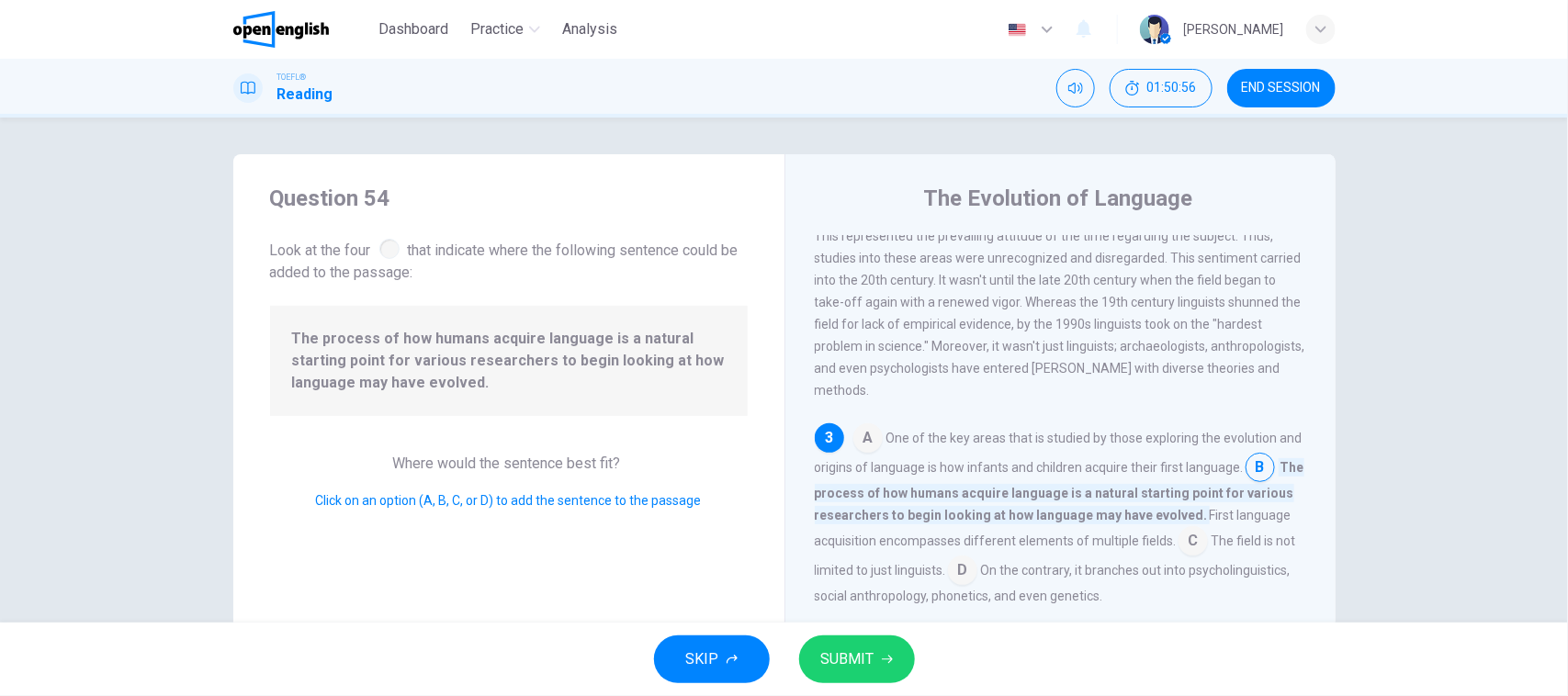
click at [1245, 484] on input at bounding box center [1260, 469] width 29 height 29
click at [861, 454] on input at bounding box center [868, 439] width 29 height 29
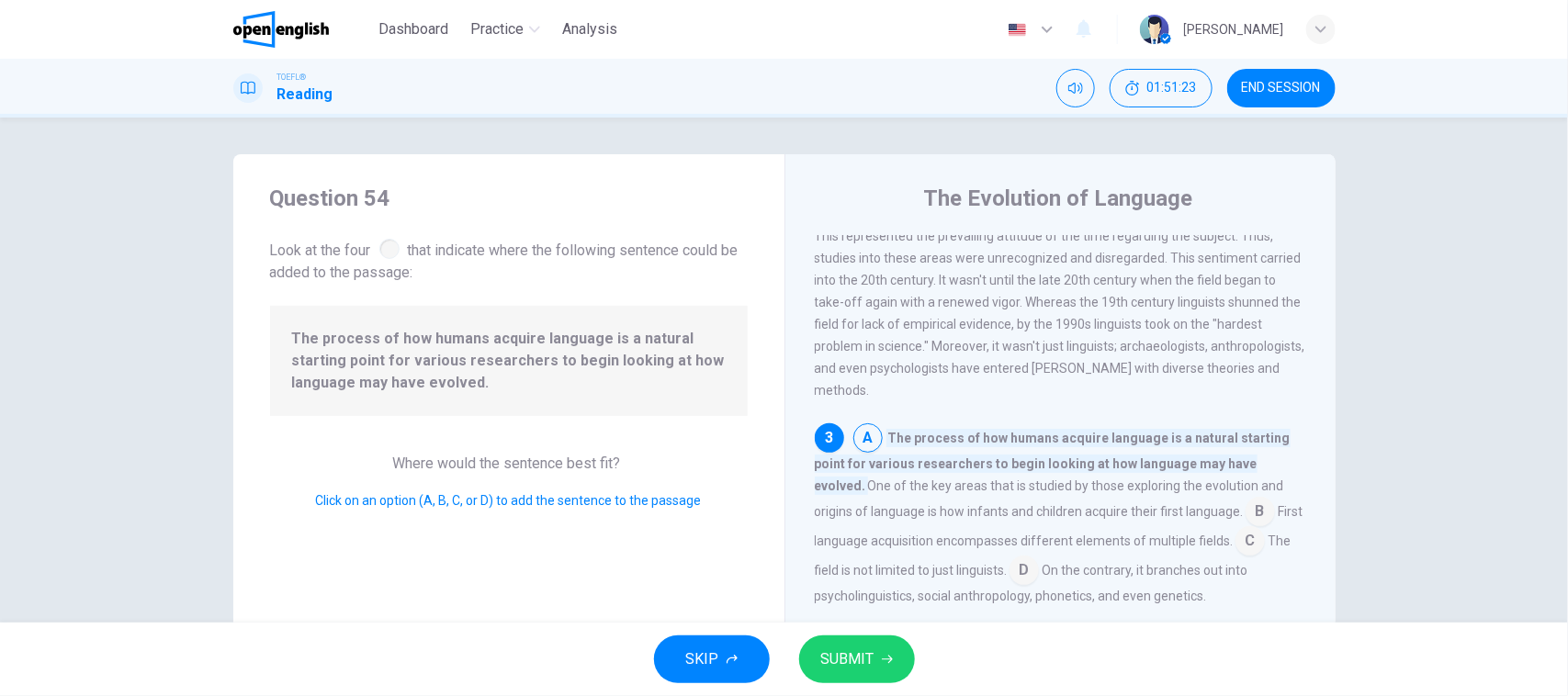
scroll to position [434, 0]
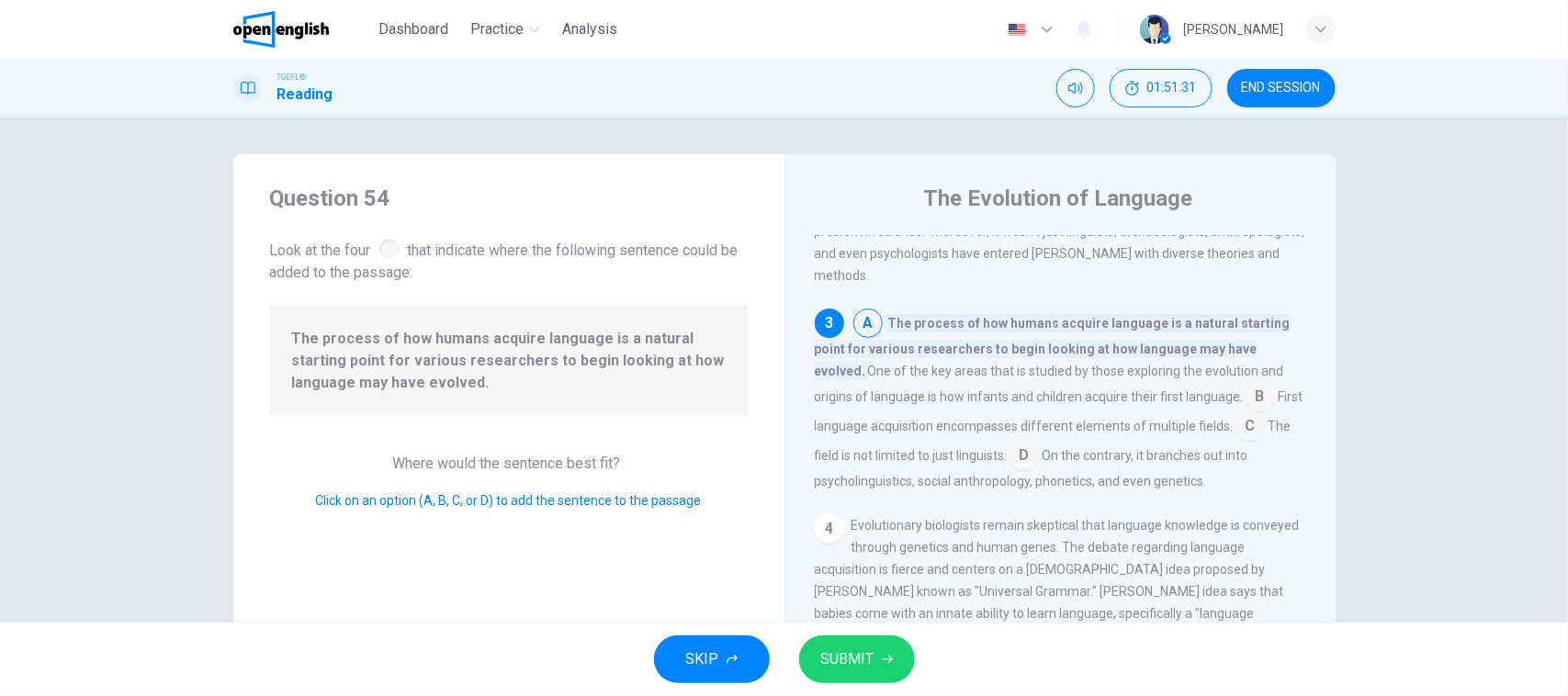
click at [1245, 413] on input at bounding box center [1260, 398] width 29 height 29
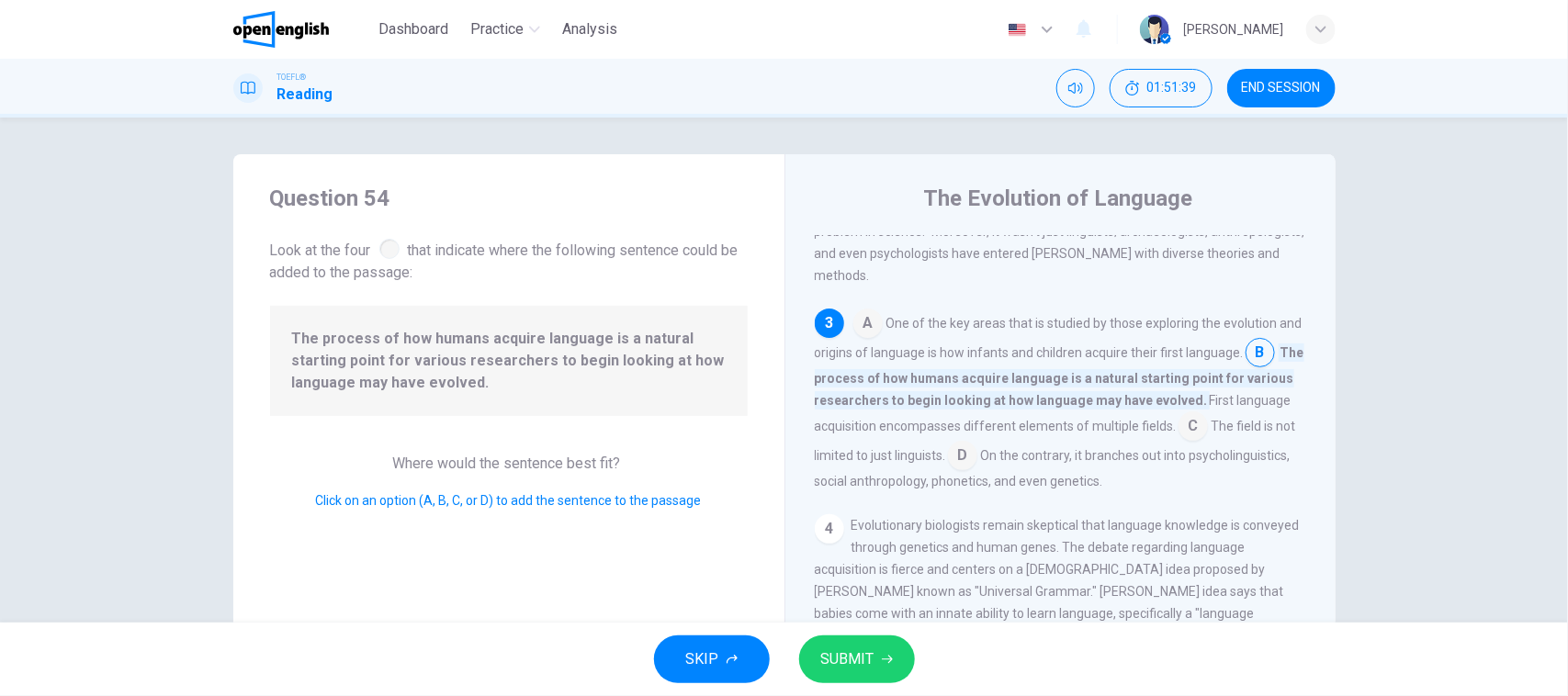
click at [1208, 442] on input at bounding box center [1193, 428] width 29 height 29
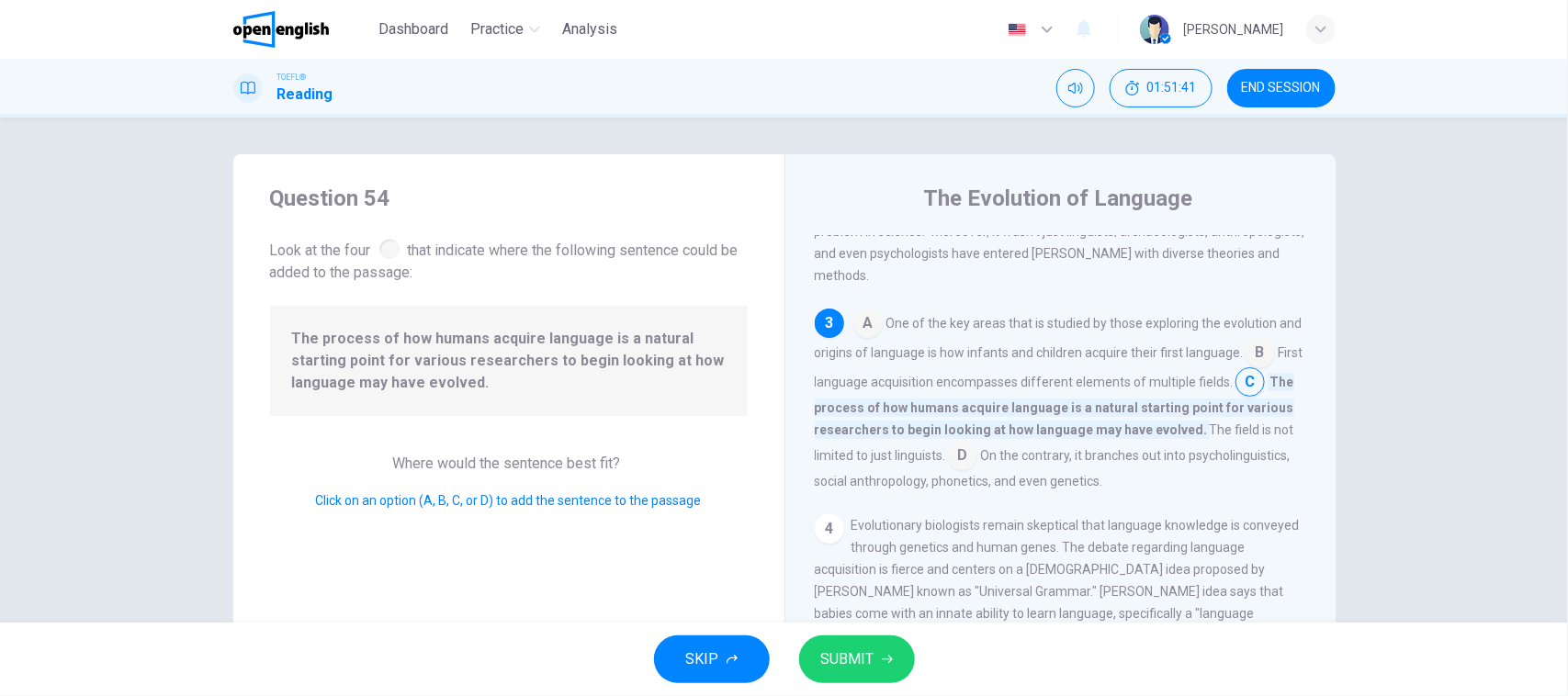
click at [907, 664] on button "SUBMIT" at bounding box center [856, 658] width 115 height 47
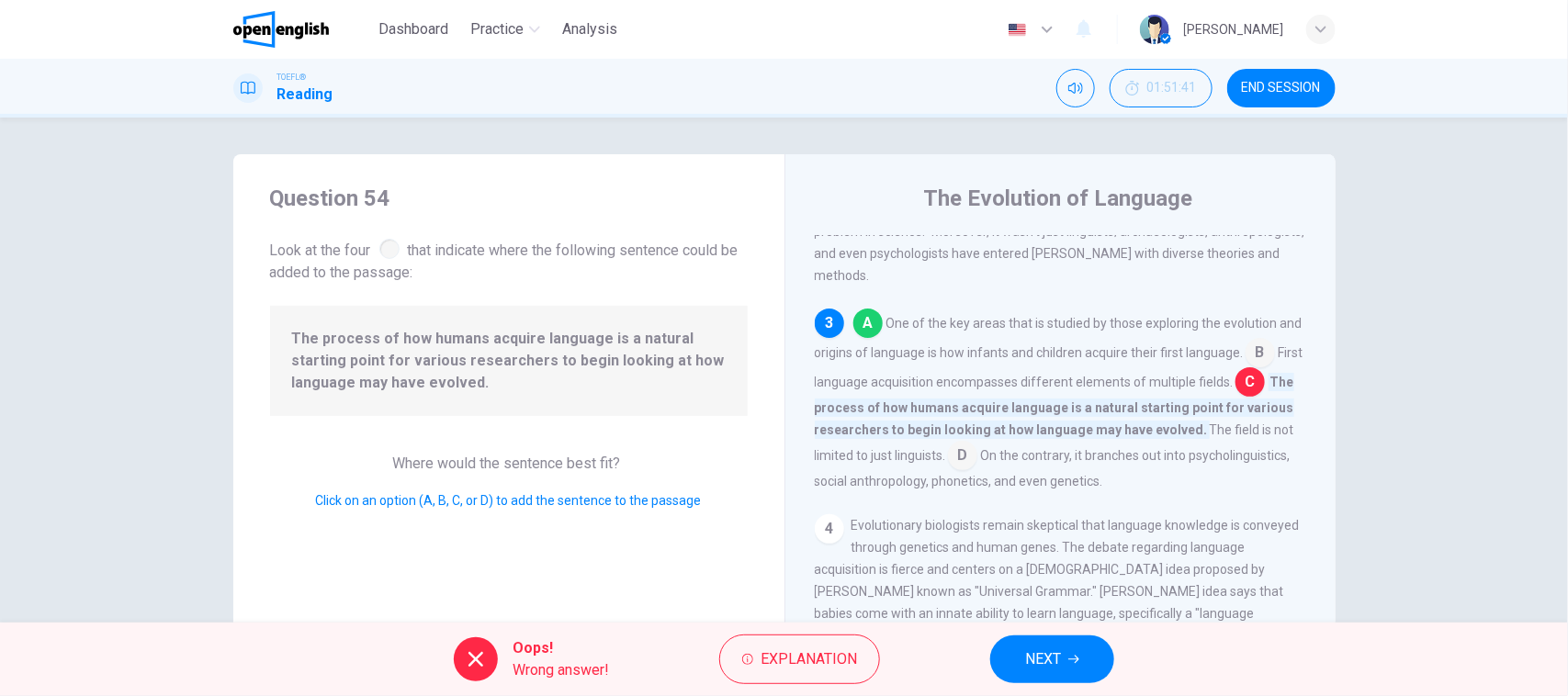
drag, startPoint x: 1033, startPoint y: 633, endPoint x: 1036, endPoint y: 654, distance: 21.2
click at [1033, 638] on div "Oops! Wrong answer! Explanation NEXT" at bounding box center [784, 659] width 1568 height 74
click at [1036, 654] on span "NEXT" at bounding box center [1042, 659] width 36 height 26
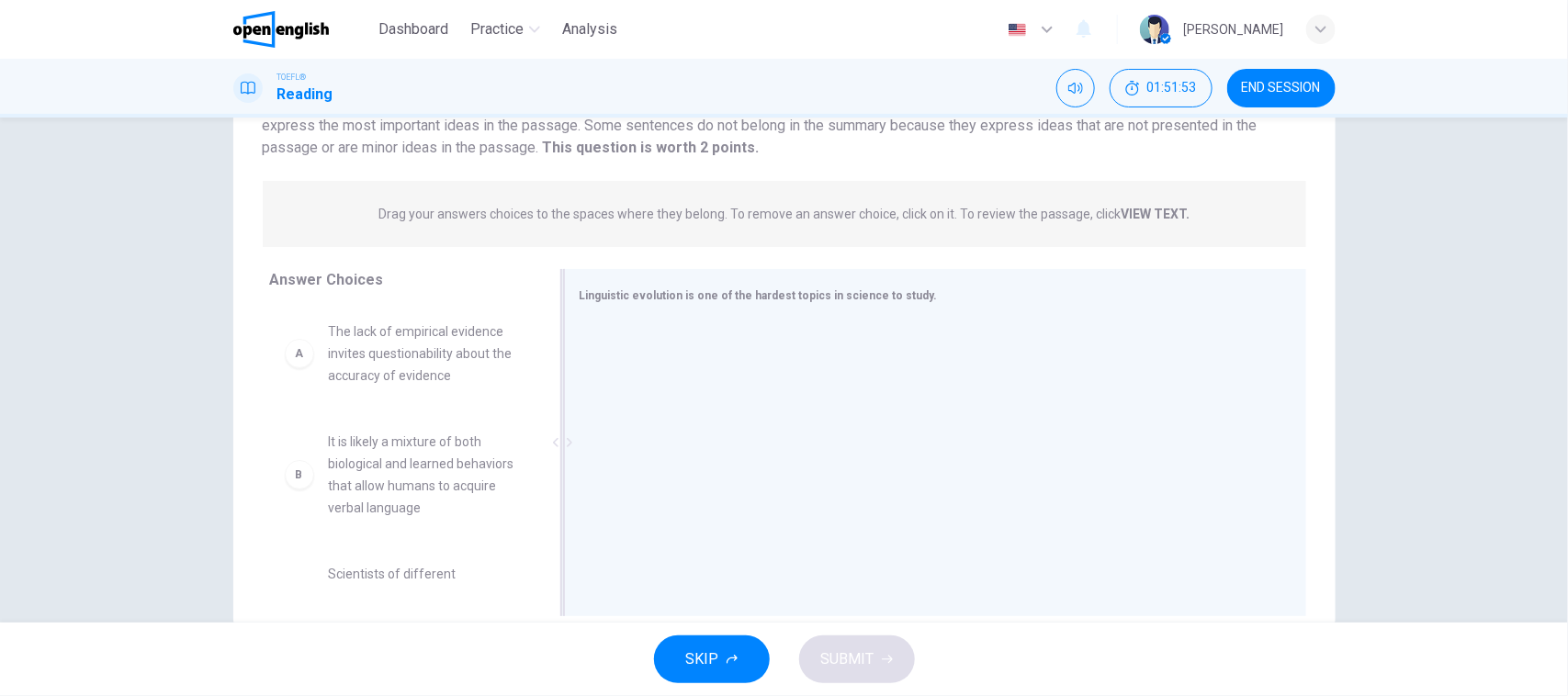
scroll to position [204, 0]
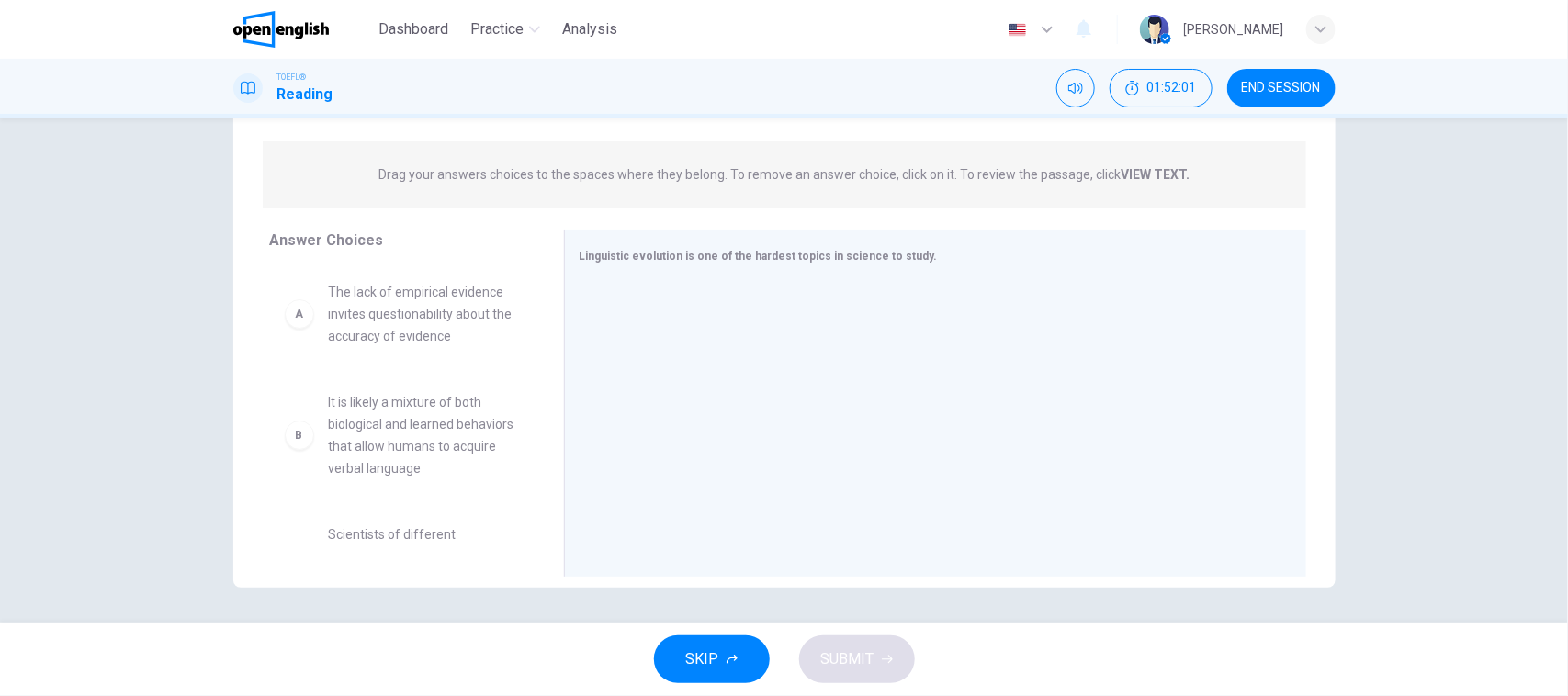
click at [451, 452] on span "It is likely a mixture of both biological and learned behaviors that allow huma…" at bounding box center [424, 435] width 191 height 88
drag, startPoint x: 451, startPoint y: 452, endPoint x: 818, endPoint y: 401, distance: 370.5
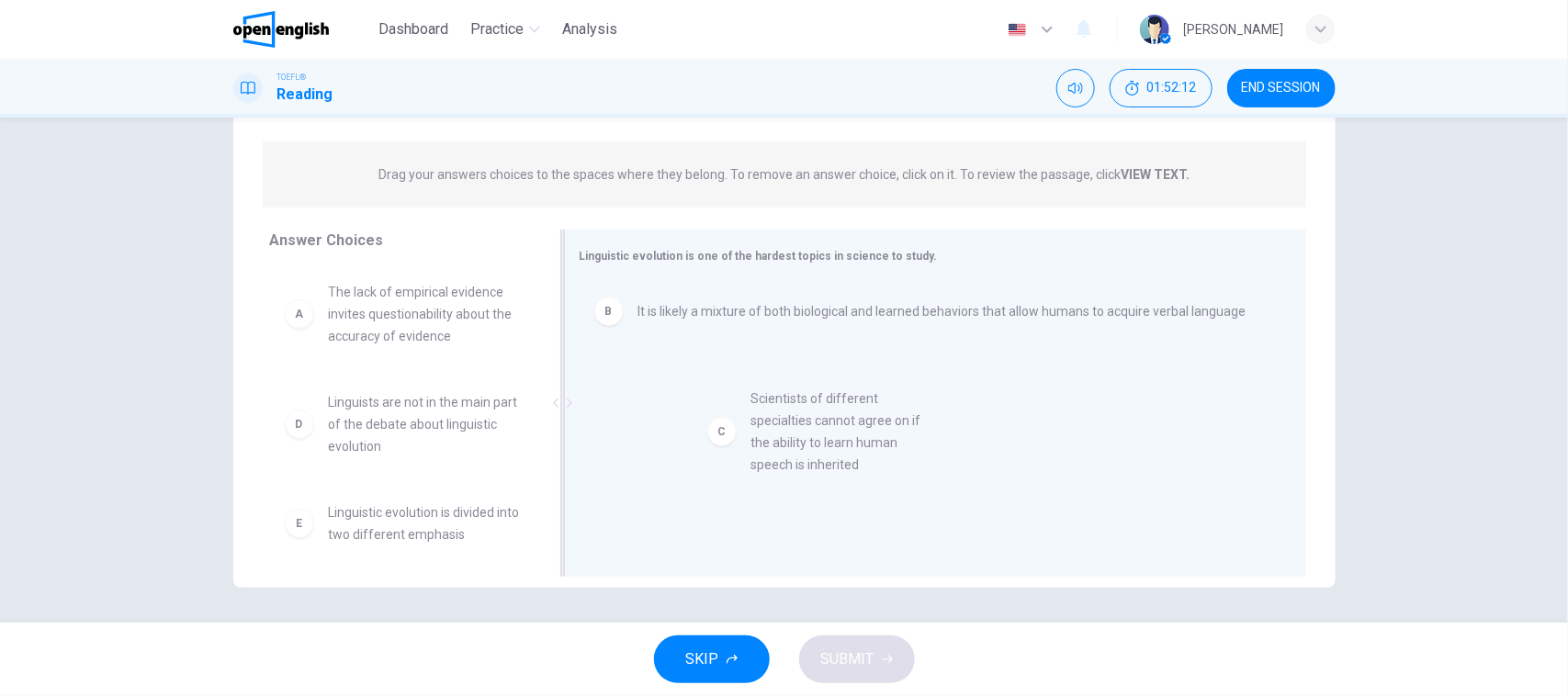
drag, startPoint x: 474, startPoint y: 451, endPoint x: 910, endPoint y: 445, distance: 436.0
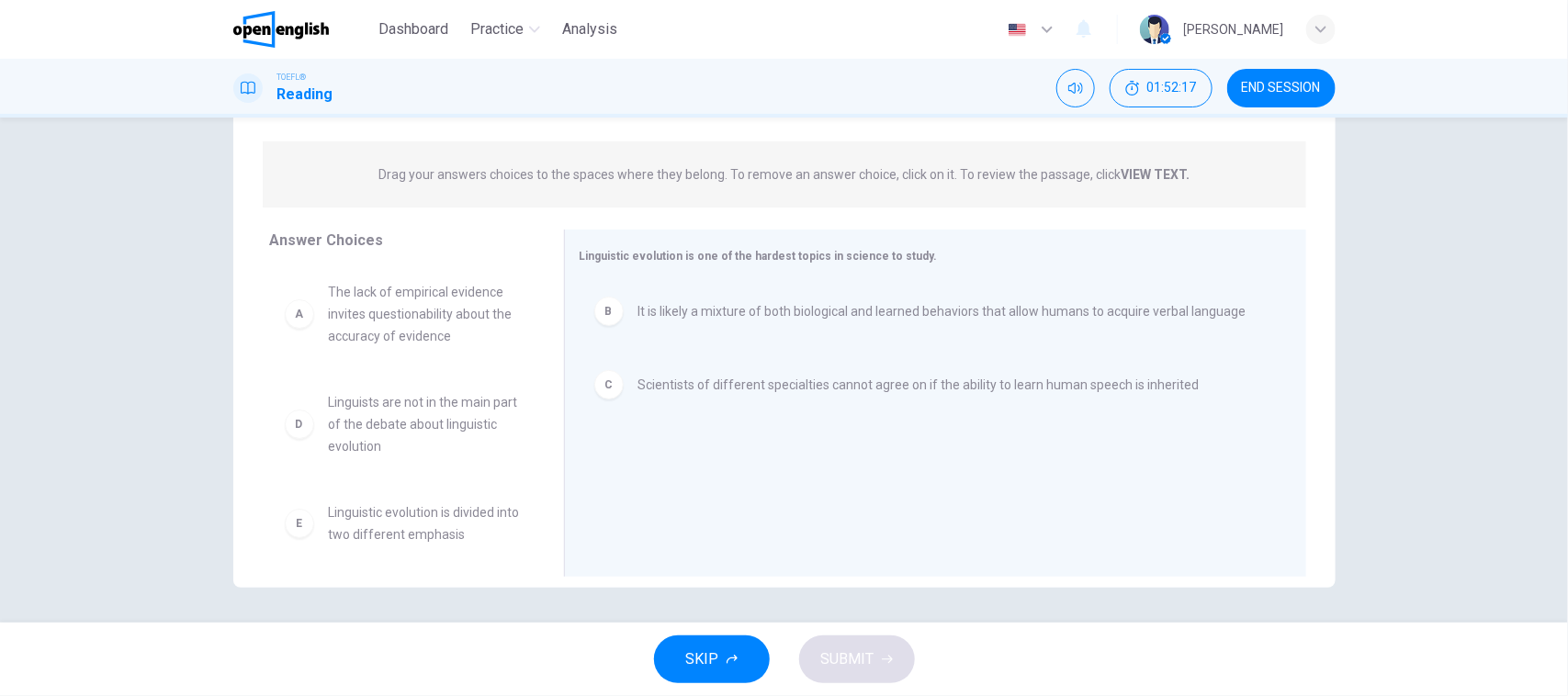
scroll to position [99, 0]
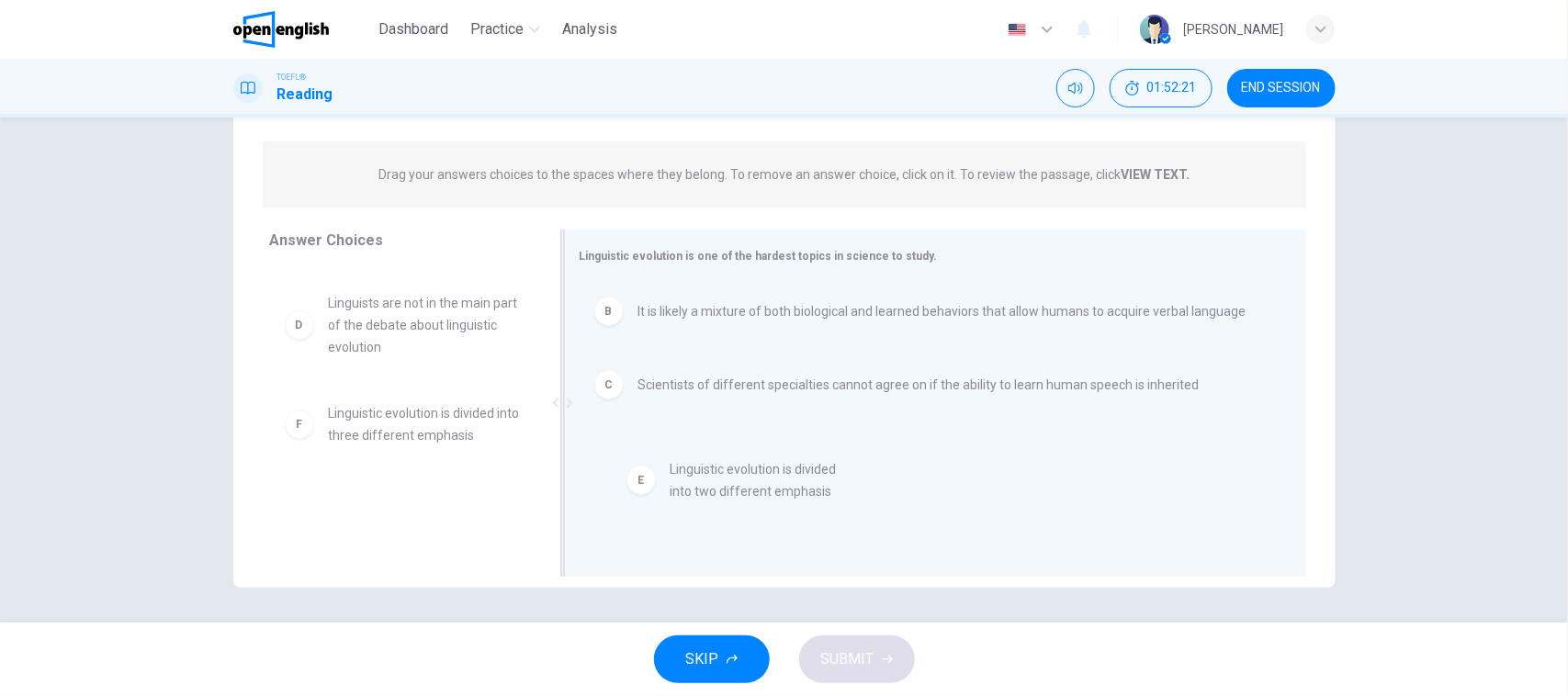
drag, startPoint x: 446, startPoint y: 427, endPoint x: 810, endPoint y: 488, distance: 369.1
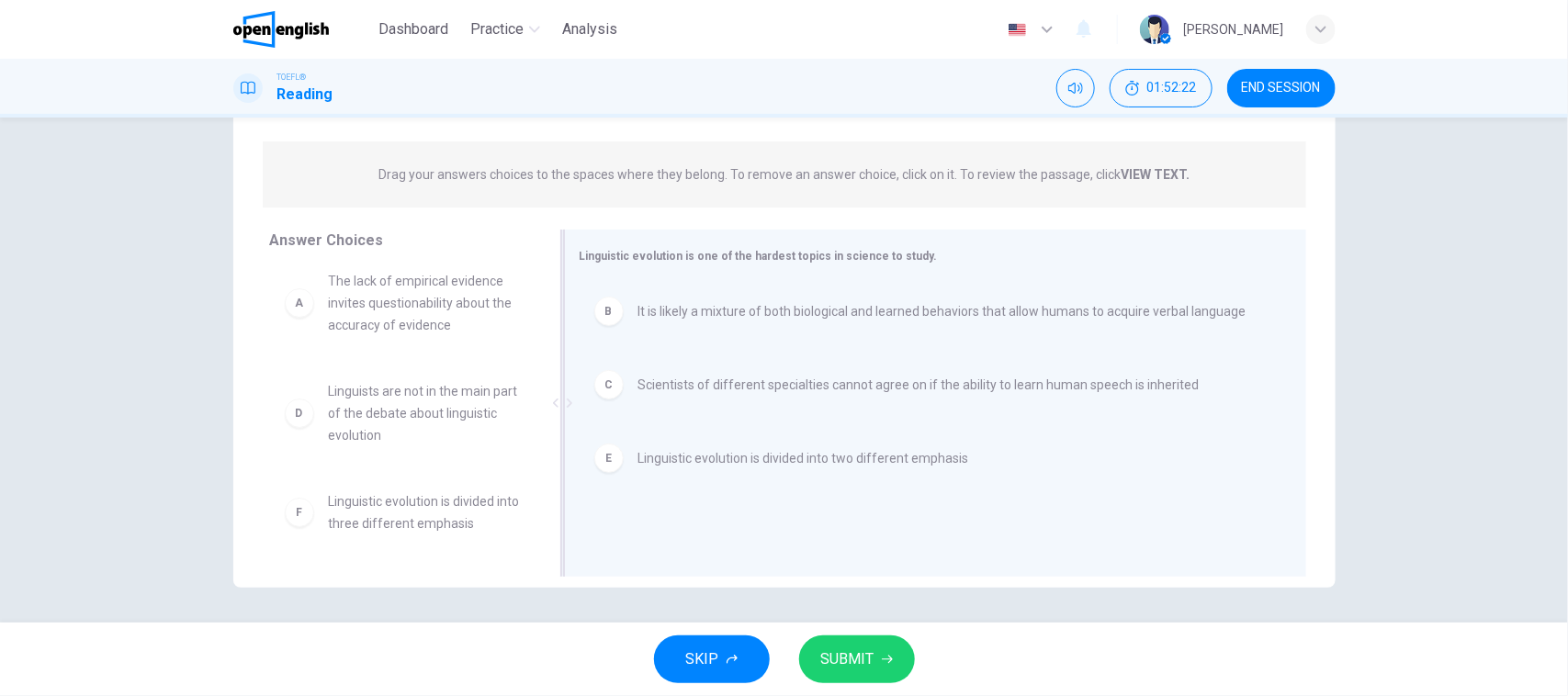
scroll to position [11, 0]
click at [900, 653] on button "SUBMIT" at bounding box center [856, 658] width 115 height 47
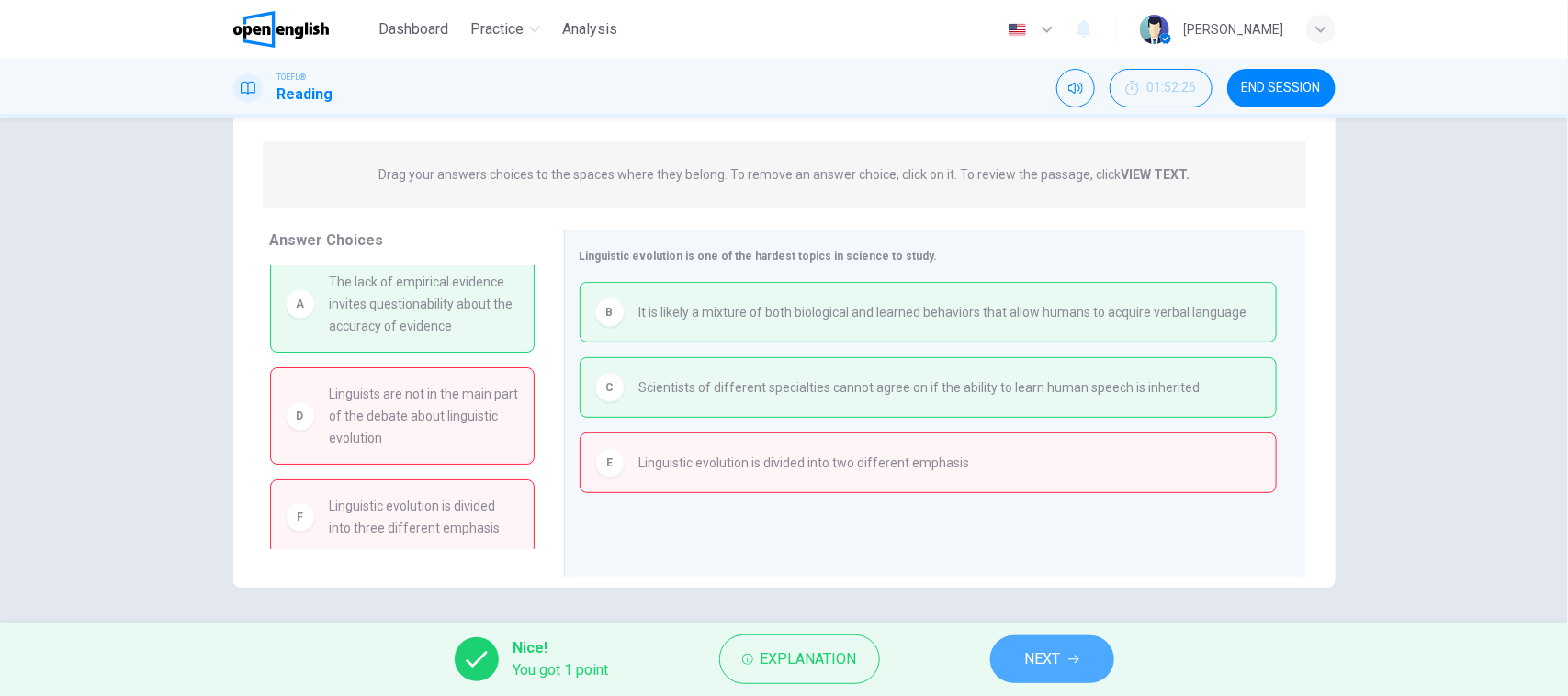
click at [1045, 663] on span "NEXT" at bounding box center [1042, 659] width 36 height 26
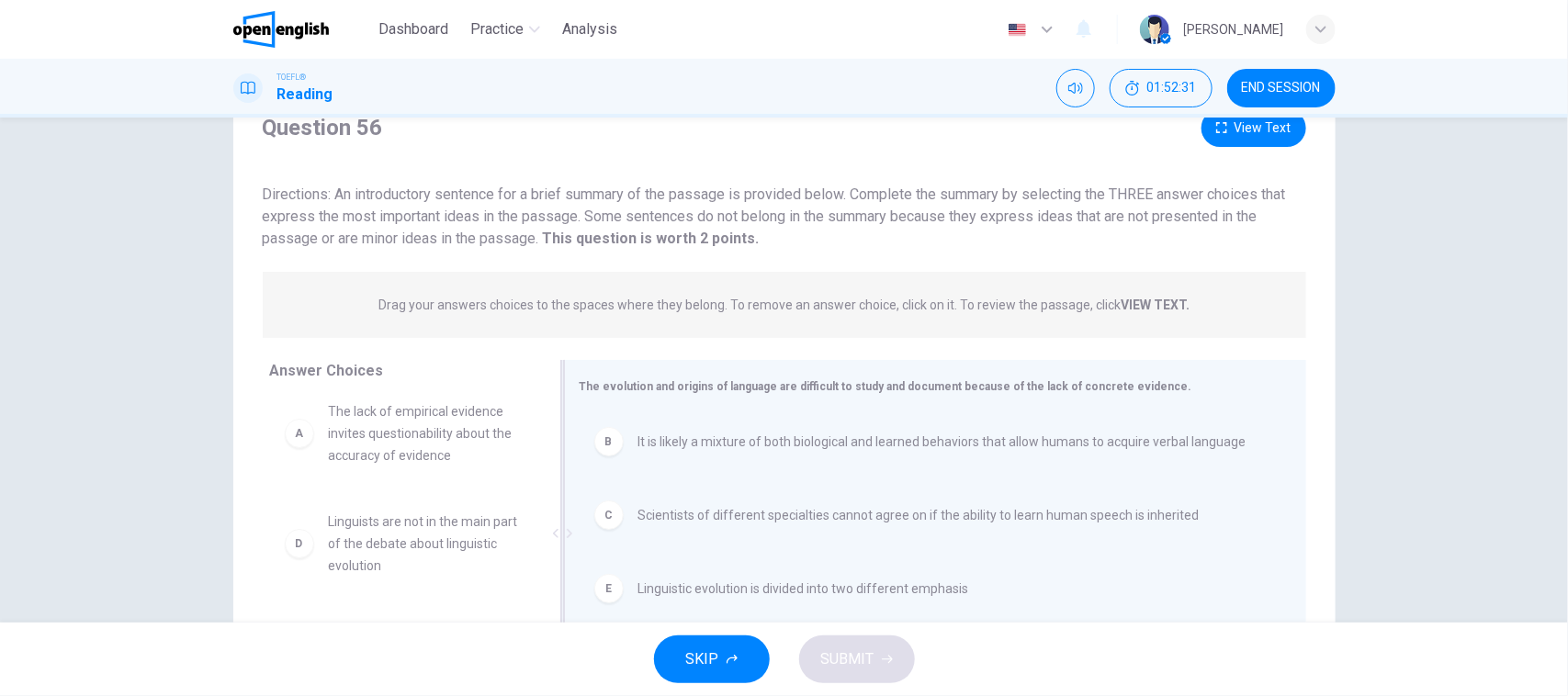
scroll to position [115, 0]
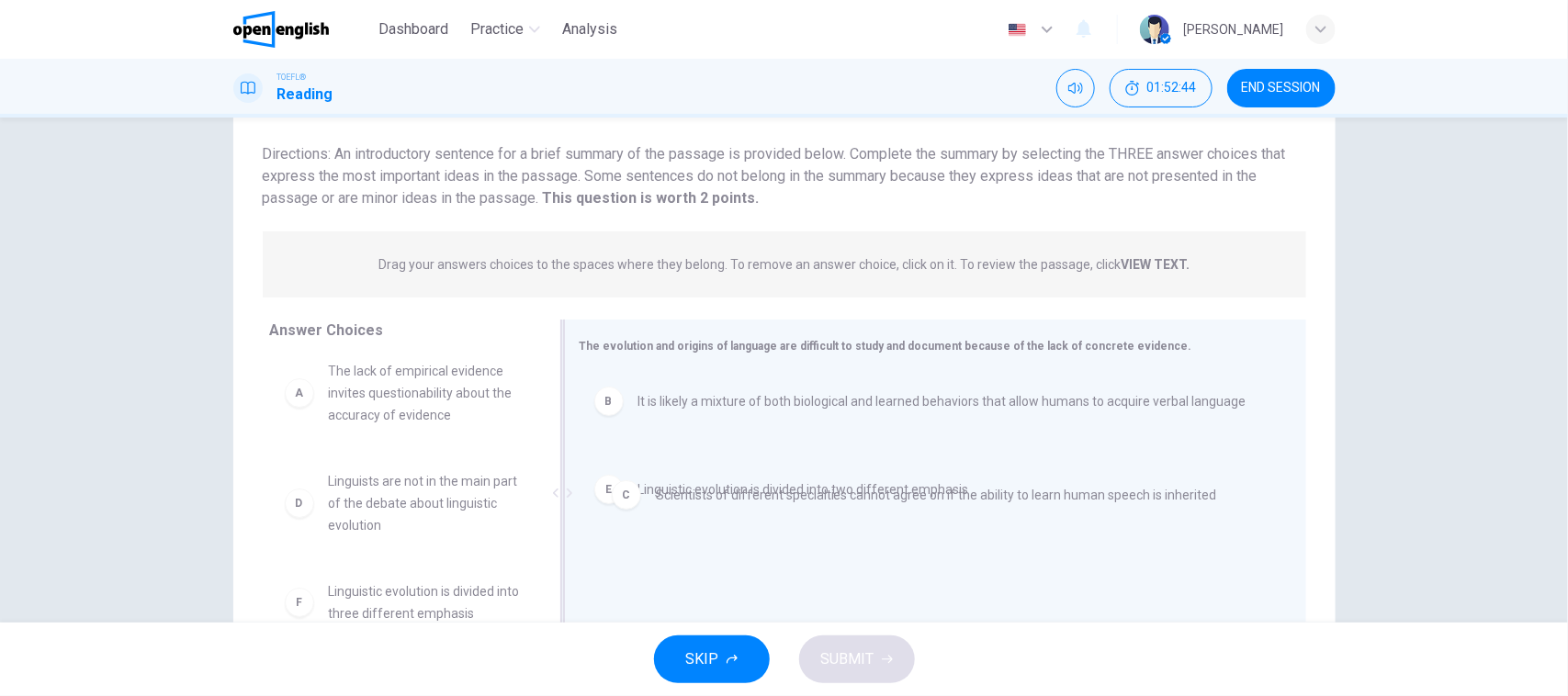
drag, startPoint x: 878, startPoint y: 467, endPoint x: 897, endPoint y: 489, distance: 29.1
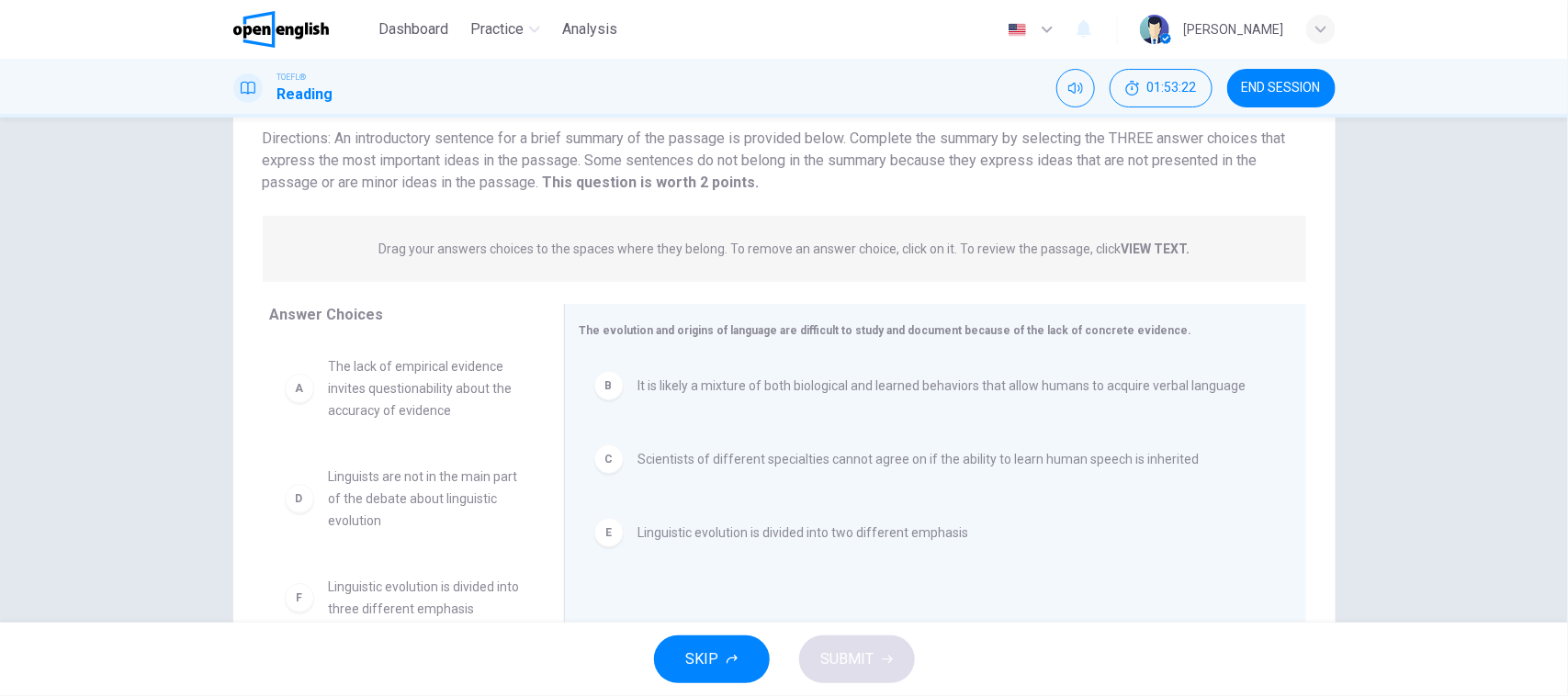
scroll to position [90, 0]
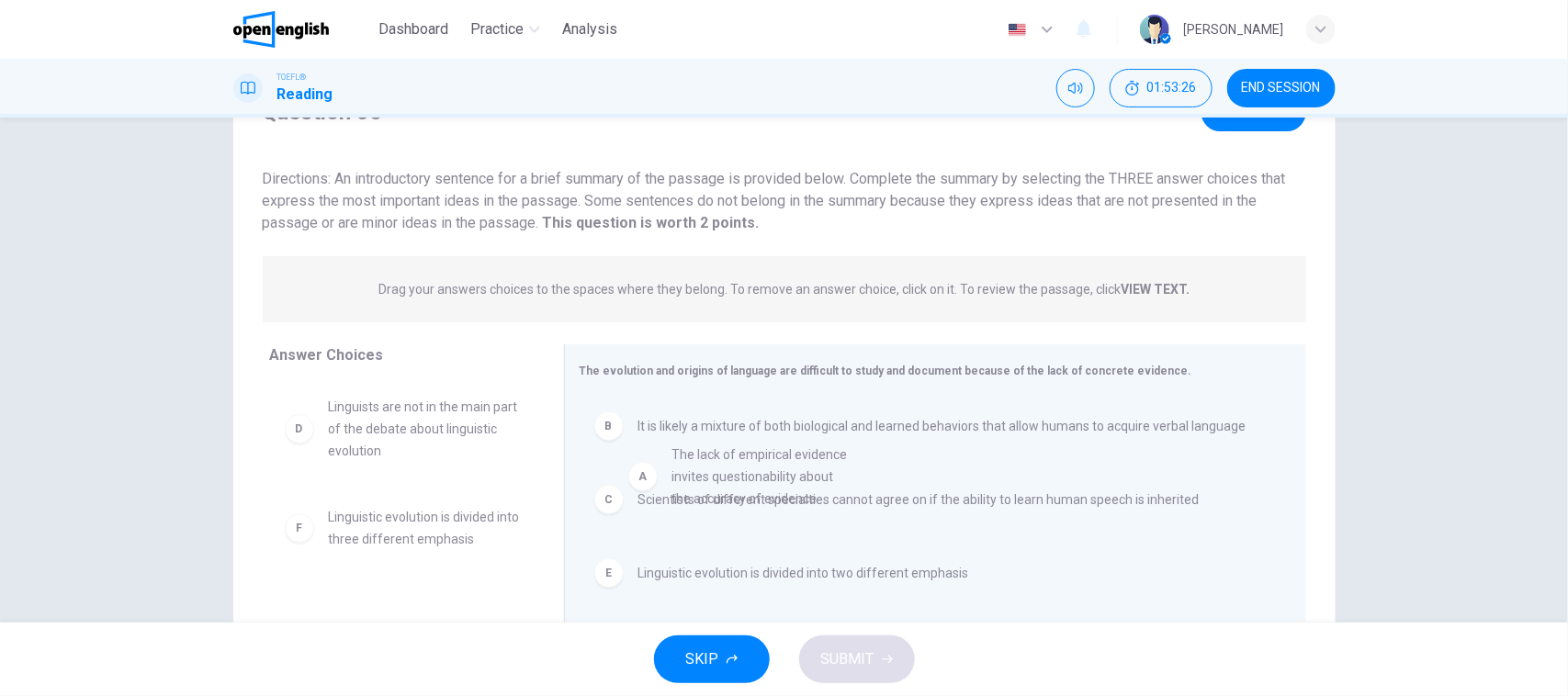
drag, startPoint x: 457, startPoint y: 442, endPoint x: 817, endPoint y: 494, distance: 363.7
click at [483, 448] on span "The lack of empirical evidence invites questionability about the accuracy of ev…" at bounding box center [424, 429] width 191 height 66
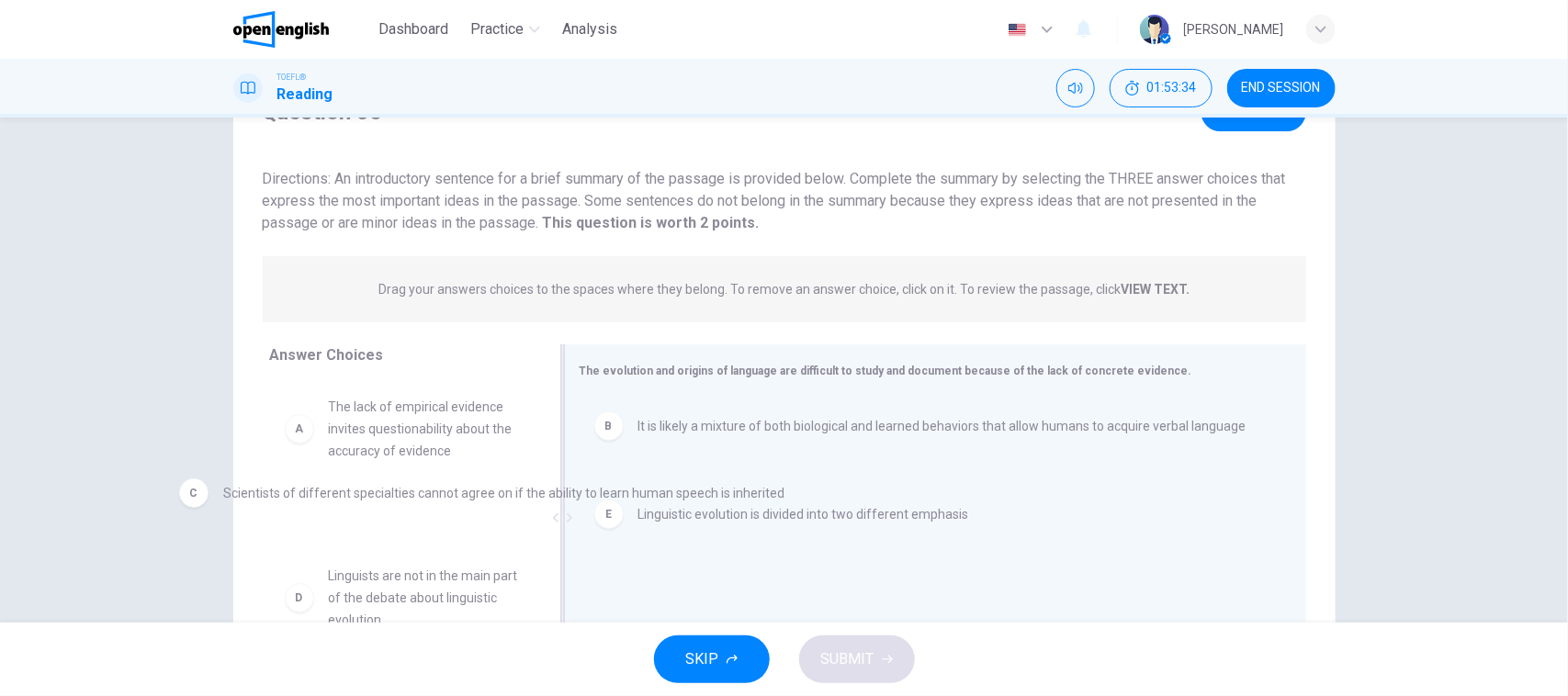
drag, startPoint x: 879, startPoint y: 525, endPoint x: 461, endPoint y: 519, distance: 418.0
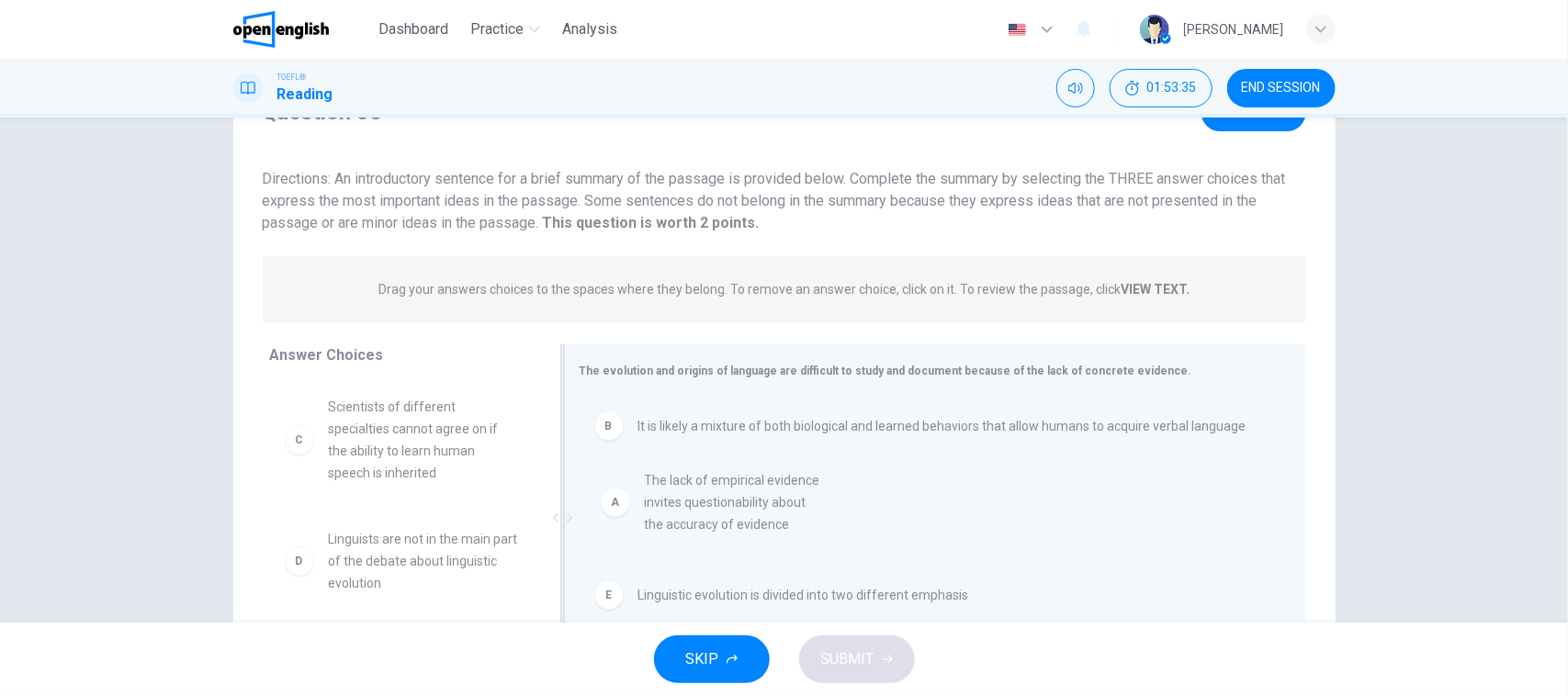
drag, startPoint x: 422, startPoint y: 433, endPoint x: 809, endPoint y: 515, distance: 395.6
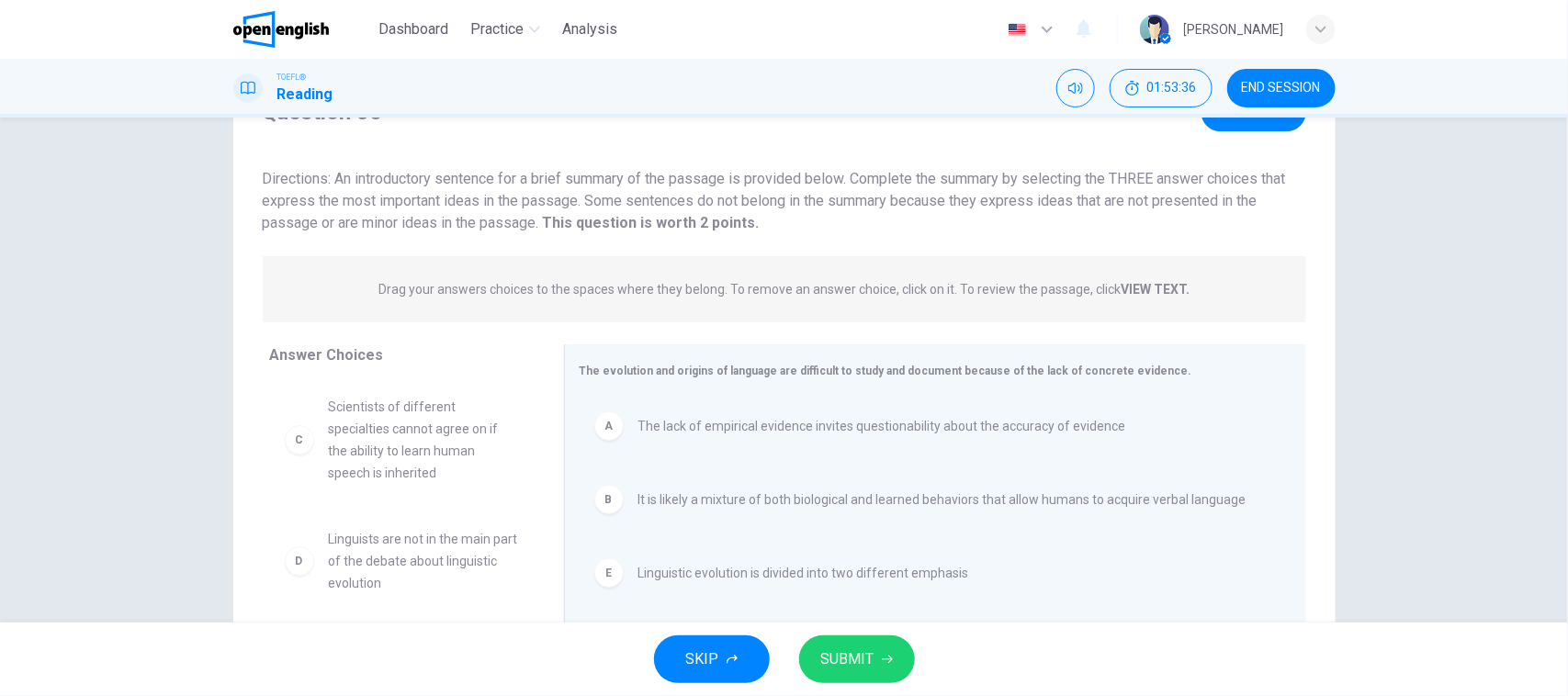
click at [845, 658] on span "SUBMIT" at bounding box center [847, 659] width 53 height 26
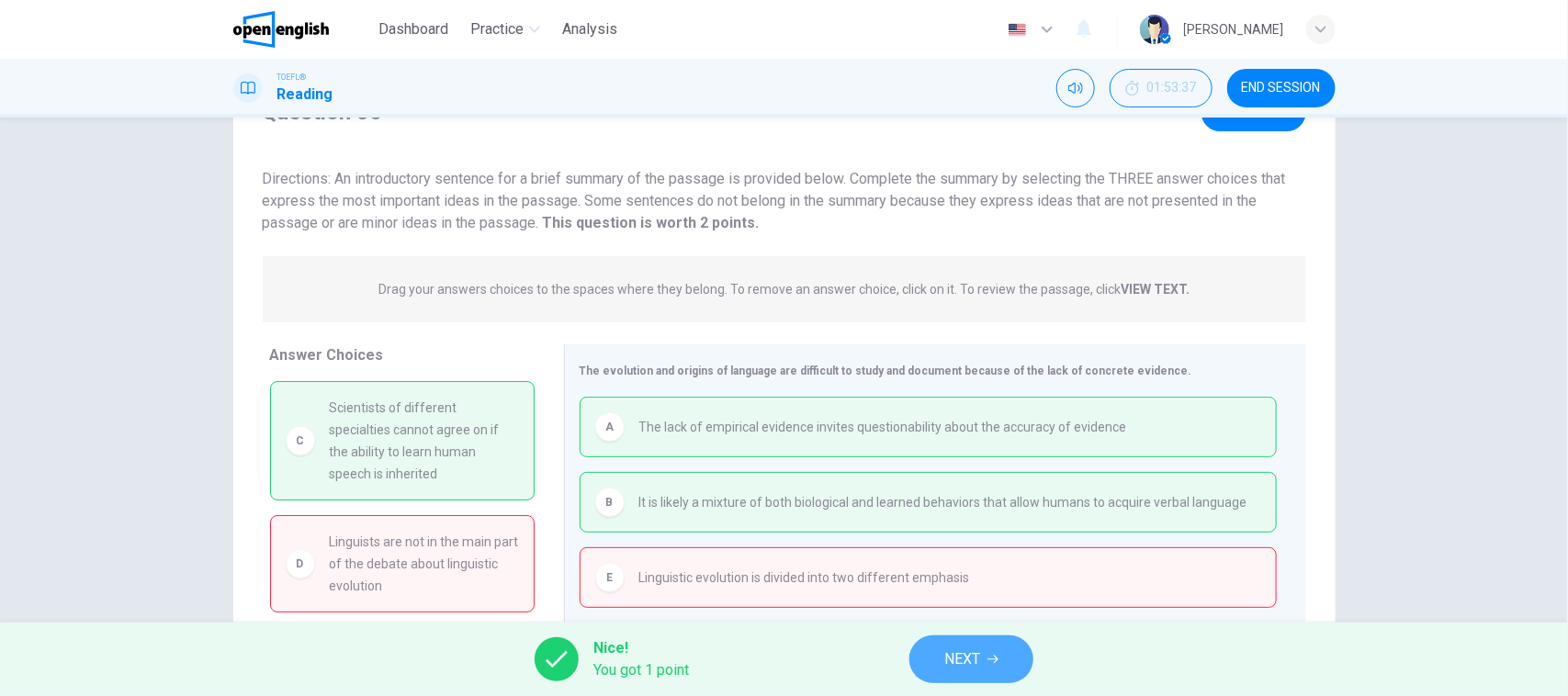
click at [990, 653] on icon "button" at bounding box center [993, 658] width 11 height 11
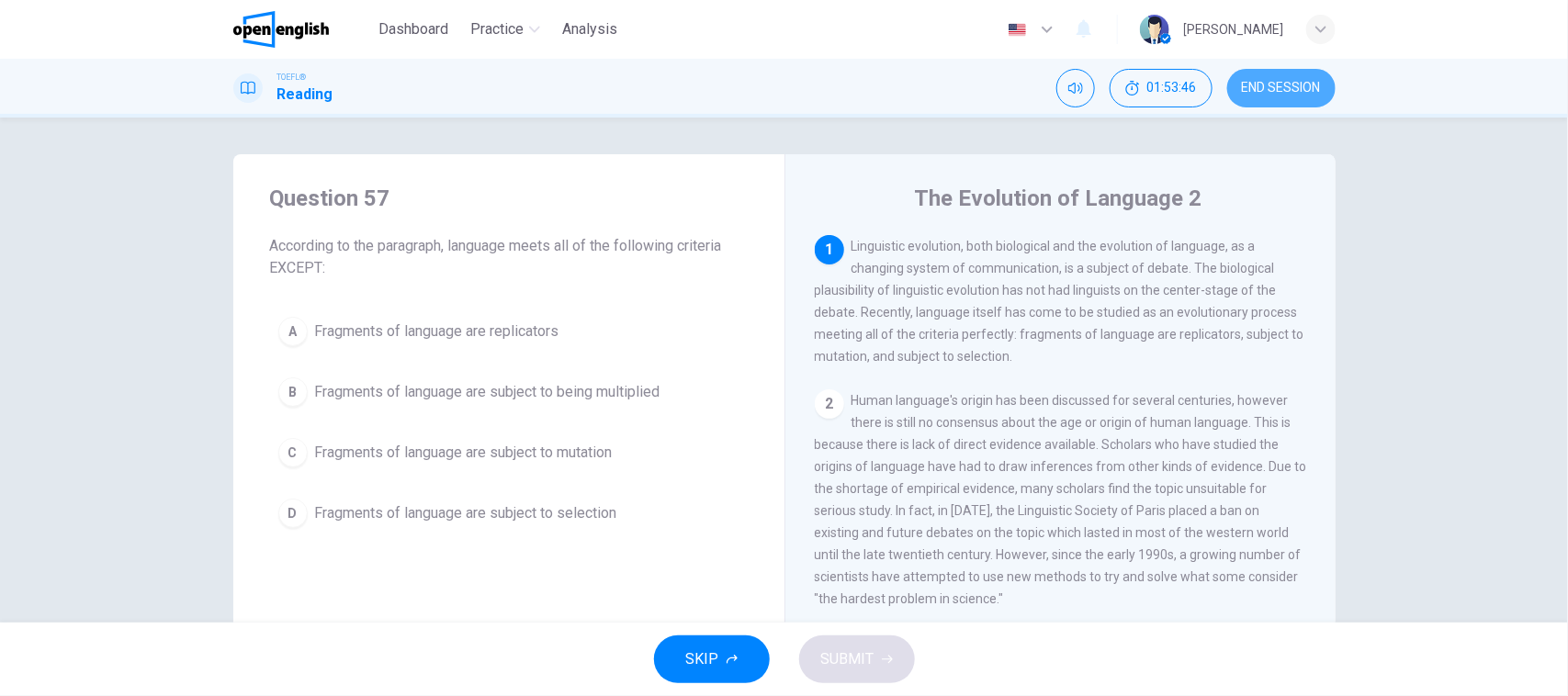
click at [1260, 87] on span "END SESSION" at bounding box center [1281, 87] width 79 height 15
